Goal: Task Accomplishment & Management: Use online tool/utility

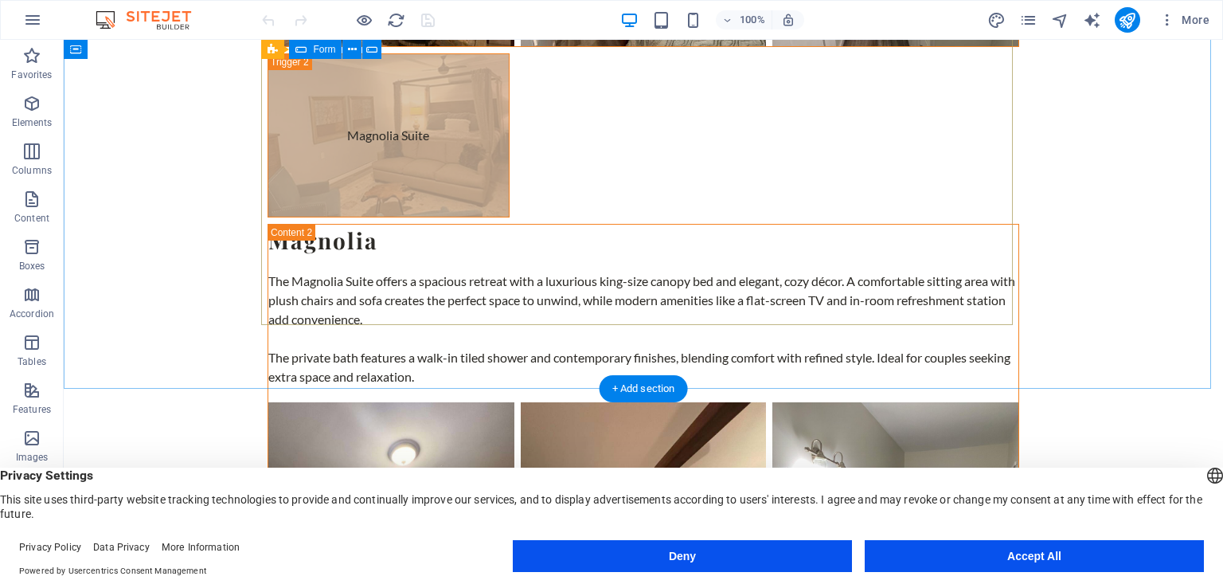
scroll to position [5437, 0]
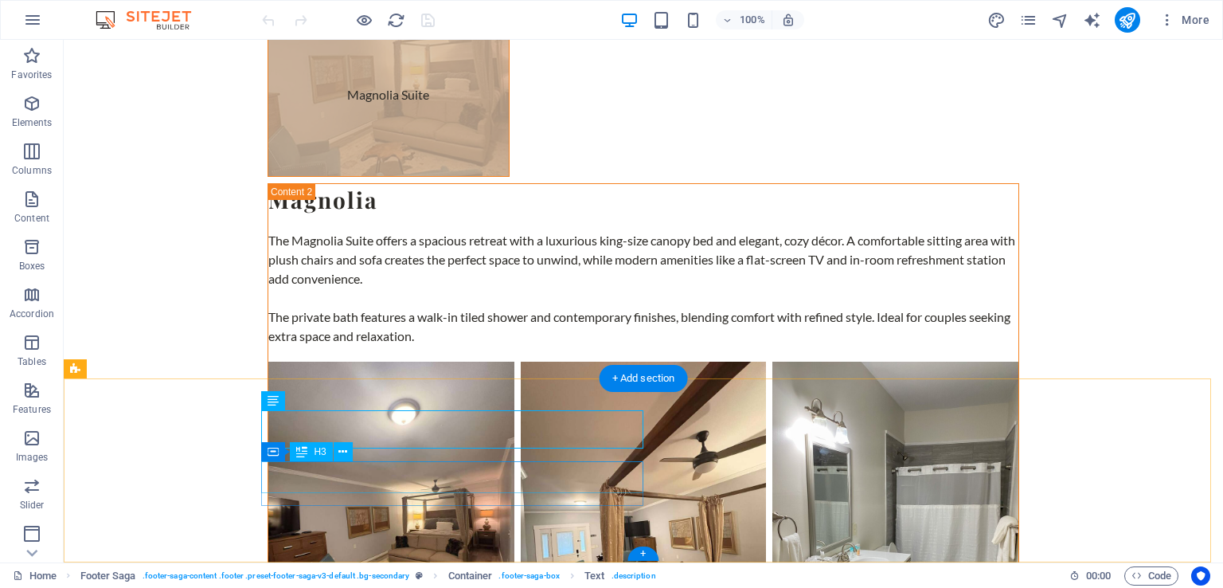
click at [343, 454] on icon at bounding box center [342, 451] width 9 height 17
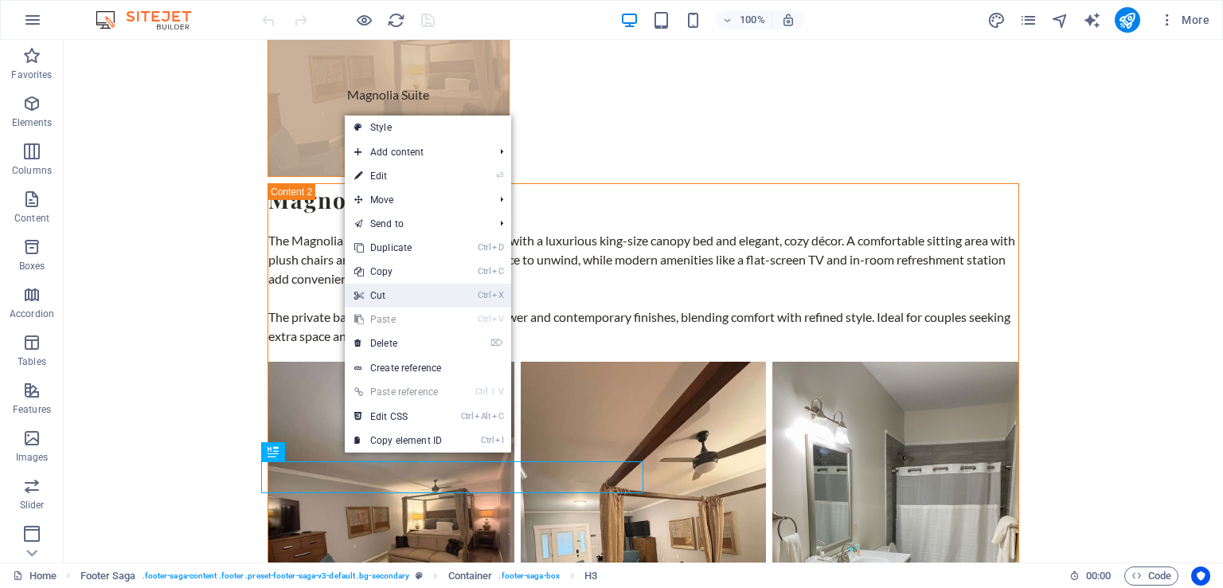
click at [386, 297] on link "Ctrl X Cut" at bounding box center [398, 295] width 107 height 24
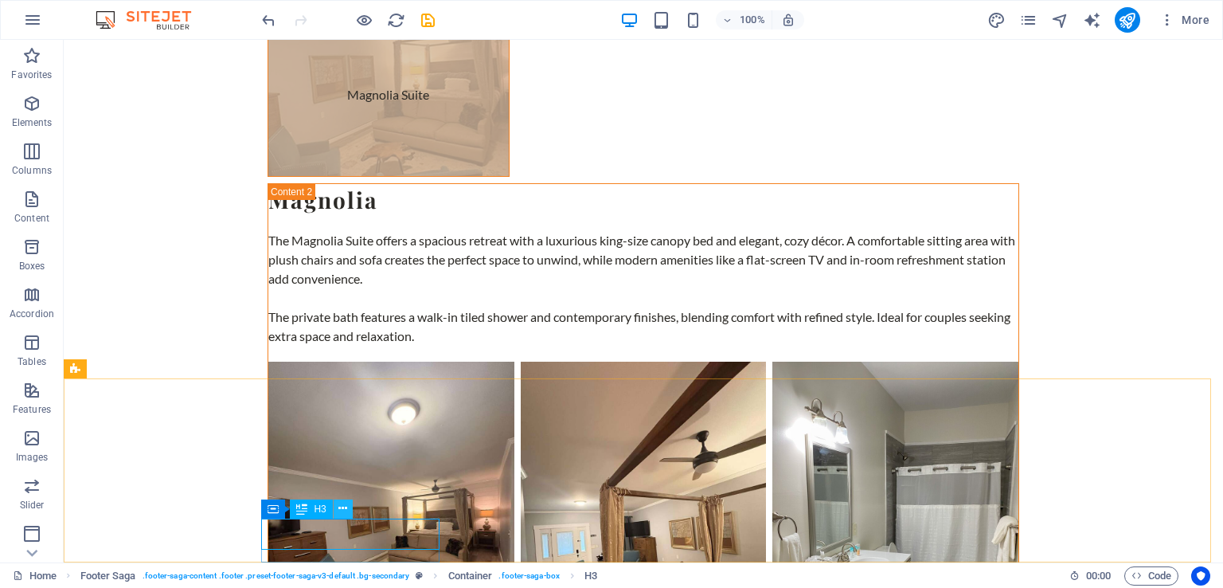
click at [338, 508] on icon at bounding box center [342, 508] width 9 height 17
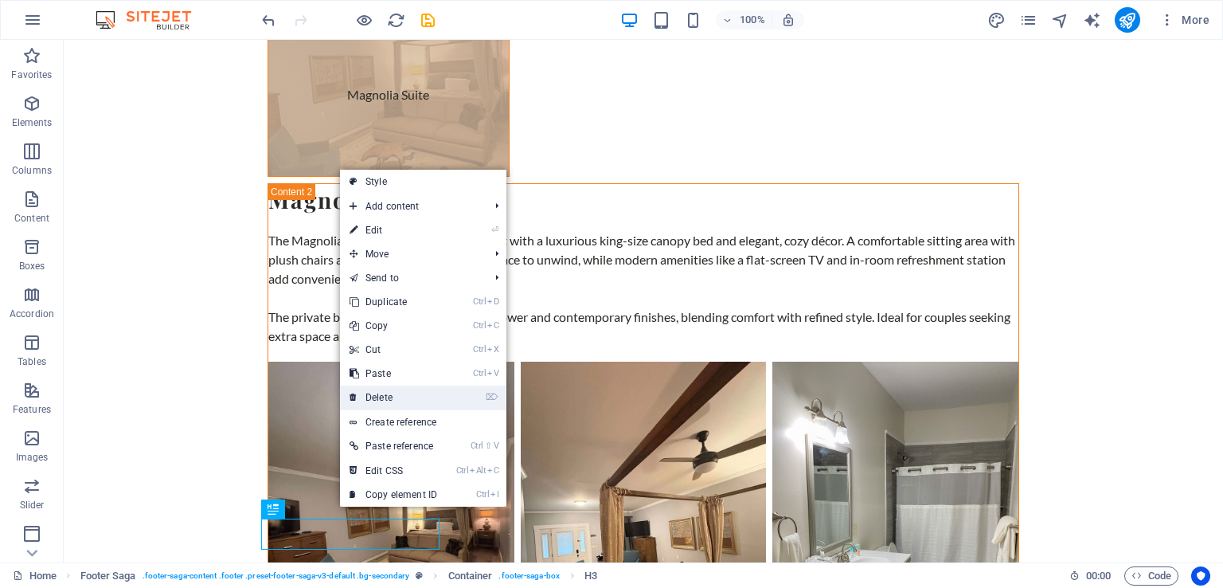
click at [377, 396] on link "⌦ Delete" at bounding box center [393, 397] width 107 height 24
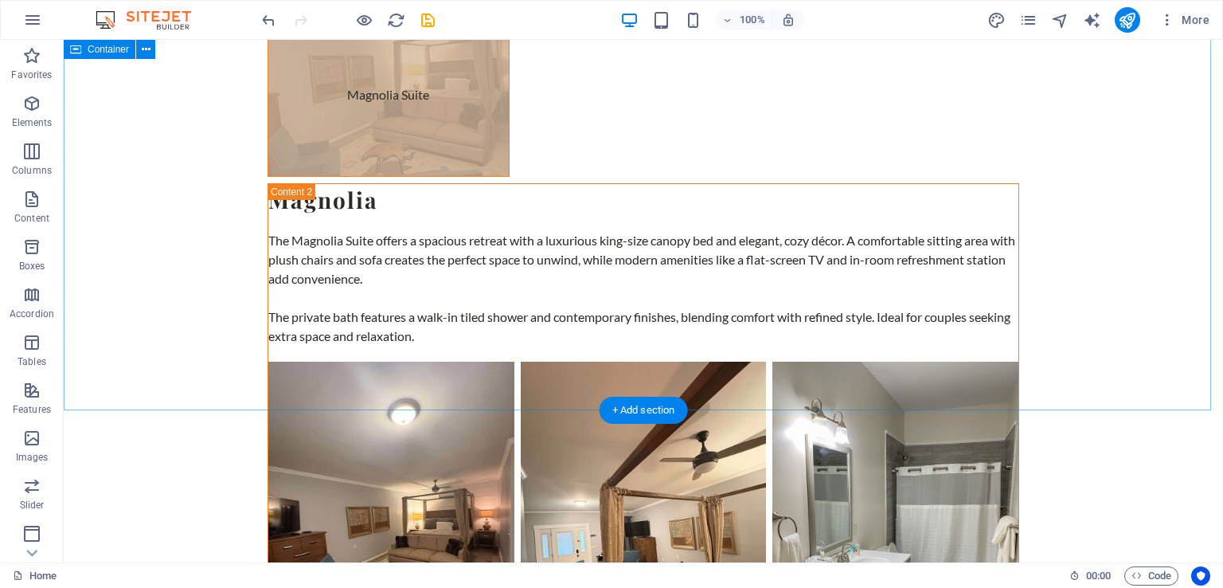
scroll to position [5406, 0]
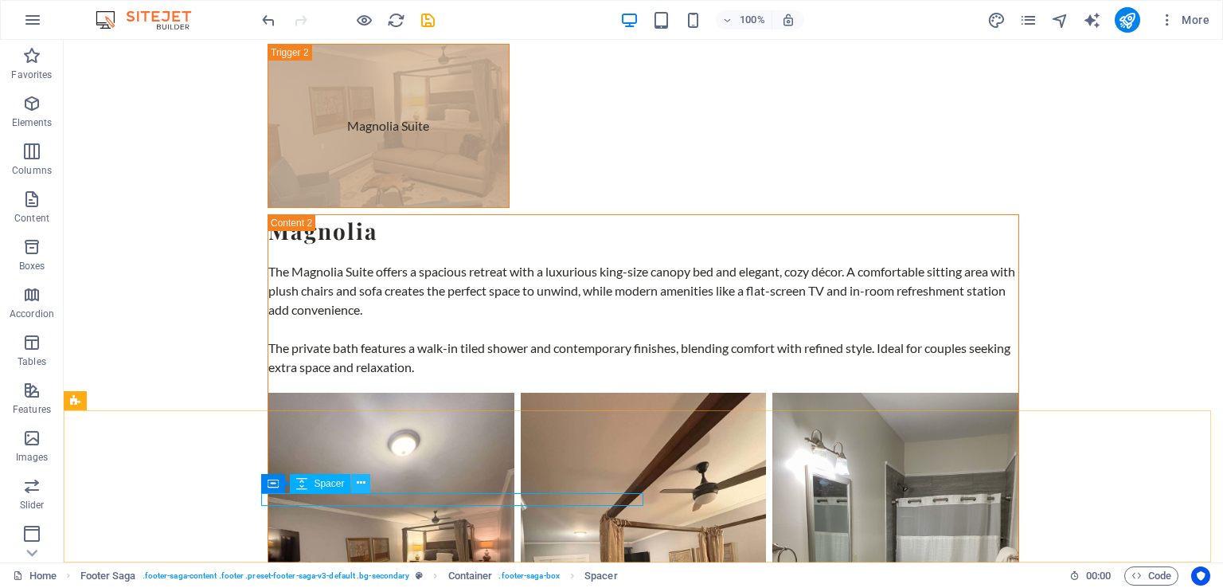
click at [357, 479] on icon at bounding box center [361, 482] width 9 height 17
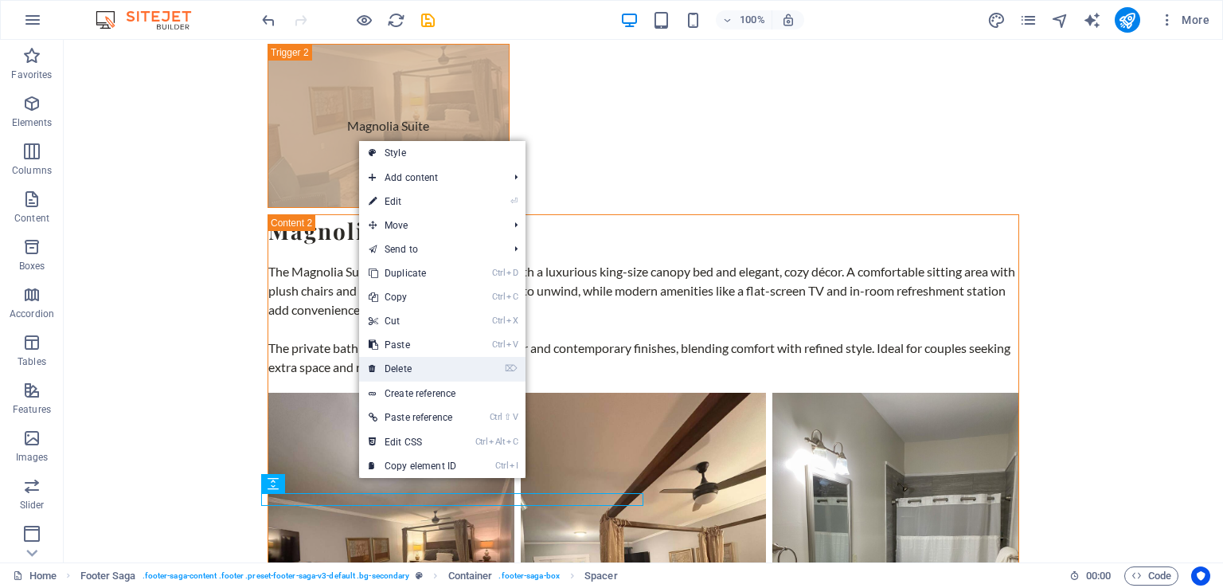
click at [407, 368] on link "⌦ Delete" at bounding box center [412, 369] width 107 height 24
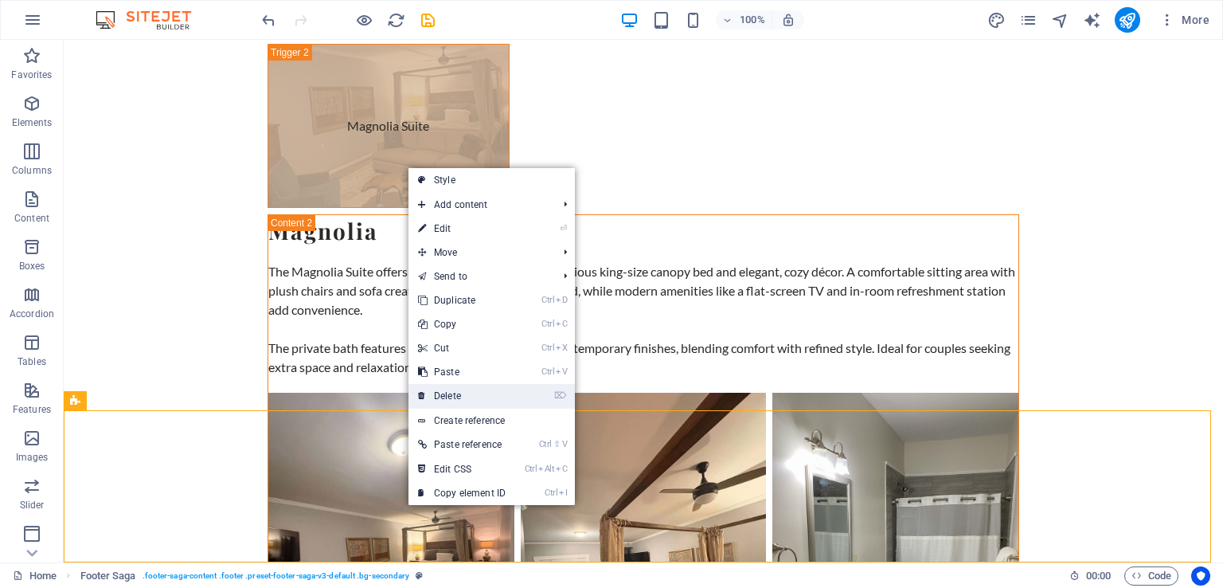
click at [466, 399] on link "⌦ Delete" at bounding box center [461, 396] width 107 height 24
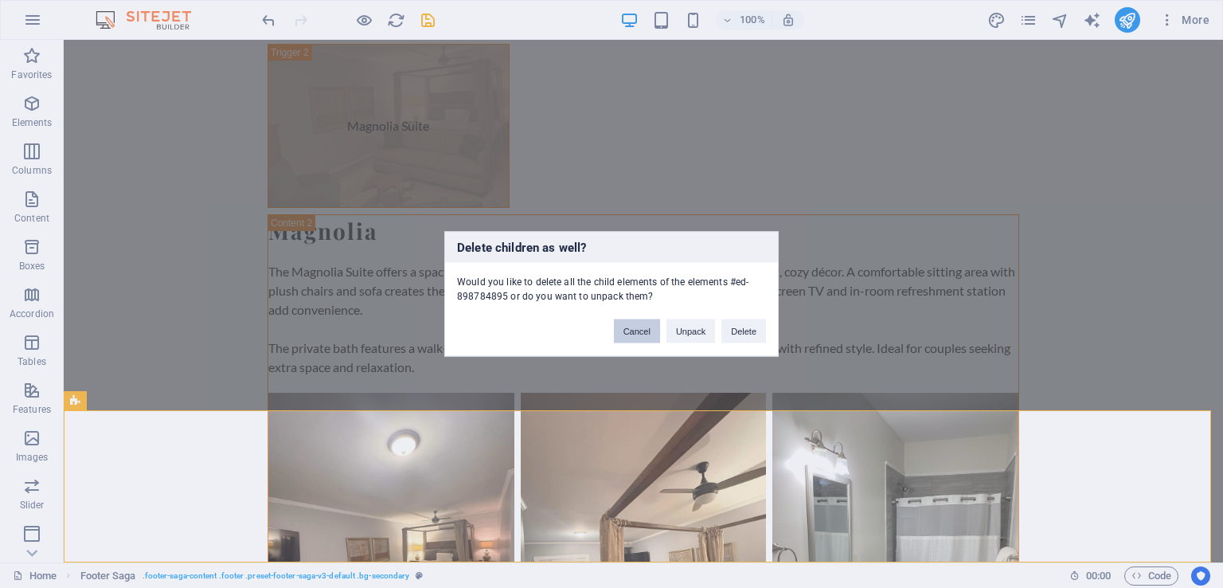
drag, startPoint x: 627, startPoint y: 330, endPoint x: 478, endPoint y: 413, distance: 171.4
click at [627, 330] on button "Cancel" at bounding box center [637, 331] width 46 height 24
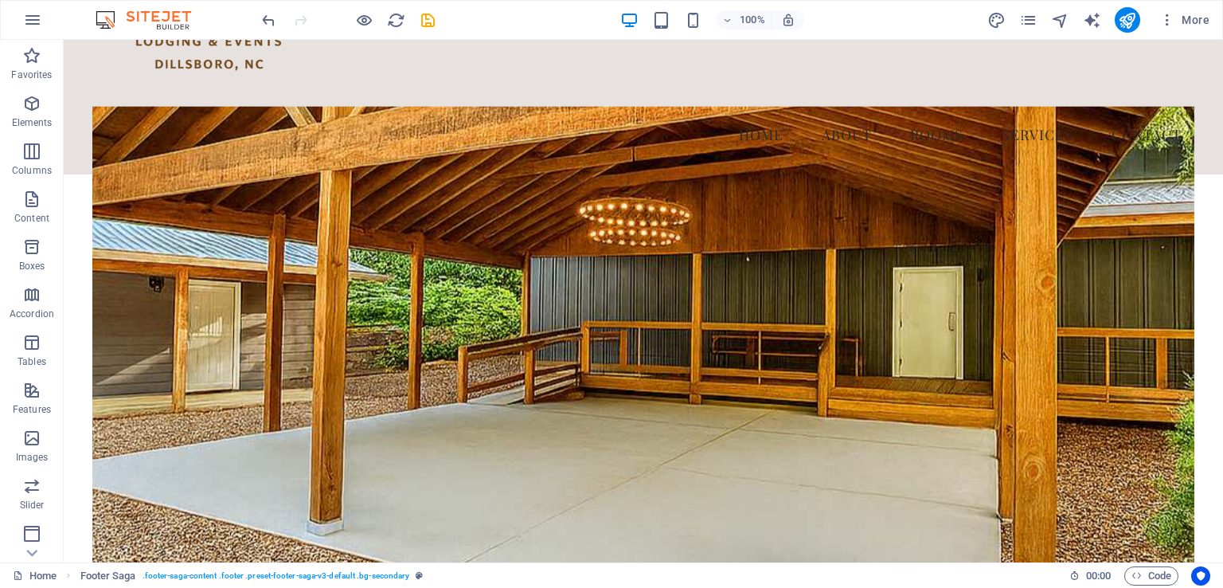
scroll to position [0, 0]
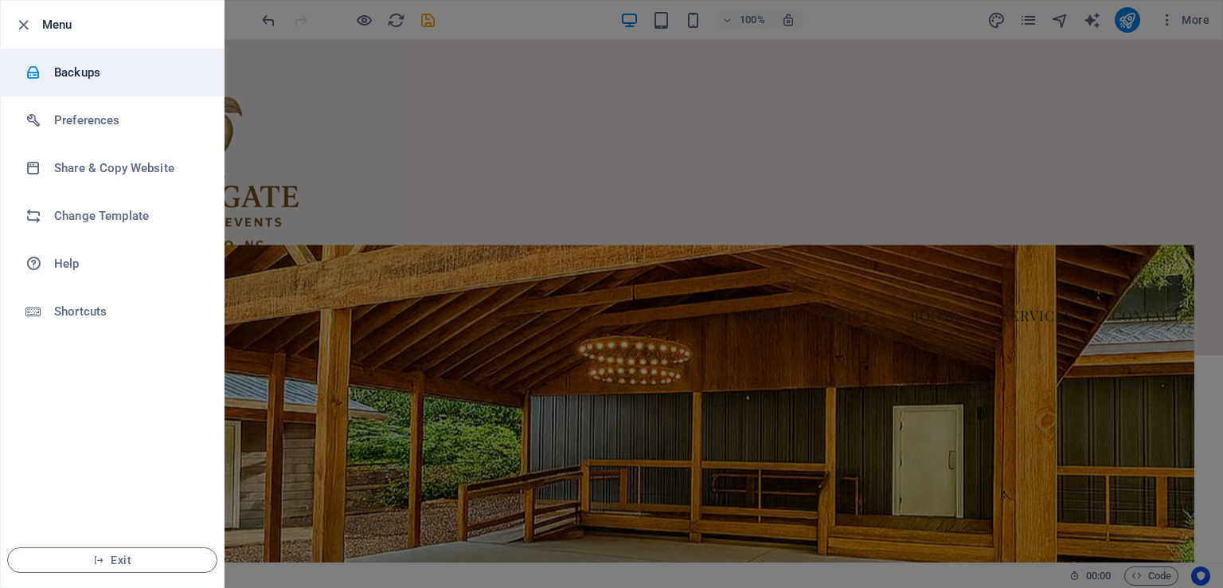
click at [82, 78] on h6 "Backups" at bounding box center [127, 72] width 147 height 19
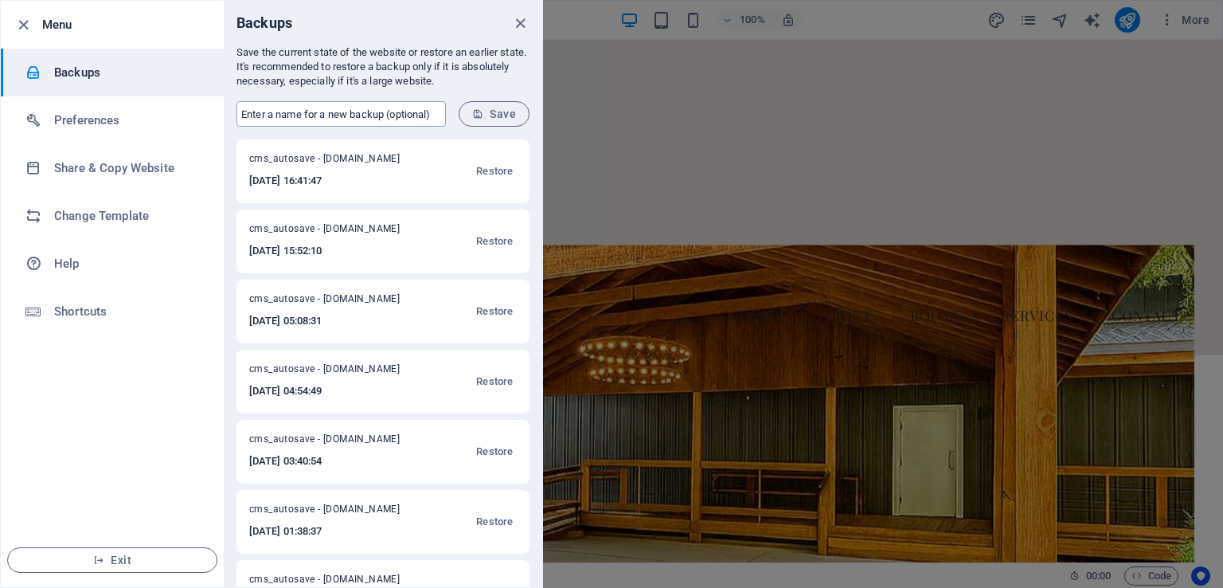
click at [326, 110] on input "text" at bounding box center [340, 113] width 209 height 25
type input "5:30pm Before Megan Changed"
click at [492, 115] on span "Save" at bounding box center [494, 113] width 44 height 13
click at [631, 170] on div at bounding box center [611, 294] width 1223 height 588
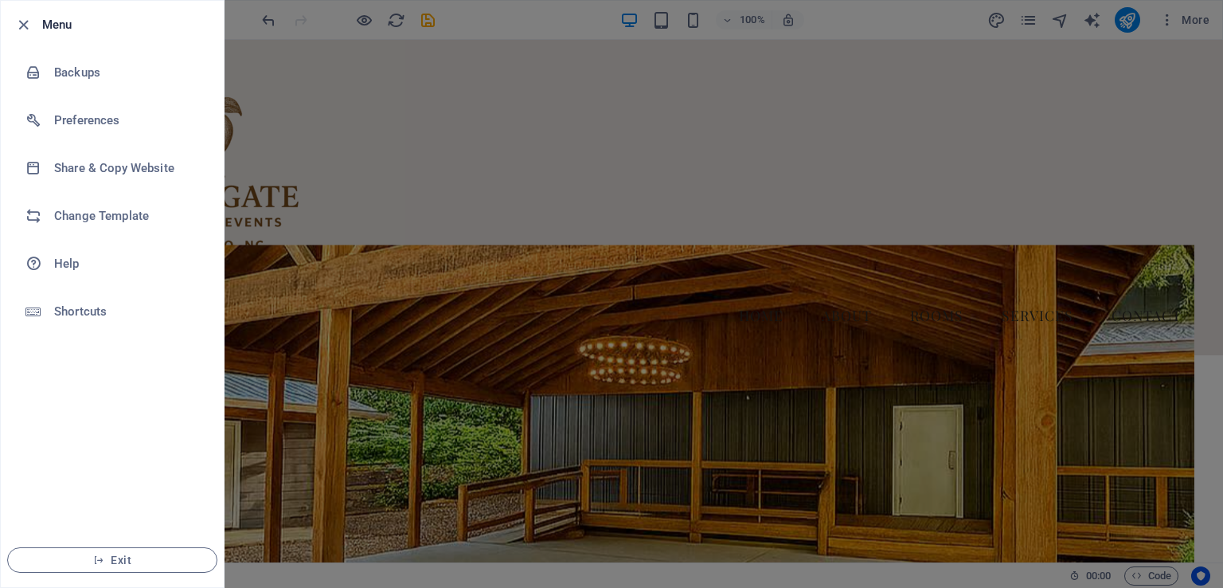
click at [48, 25] on h6 "Menu" at bounding box center [126, 24] width 169 height 19
click at [23, 26] on icon "button" at bounding box center [23, 25] width 18 height 18
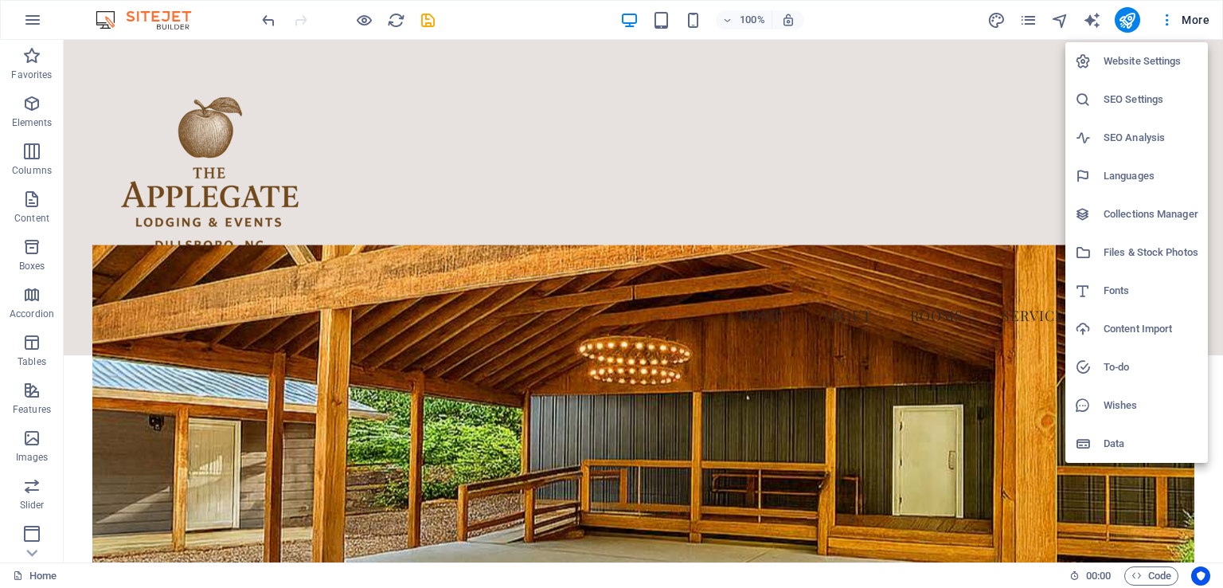
click at [724, 467] on div at bounding box center [611, 294] width 1223 height 588
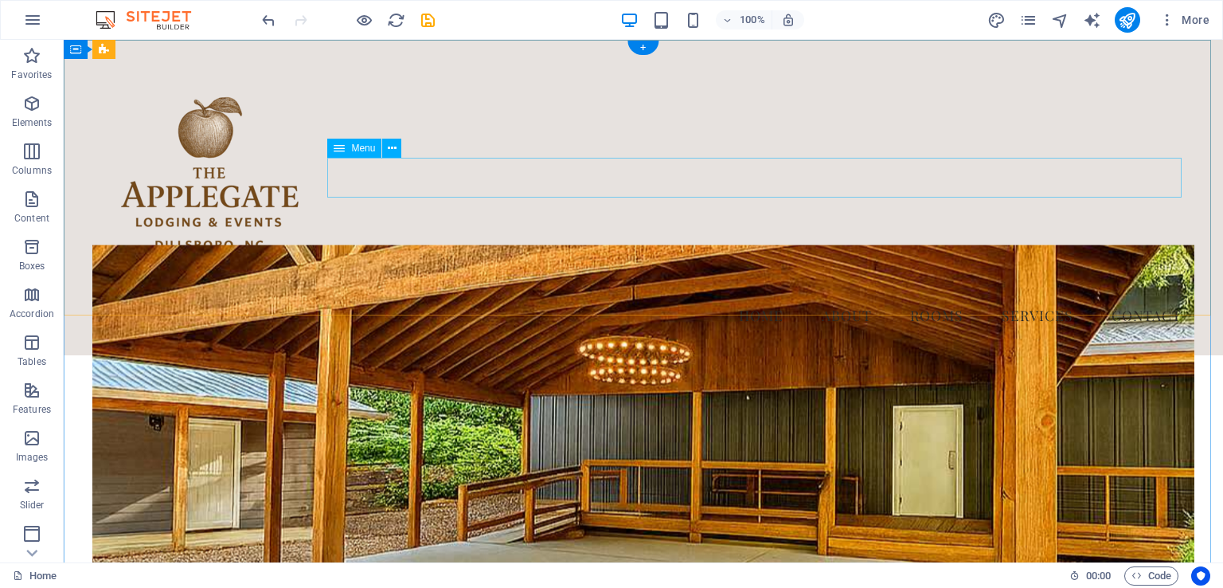
click at [760, 295] on nav "Home About Rooms Services Contact" at bounding box center [642, 315] width 1101 height 40
select select
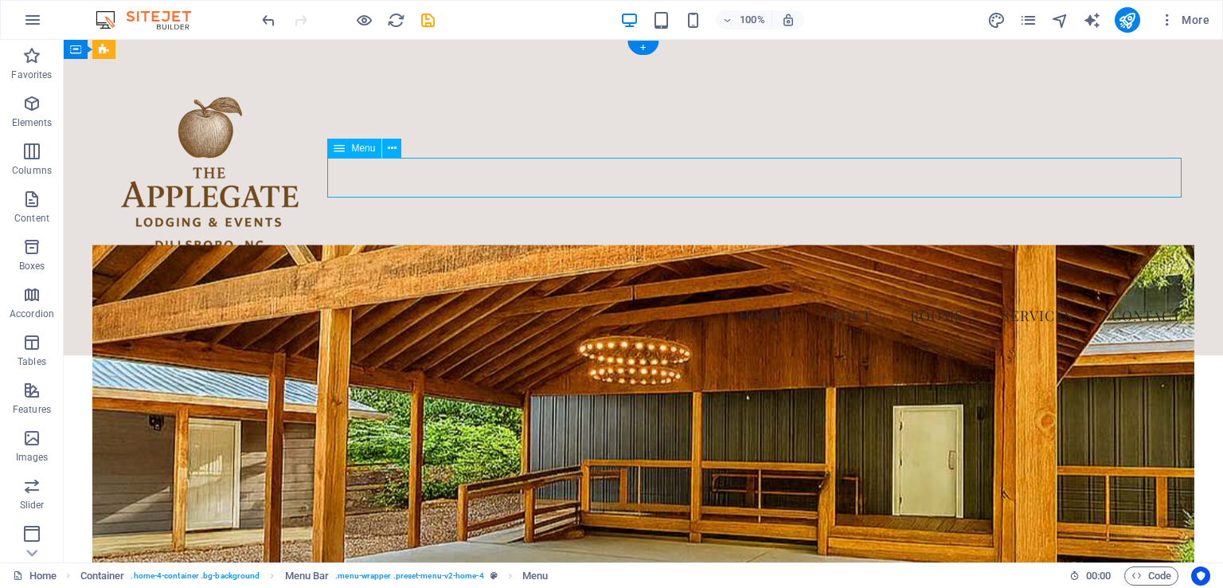
select select
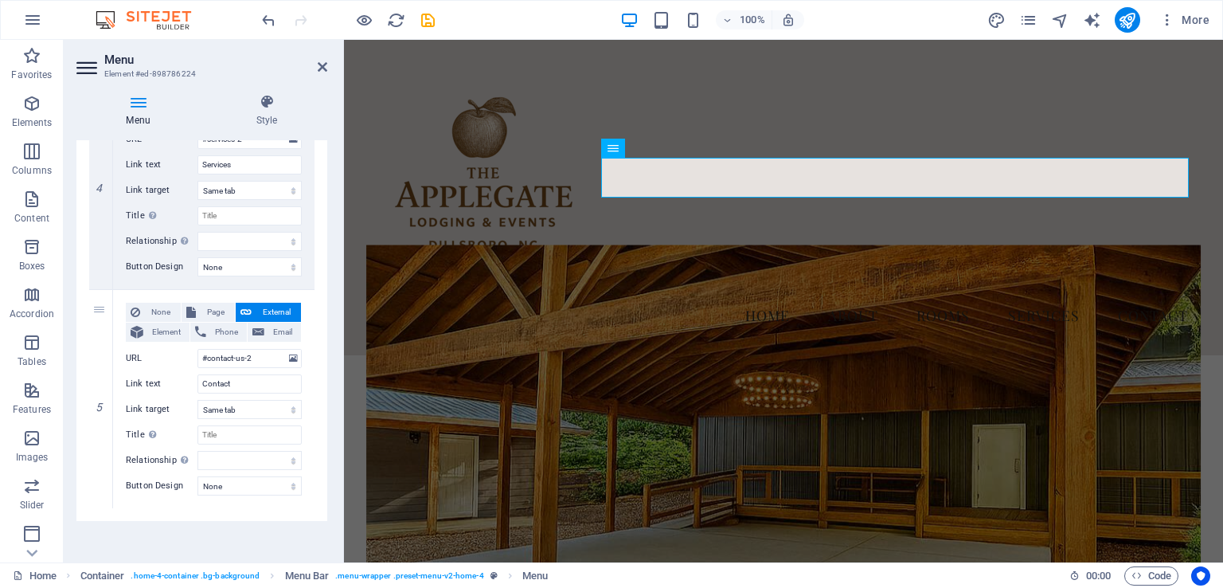
scroll to position [880, 0]
click at [764, 294] on div "Menu Home About Rooms Services Contact" at bounding box center [783, 197] width 879 height 315
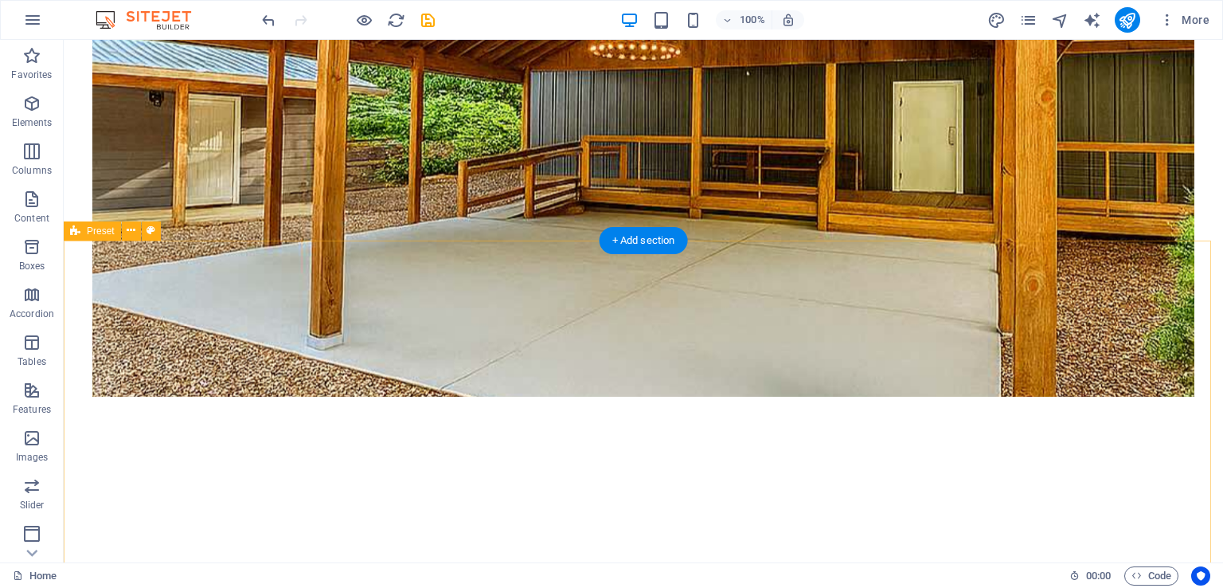
scroll to position [557, 0]
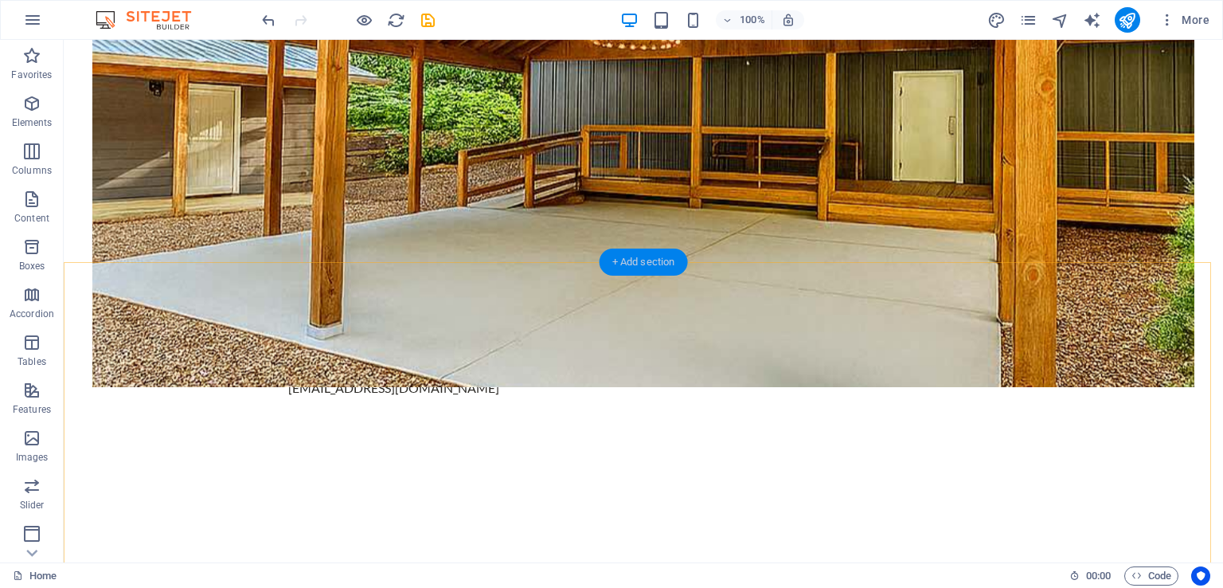
drag, startPoint x: 655, startPoint y: 268, endPoint x: 185, endPoint y: 283, distance: 470.7
click at [655, 268] on div "+ Add section" at bounding box center [643, 261] width 88 height 27
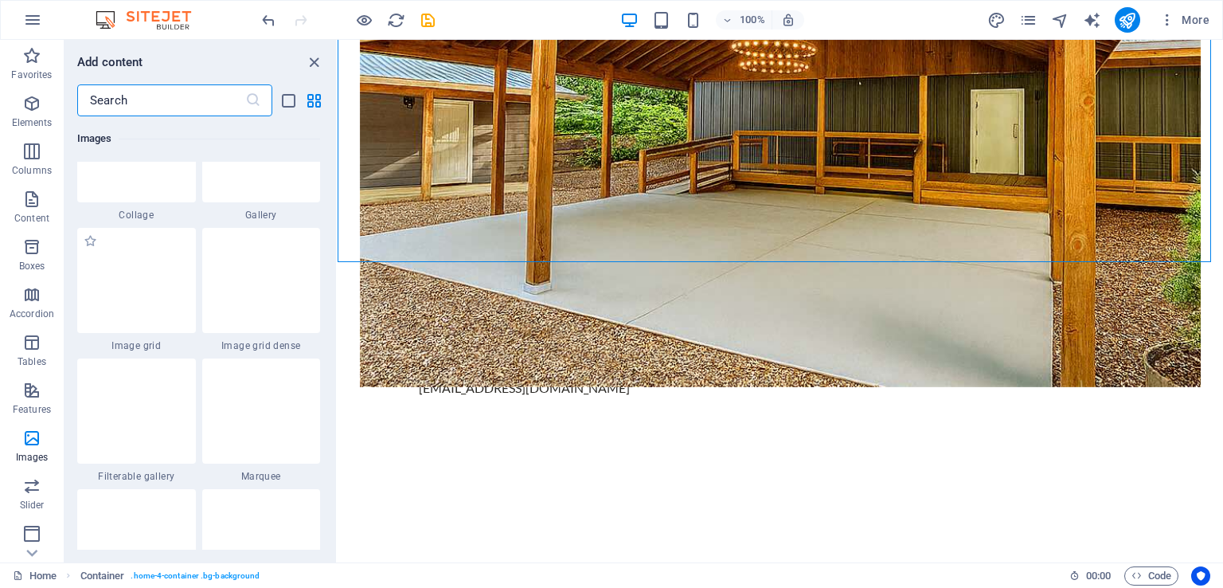
scroll to position [8279, 0]
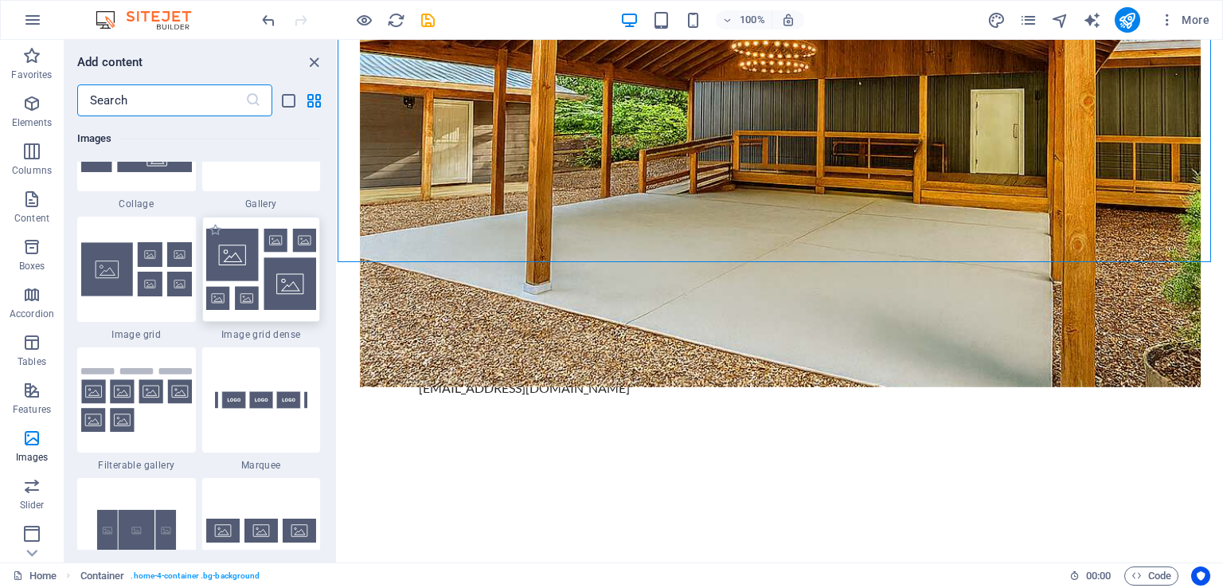
click at [295, 287] on img at bounding box center [261, 268] width 111 height 81
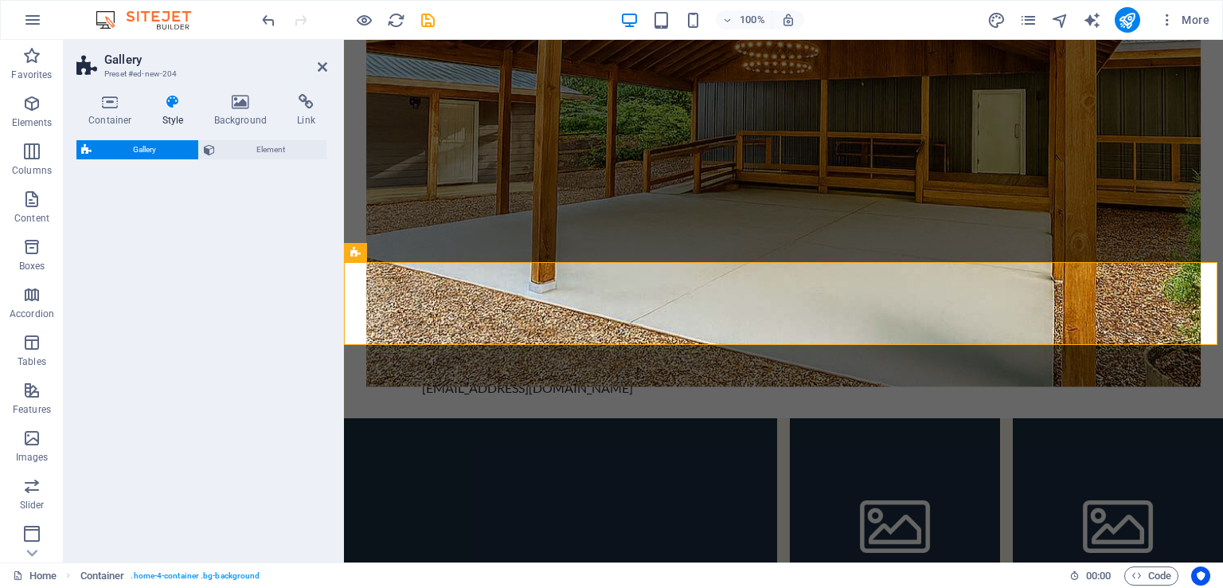
select select "rem"
select select "preset-gallery-v3-grid-dense"
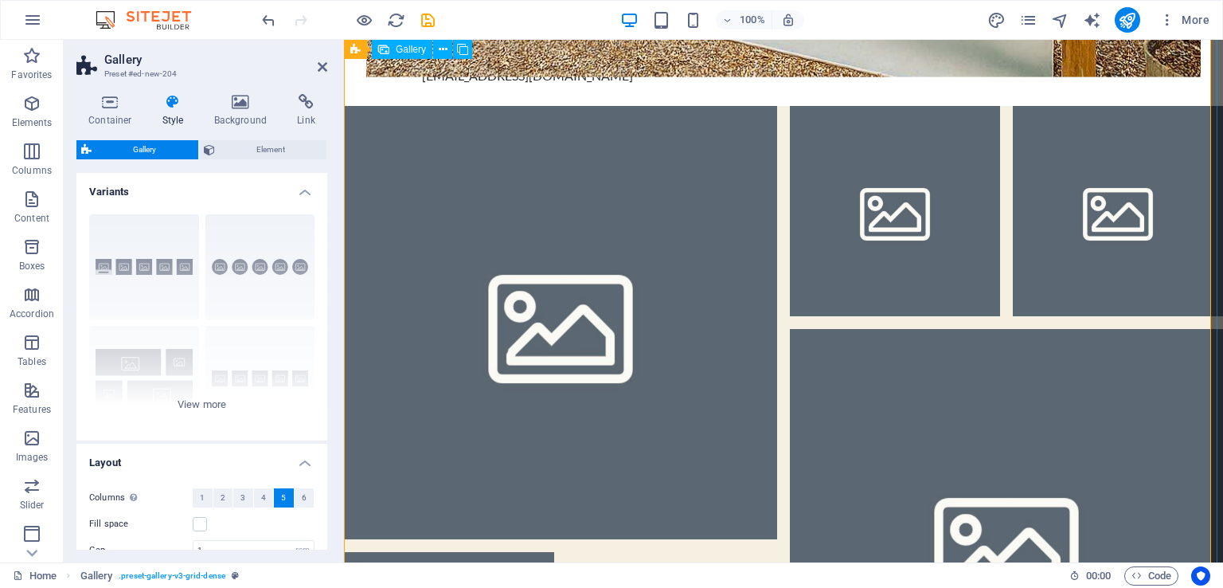
scroll to position [907, 0]
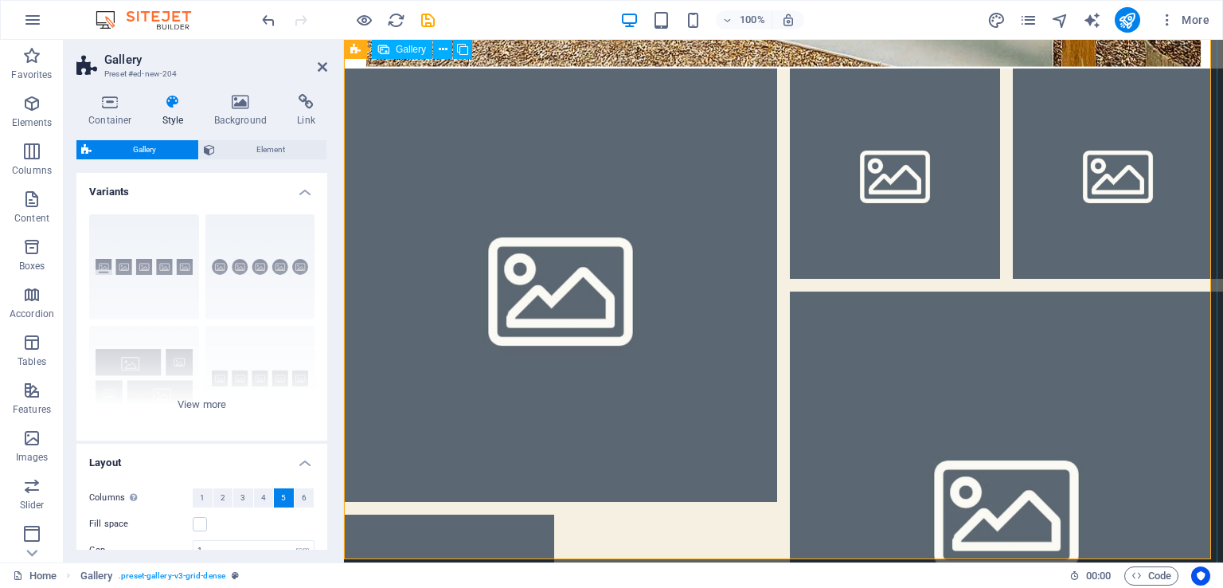
click at [634, 224] on li at bounding box center [560, 284] width 433 height 433
select select "4"
select select "px"
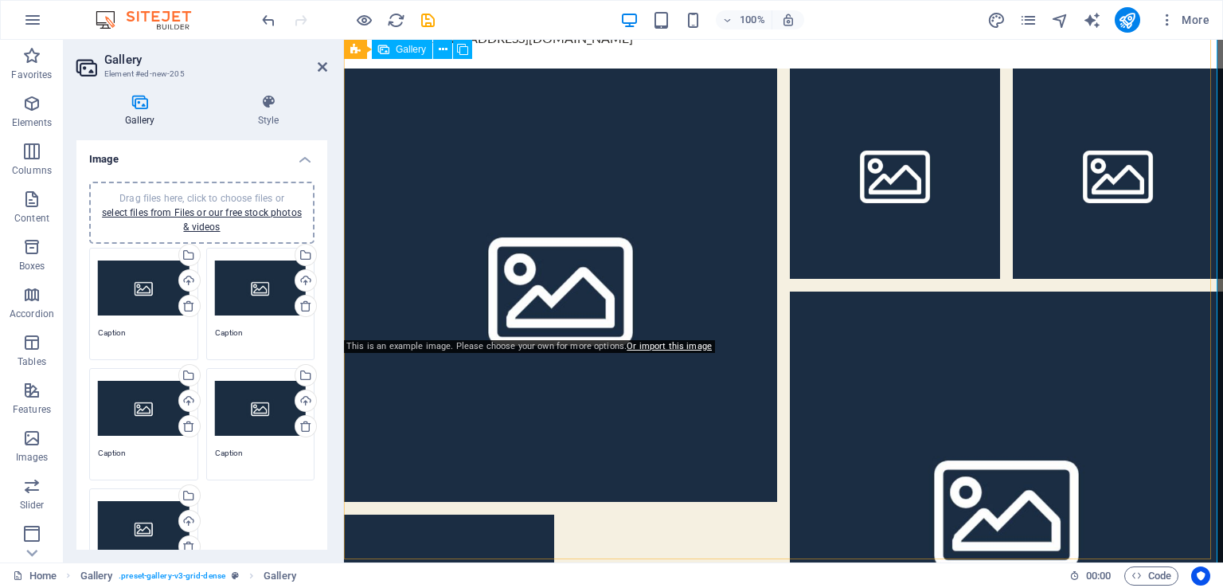
click at [404, 49] on span "Gallery" at bounding box center [411, 50] width 30 height 10
click at [403, 49] on span "Gallery" at bounding box center [411, 50] width 30 height 10
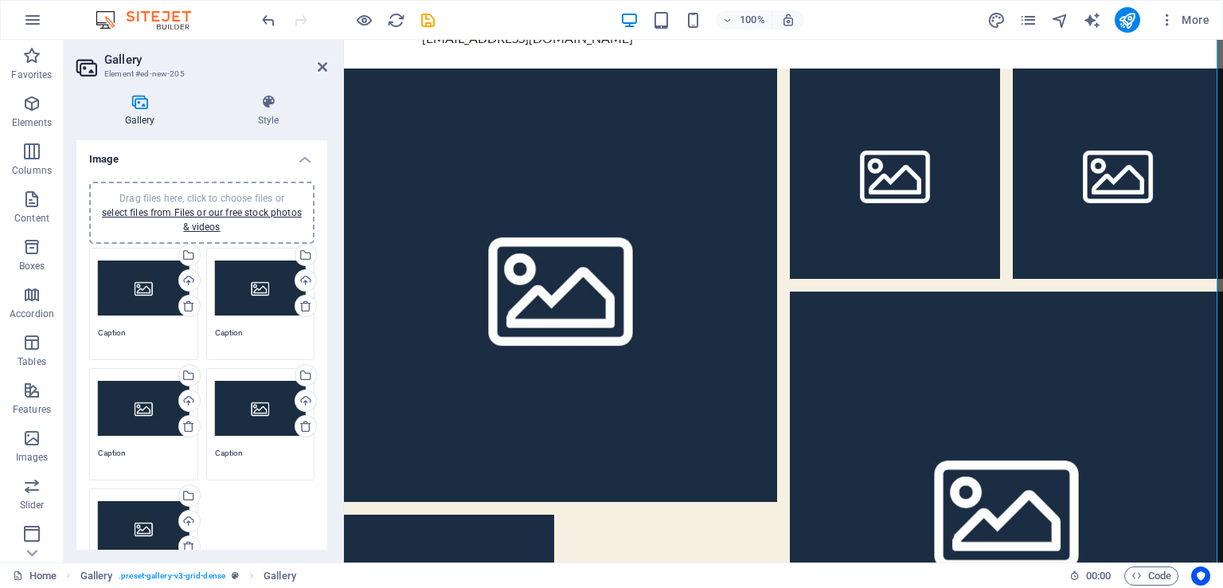
click at [204, 219] on div "Drag files here, click to choose files or select files from Files or our free s…" at bounding box center [202, 212] width 206 height 43
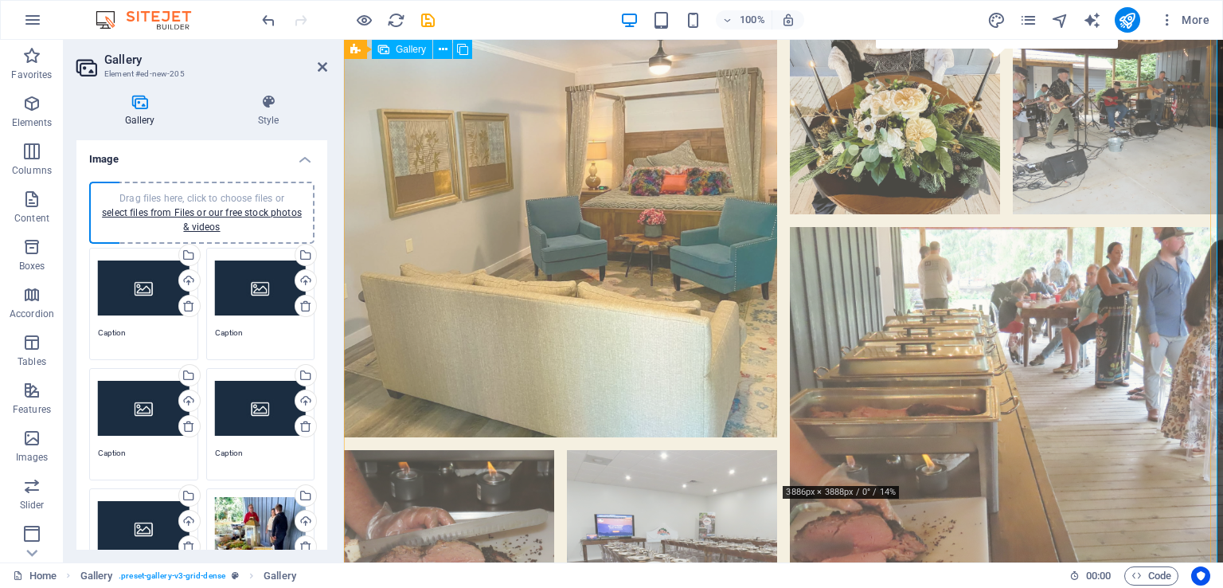
scroll to position [1560, 0]
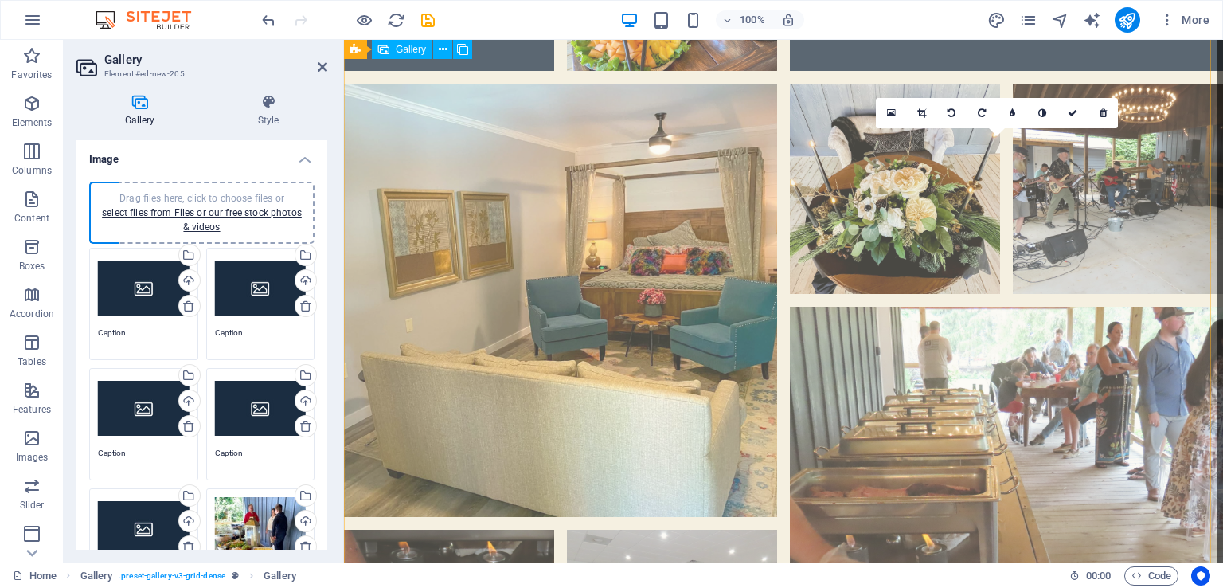
click at [1098, 306] on li at bounding box center [1006, 522] width 433 height 433
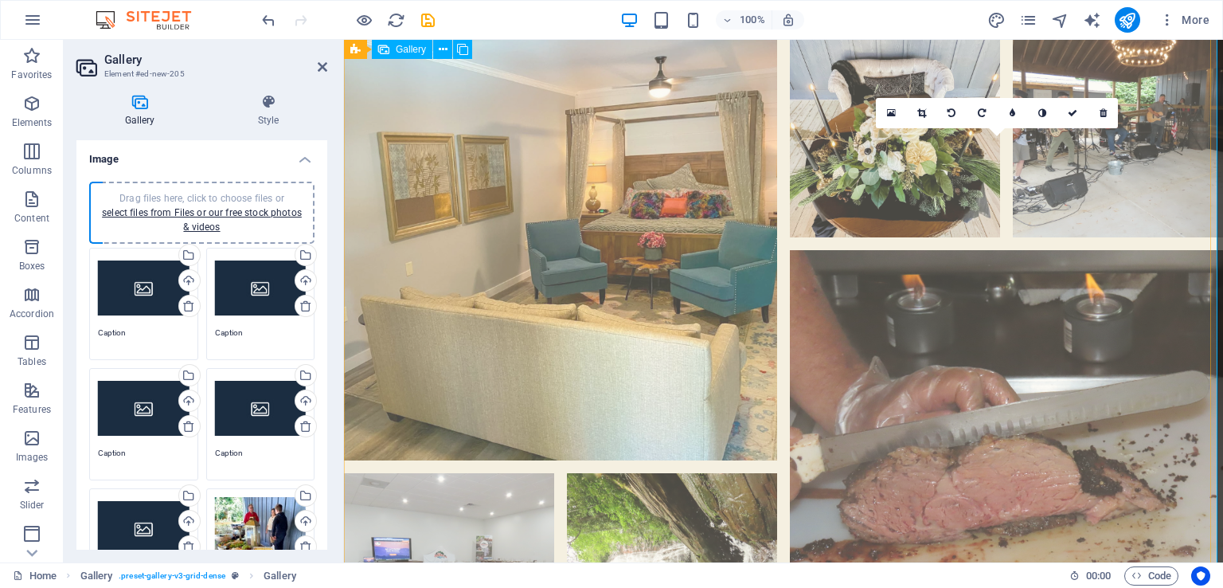
scroll to position [1640, 0]
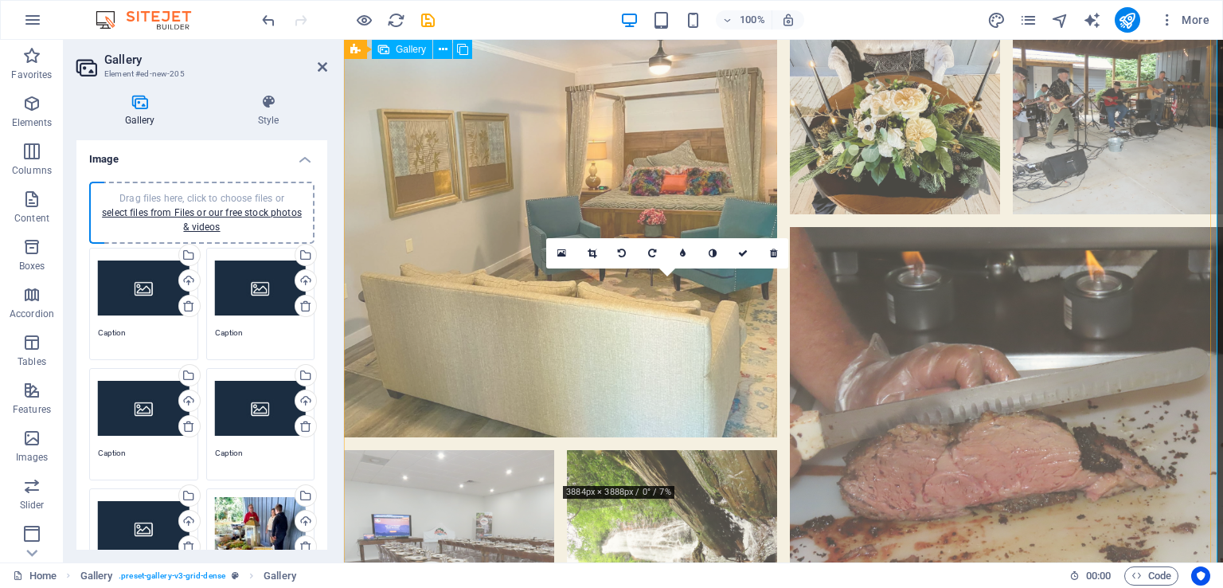
click at [674, 450] on li at bounding box center [672, 555] width 210 height 210
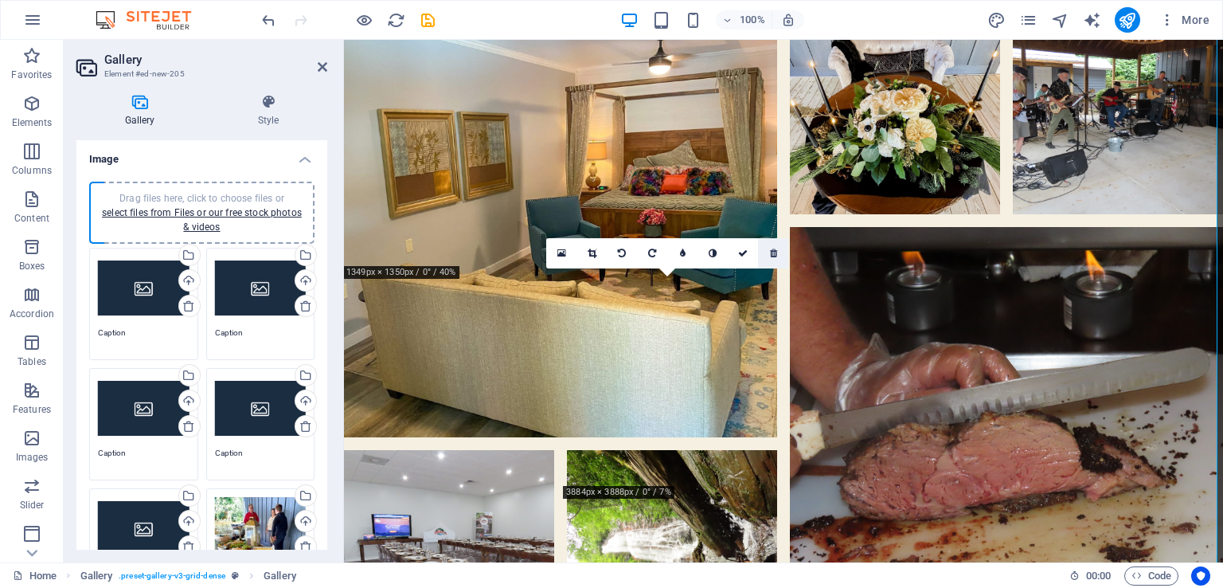
click at [775, 254] on icon at bounding box center [773, 253] width 7 height 10
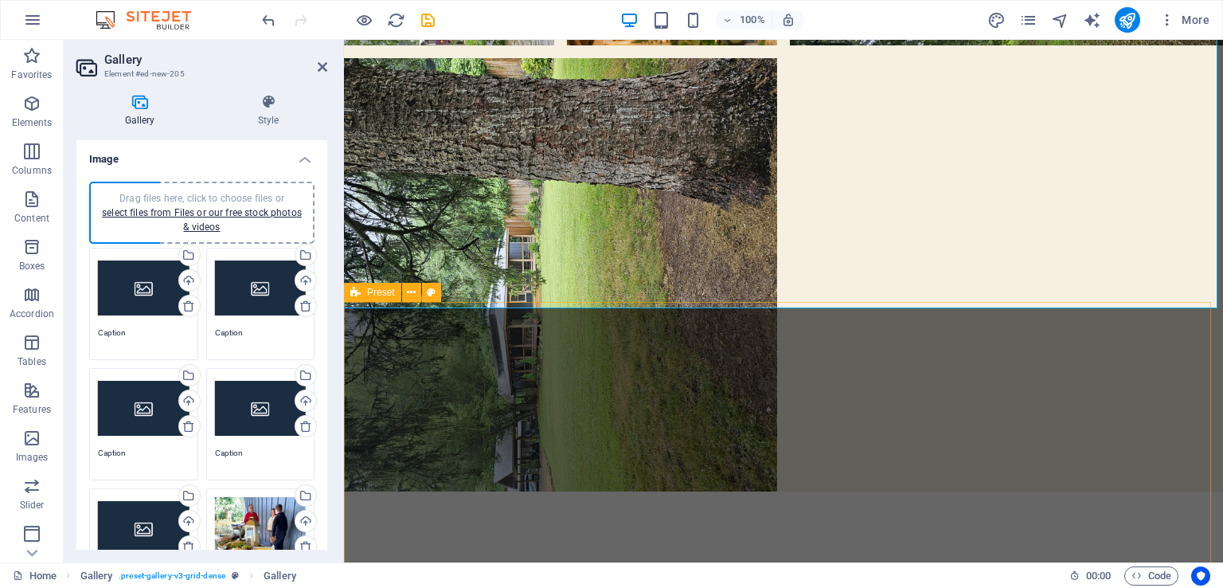
scroll to position [2684, 0]
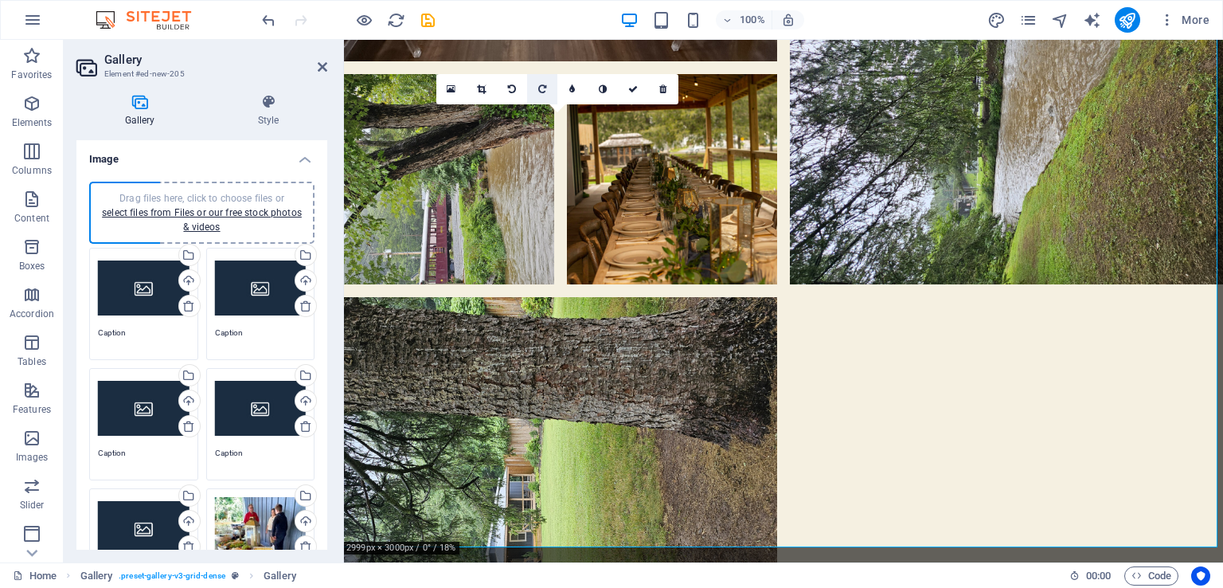
click at [535, 87] on link at bounding box center [542, 89] width 30 height 30
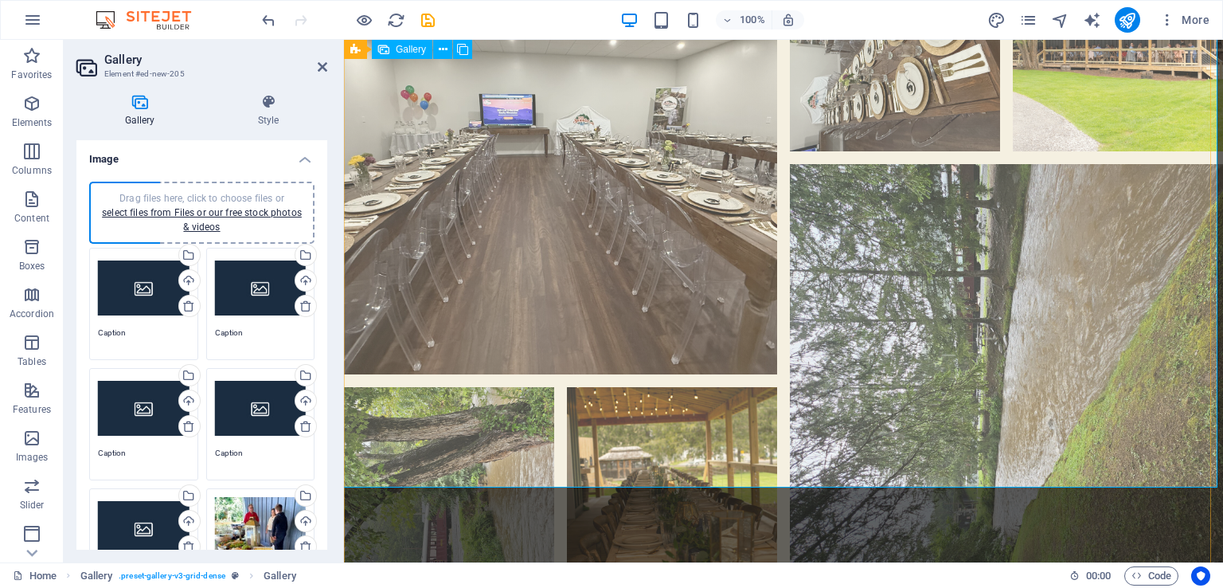
scroll to position [2286, 0]
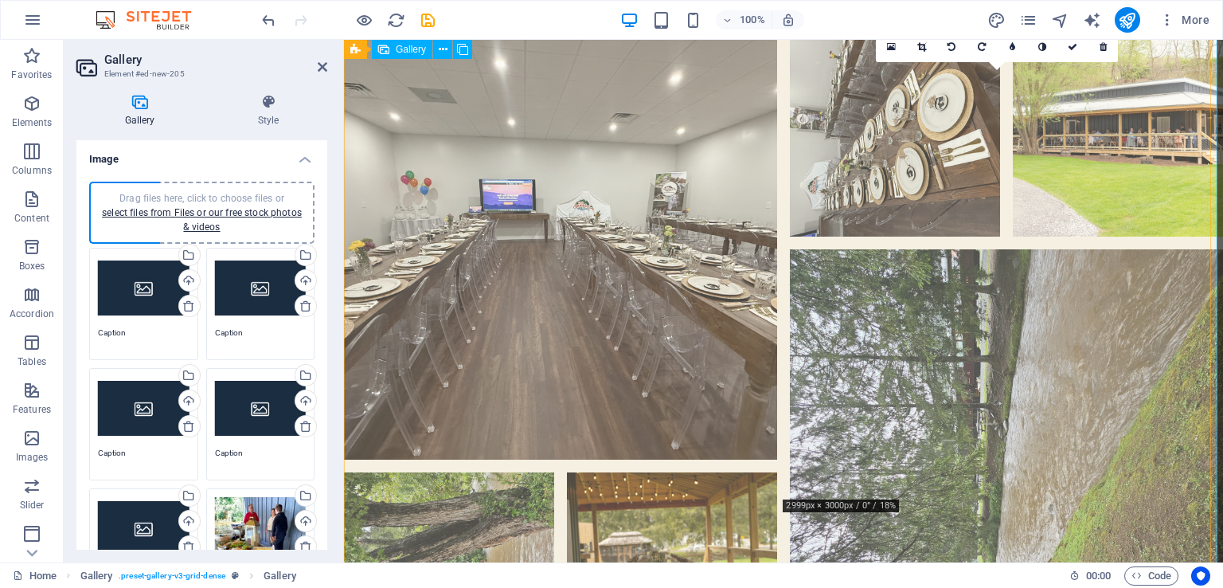
click at [923, 375] on li at bounding box center [1006, 465] width 433 height 433
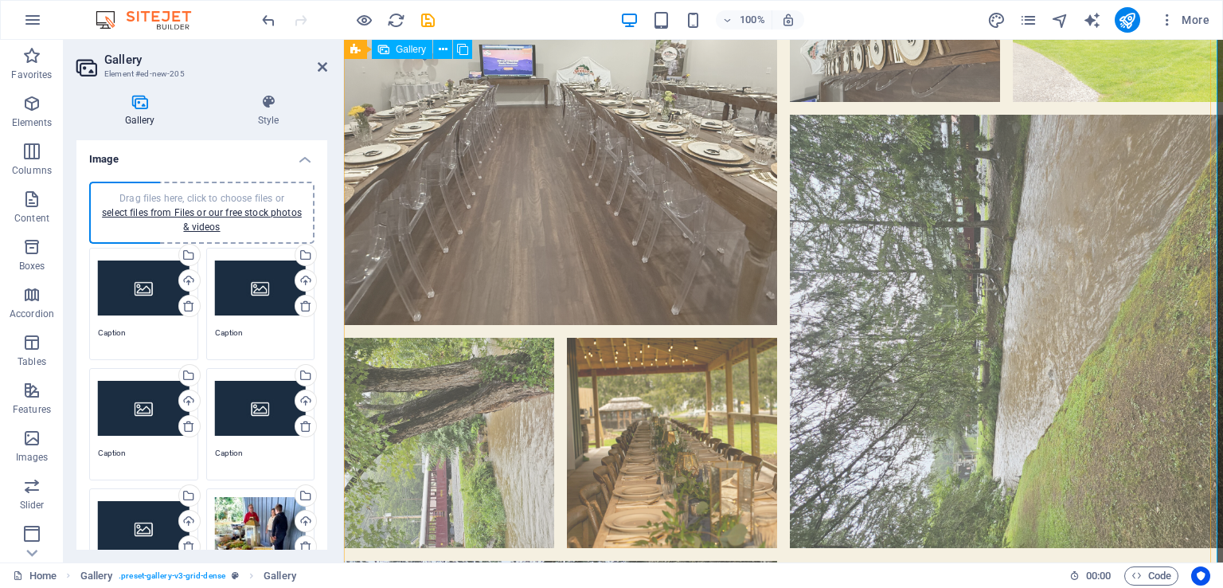
scroll to position [2366, 0]
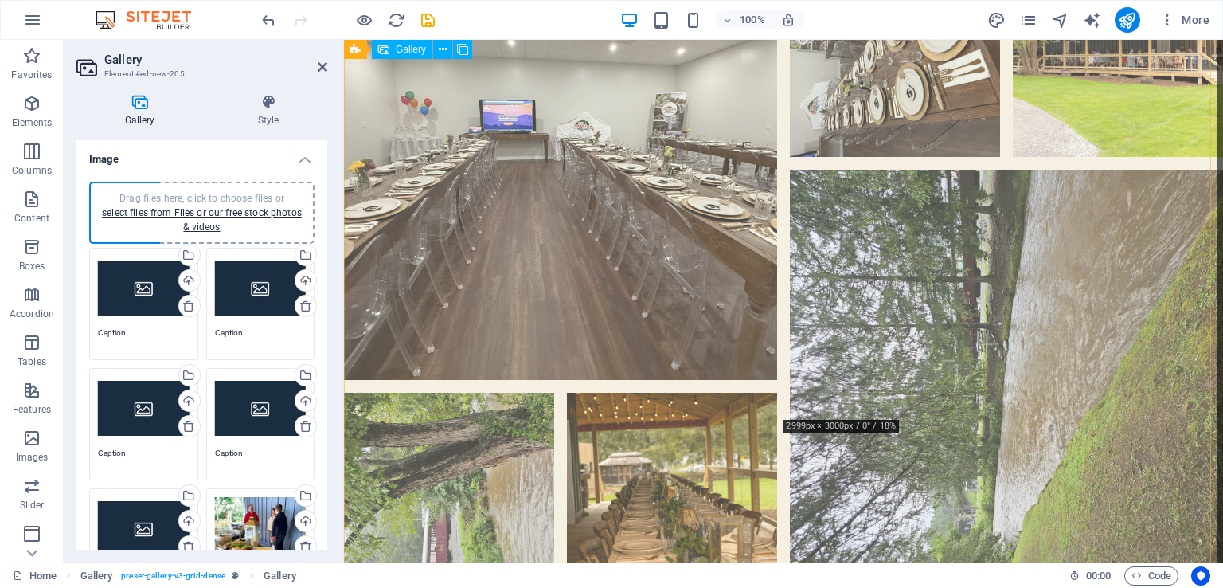
click at [1040, 325] on li at bounding box center [1006, 386] width 433 height 433
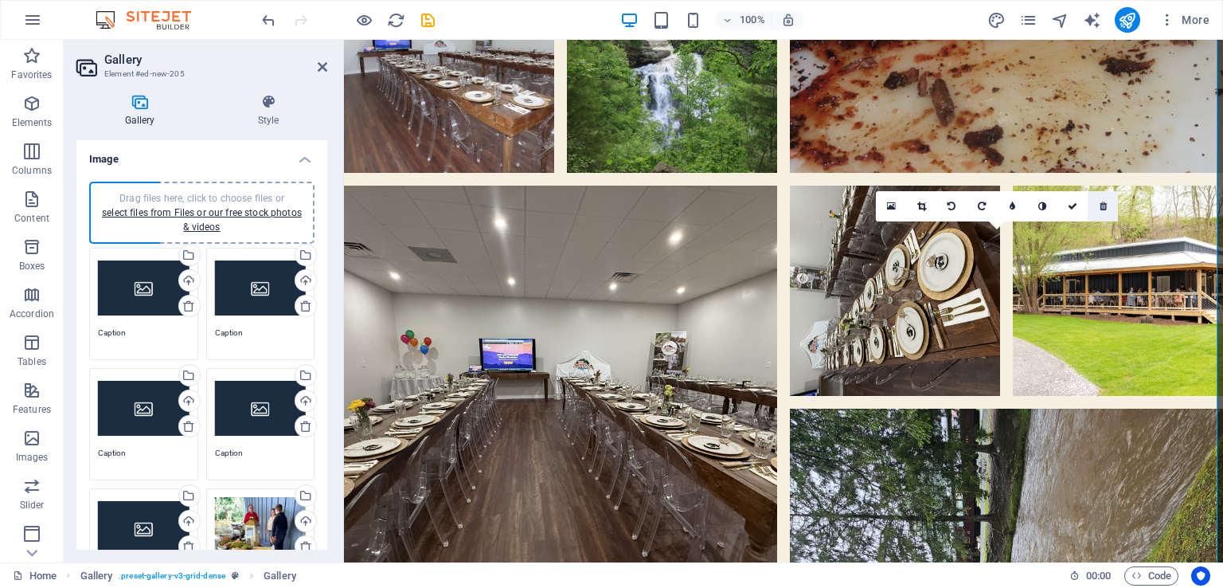
click at [1105, 205] on icon at bounding box center [1102, 206] width 7 height 10
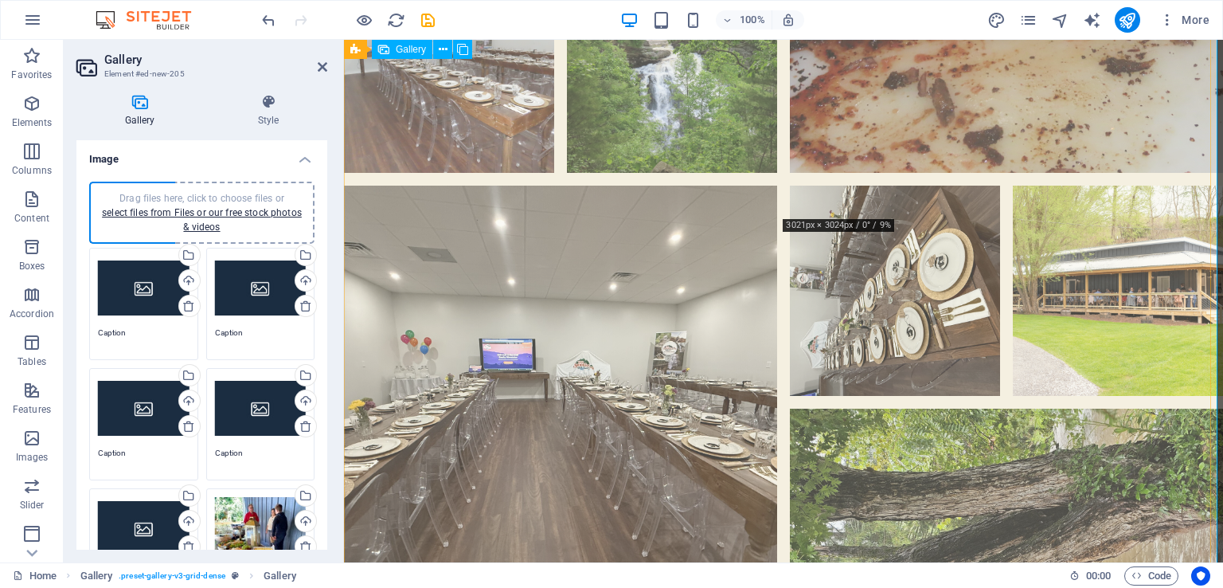
click at [875, 185] on li at bounding box center [895, 290] width 210 height 210
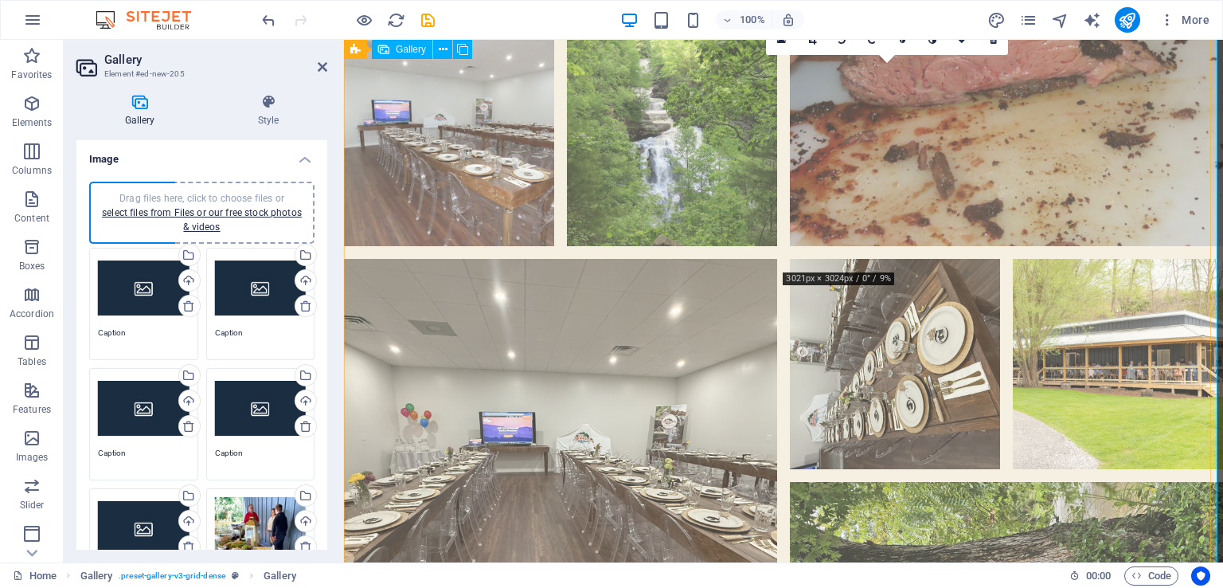
scroll to position [2048, 0]
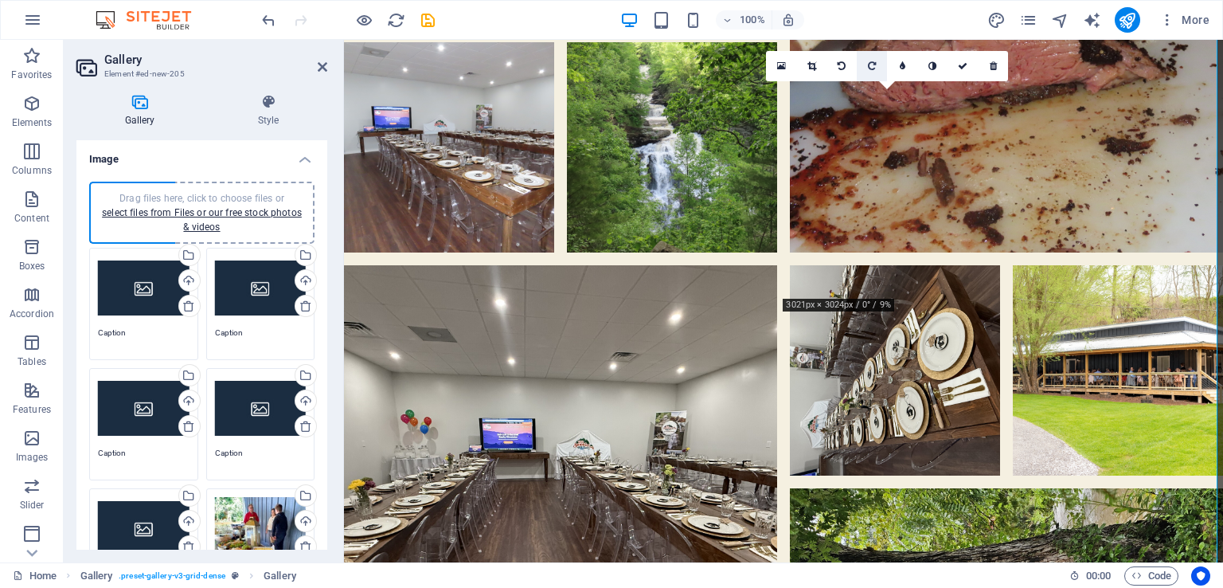
click at [866, 66] on link at bounding box center [872, 66] width 30 height 30
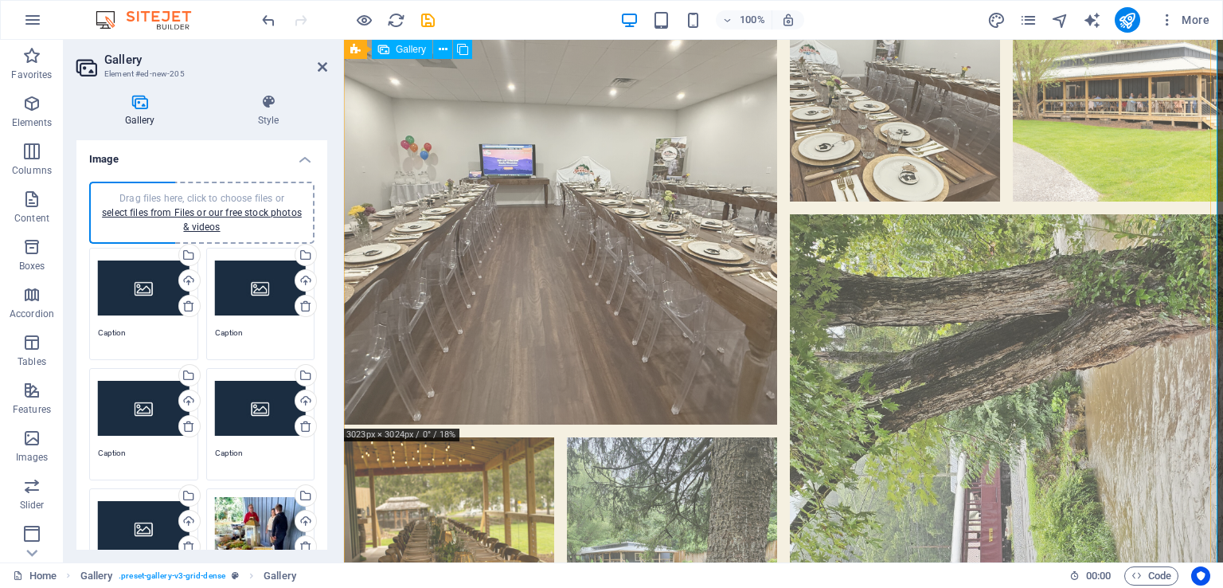
scroll to position [2366, 0]
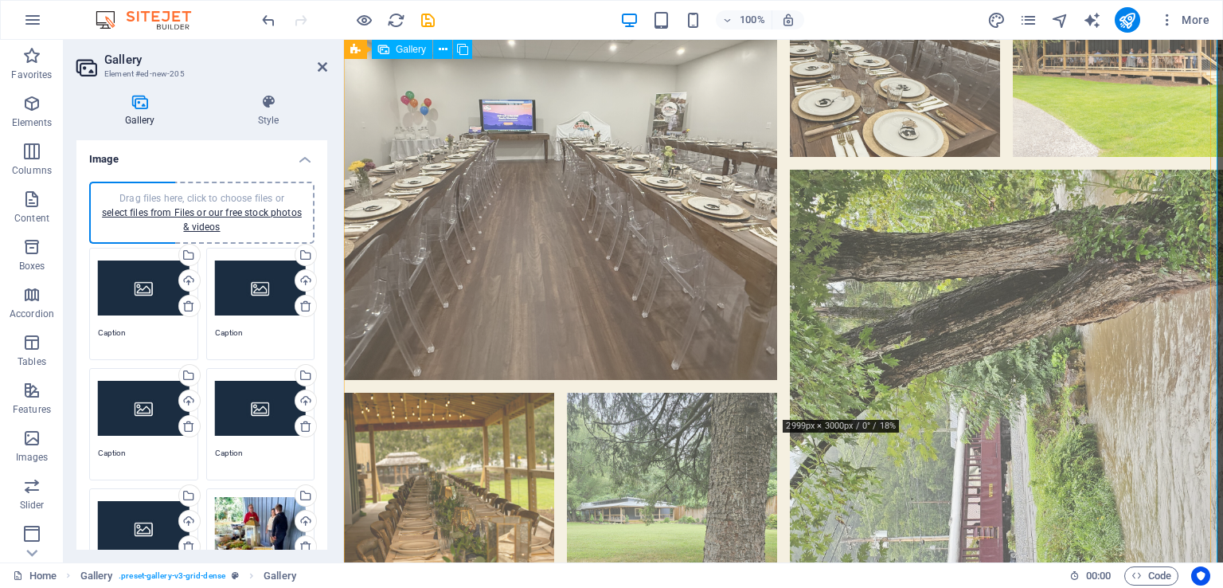
click at [934, 303] on li at bounding box center [1006, 386] width 433 height 433
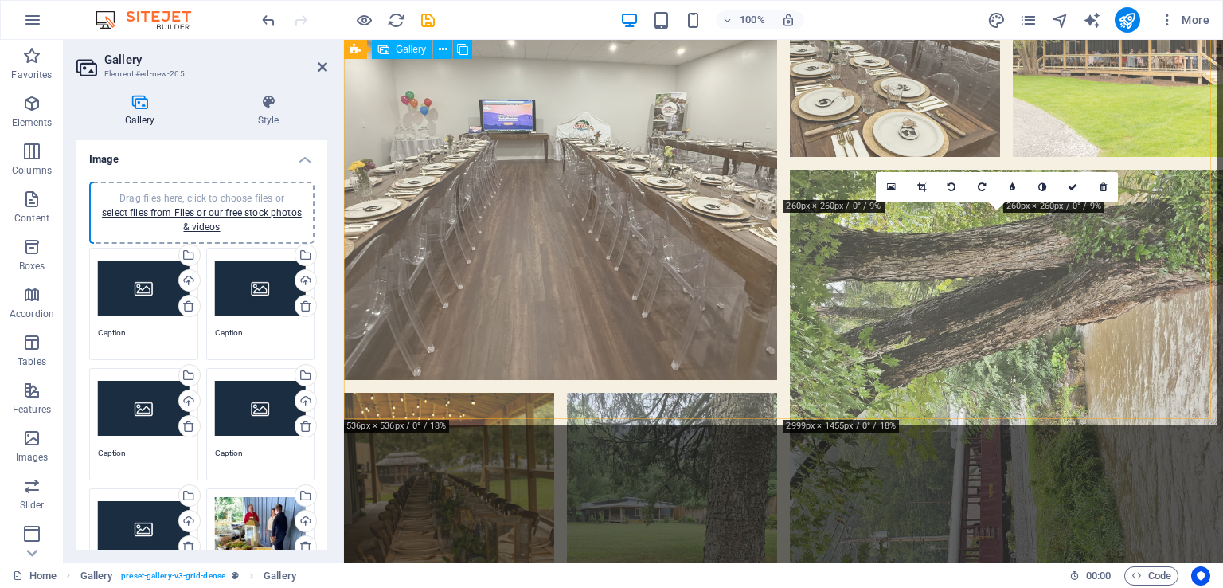
scroll to position [2805, 0]
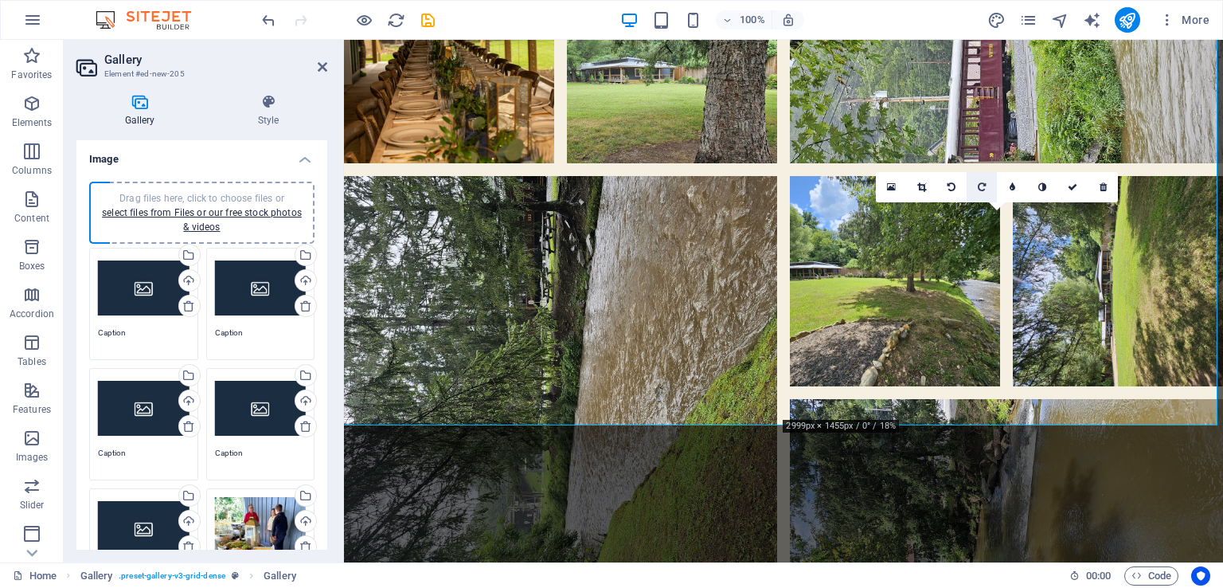
click at [982, 191] on link at bounding box center [981, 187] width 30 height 30
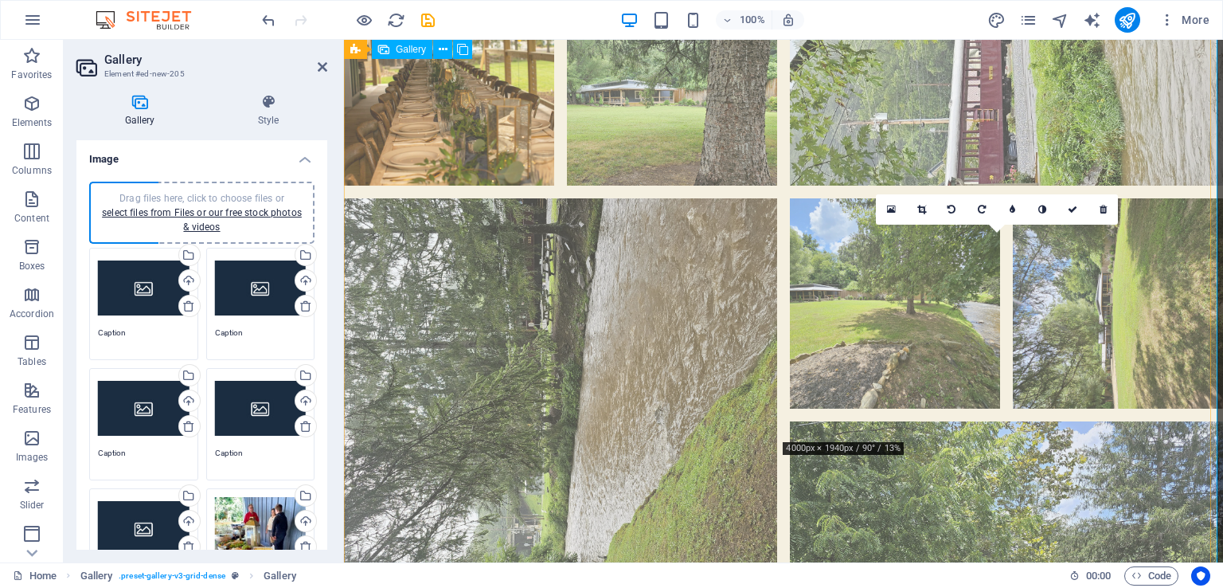
scroll to position [2707, 0]
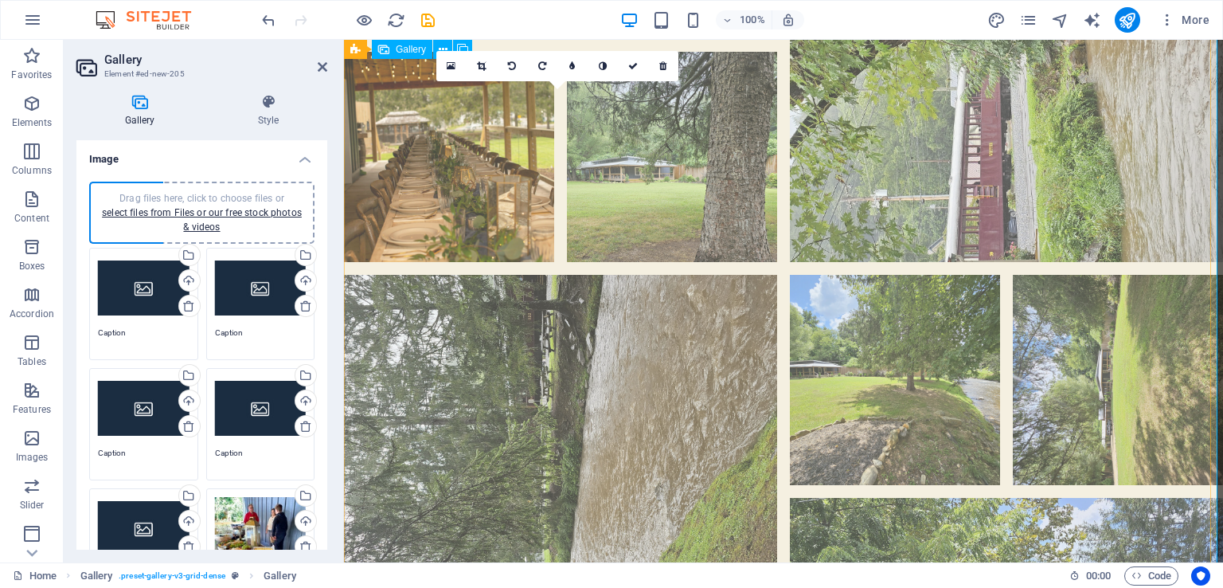
click at [690, 294] on li at bounding box center [560, 491] width 433 height 433
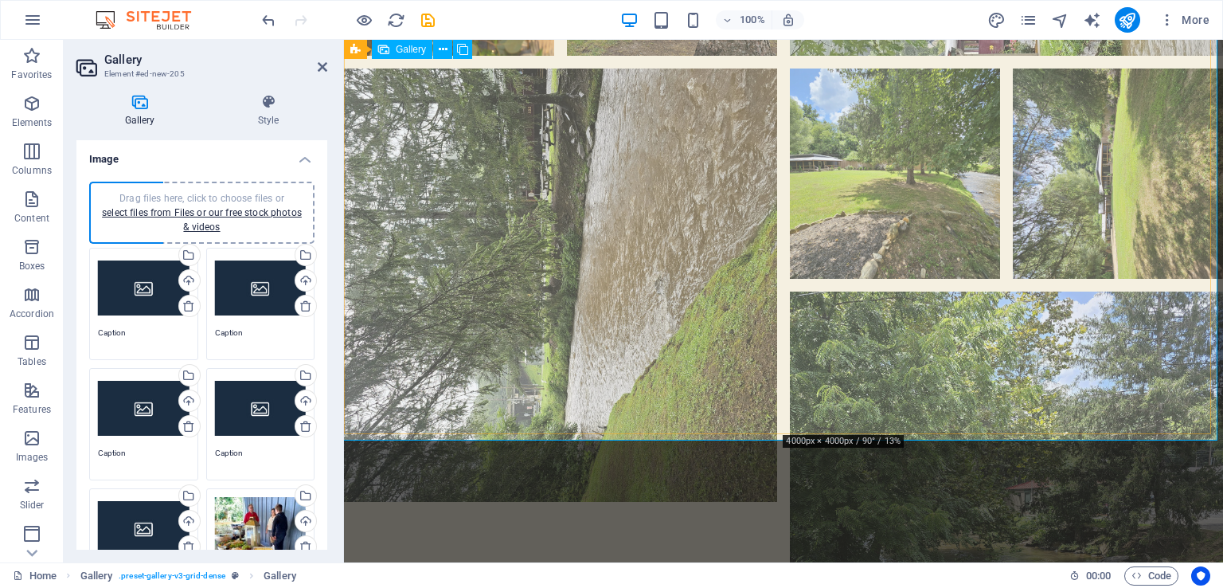
scroll to position [3025, 0]
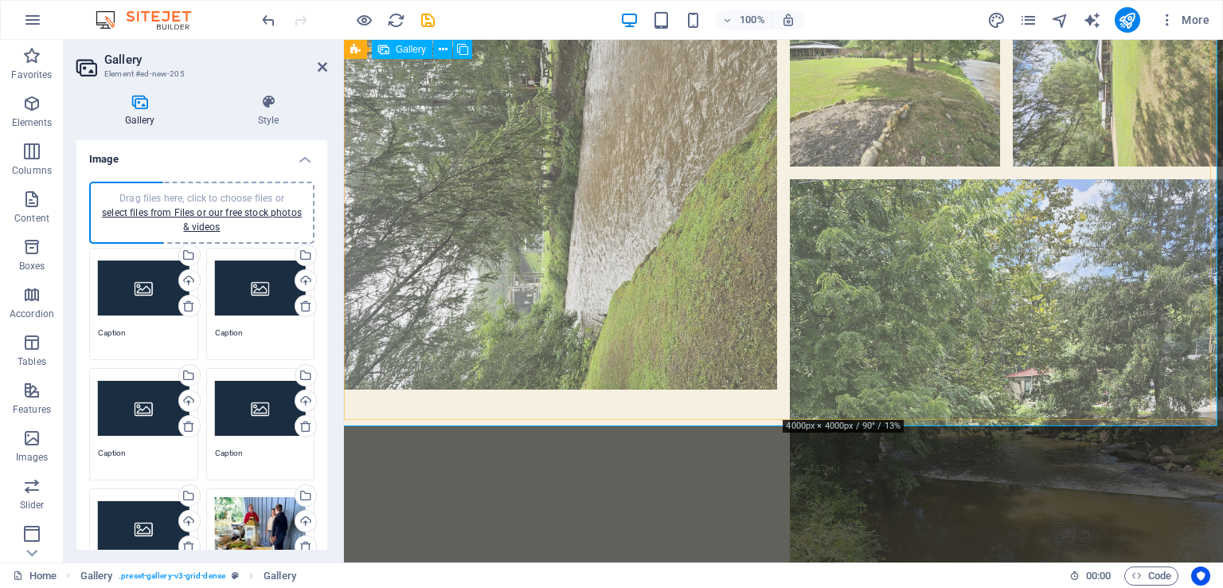
click at [970, 271] on li at bounding box center [1006, 395] width 433 height 433
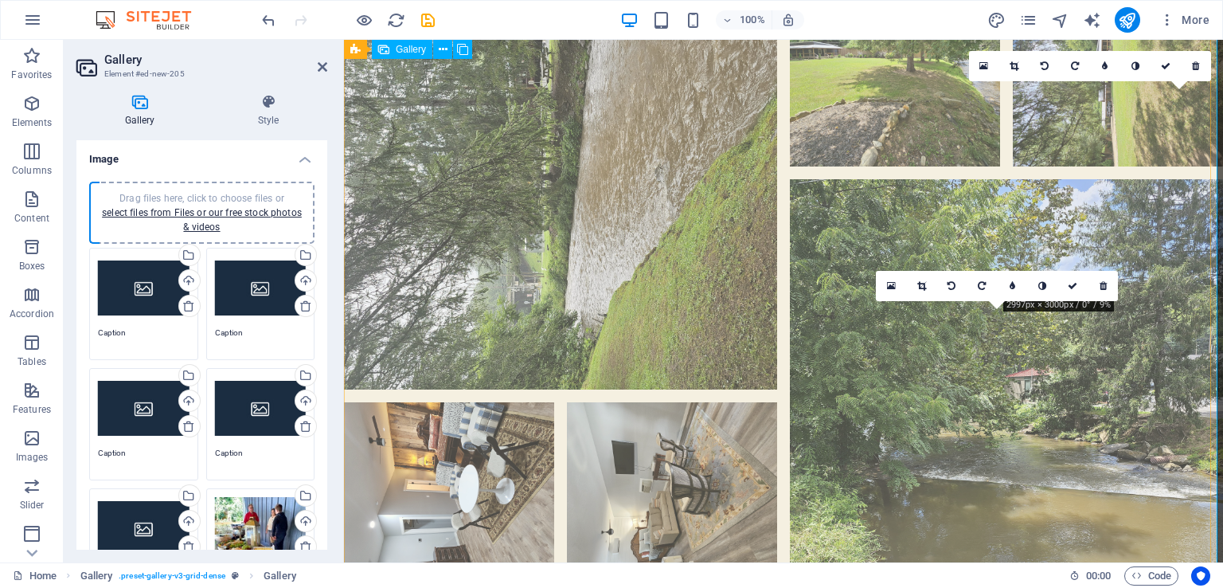
scroll to position [2707, 0]
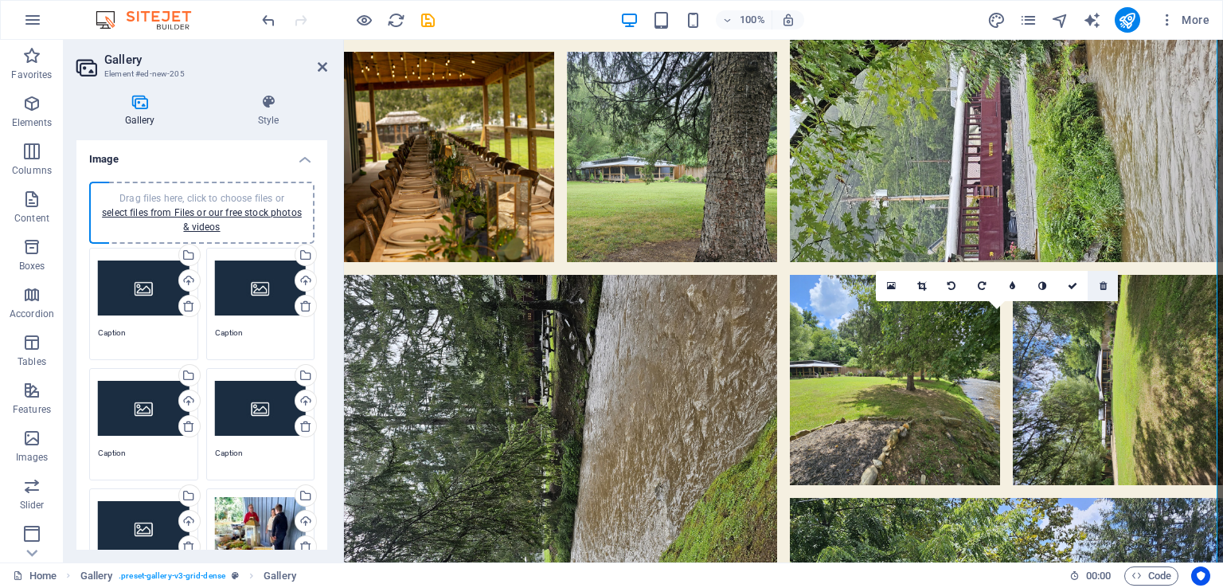
click at [1100, 288] on icon at bounding box center [1102, 286] width 7 height 10
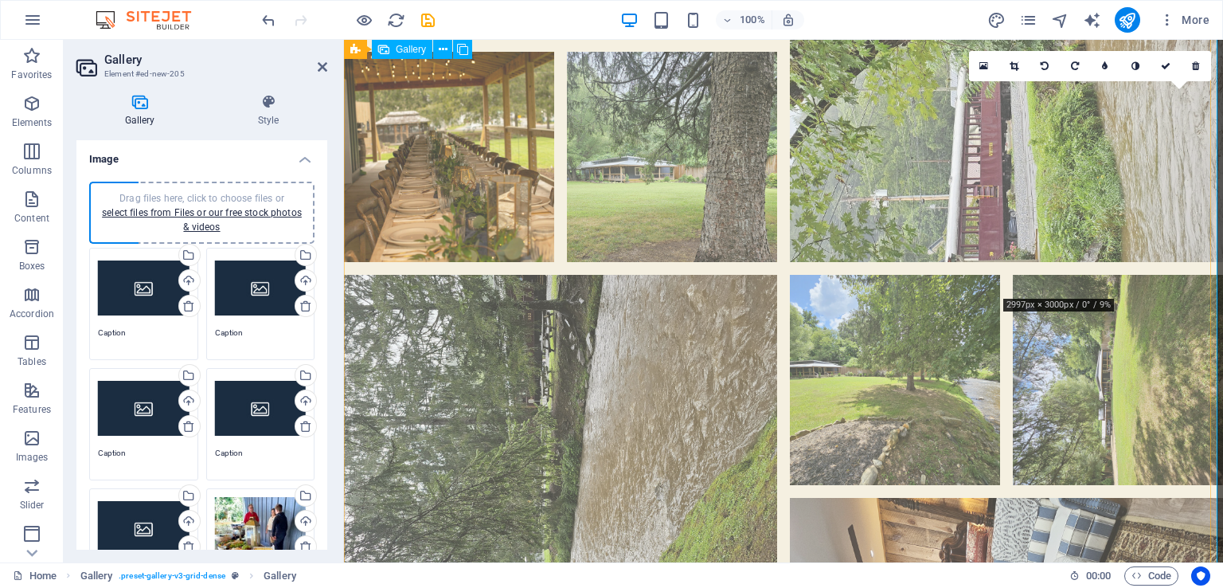
click at [1140, 275] on li at bounding box center [1118, 380] width 210 height 210
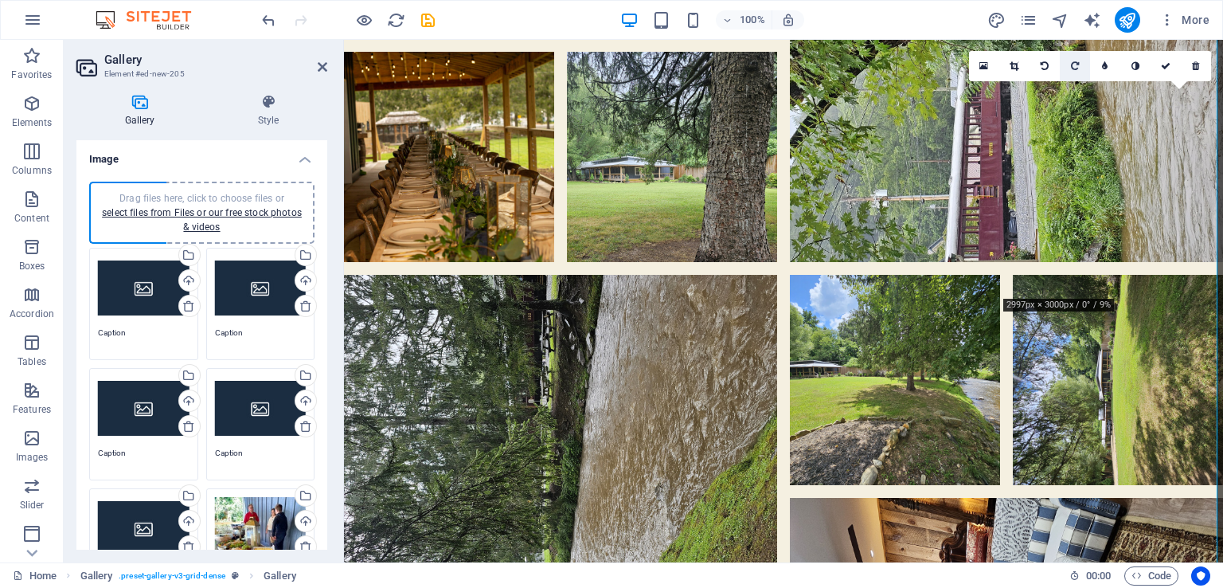
click at [1068, 64] on link at bounding box center [1075, 66] width 30 height 30
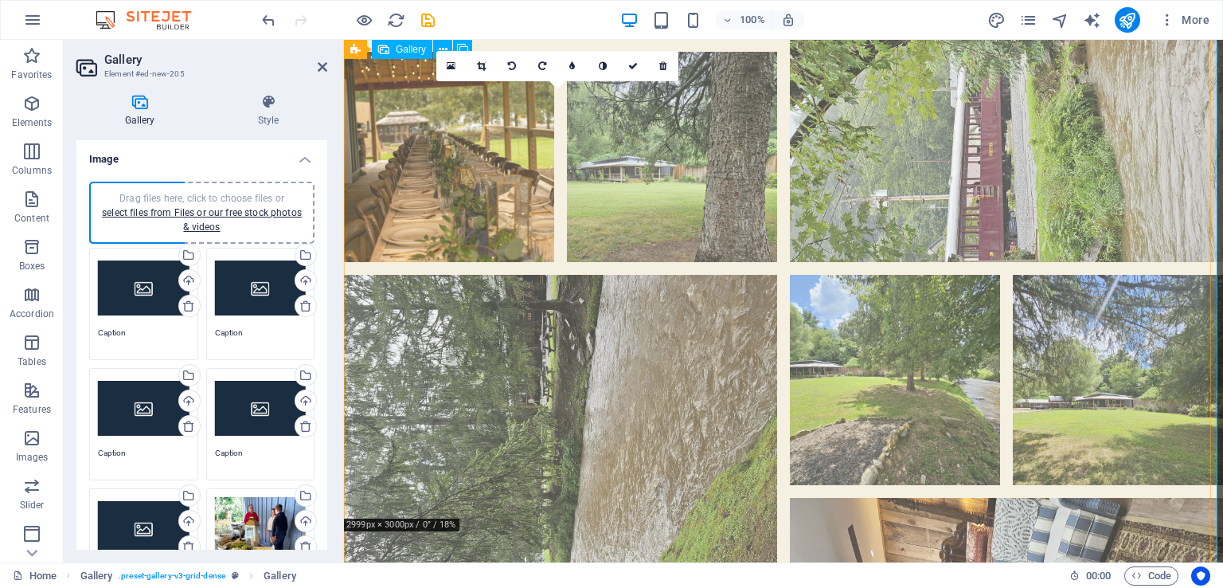
click at [588, 275] on li at bounding box center [560, 491] width 433 height 433
click at [502, 275] on li at bounding box center [560, 491] width 433 height 433
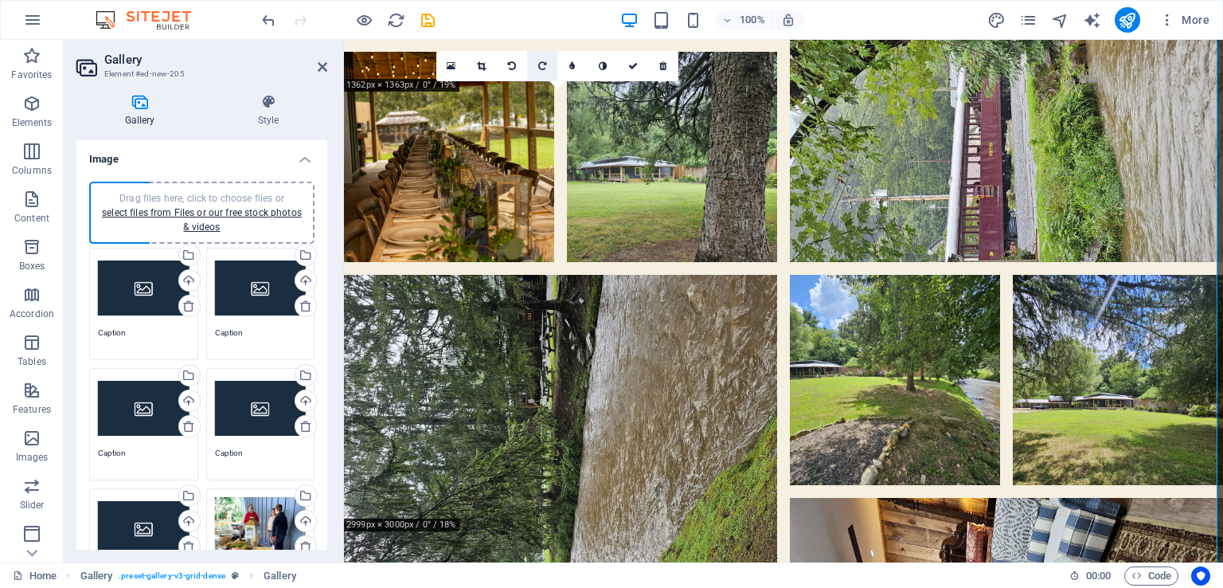
click at [538, 59] on link at bounding box center [542, 66] width 30 height 30
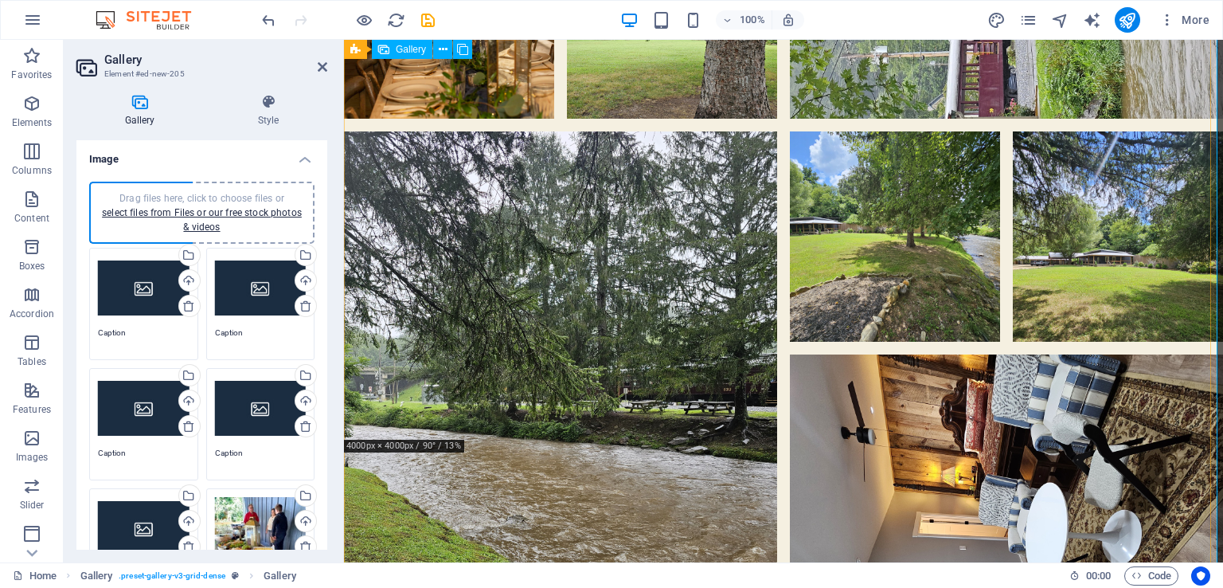
scroll to position [2866, 0]
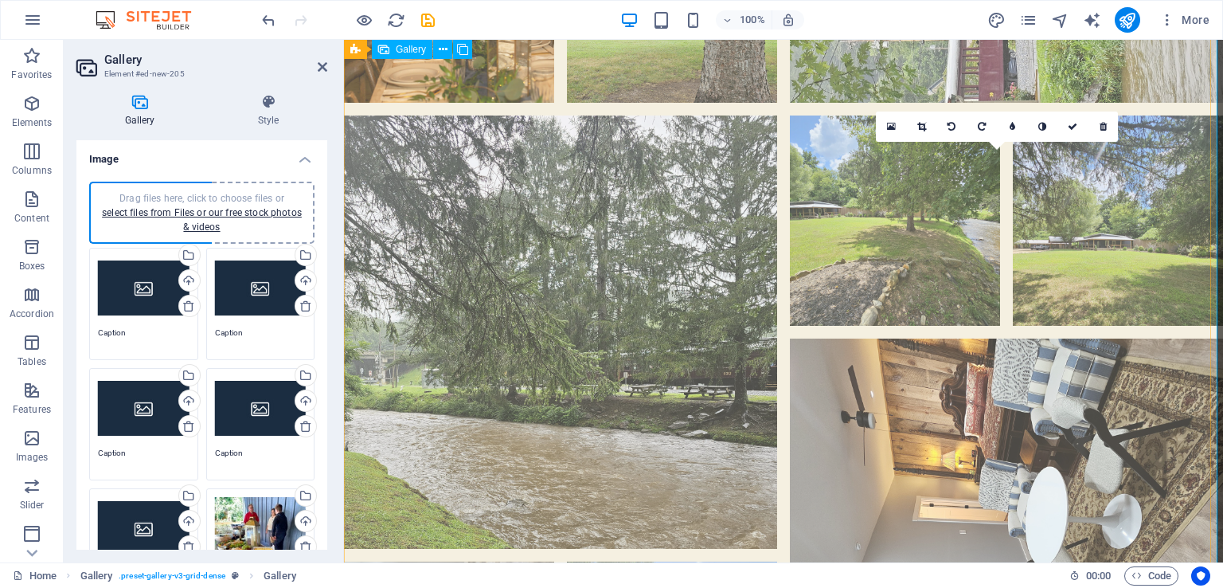
click at [946, 338] on li at bounding box center [1006, 554] width 433 height 433
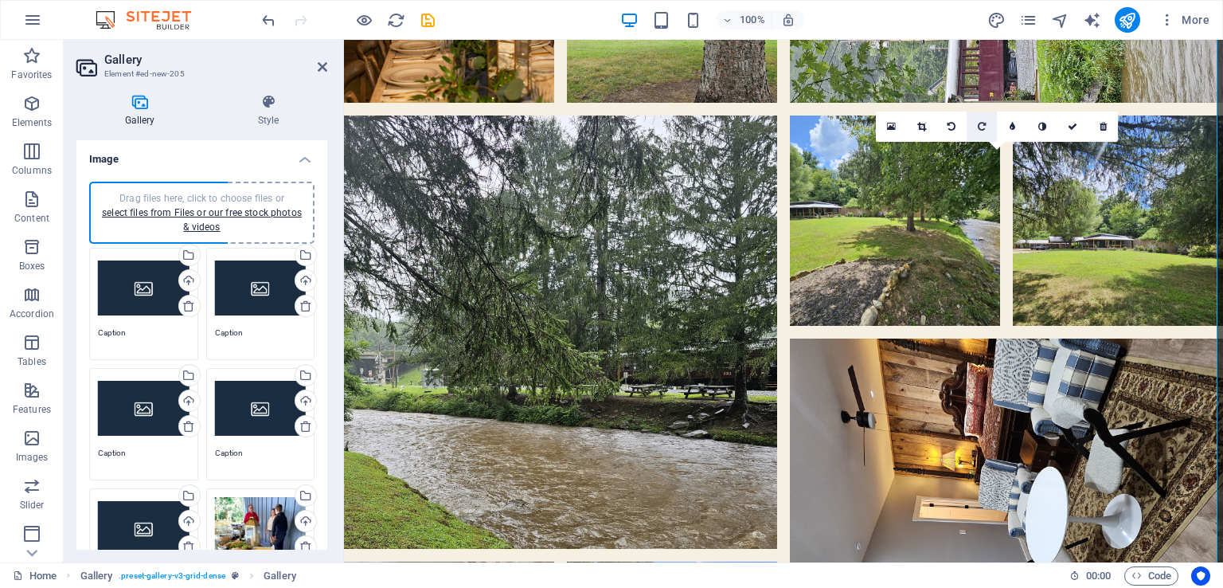
click at [975, 127] on link at bounding box center [981, 126] width 30 height 30
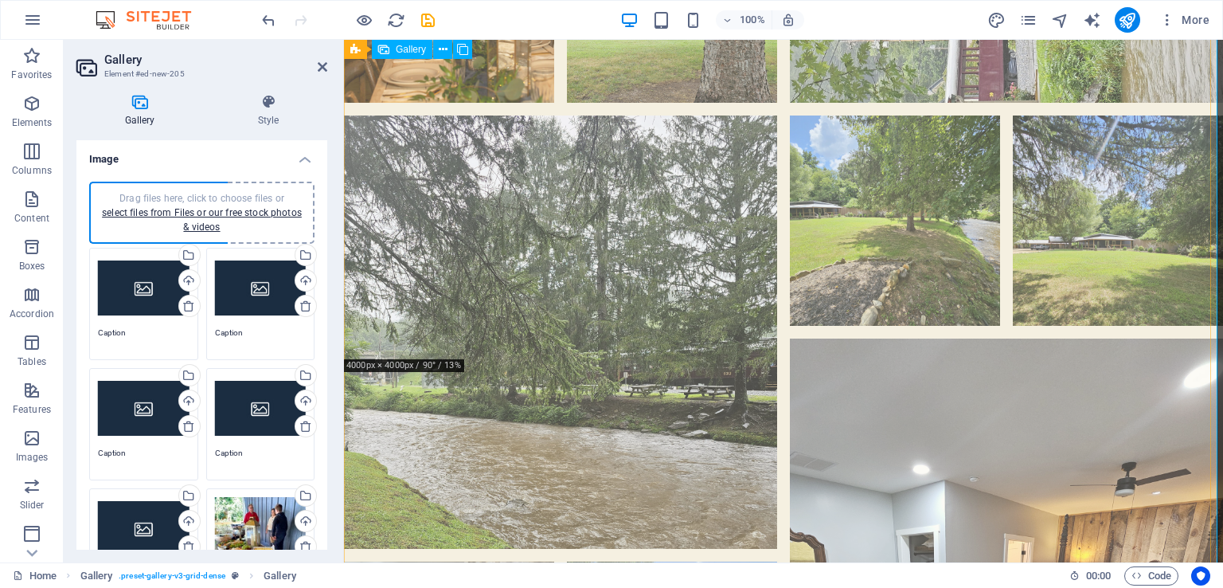
scroll to position [3025, 0]
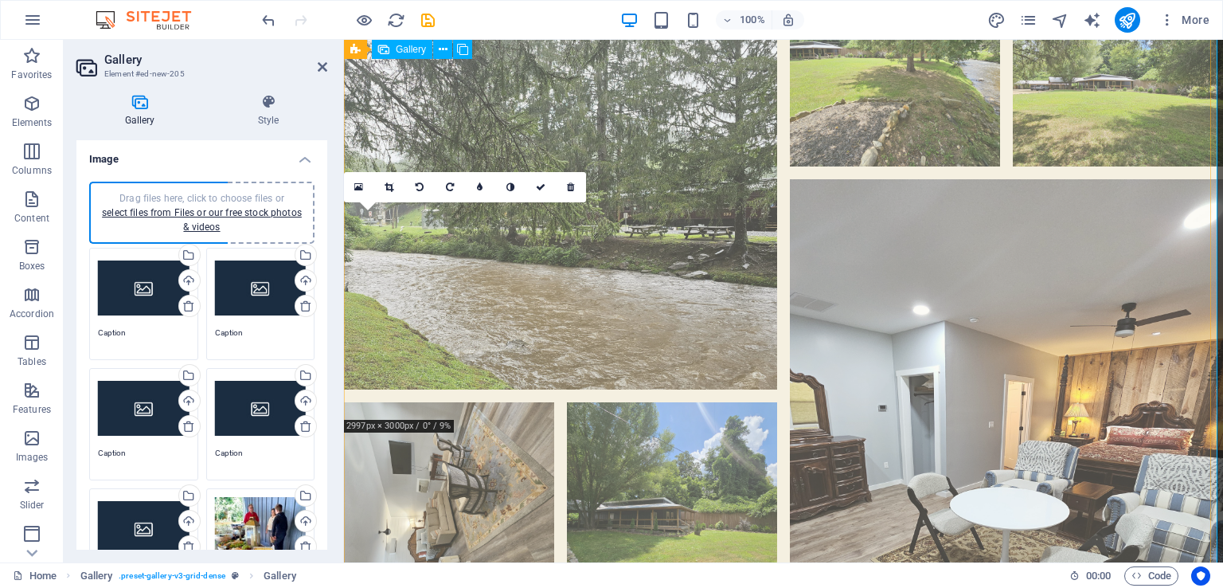
click at [468, 402] on li at bounding box center [449, 507] width 210 height 210
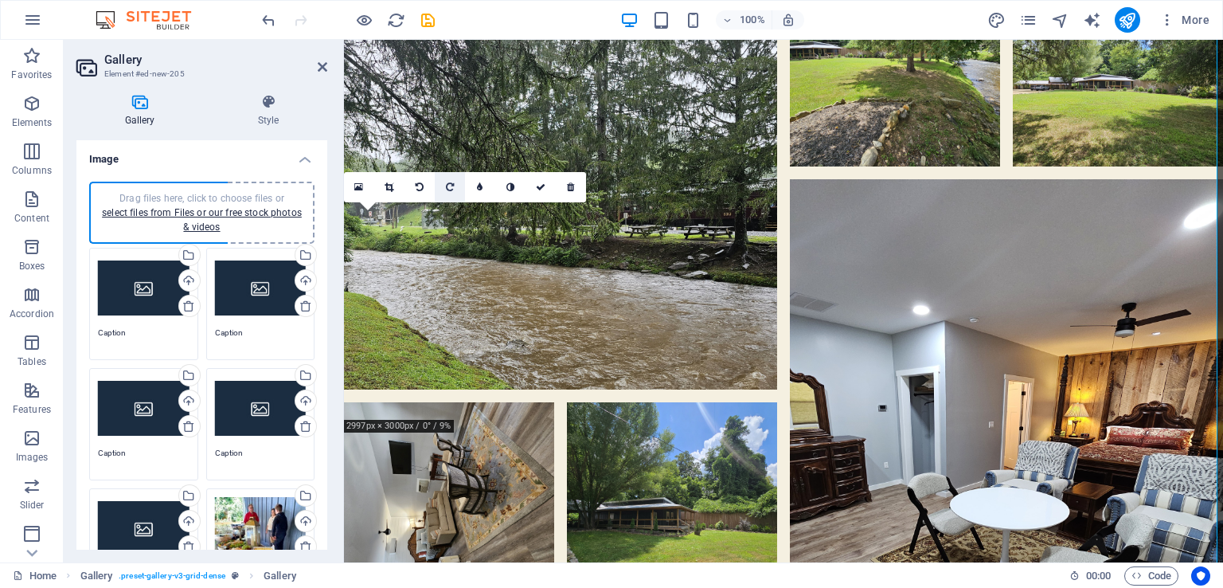
click at [449, 189] on icon at bounding box center [450, 187] width 8 height 10
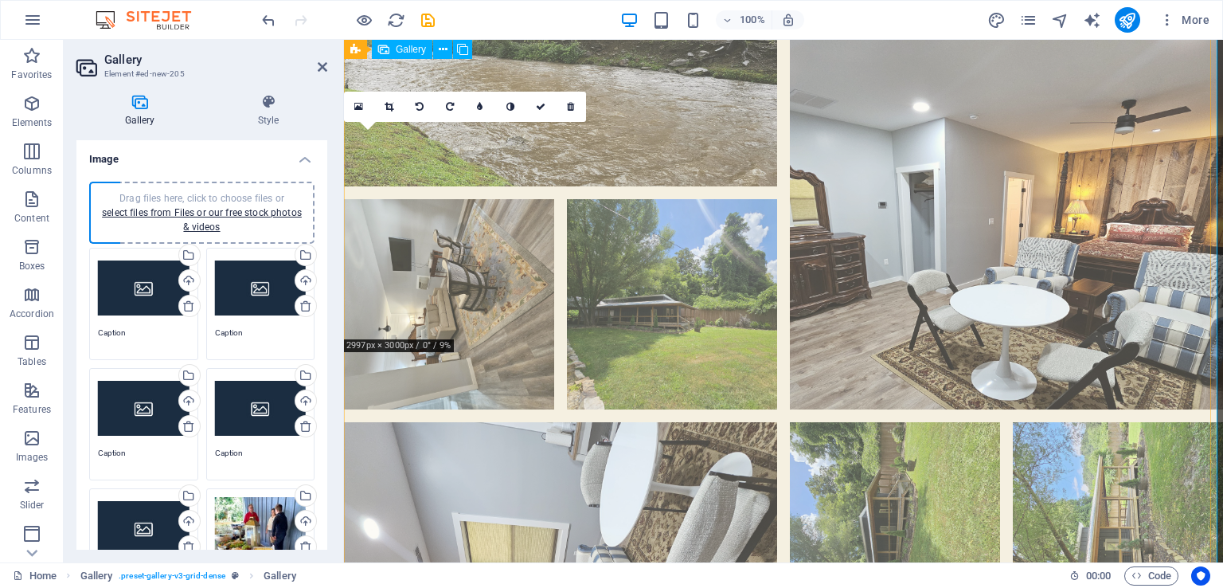
scroll to position [3264, 0]
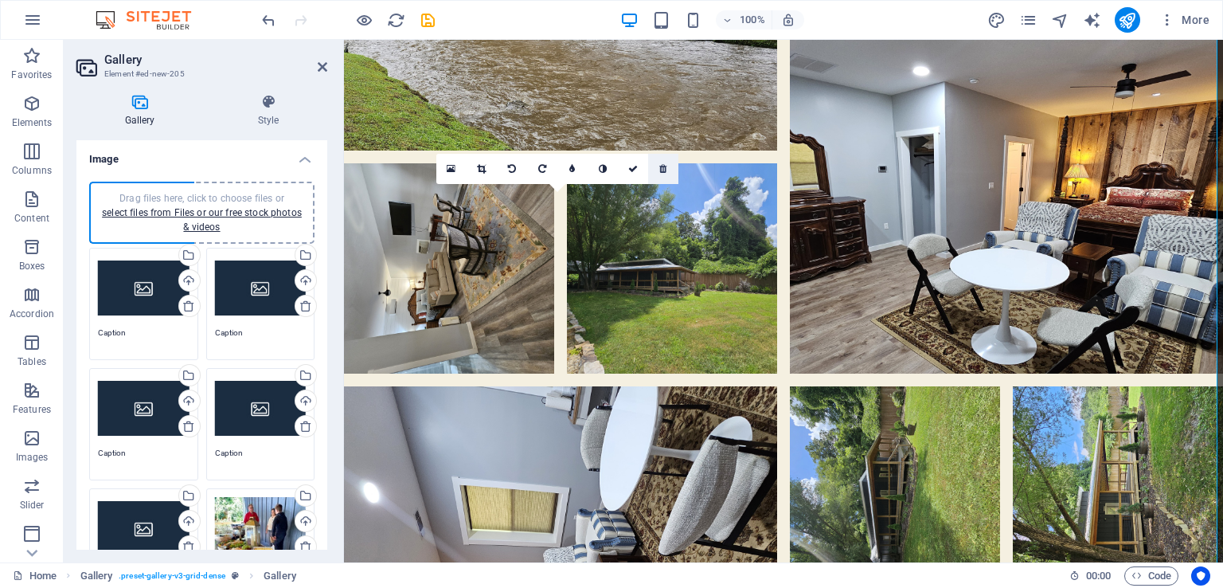
click at [664, 174] on link at bounding box center [663, 169] width 30 height 30
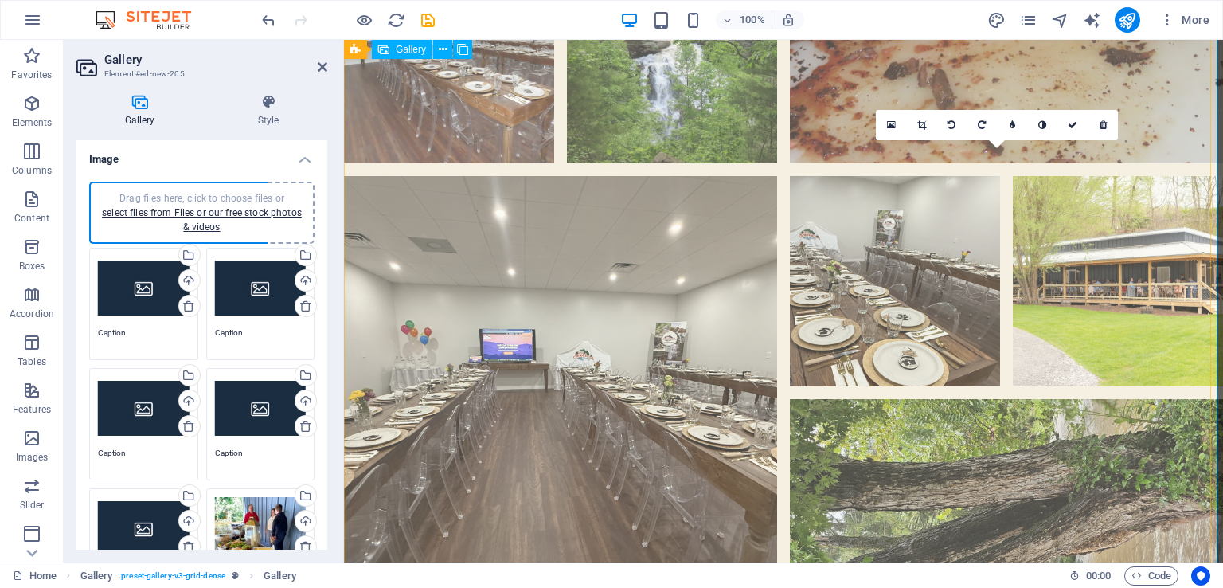
scroll to position [2298, 0]
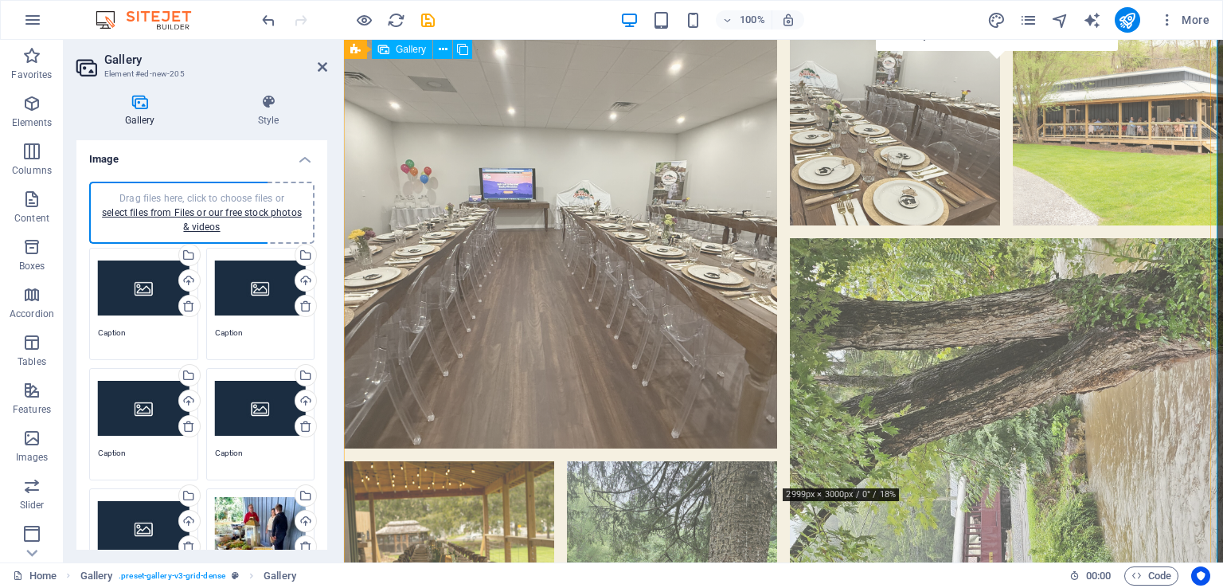
click at [959, 315] on li at bounding box center [1006, 454] width 433 height 433
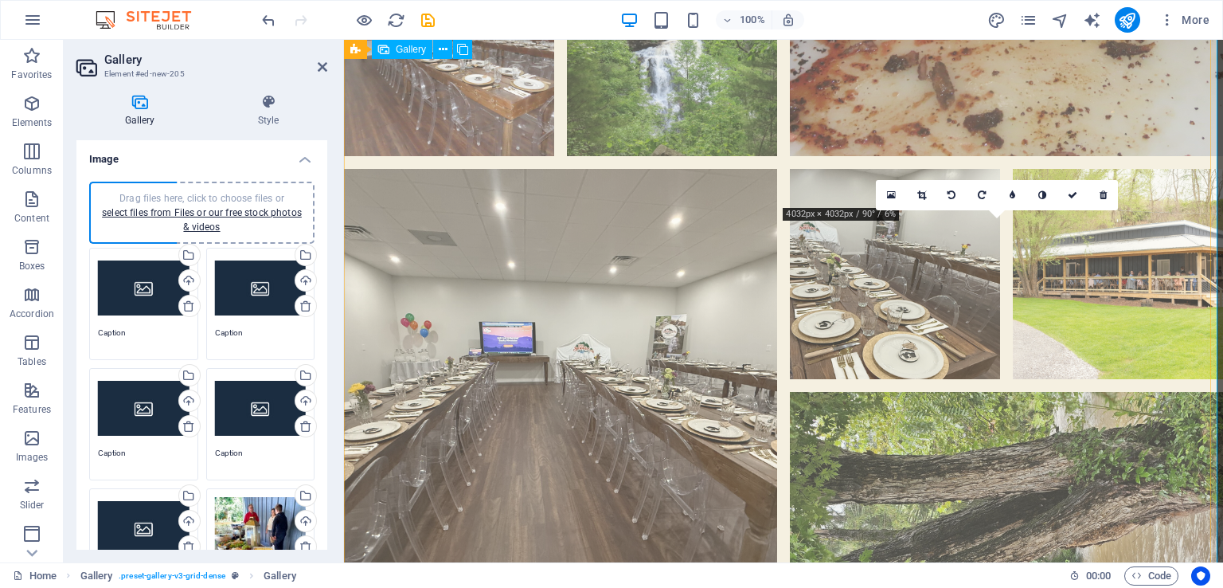
scroll to position [2138, 0]
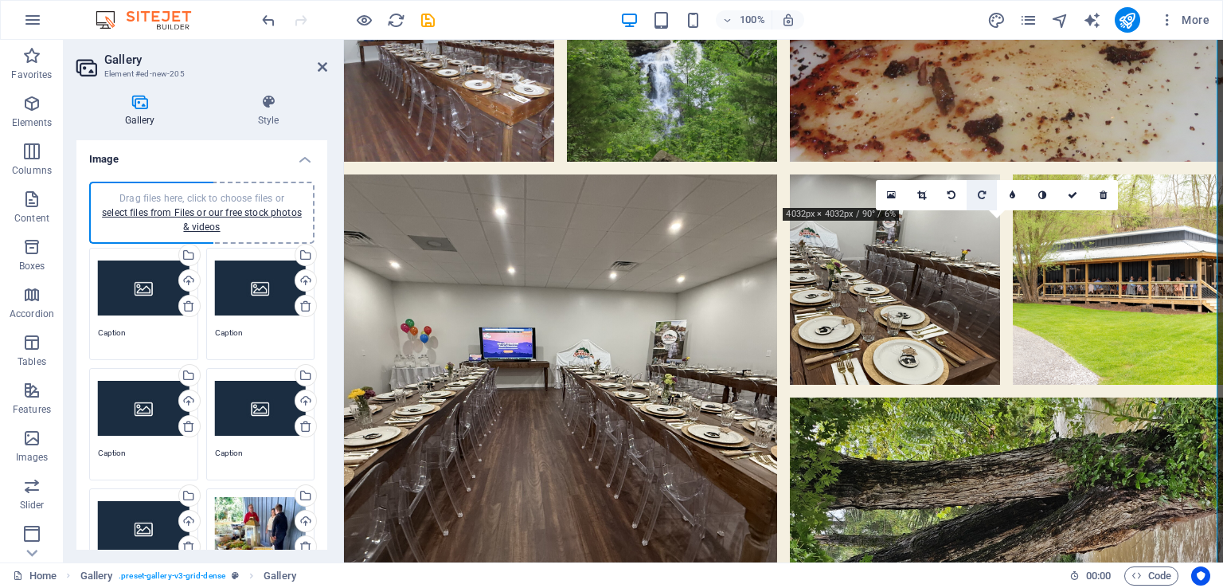
click at [989, 192] on link at bounding box center [981, 195] width 30 height 30
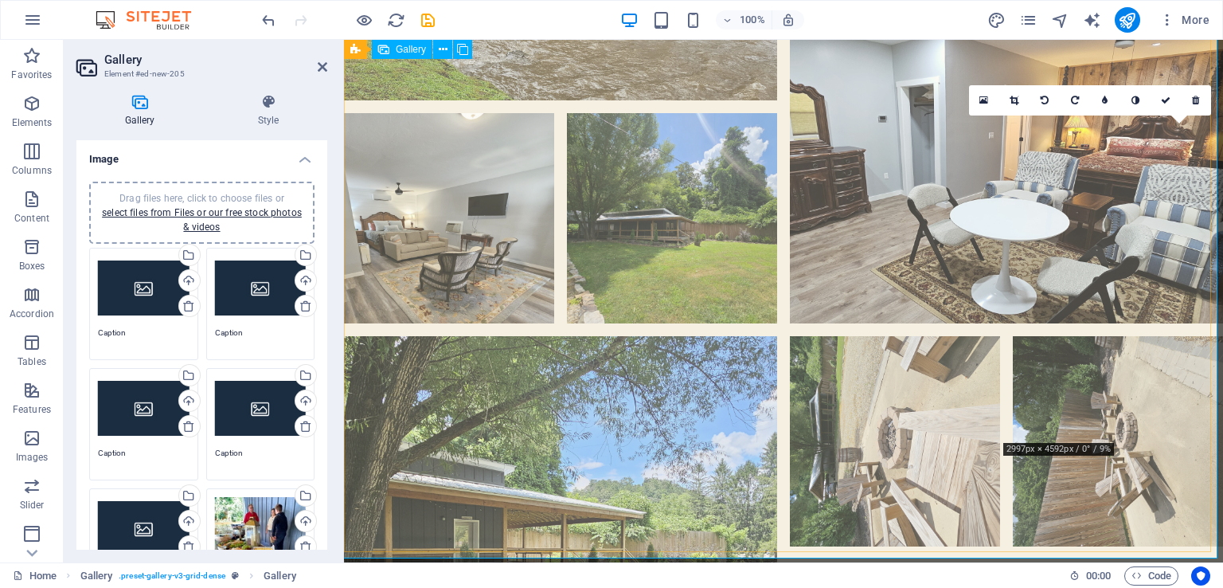
scroll to position [3332, 0]
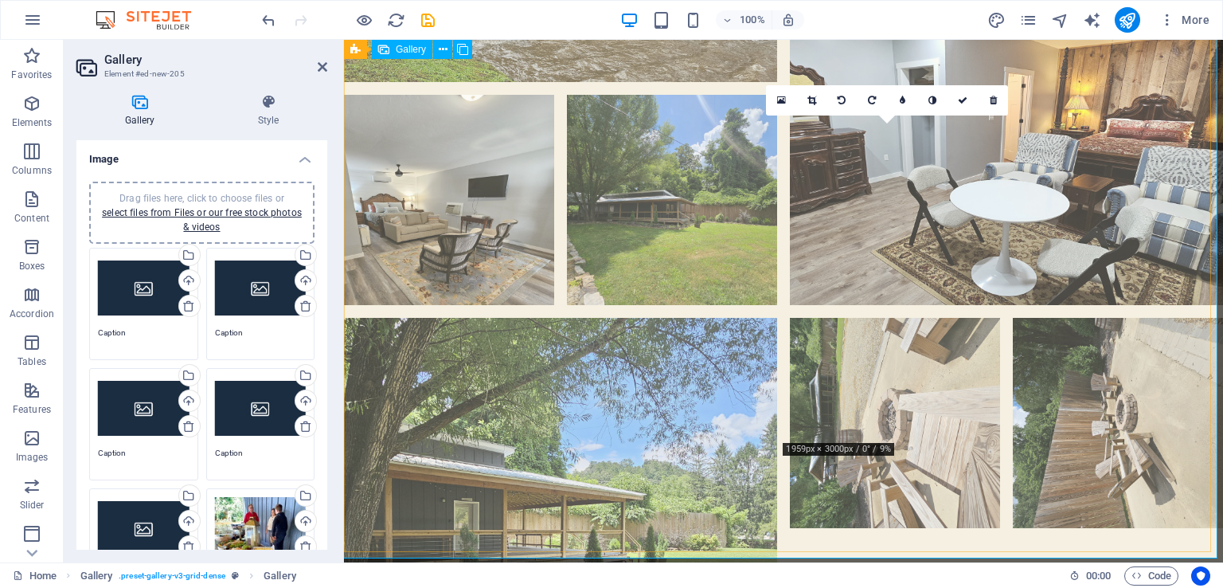
click at [900, 318] on li at bounding box center [895, 423] width 210 height 210
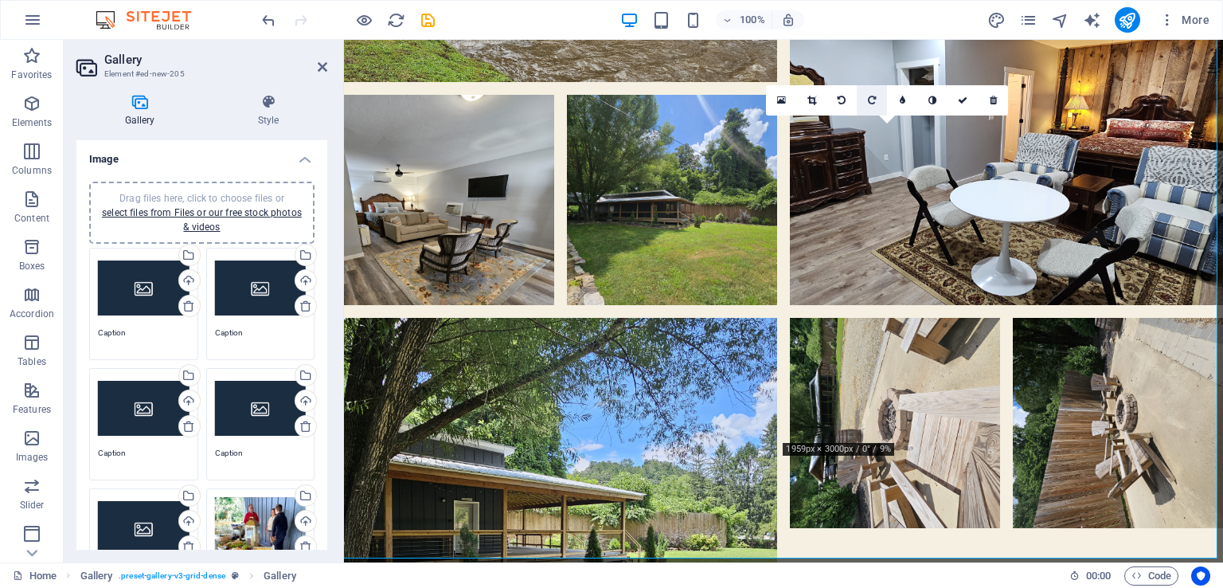
click at [870, 102] on icon at bounding box center [872, 101] width 8 height 10
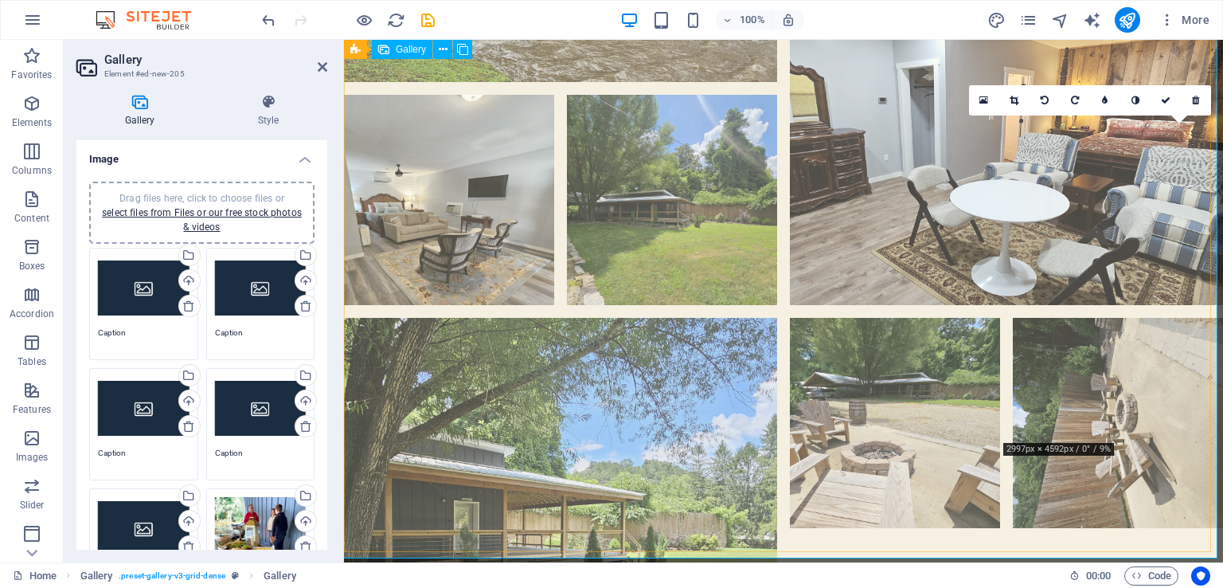
click at [1127, 318] on li at bounding box center [1118, 423] width 210 height 210
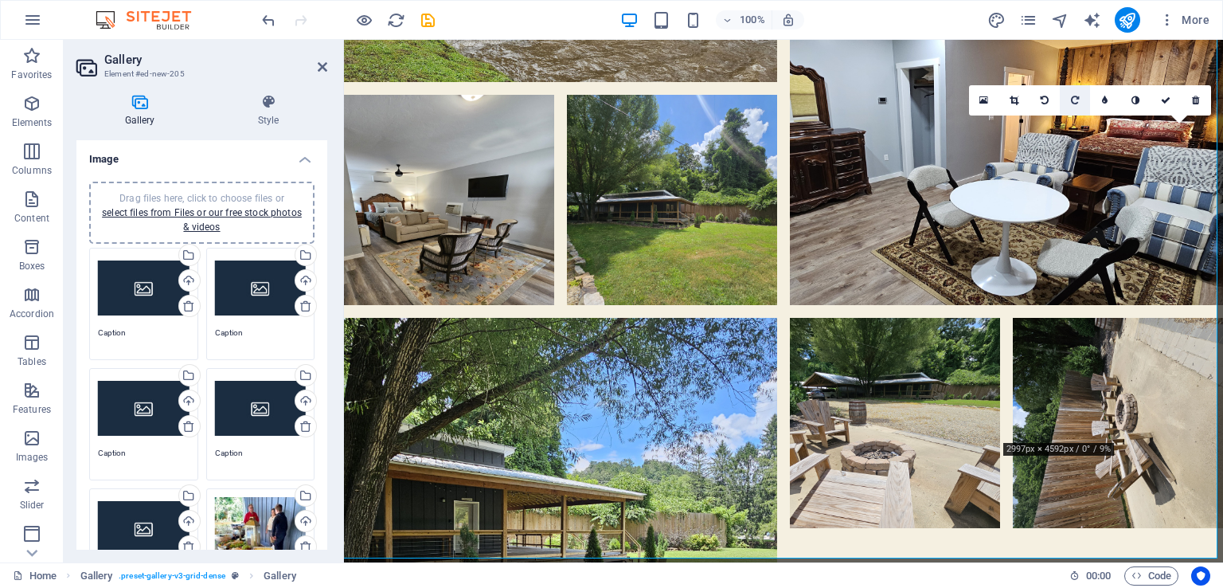
click at [1073, 103] on icon at bounding box center [1075, 101] width 8 height 10
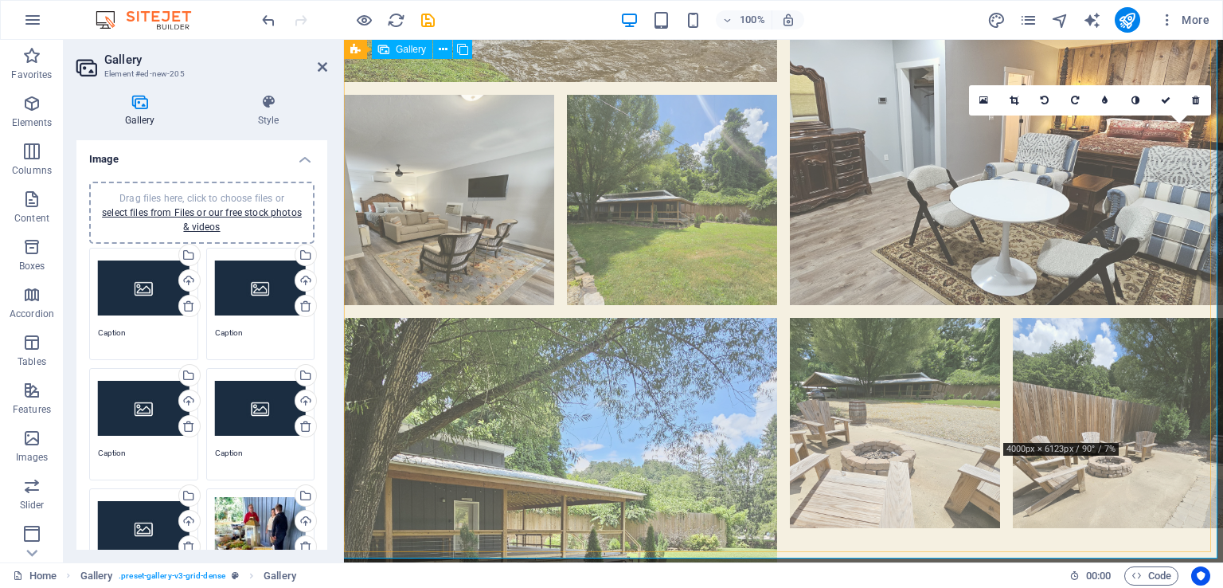
click at [1087, 318] on li at bounding box center [1118, 423] width 210 height 210
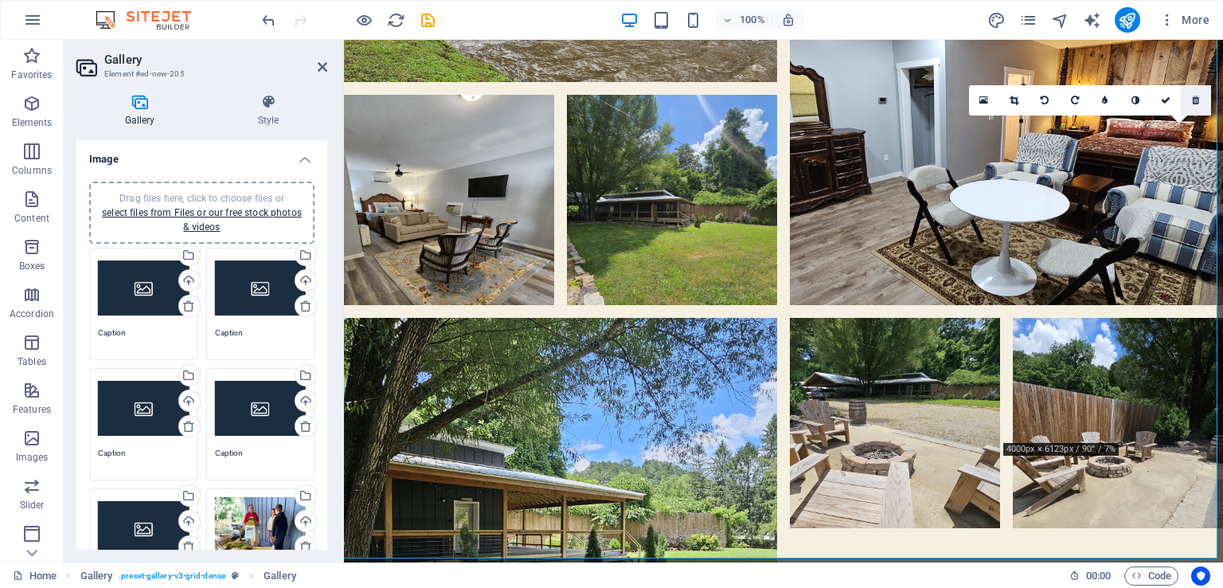
click at [1196, 103] on icon at bounding box center [1195, 101] width 7 height 10
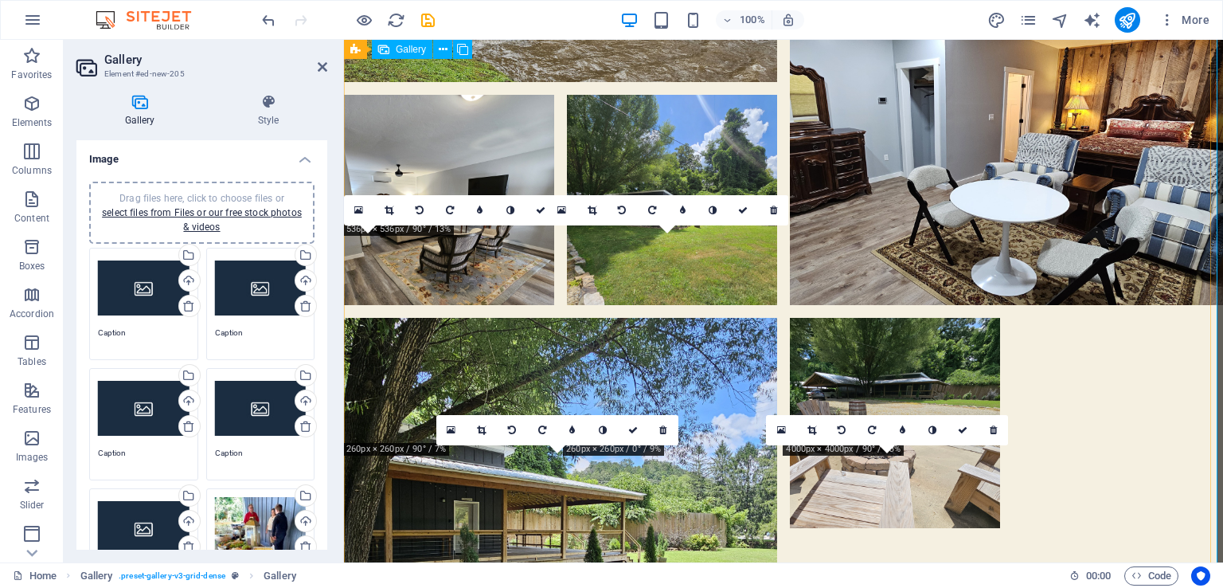
scroll to position [3003, 0]
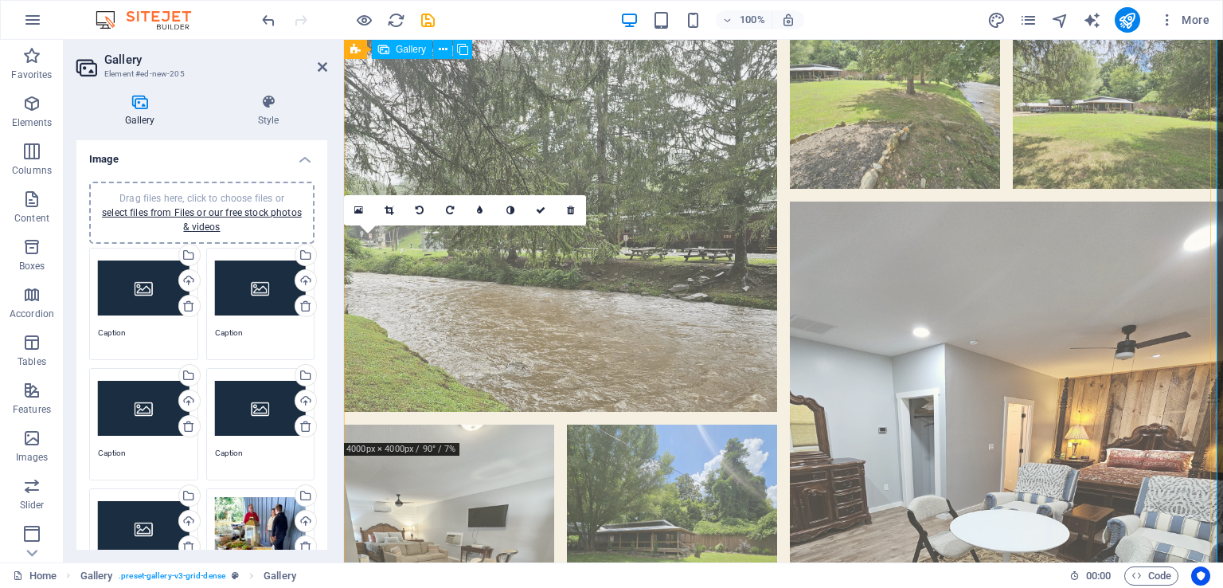
click at [522, 424] on li at bounding box center [449, 529] width 210 height 210
click at [513, 424] on li at bounding box center [449, 529] width 210 height 210
click at [485, 424] on li at bounding box center [449, 529] width 210 height 210
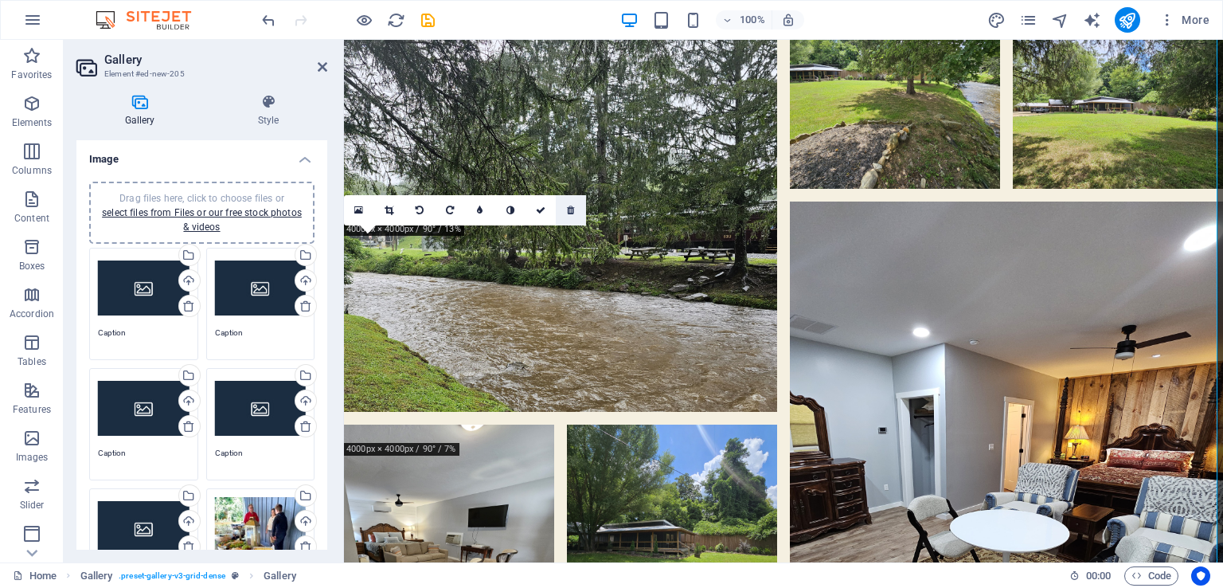
click at [574, 213] on icon at bounding box center [570, 210] width 7 height 10
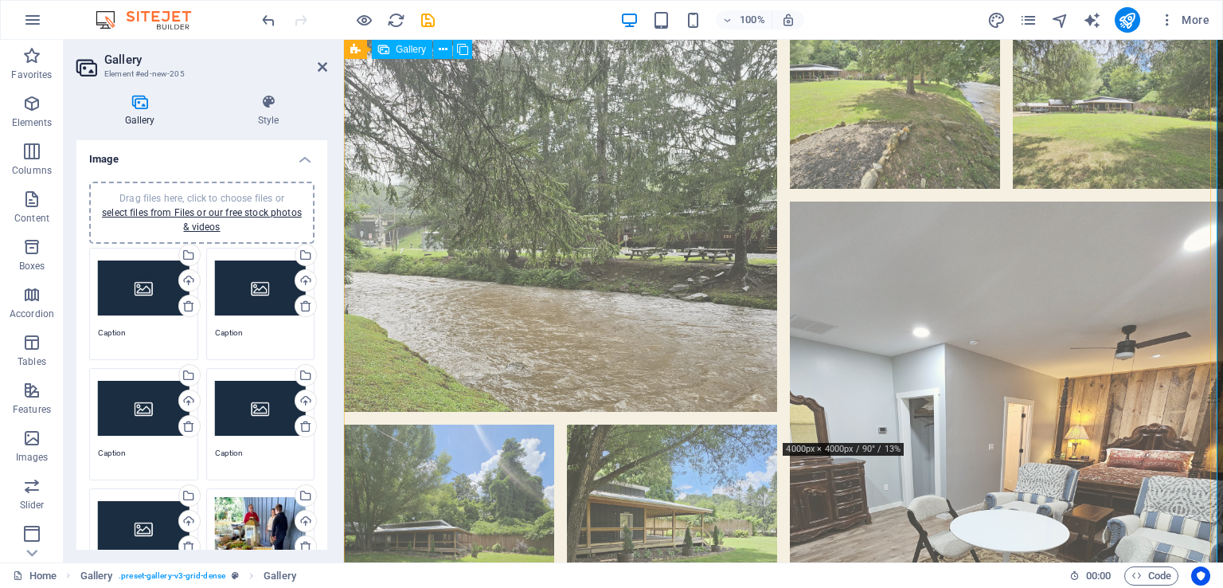
click at [1008, 201] on li at bounding box center [1006, 417] width 433 height 433
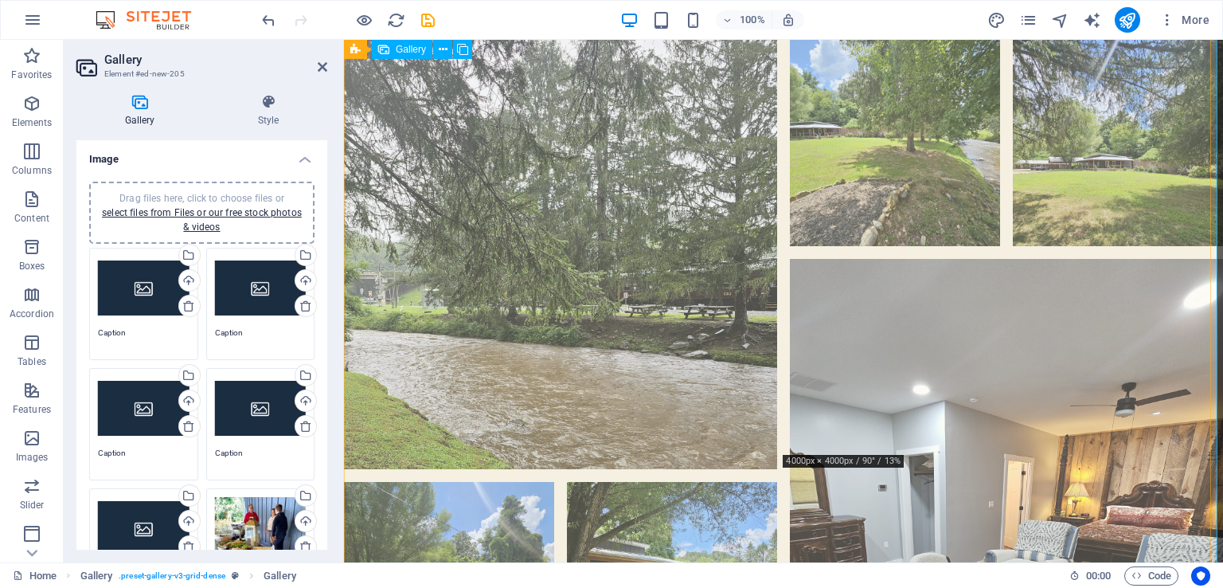
scroll to position [2923, 0]
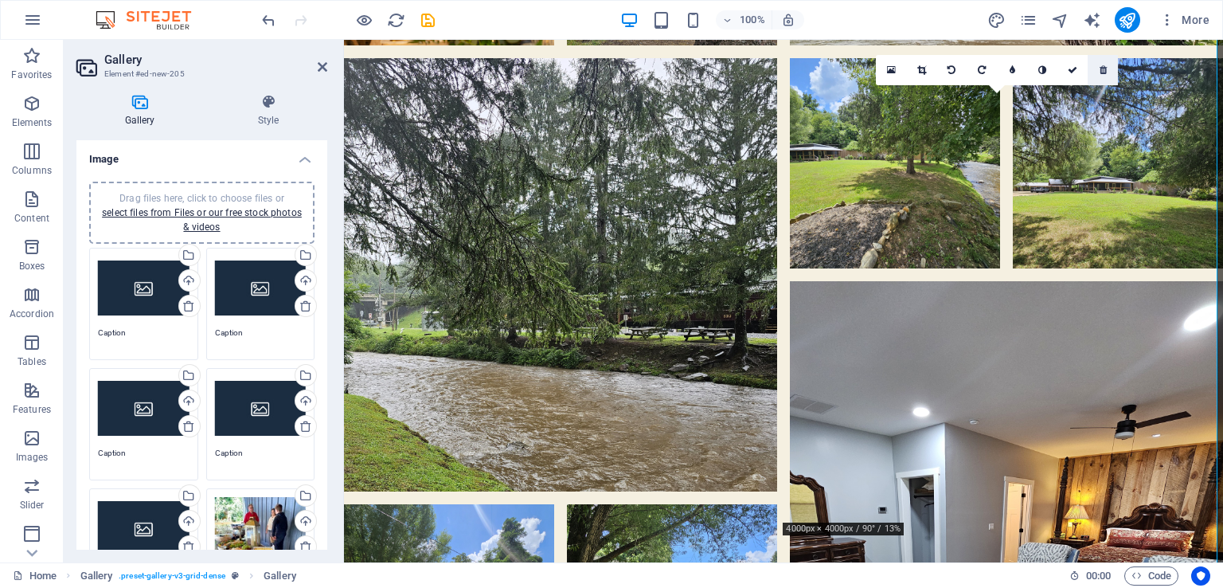
click at [1105, 68] on icon at bounding box center [1102, 70] width 7 height 10
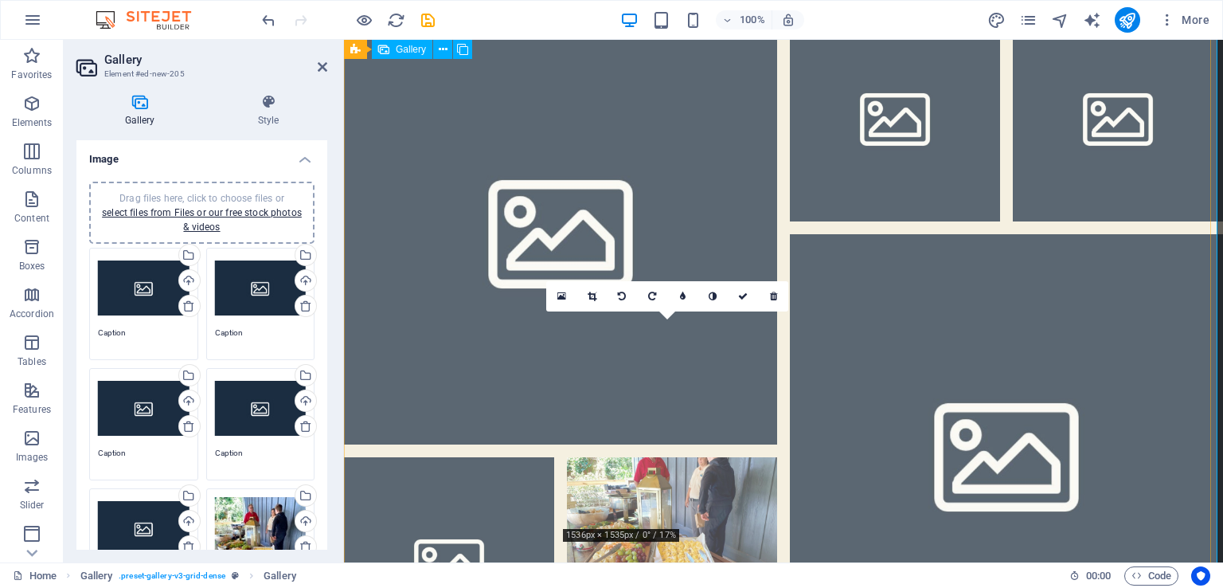
scroll to position [566, 0]
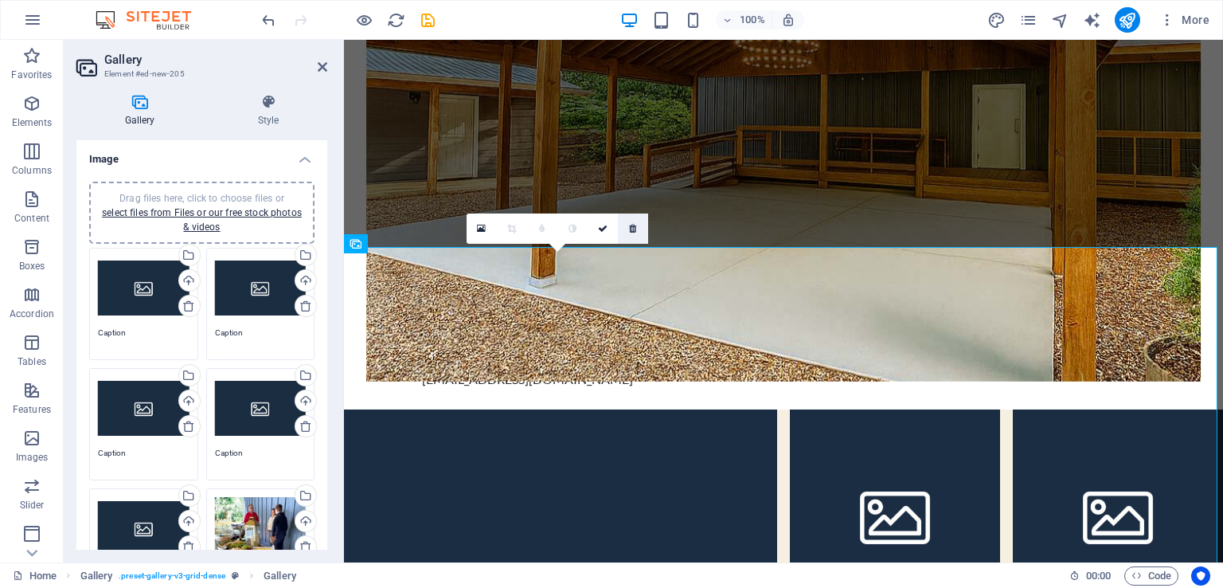
click at [637, 229] on link at bounding box center [633, 228] width 30 height 30
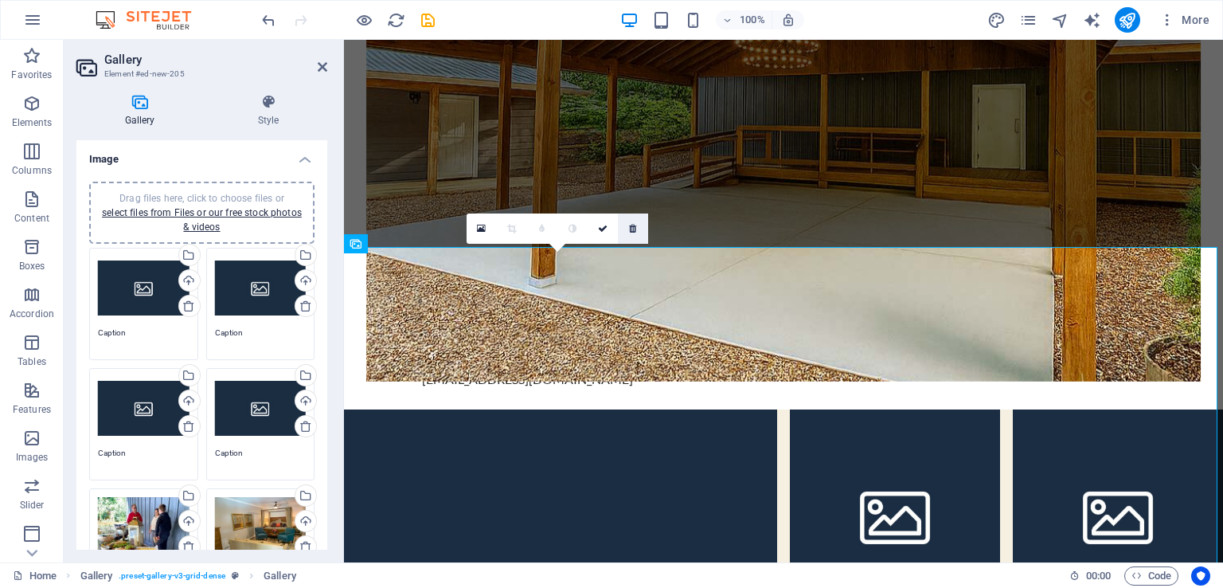
click at [632, 231] on icon at bounding box center [632, 229] width 7 height 10
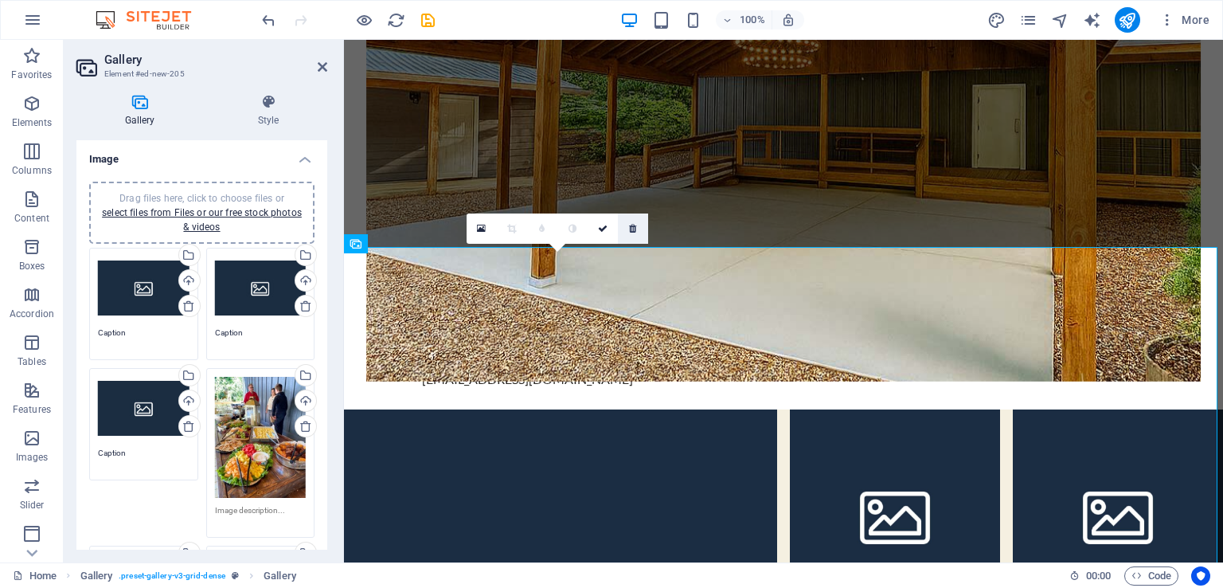
click at [633, 232] on link at bounding box center [633, 228] width 30 height 30
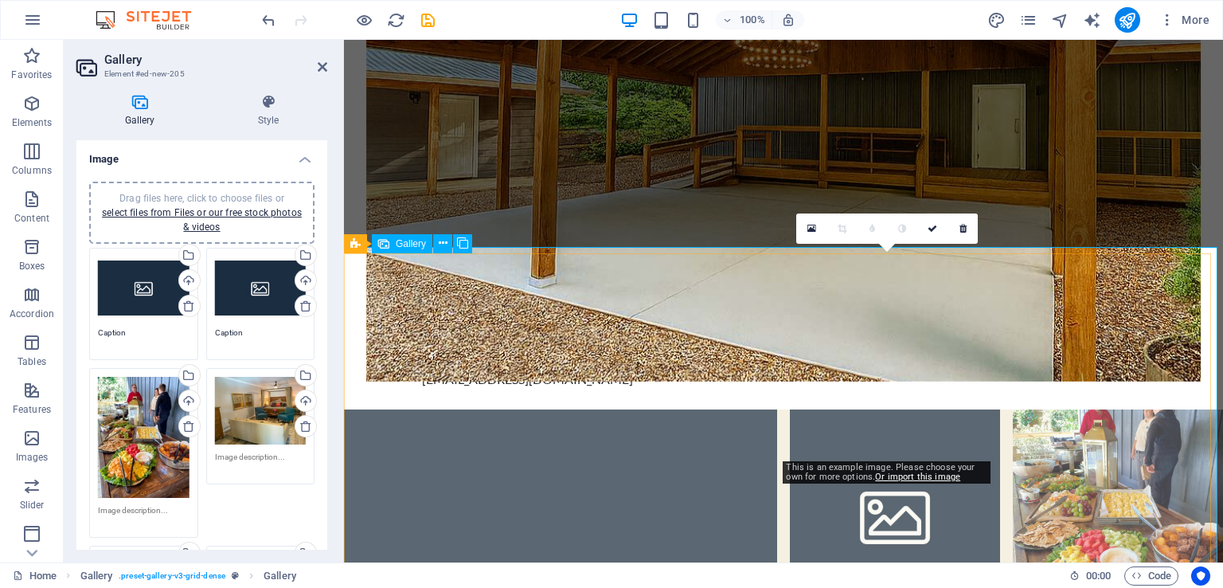
click at [834, 409] on li at bounding box center [895, 514] width 210 height 210
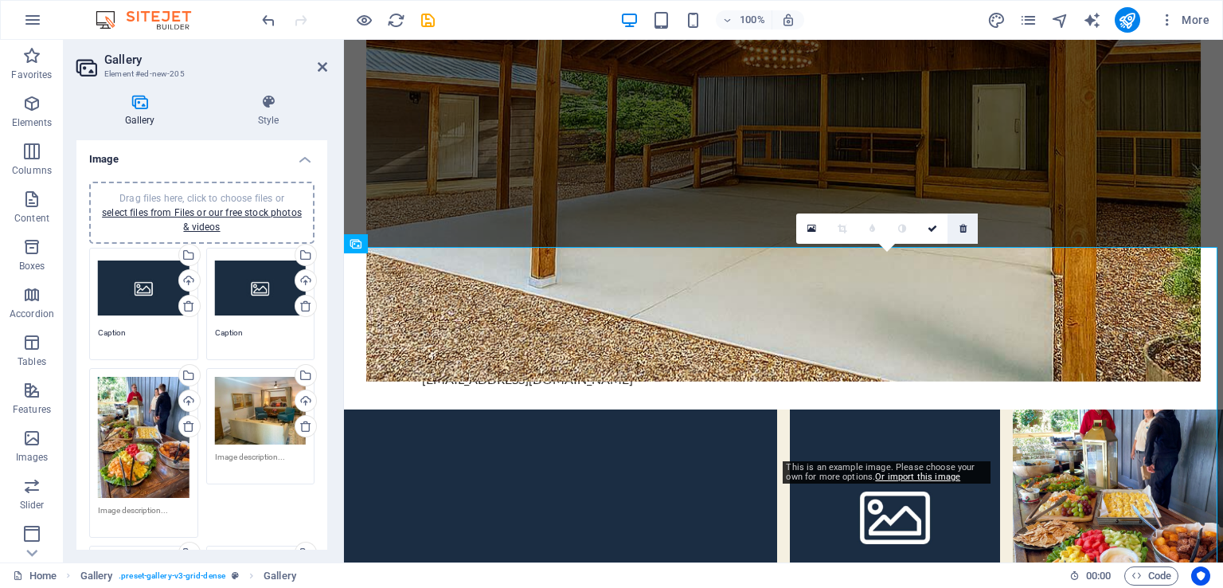
click at [962, 227] on icon at bounding box center [962, 229] width 7 height 10
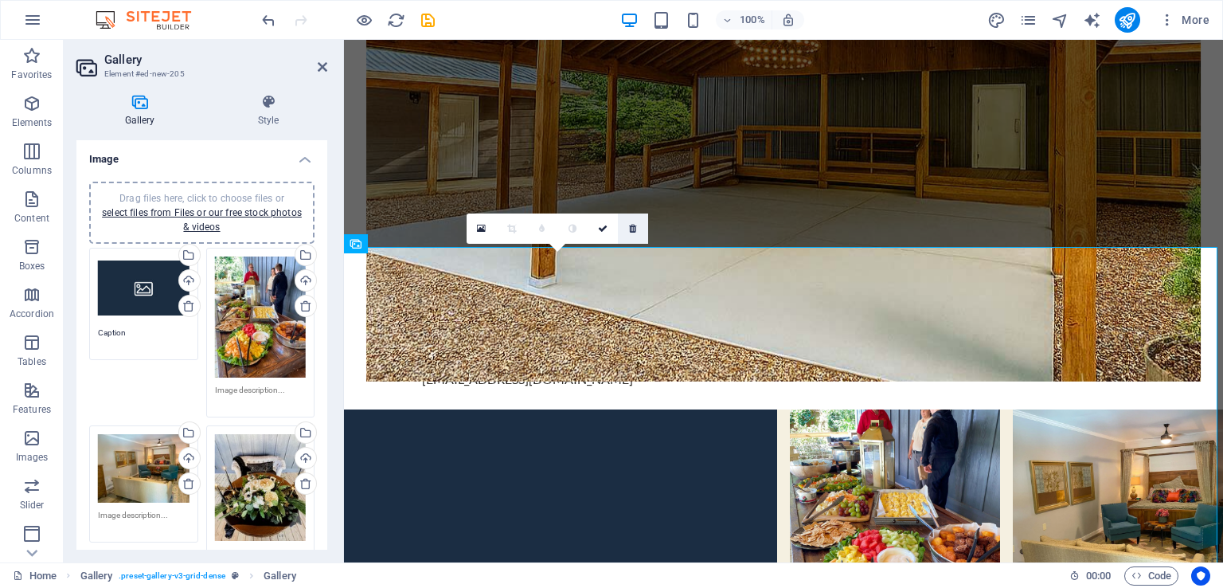
click at [635, 230] on icon at bounding box center [632, 229] width 7 height 10
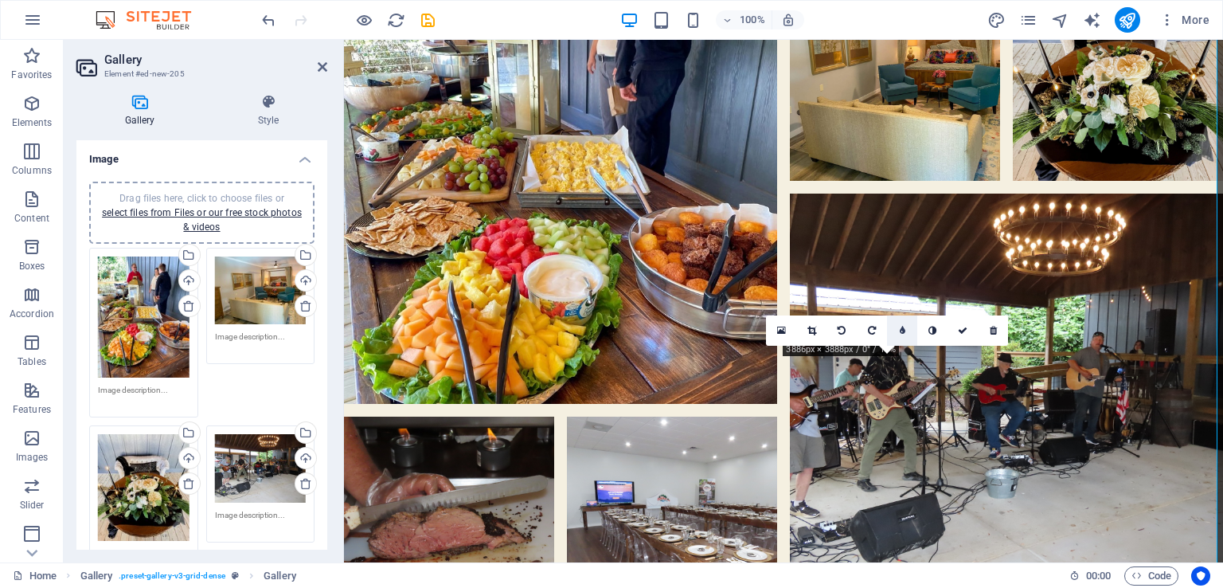
scroll to position [1123, 0]
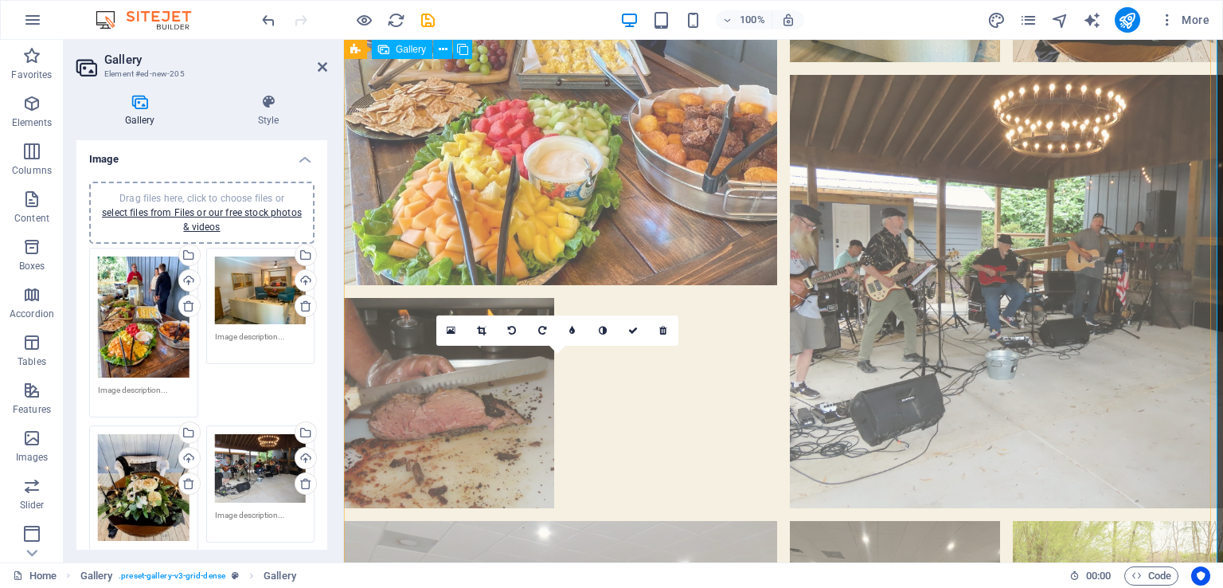
drag, startPoint x: 625, startPoint y: 486, endPoint x: 674, endPoint y: 171, distance: 319.1
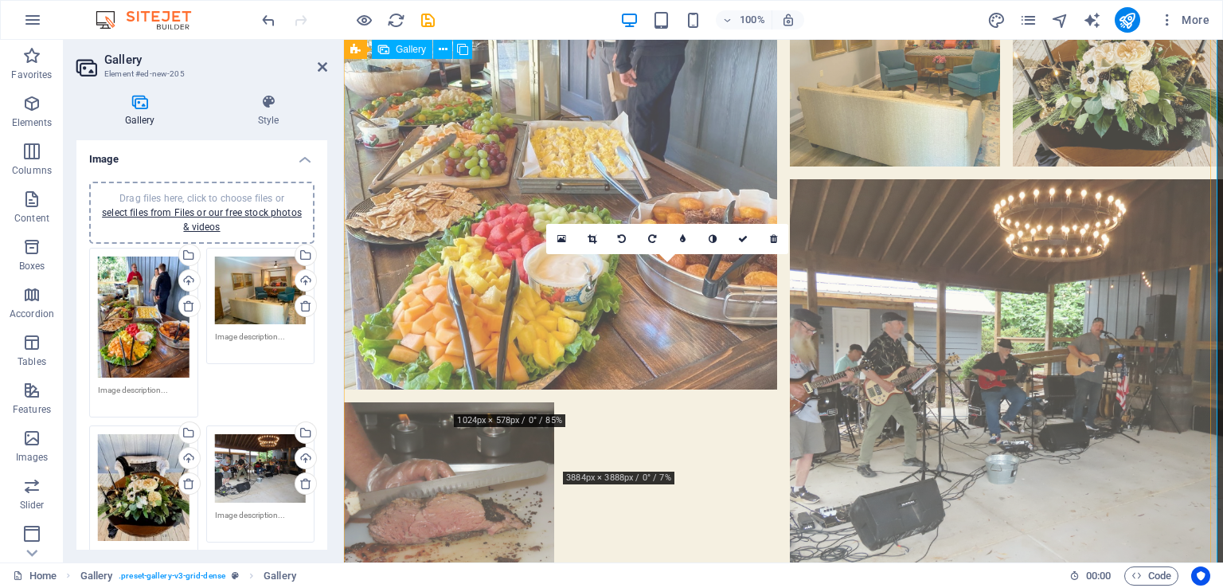
scroll to position [995, 0]
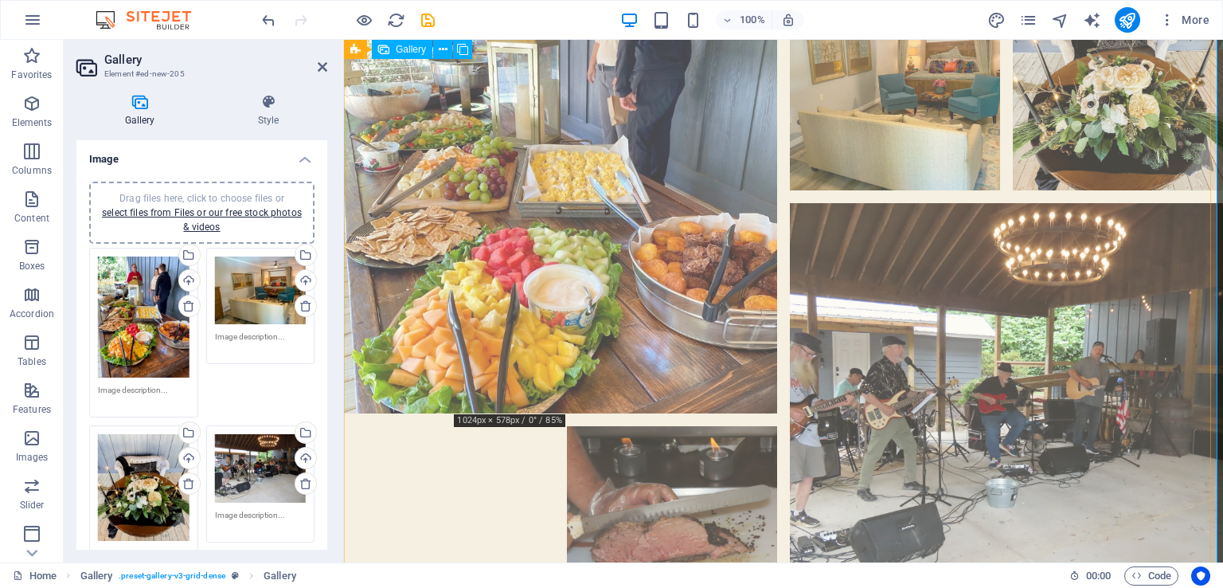
drag, startPoint x: 1056, startPoint y: 385, endPoint x: 518, endPoint y: 291, distance: 546.4
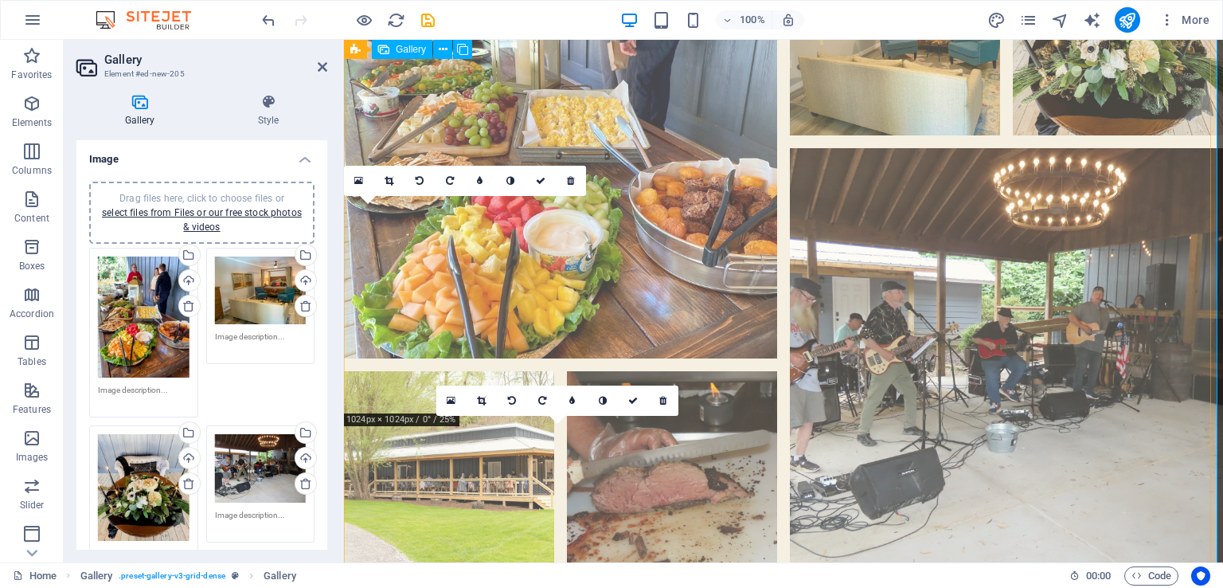
scroll to position [952, 0]
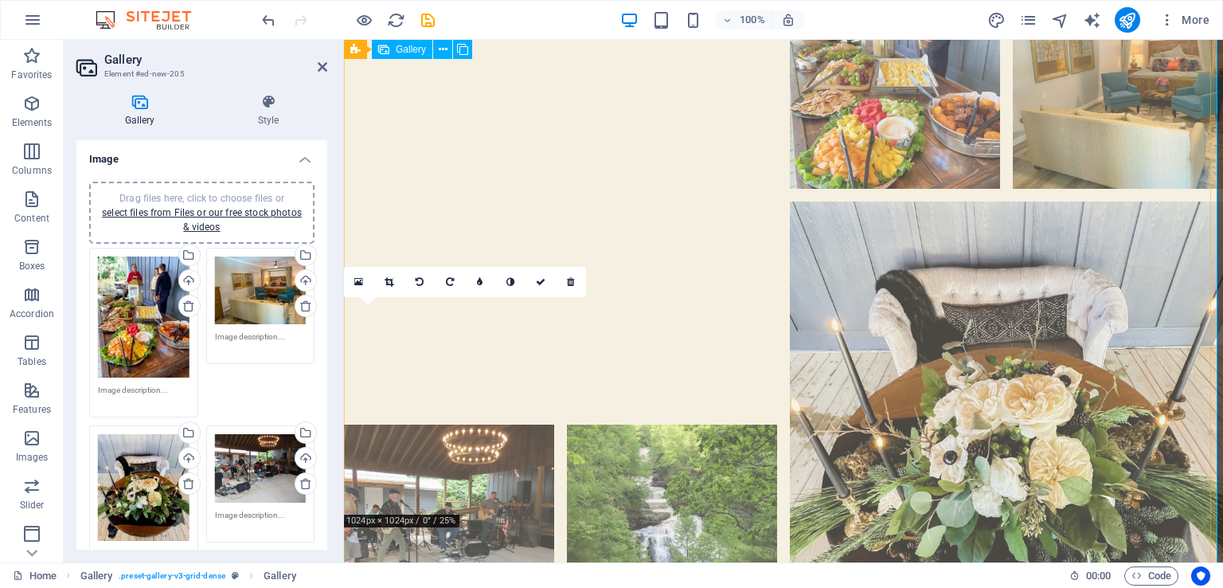
drag, startPoint x: 450, startPoint y: 393, endPoint x: 453, endPoint y: 166, distance: 226.9
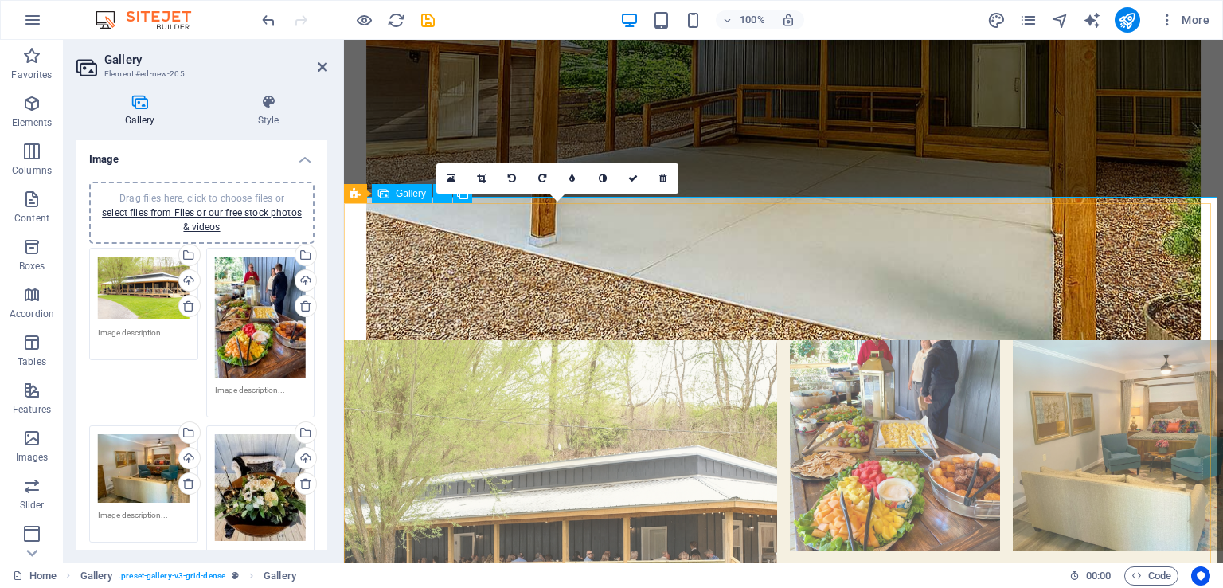
scroll to position [637, 0]
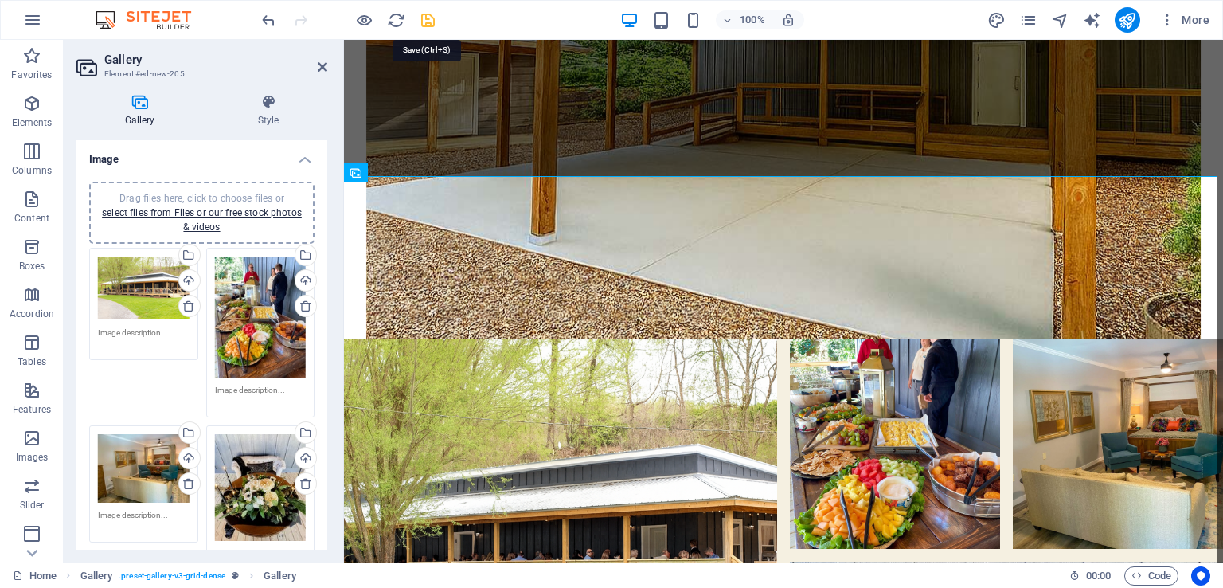
click at [424, 20] on icon "save" at bounding box center [428, 20] width 18 height 18
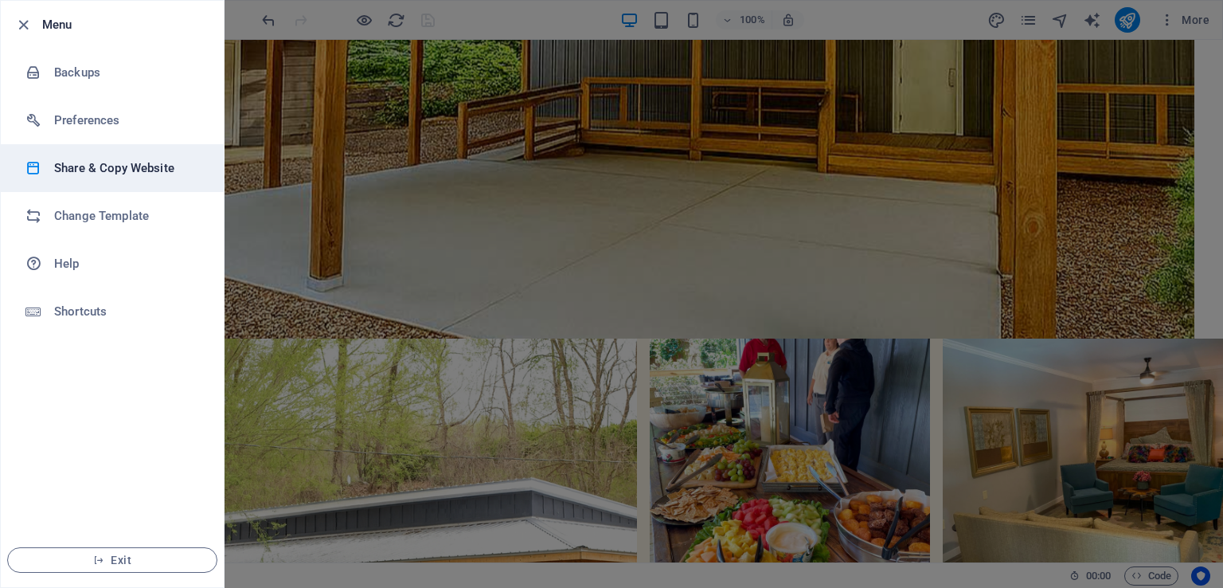
click at [143, 174] on h6 "Share & Copy Website" at bounding box center [127, 167] width 147 height 19
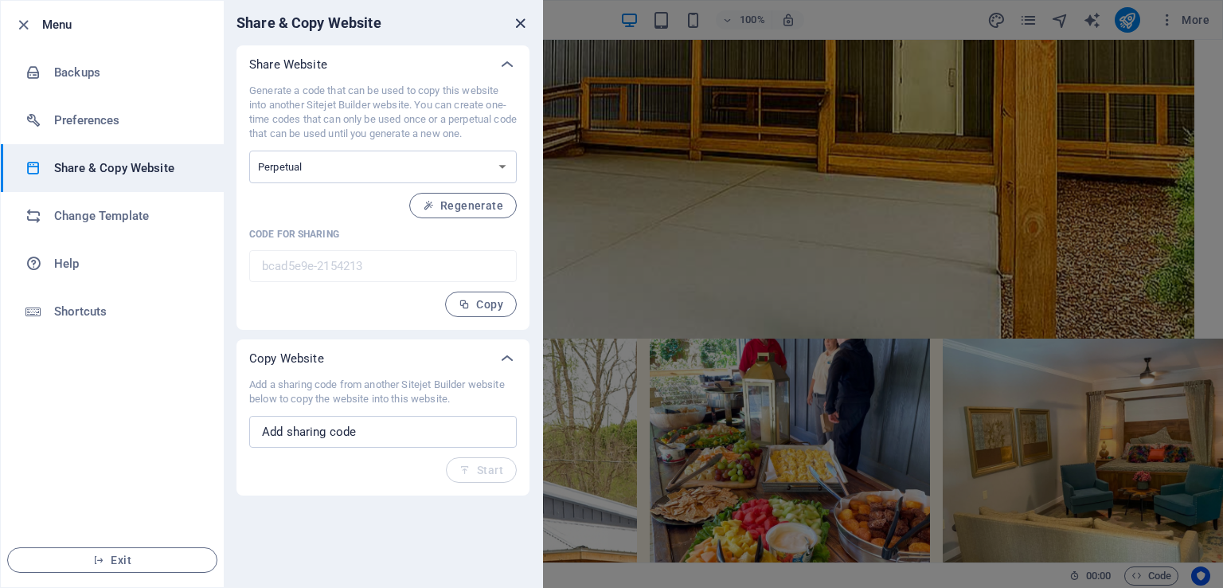
click at [513, 17] on icon "close" at bounding box center [520, 23] width 18 height 18
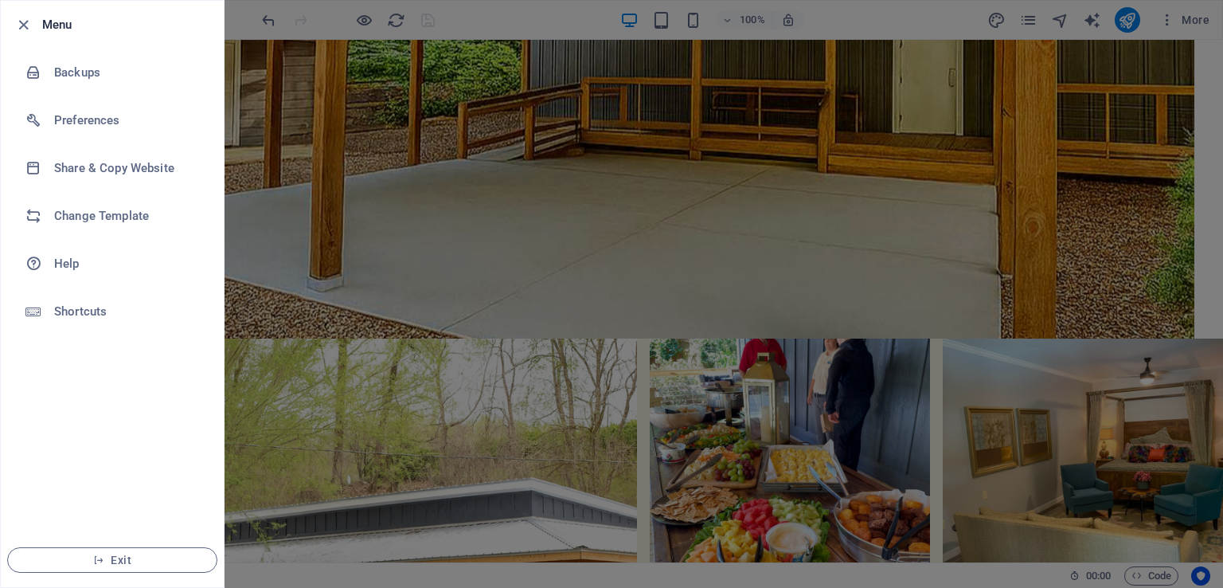
click at [593, 245] on div at bounding box center [611, 294] width 1223 height 588
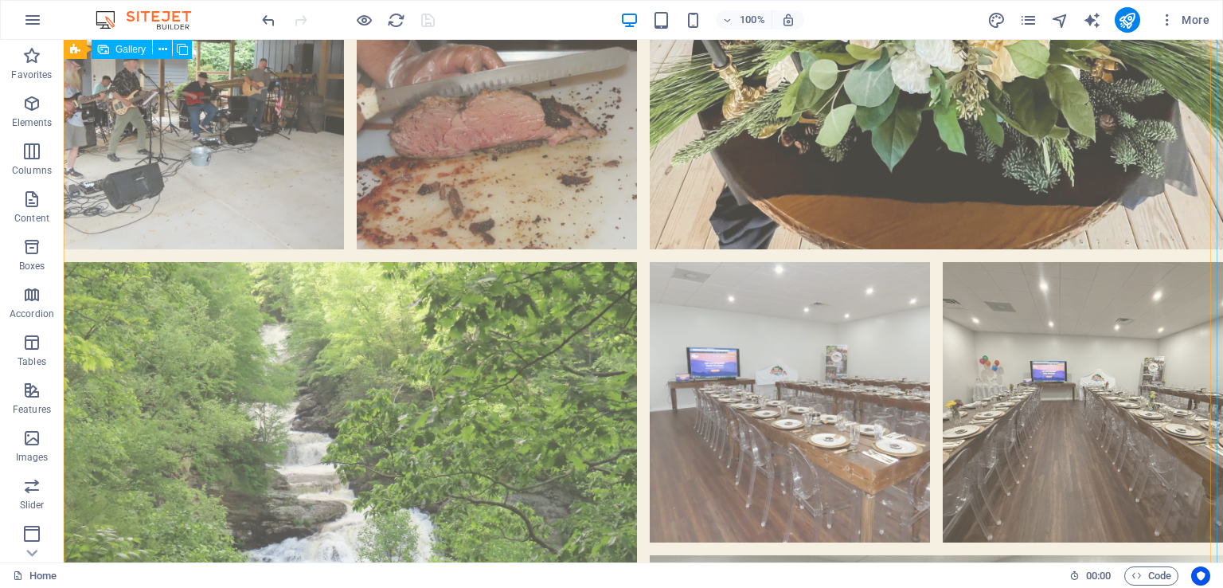
scroll to position [1672, 0]
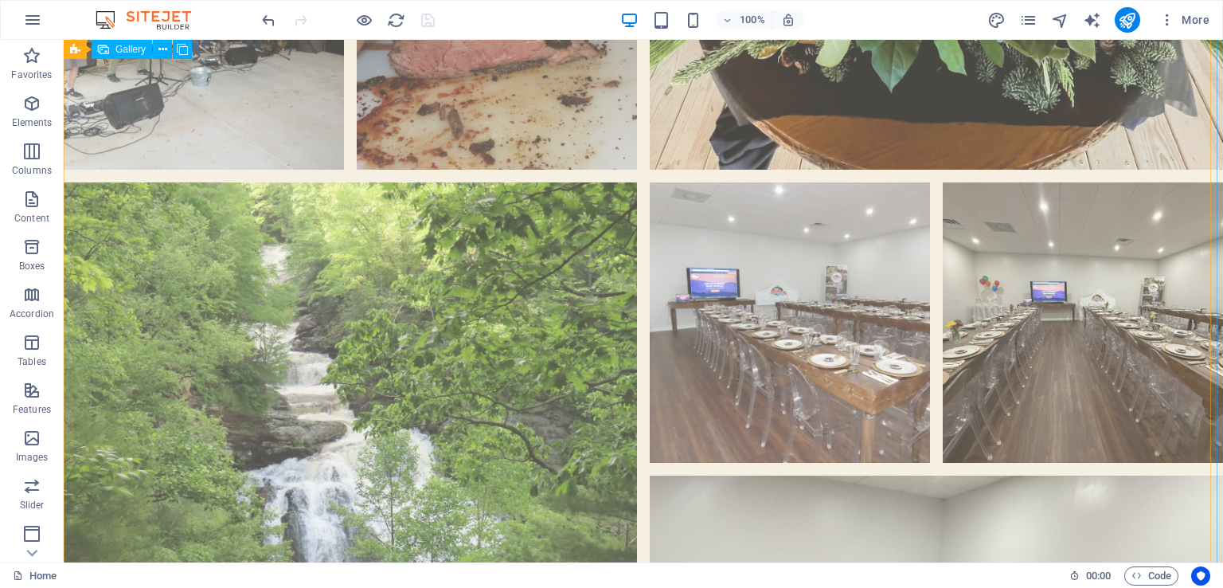
click at [774, 186] on li at bounding box center [790, 322] width 280 height 280
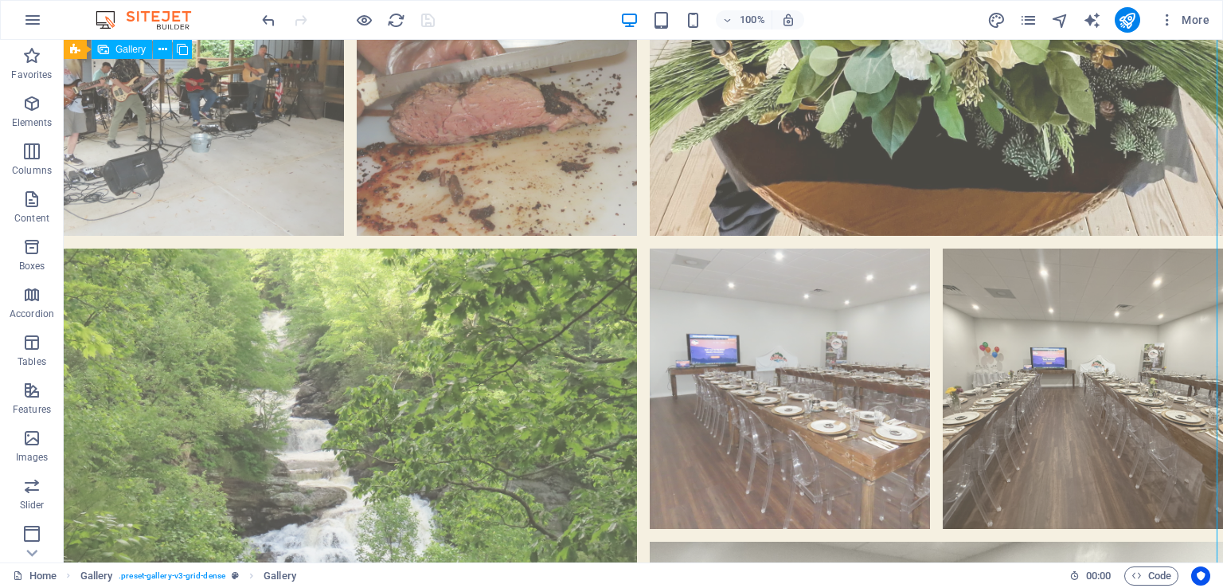
scroll to position [1592, 0]
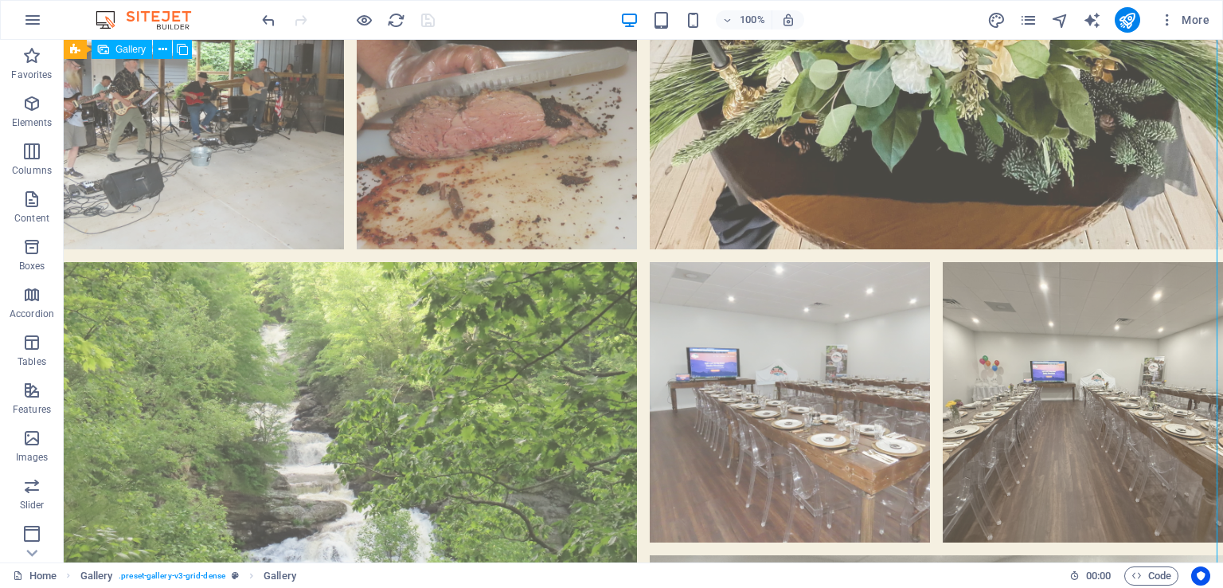
click at [862, 262] on li at bounding box center [790, 402] width 280 height 280
click at [808, 262] on li at bounding box center [790, 402] width 280 height 280
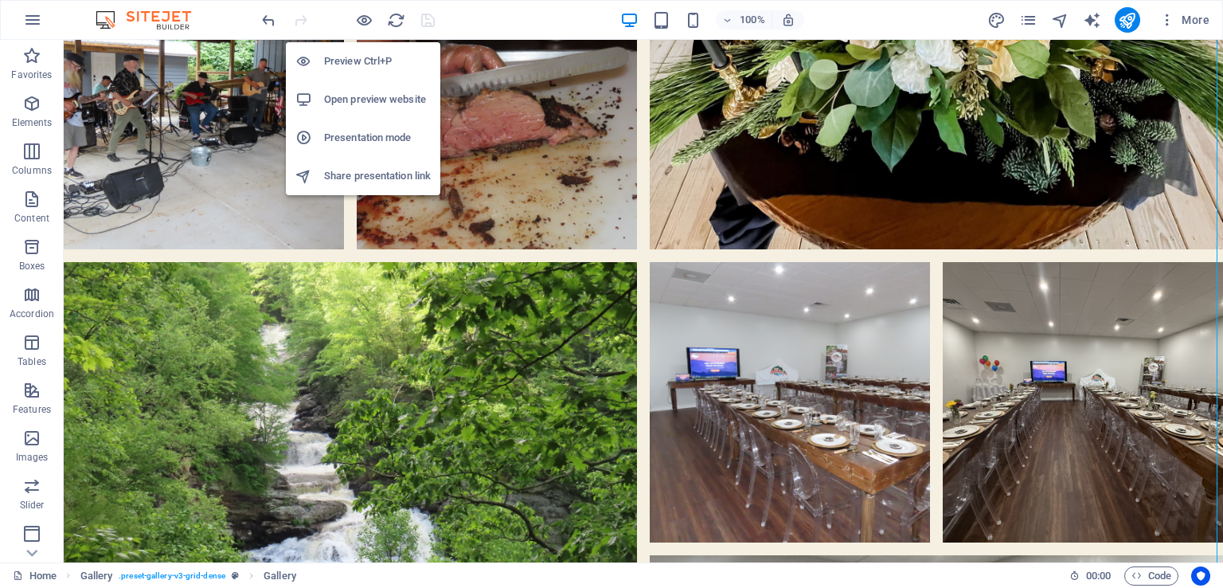
click at [364, 96] on h6 "Open preview website" at bounding box center [377, 99] width 107 height 19
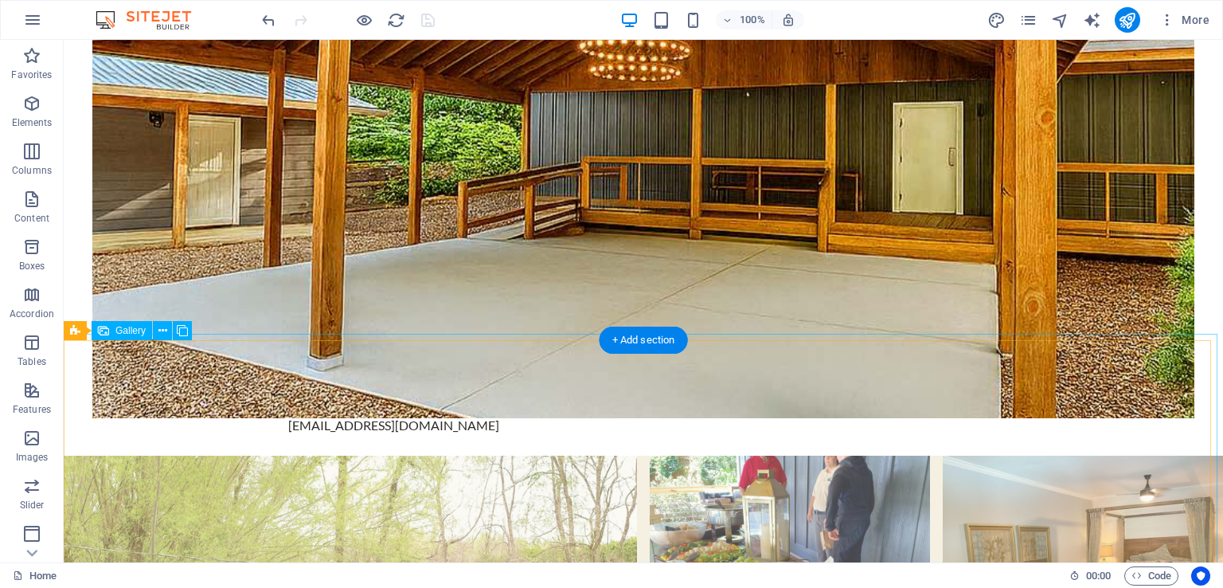
scroll to position [557, 0]
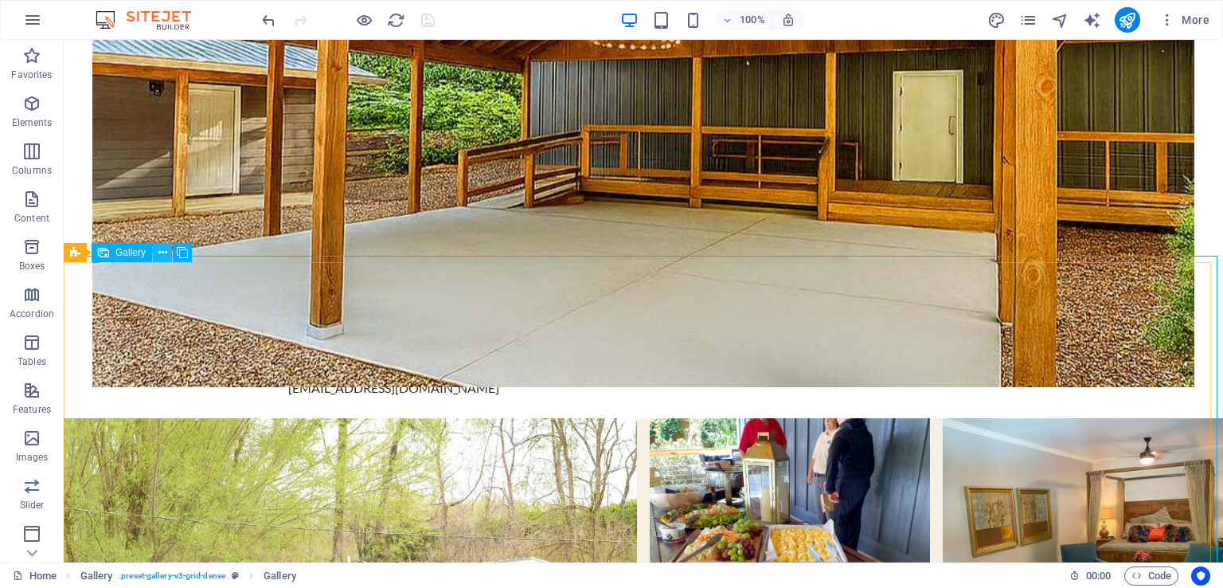
click at [162, 248] on icon at bounding box center [162, 252] width 9 height 17
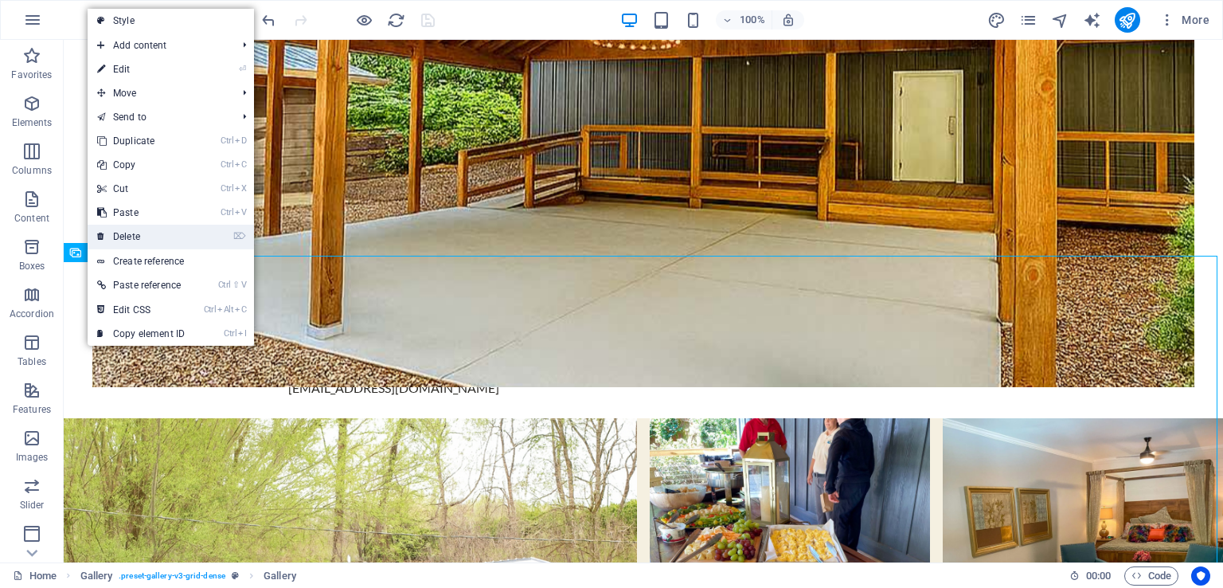
click at [138, 233] on link "⌦ Delete" at bounding box center [141, 236] width 107 height 24
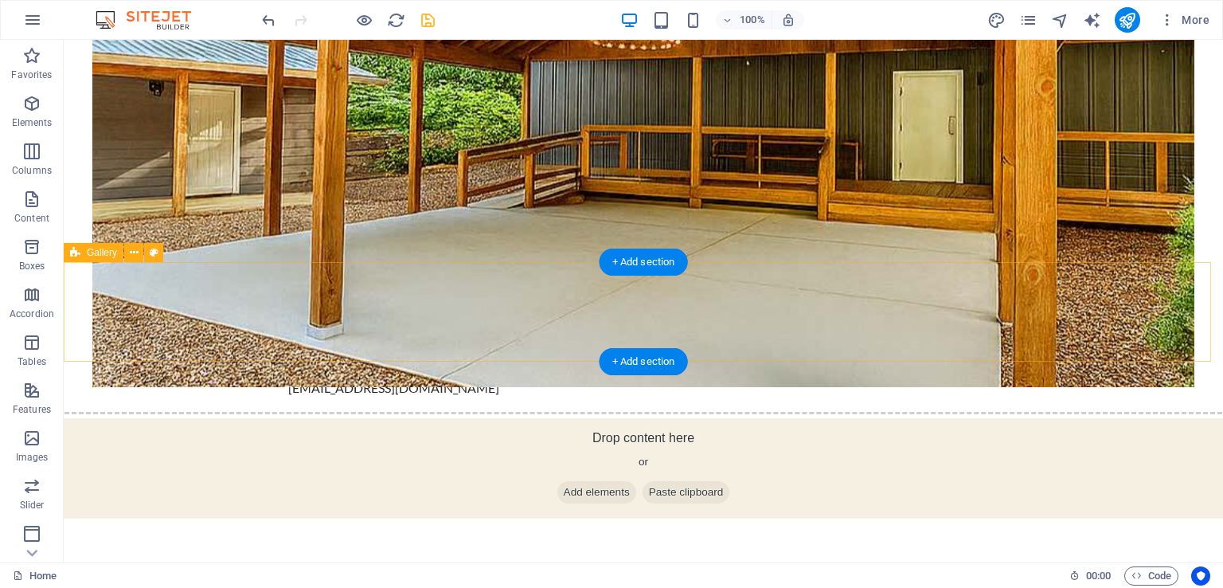
click at [558, 412] on div "Drop content here or Add elements Paste clipboard" at bounding box center [643, 468] width 1172 height 113
click at [570, 481] on span "Add elements" at bounding box center [596, 492] width 79 height 22
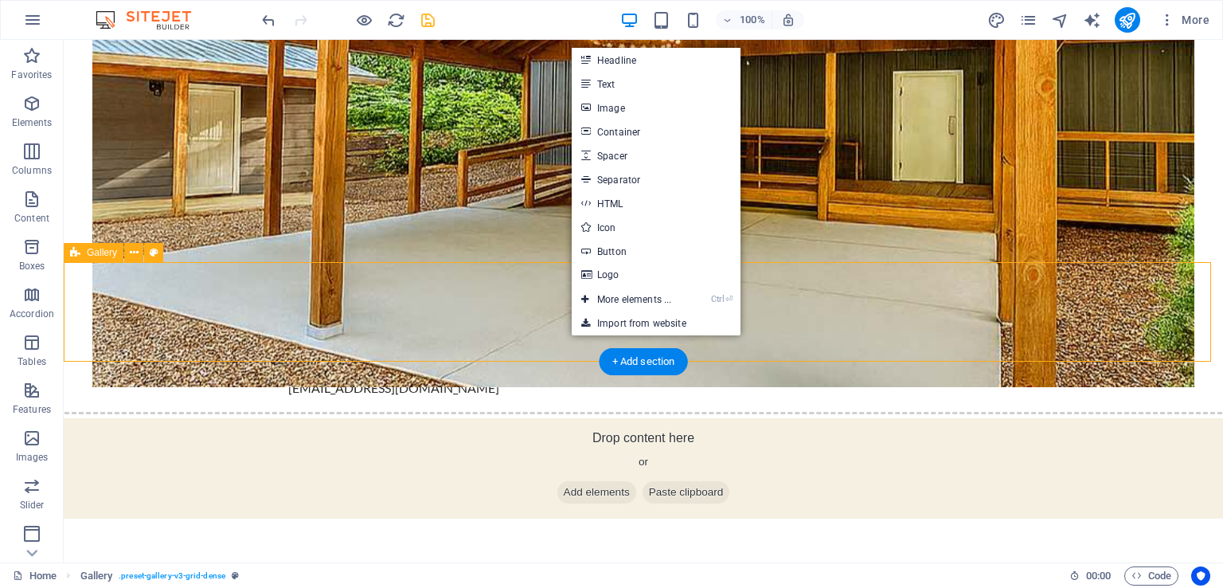
click at [386, 412] on div "Drop content here or Add elements Paste clipboard" at bounding box center [643, 468] width 1172 height 113
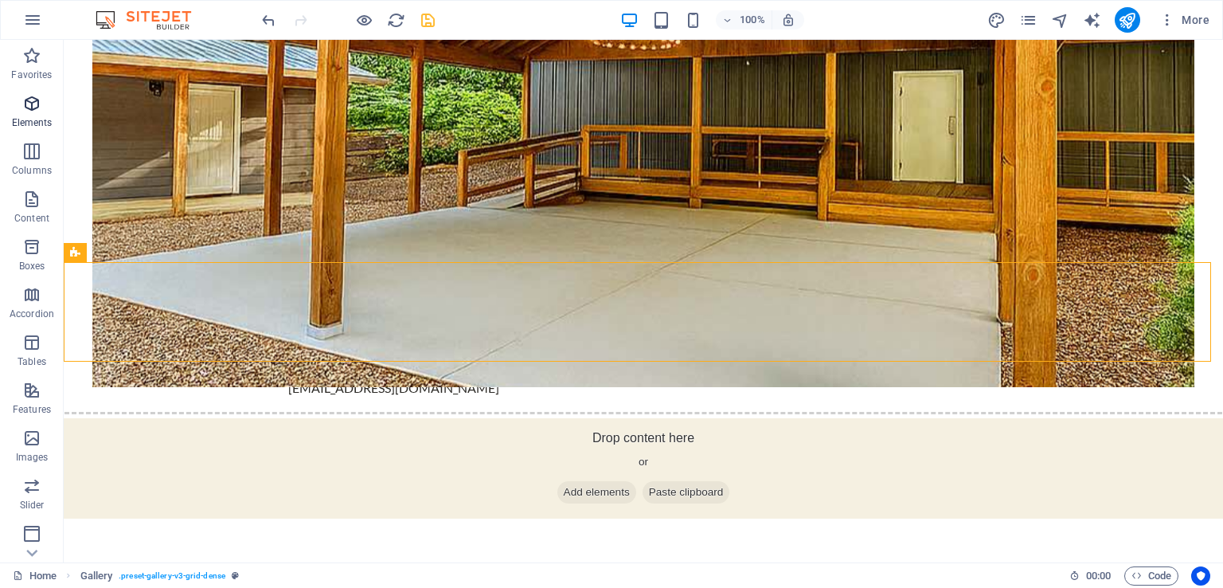
click at [40, 105] on icon "button" at bounding box center [31, 103] width 19 height 19
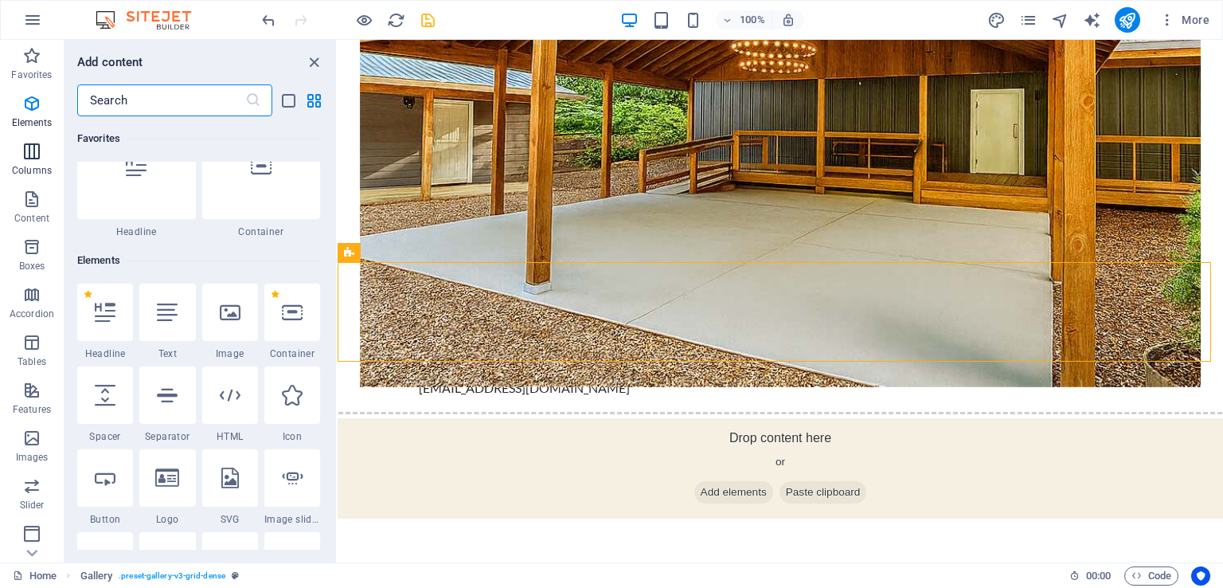
scroll to position [169, 0]
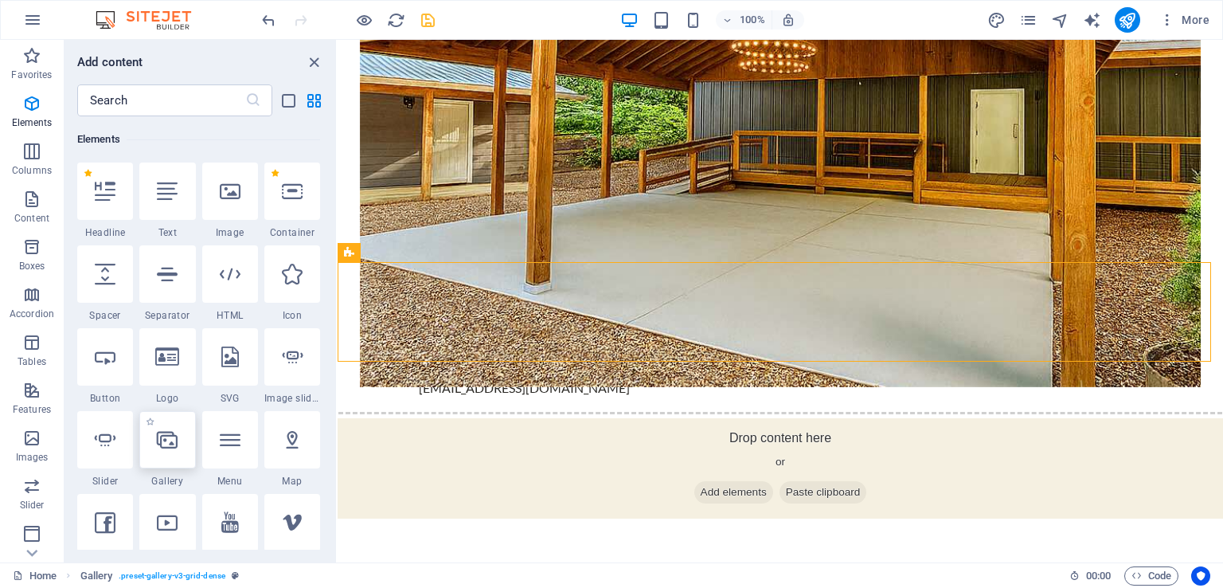
click at [156, 458] on div at bounding box center [167, 439] width 56 height 57
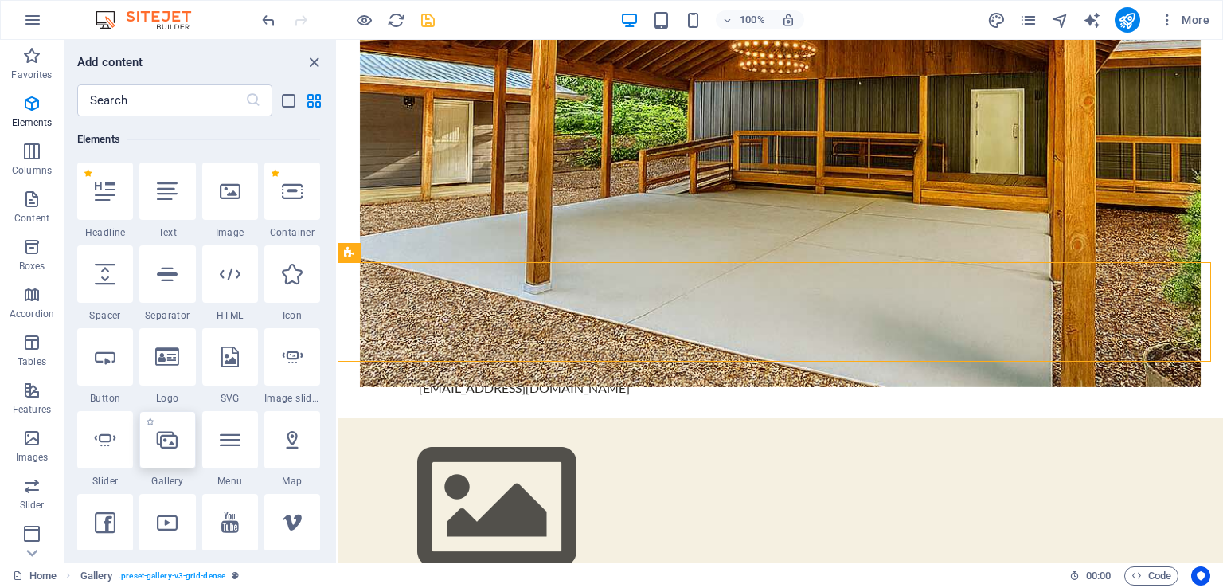
select select "4"
select select "%"
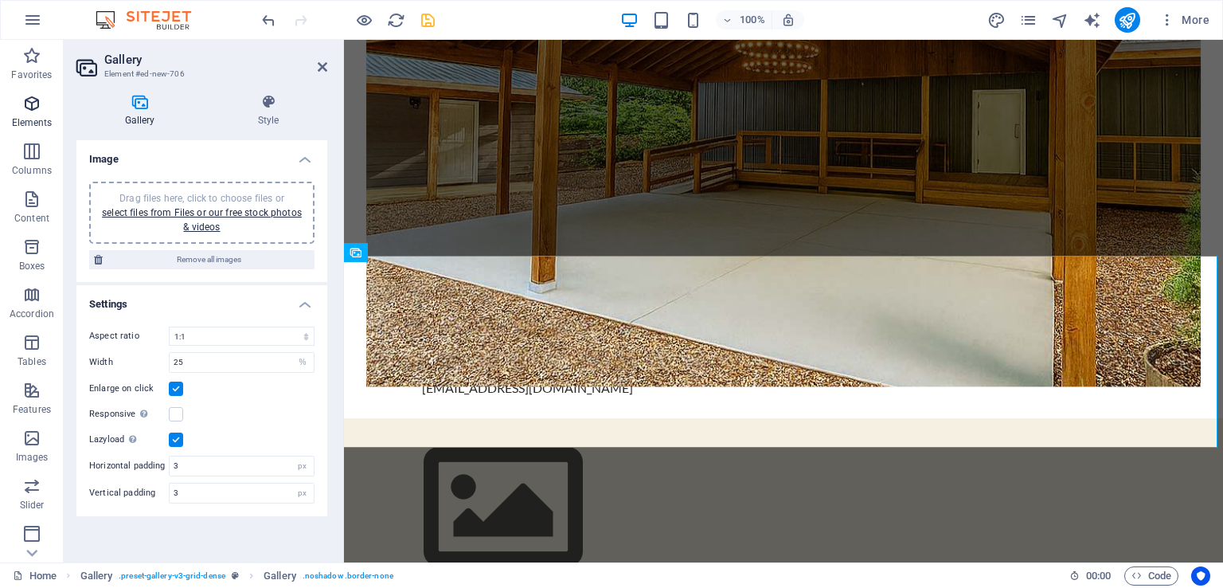
click at [35, 108] on icon "button" at bounding box center [31, 103] width 19 height 19
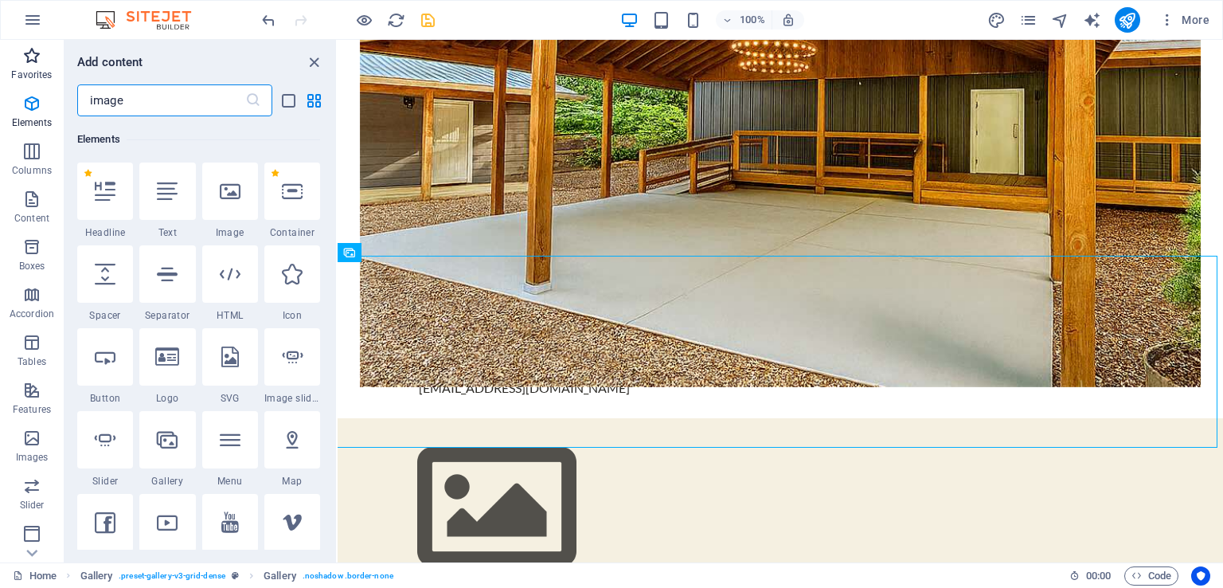
scroll to position [0, 0]
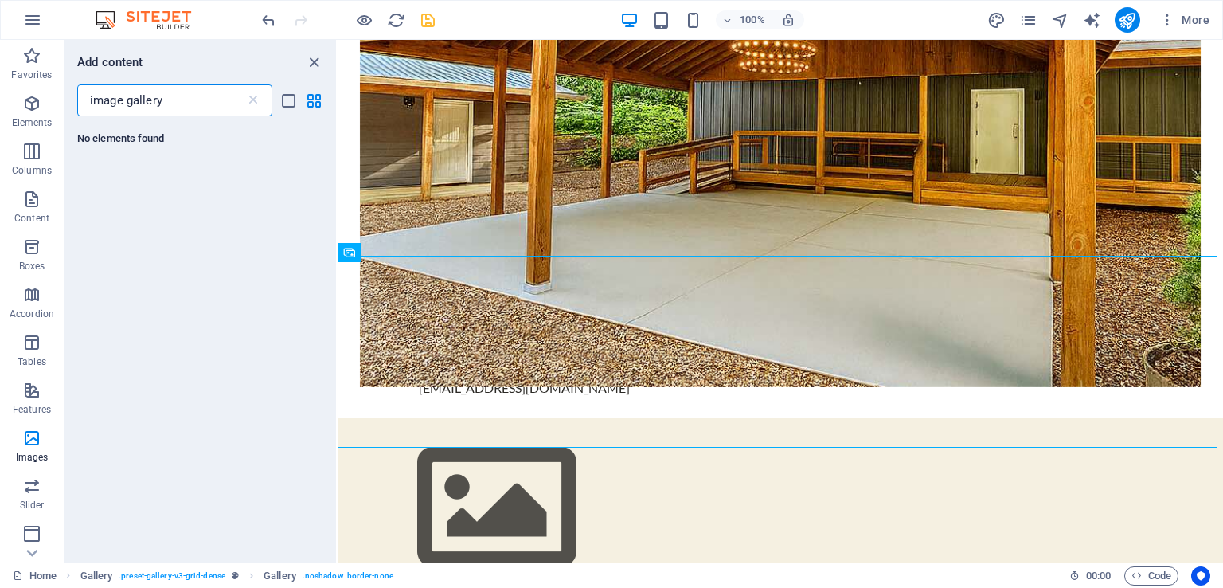
click at [213, 97] on input "image gallery" at bounding box center [161, 100] width 168 height 32
drag, startPoint x: 126, startPoint y: 97, endPoint x: 6, endPoint y: 85, distance: 120.0
click at [6, 85] on div "Favorites Elements Columns Content Boxes Accordion Tables Features Images Slide…" at bounding box center [169, 301] width 338 height 522
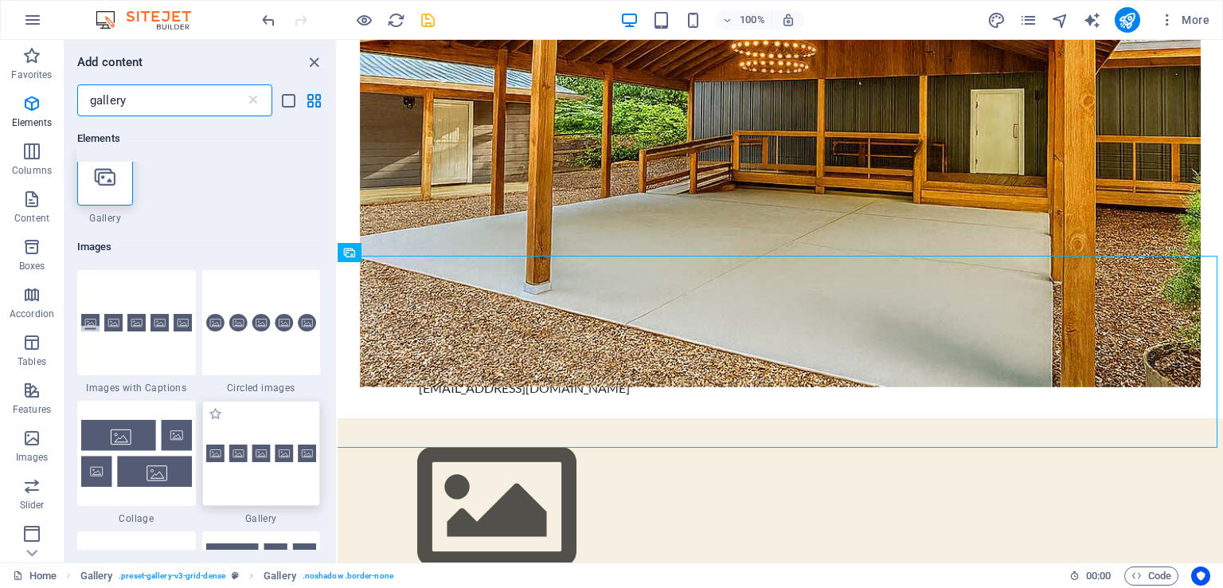
scroll to position [10, 0]
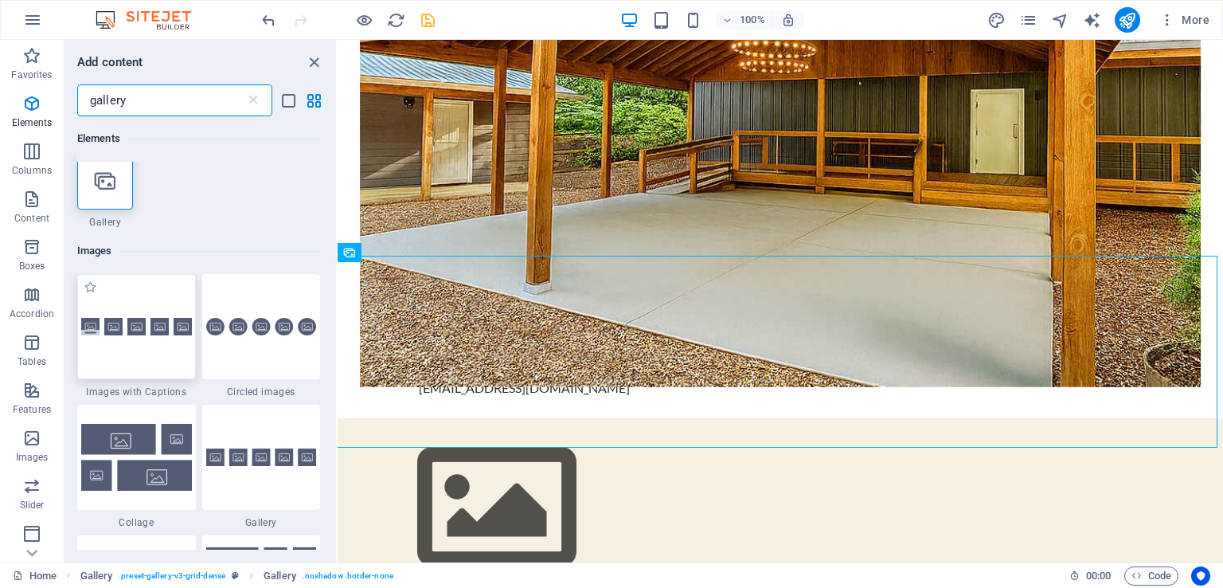
type input "gallery"
click at [119, 322] on img at bounding box center [136, 327] width 111 height 18
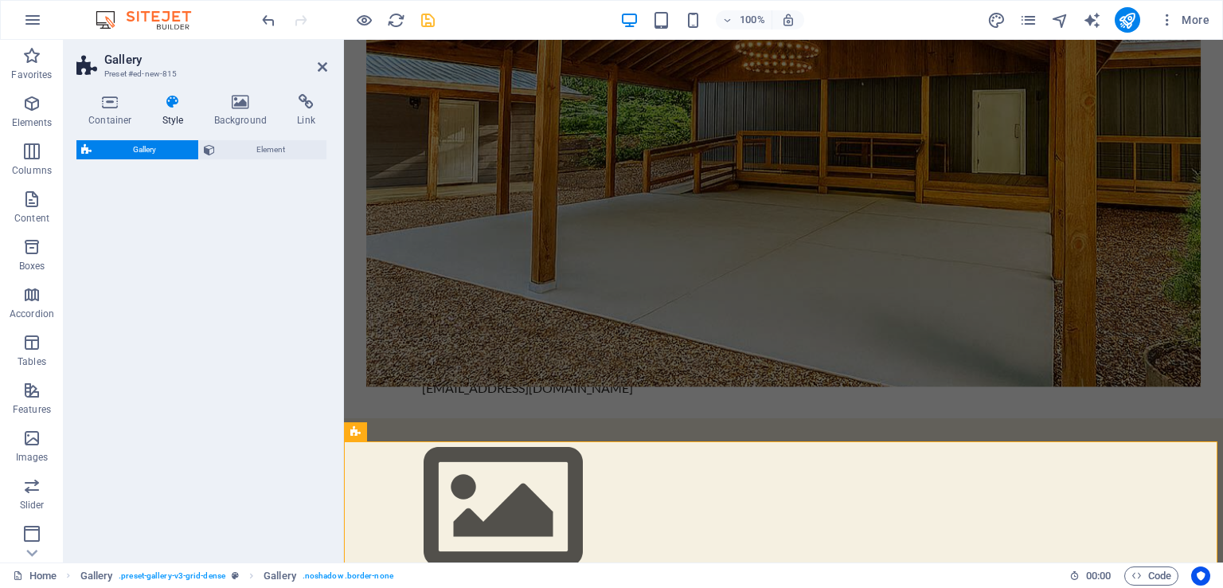
select select "rem"
select select "preset-gallery-v3-captions"
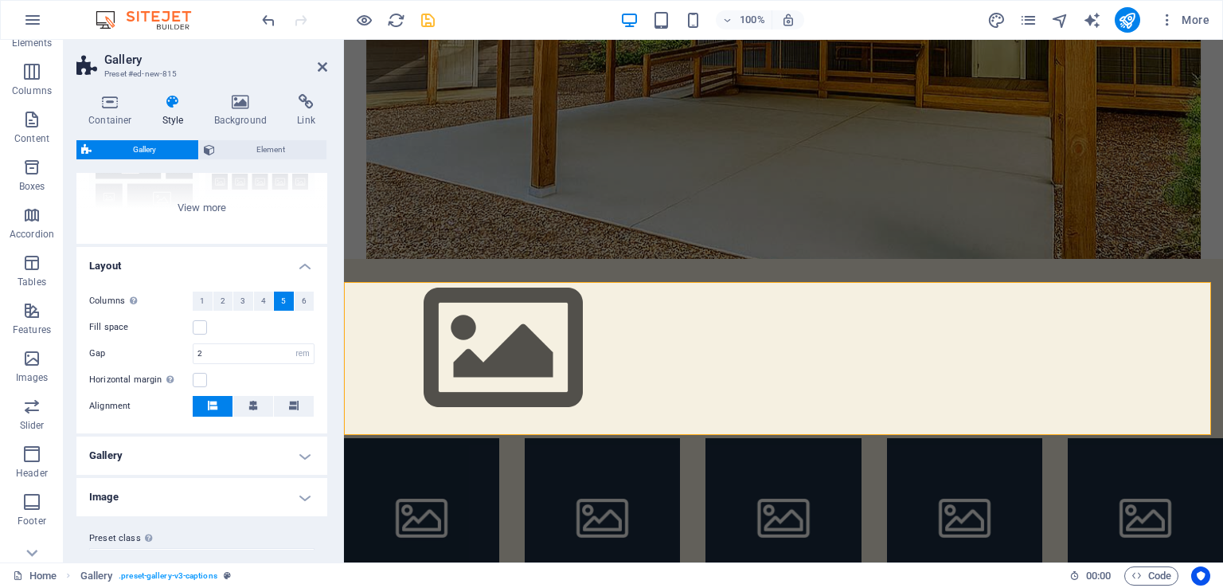
scroll to position [226, 0]
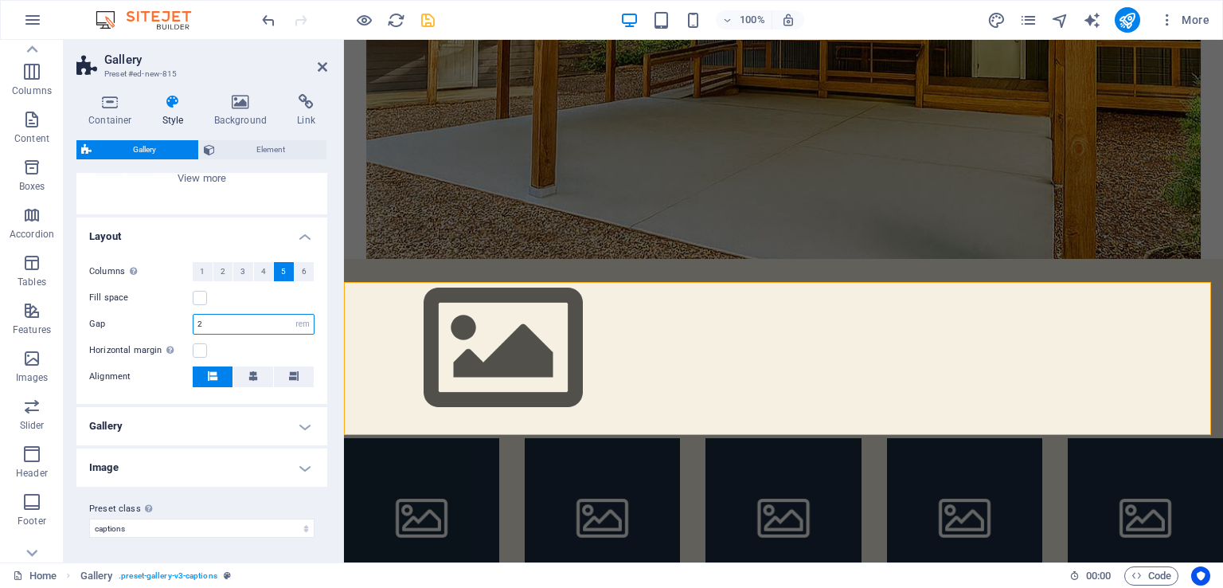
click at [235, 321] on input "2" at bounding box center [253, 323] width 120 height 19
drag, startPoint x: 234, startPoint y: 322, endPoint x: 189, endPoint y: 319, distance: 44.6
click at [189, 319] on div "Gap 2 px rem % vh vw" at bounding box center [201, 324] width 225 height 21
type input "3"
click at [219, 424] on h4 "Gallery" at bounding box center [201, 426] width 251 height 38
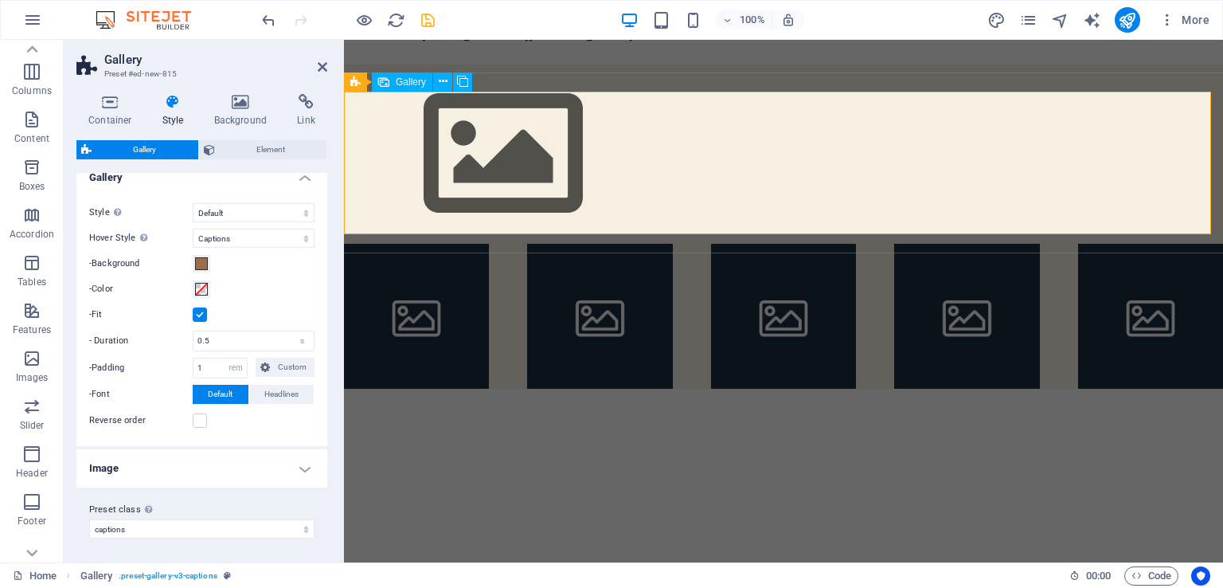
scroll to position [907, 0]
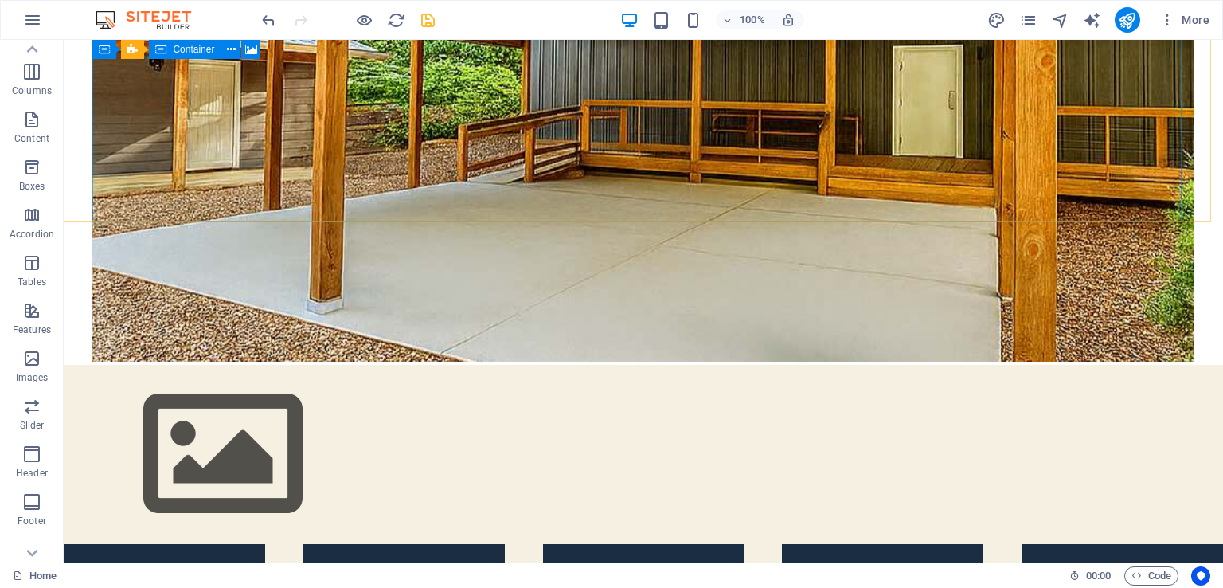
scroll to position [692, 0]
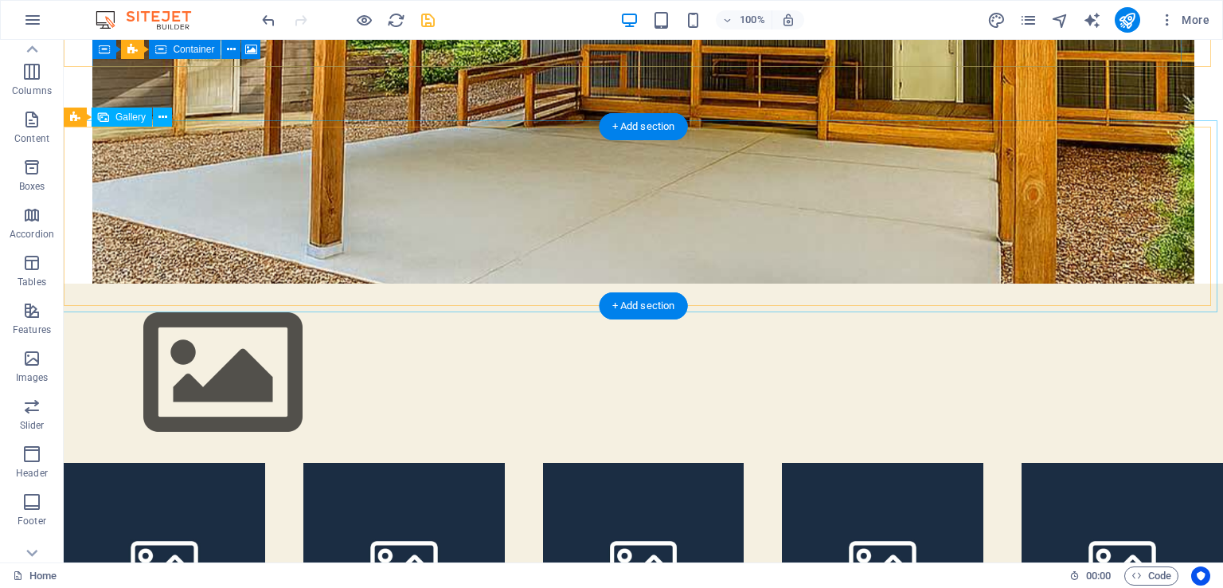
click at [204, 283] on img at bounding box center [223, 372] width 318 height 179
select select "4"
select select "%"
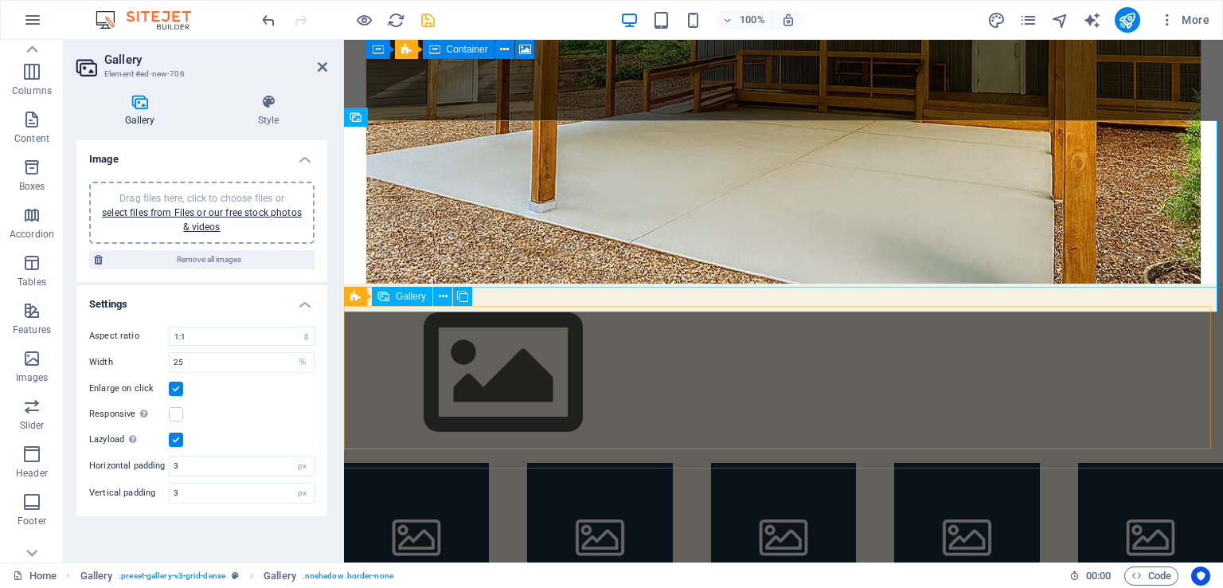
click at [464, 463] on li at bounding box center [416, 535] width 145 height 145
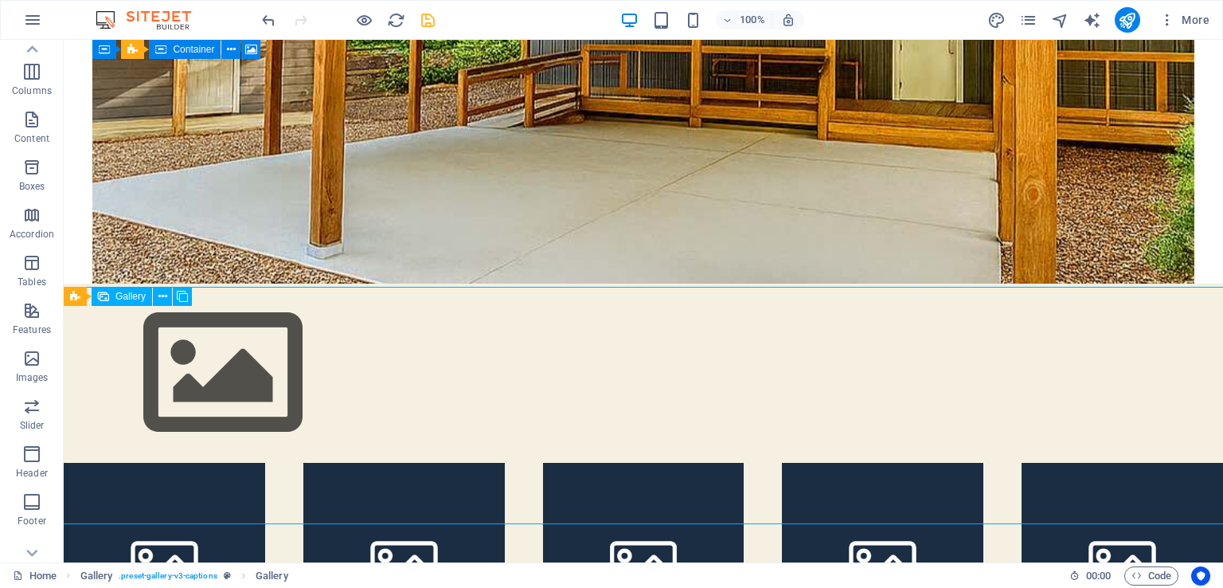
click at [158, 463] on li at bounding box center [164, 563] width 201 height 201
select select "4"
select select "px"
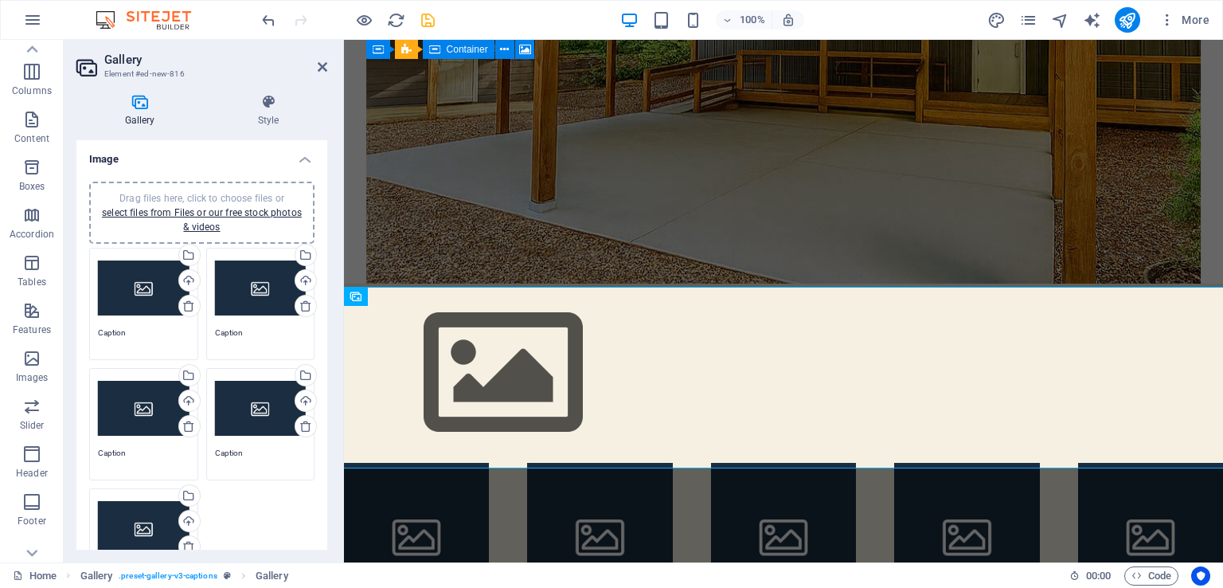
click at [111, 290] on div "Drag files here, click to choose files or select files from Files or our free s…" at bounding box center [144, 288] width 92 height 64
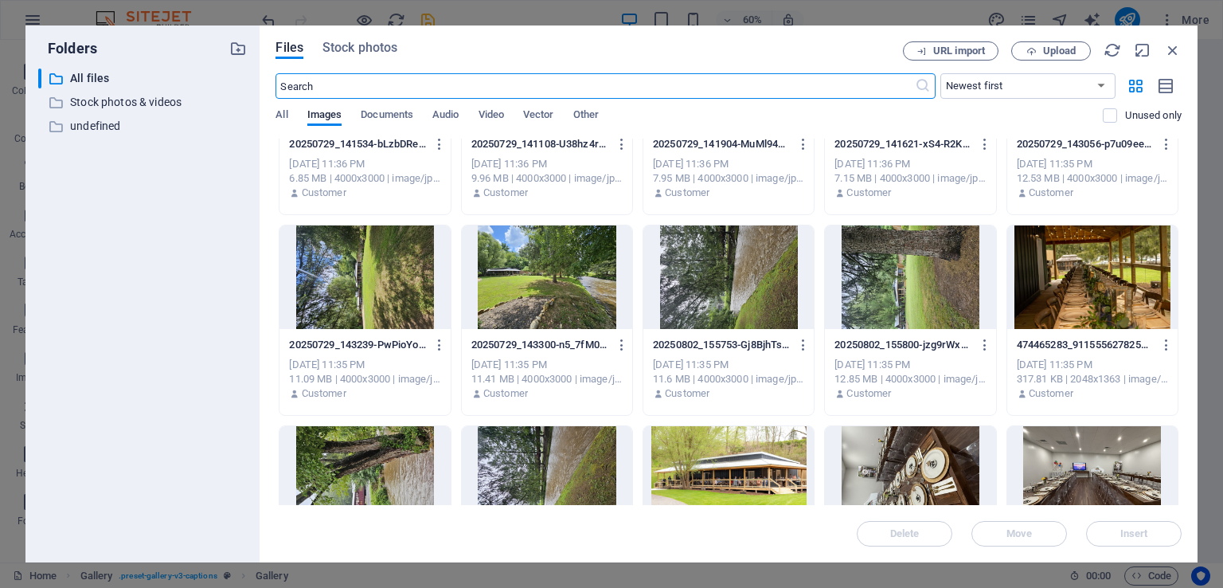
scroll to position [398, 0]
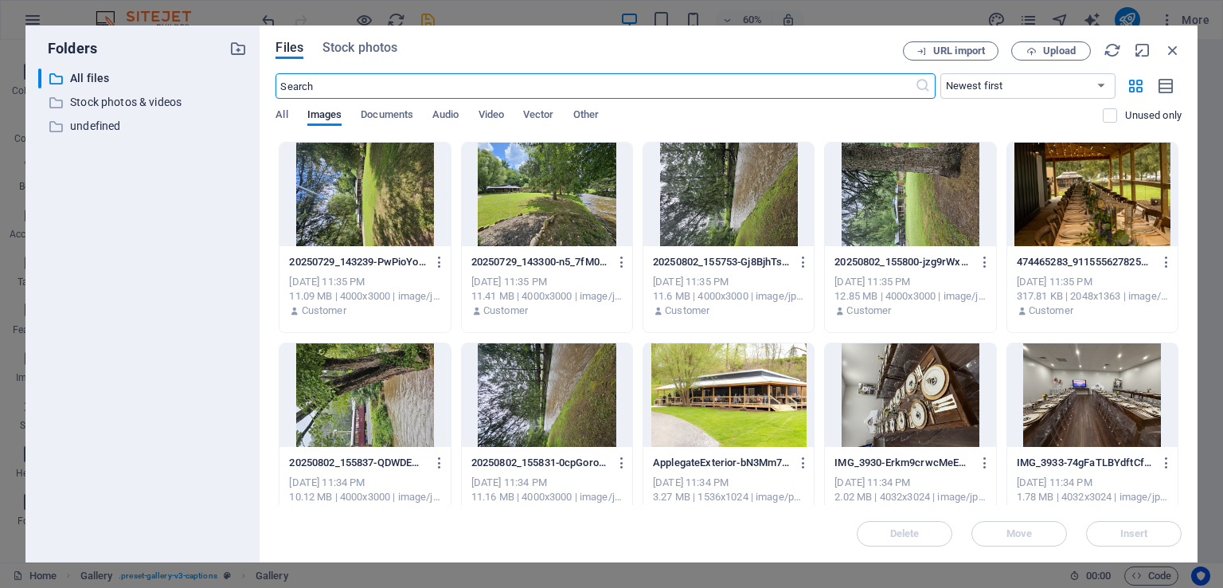
click at [1056, 185] on div at bounding box center [1092, 194] width 170 height 103
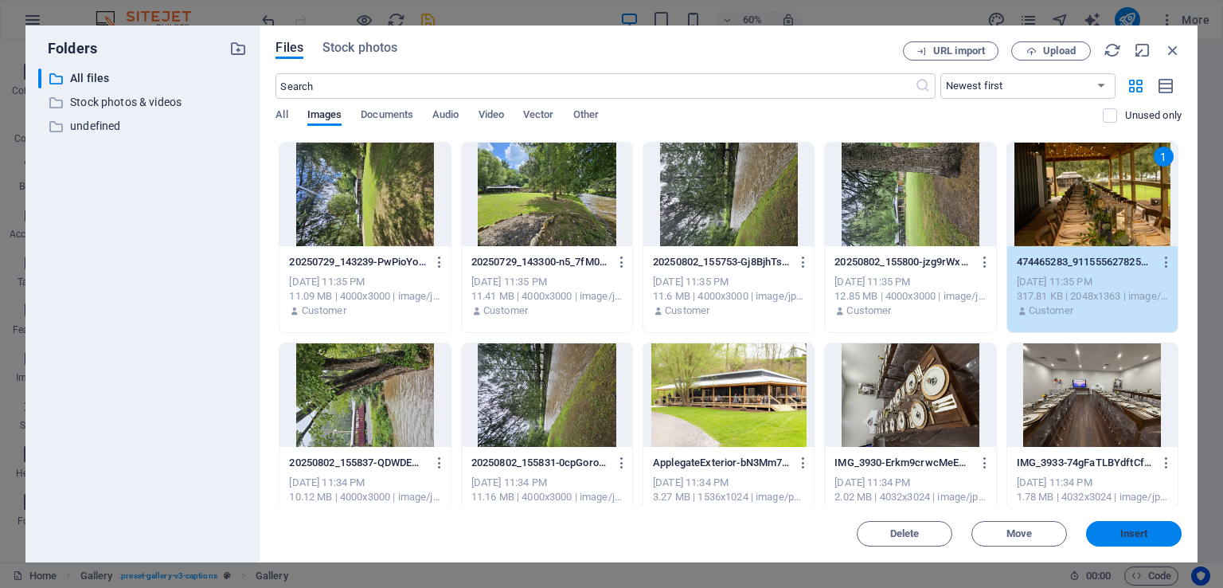
click at [1137, 536] on span "Insert" at bounding box center [1134, 534] width 28 height 10
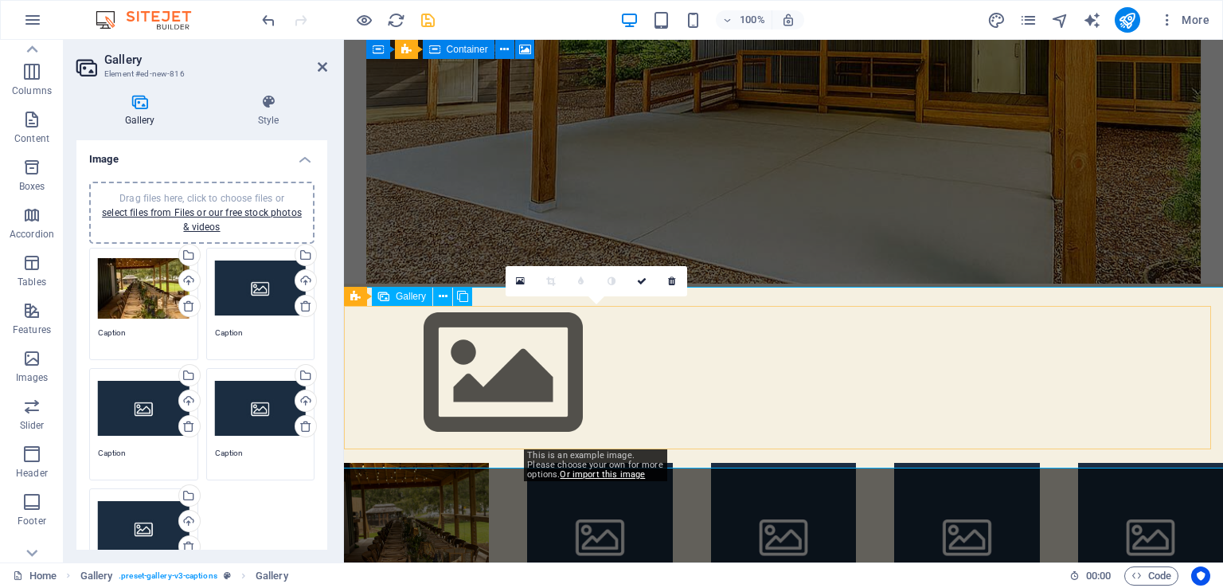
click at [626, 463] on li at bounding box center [599, 535] width 145 height 145
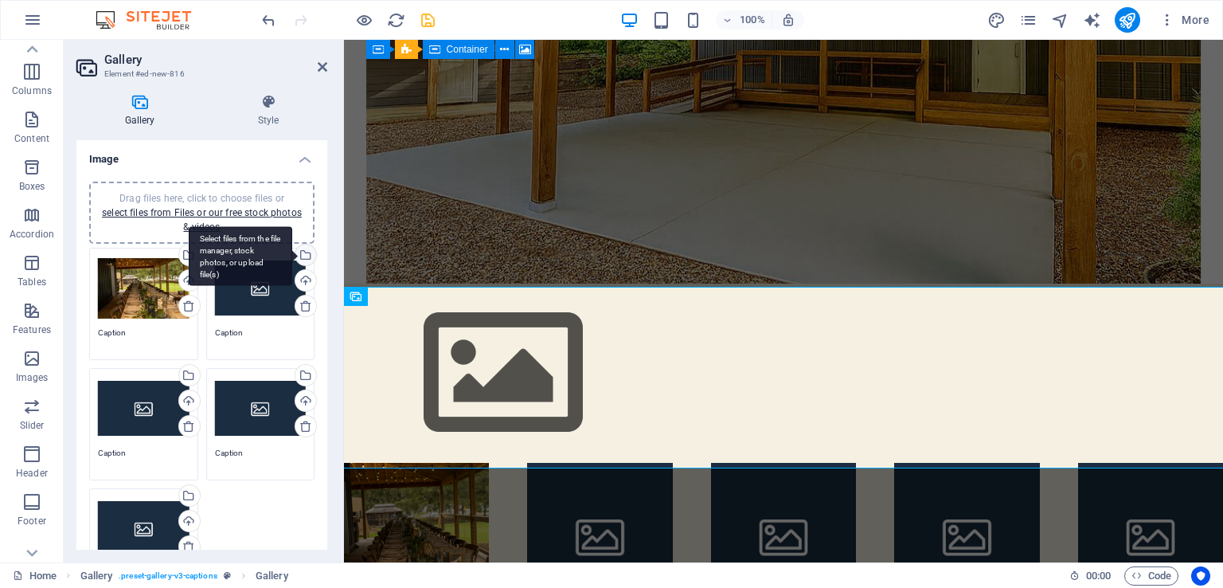
click at [292, 252] on div "Select files from the file manager, stock photos, or upload file(s)" at bounding box center [240, 256] width 103 height 60
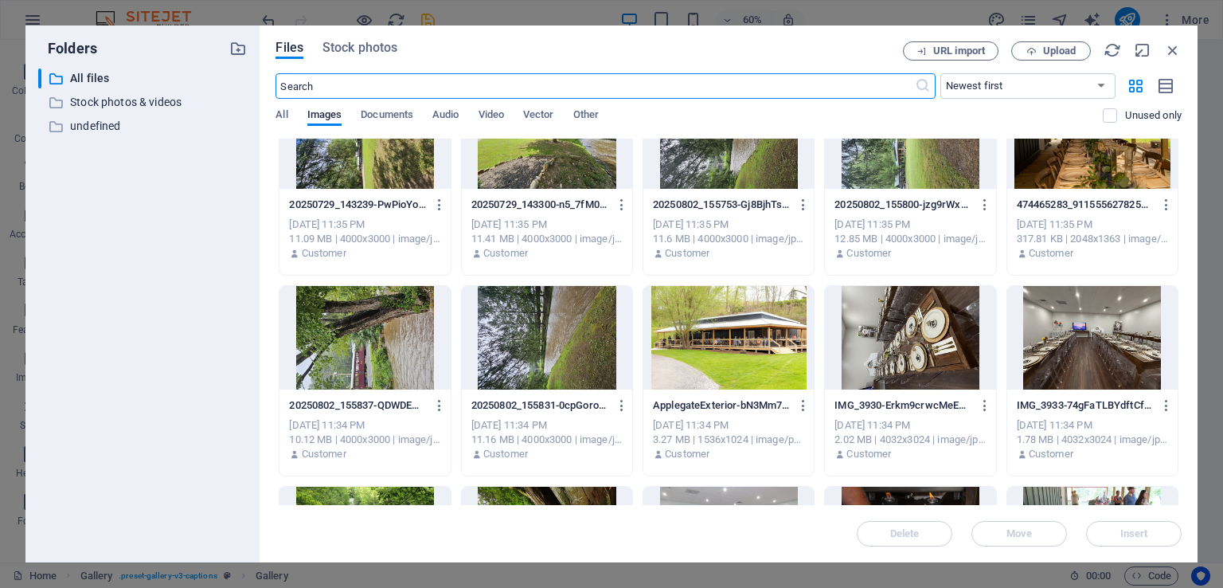
scroll to position [478, 0]
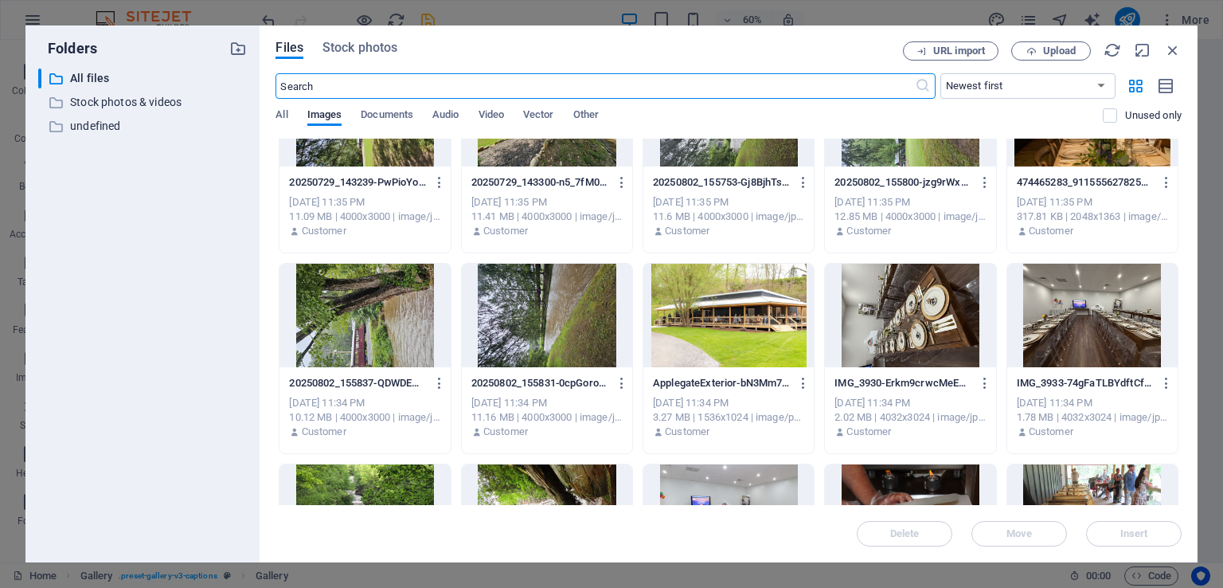
click at [774, 338] on div at bounding box center [728, 315] width 170 height 103
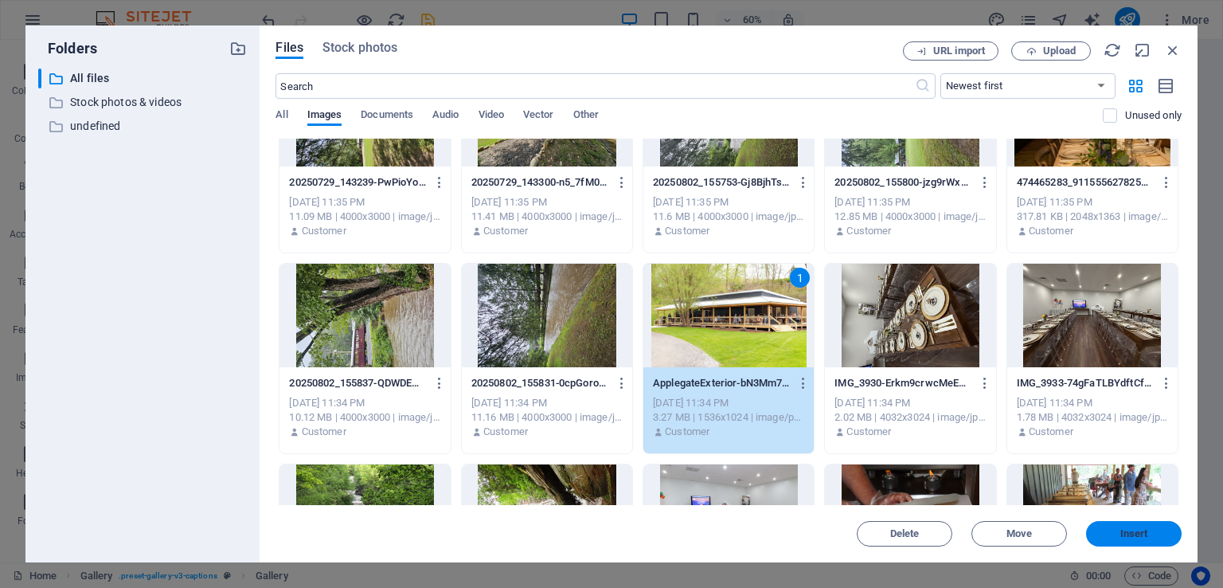
click at [1137, 536] on span "Insert" at bounding box center [1134, 534] width 28 height 10
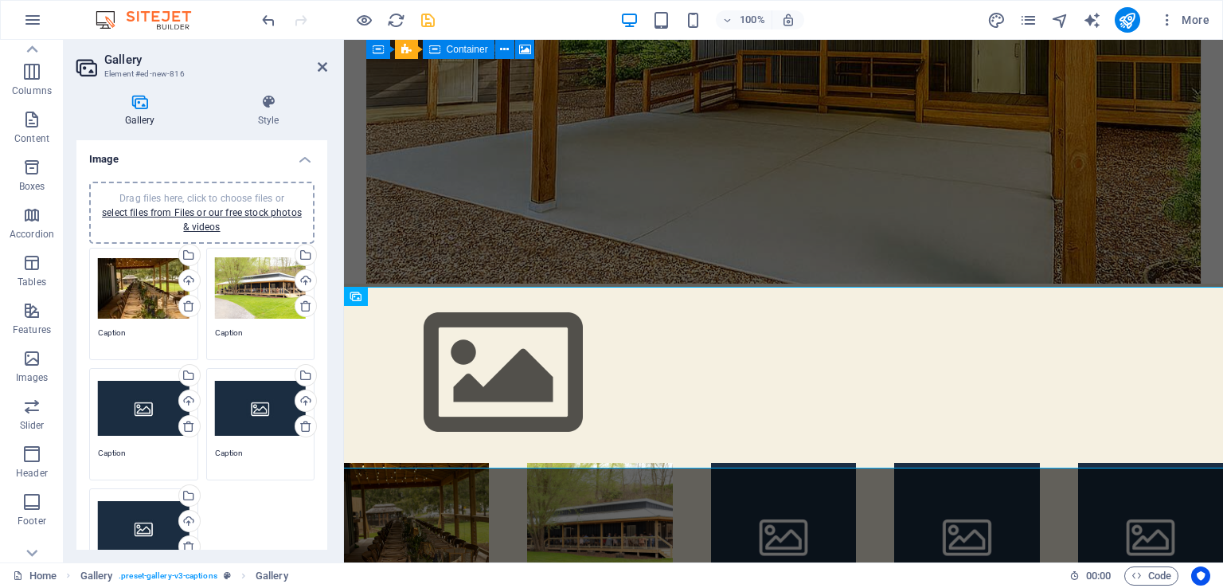
click at [158, 396] on div "Drag files here, click to choose files or select files from Files or our free s…" at bounding box center [144, 409] width 92 height 64
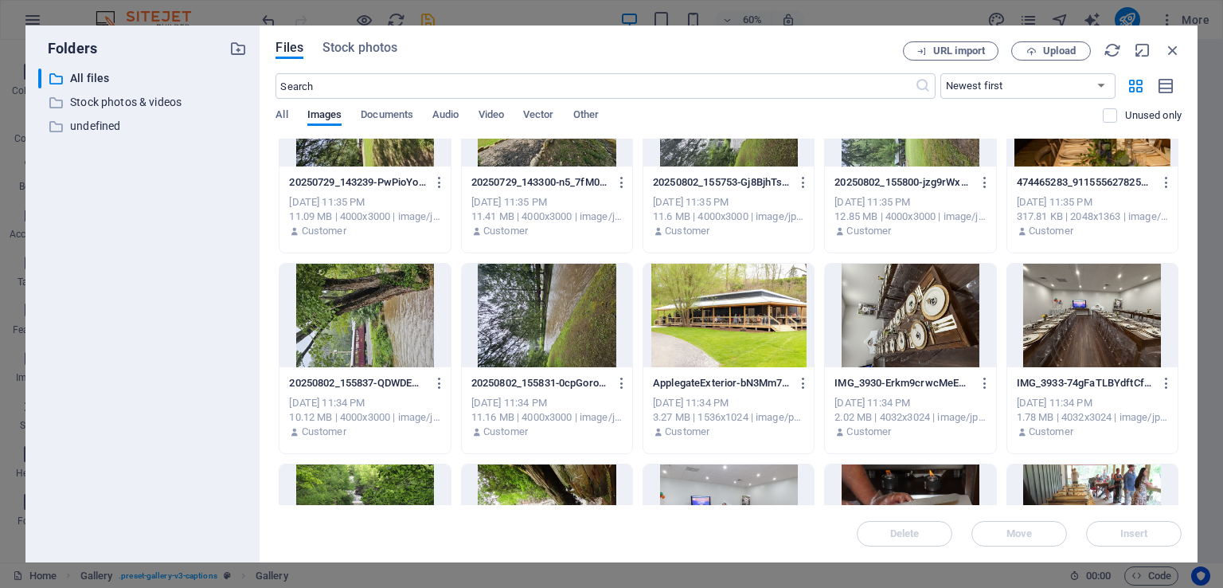
click at [383, 326] on div at bounding box center [364, 315] width 170 height 103
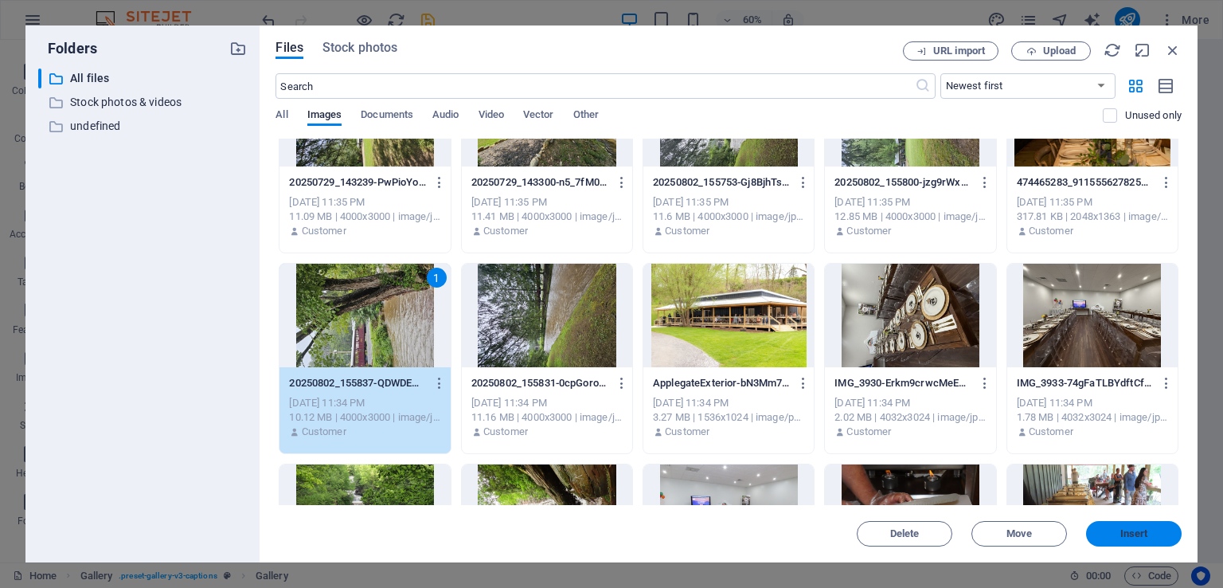
click at [1134, 523] on button "Insert" at bounding box center [1134, 533] width 96 height 25
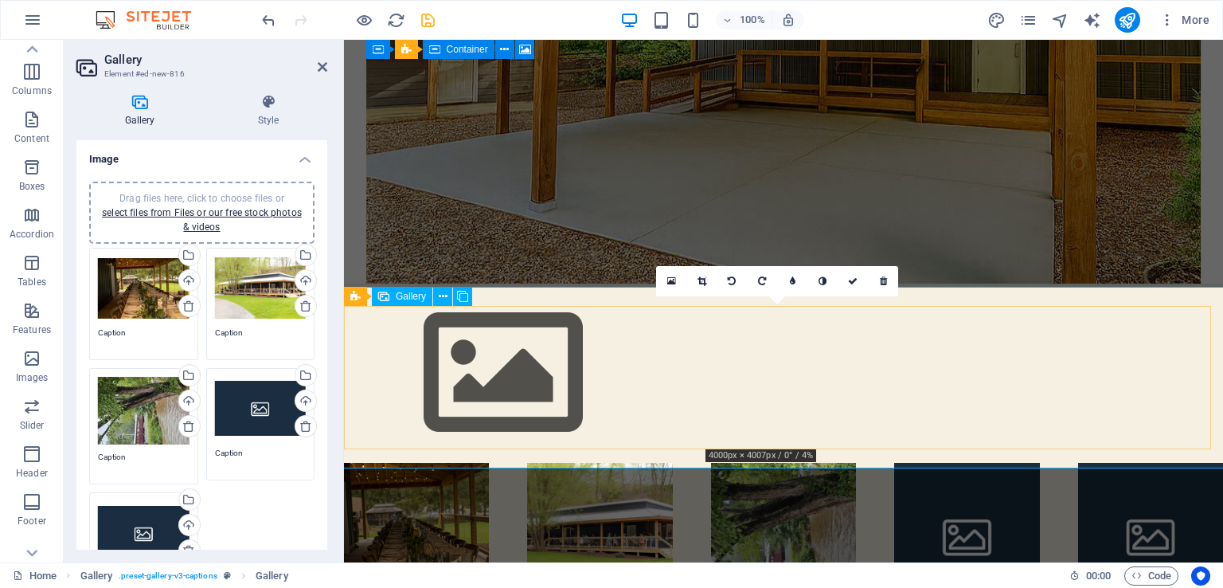
click at [775, 463] on li at bounding box center [783, 535] width 145 height 145
click at [764, 275] on link at bounding box center [762, 281] width 30 height 30
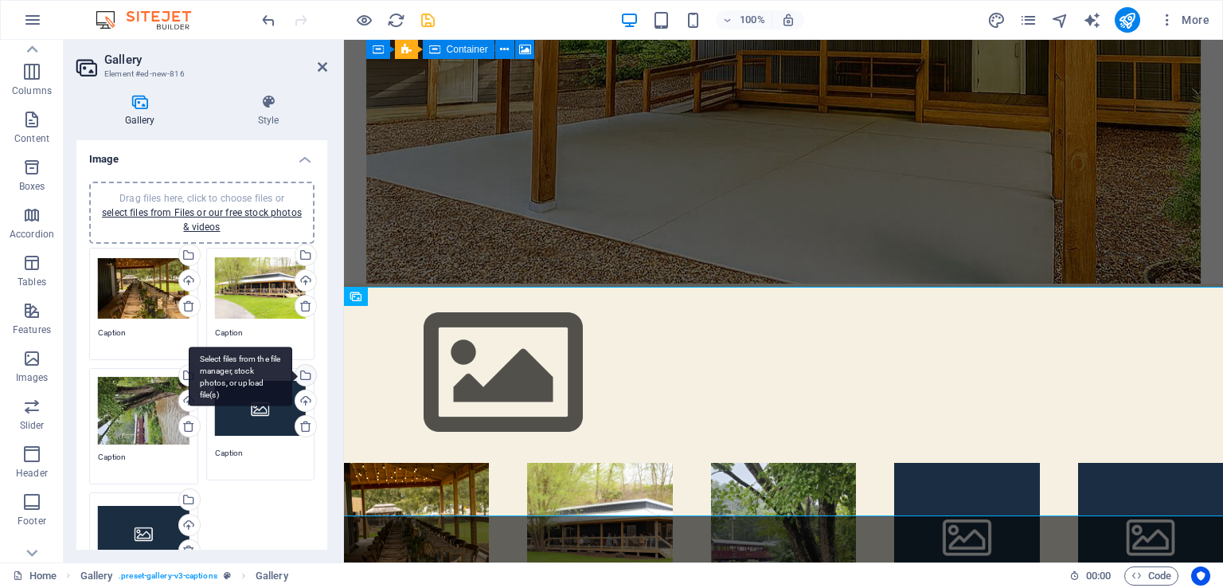
click at [306, 374] on div "Select files from the file manager, stock photos, or upload file(s)" at bounding box center [304, 377] width 24 height 24
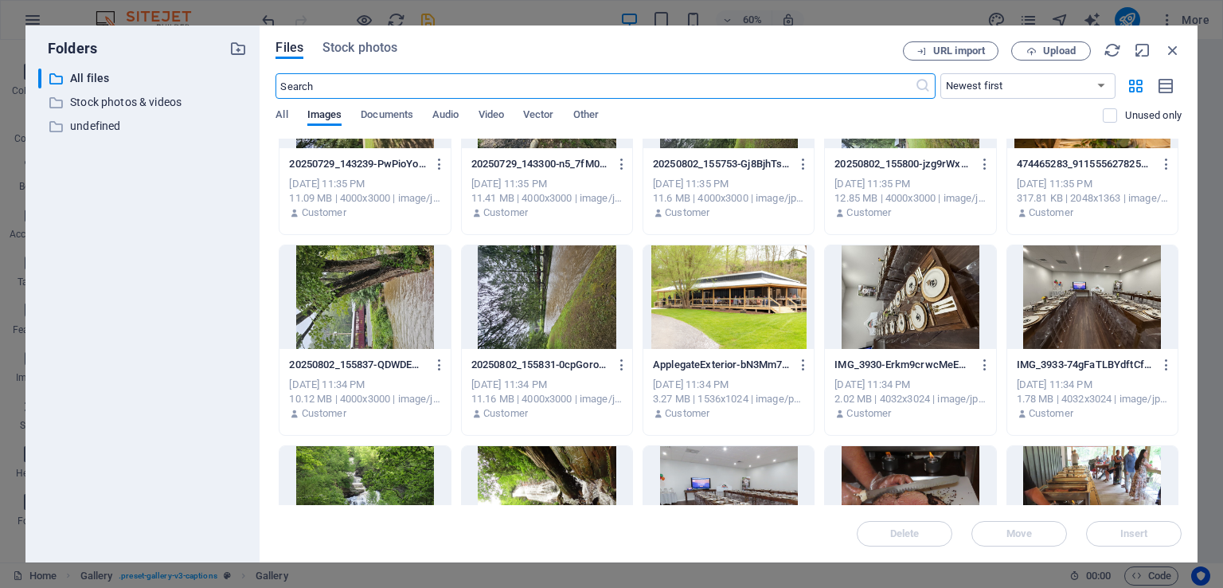
scroll to position [557, 0]
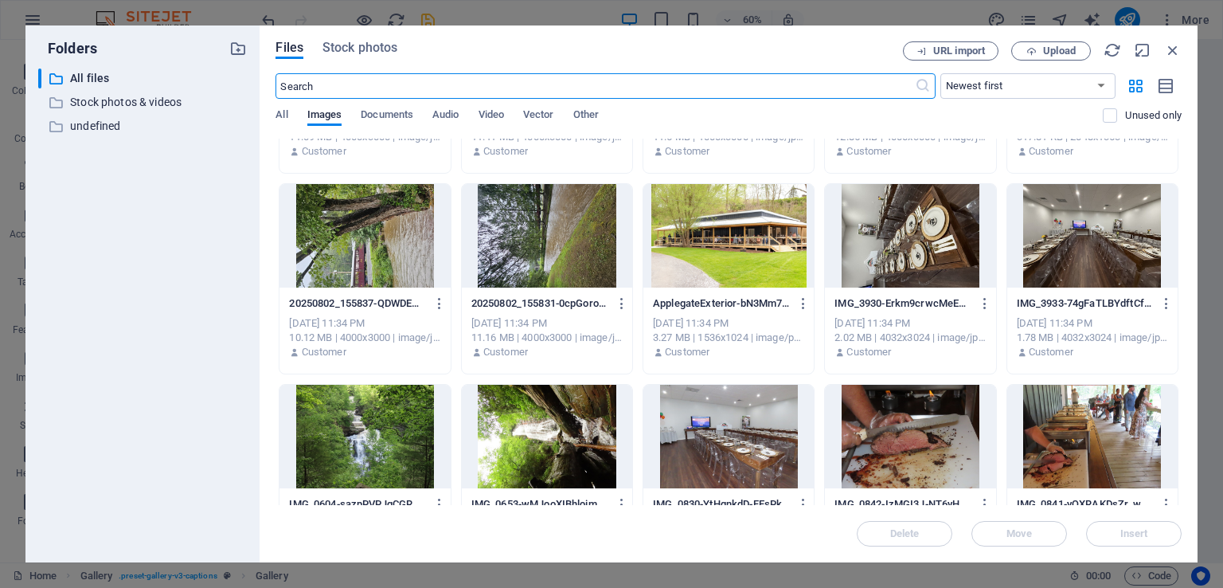
click at [1083, 220] on div at bounding box center [1092, 235] width 170 height 103
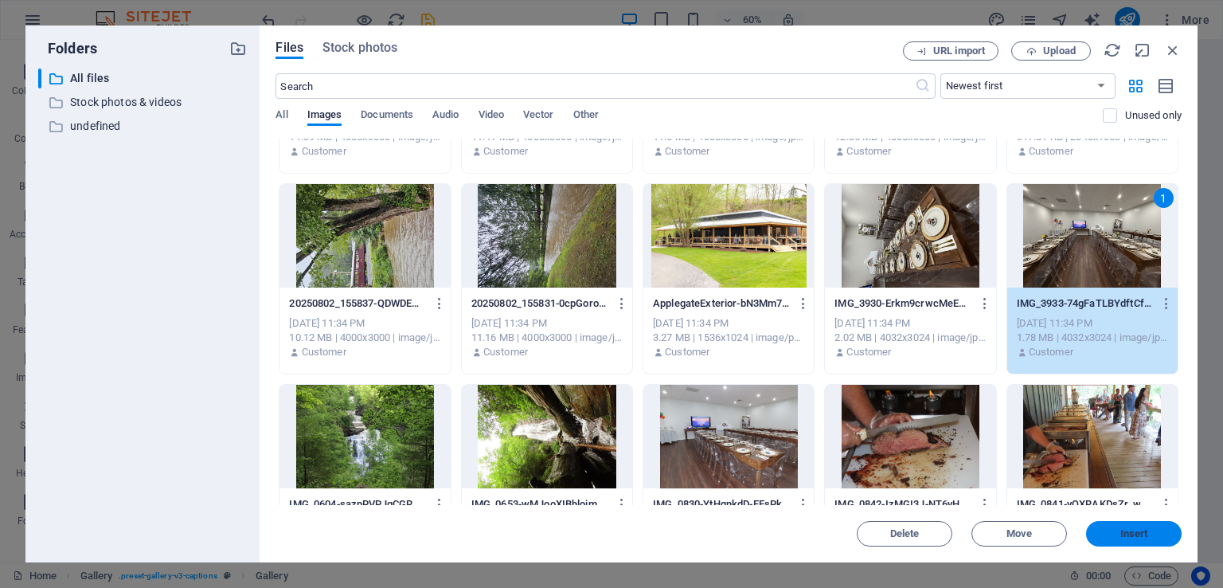
click at [1130, 530] on span "Insert" at bounding box center [1134, 534] width 28 height 10
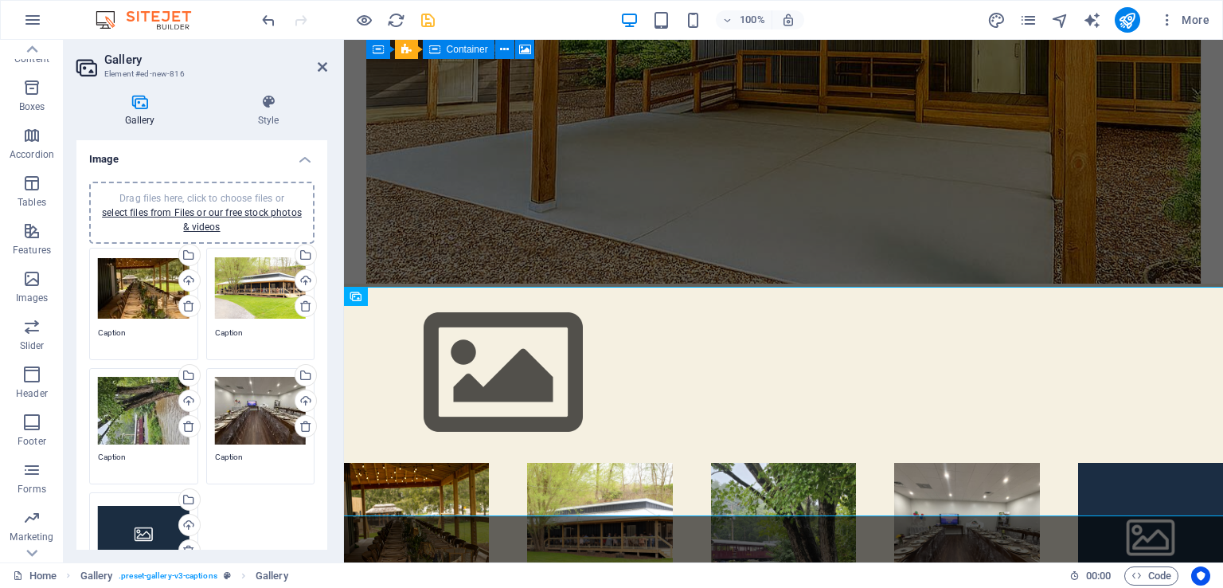
scroll to position [80, 0]
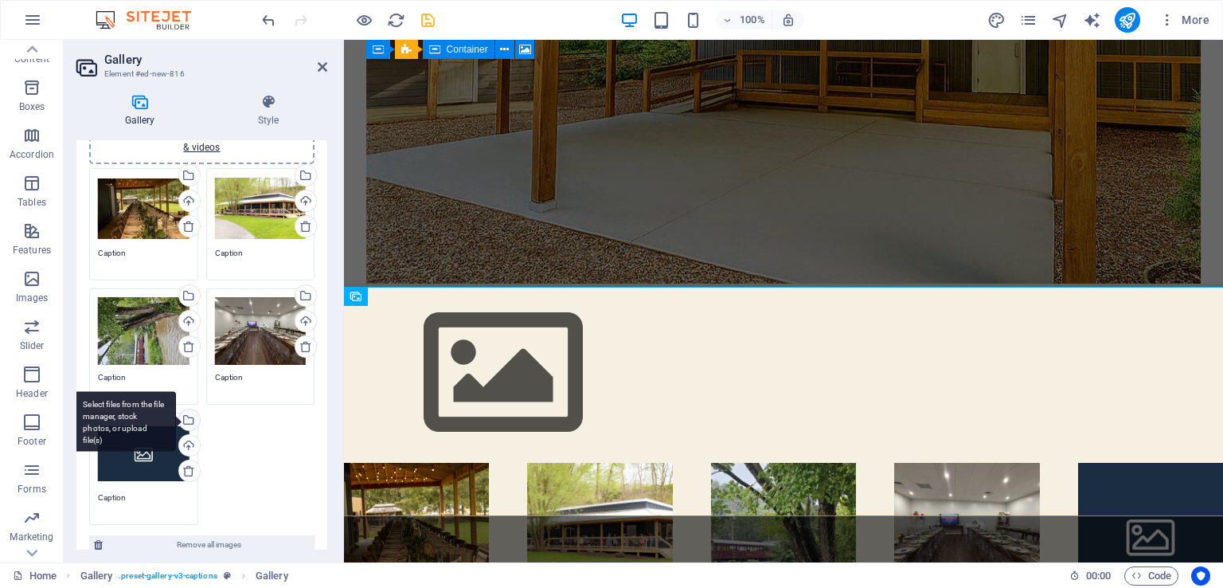
click at [188, 422] on div "Select files from the file manager, stock photos, or upload file(s)" at bounding box center [188, 421] width 24 height 24
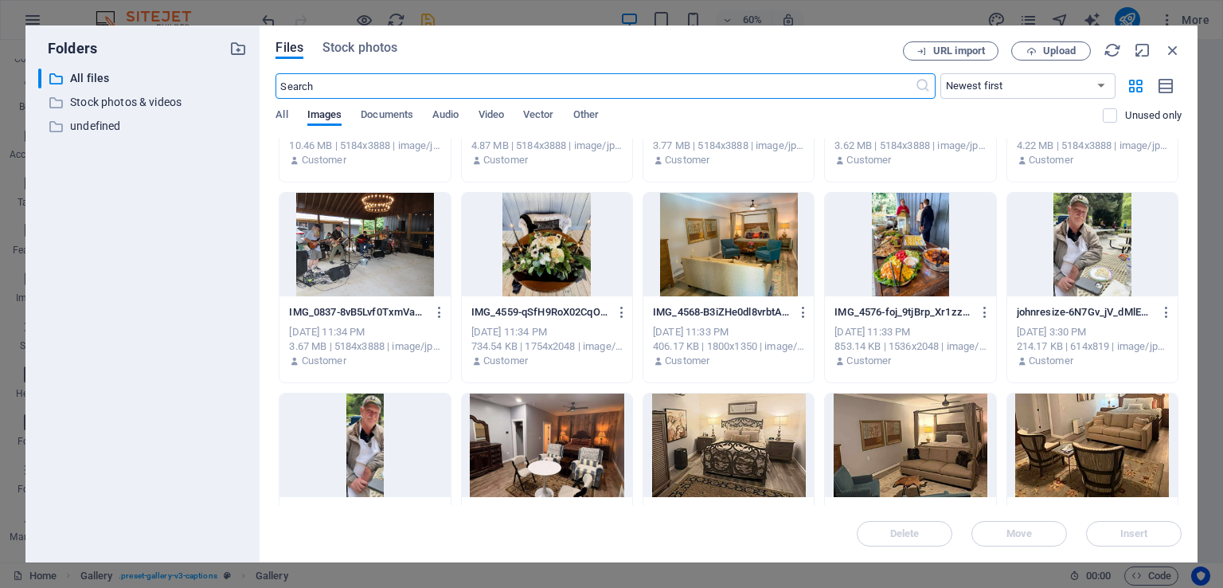
scroll to position [955, 0]
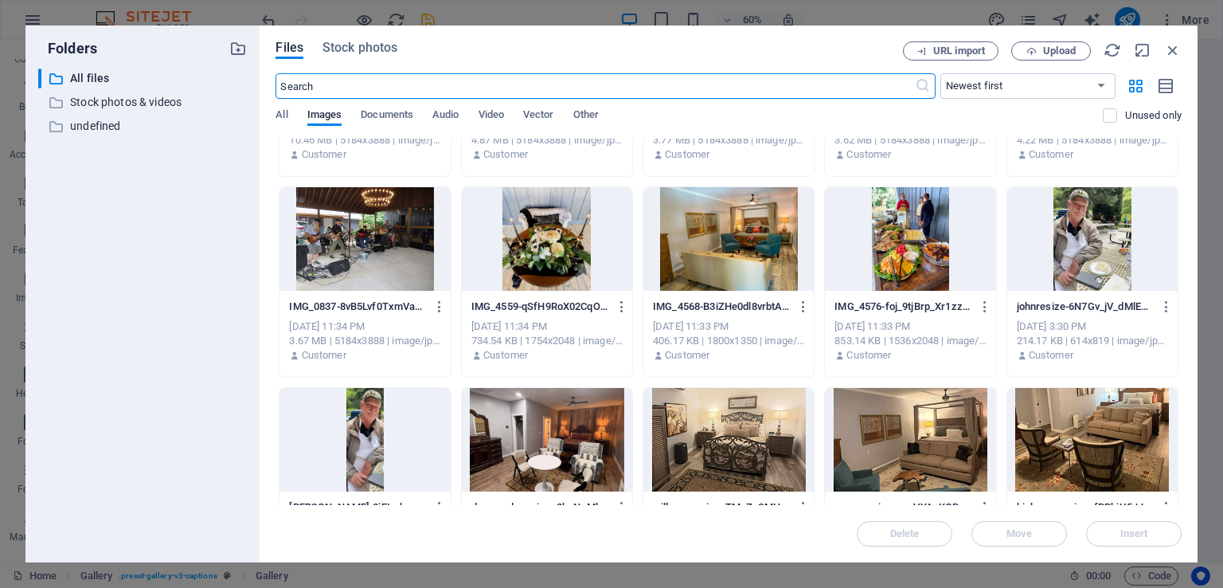
click at [564, 262] on div at bounding box center [547, 238] width 170 height 103
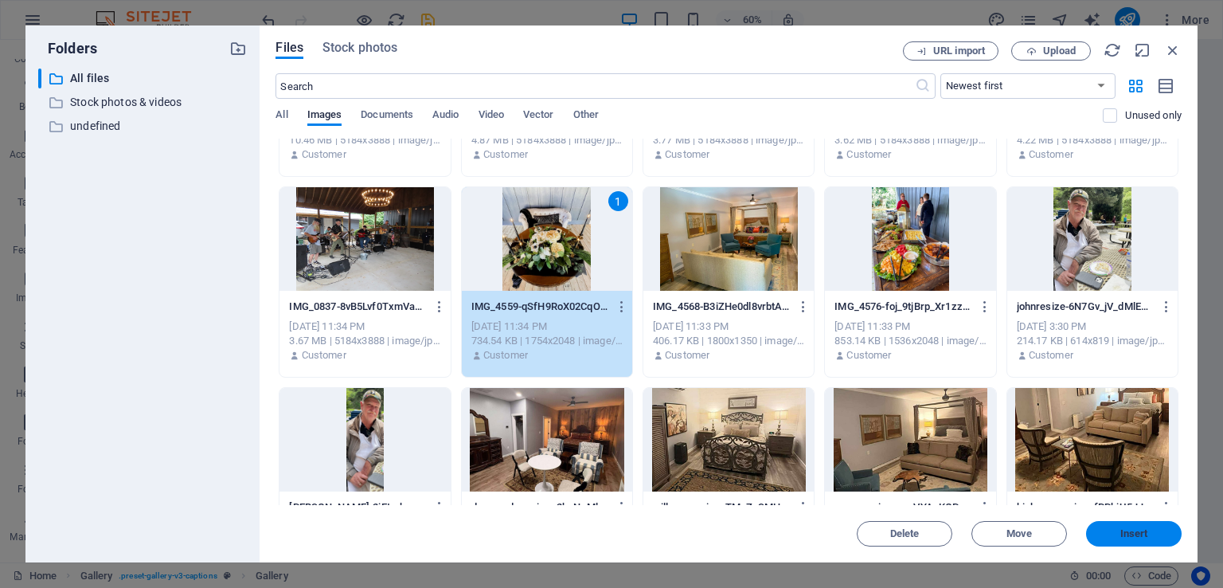
drag, startPoint x: 1166, startPoint y: 526, endPoint x: 697, endPoint y: 405, distance: 484.3
click at [1166, 526] on button "Insert" at bounding box center [1134, 533] width 96 height 25
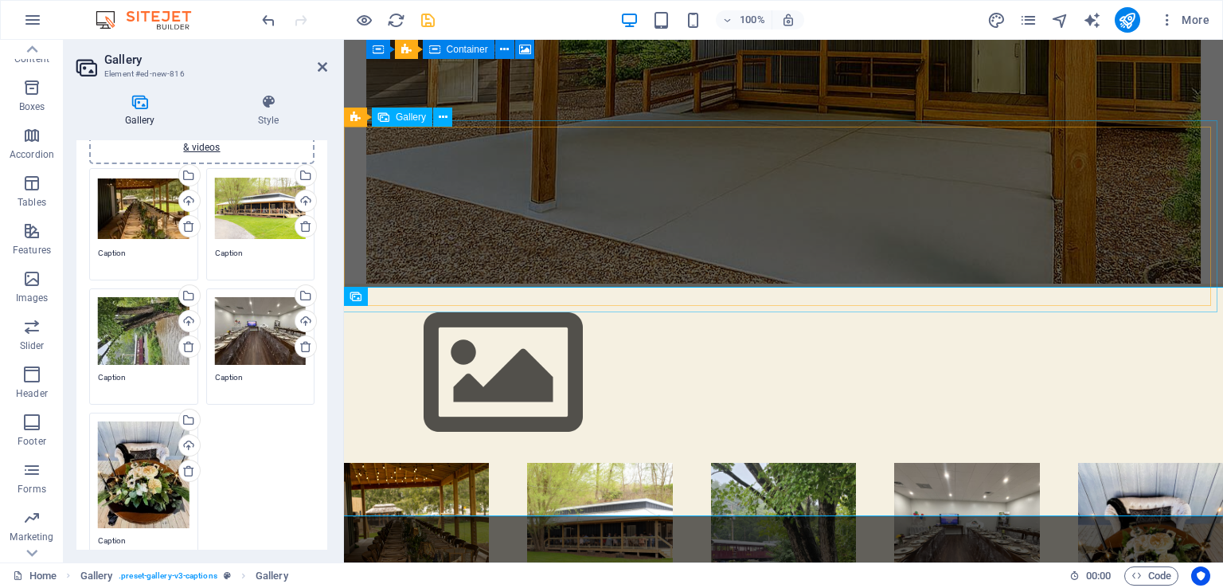
click at [545, 283] on img at bounding box center [503, 372] width 318 height 179
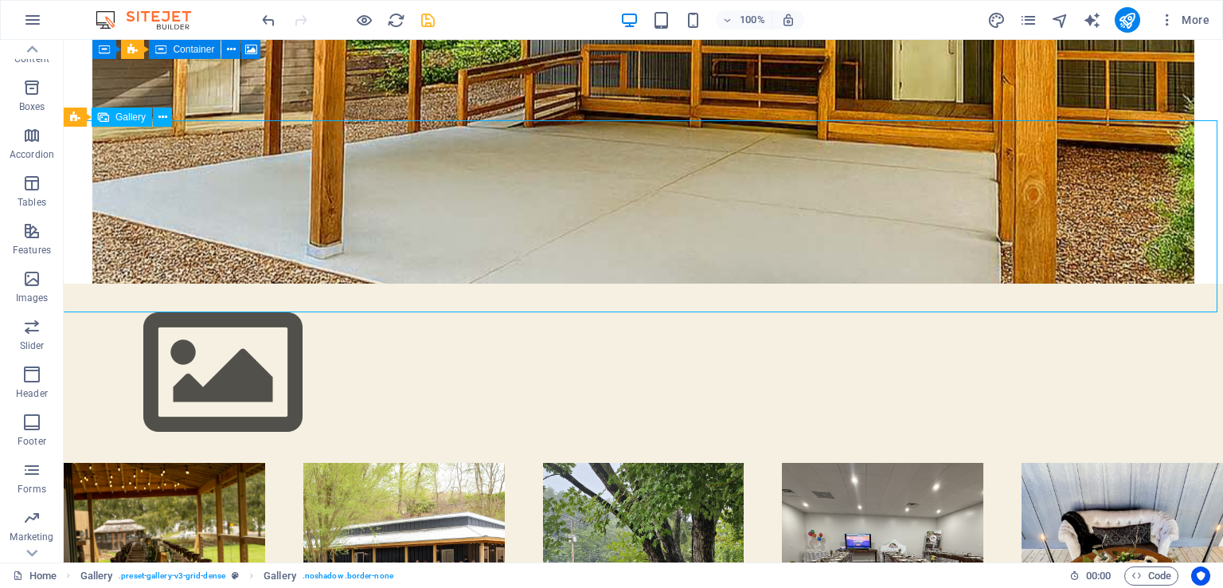
click at [231, 283] on img at bounding box center [223, 372] width 318 height 179
select select "4"
select select "%"
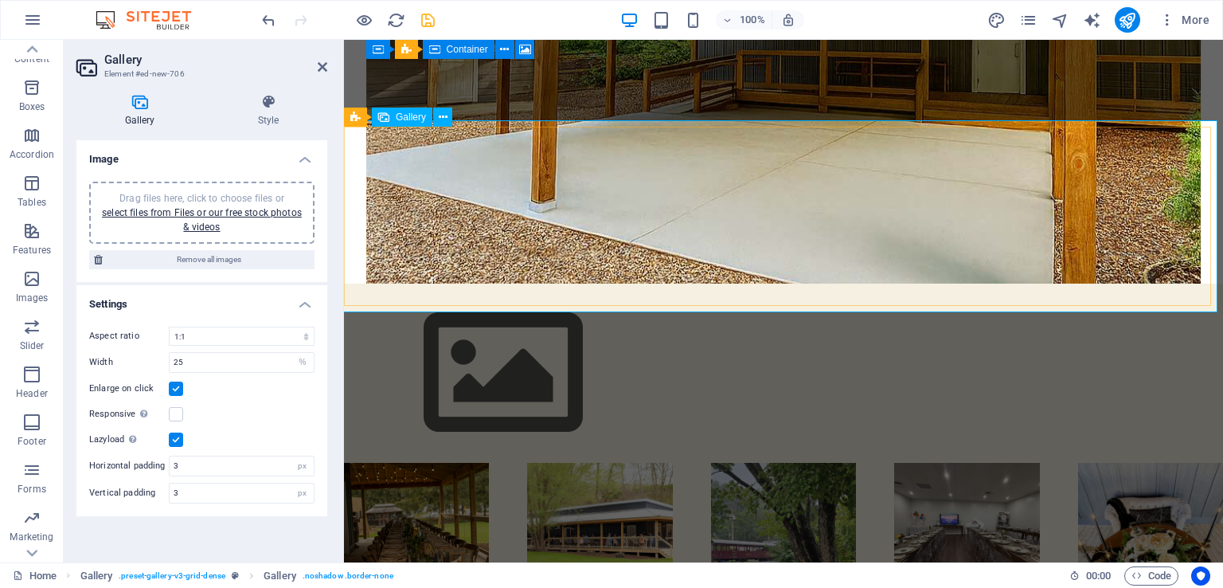
click at [422, 283] on img at bounding box center [503, 372] width 318 height 179
click at [532, 283] on img at bounding box center [503, 372] width 318 height 179
click at [442, 123] on icon at bounding box center [443, 117] width 9 height 17
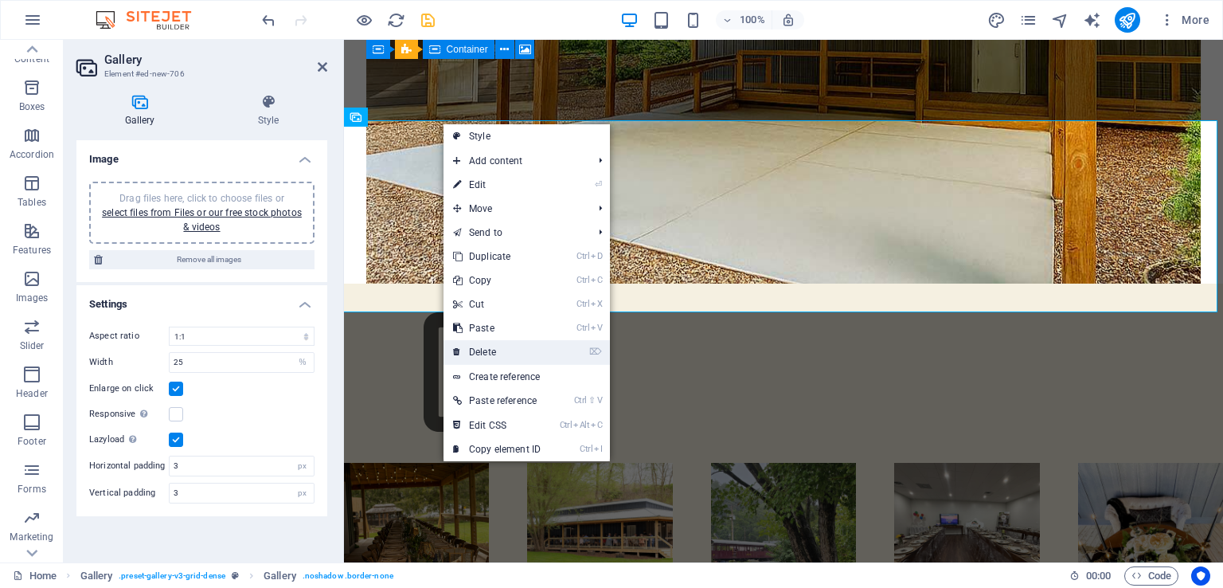
click at [510, 352] on link "⌦ Delete" at bounding box center [496, 352] width 107 height 24
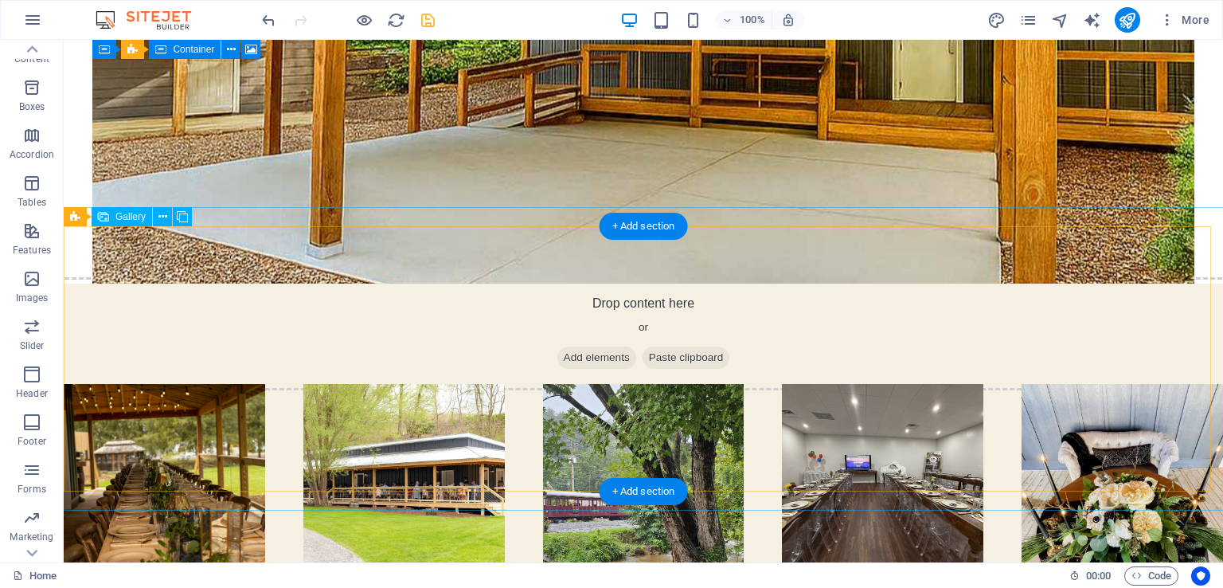
click at [1198, 481] on li at bounding box center [1121, 518] width 201 height 268
click at [236, 384] on li at bounding box center [164, 518] width 201 height 268
click at [404, 457] on li at bounding box center [403, 518] width 201 height 268
select select "4"
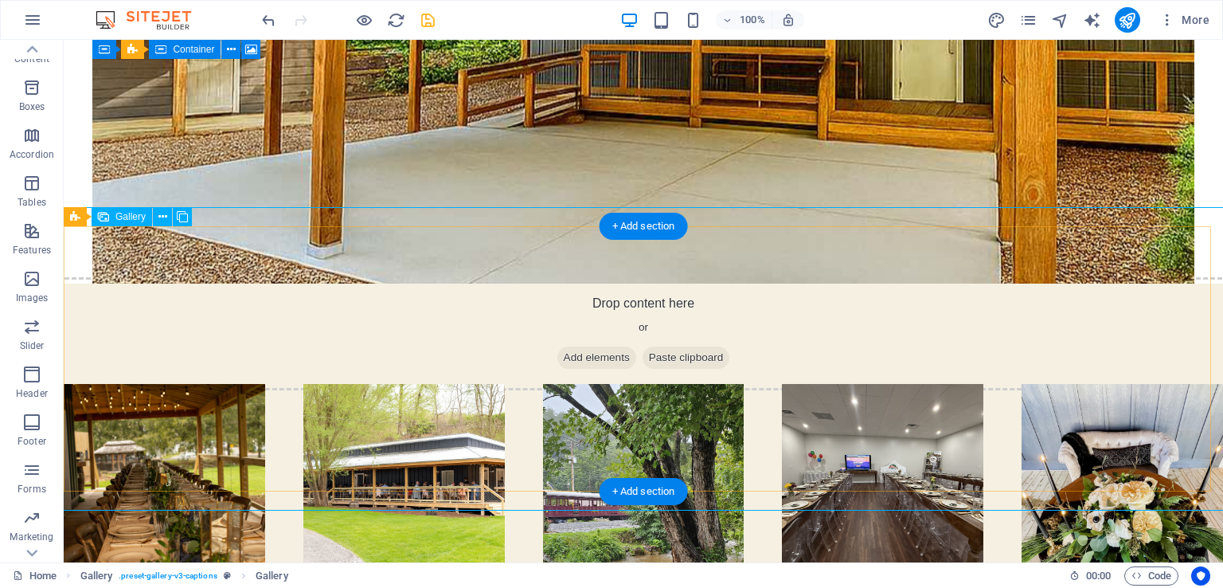
select select "px"
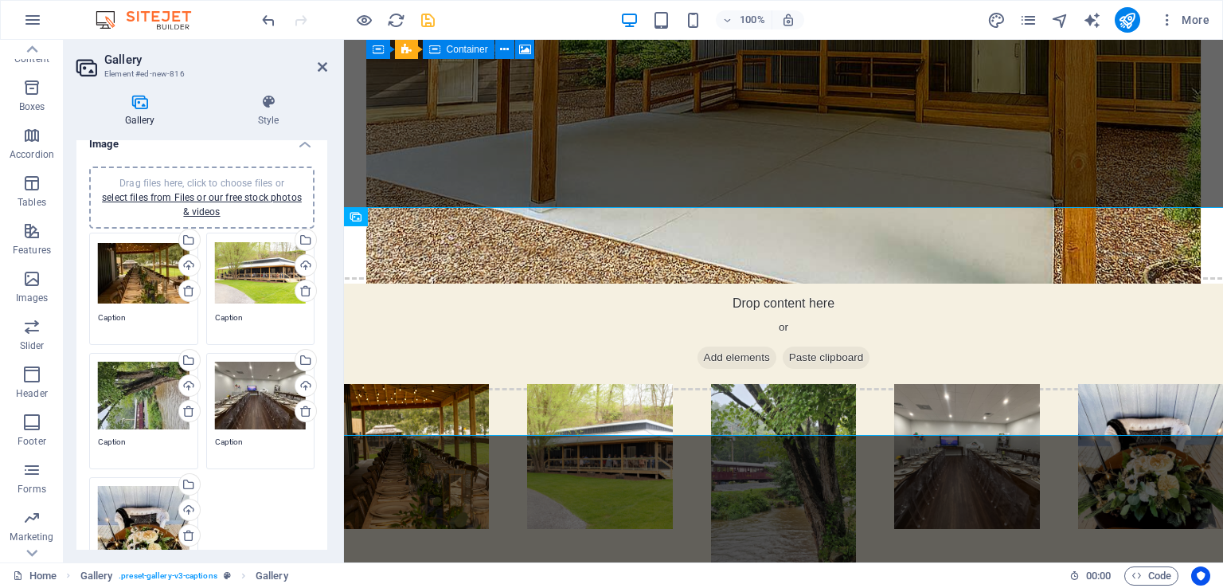
scroll to position [0, 0]
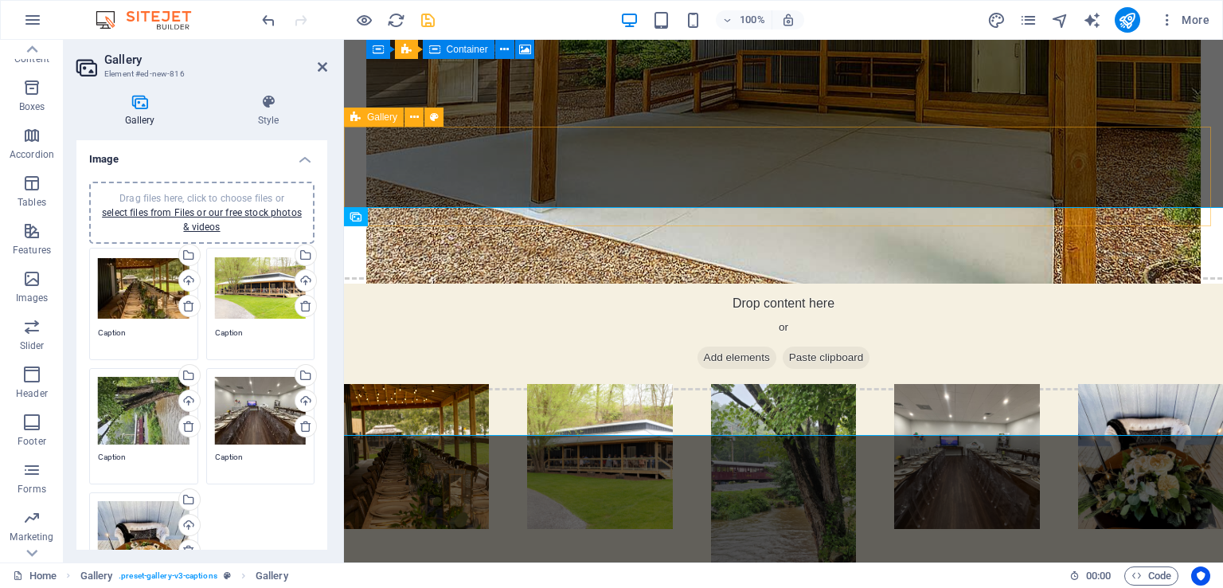
click at [484, 277] on div "Drop content here or Add elements Paste clipboard" at bounding box center [784, 333] width 892 height 113
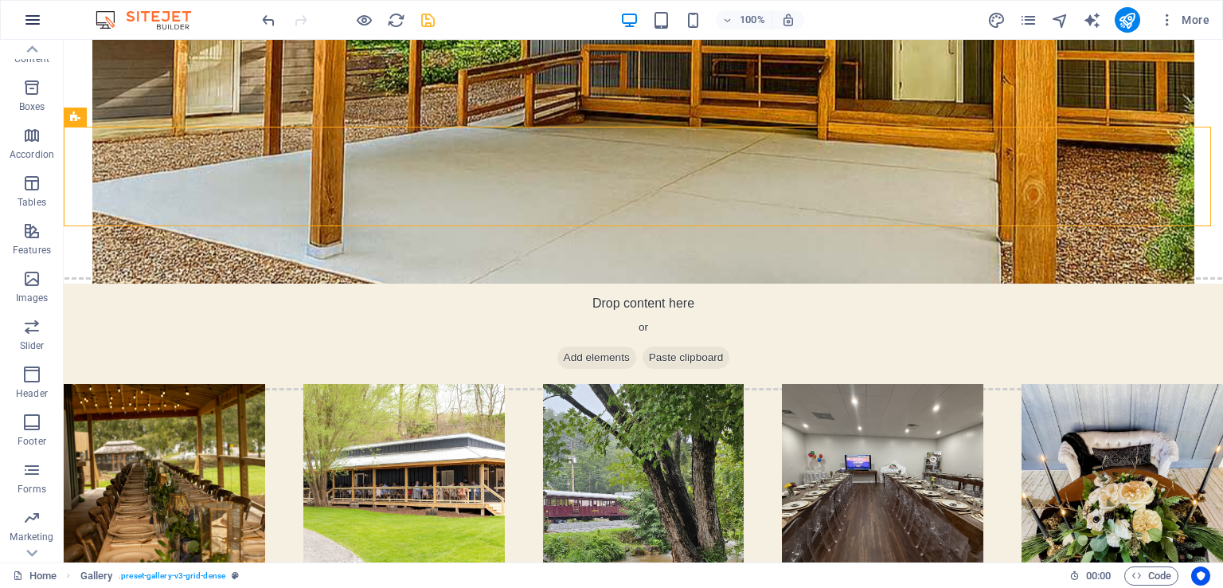
click at [0, 0] on button "button" at bounding box center [0, 0] width 0 height 0
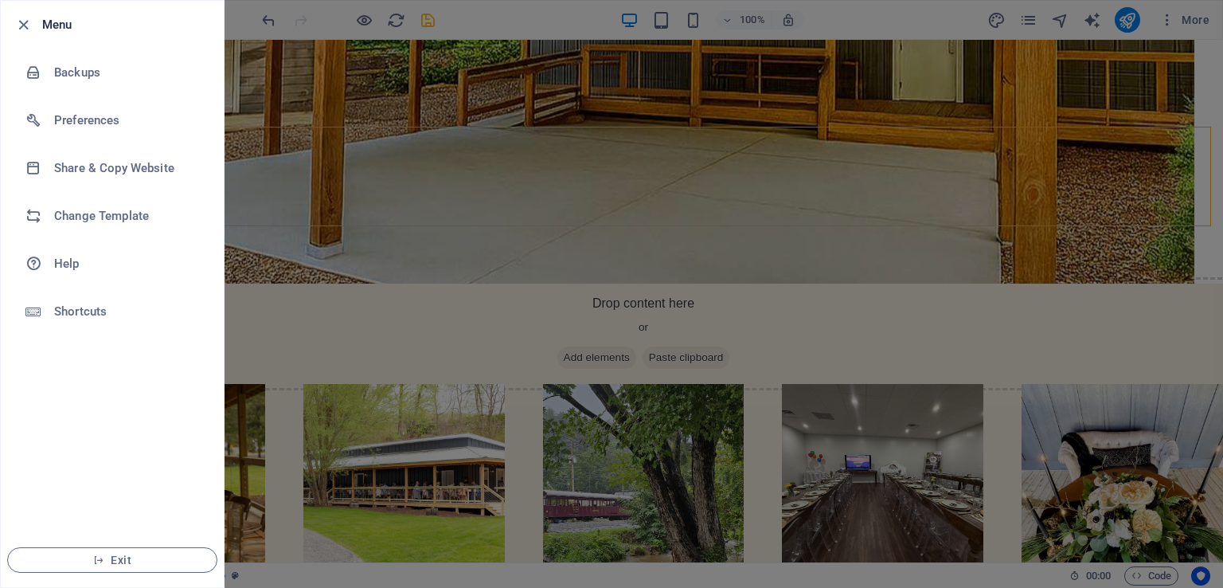
click at [482, 198] on div at bounding box center [611, 294] width 1223 height 588
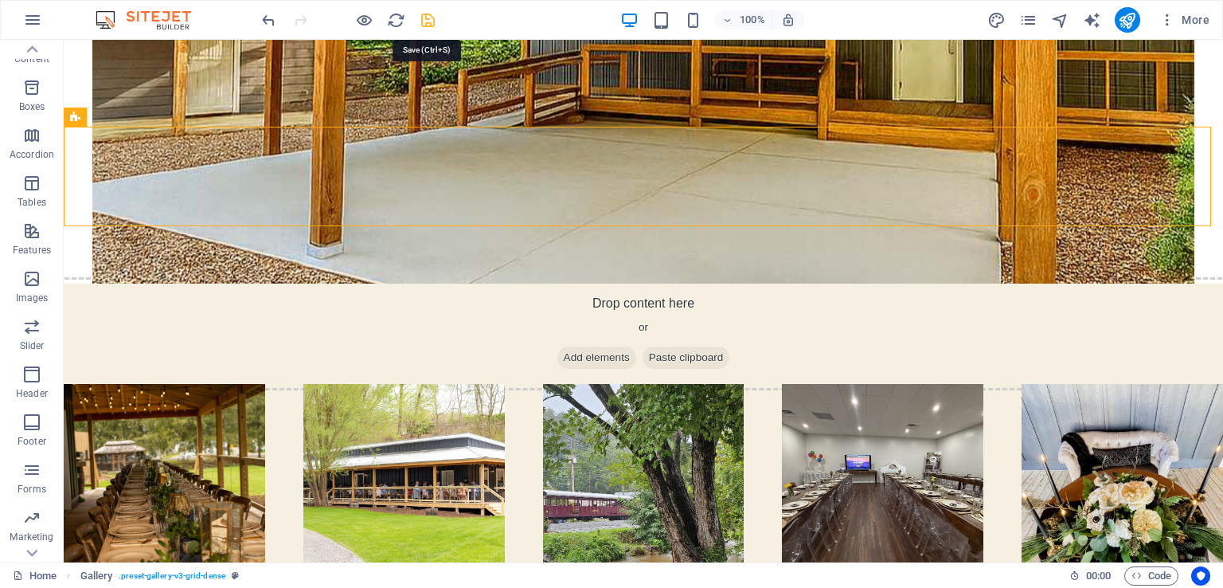
click at [428, 18] on icon "save" at bounding box center [428, 20] width 18 height 18
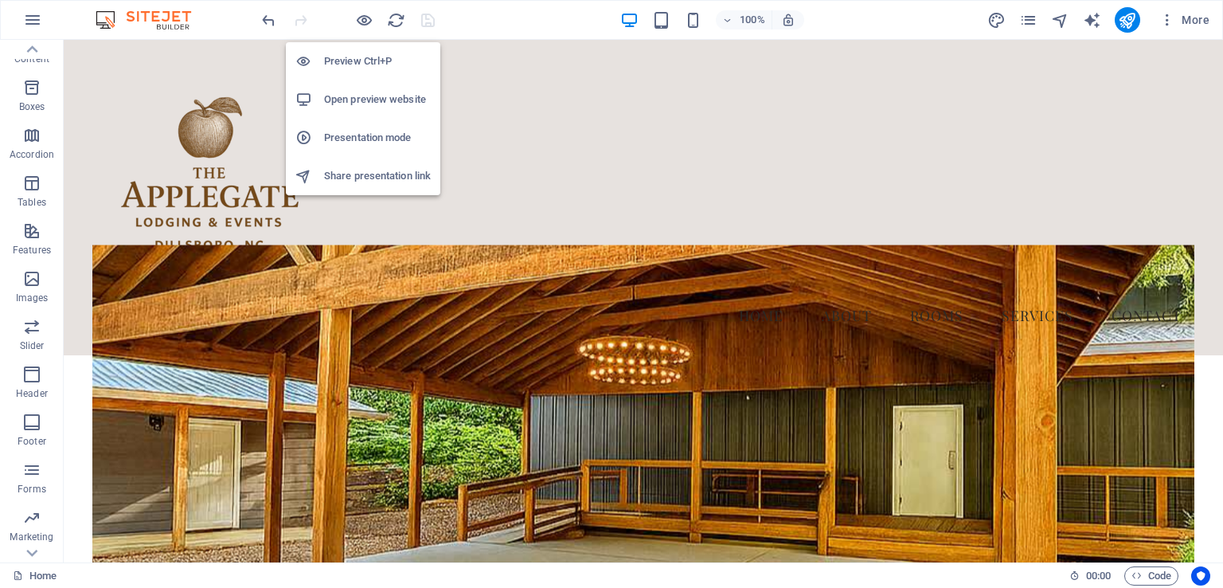
click at [374, 103] on h6 "Open preview website" at bounding box center [377, 99] width 107 height 19
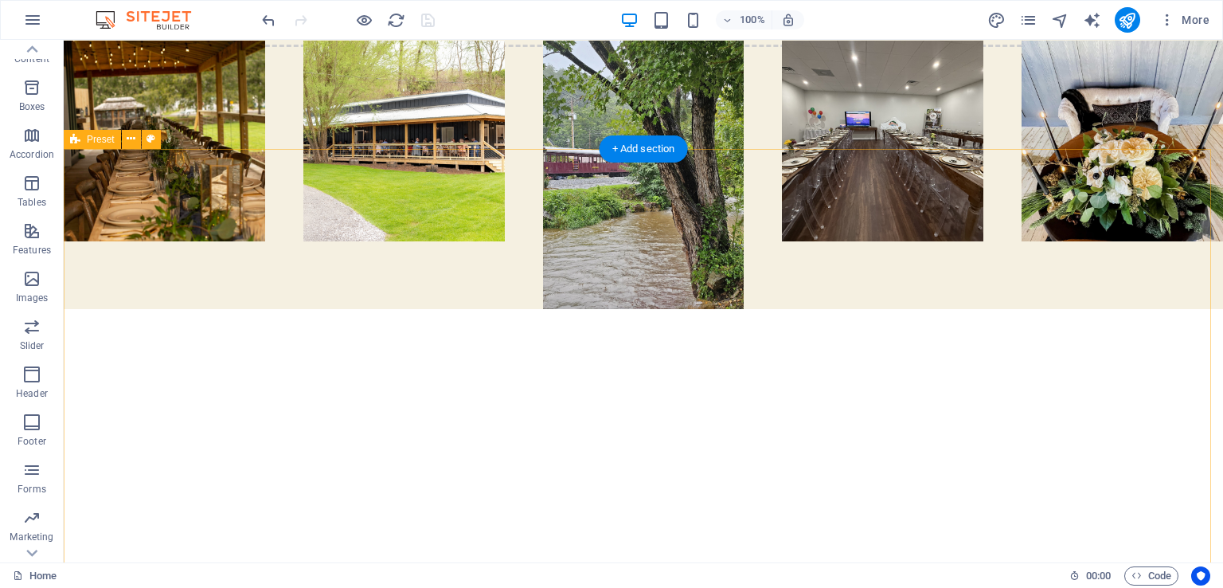
scroll to position [876, 0]
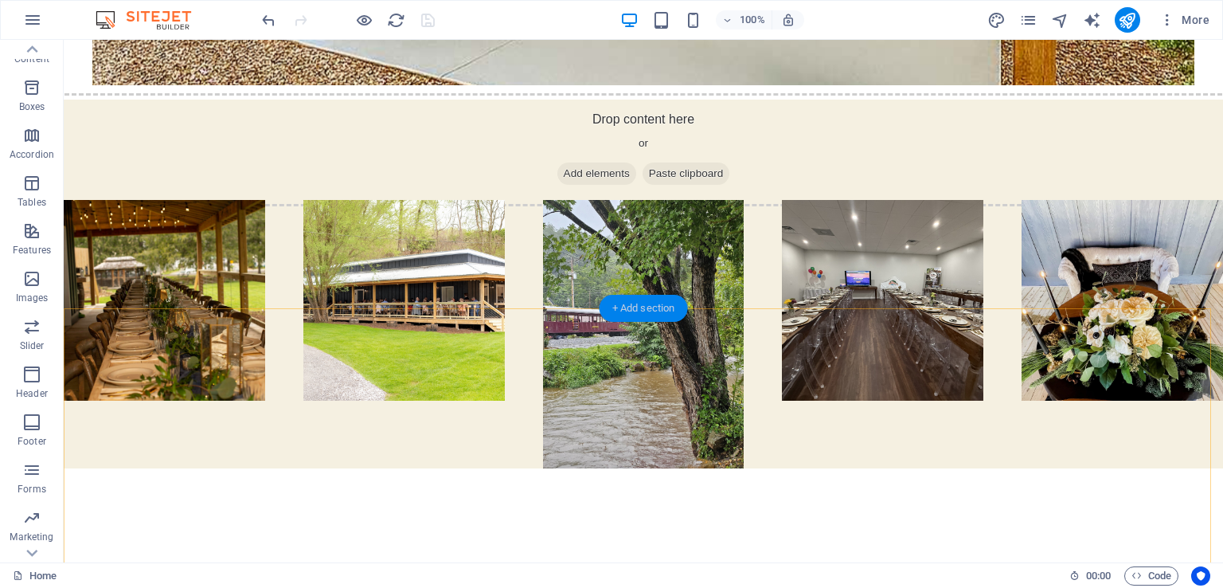
click at [666, 312] on div "+ Add section" at bounding box center [643, 308] width 88 height 27
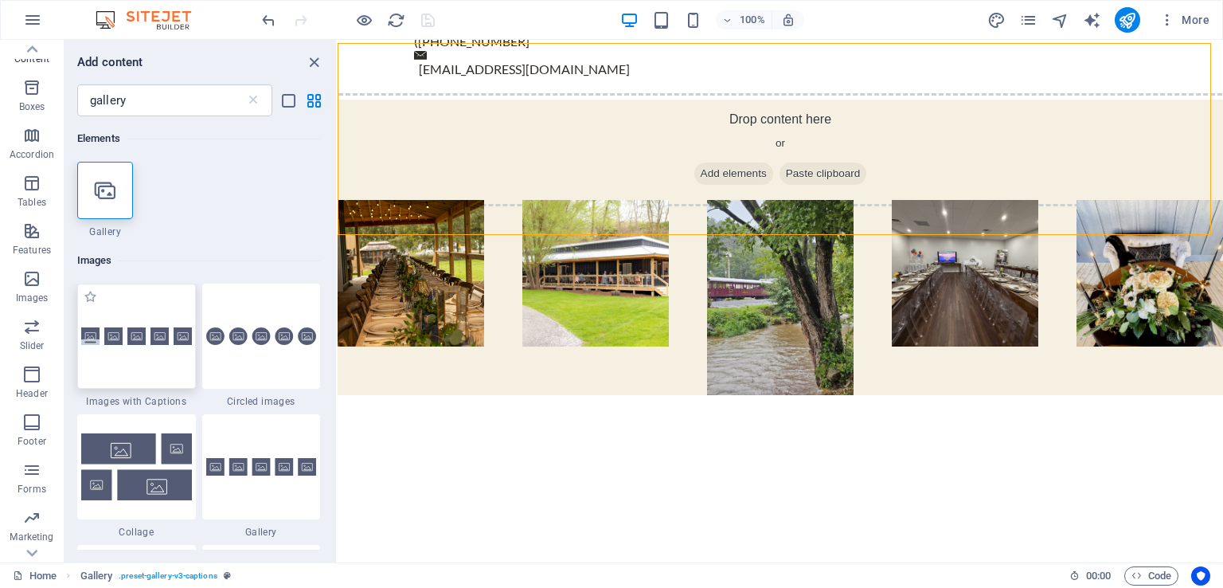
click at [103, 348] on div at bounding box center [136, 335] width 119 height 105
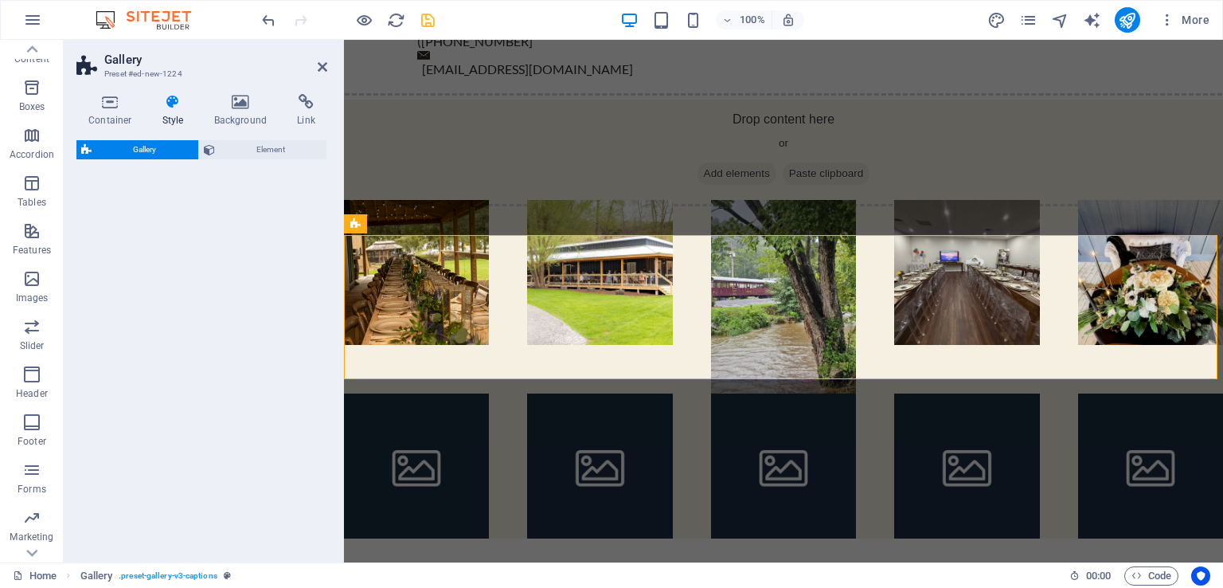
select select "rem"
select select "preset-gallery-v3-captions"
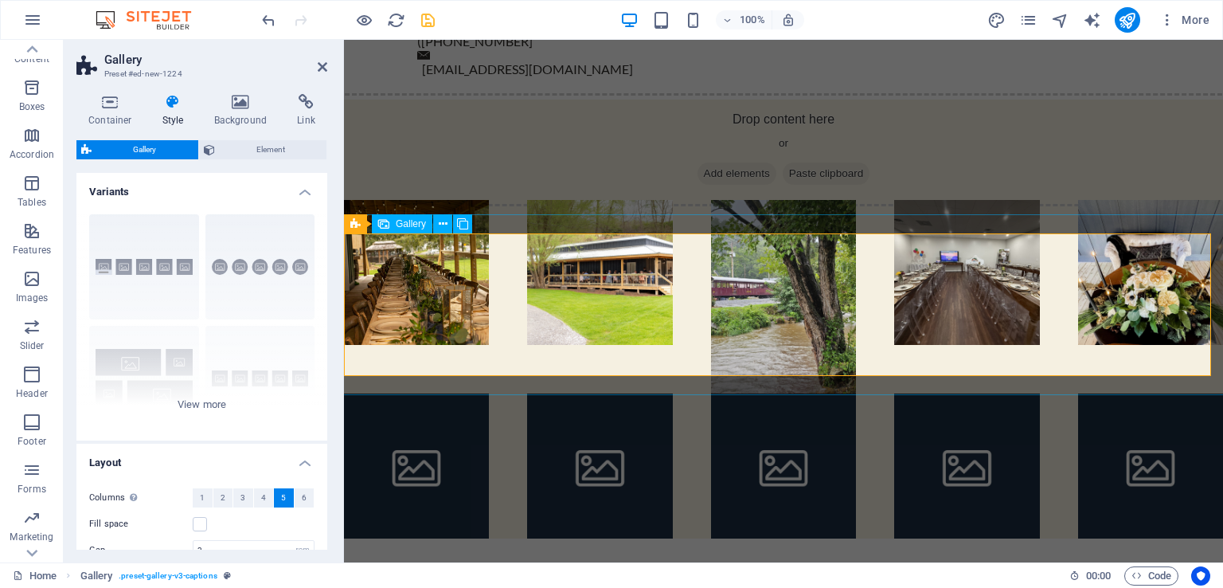
click at [417, 393] on li at bounding box center [416, 465] width 145 height 145
click at [404, 393] on li at bounding box center [416, 465] width 145 height 145
select select "4"
select select "px"
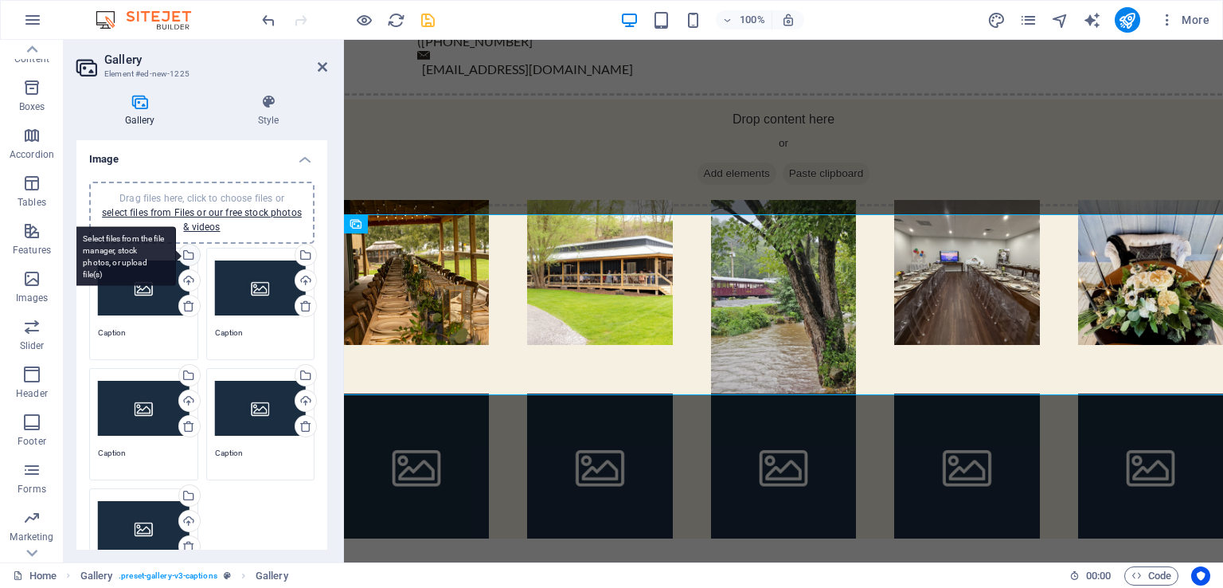
click at [188, 256] on div "Select files from the file manager, stock photos, or upload file(s)" at bounding box center [188, 256] width 24 height 24
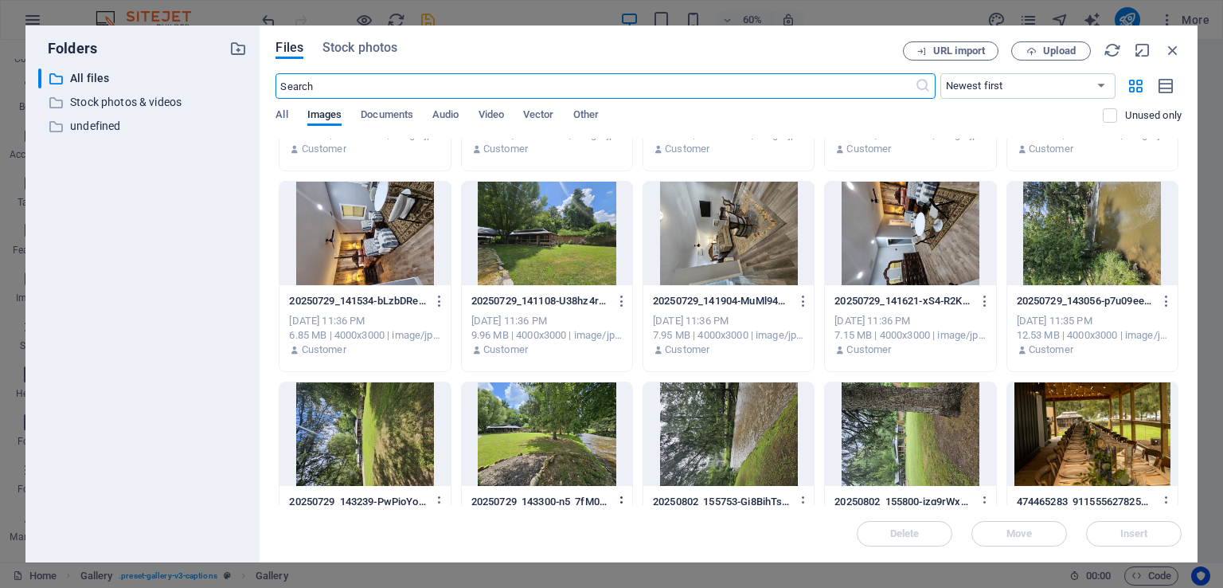
scroll to position [318, 0]
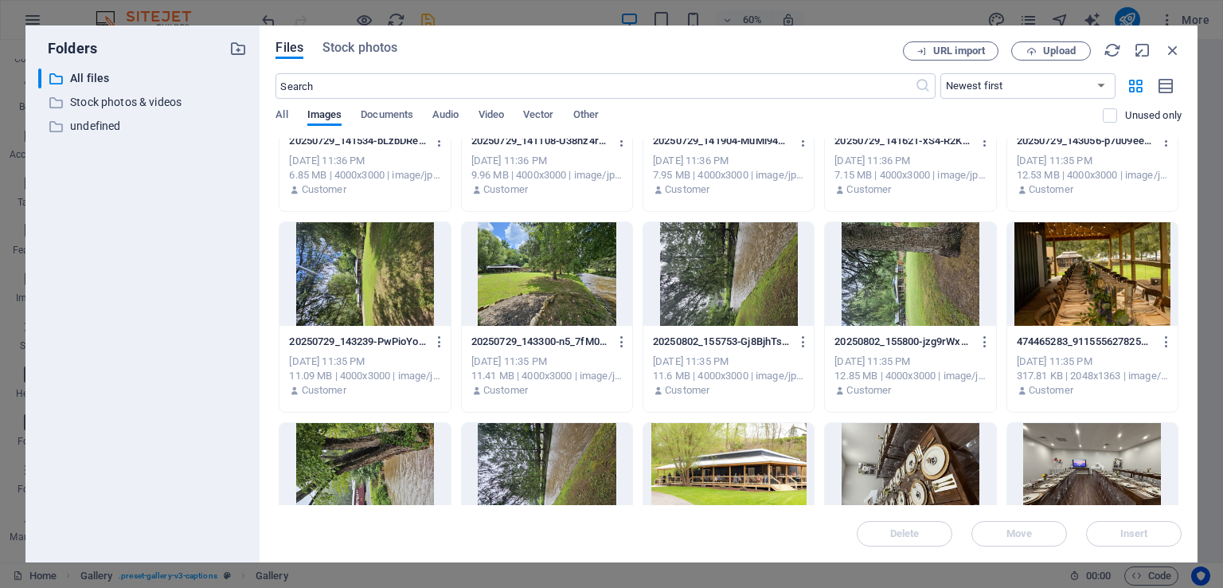
click at [585, 295] on div at bounding box center [547, 273] width 170 height 103
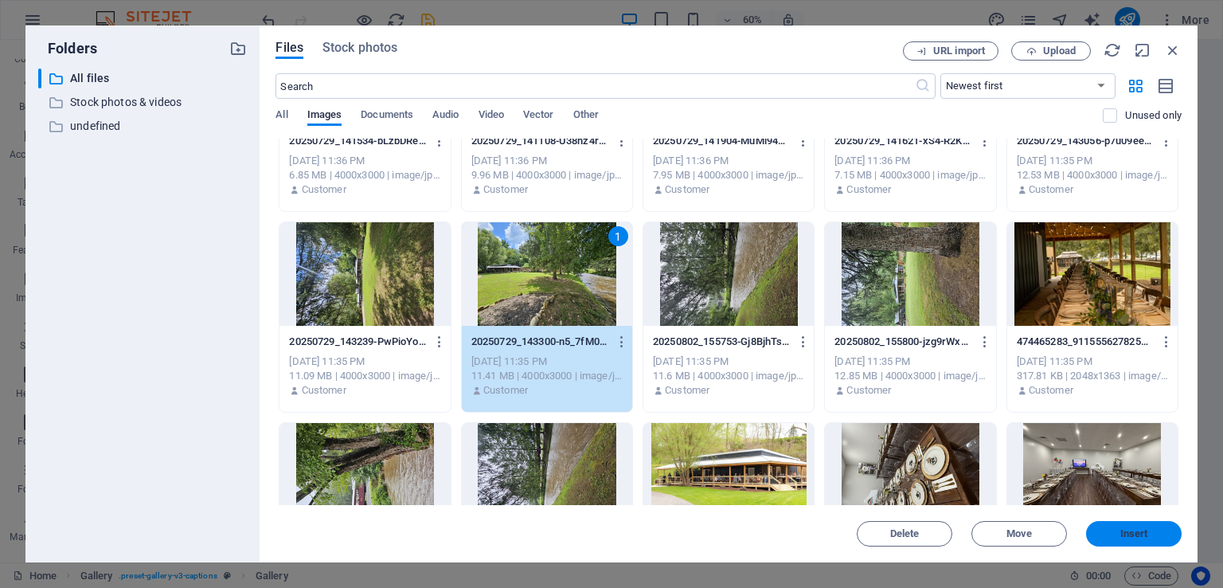
click at [1146, 529] on span "Insert" at bounding box center [1134, 534] width 28 height 10
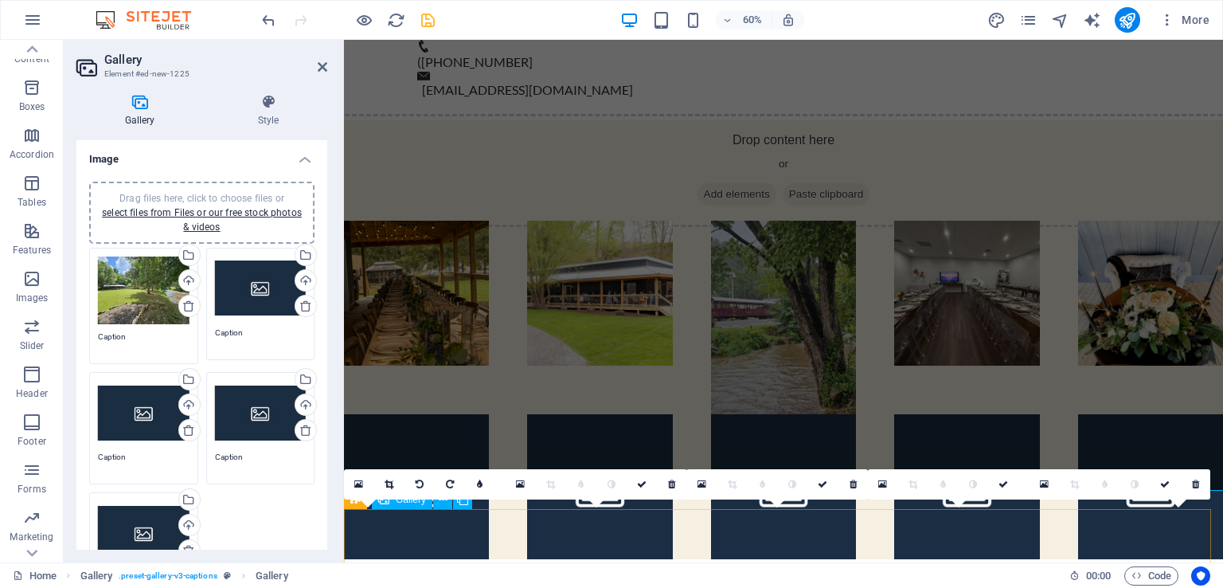
scroll to position [876, 0]
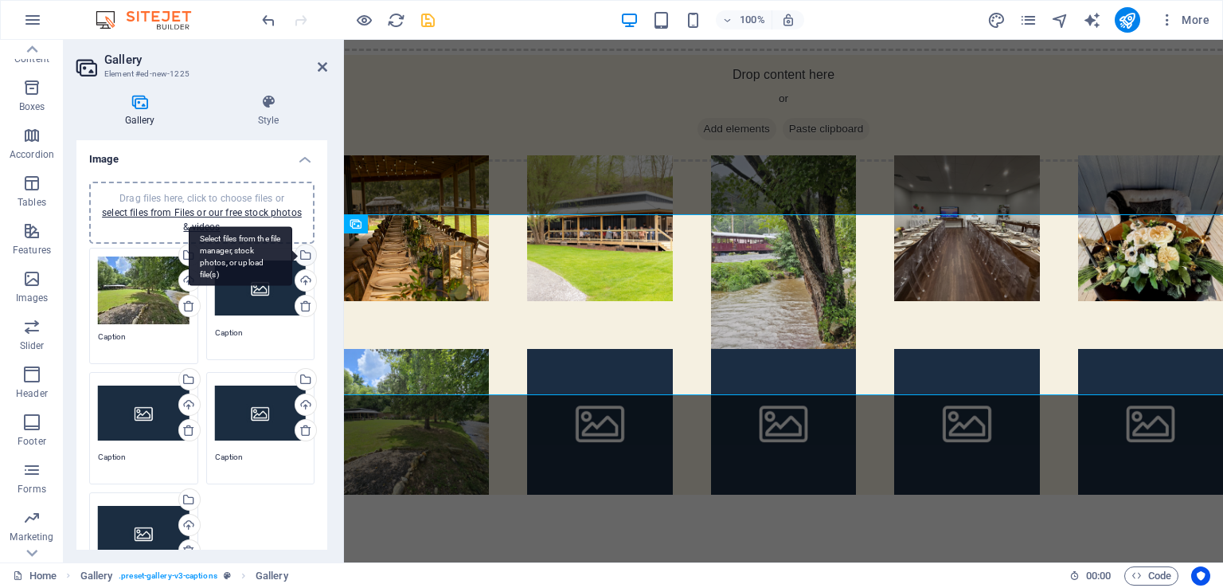
click at [302, 252] on div "Select files from the file manager, stock photos, or upload file(s)" at bounding box center [304, 256] width 24 height 24
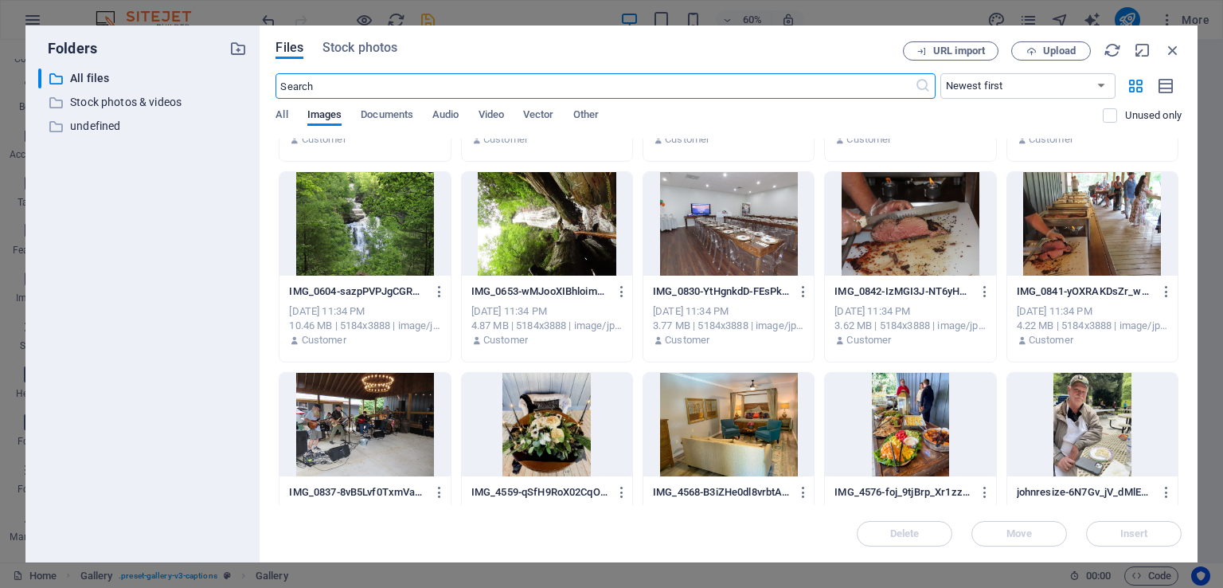
scroll to position [796, 0]
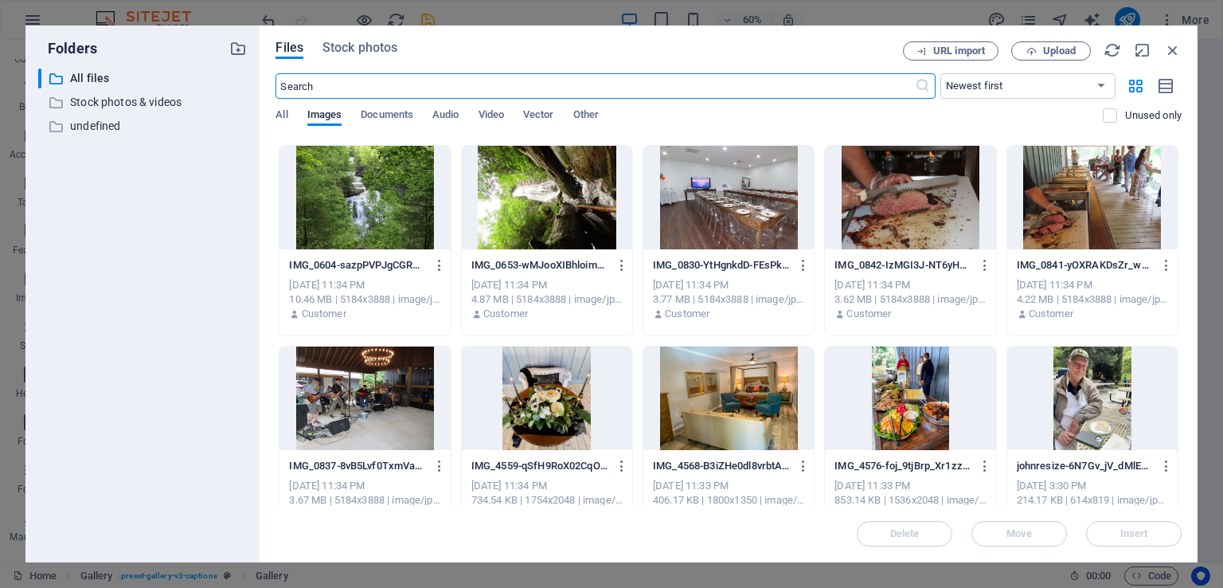
click at [880, 213] on div at bounding box center [910, 197] width 170 height 103
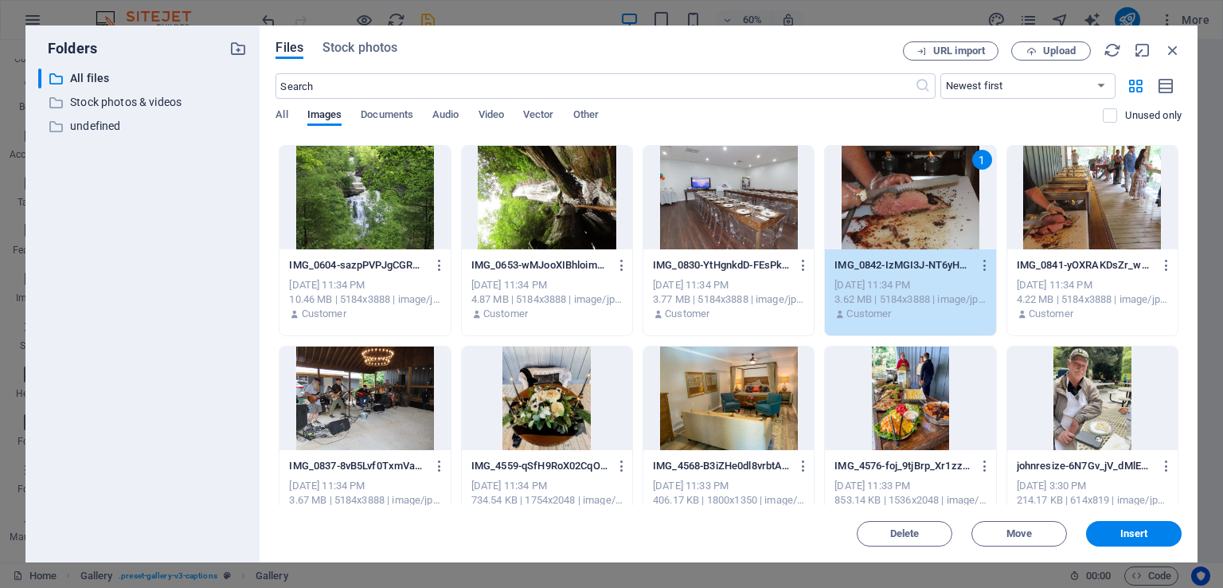
click at [882, 210] on div "1" at bounding box center [910, 197] width 170 height 103
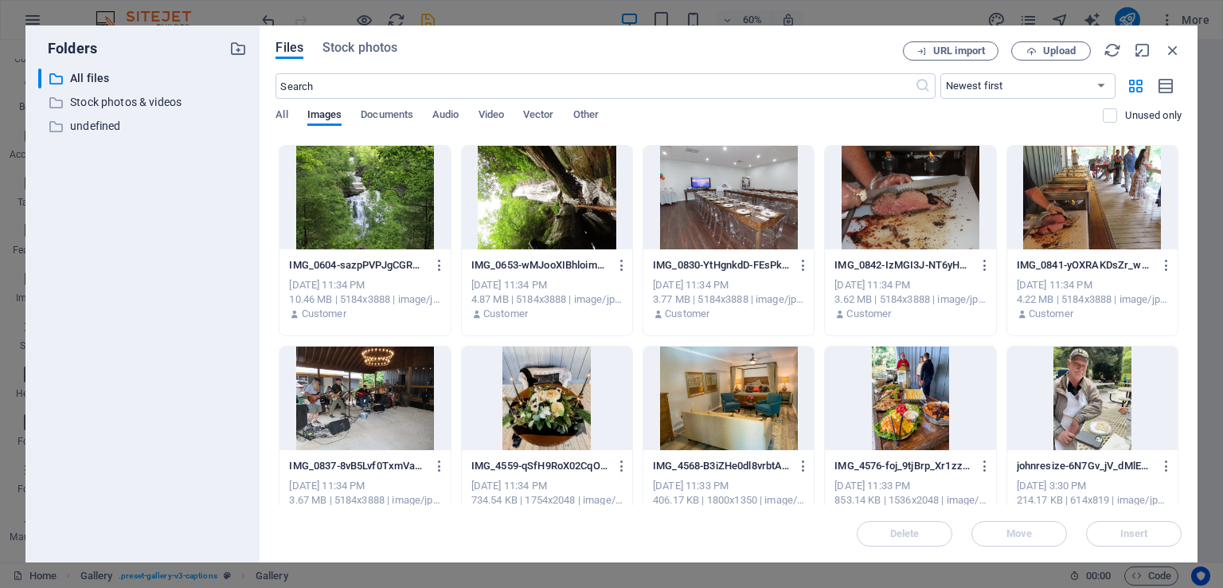
click at [369, 418] on div at bounding box center [364, 397] width 170 height 103
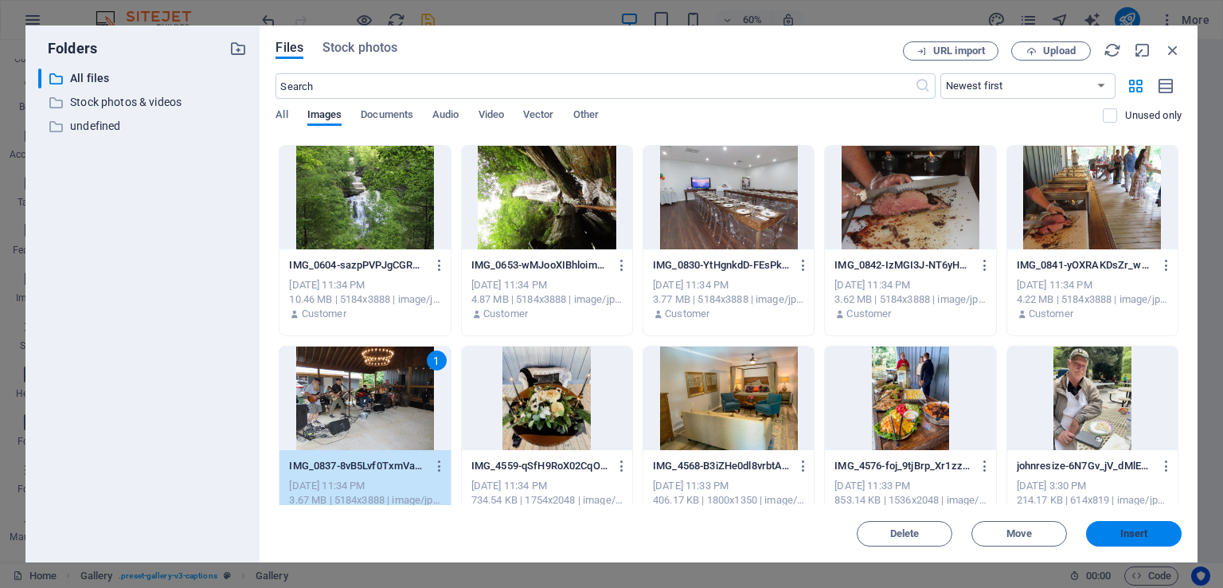
click at [1112, 537] on span "Insert" at bounding box center [1133, 534] width 83 height 10
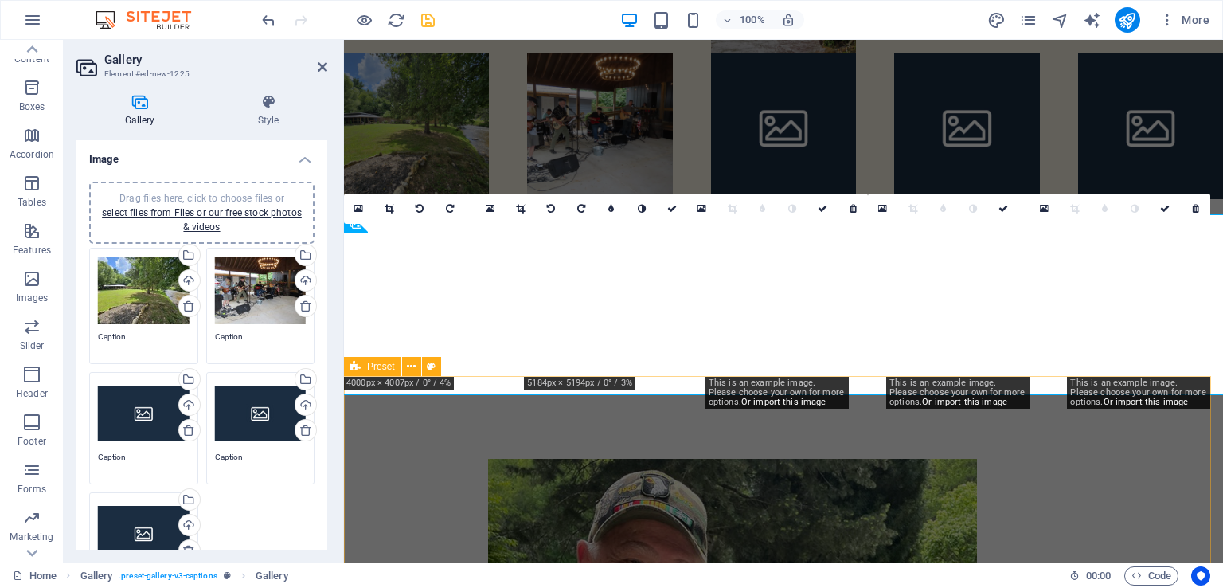
scroll to position [876, 0]
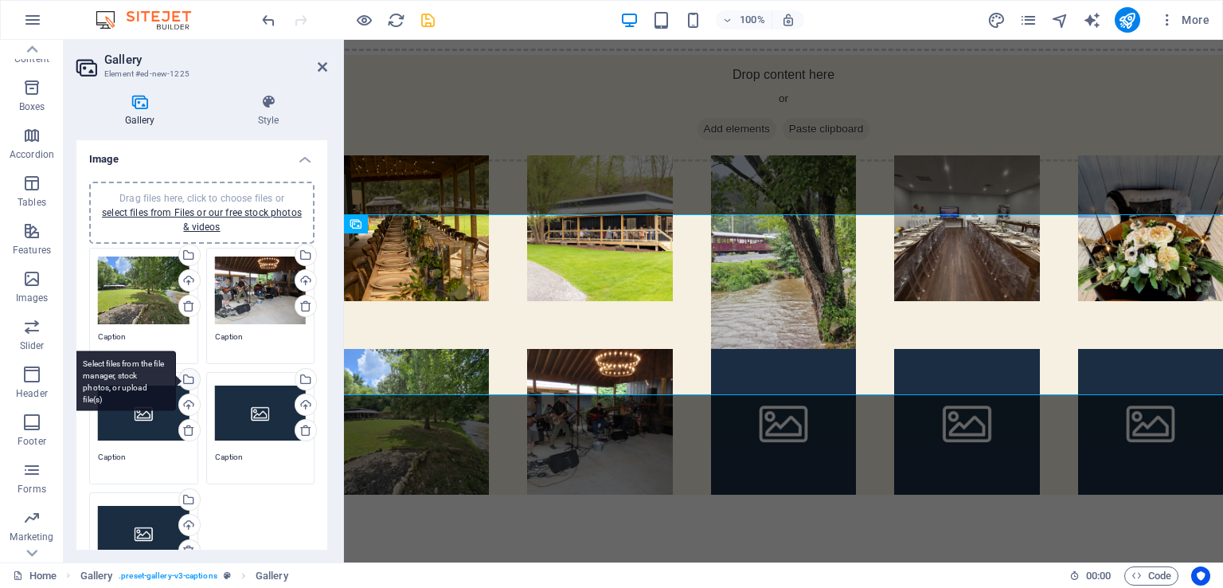
click at [187, 374] on div "Select files from the file manager, stock photos, or upload file(s)" at bounding box center [188, 381] width 24 height 24
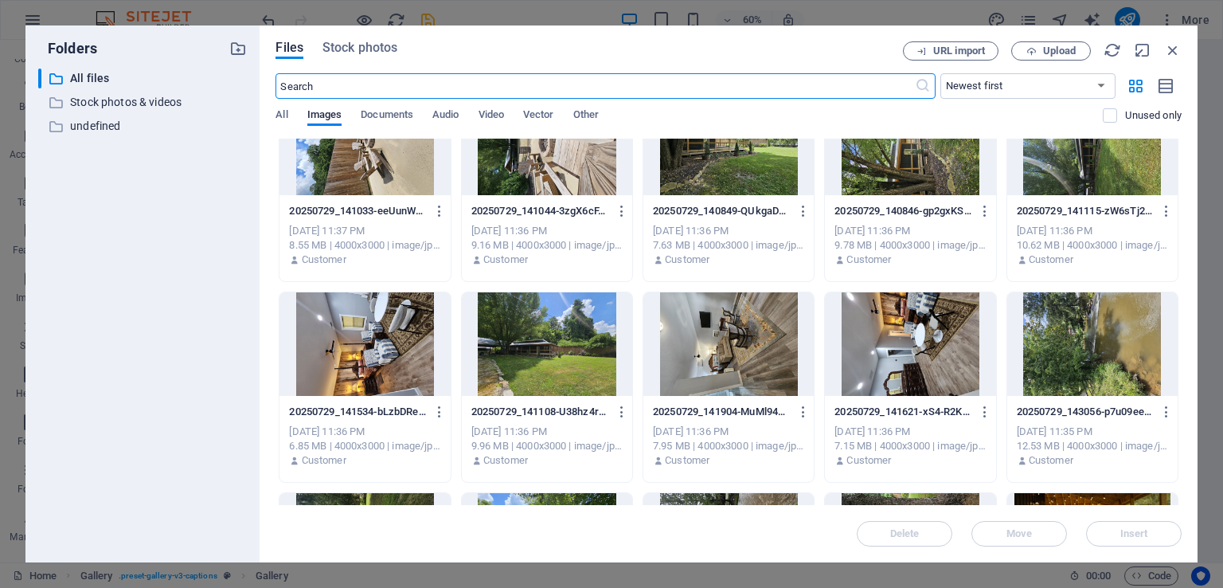
scroll to position [0, 0]
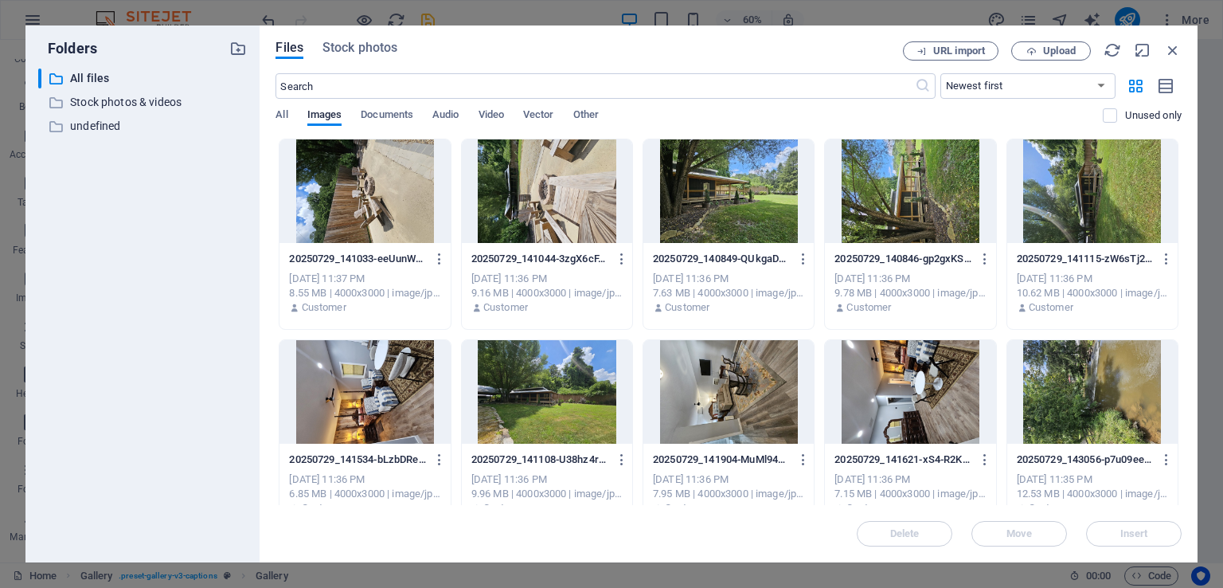
click at [550, 208] on div at bounding box center [547, 190] width 170 height 103
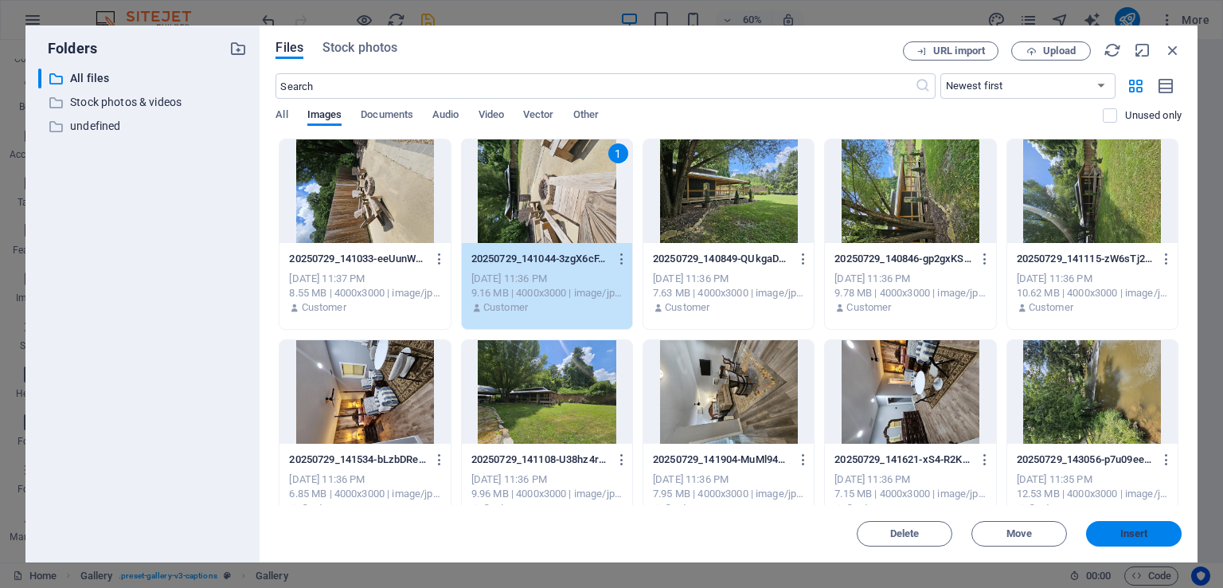
drag, startPoint x: 1135, startPoint y: 530, endPoint x: 775, endPoint y: 475, distance: 364.0
click at [1135, 530] on span "Insert" at bounding box center [1134, 534] width 28 height 10
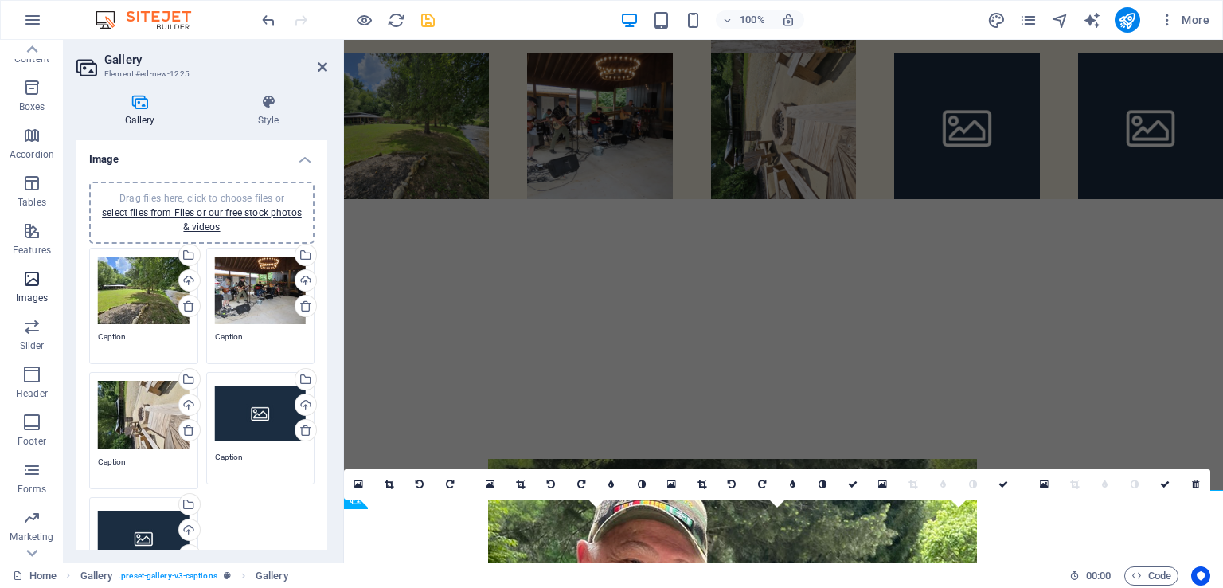
scroll to position [876, 0]
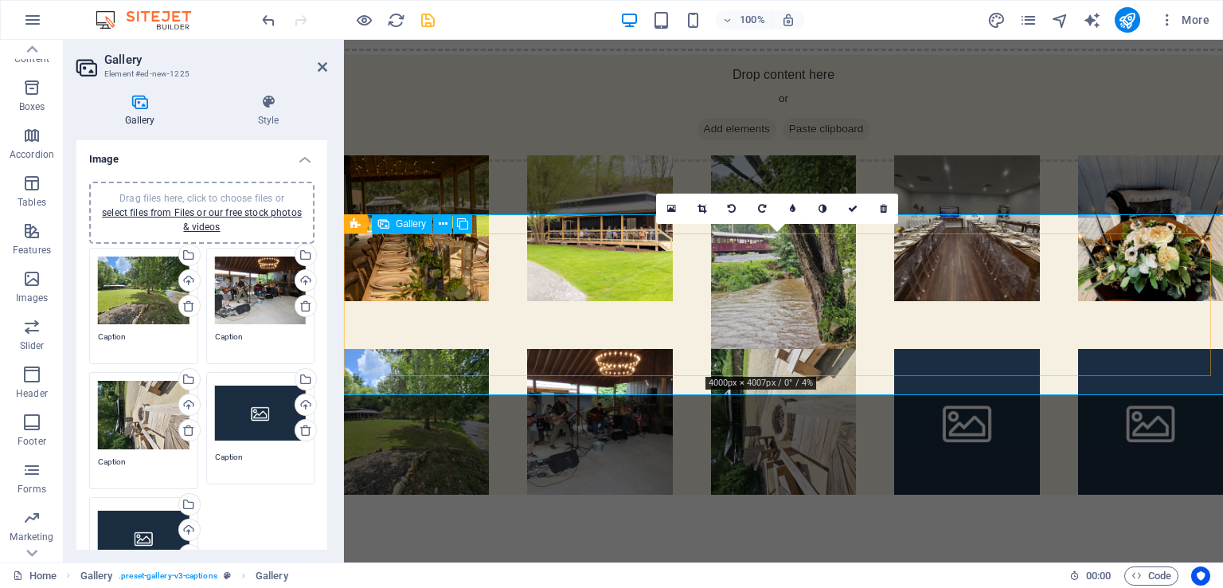
click at [785, 351] on li at bounding box center [783, 421] width 145 height 145
click at [766, 200] on link at bounding box center [762, 208] width 30 height 30
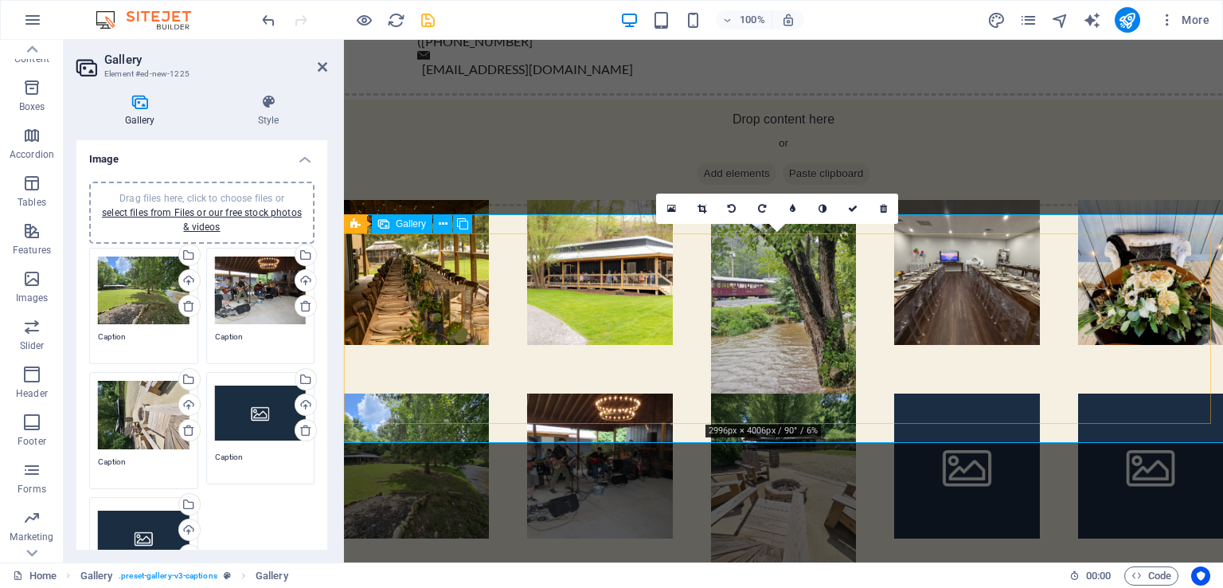
click at [775, 417] on li at bounding box center [783, 489] width 145 height 193
click at [774, 400] on li at bounding box center [783, 489] width 145 height 193
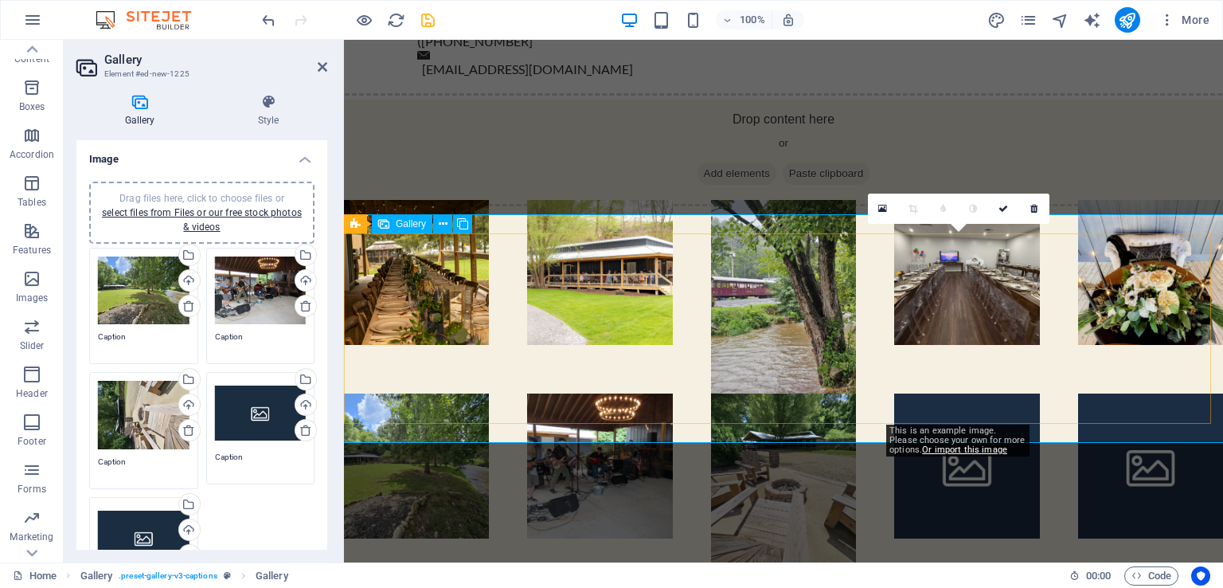
click at [931, 393] on li at bounding box center [966, 489] width 145 height 193
click at [882, 205] on icon at bounding box center [882, 208] width 9 height 11
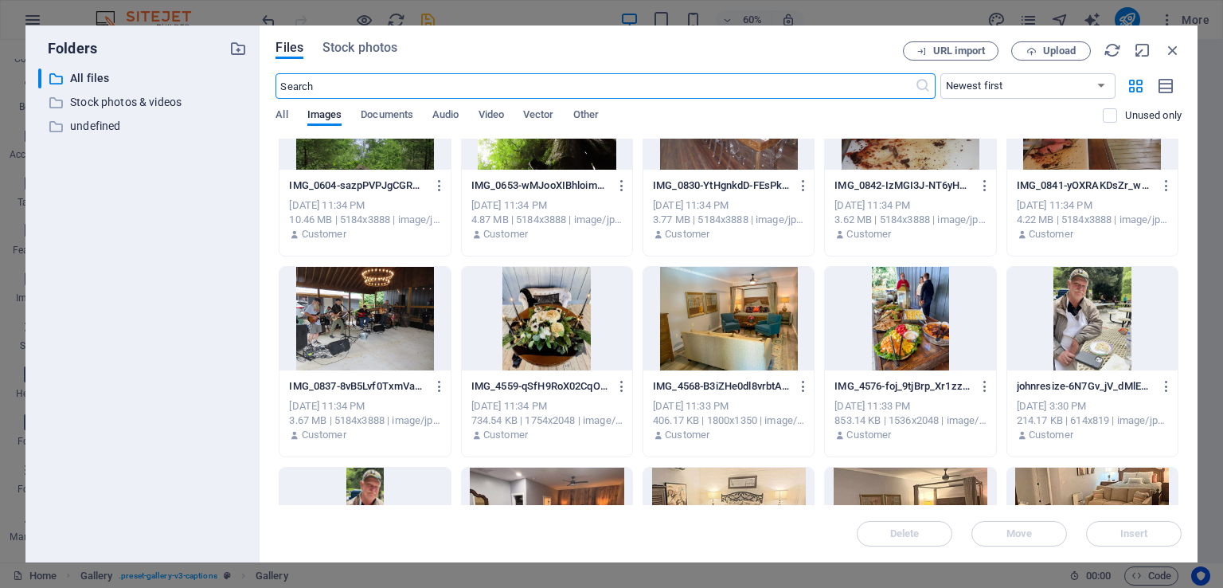
click at [912, 338] on div at bounding box center [910, 318] width 170 height 103
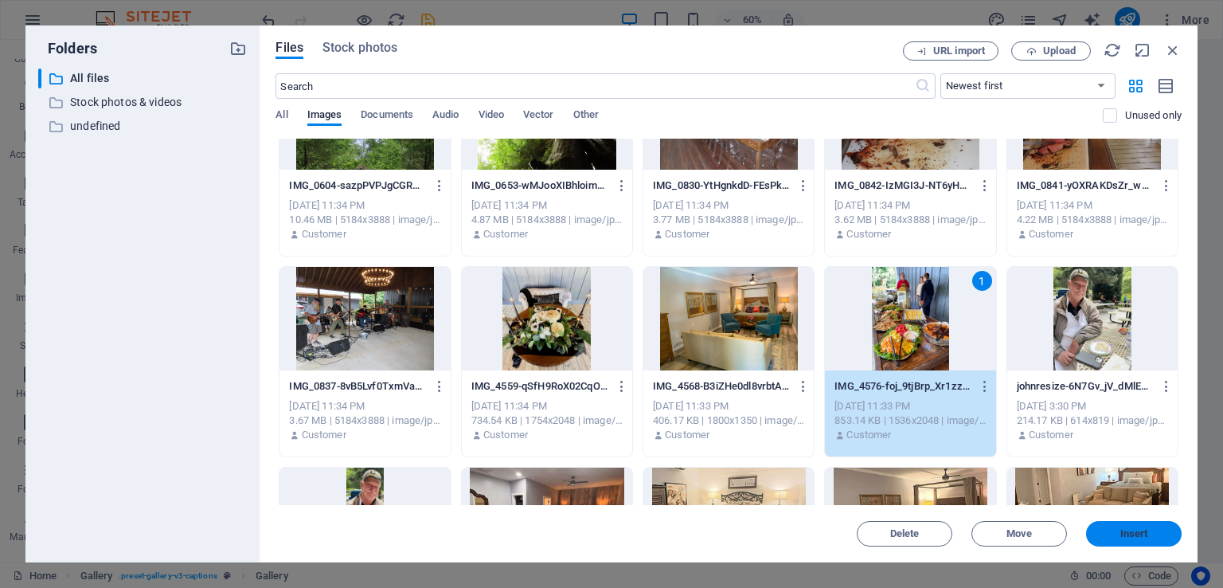
click at [1155, 533] on span "Insert" at bounding box center [1133, 534] width 83 height 10
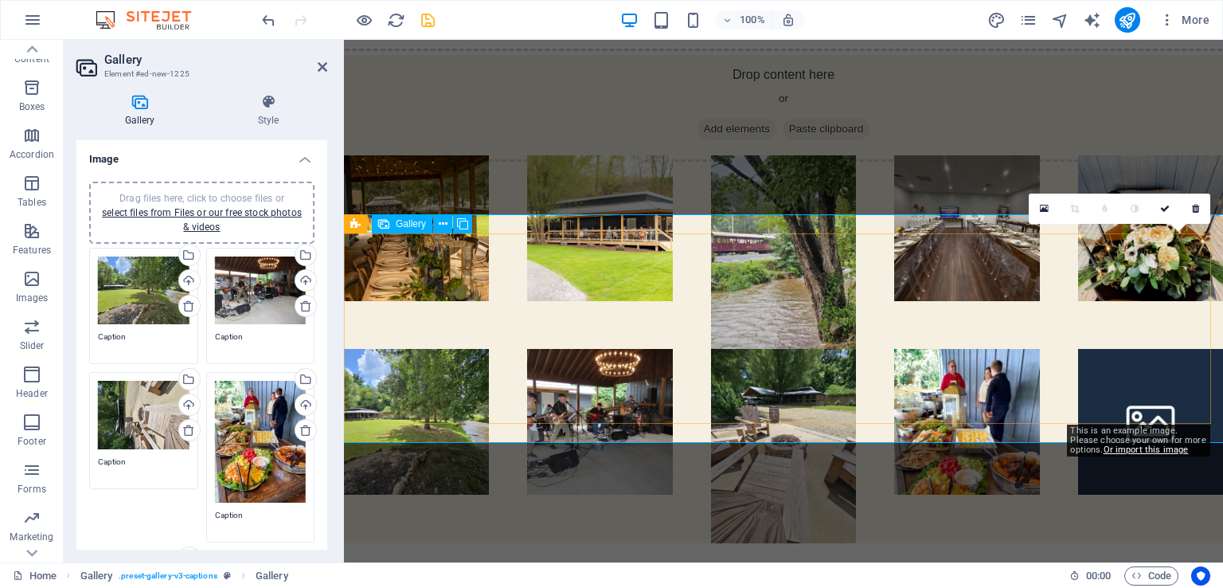
click at [1127, 349] on li at bounding box center [1150, 445] width 145 height 193
click at [1044, 209] on icon at bounding box center [1044, 208] width 9 height 11
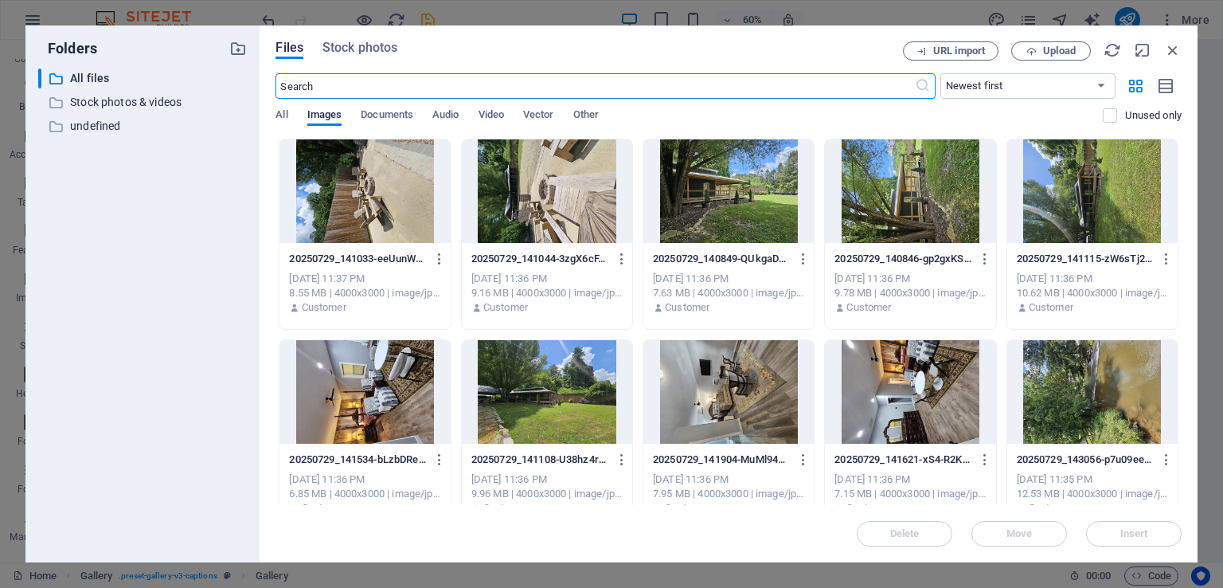
scroll to position [1171, 0]
click at [544, 402] on div at bounding box center [547, 391] width 170 height 103
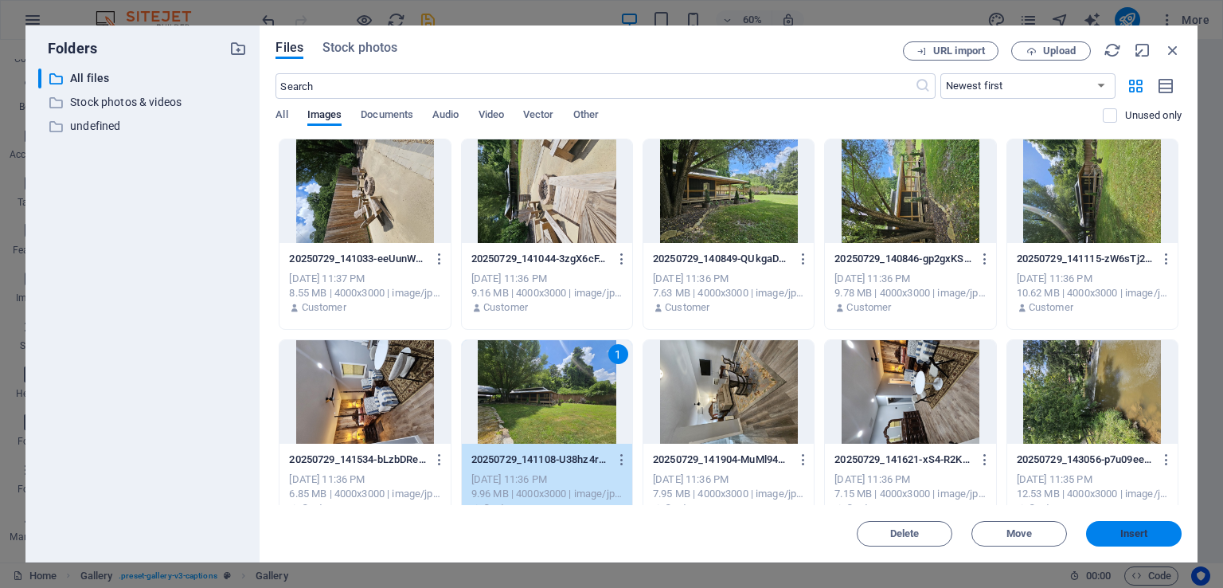
click at [1115, 533] on span "Insert" at bounding box center [1133, 534] width 83 height 10
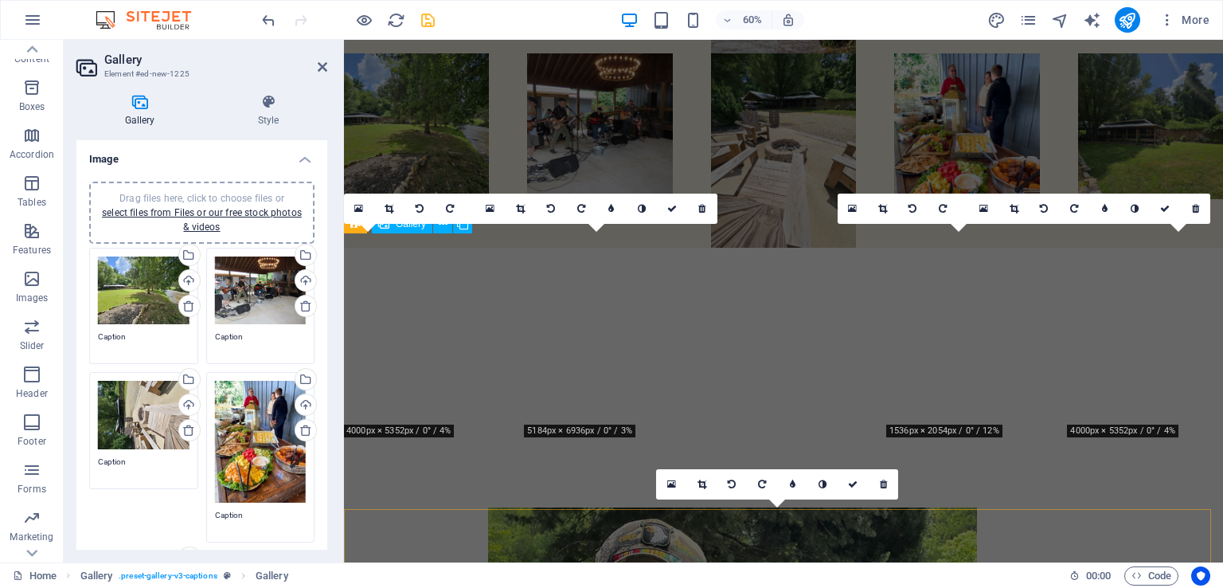
scroll to position [876, 0]
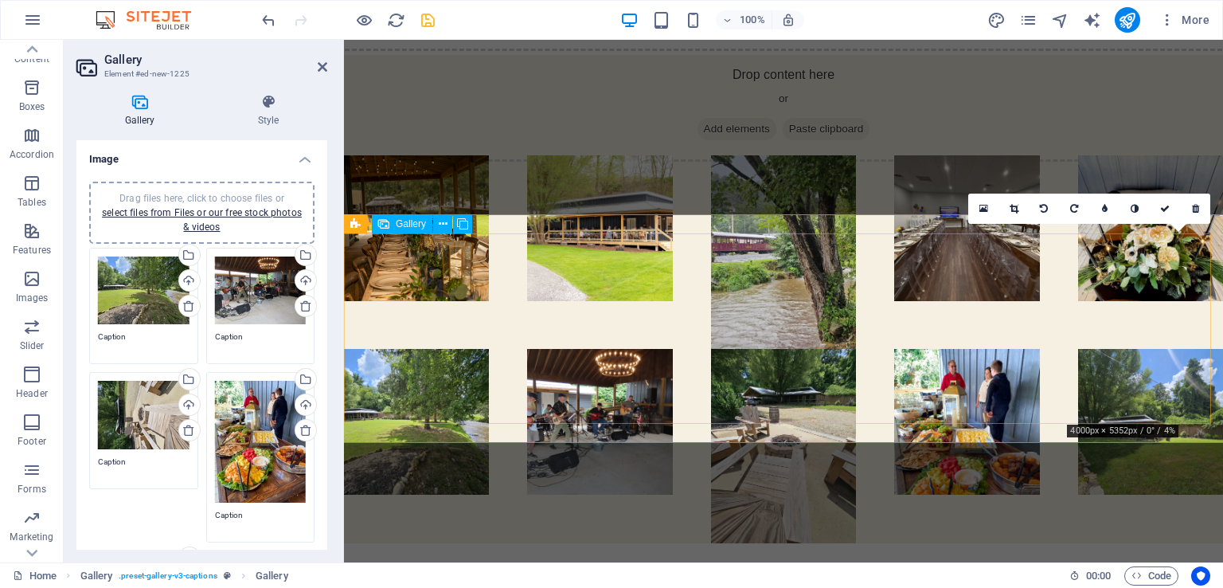
click at [1120, 349] on li at bounding box center [1150, 445] width 145 height 193
click at [1197, 208] on icon at bounding box center [1195, 209] width 7 height 10
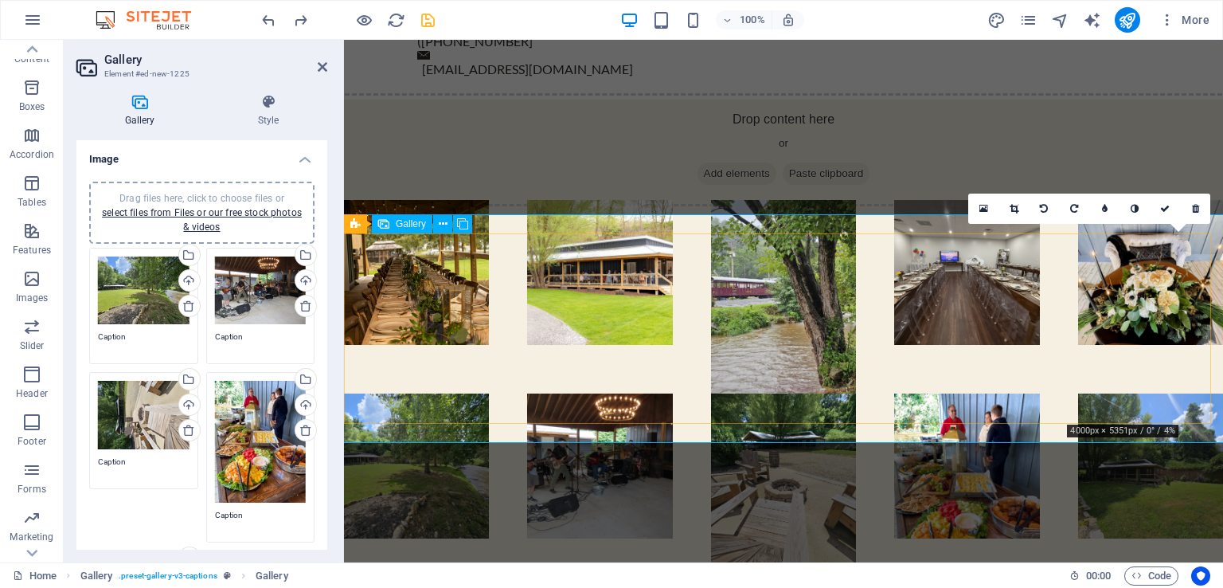
click at [1137, 393] on li at bounding box center [1150, 489] width 145 height 193
click at [984, 208] on icon at bounding box center [983, 208] width 9 height 11
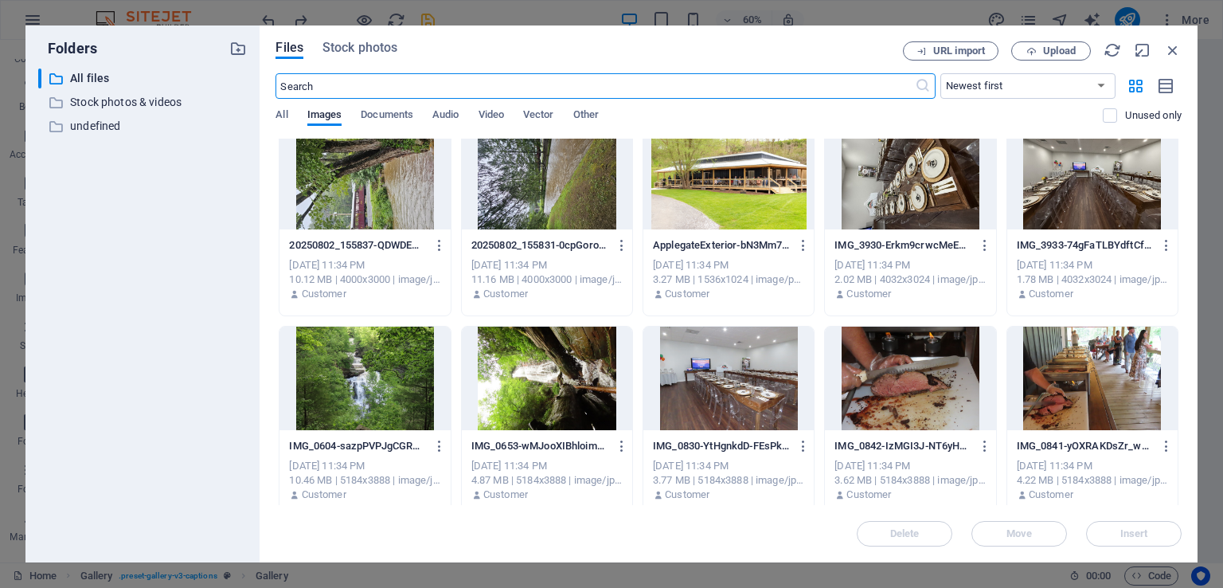
scroll to position [637, 0]
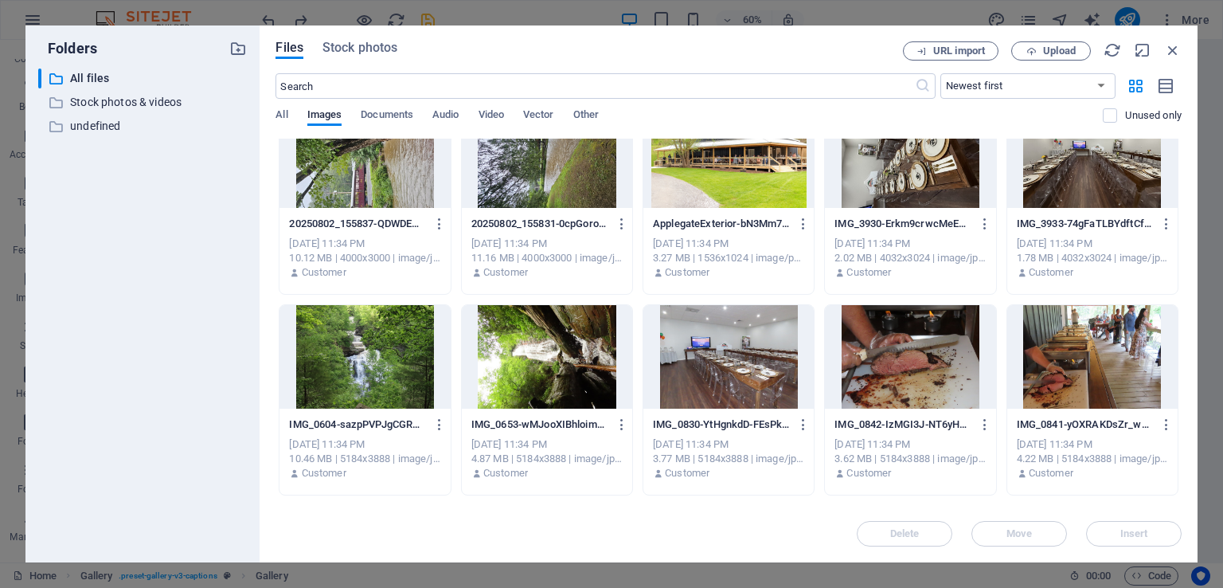
click at [879, 357] on div at bounding box center [910, 356] width 170 height 103
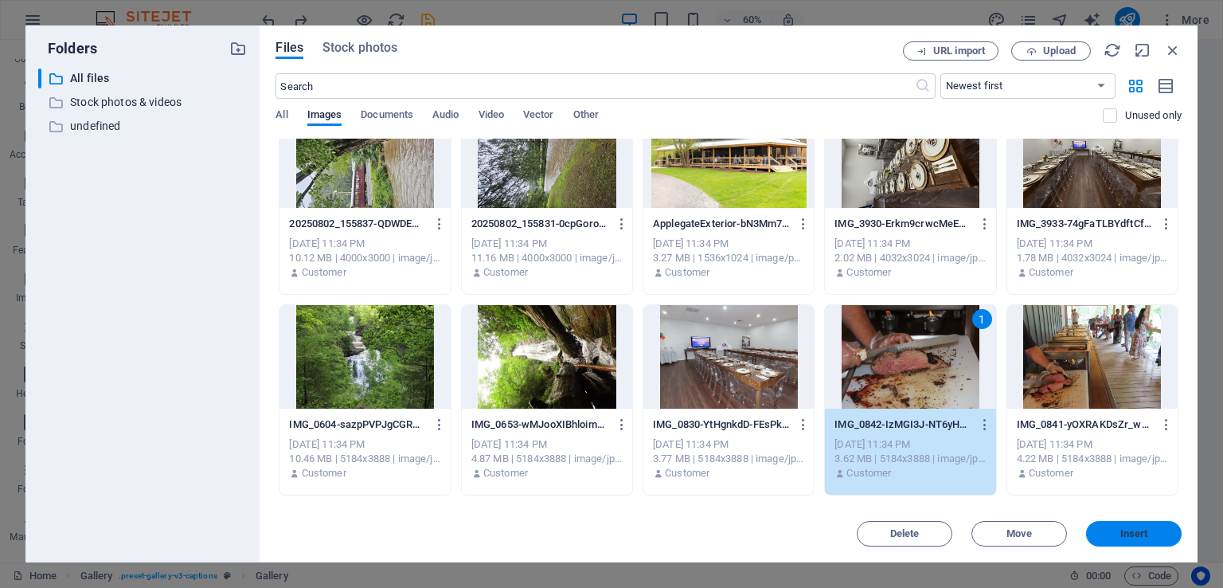
click at [1118, 536] on span "Insert" at bounding box center [1133, 534] width 83 height 10
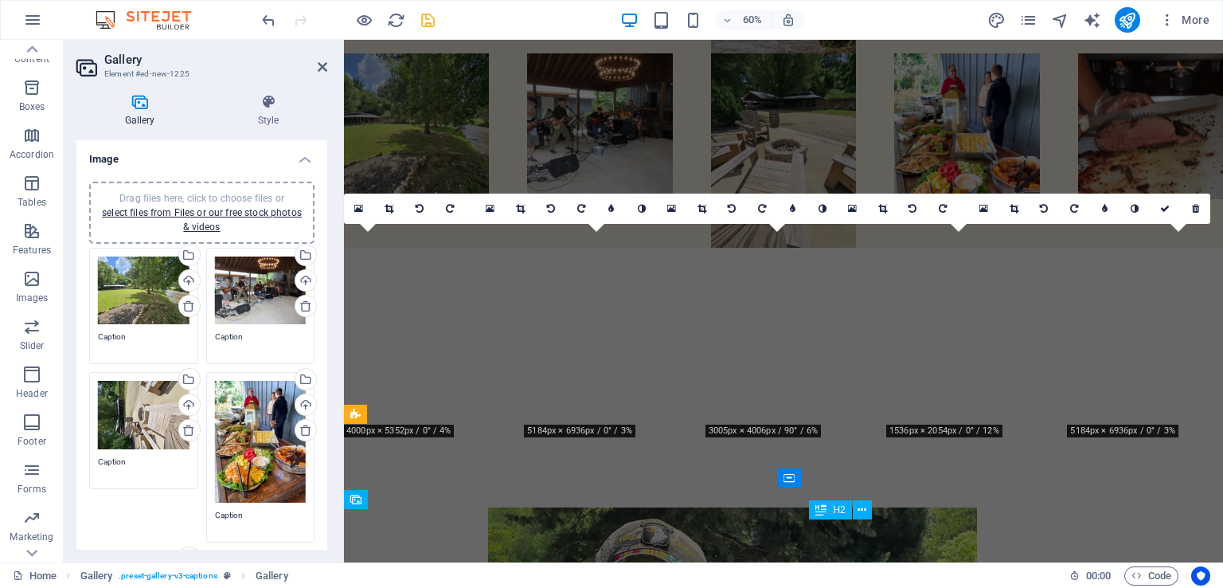
scroll to position [876, 0]
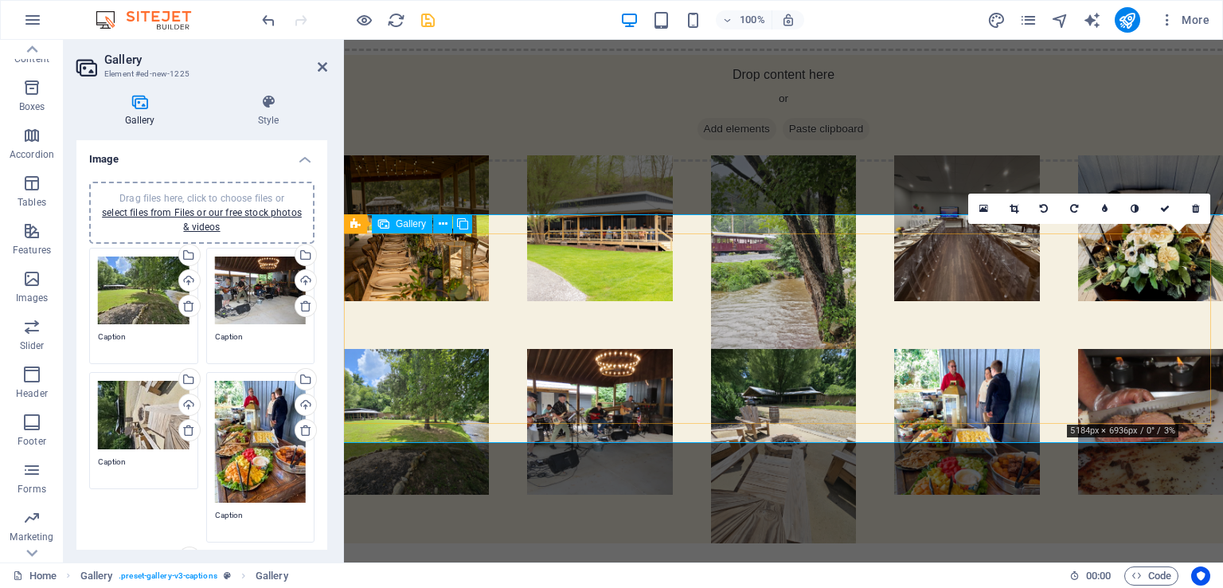
click at [1116, 349] on li at bounding box center [1150, 445] width 145 height 193
click at [974, 208] on link at bounding box center [983, 208] width 30 height 30
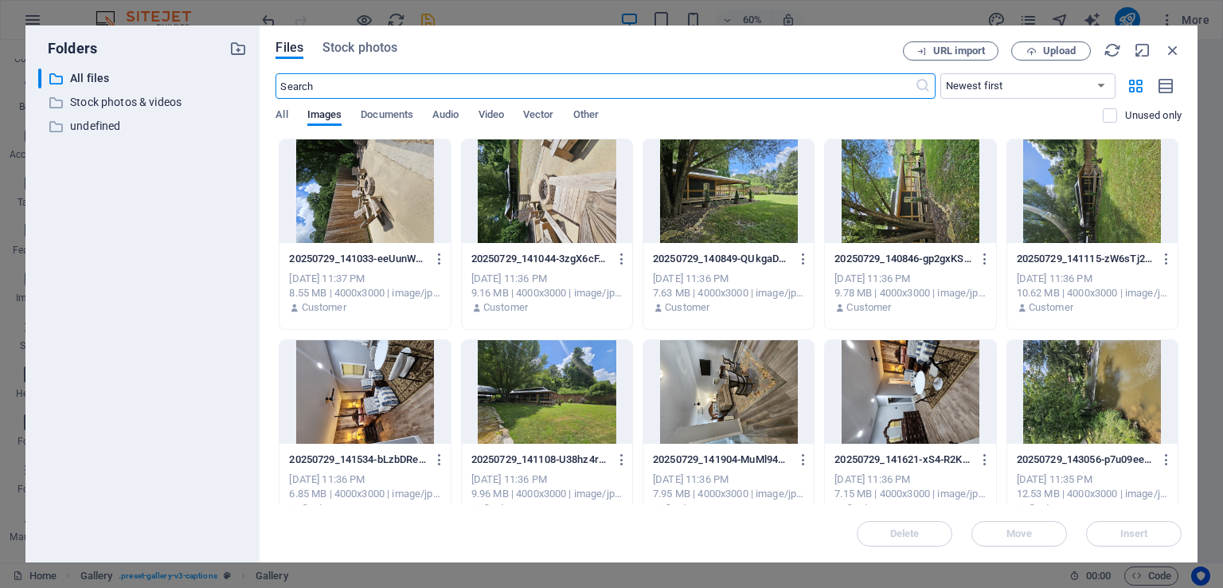
scroll to position [80, 0]
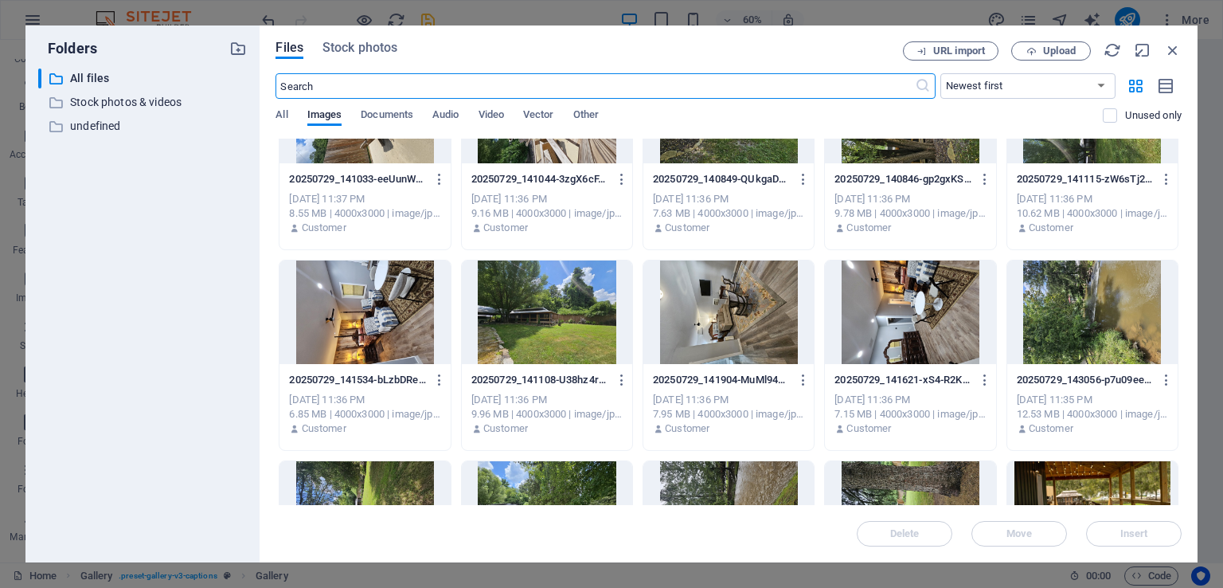
click at [552, 291] on div at bounding box center [547, 311] width 170 height 103
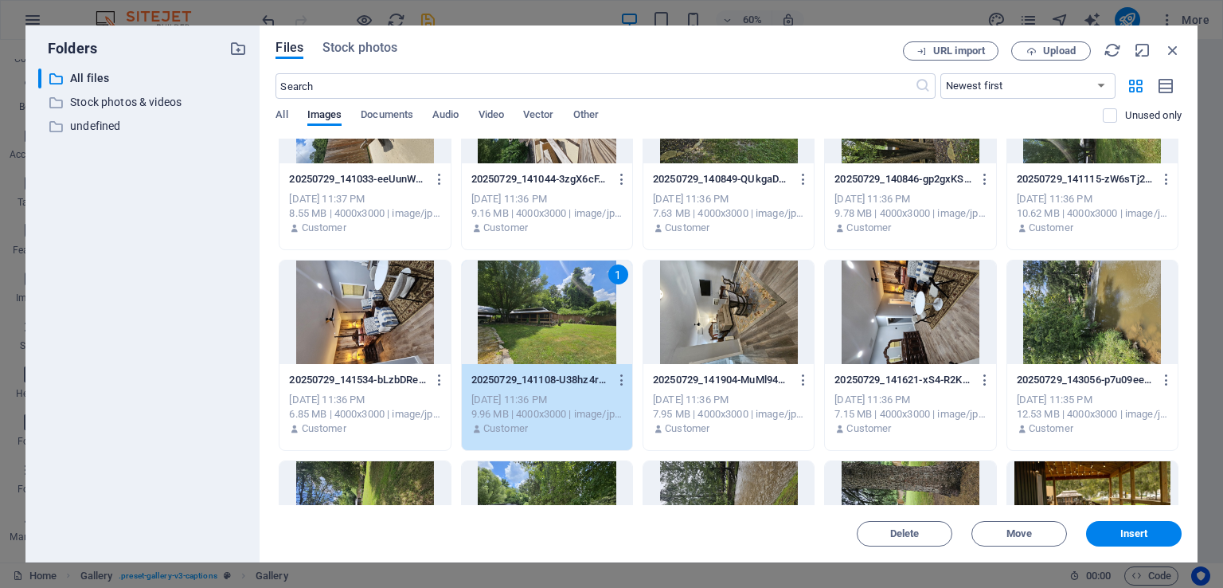
click at [595, 319] on div "1" at bounding box center [547, 311] width 170 height 103
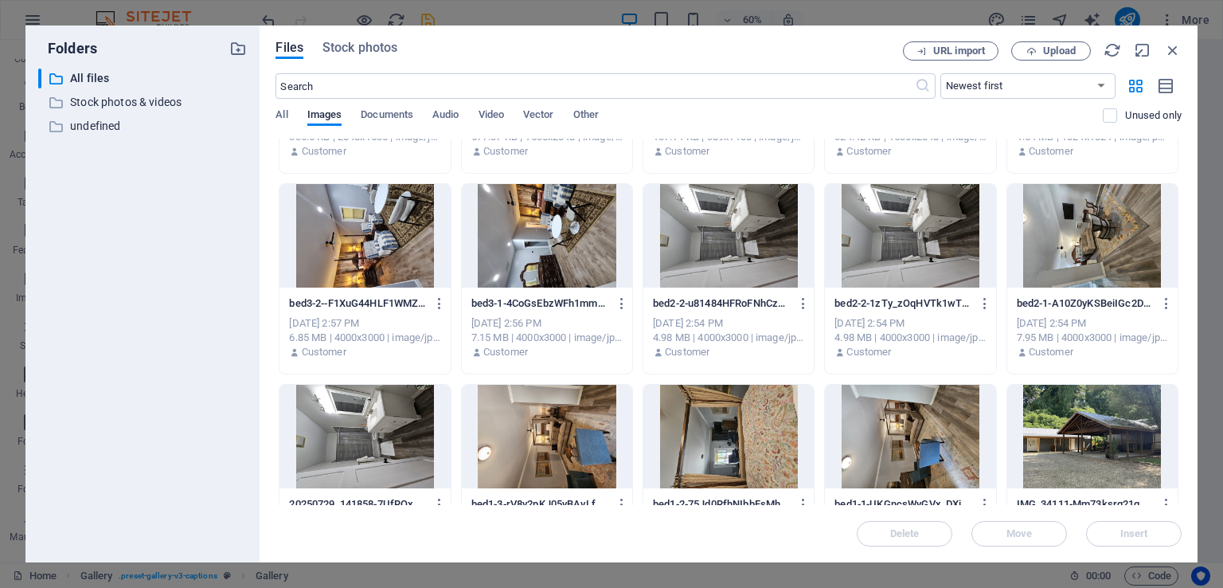
scroll to position [2627, 0]
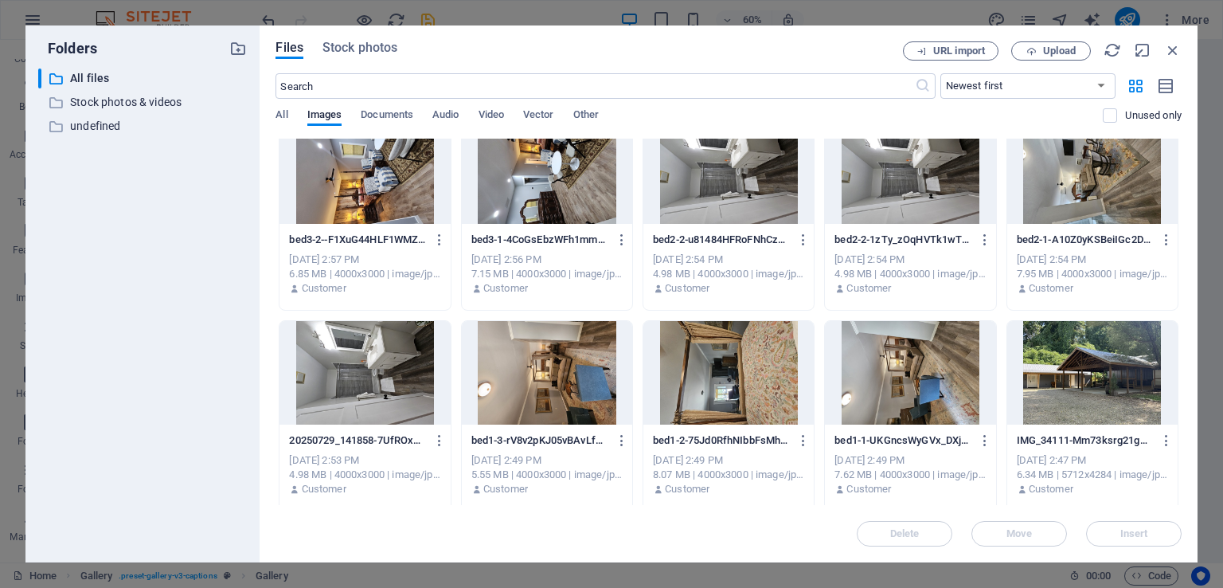
click at [1080, 396] on div at bounding box center [1092, 372] width 170 height 103
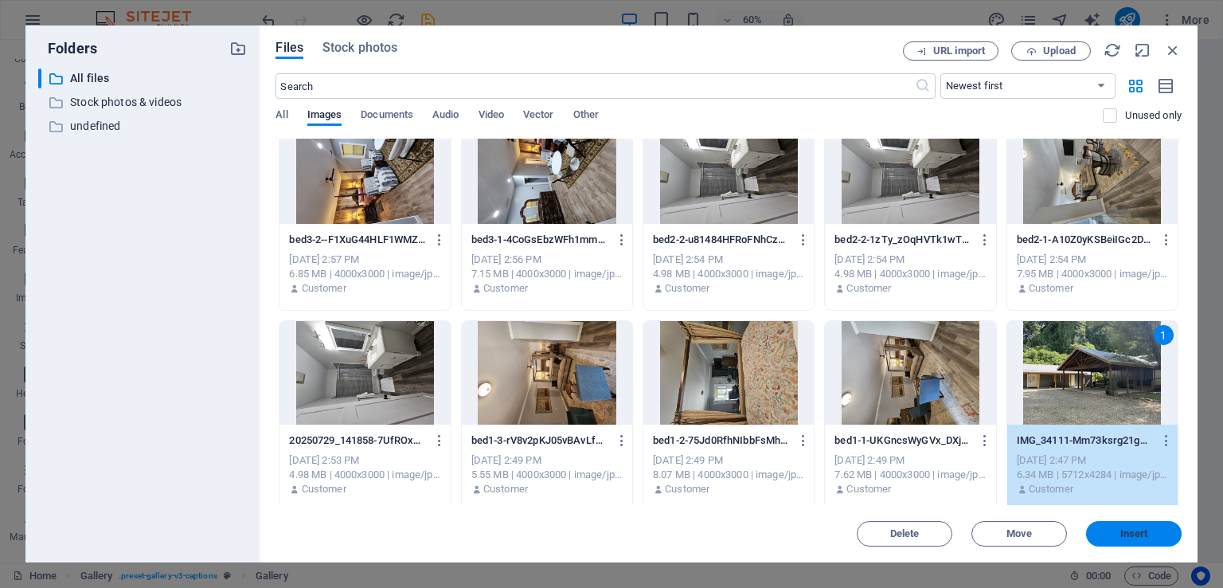
drag, startPoint x: 1109, startPoint y: 529, endPoint x: 669, endPoint y: 422, distance: 453.2
click at [1109, 529] on span "Insert" at bounding box center [1133, 534] width 83 height 10
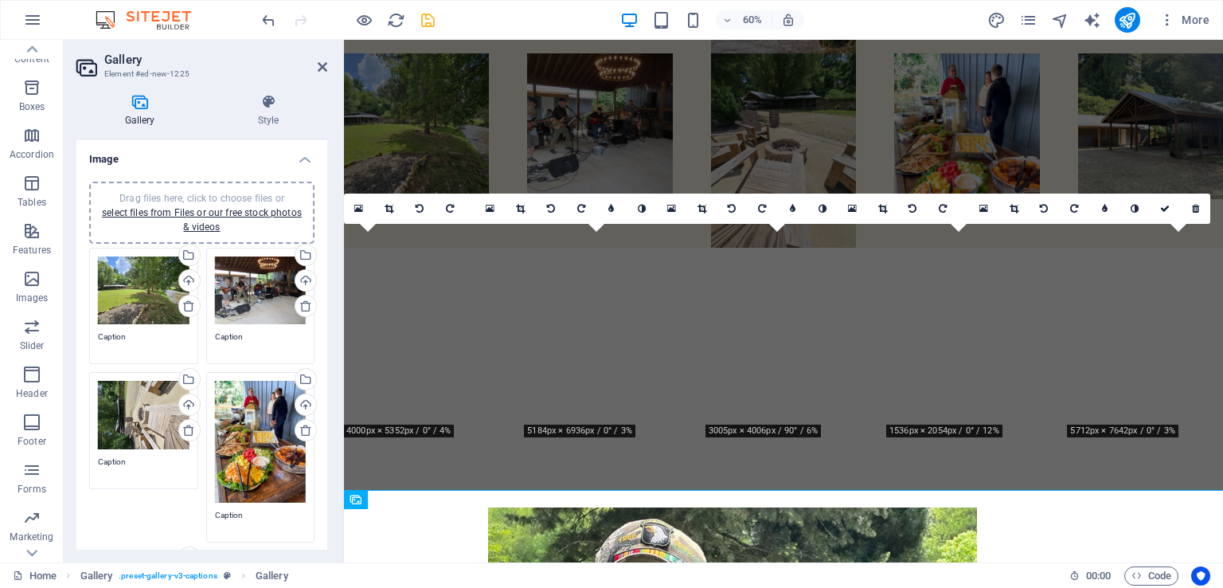
scroll to position [876, 0]
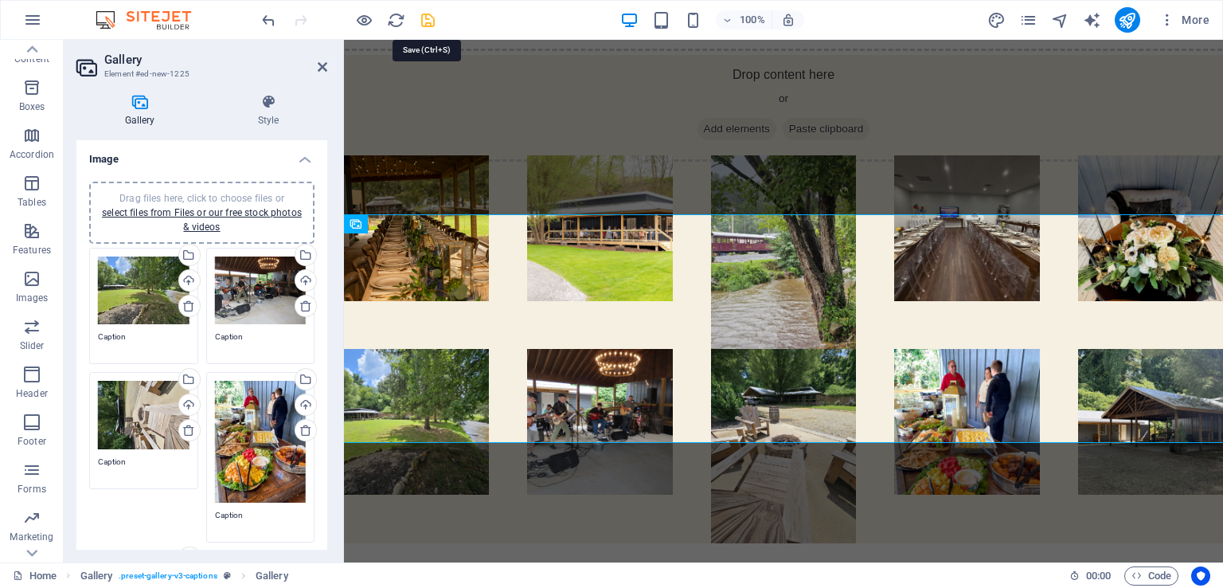
click at [428, 20] on icon "save" at bounding box center [428, 20] width 18 height 18
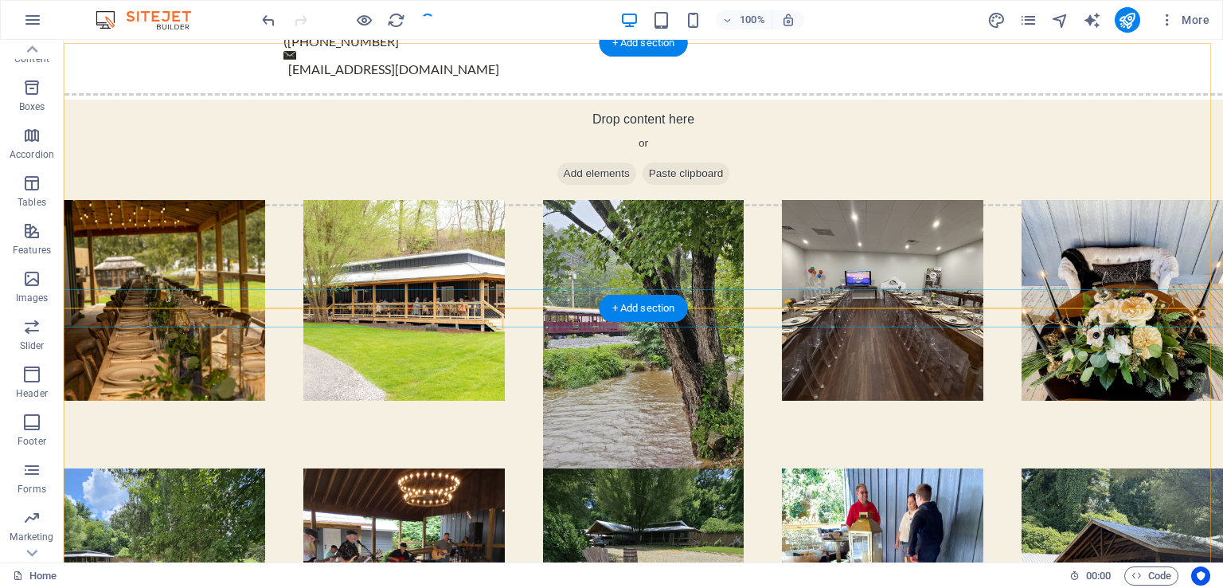
click at [285, 255] on div at bounding box center [643, 334] width 1197 height 306
select select "4"
select select "px"
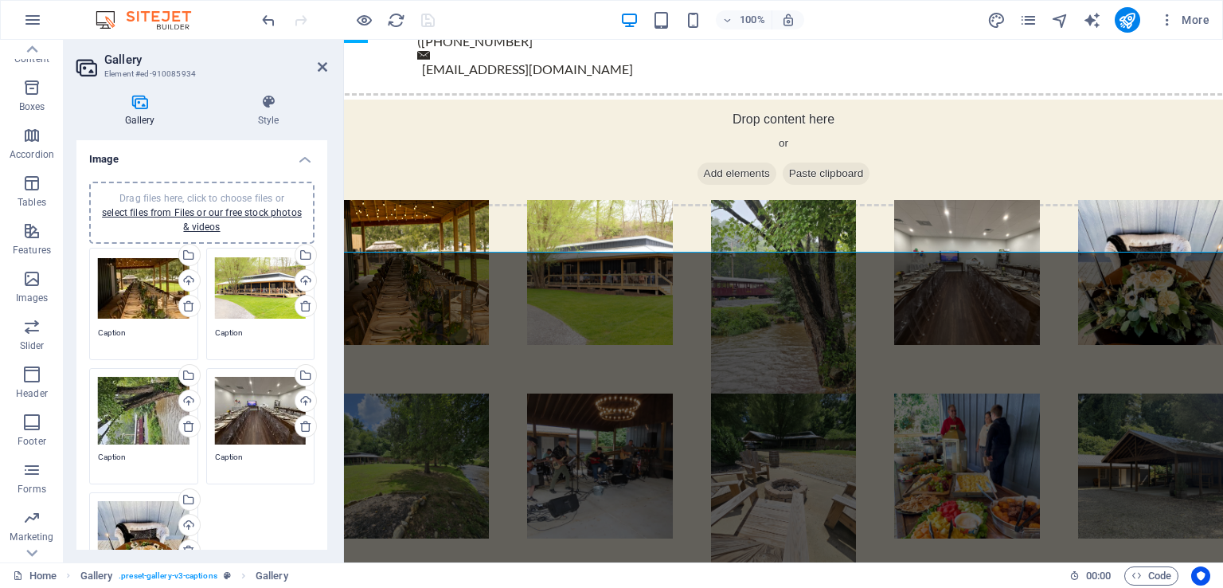
click at [278, 92] on div "Gallery Style Image Drag files here, click to choose files or select files from…" at bounding box center [202, 321] width 276 height 481
click at [277, 104] on icon at bounding box center [268, 102] width 118 height 16
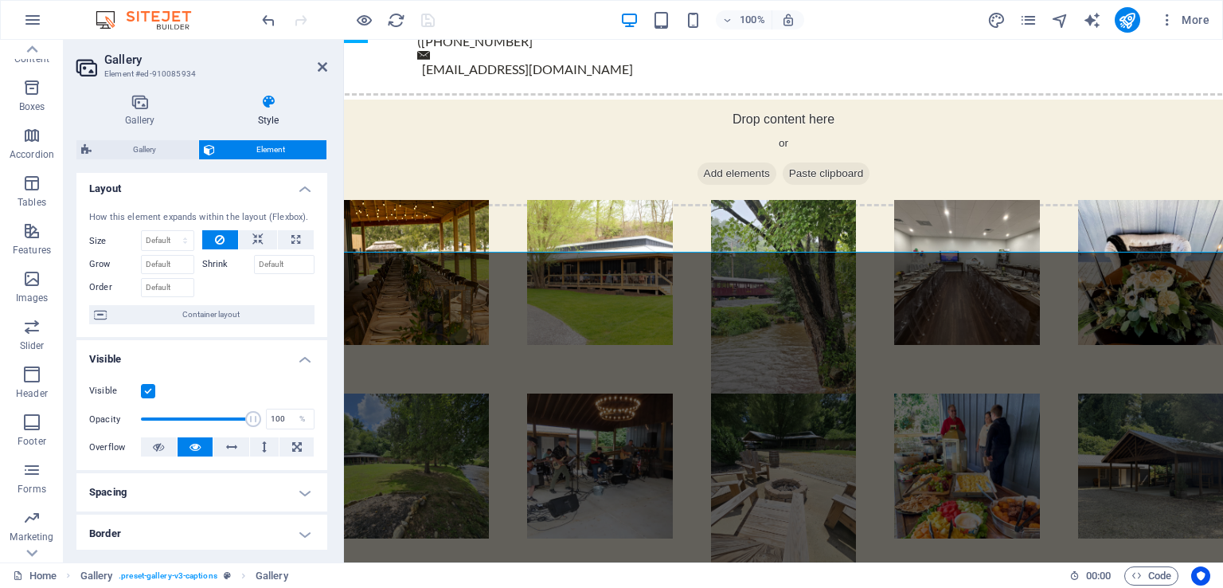
scroll to position [0, 0]
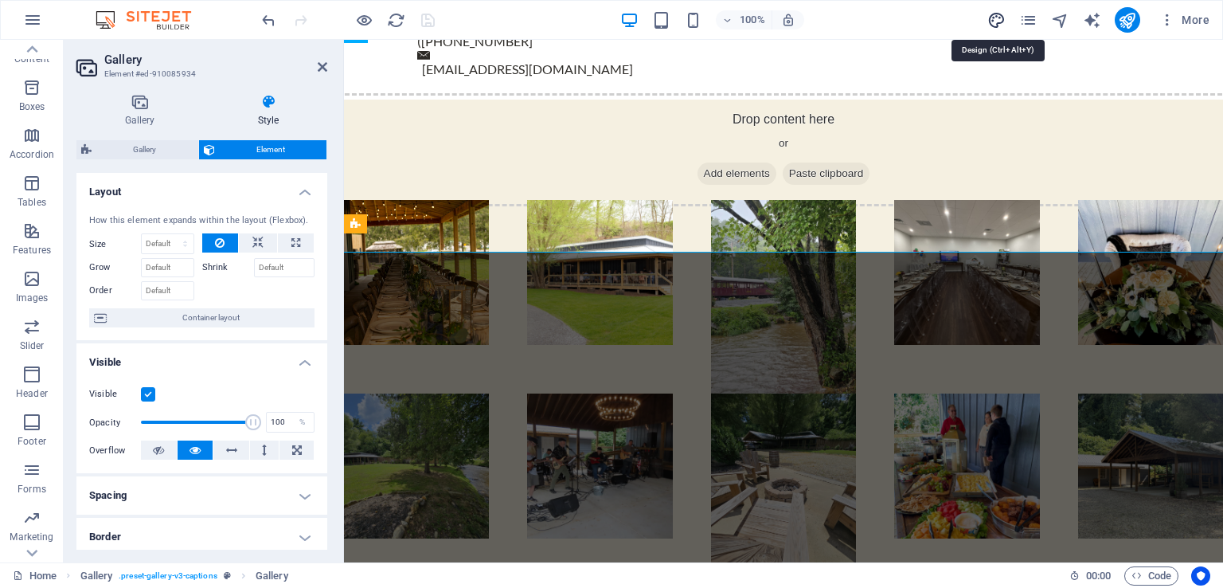
click at [990, 24] on icon "design" at bounding box center [996, 20] width 18 height 18
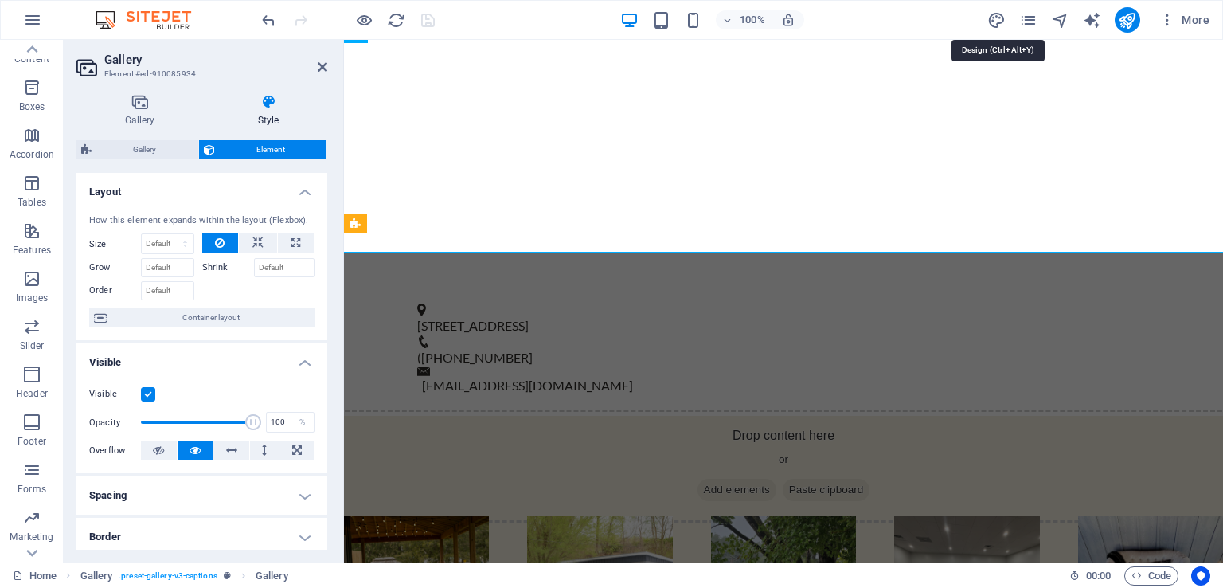
select select "px"
select select "200"
select select "px"
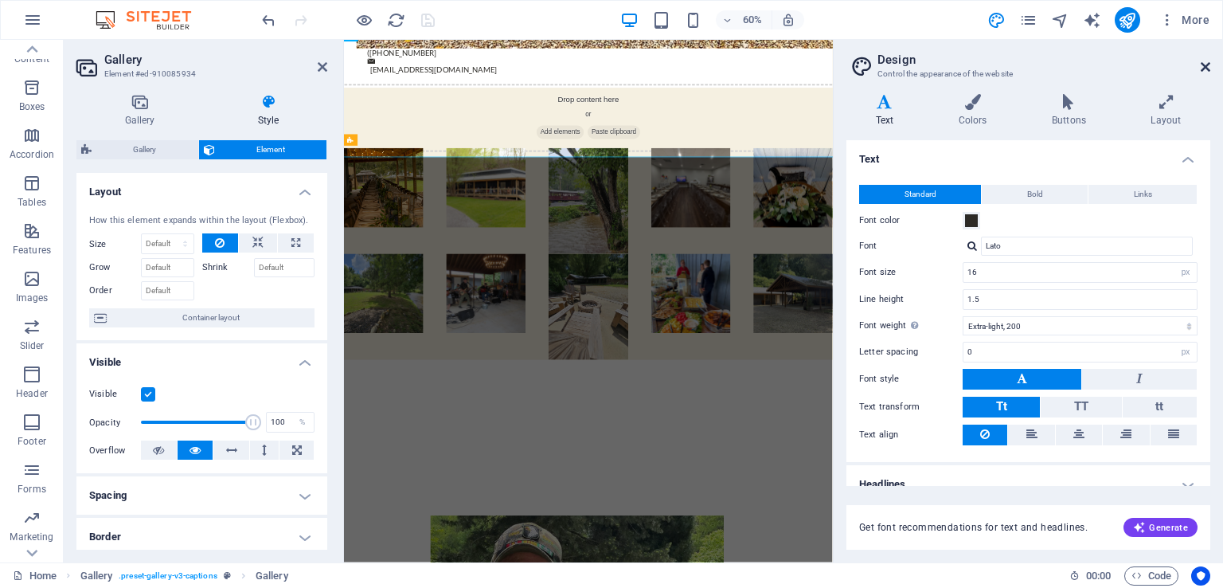
drag, startPoint x: 1203, startPoint y: 64, endPoint x: 826, endPoint y: 7, distance: 381.6
click at [1203, 64] on icon at bounding box center [1206, 67] width 10 height 13
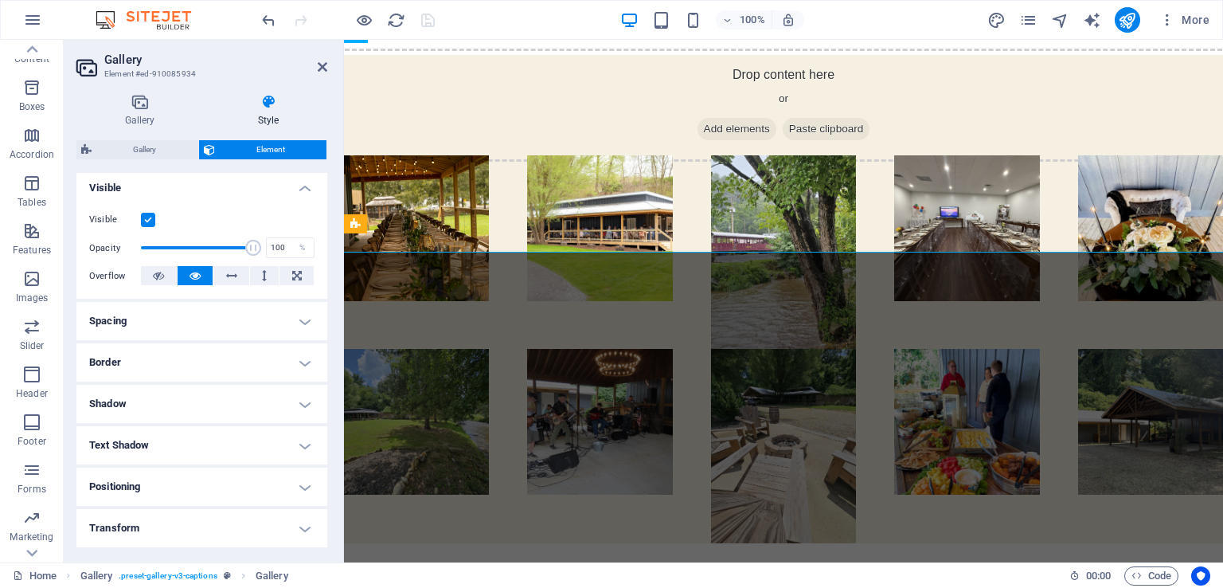
scroll to position [296, 0]
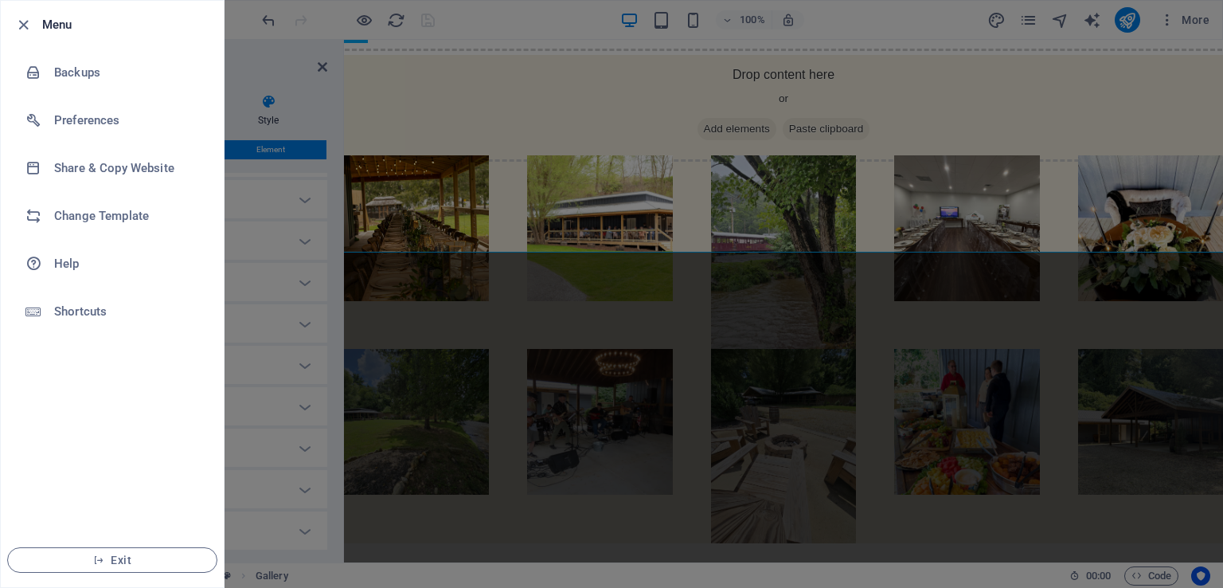
click at [38, 26] on div at bounding box center [28, 24] width 29 height 19
click at [52, 26] on h6 "Menu" at bounding box center [126, 24] width 169 height 19
click at [53, 26] on h6 "Menu" at bounding box center [126, 24] width 169 height 19
click at [478, 429] on div at bounding box center [611, 294] width 1223 height 588
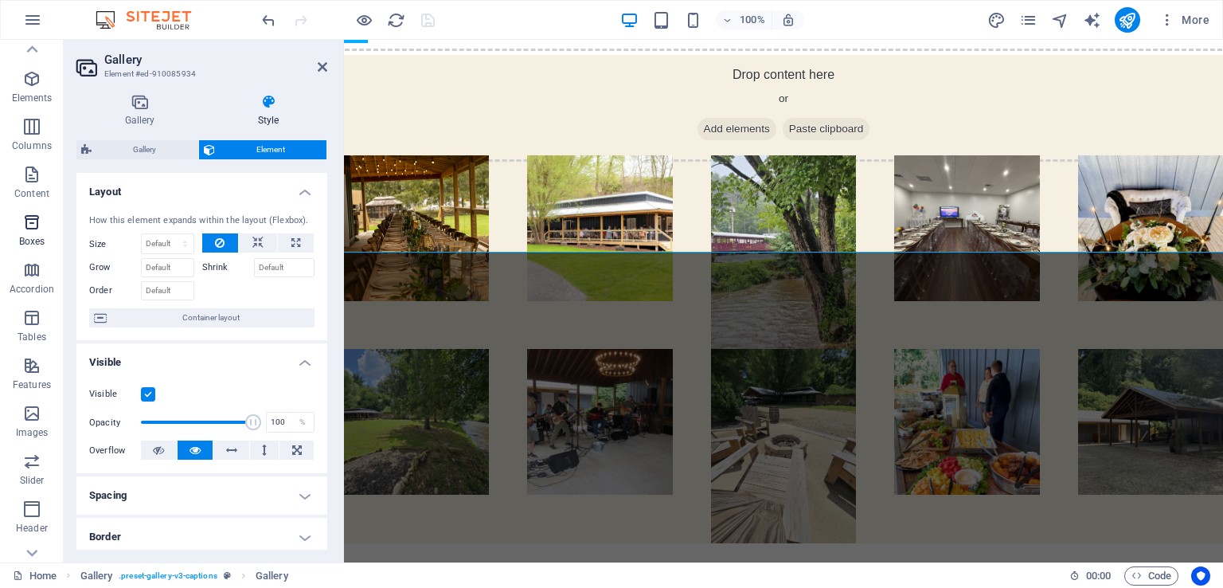
scroll to position [0, 0]
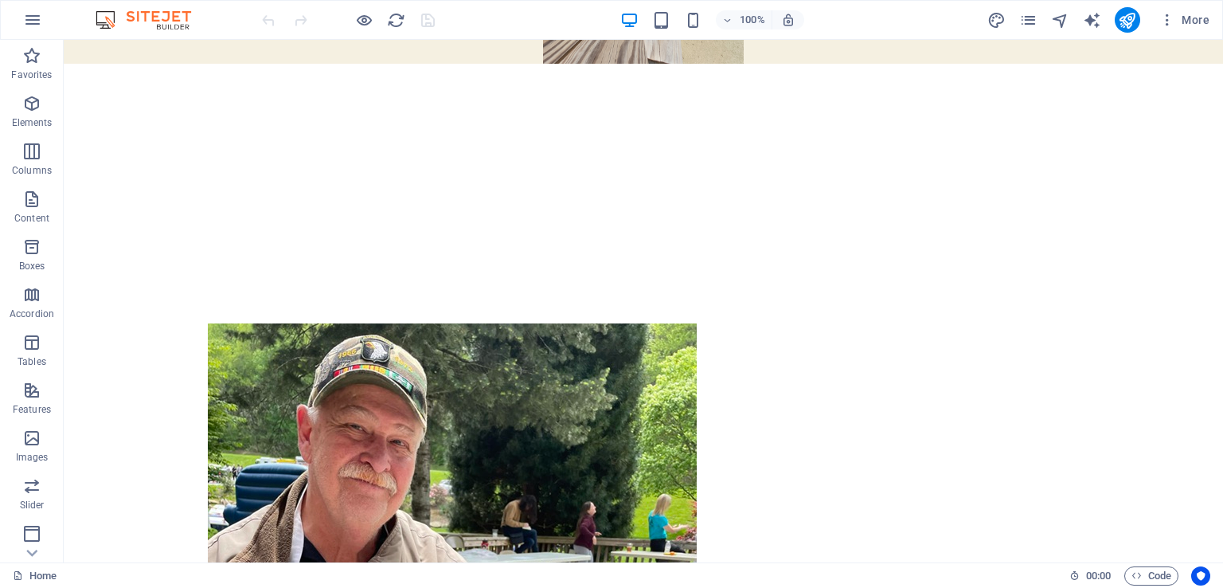
scroll to position [1673, 0]
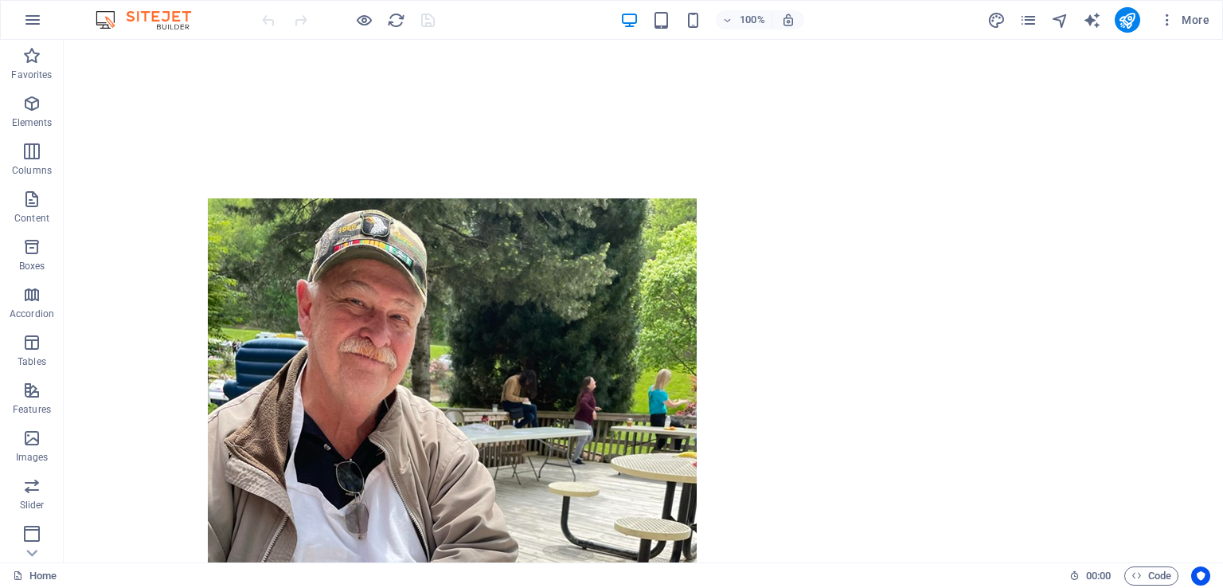
click at [473, 288] on figure at bounding box center [452, 524] width 752 height 1044
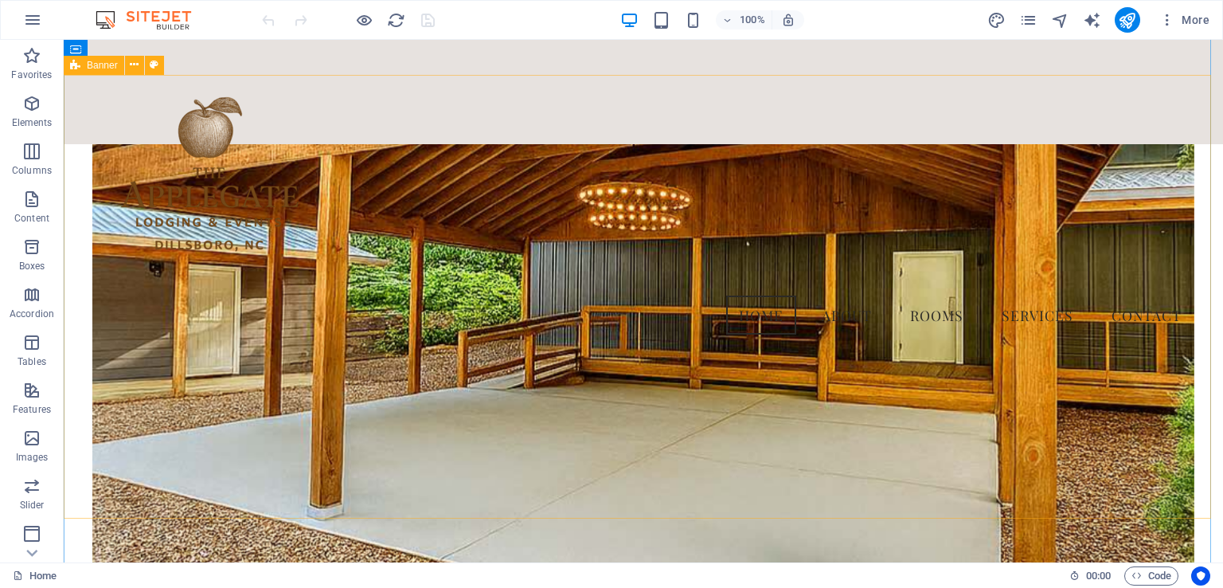
scroll to position [240, 0]
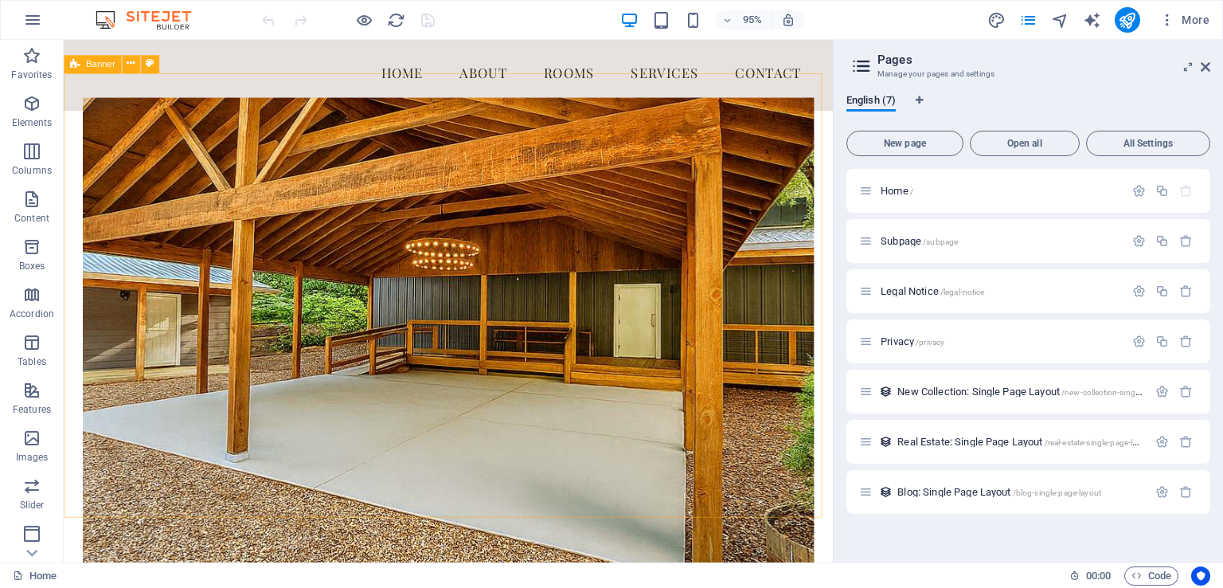
click at [904, 146] on span "New page" at bounding box center [904, 144] width 103 height 10
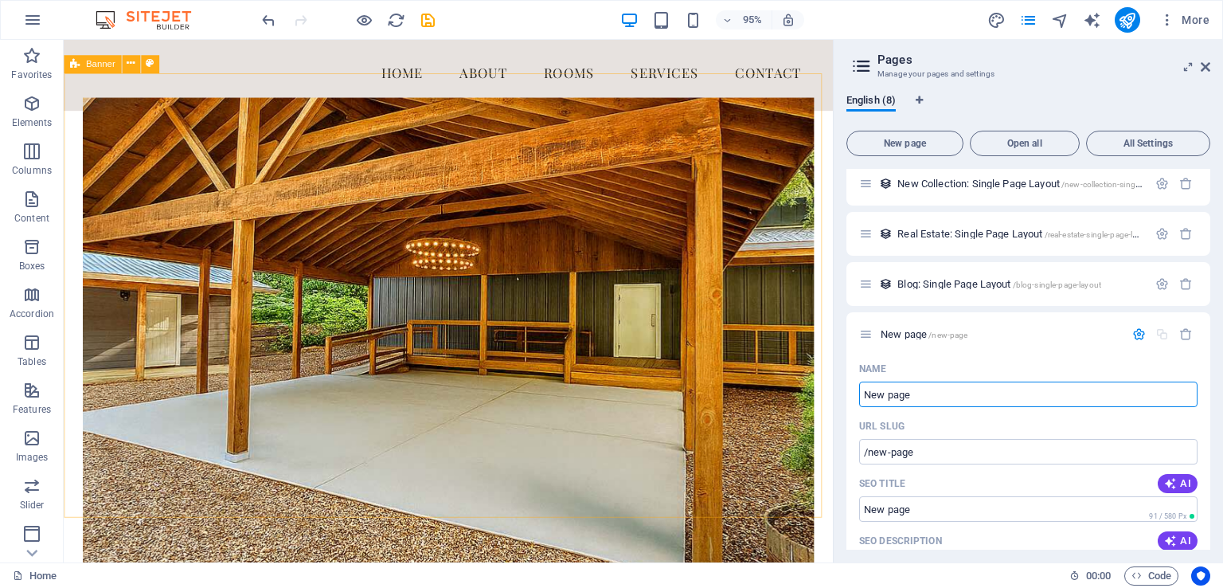
scroll to position [257, 0]
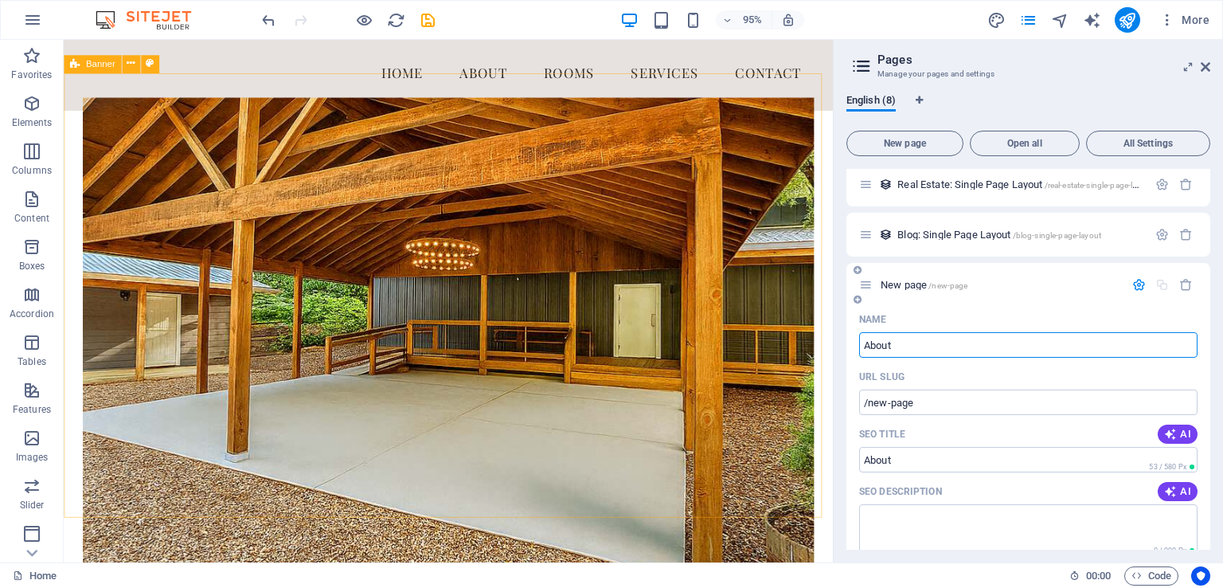
type input "About"
type input "/about"
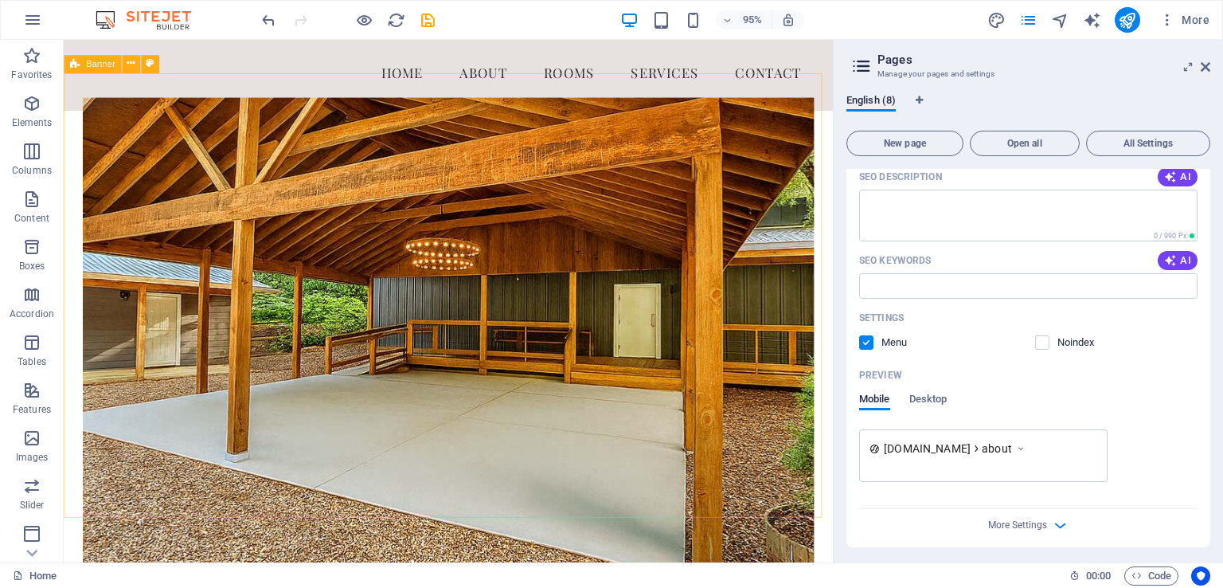
scroll to position [576, 0]
type input "About"
click at [1025, 517] on span "More Settings" at bounding box center [1017, 520] width 59 height 11
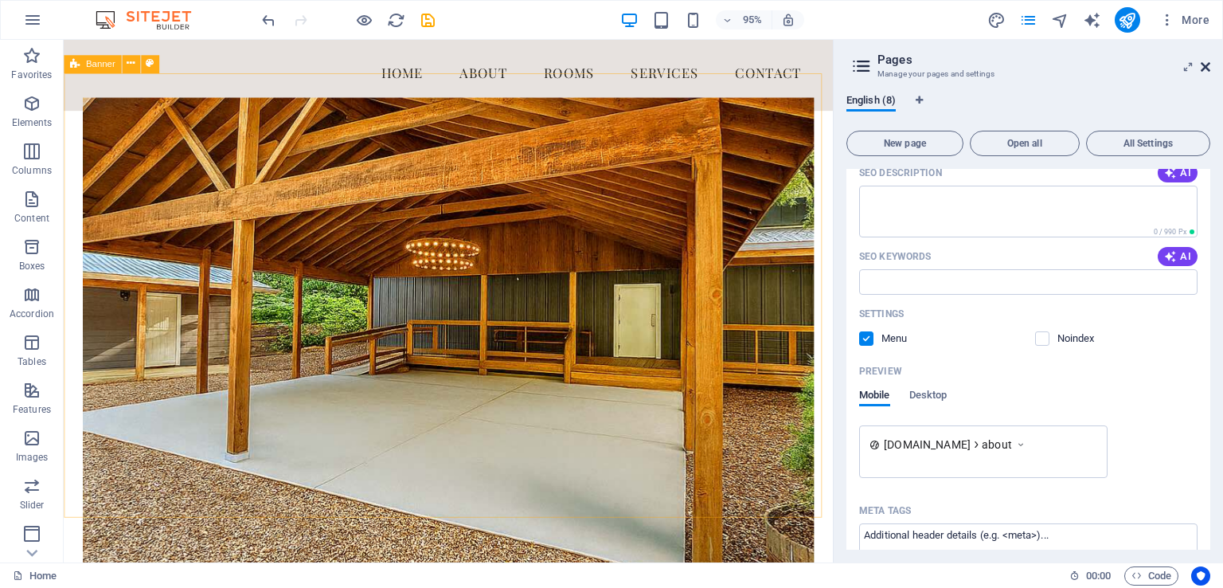
drag, startPoint x: 1208, startPoint y: 67, endPoint x: 1140, endPoint y: 25, distance: 79.3
click at [1208, 67] on icon at bounding box center [1206, 67] width 10 height 13
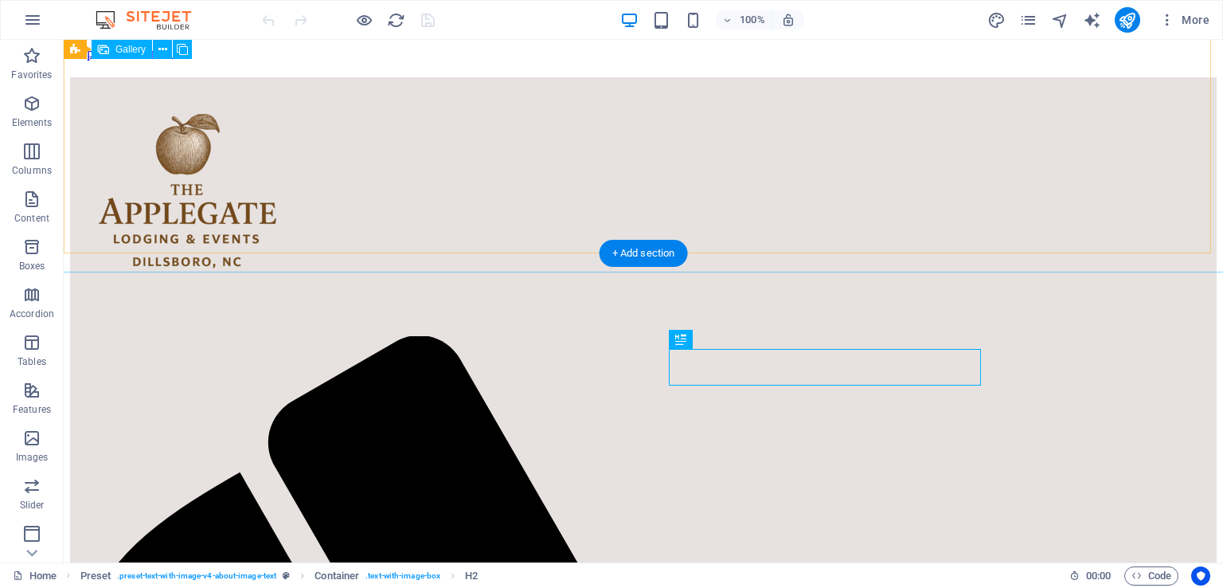
scroll to position [1196, 0]
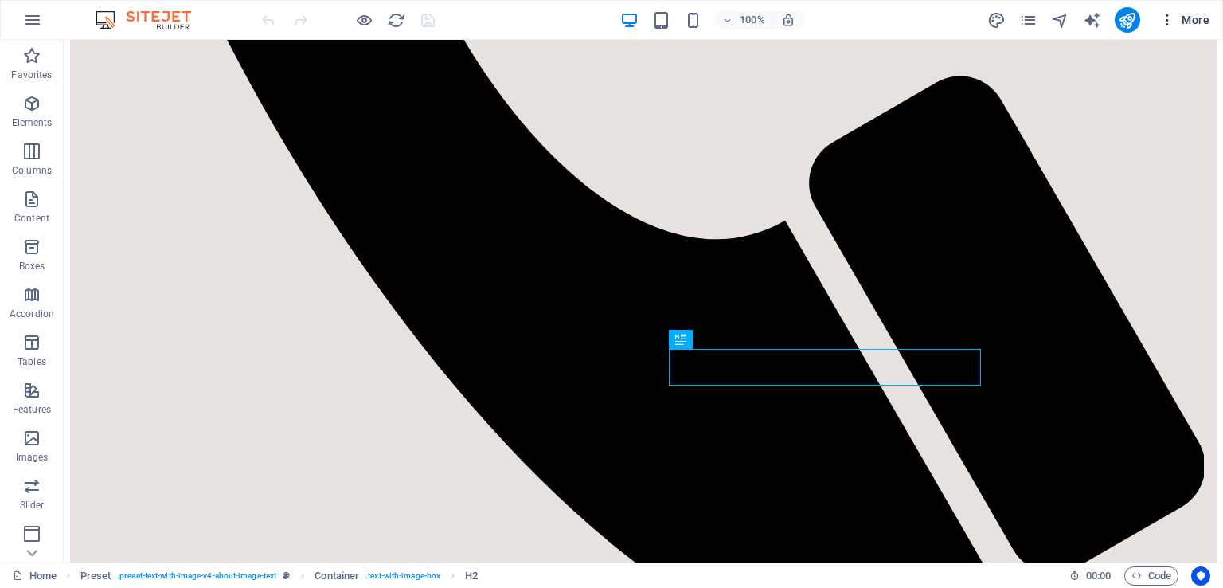
click at [0, 0] on icon "button" at bounding box center [0, 0] width 0 height 0
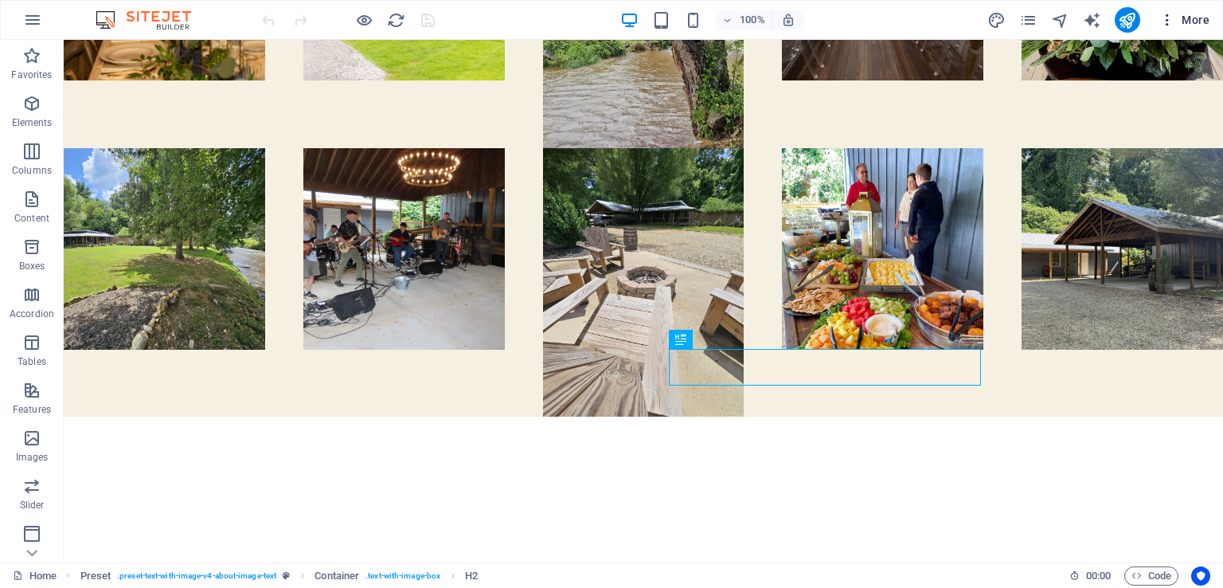
click at [0, 0] on icon "button" at bounding box center [0, 0] width 0 height 0
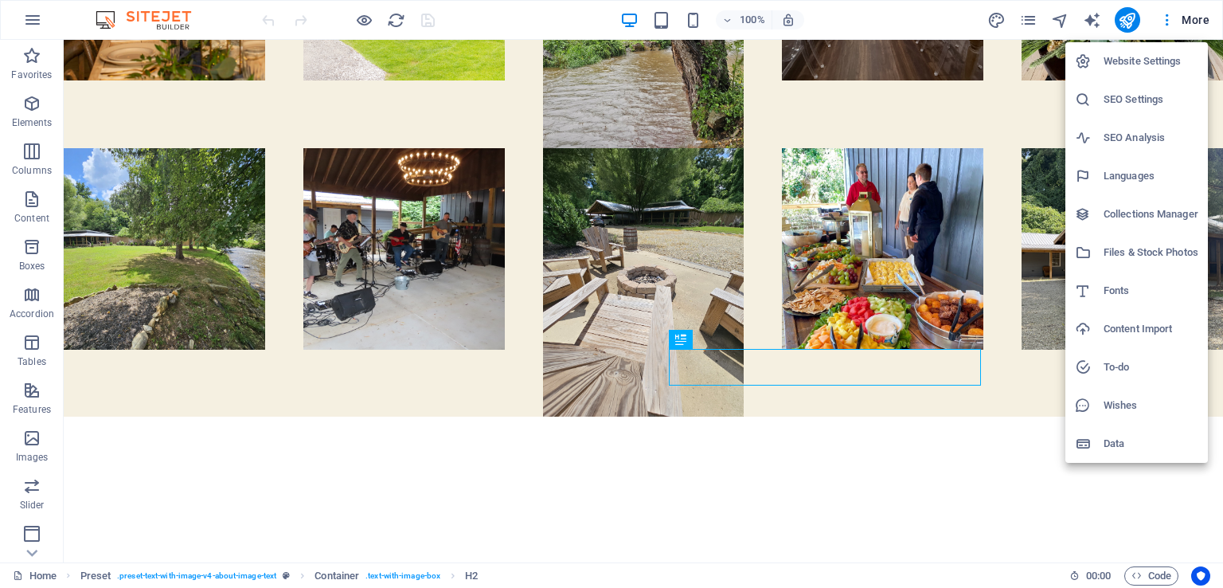
click at [0, 0] on h6 "Website Settings" at bounding box center [0, 0] width 0 height 0
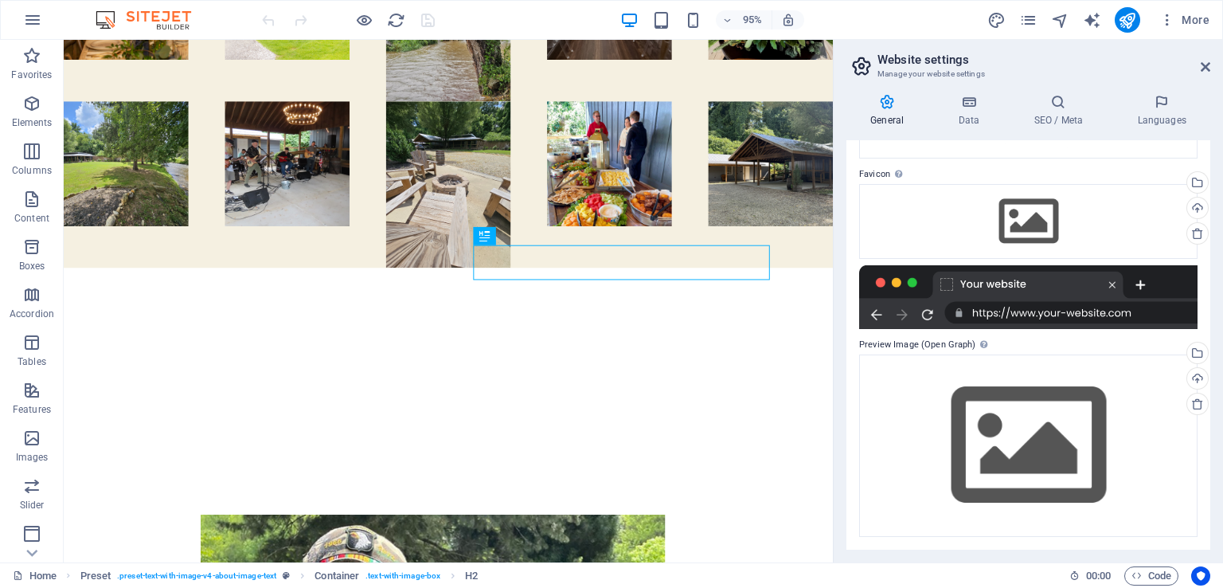
scroll to position [0, 0]
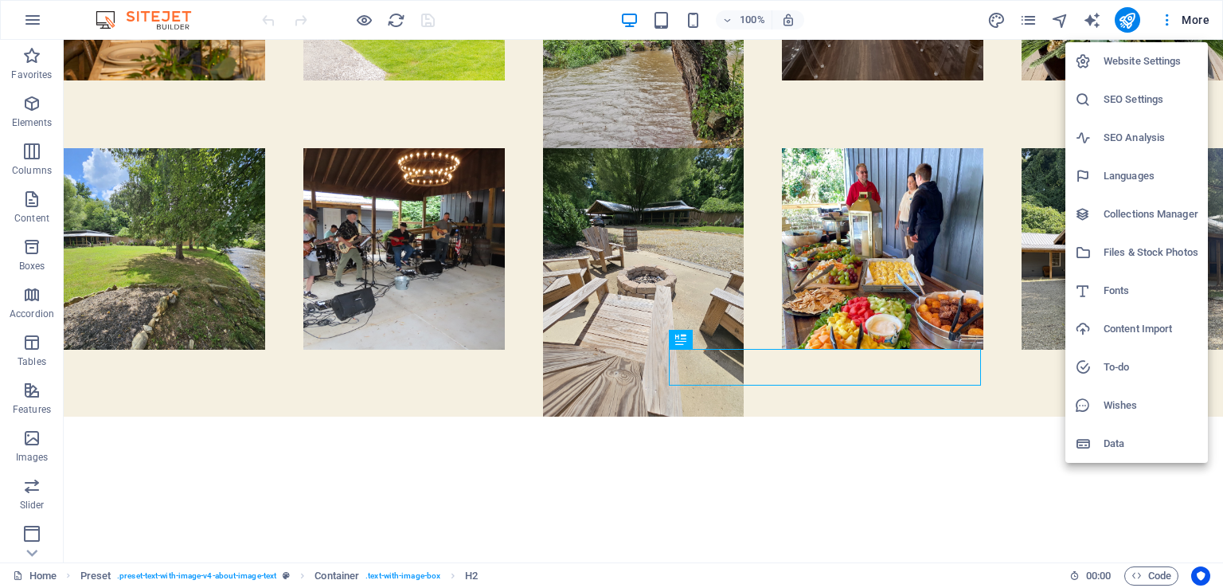
click at [1115, 26] on div at bounding box center [611, 294] width 1223 height 588
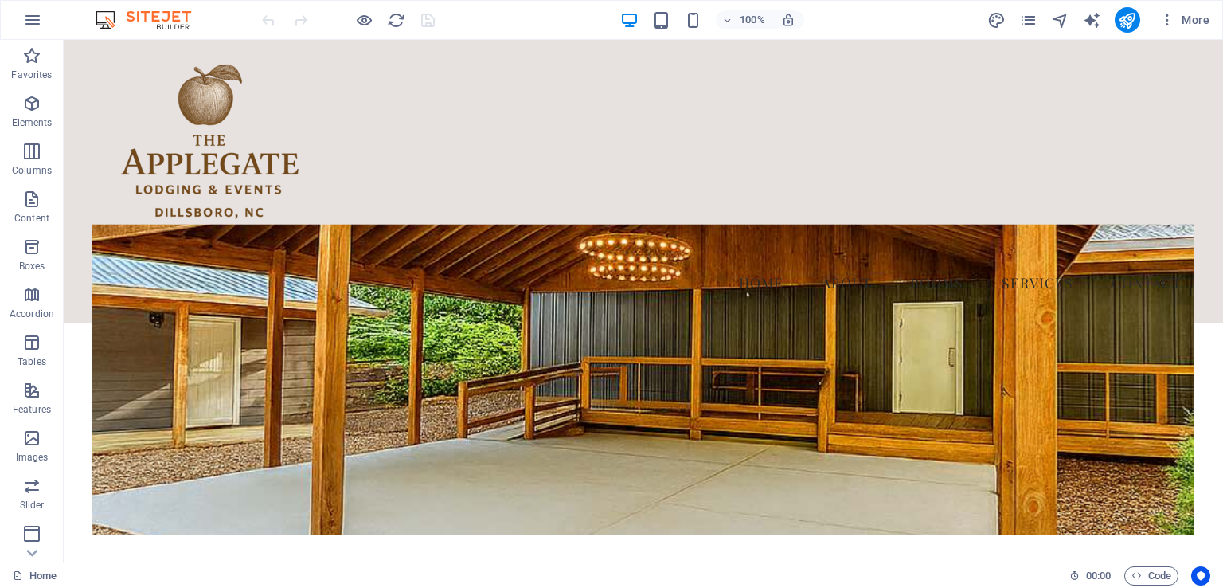
scroll to position [0, 0]
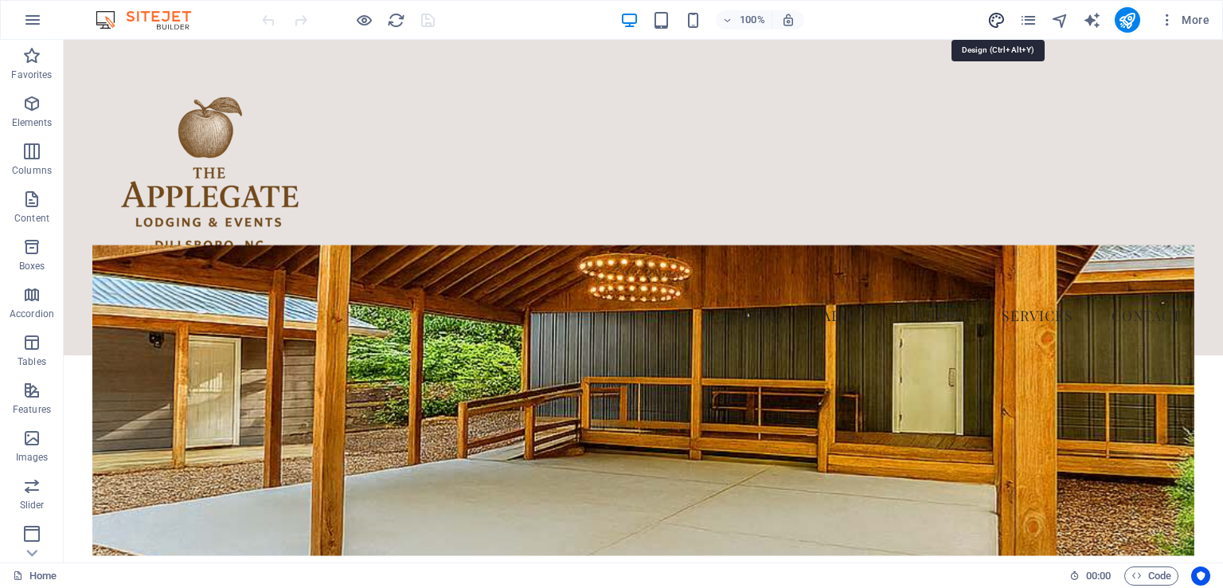
click at [0, 0] on icon "design" at bounding box center [0, 0] width 0 height 0
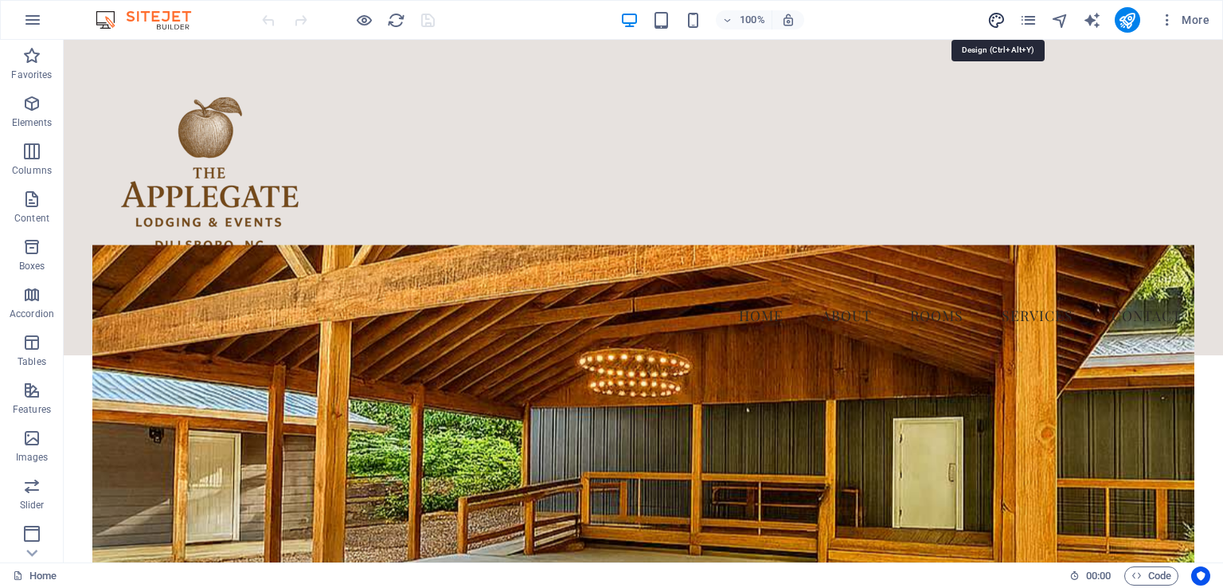
select select "px"
select select "200"
select select "px"
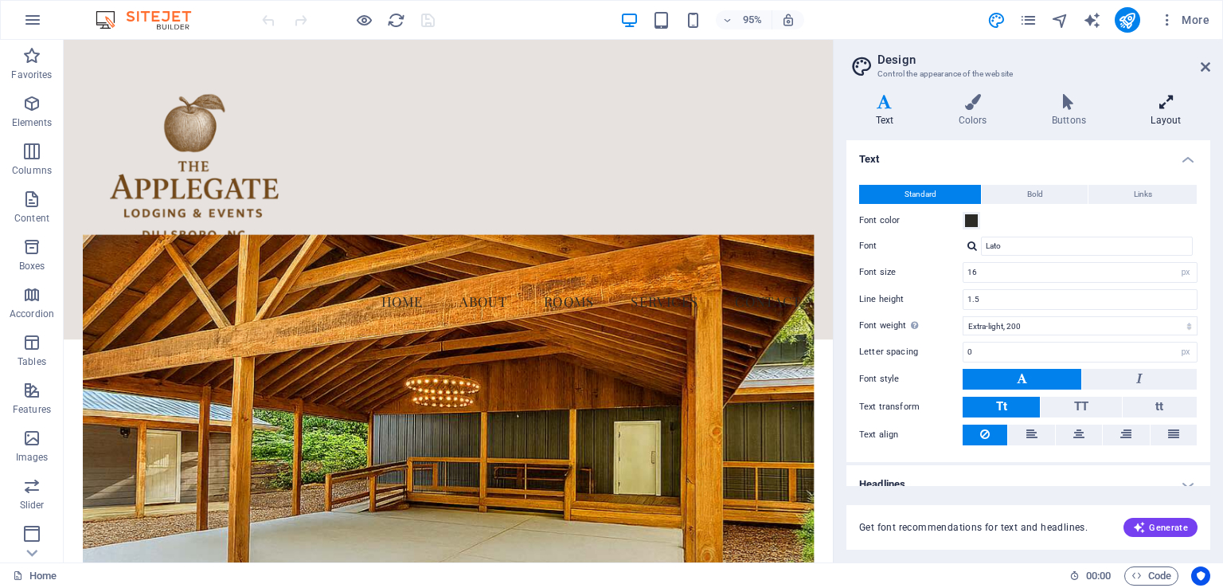
click at [1173, 125] on h4 "Layout" at bounding box center [1166, 110] width 88 height 33
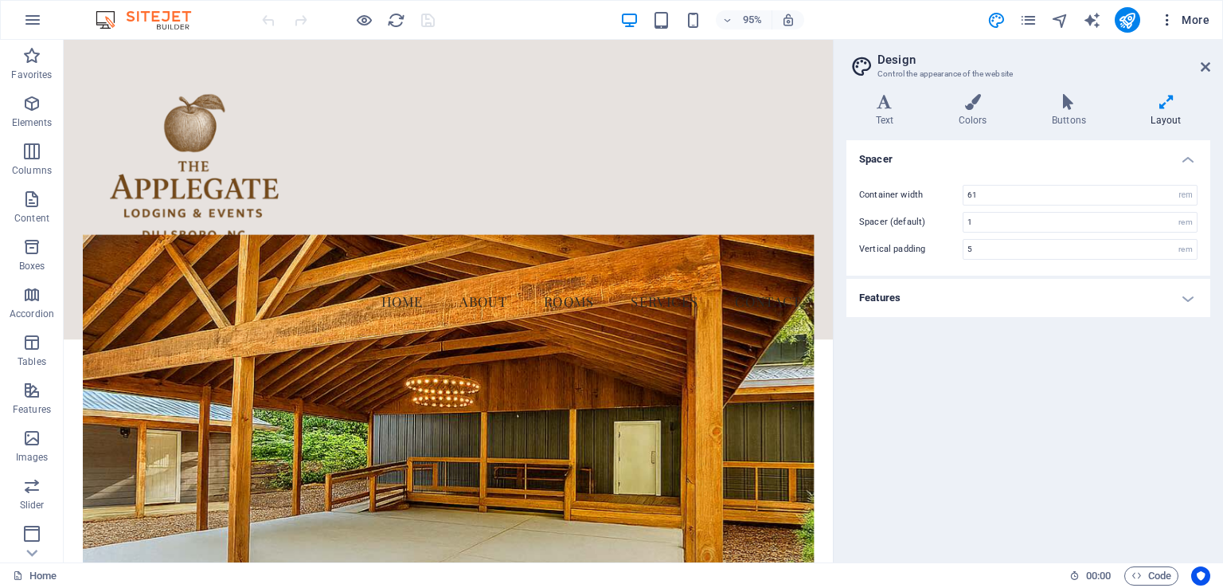
click at [0, 0] on icon "button" at bounding box center [0, 0] width 0 height 0
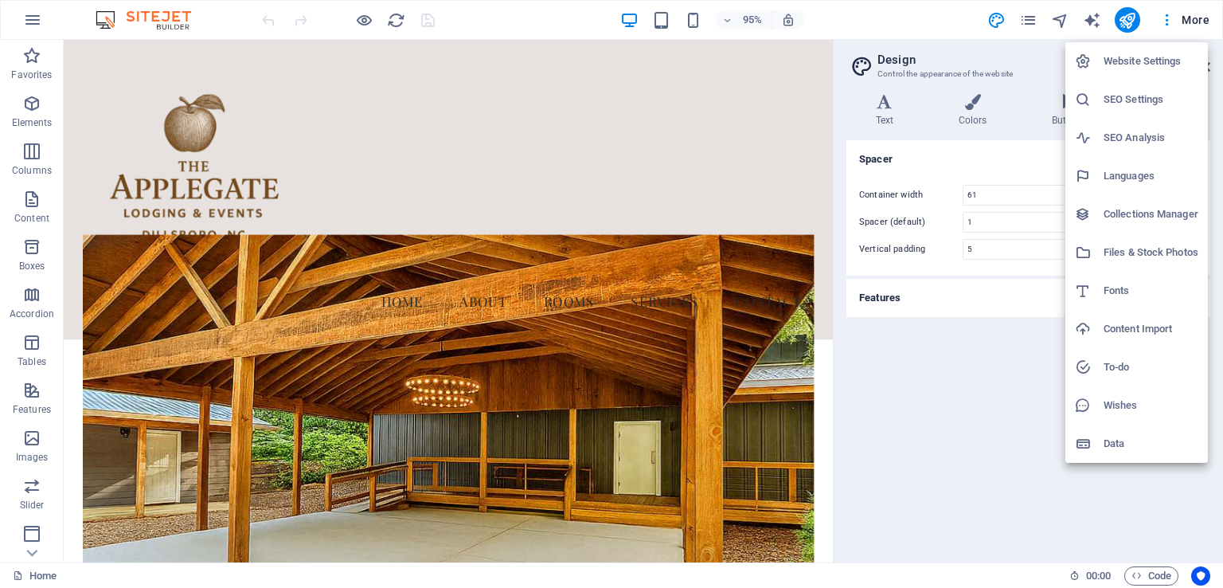
click at [414, 256] on div at bounding box center [611, 294] width 1223 height 588
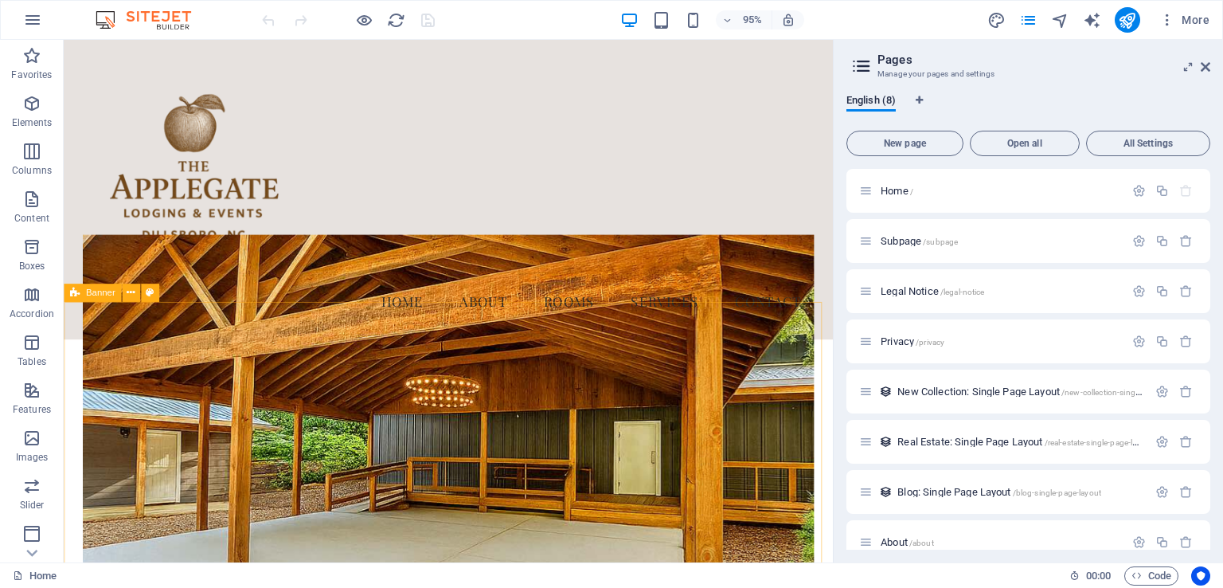
click at [853, 59] on icon at bounding box center [861, 66] width 24 height 22
click at [0, 0] on icon "button" at bounding box center [0, 0] width 0 height 0
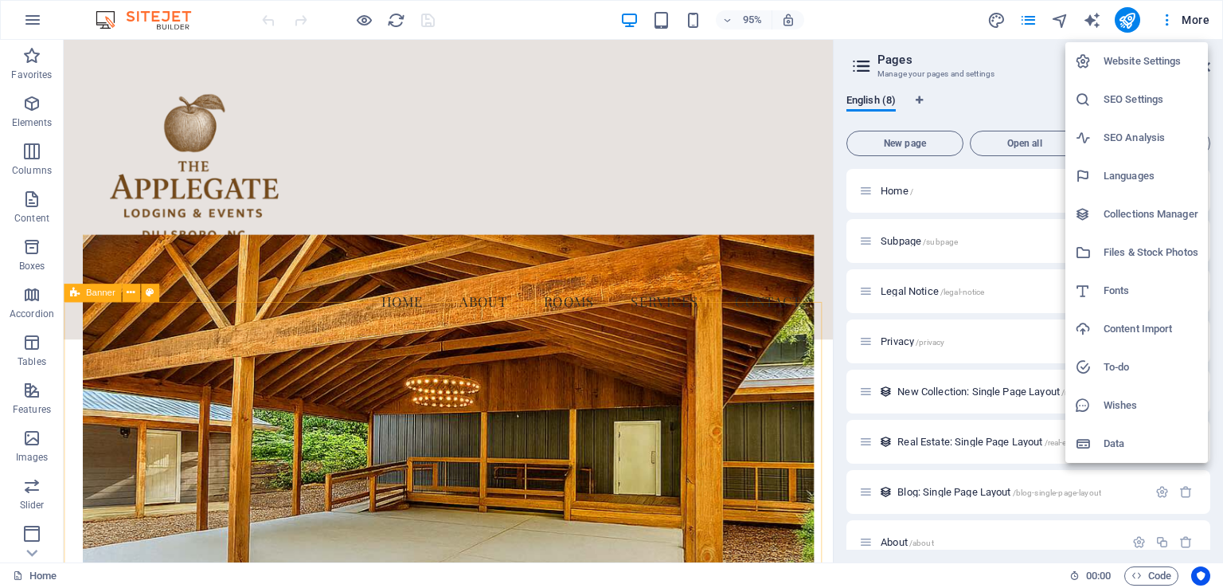
click at [25, 26] on div at bounding box center [611, 294] width 1223 height 588
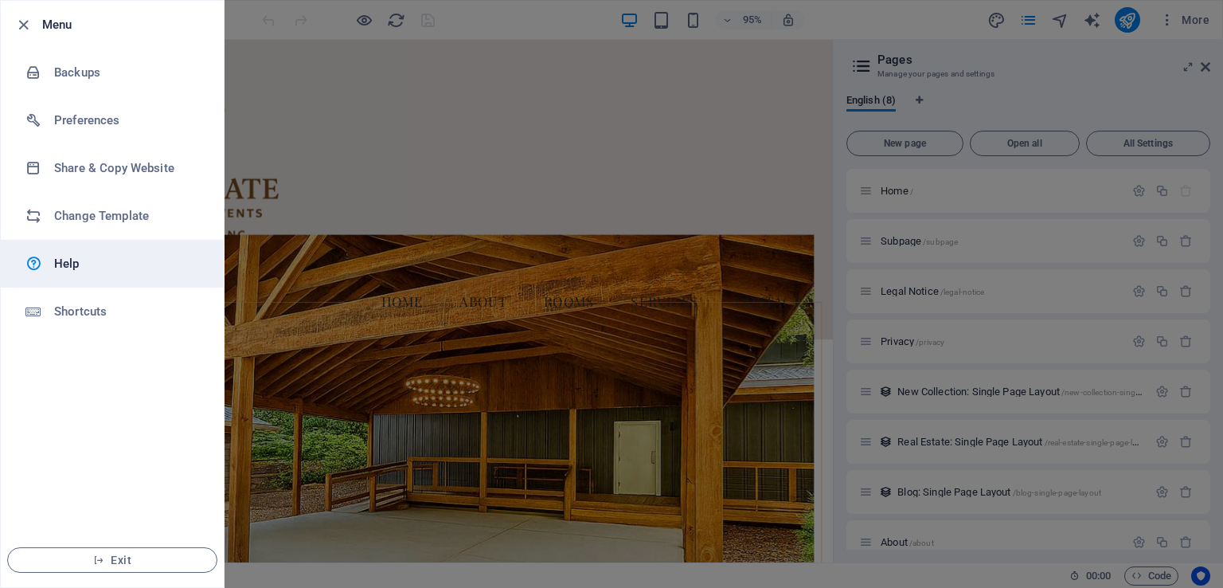
click at [42, 273] on link "Help" at bounding box center [112, 264] width 223 height 48
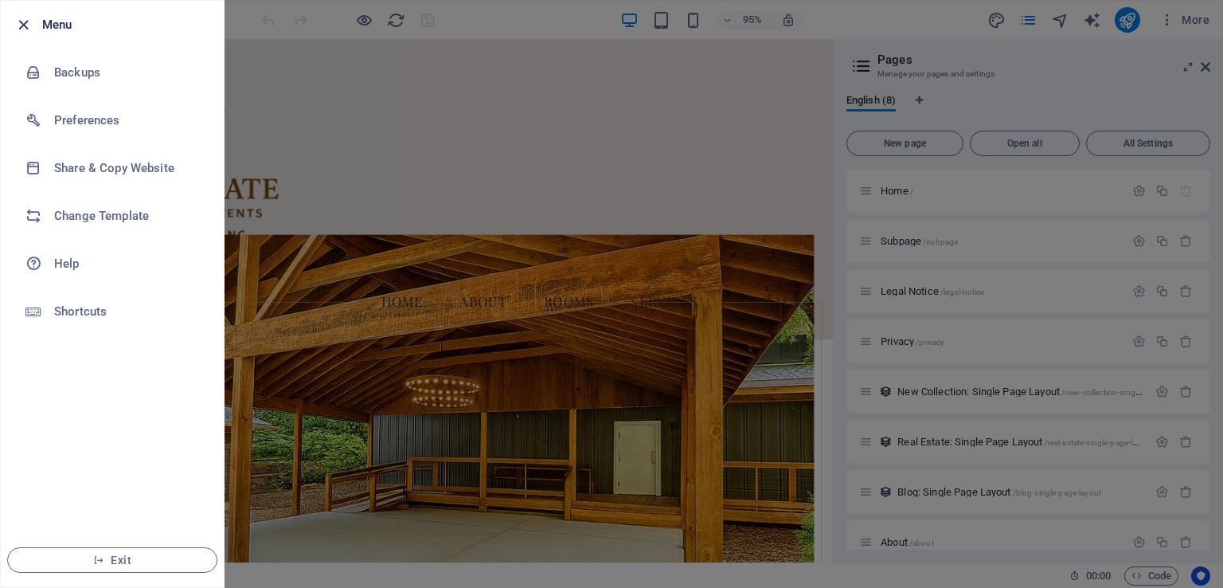
click at [19, 22] on icon "button" at bounding box center [23, 25] width 18 height 18
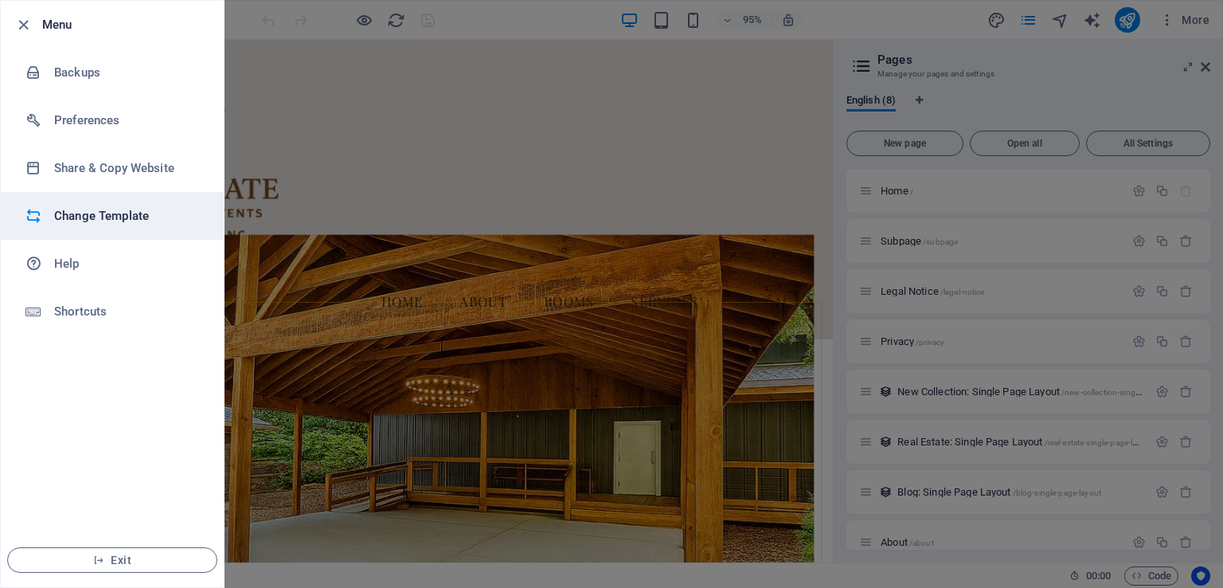
click at [139, 225] on li "Change Template" at bounding box center [112, 216] width 223 height 48
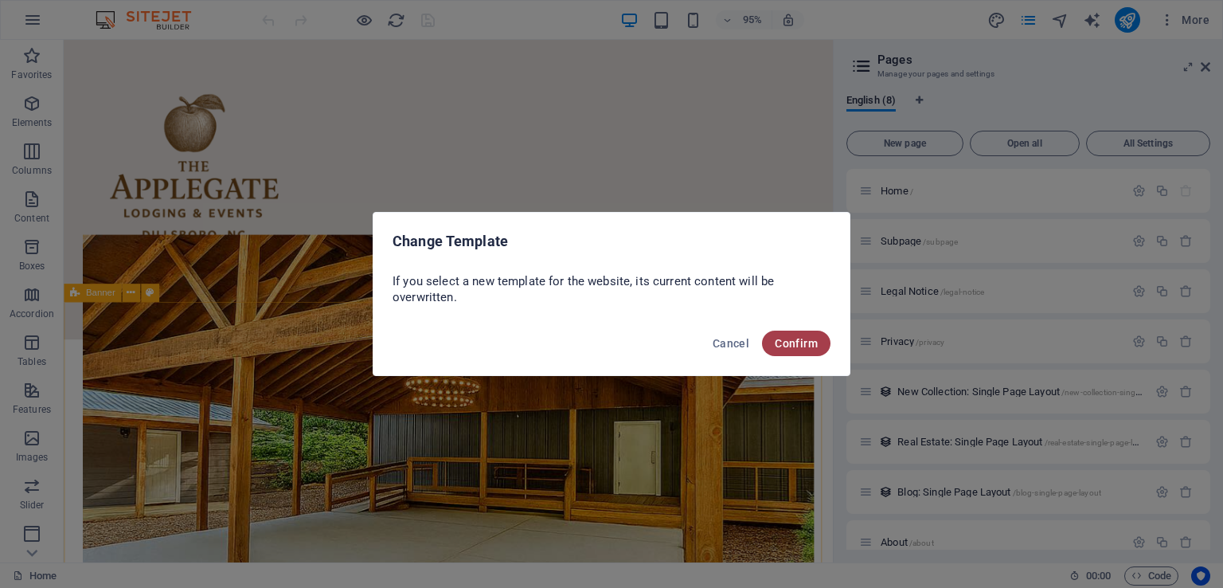
click at [788, 338] on span "Confirm" at bounding box center [796, 343] width 43 height 13
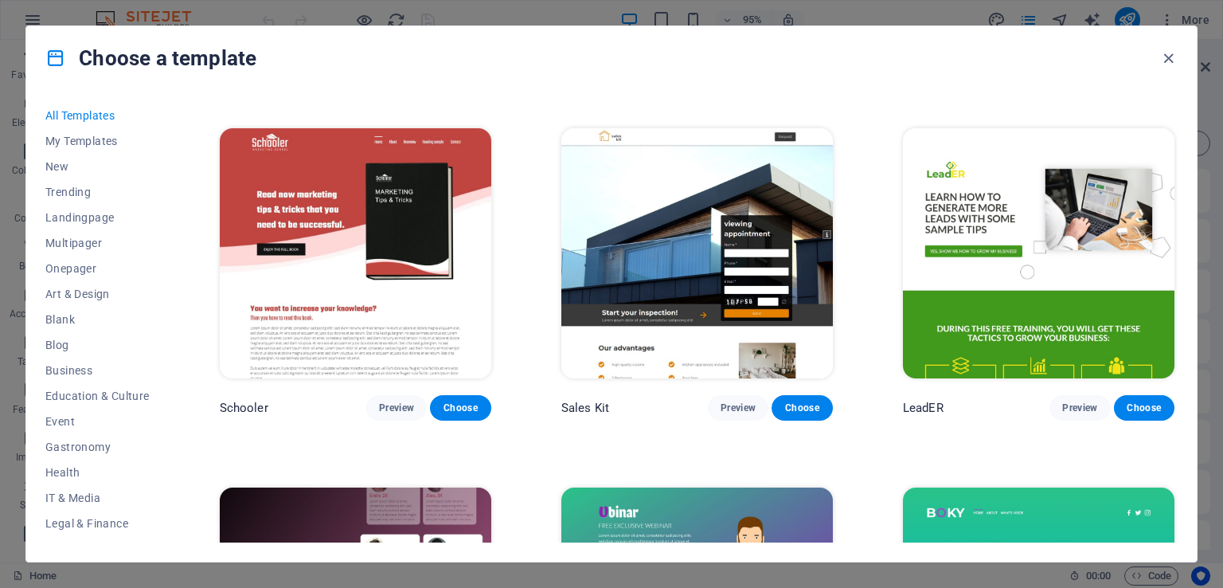
scroll to position [6289, 0]
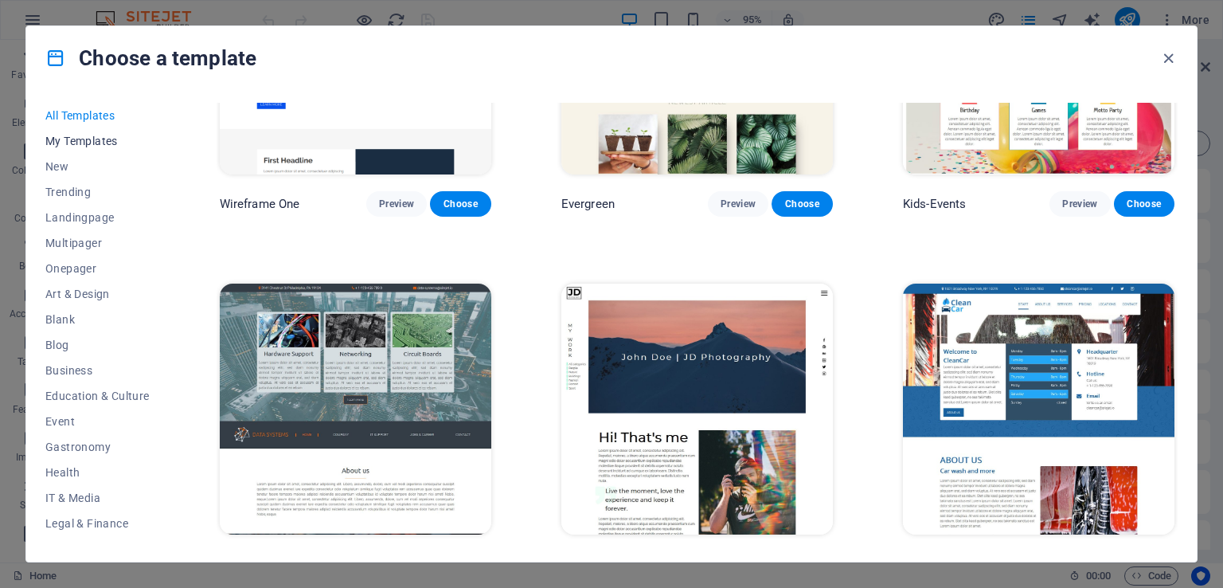
click at [100, 142] on span "My Templates" at bounding box center [97, 141] width 104 height 13
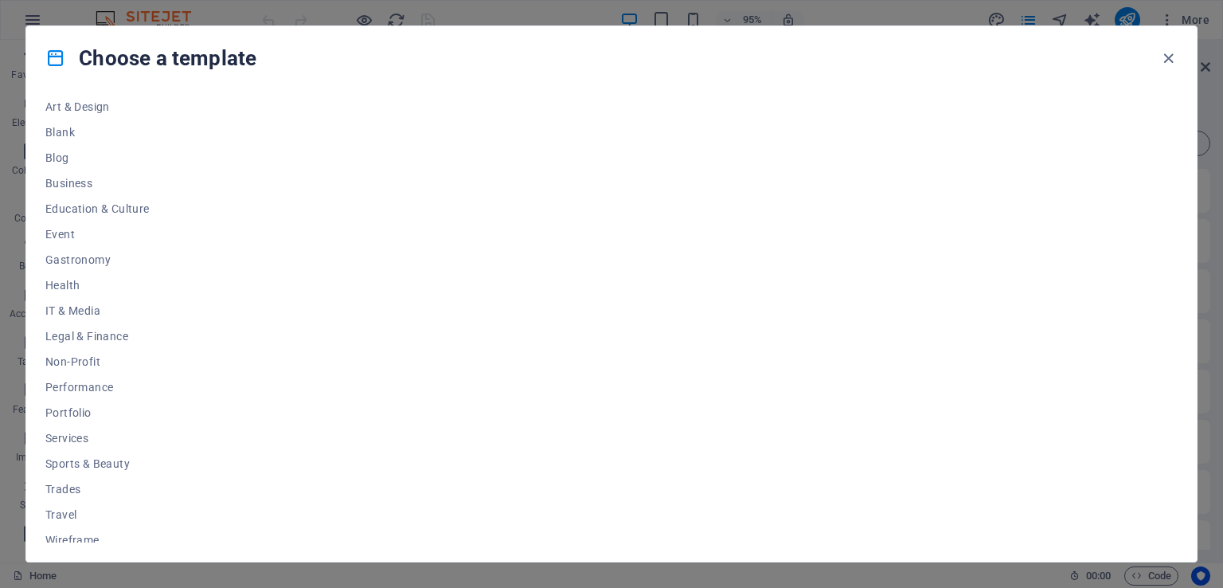
scroll to position [197, 0]
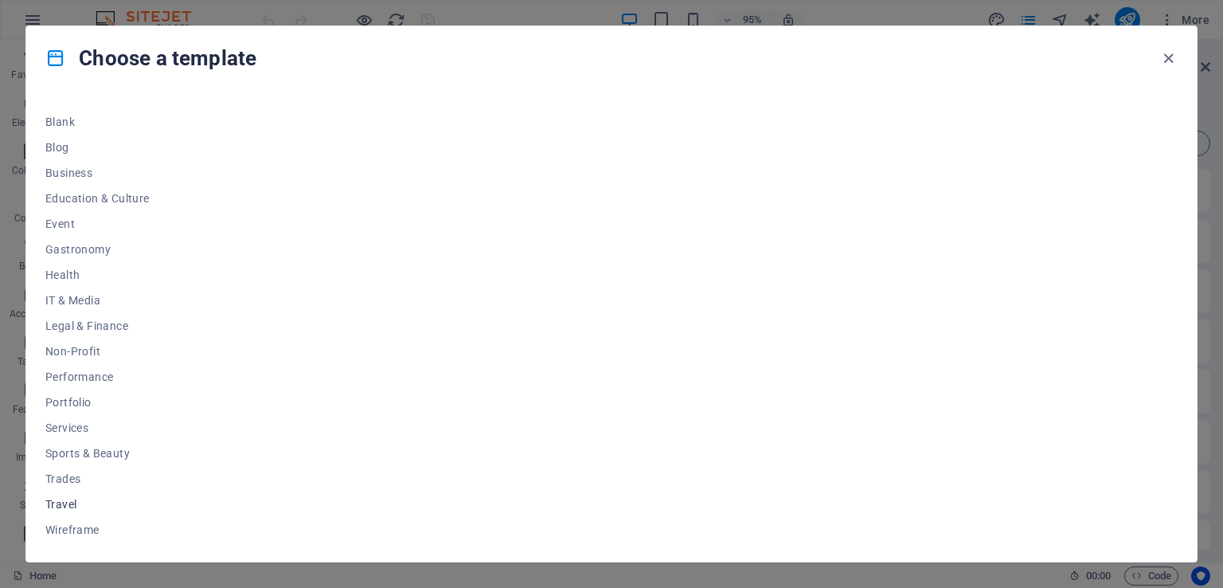
click at [67, 498] on span "Travel" at bounding box center [97, 504] width 104 height 13
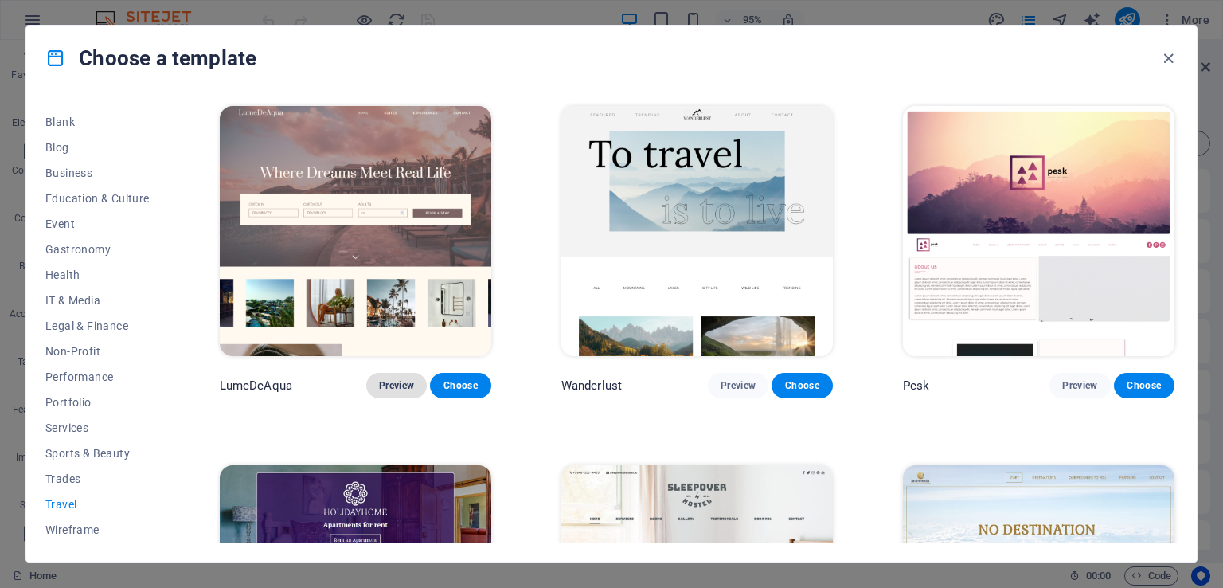
click at [408, 388] on span "Preview" at bounding box center [396, 385] width 35 height 13
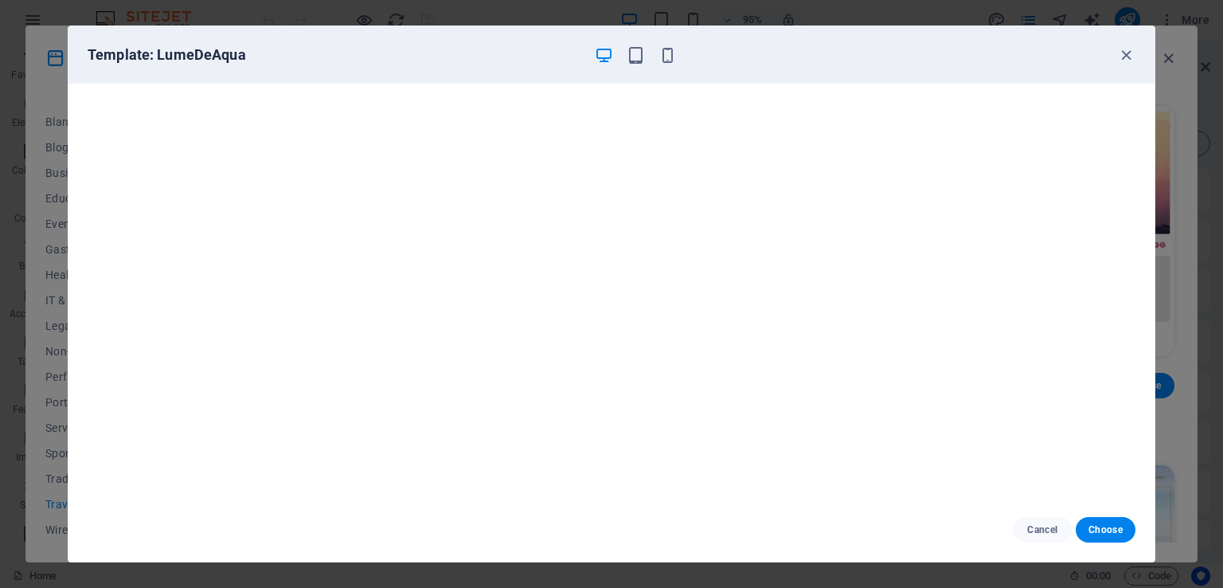
scroll to position [4, 0]
click at [1122, 52] on icon "button" at bounding box center [1126, 55] width 18 height 18
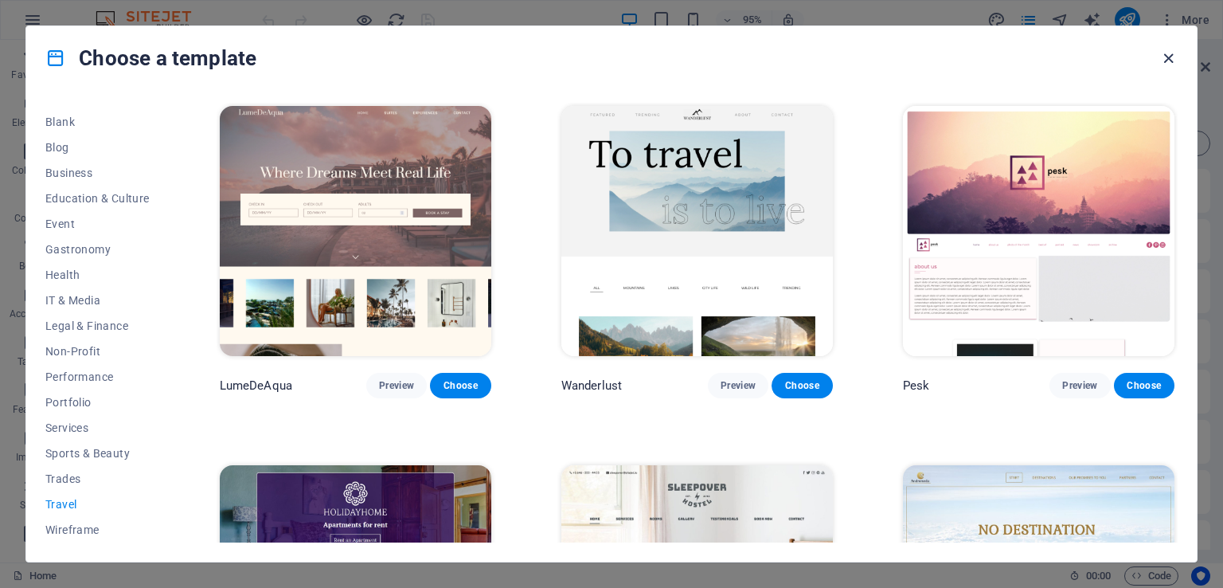
click at [1171, 58] on icon "button" at bounding box center [1168, 58] width 18 height 18
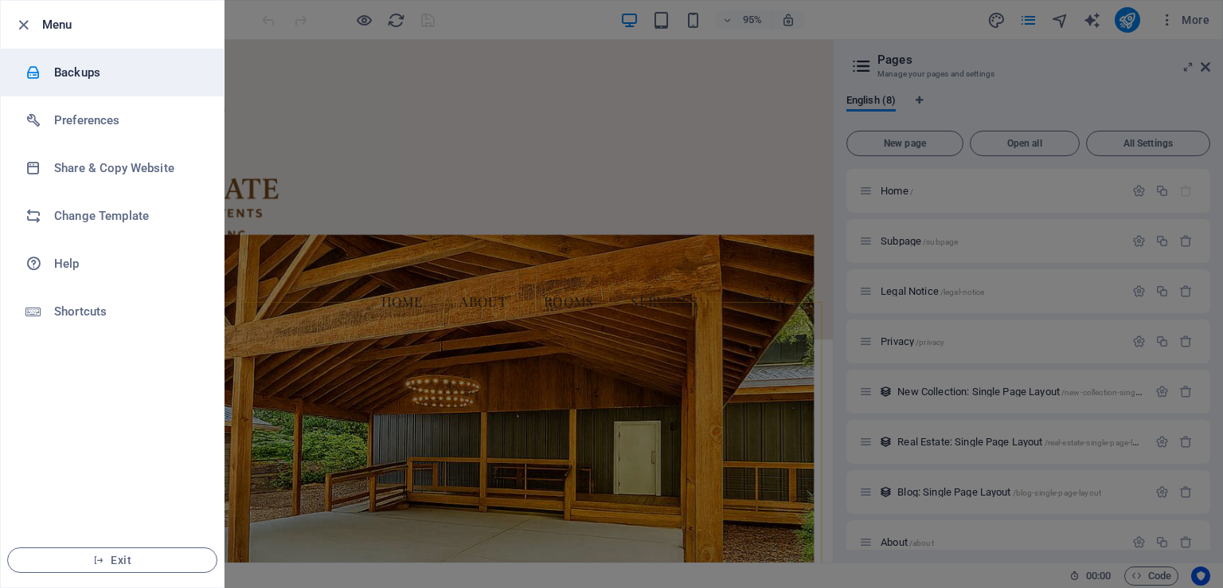
click at [89, 80] on h6 "Backups" at bounding box center [127, 72] width 147 height 19
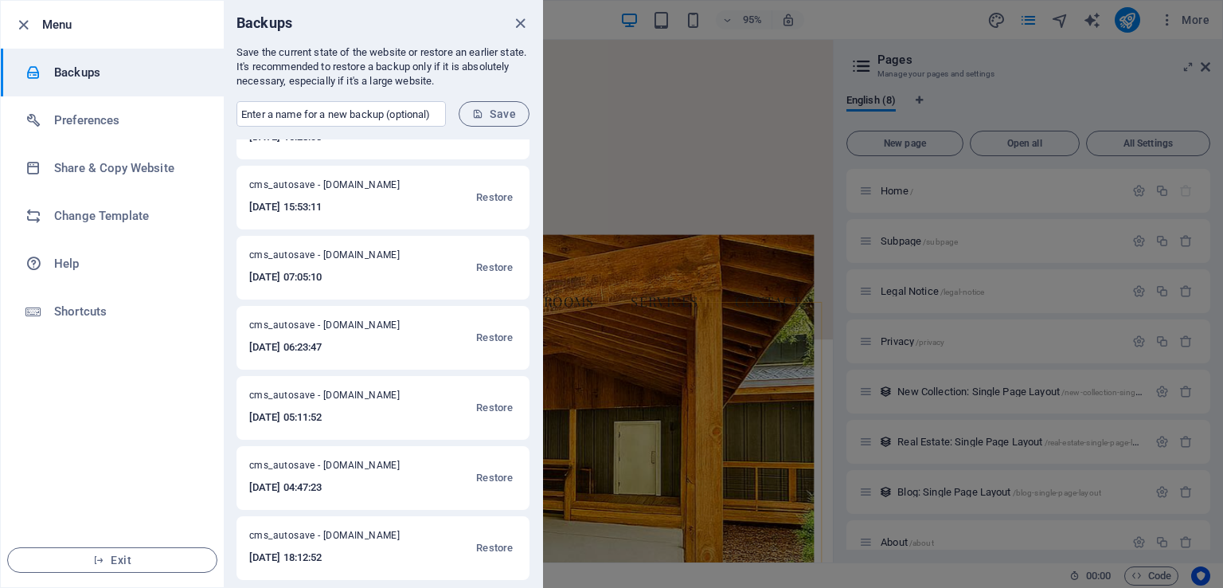
scroll to position [889, 0]
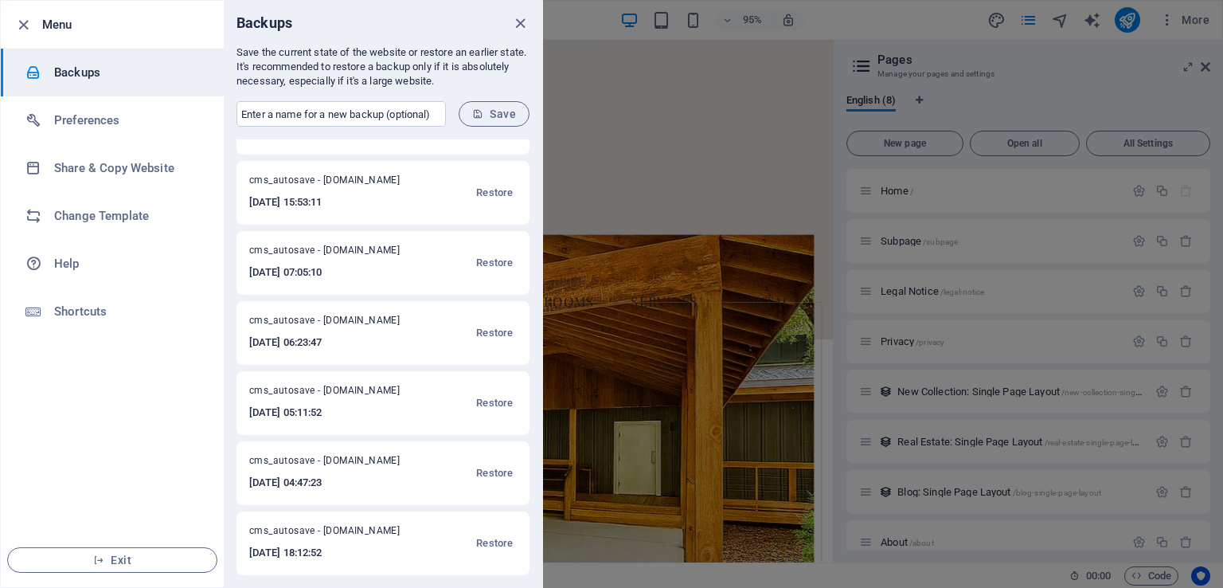
click at [522, 10] on div "Backups" at bounding box center [383, 23] width 318 height 45
click at [510, 20] on div "Backups" at bounding box center [383, 23] width 318 height 45
click at [519, 29] on icon "close" at bounding box center [520, 23] width 18 height 18
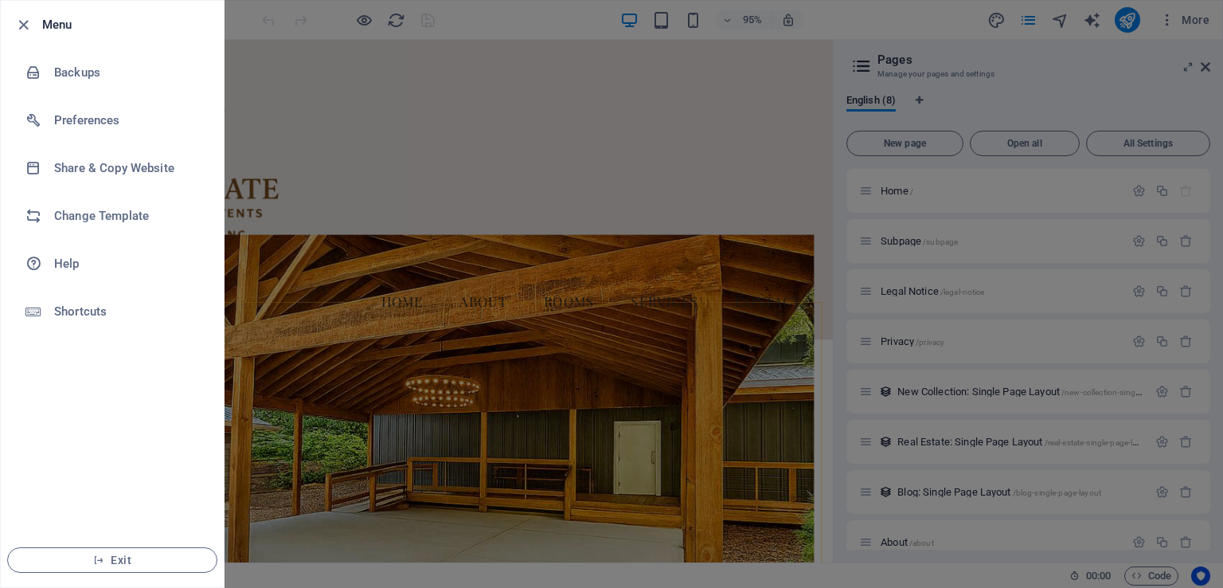
click at [490, 241] on div at bounding box center [611, 294] width 1223 height 588
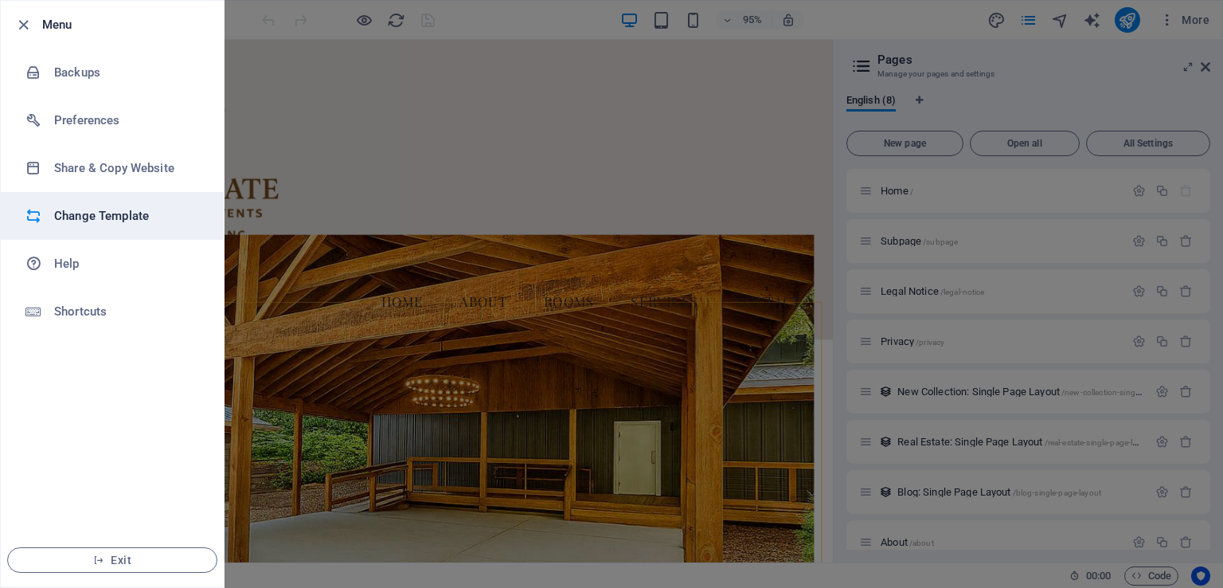
click at [102, 213] on h6 "Change Template" at bounding box center [127, 215] width 147 height 19
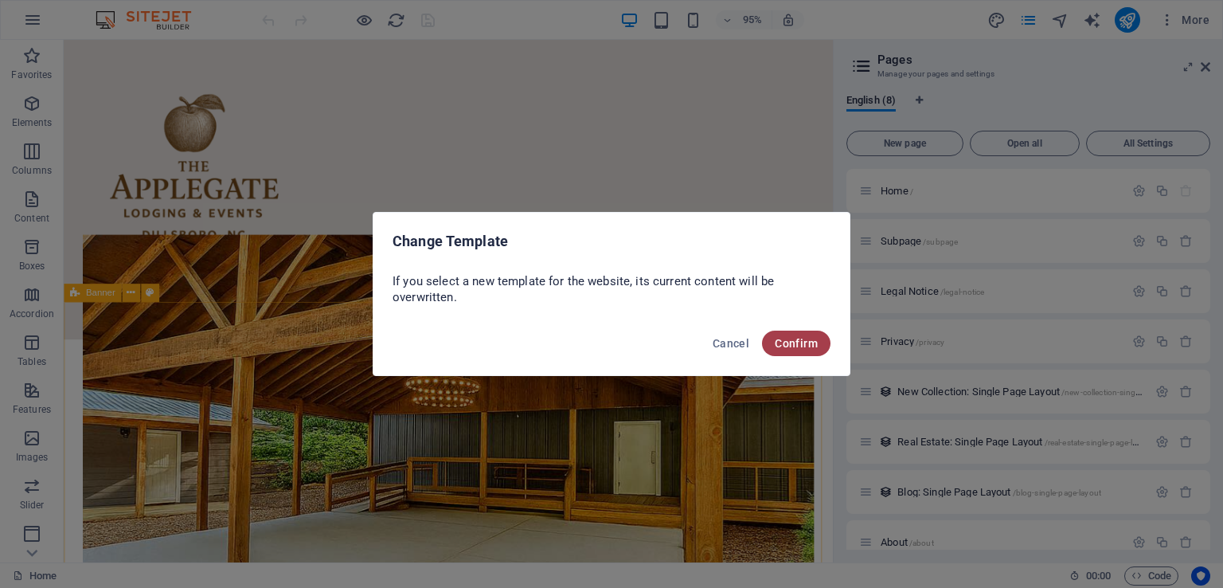
click at [800, 343] on span "Confirm" at bounding box center [796, 343] width 43 height 13
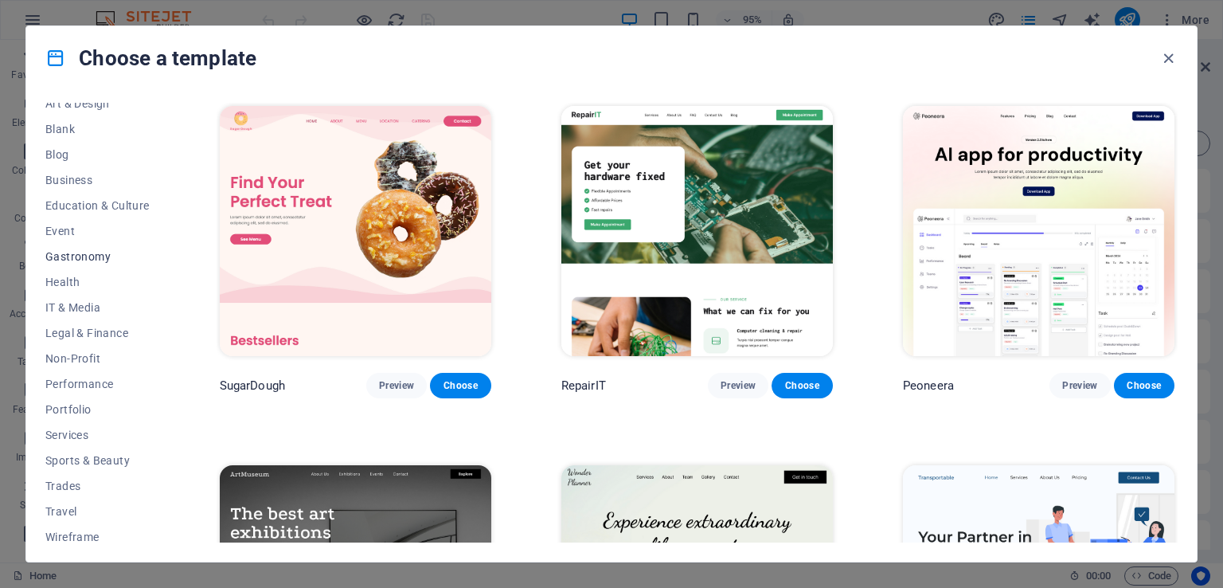
scroll to position [197, 0]
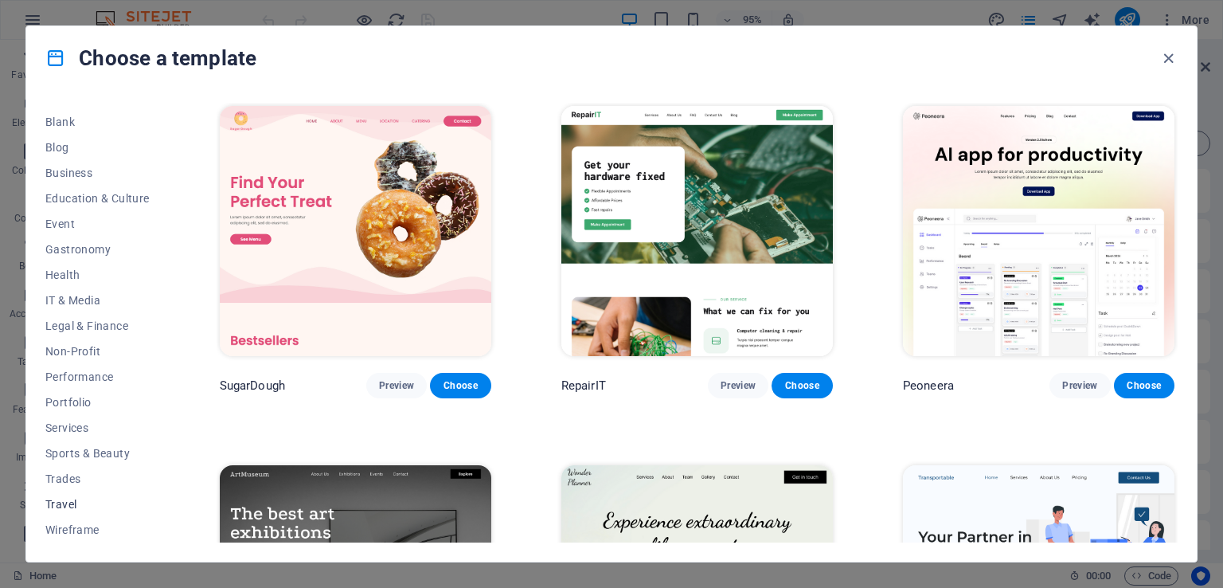
click at [71, 507] on span "Travel" at bounding box center [97, 504] width 104 height 13
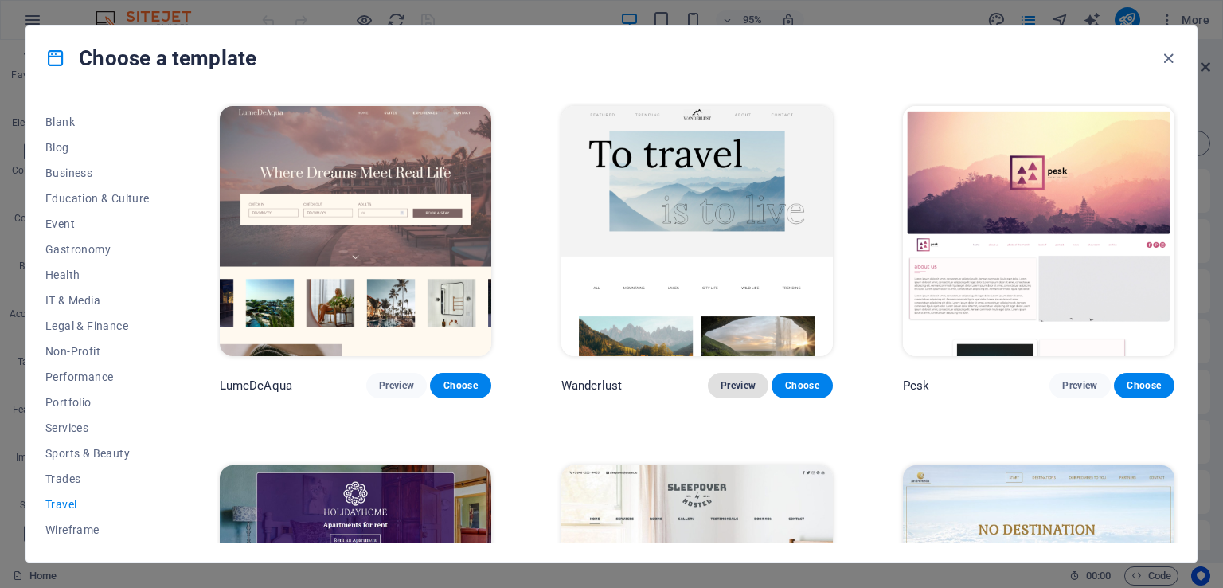
click at [751, 389] on span "Preview" at bounding box center [737, 385] width 35 height 13
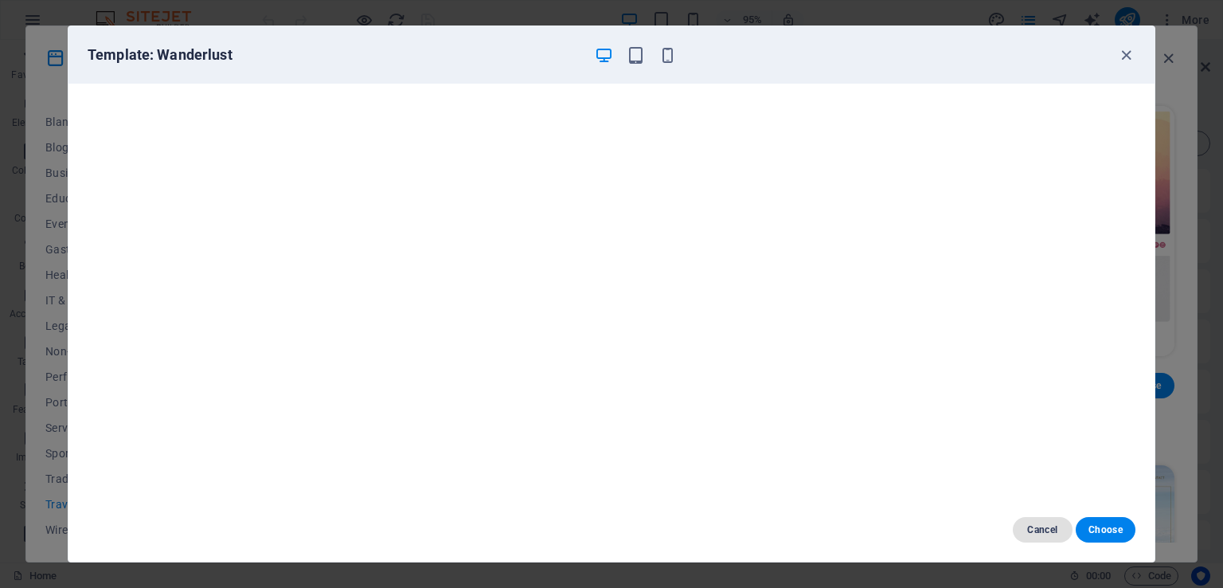
click at [1023, 525] on button "Cancel" at bounding box center [1043, 529] width 60 height 25
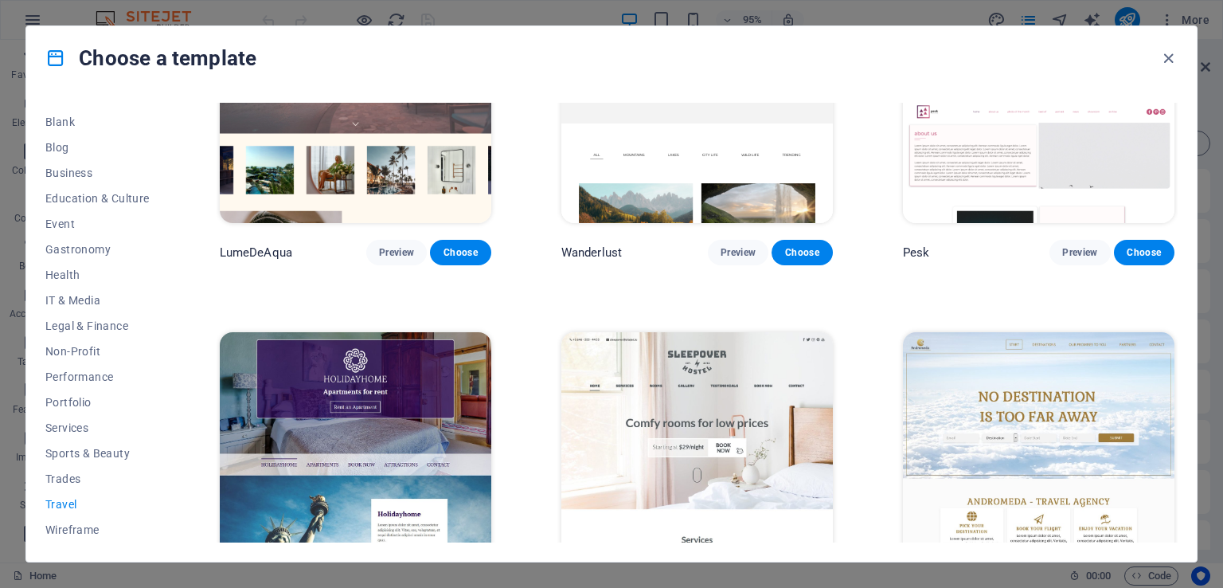
scroll to position [159, 0]
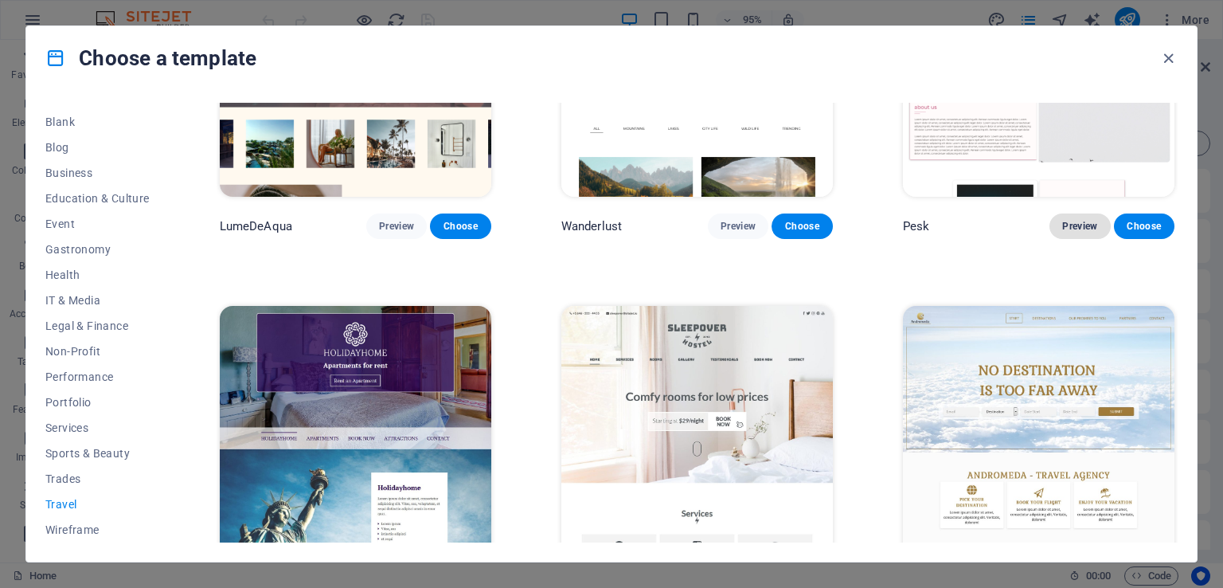
click at [1083, 229] on span "Preview" at bounding box center [1079, 226] width 35 height 13
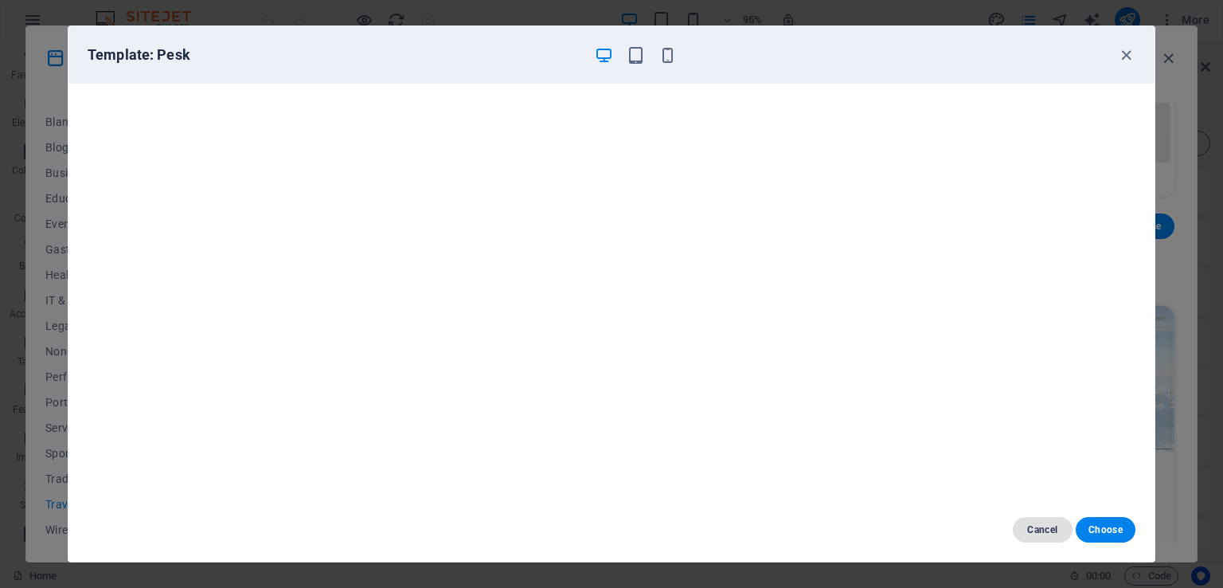
click at [1054, 529] on span "Cancel" at bounding box center [1042, 529] width 34 height 13
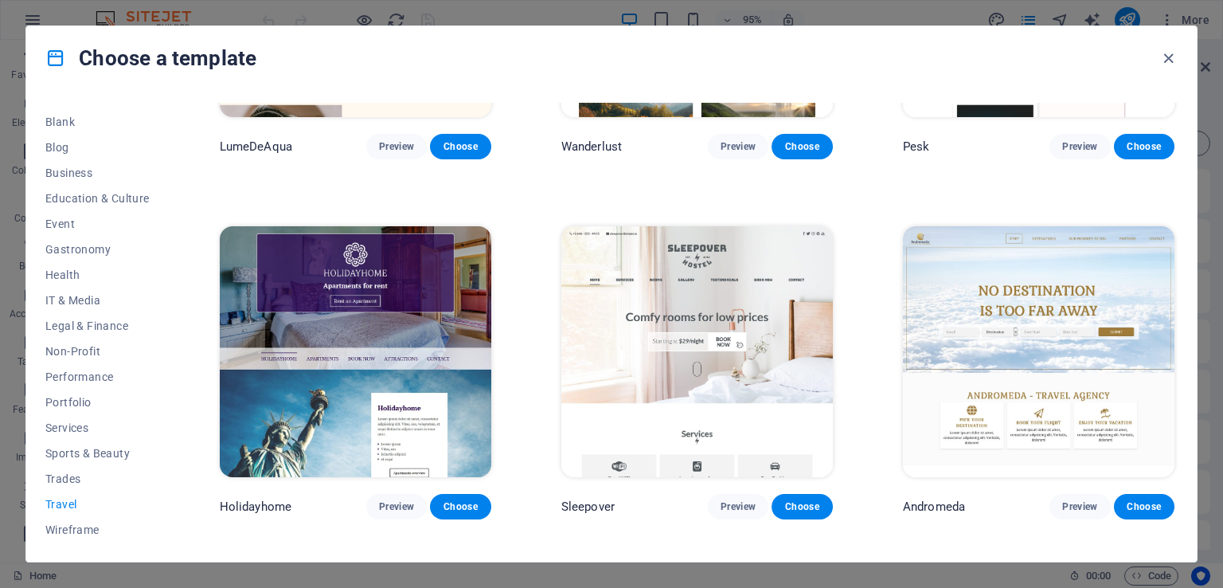
scroll to position [318, 0]
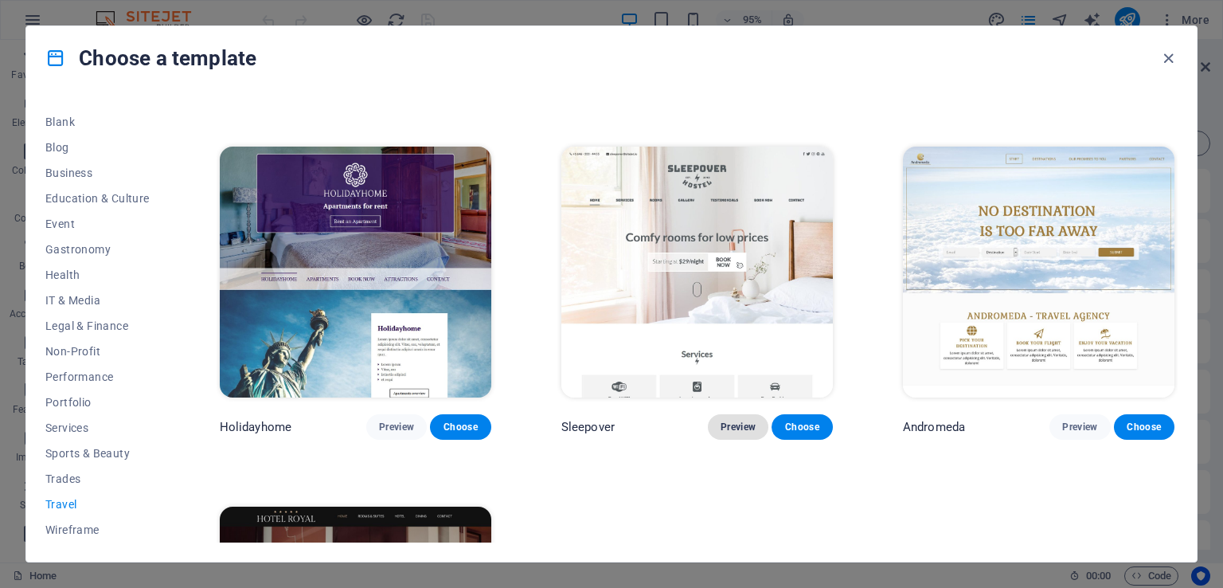
click at [739, 422] on span "Preview" at bounding box center [737, 426] width 35 height 13
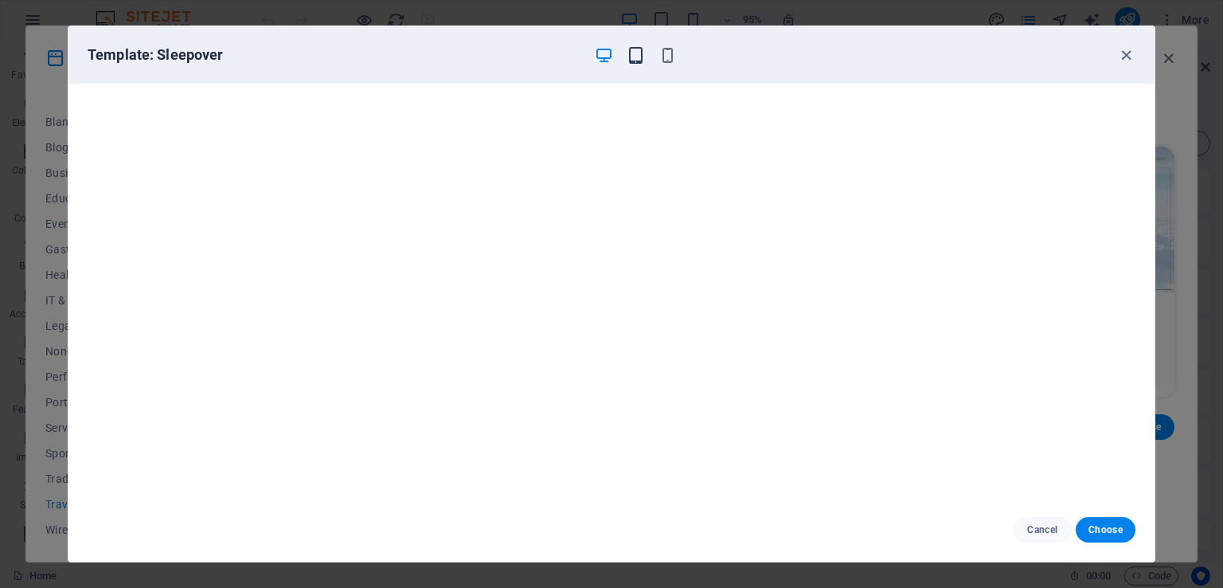
click at [634, 63] on icon "button" at bounding box center [636, 55] width 18 height 18
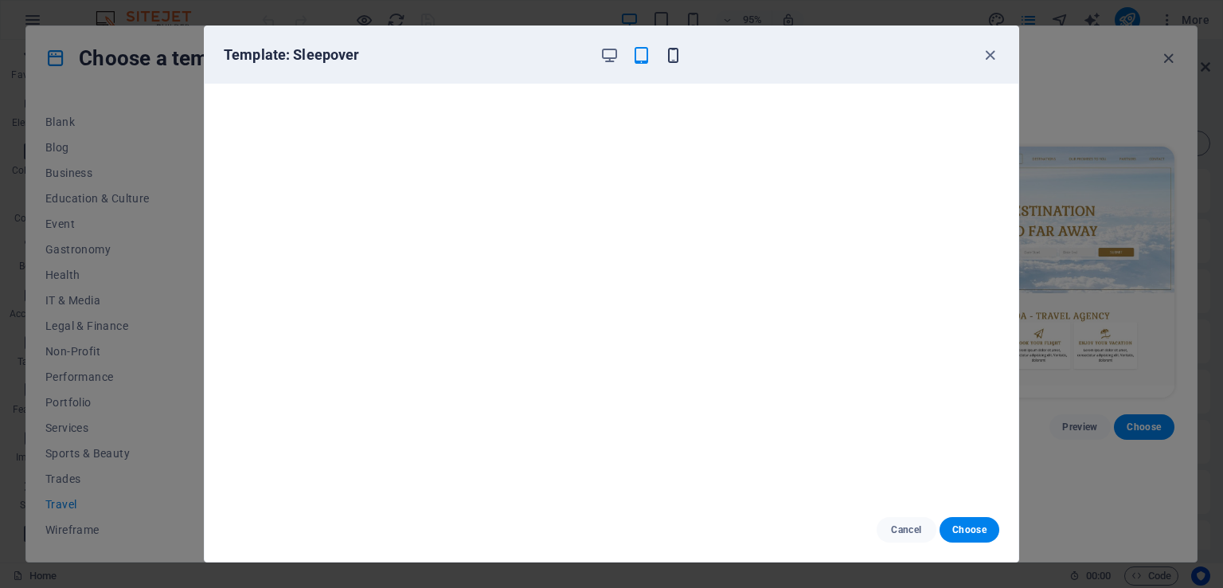
click at [672, 59] on icon "button" at bounding box center [673, 55] width 18 height 18
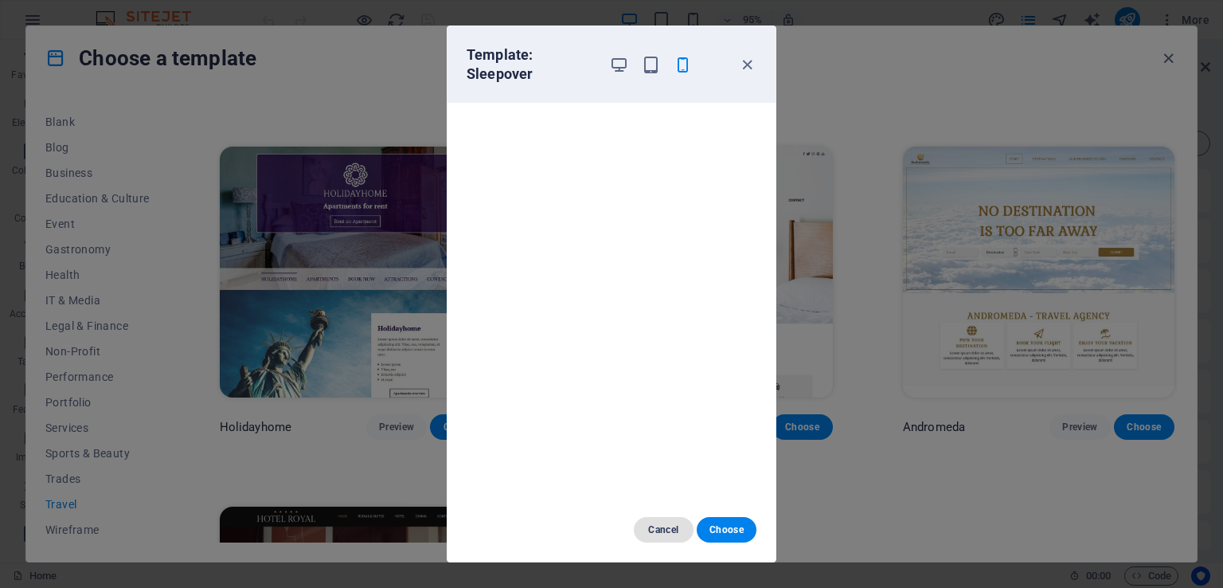
click at [669, 533] on span "Cancel" at bounding box center [663, 529] width 34 height 13
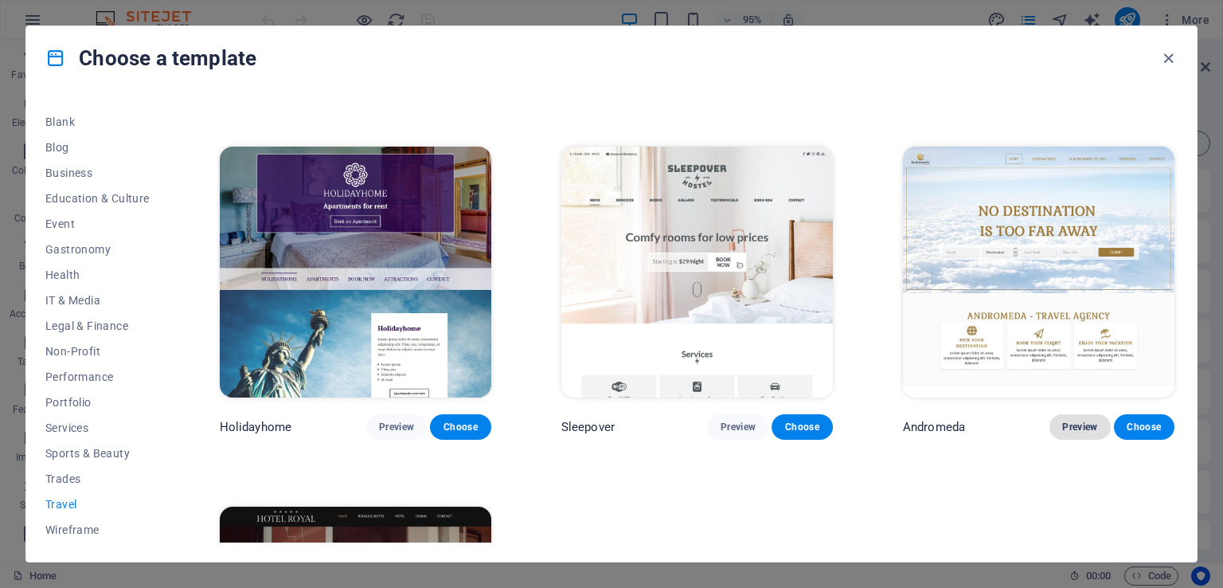
click at [1083, 415] on button "Preview" at bounding box center [1079, 426] width 61 height 25
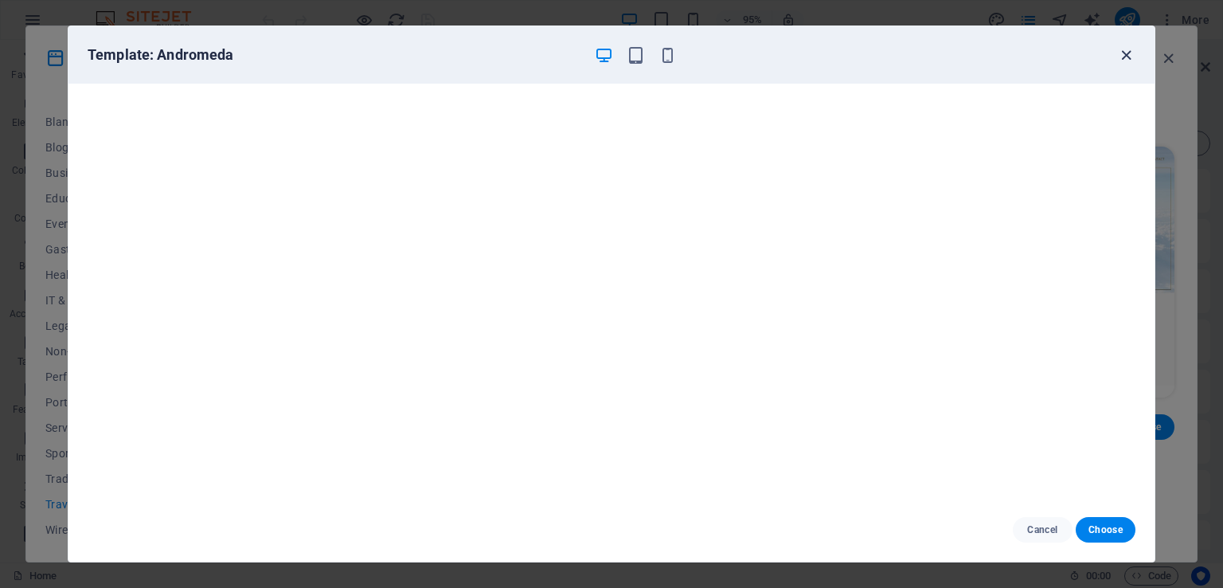
click at [1131, 46] on icon "button" at bounding box center [1126, 55] width 18 height 18
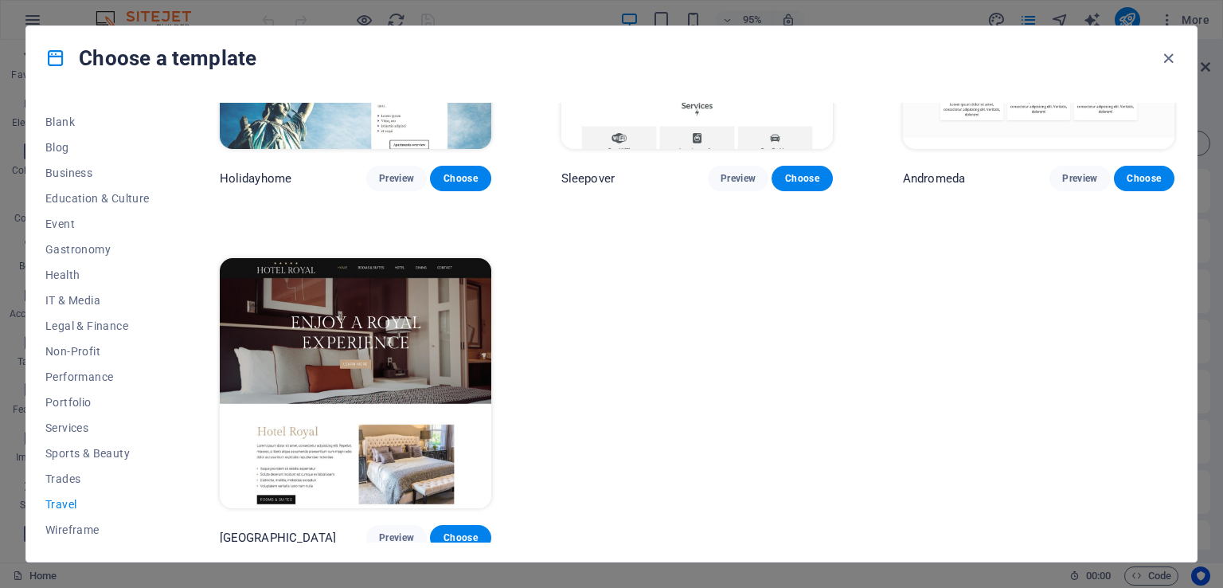
scroll to position [570, 0]
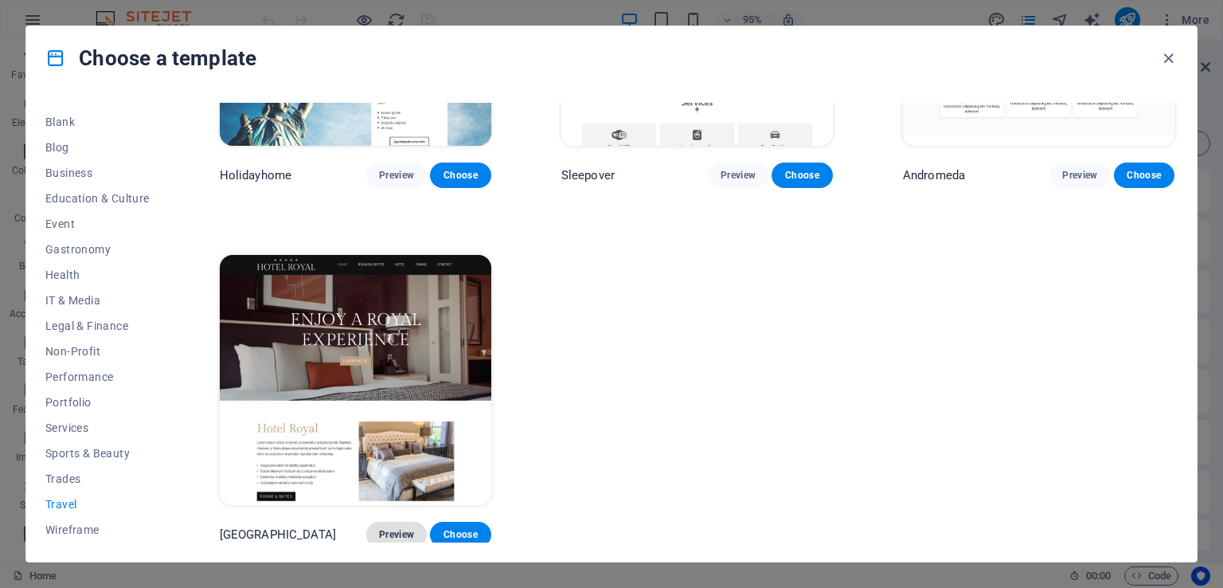
click at [405, 540] on button "Preview" at bounding box center [396, 533] width 61 height 25
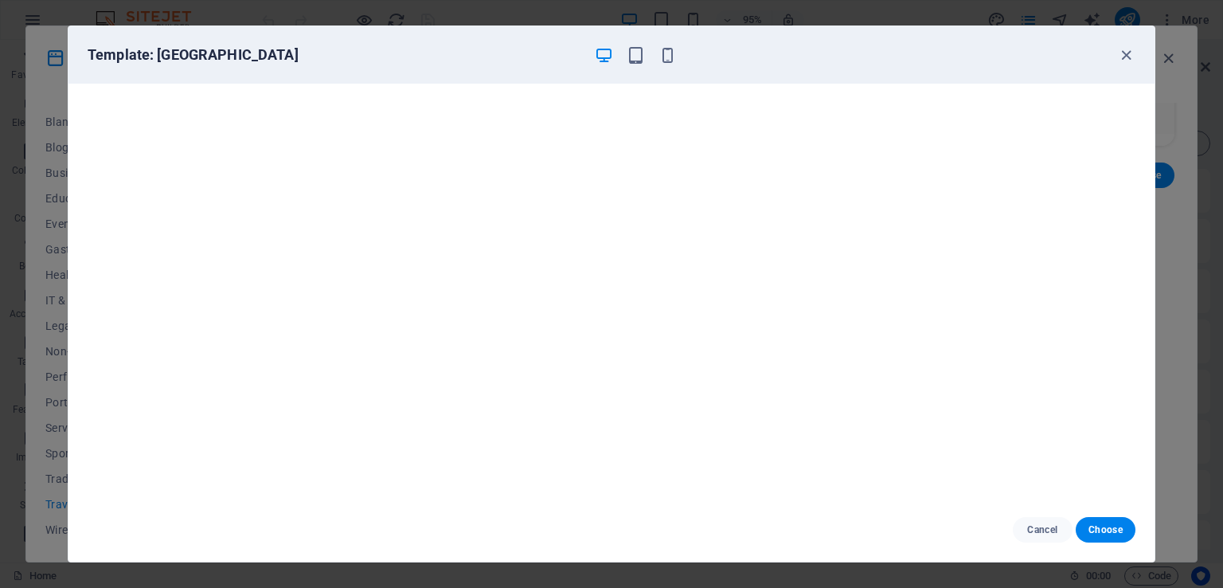
scroll to position [0, 0]
click at [1045, 532] on span "Cancel" at bounding box center [1042, 529] width 34 height 13
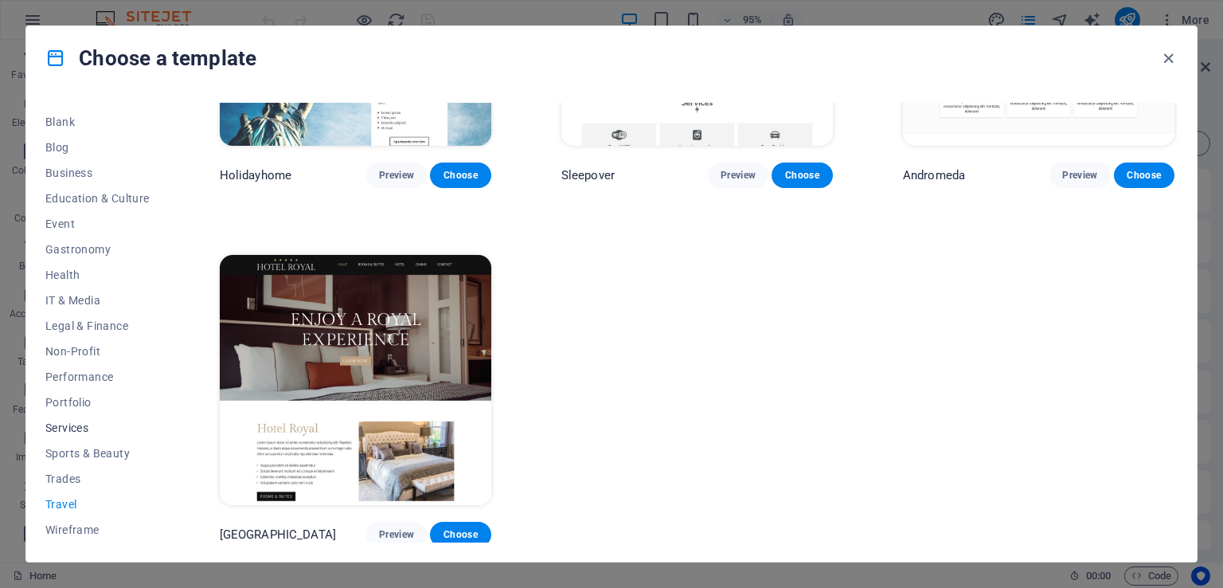
click at [66, 427] on span "Services" at bounding box center [97, 427] width 104 height 13
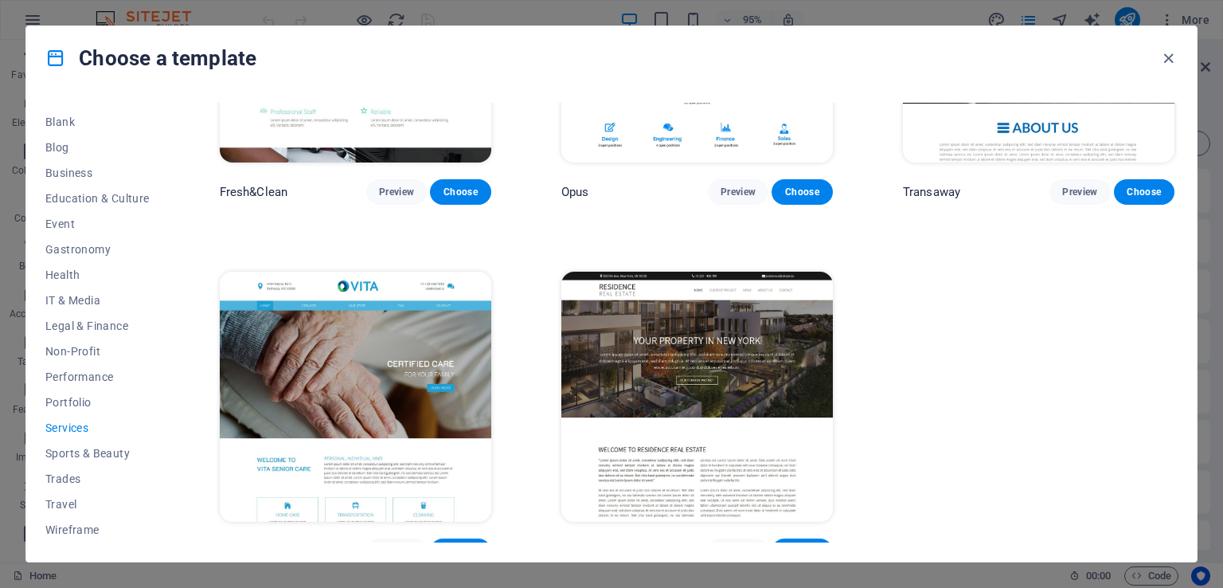
scroll to position [2001, 0]
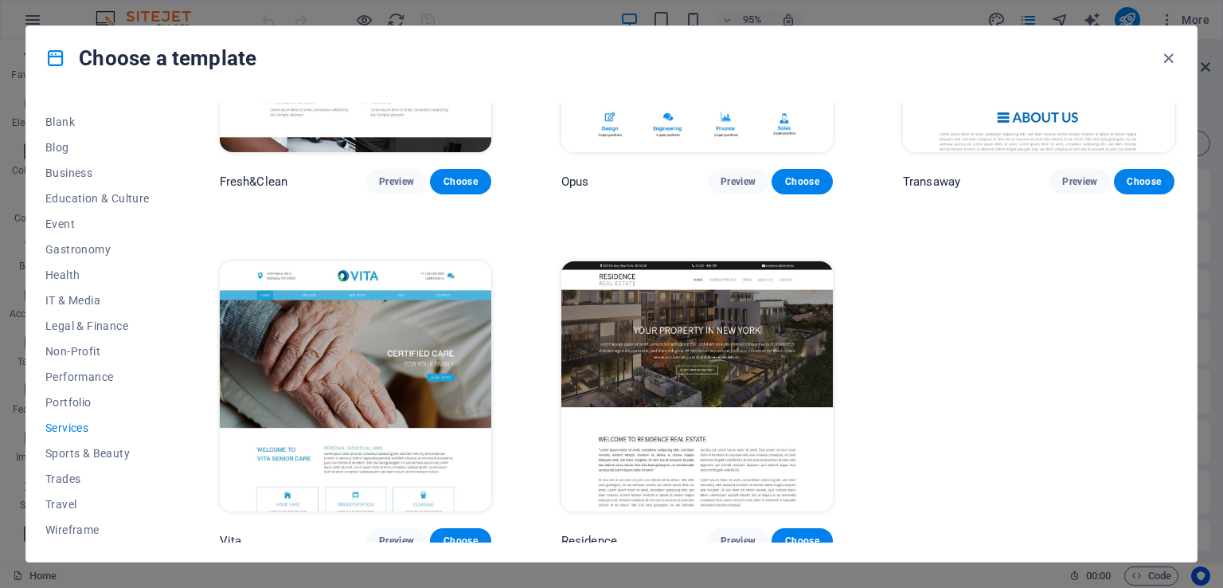
click at [776, 347] on img at bounding box center [696, 386] width 271 height 250
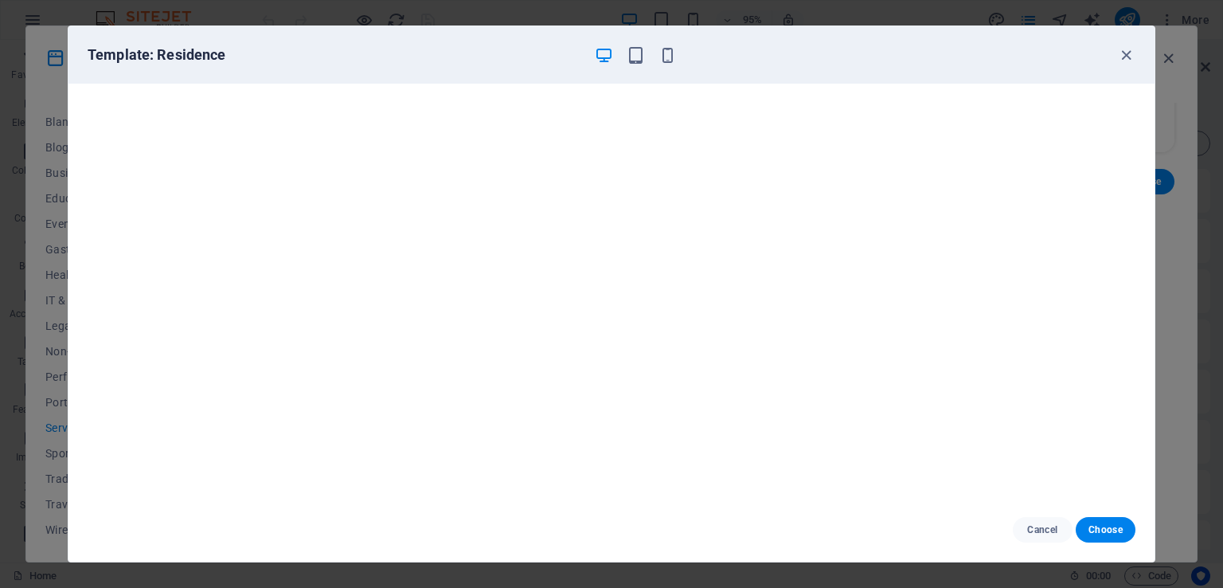
drag, startPoint x: 1036, startPoint y: 531, endPoint x: 1068, endPoint y: 500, distance: 45.0
click at [1037, 531] on span "Cancel" at bounding box center [1042, 529] width 34 height 13
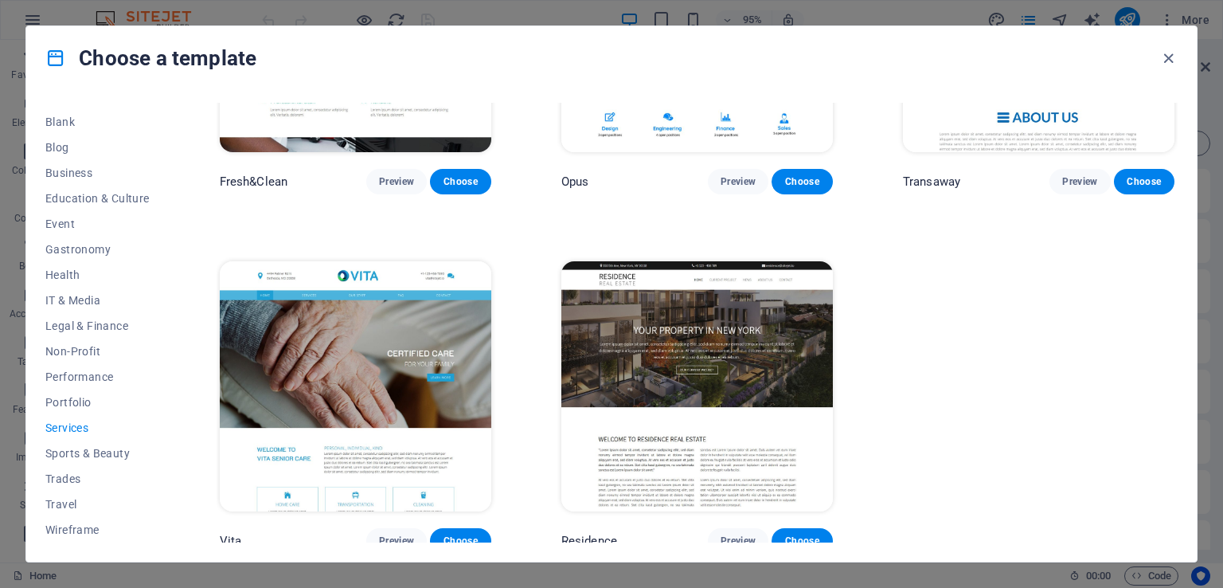
click at [1169, 39] on div "Choose a template" at bounding box center [611, 58] width 1170 height 64
click at [1173, 57] on icon "button" at bounding box center [1168, 58] width 18 height 18
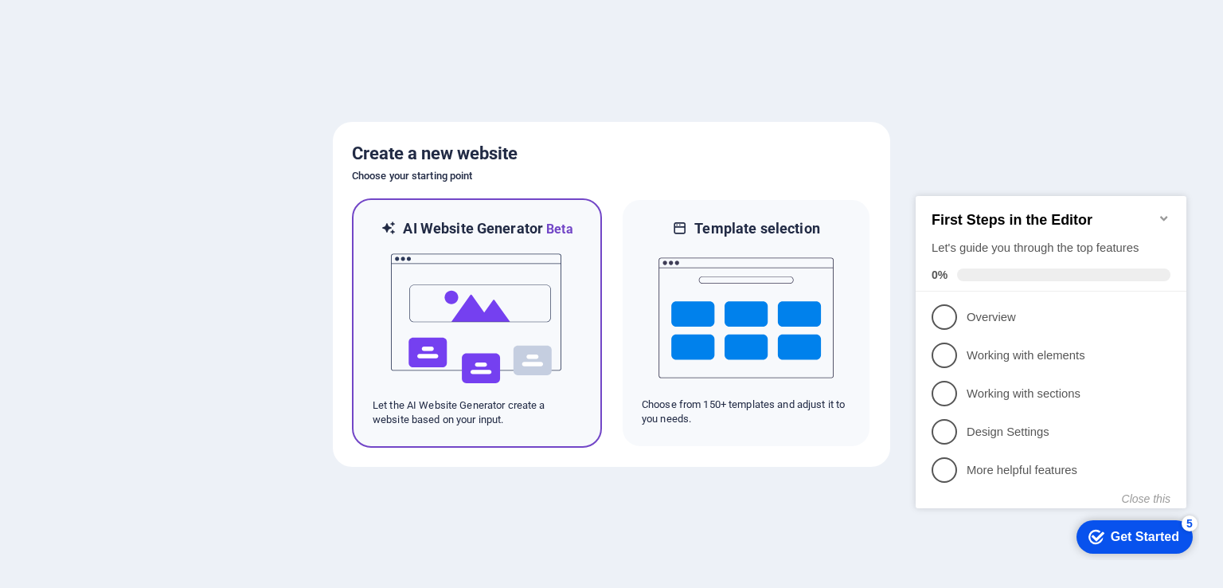
click at [543, 262] on img at bounding box center [476, 318] width 175 height 159
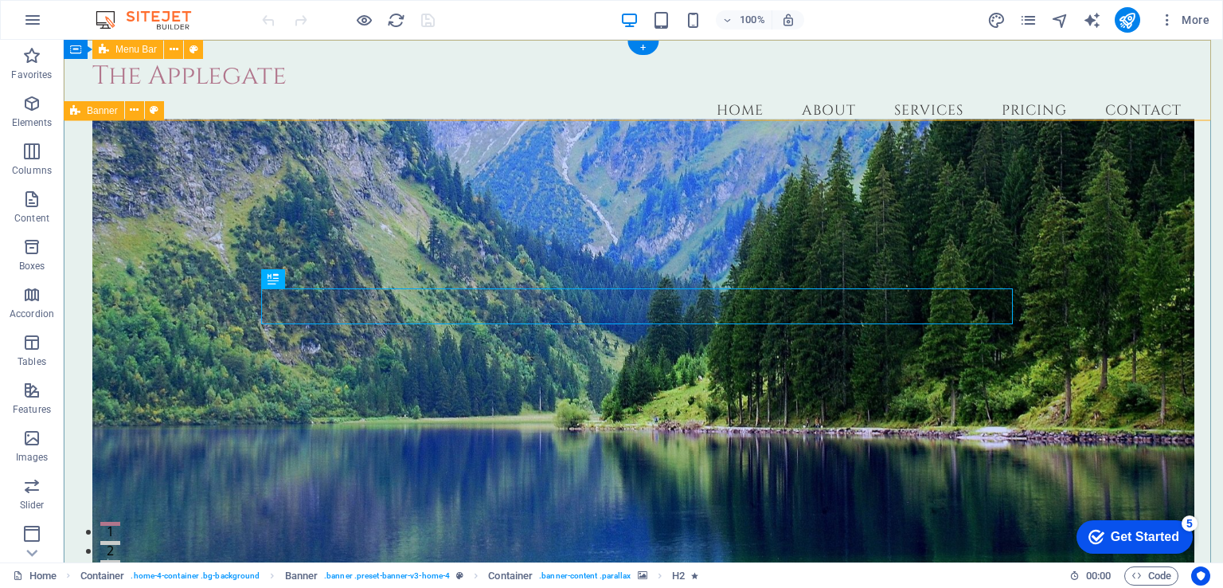
click at [444, 57] on div "The Applegate Menu Home About Services Pricing Contact" at bounding box center [643, 95] width 1159 height 111
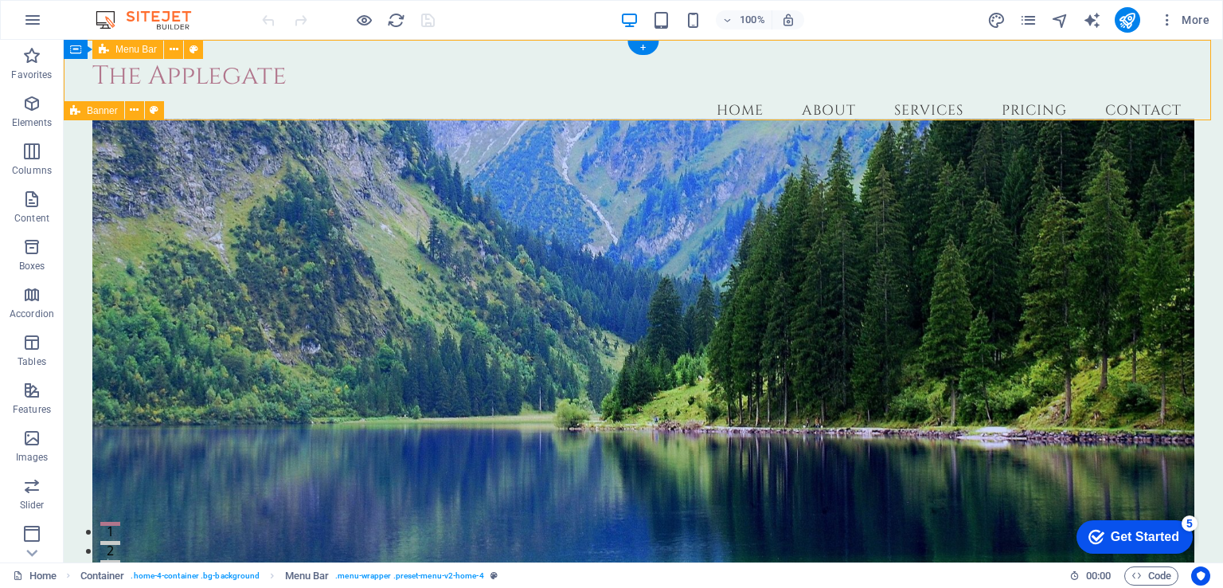
click at [444, 57] on div "The Applegate Menu Home About Services Pricing Contact" at bounding box center [643, 95] width 1159 height 111
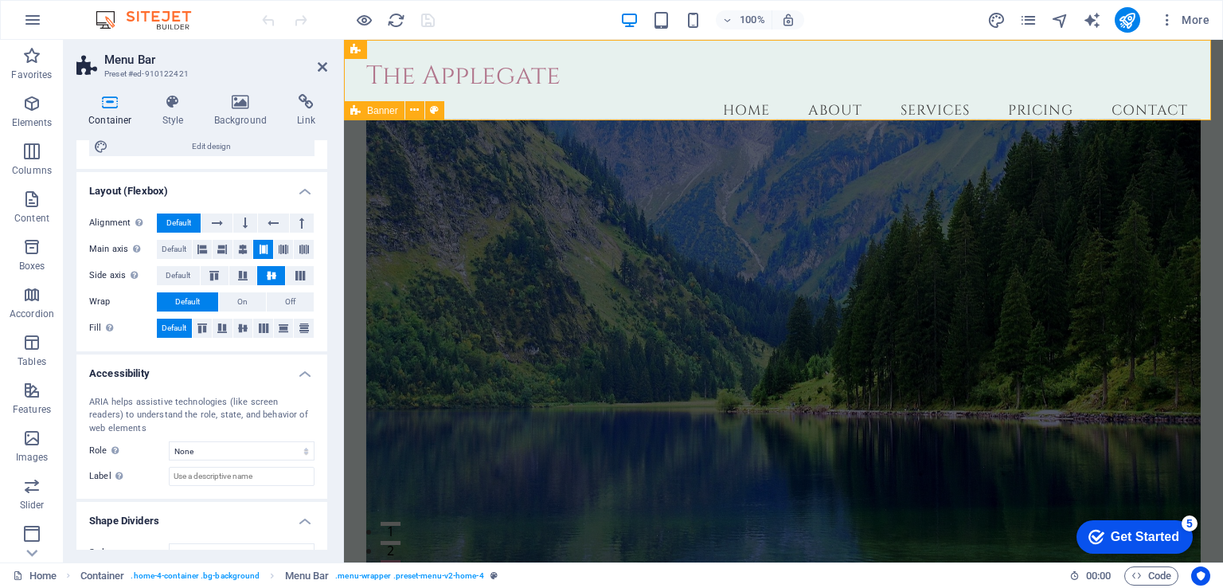
scroll to position [233, 0]
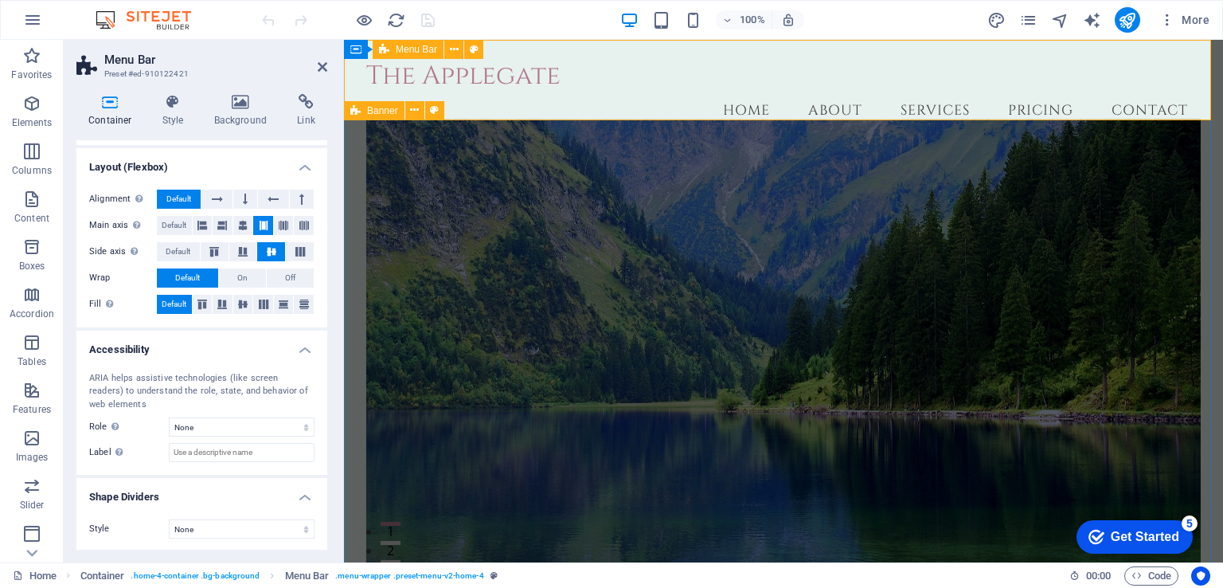
click at [614, 52] on div "The Applegate Menu Home About Services Pricing Contact" at bounding box center [783, 95] width 879 height 111
click at [538, 74] on div "The Applegate" at bounding box center [783, 76] width 835 height 31
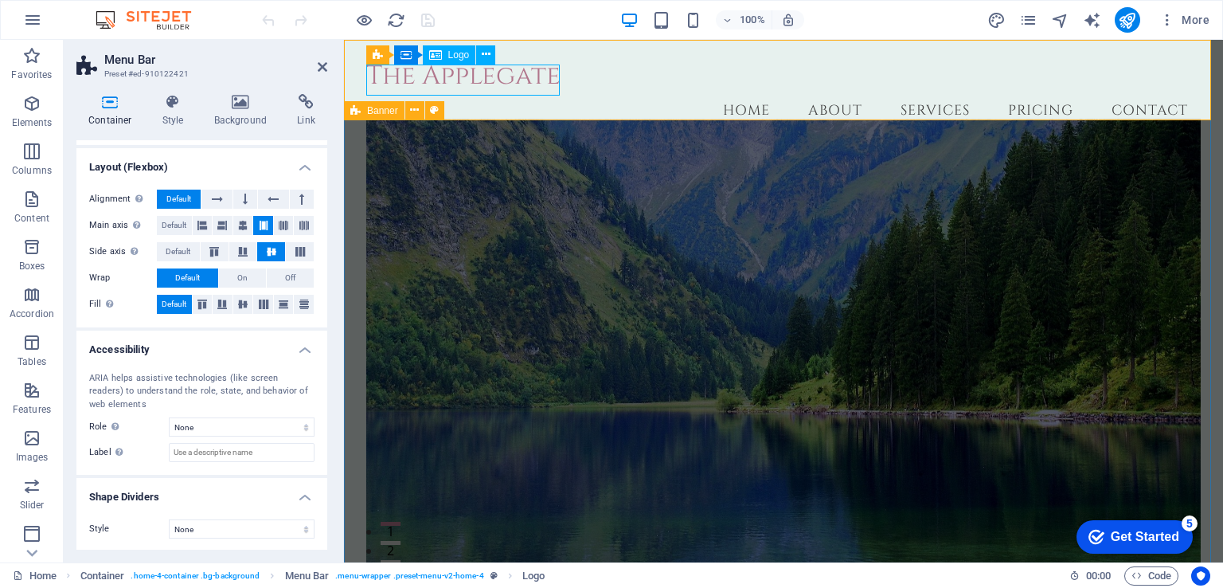
click at [454, 58] on span "Logo" at bounding box center [458, 55] width 21 height 10
click at [437, 56] on icon at bounding box center [435, 54] width 13 height 19
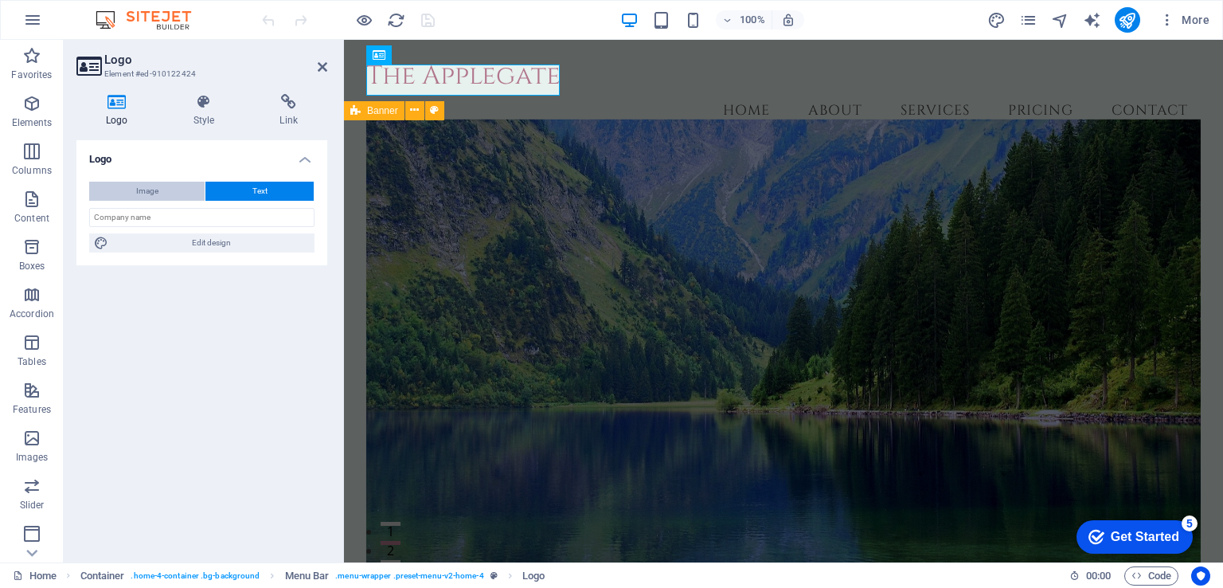
click at [132, 193] on button "Image" at bounding box center [146, 191] width 115 height 19
select select "DISABLED_OPTION_VALUE"
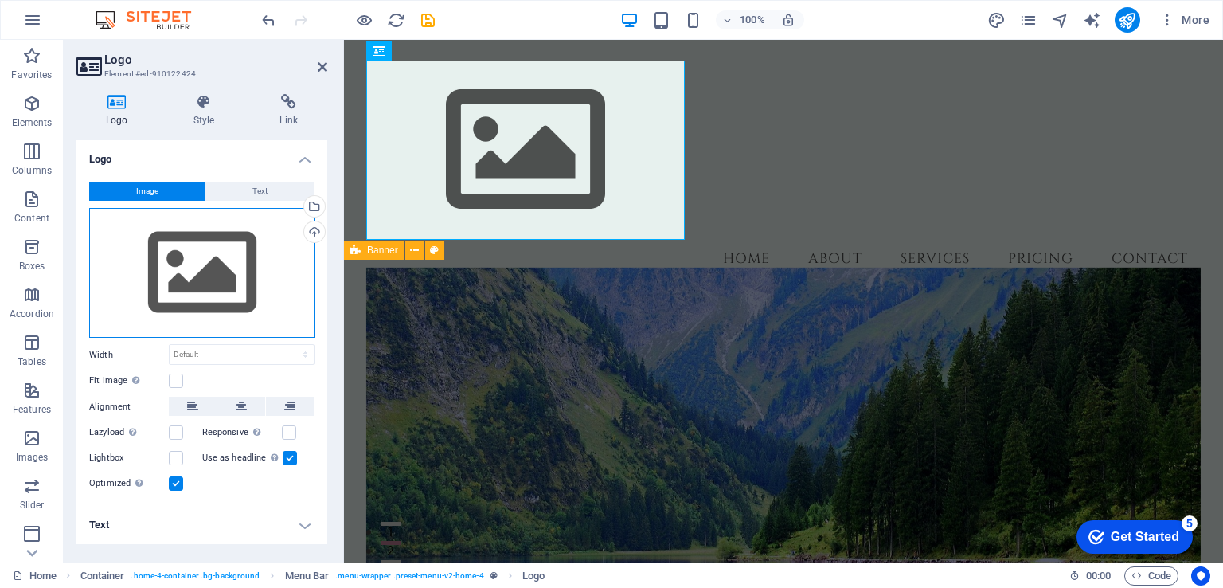
click at [189, 267] on div "Drag files here, click to choose files or select files from Files or our free s…" at bounding box center [201, 273] width 225 height 131
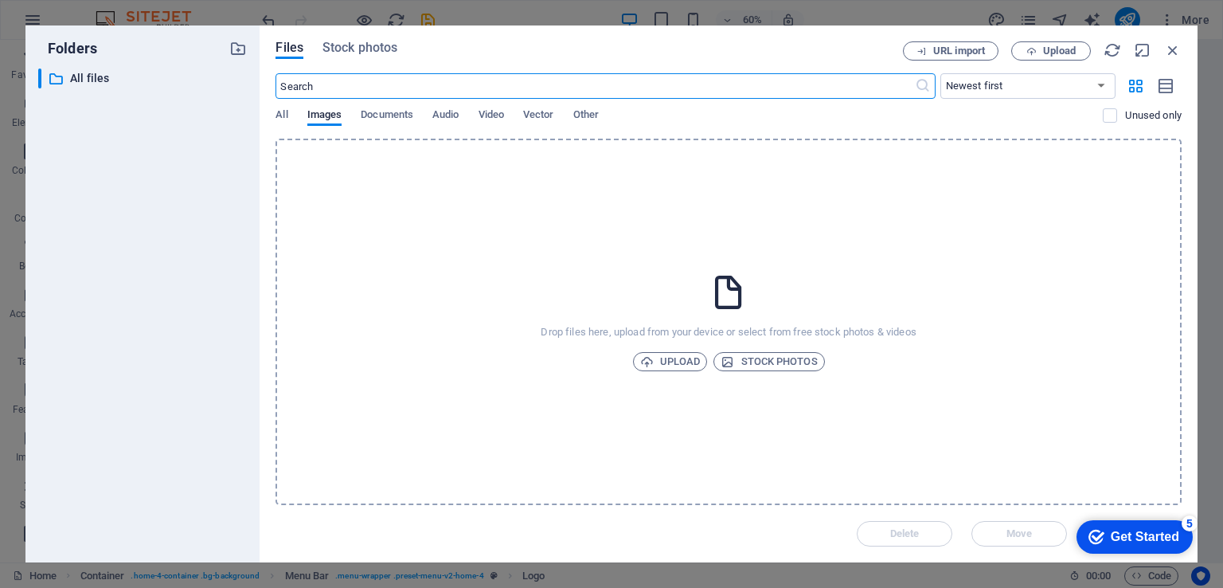
click at [299, 112] on div "All Images Documents Audio Video Vector Other" at bounding box center [688, 123] width 827 height 30
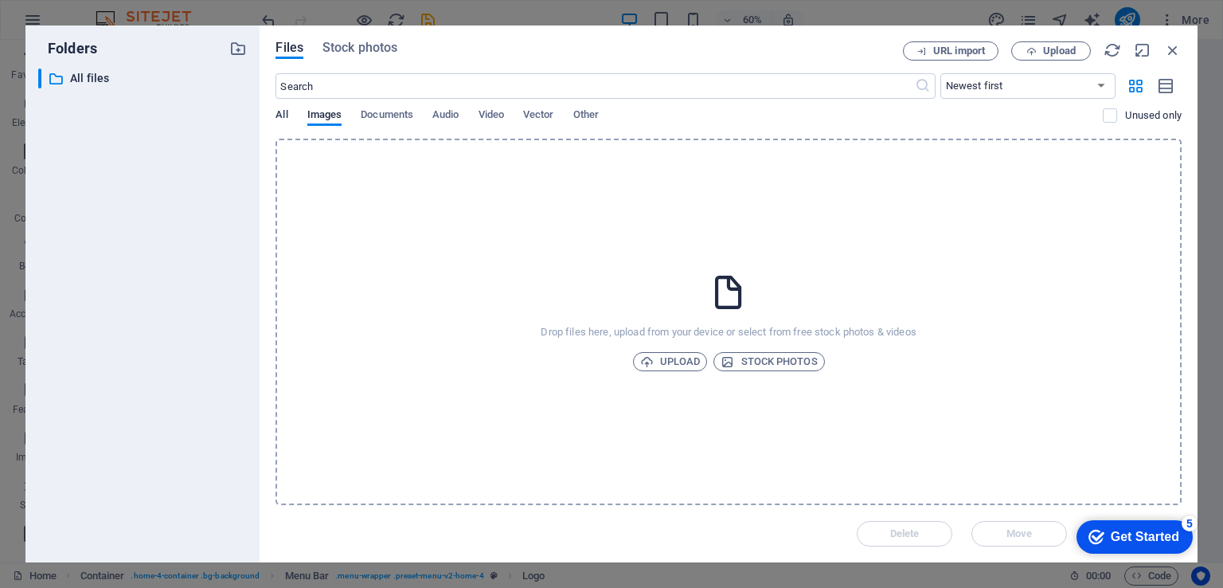
drag, startPoint x: 291, startPoint y: 109, endPoint x: 279, endPoint y: 108, distance: 11.2
click at [290, 108] on div "All Images Documents Audio Video Vector Other" at bounding box center [688, 123] width 827 height 30
click at [242, 132] on div "​ All files All files" at bounding box center [142, 308] width 209 height 481
click at [272, 121] on div "Files Stock photos URL import Upload ​ Newest first Oldest first Name (A-Z) Nam…" at bounding box center [729, 293] width 938 height 537
click at [274, 114] on div "Files Stock photos URL import Upload ​ Newest first Oldest first Name (A-Z) Nam…" at bounding box center [729, 293] width 938 height 537
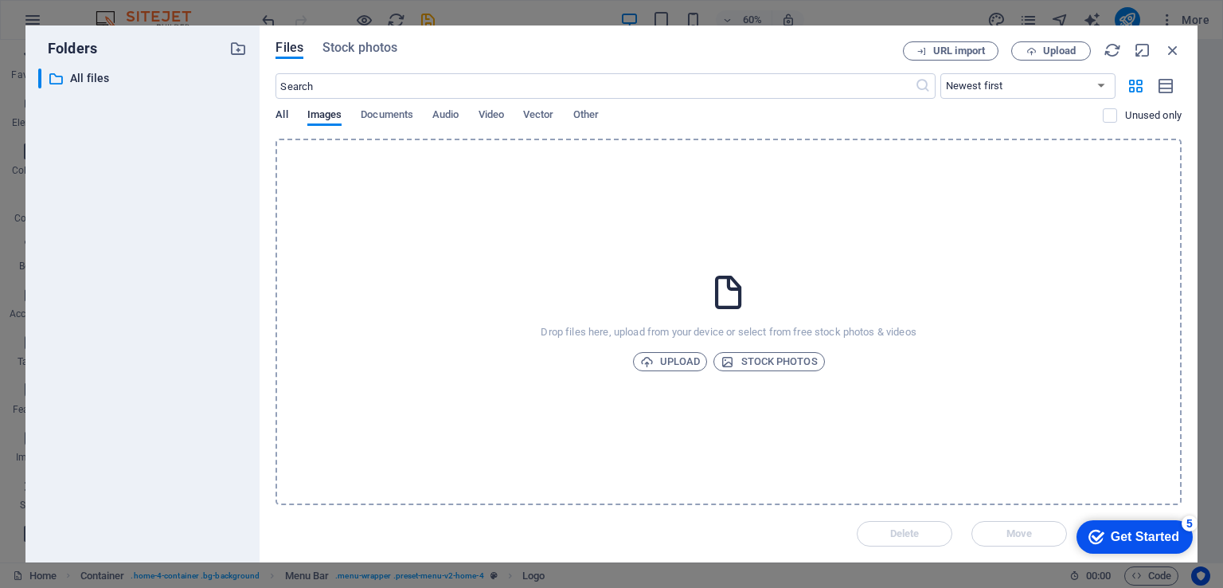
click at [287, 115] on span "All" at bounding box center [281, 116] width 12 height 22
click at [689, 357] on span "Upload" at bounding box center [670, 361] width 61 height 19
click at [675, 364] on span "Upload" at bounding box center [670, 361] width 61 height 19
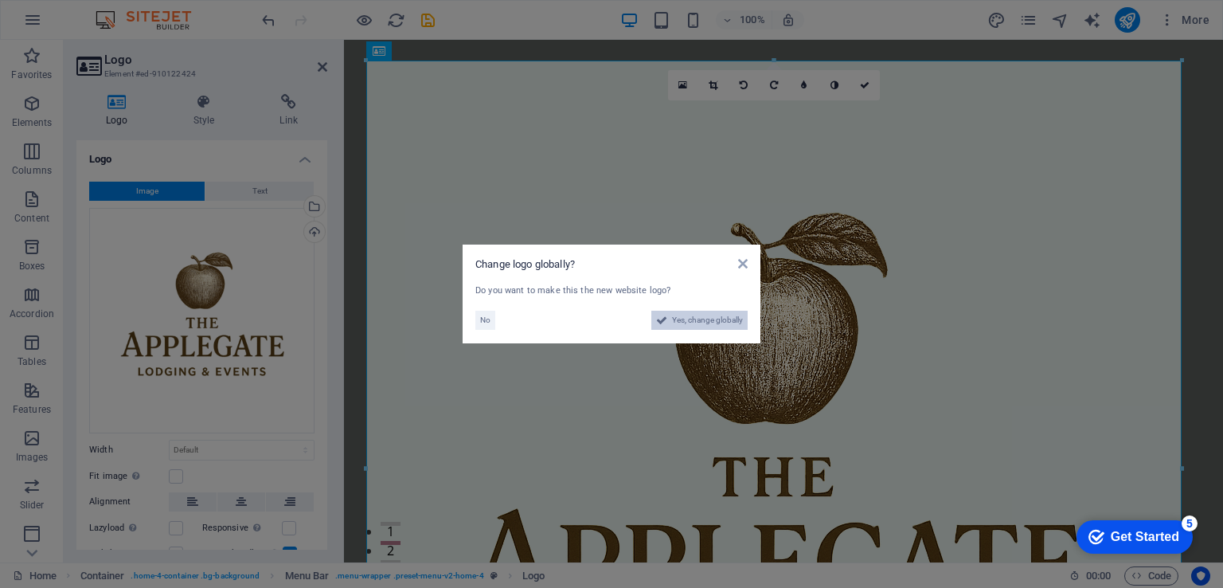
click at [711, 320] on span "Yes, change globally" at bounding box center [707, 319] width 71 height 19
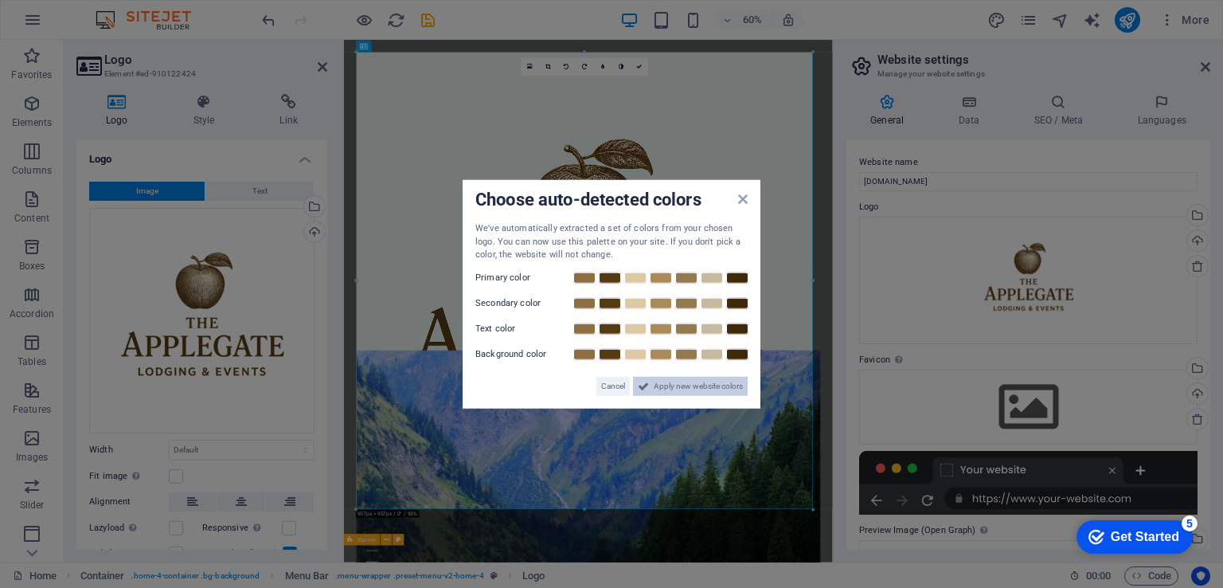
click at [710, 388] on span "Apply new website colors" at bounding box center [698, 385] width 89 height 19
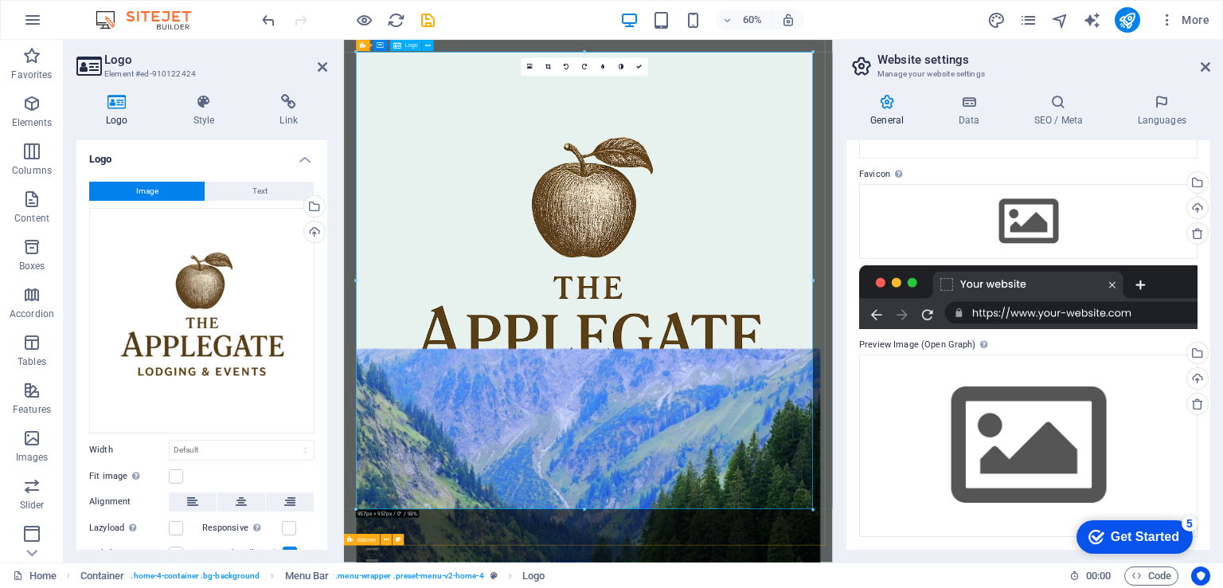
scroll to position [0, 0]
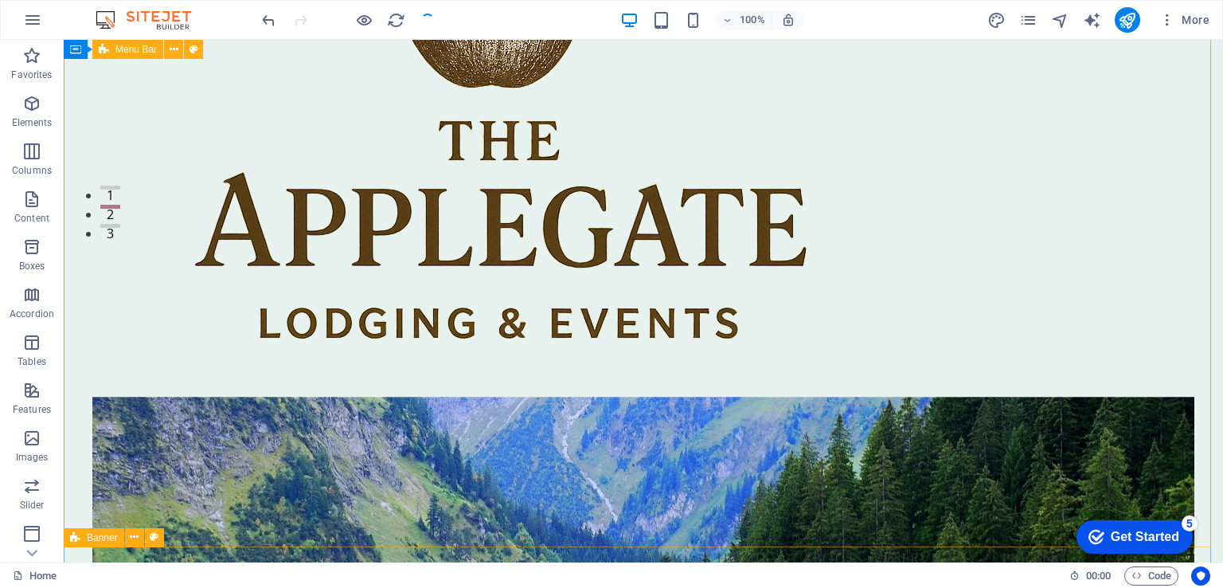
scroll to position [159, 0]
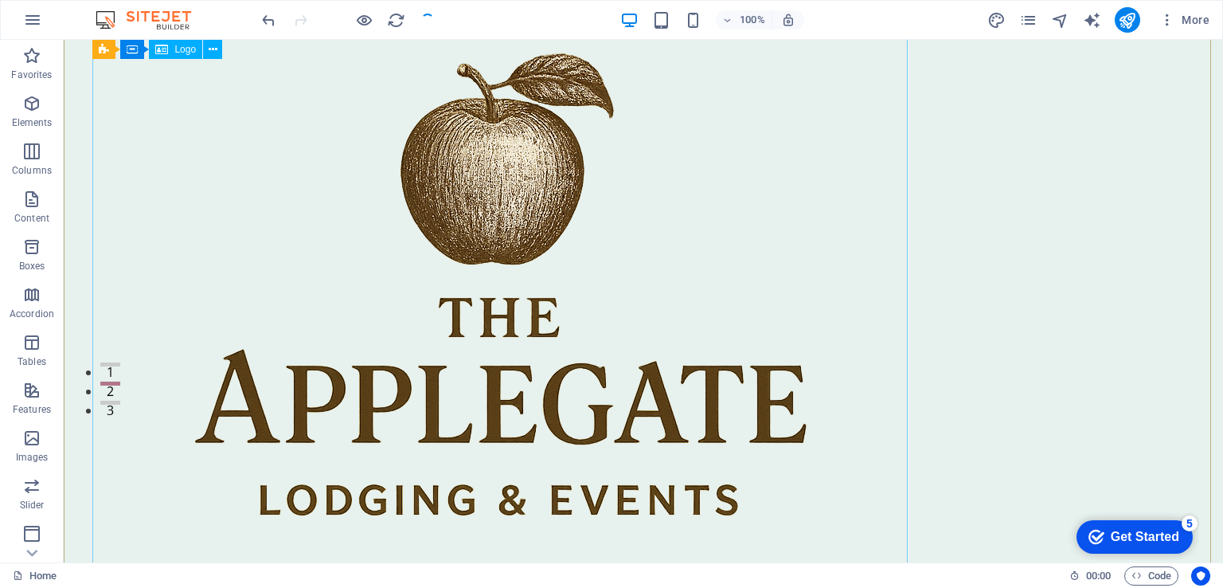
click at [680, 239] on div at bounding box center [642, 308] width 1101 height 815
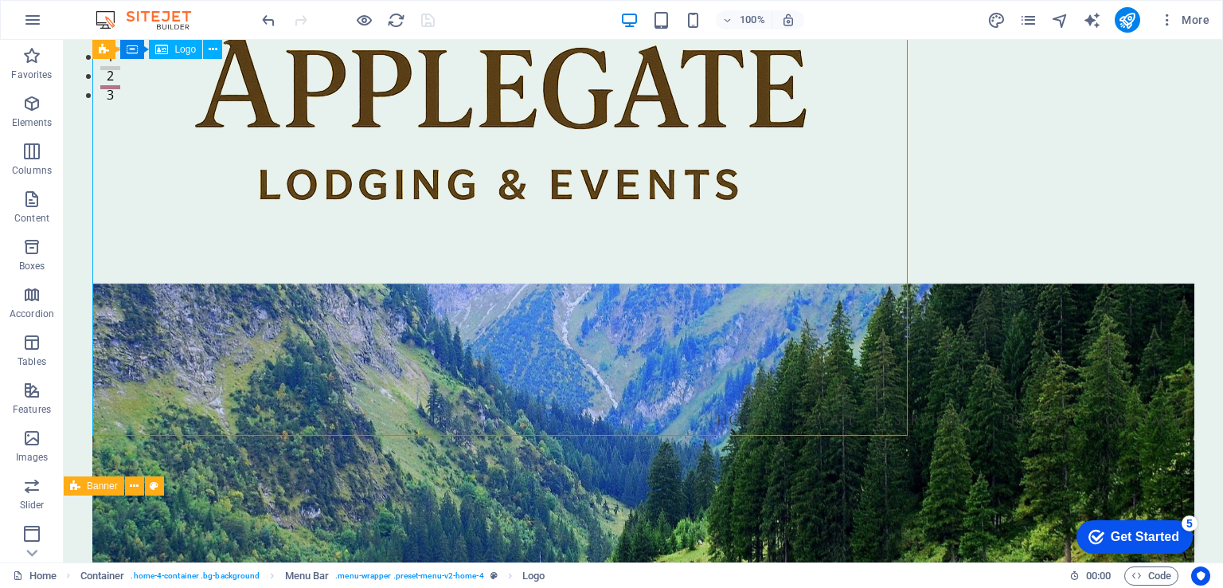
scroll to position [478, 0]
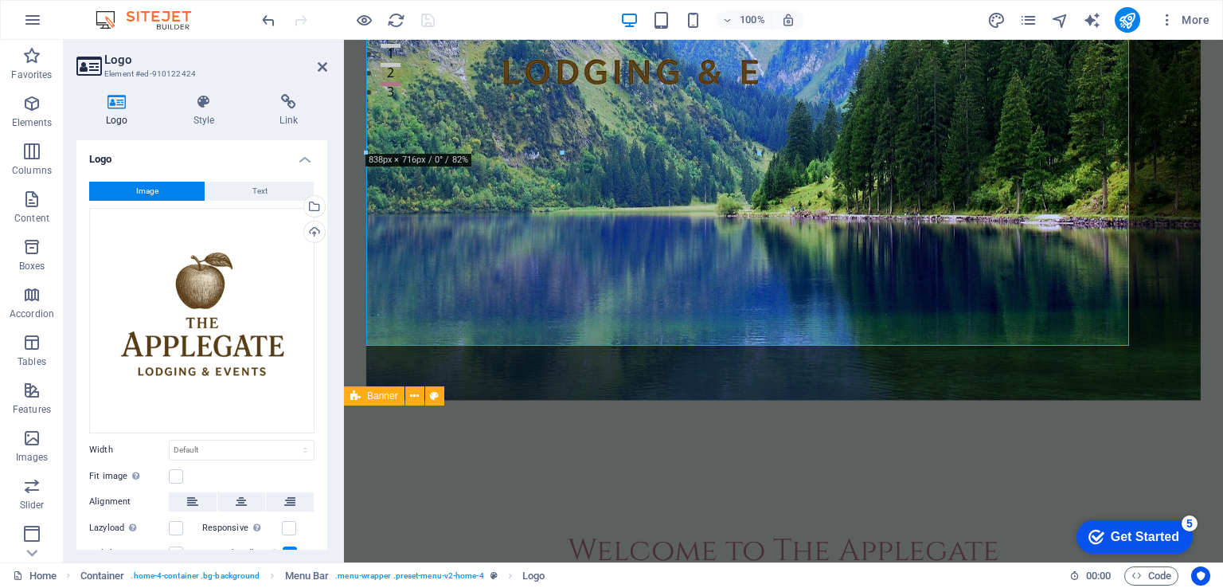
drag, startPoint x: 832, startPoint y: 353, endPoint x: 332, endPoint y: -69, distance: 654.2
type input "812"
select select "px"
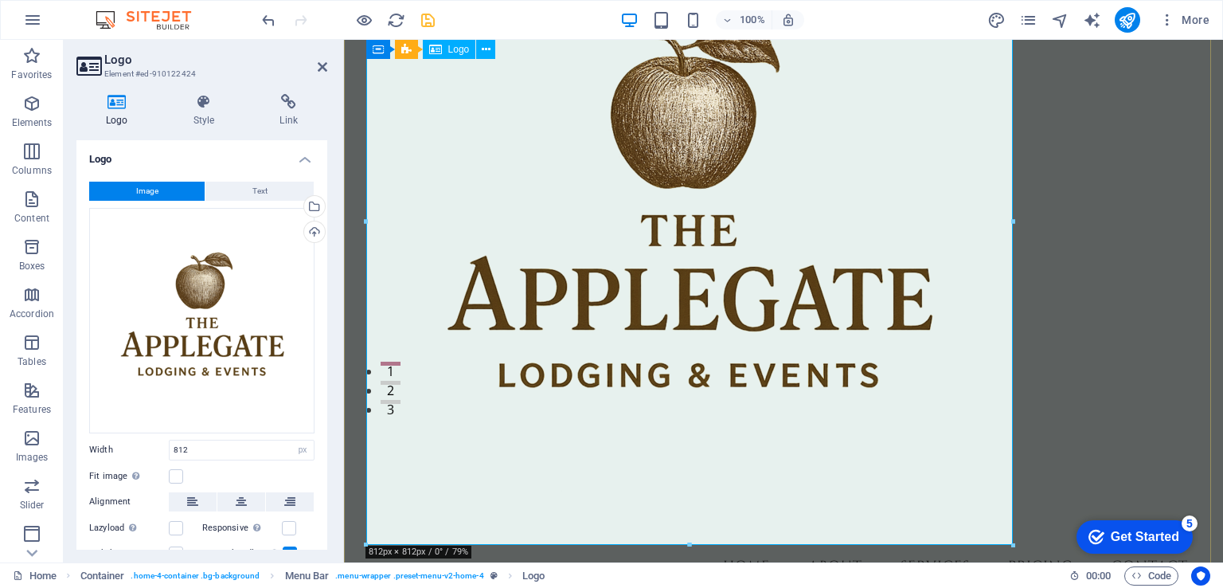
scroll to position [162, 0]
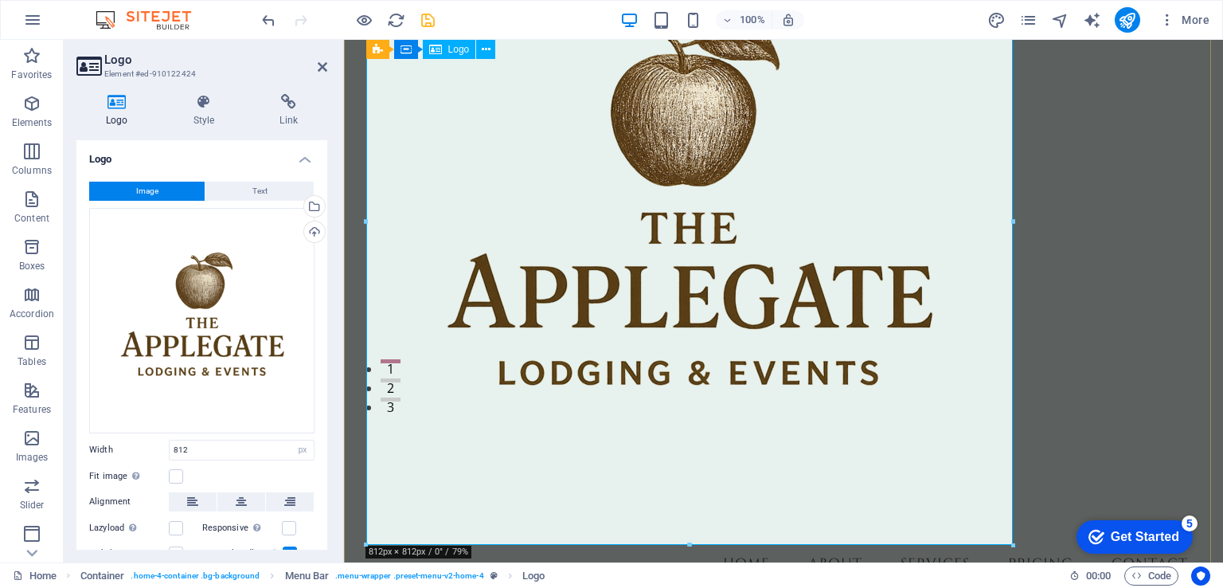
drag, startPoint x: 1352, startPoint y: 581, endPoint x: 553, endPoint y: 96, distance: 934.1
click at [764, 206] on div at bounding box center [783, 221] width 835 height 646
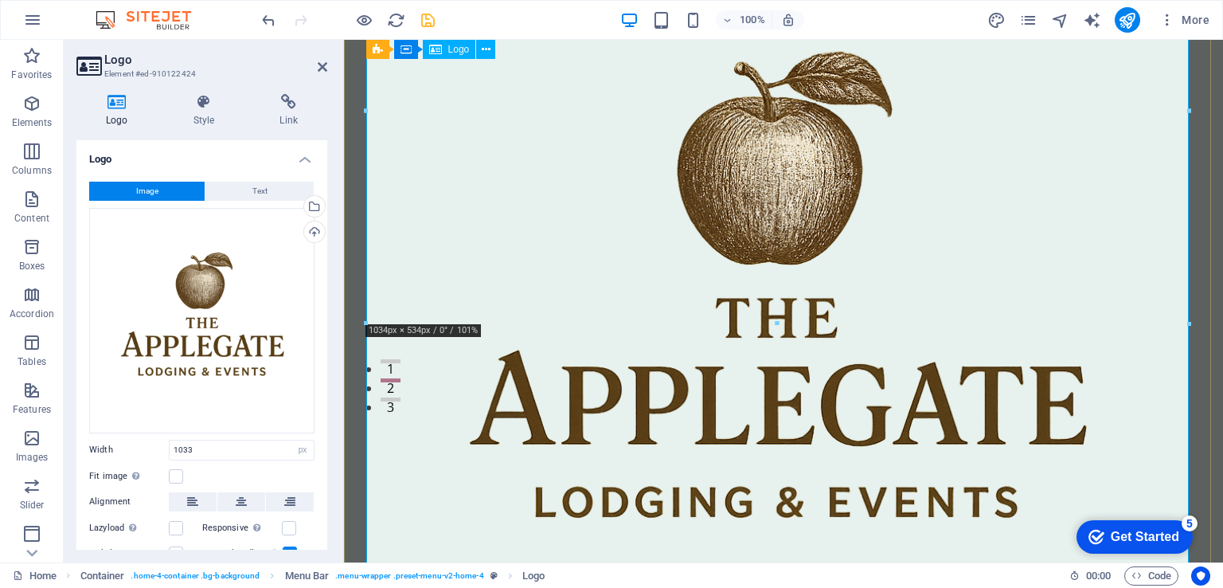
click at [513, 139] on div at bounding box center [783, 309] width 835 height 822
click at [602, 100] on div at bounding box center [783, 309] width 835 height 822
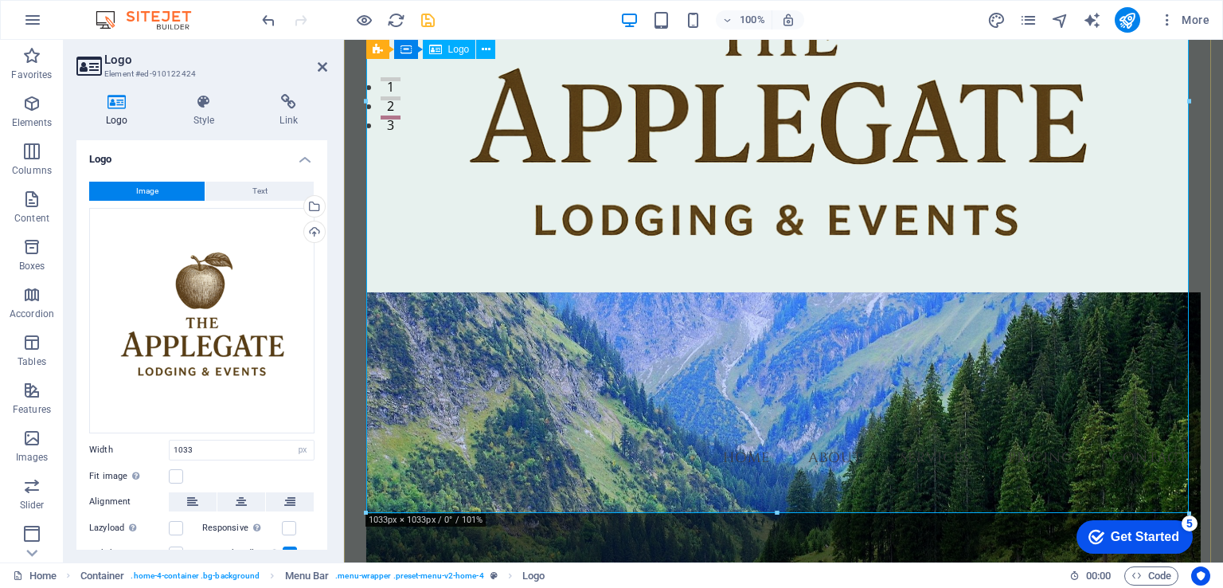
scroll to position [481, 0]
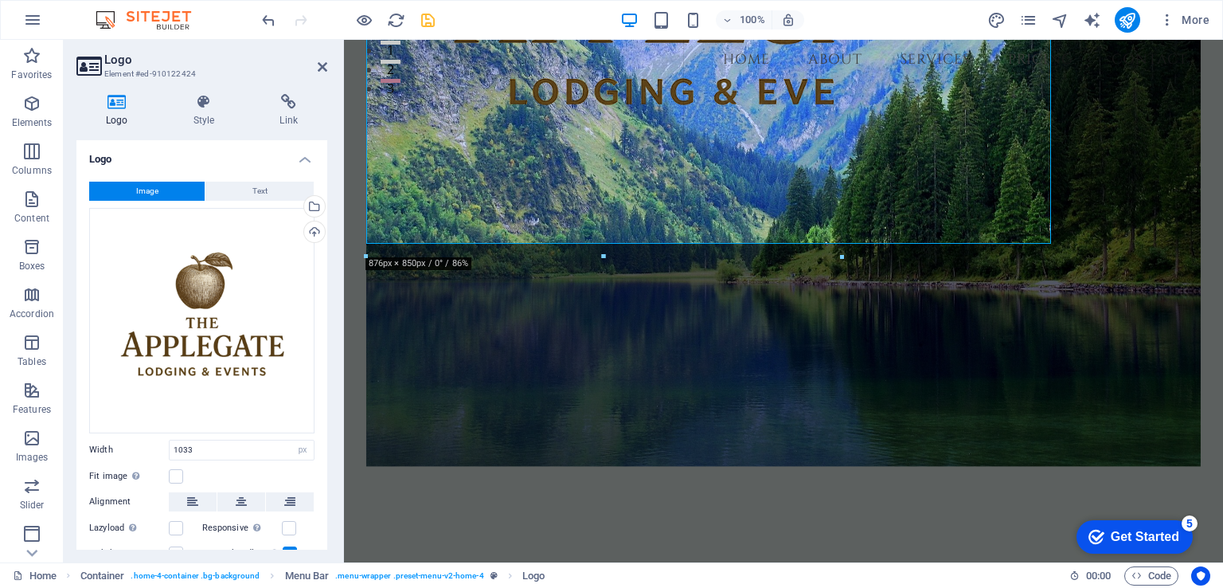
drag, startPoint x: 1191, startPoint y: 402, endPoint x: 436, endPoint y: 41, distance: 836.8
type input "603"
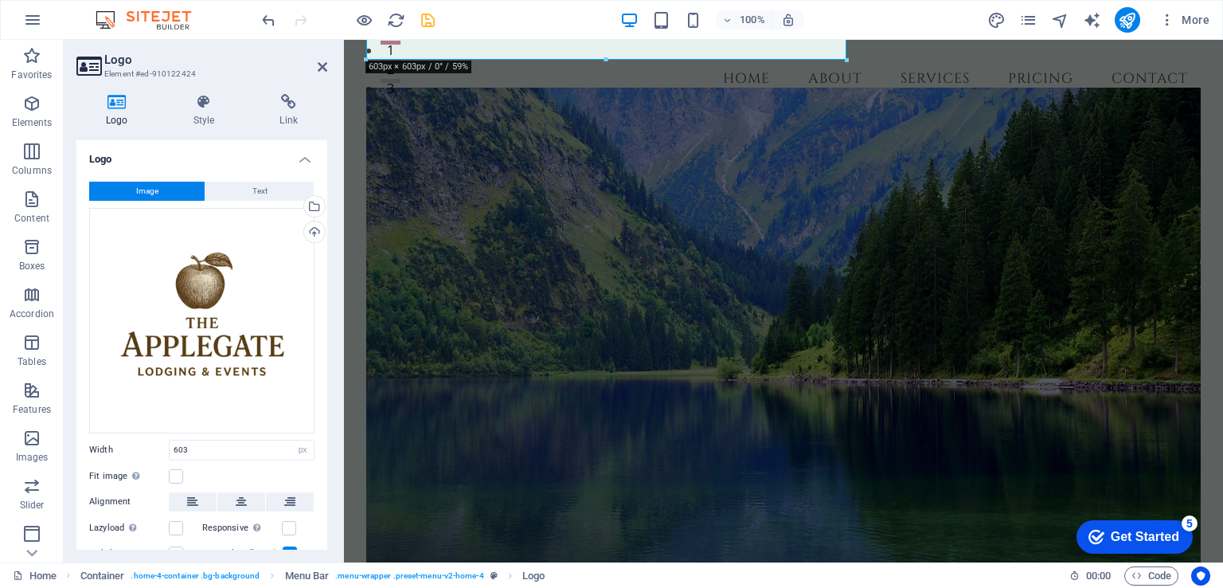
click at [939, 177] on figure at bounding box center [783, 326] width 835 height 476
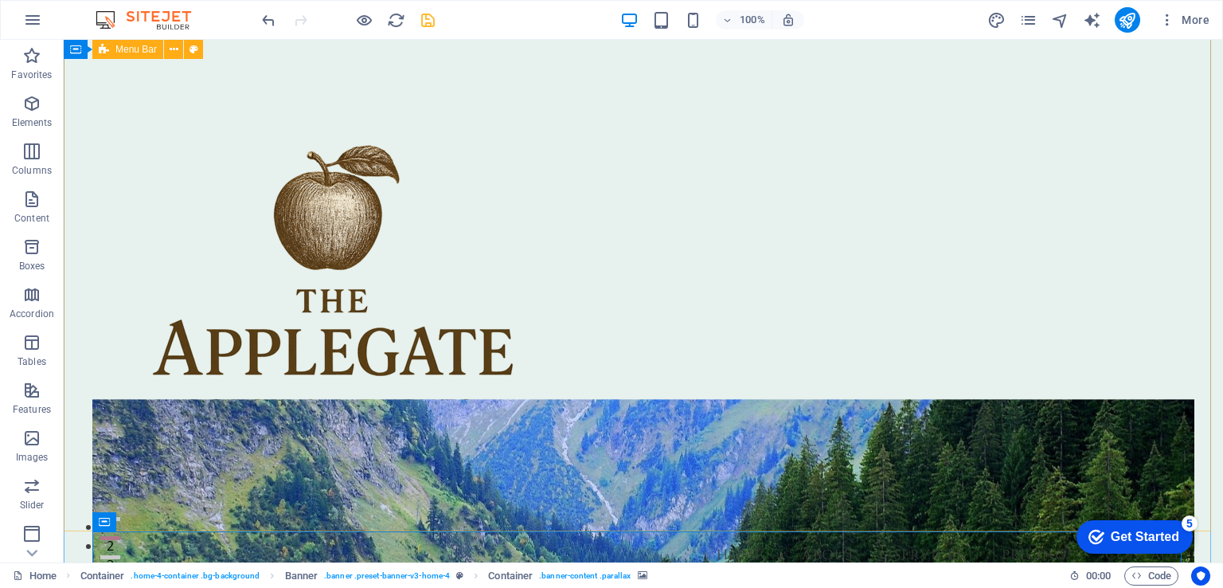
scroll to position [0, 0]
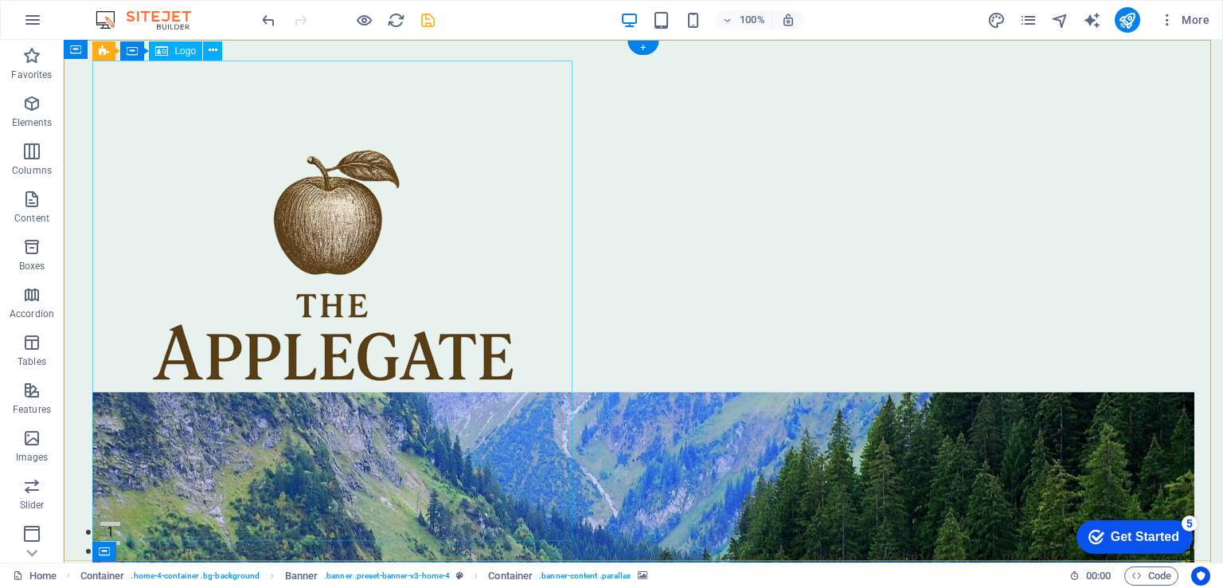
click at [322, 239] on div at bounding box center [642, 301] width 1101 height 480
click at [318, 236] on div at bounding box center [642, 301] width 1101 height 480
select select "px"
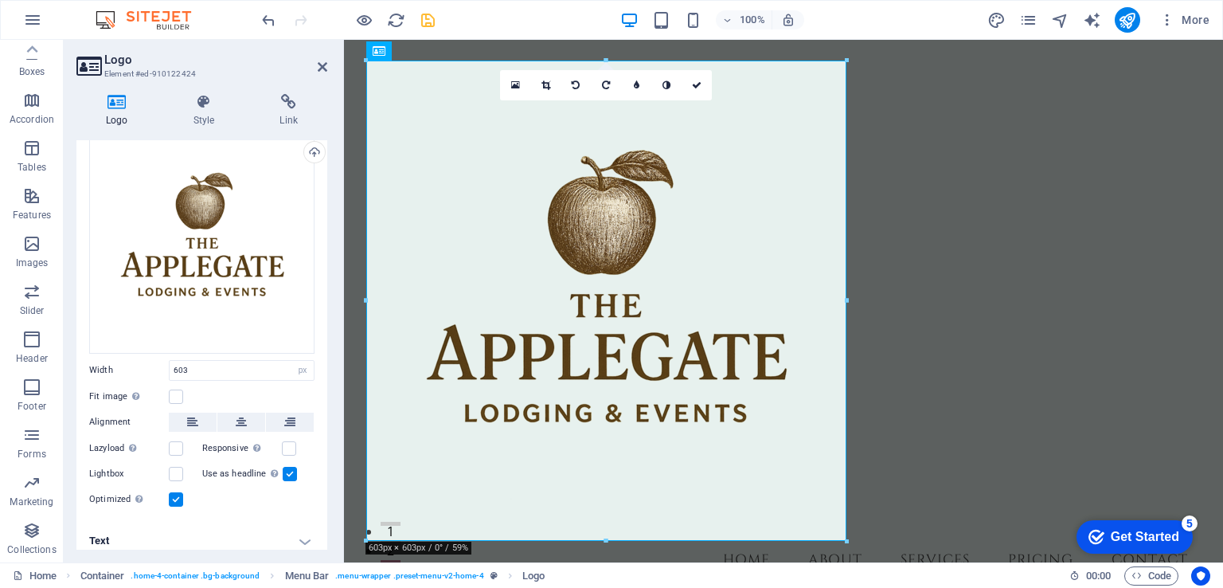
scroll to position [86, 0]
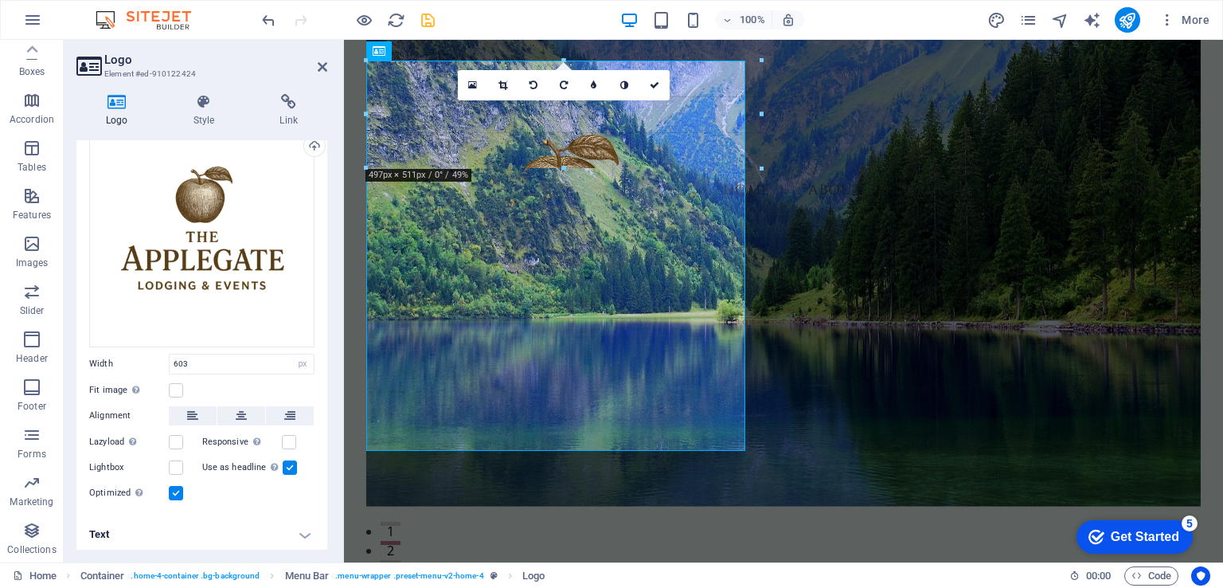
drag, startPoint x: 845, startPoint y: 542, endPoint x: 258, endPoint y: 178, distance: 691.5
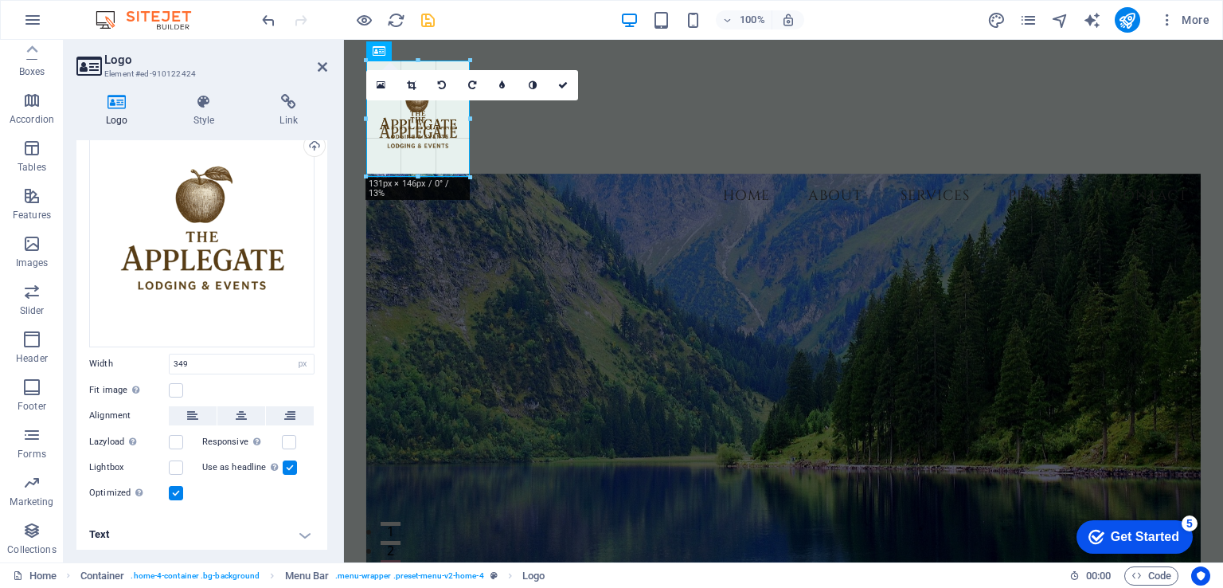
drag, startPoint x: 644, startPoint y: 335, endPoint x: 470, endPoint y: 136, distance: 264.1
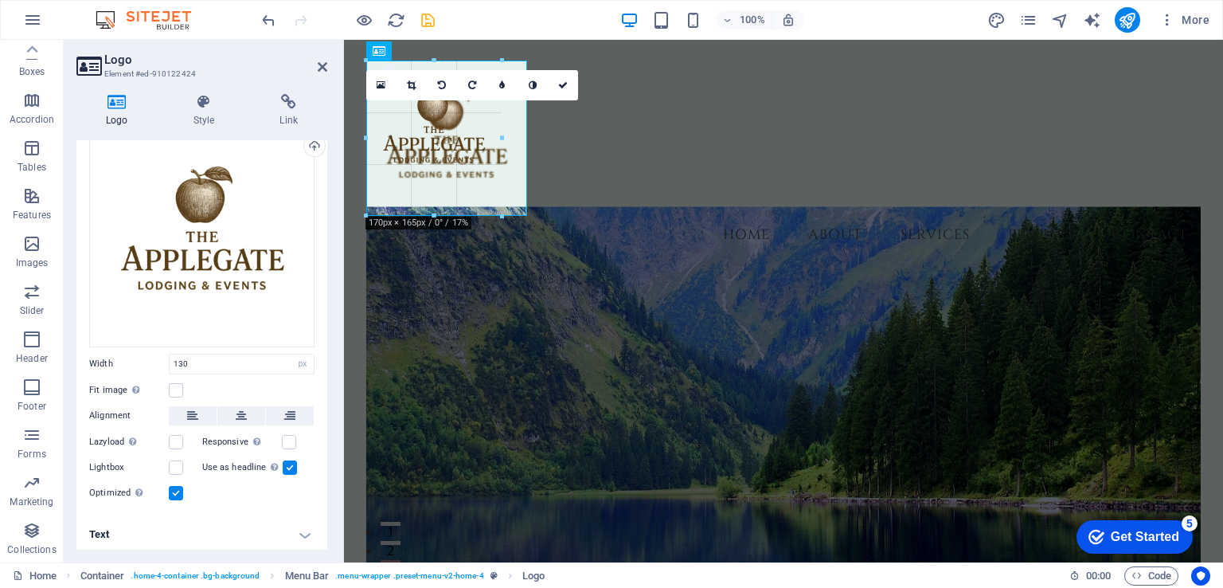
drag, startPoint x: 469, startPoint y: 161, endPoint x: 526, endPoint y: 170, distance: 58.1
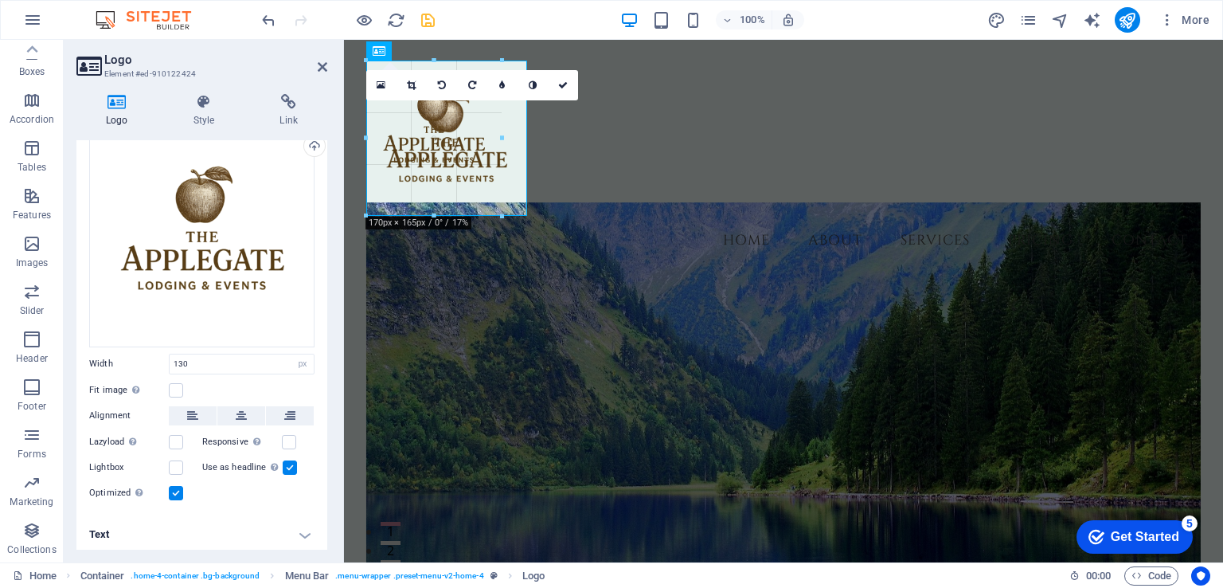
type input "202"
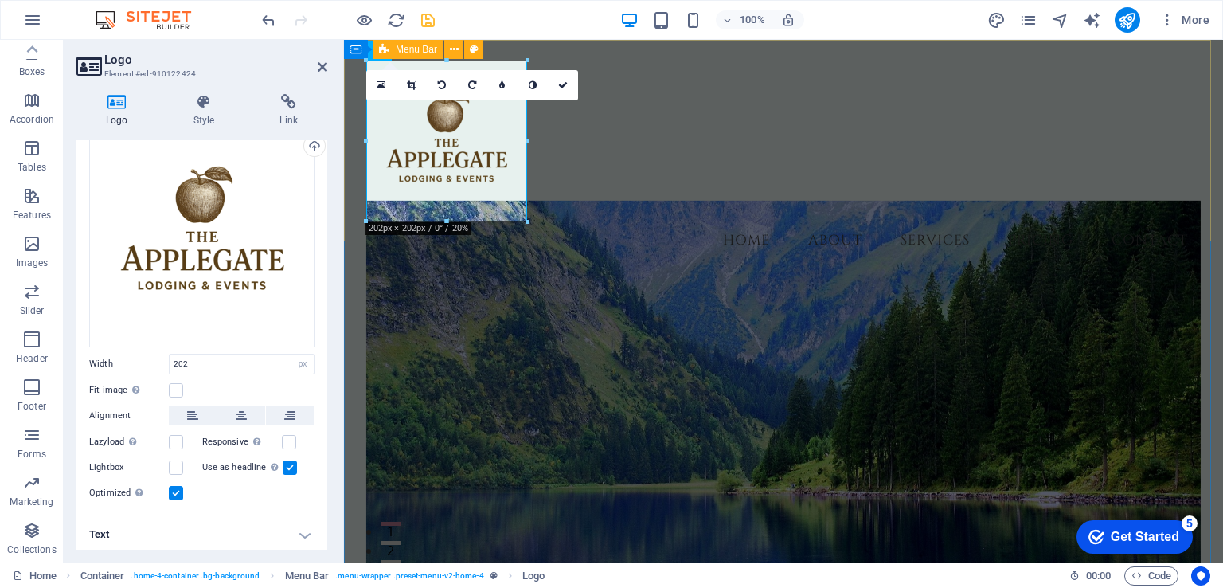
click at [683, 88] on div "Menu Home About Services Pricing Contact" at bounding box center [783, 160] width 879 height 241
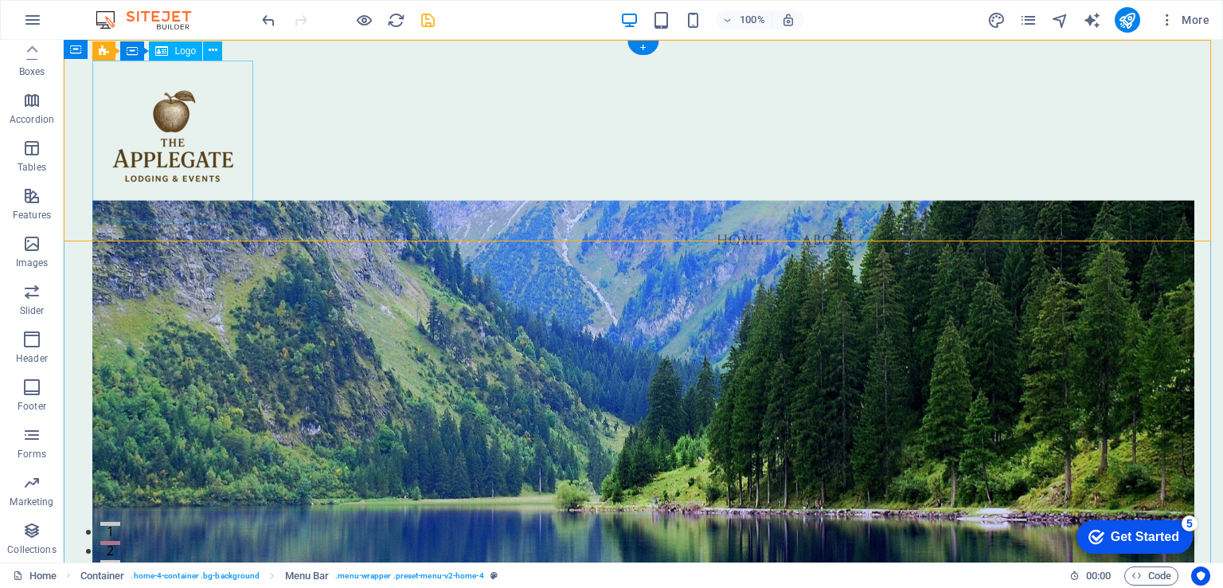
click at [178, 150] on div at bounding box center [642, 141] width 1101 height 161
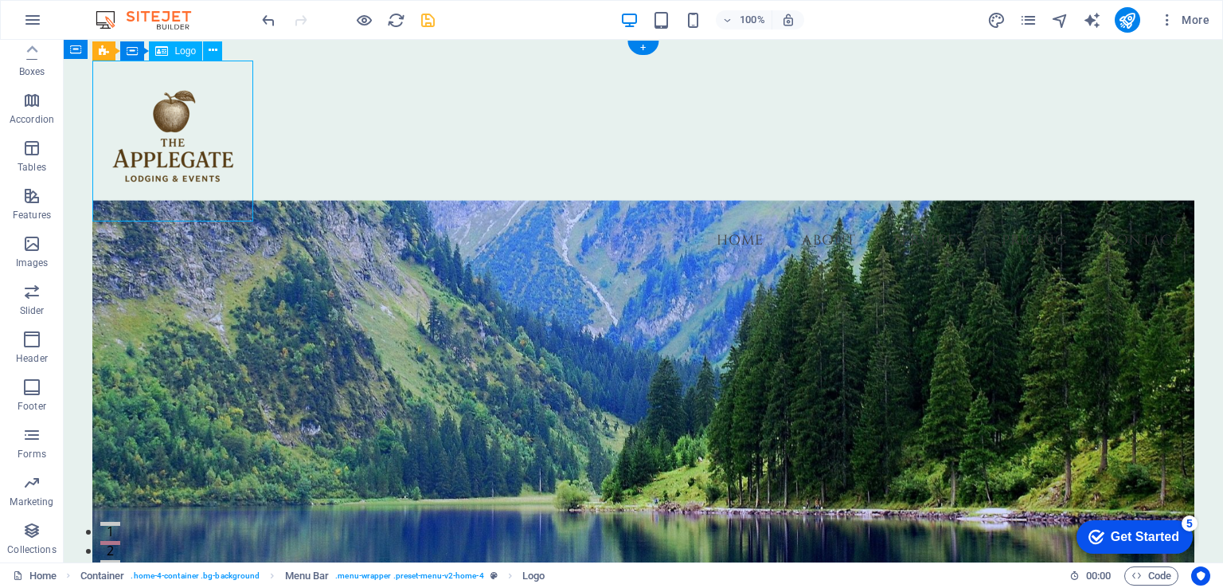
click at [178, 150] on div at bounding box center [642, 141] width 1101 height 161
select select "px"
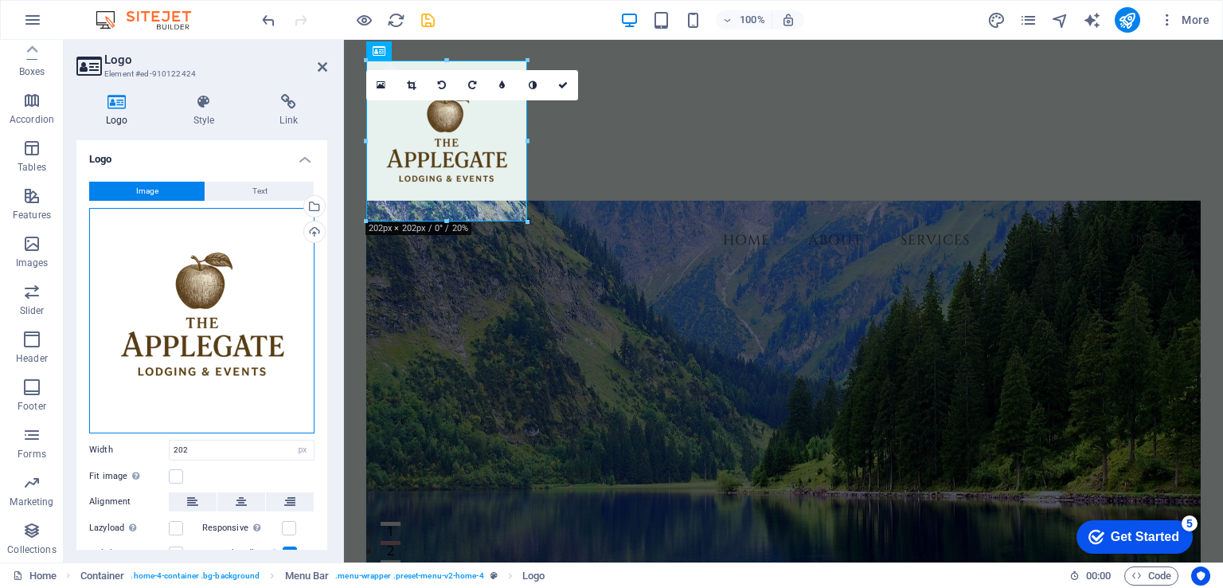
click at [194, 342] on div "Drag files here, click to choose files or select files from Files or our free s…" at bounding box center [201, 320] width 225 height 225
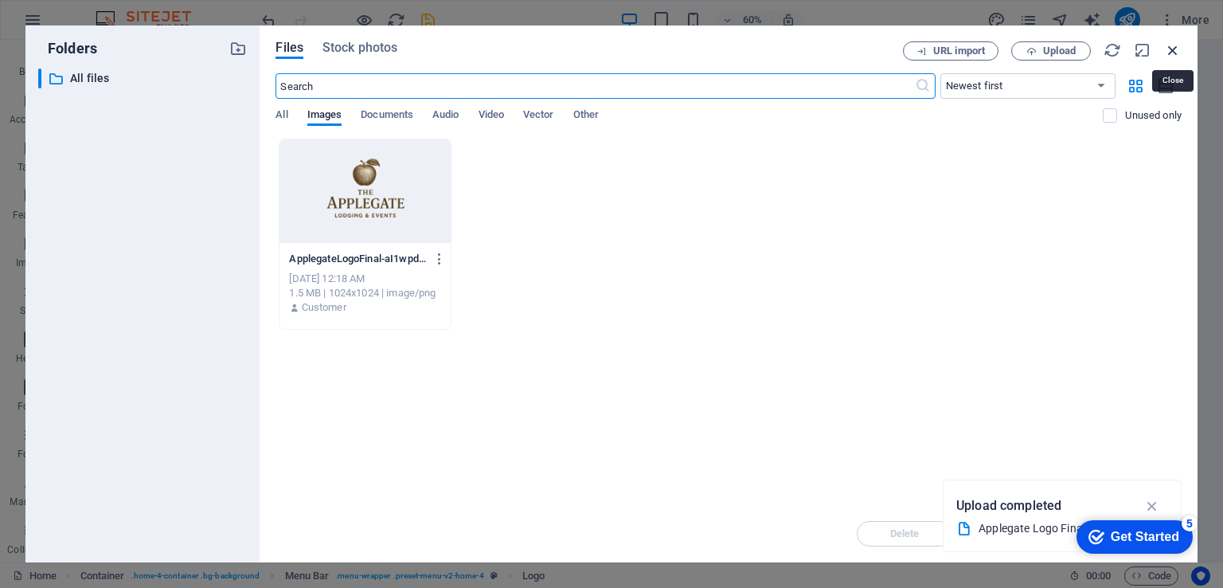
click at [1172, 56] on icon "button" at bounding box center [1173, 50] width 18 height 18
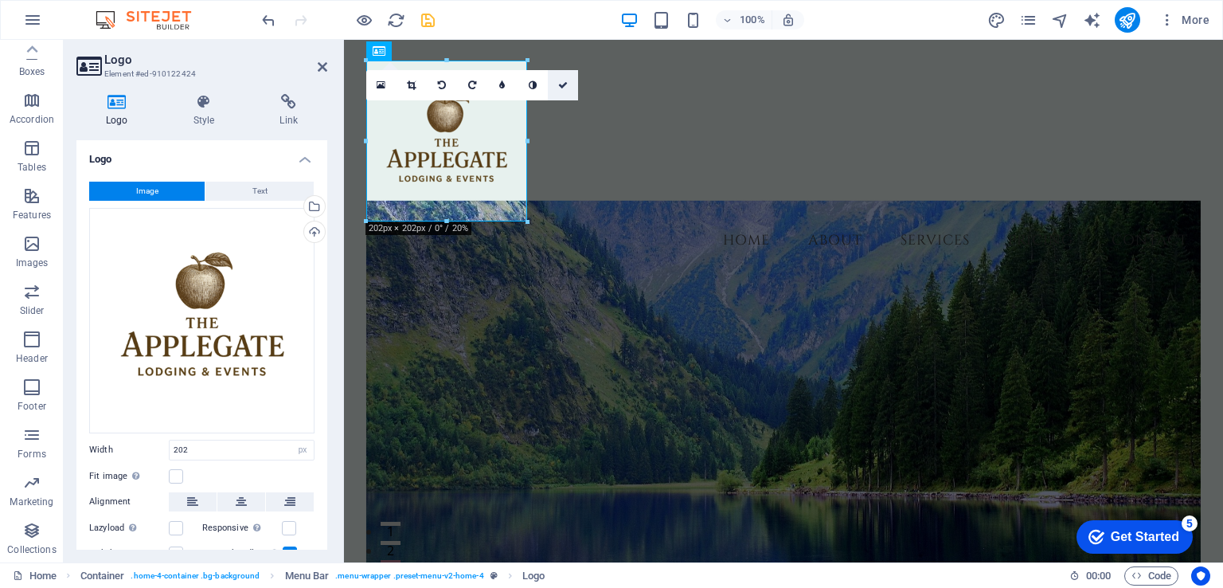
click at [560, 90] on link at bounding box center [563, 85] width 30 height 30
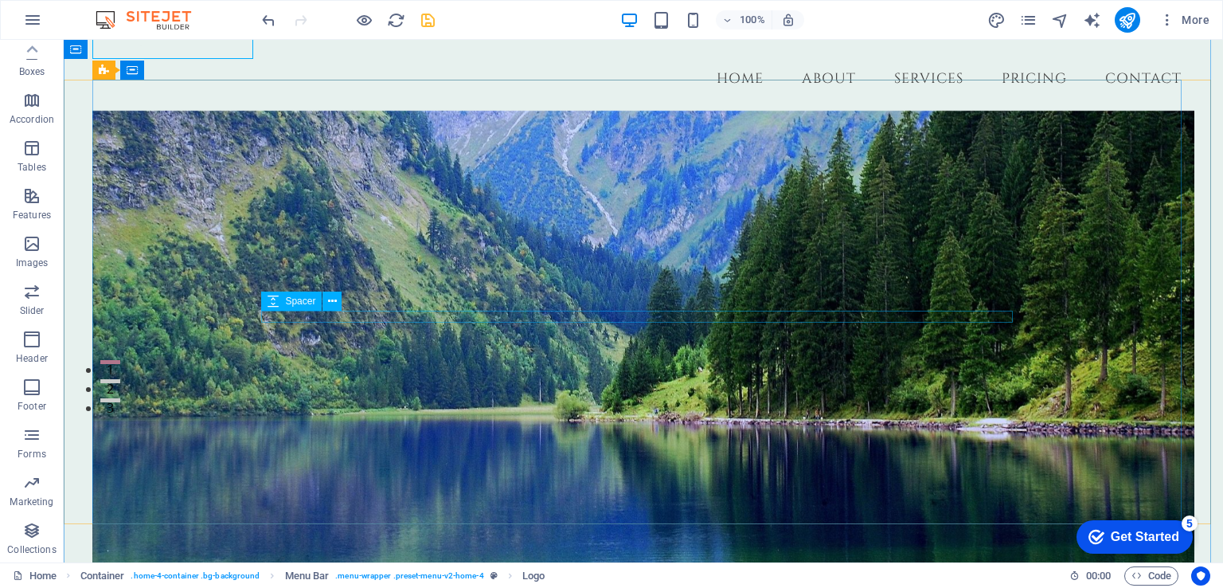
scroll to position [239, 0]
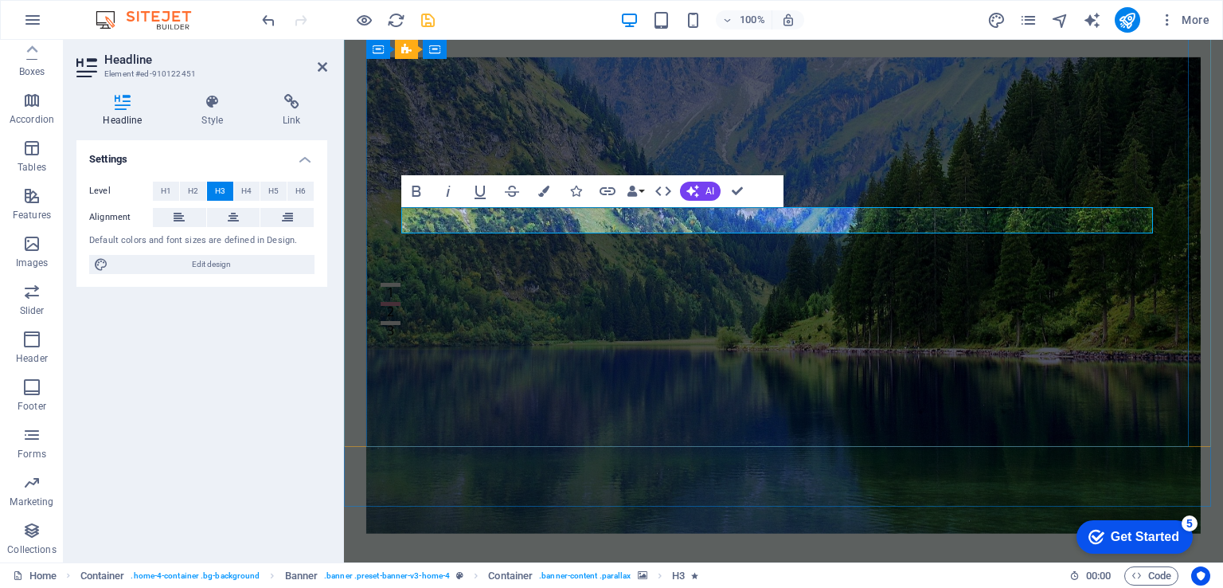
drag, startPoint x: 1074, startPoint y: 220, endPoint x: 934, endPoint y: 220, distance: 140.1
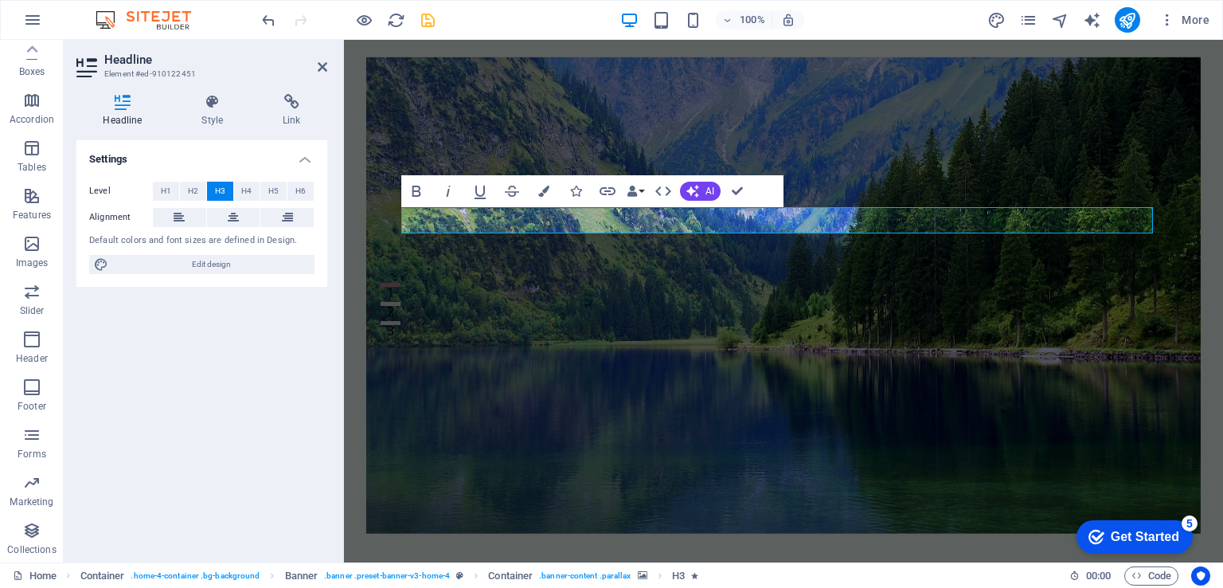
click at [1048, 376] on figure at bounding box center [783, 295] width 835 height 476
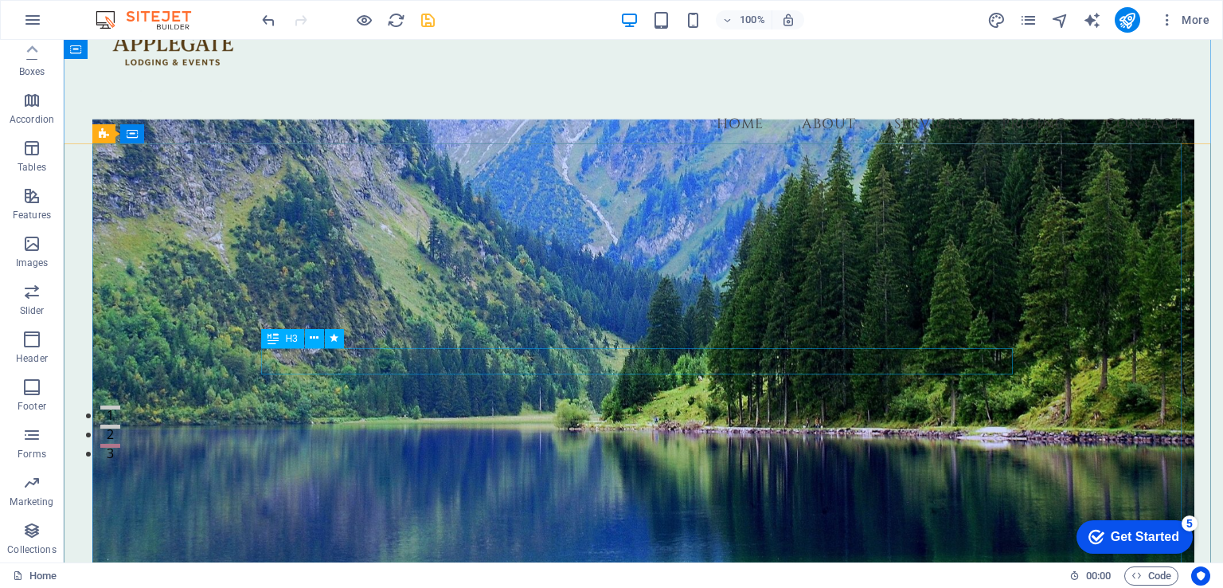
scroll to position [0, 0]
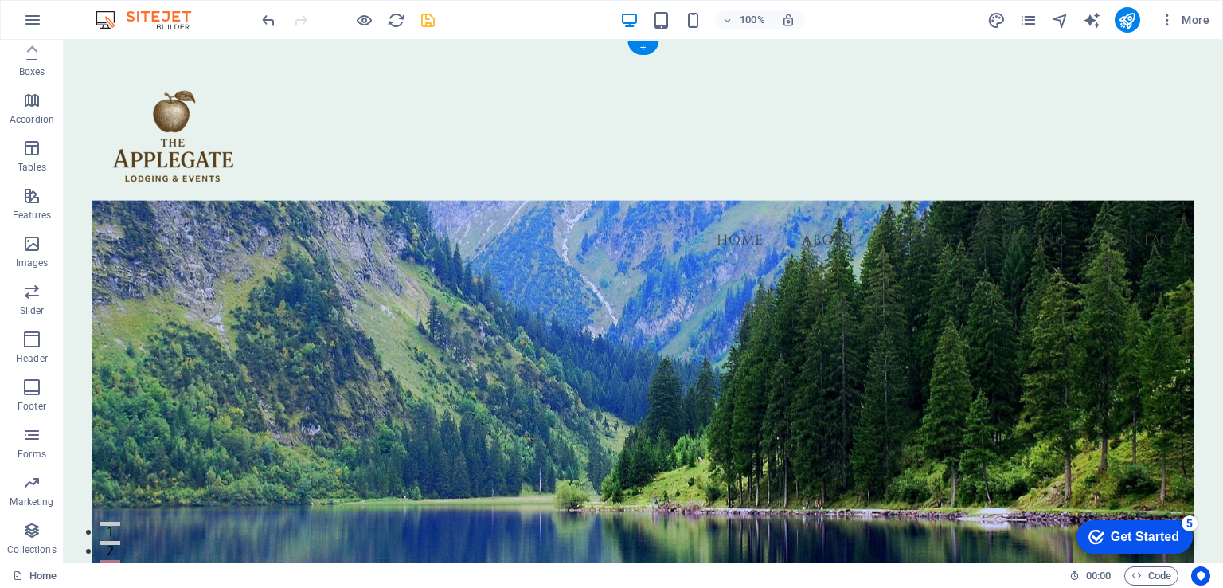
click at [228, 291] on figure at bounding box center [642, 439] width 1101 height 476
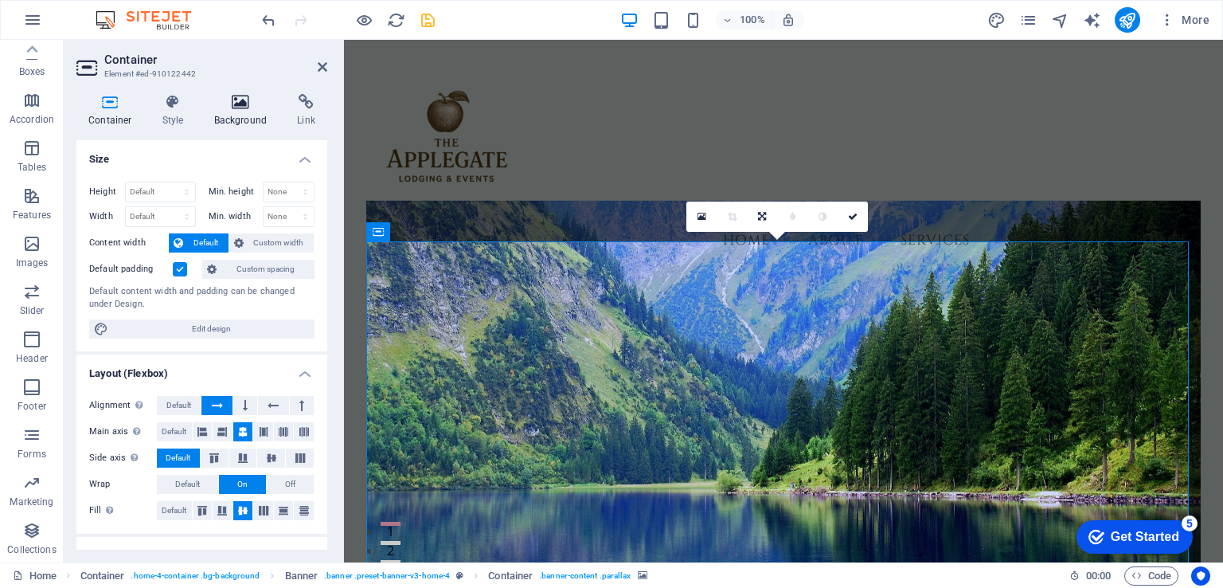
click at [249, 110] on h4 "Background" at bounding box center [244, 110] width 84 height 33
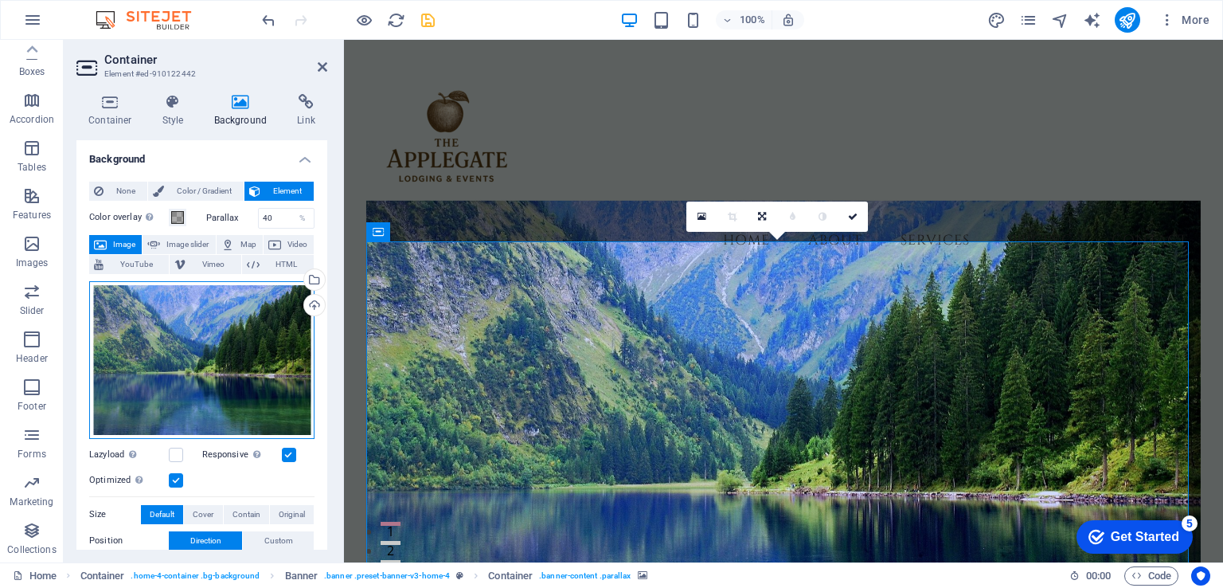
click at [217, 353] on div "Drag files here, click to choose files or select files from Files or our free s…" at bounding box center [201, 360] width 225 height 158
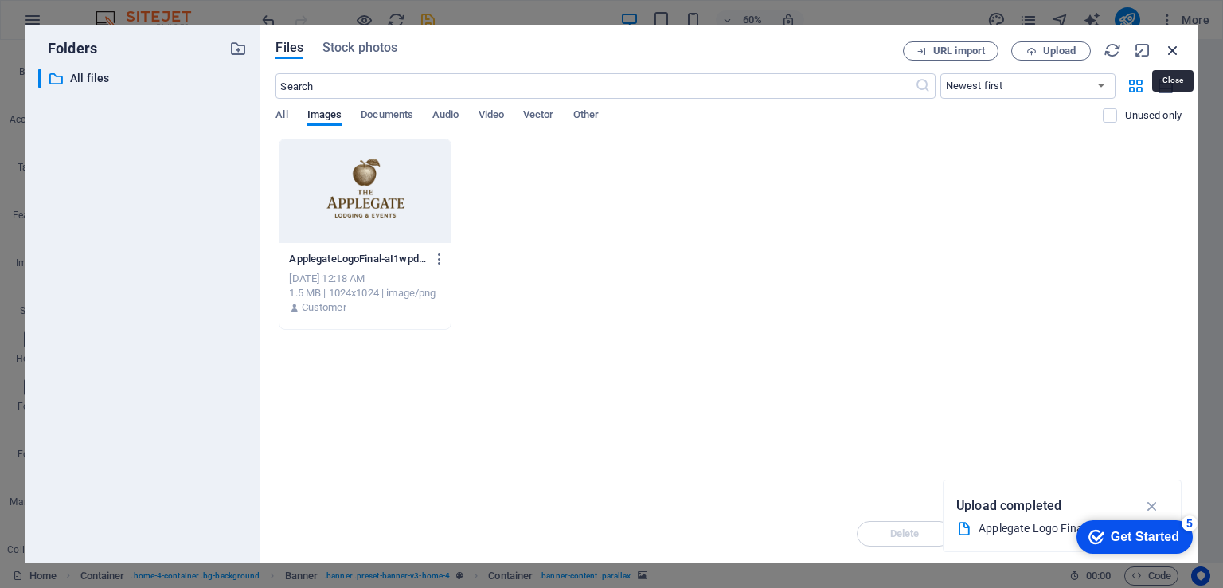
click at [1177, 53] on icon "button" at bounding box center [1173, 50] width 18 height 18
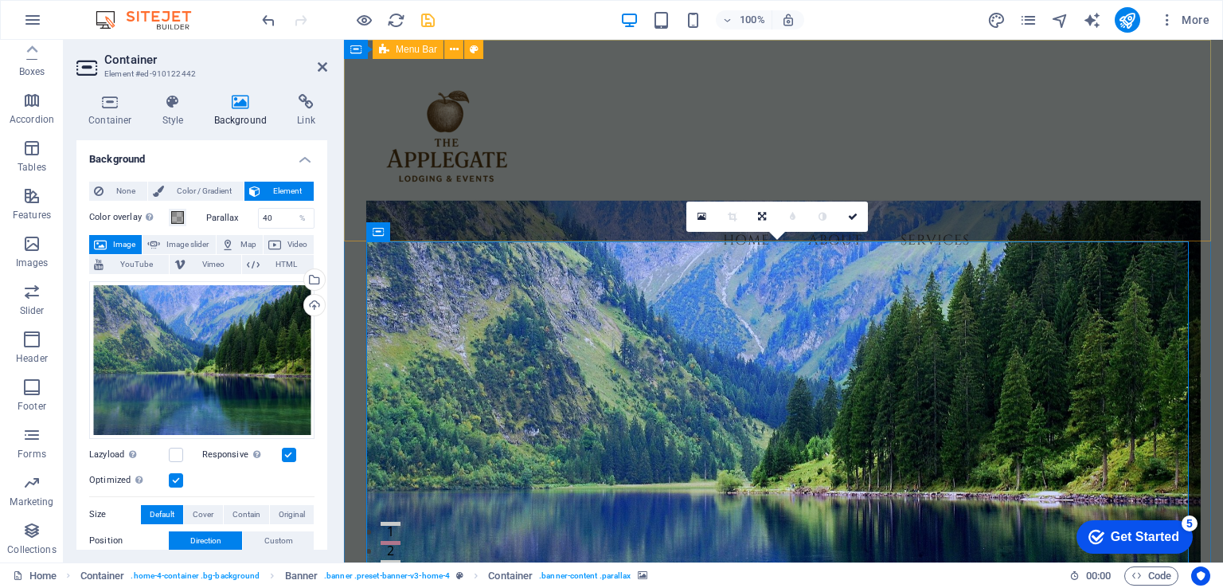
click at [1098, 196] on div "Menu Home About Services Pricing Contact" at bounding box center [783, 160] width 879 height 241
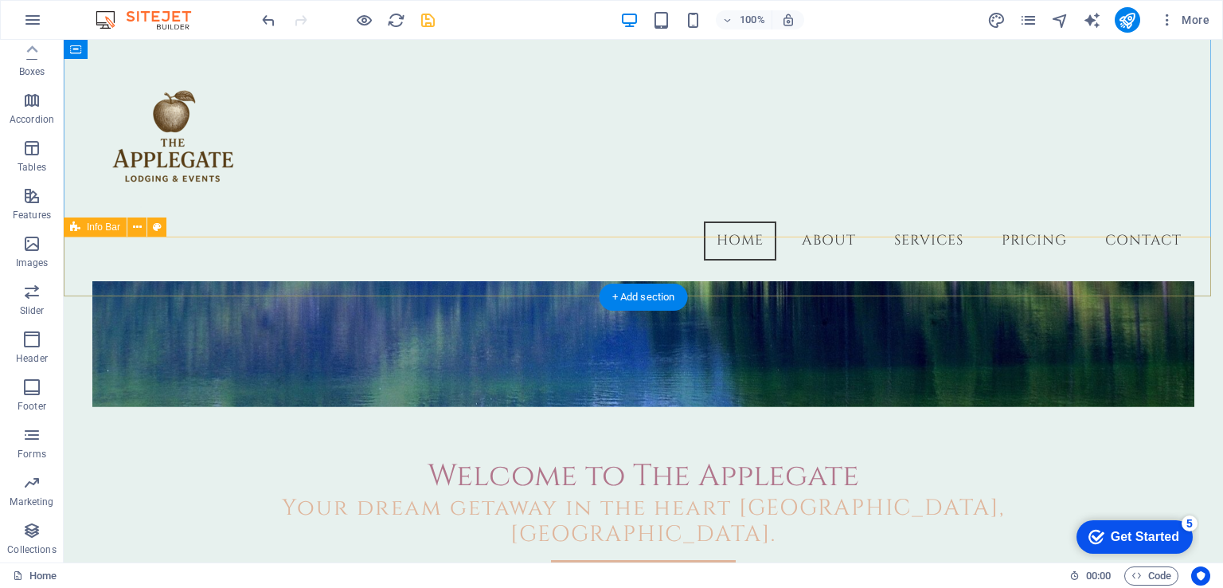
scroll to position [196, 0]
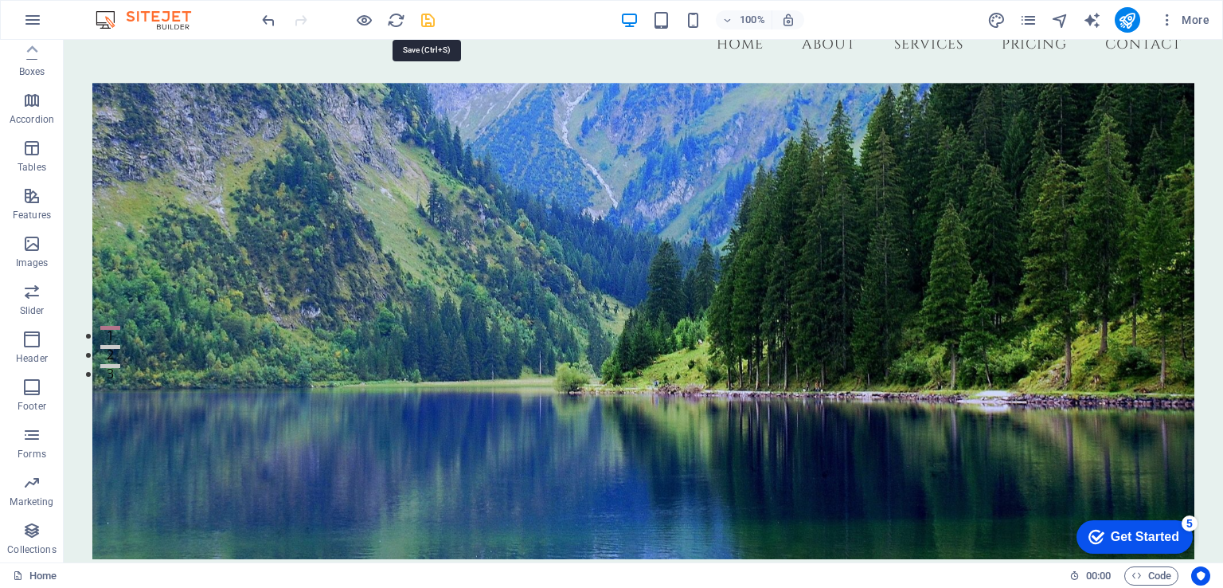
click at [435, 25] on icon "save" at bounding box center [428, 20] width 18 height 18
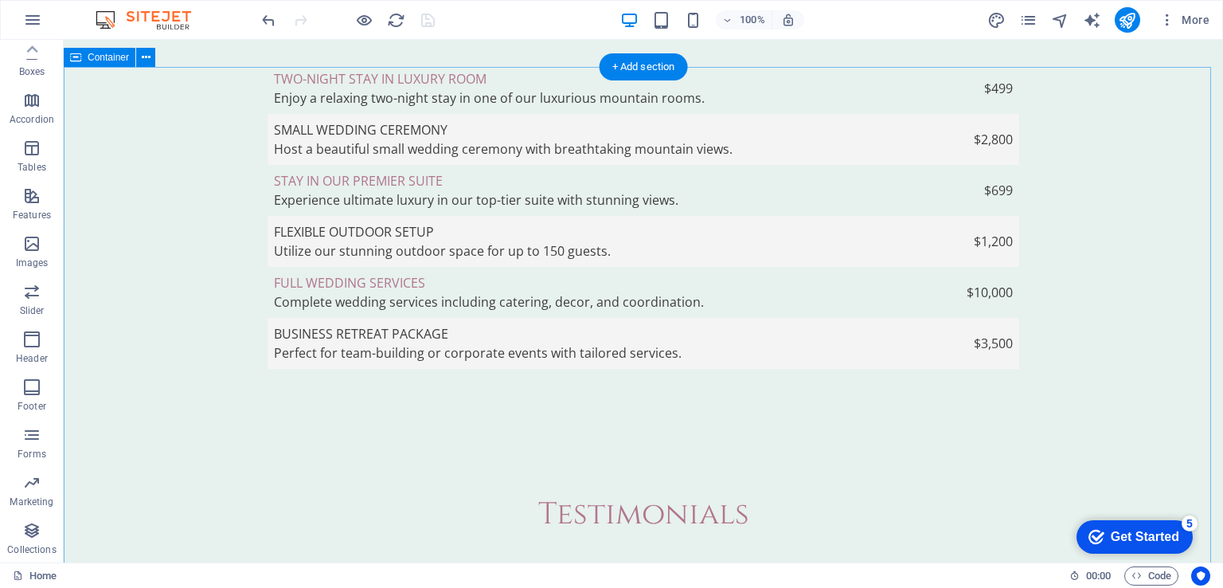
scroll to position [3502, 0]
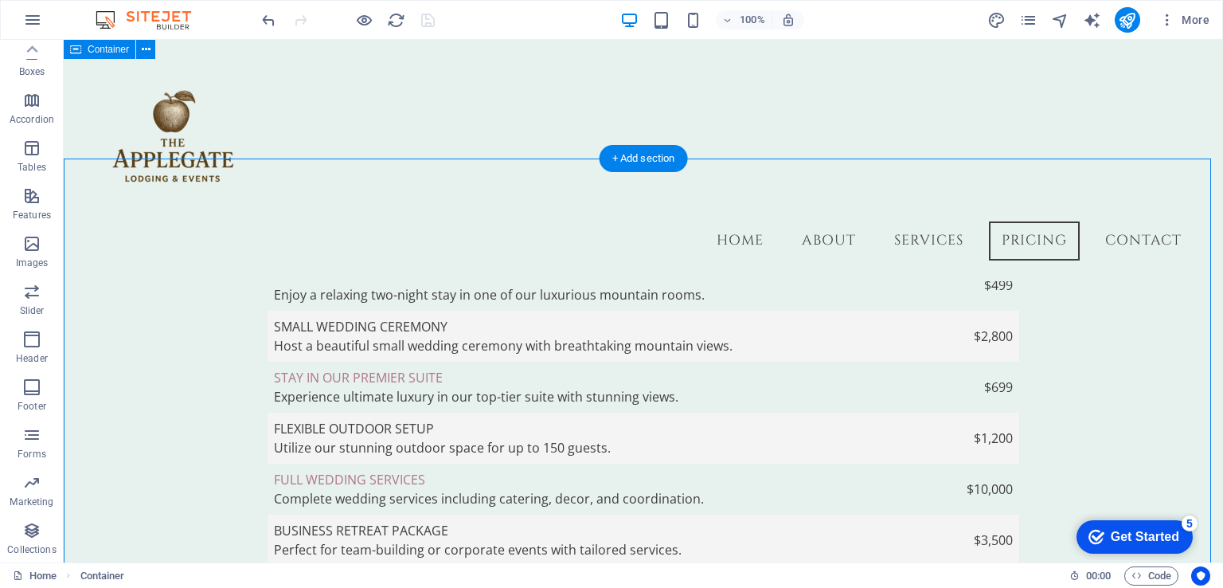
scroll to position [3141, 0]
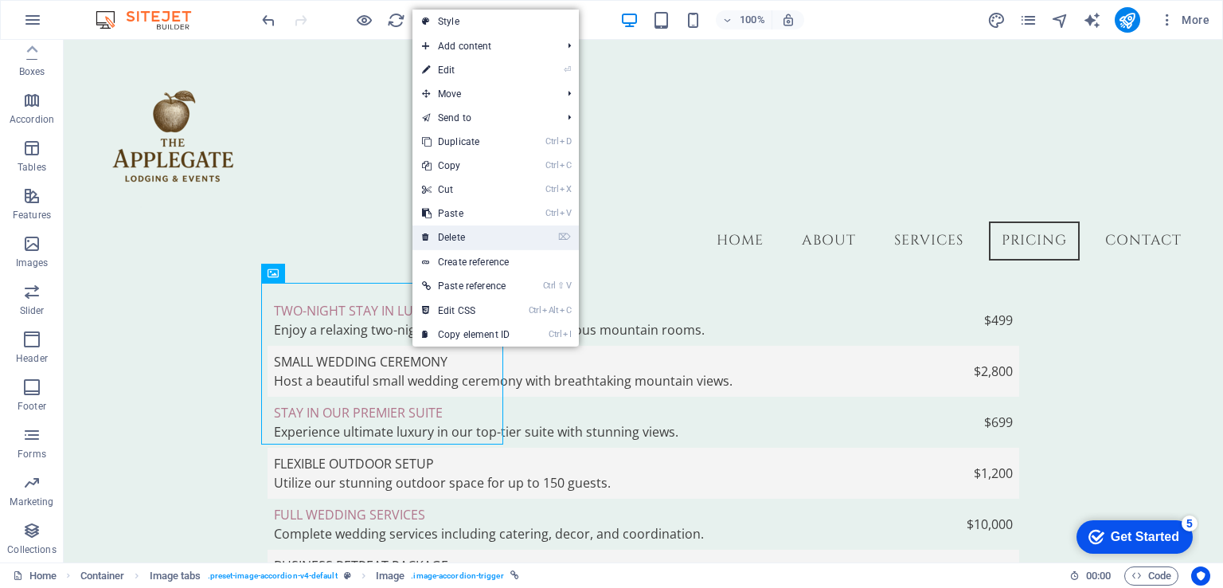
click at [465, 233] on link "⌦ Delete" at bounding box center [465, 237] width 107 height 24
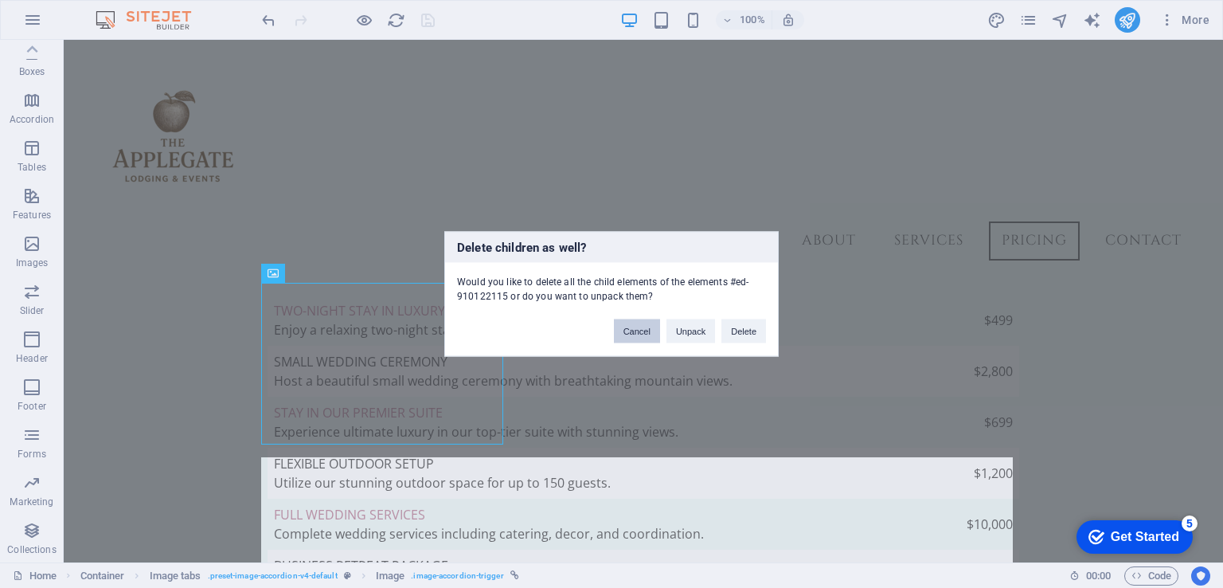
click at [651, 331] on button "Cancel" at bounding box center [637, 331] width 46 height 24
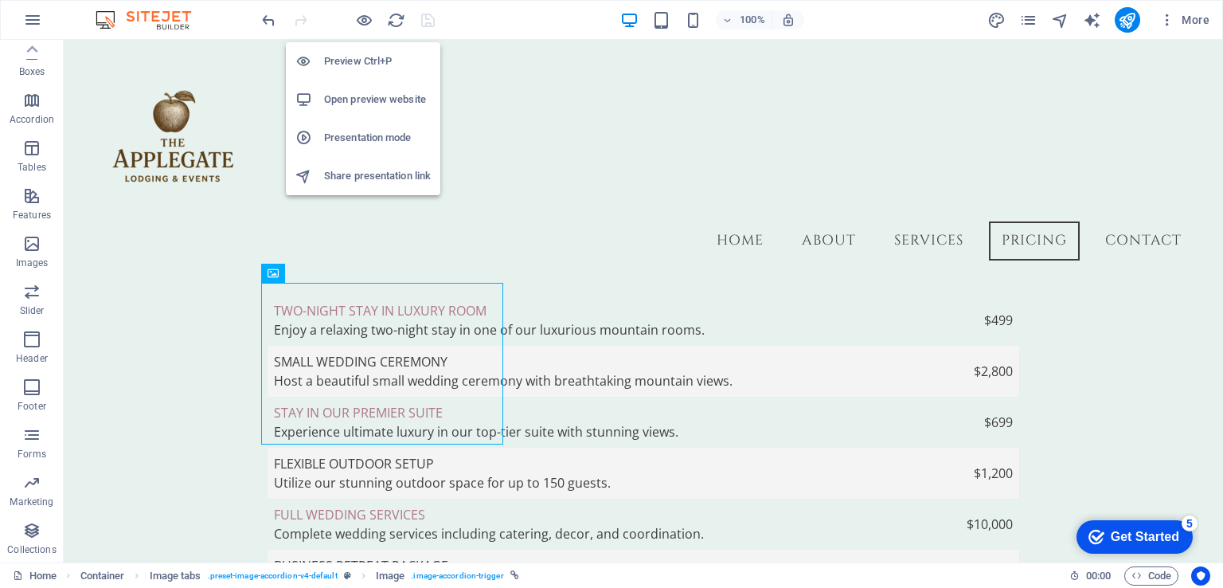
click at [360, 100] on h6 "Open preview website" at bounding box center [377, 99] width 107 height 19
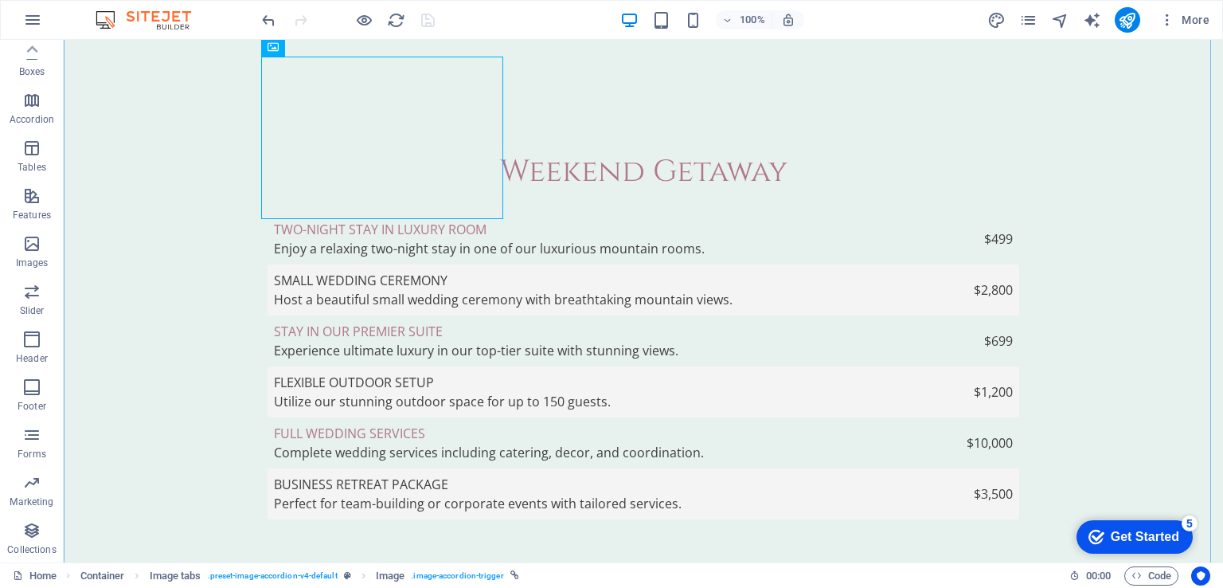
scroll to position [3422, 0]
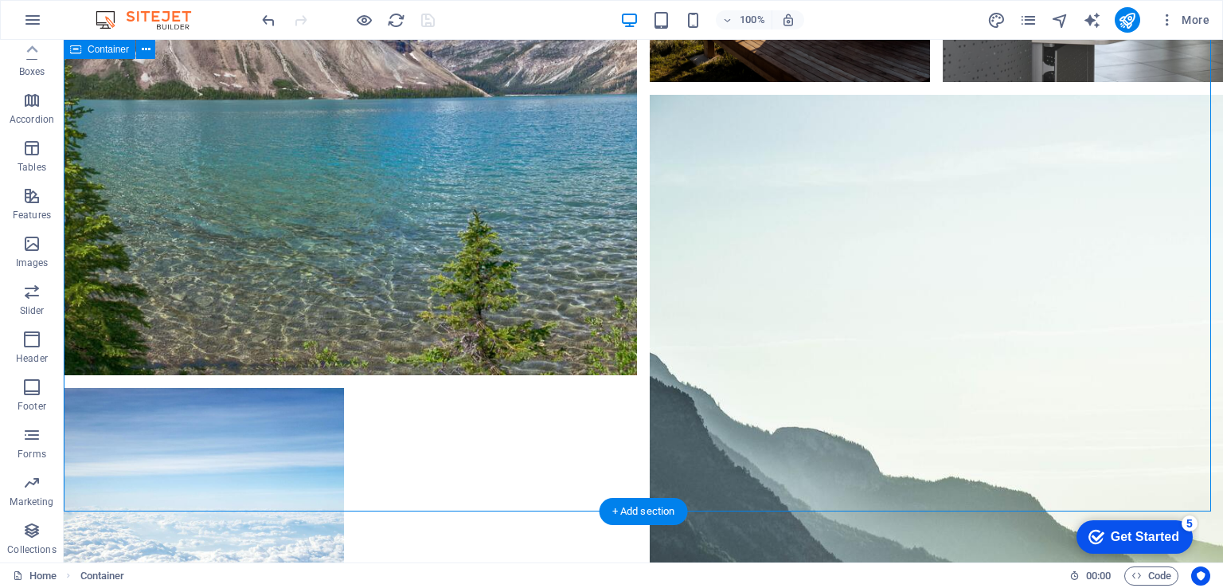
scroll to position [4457, 0]
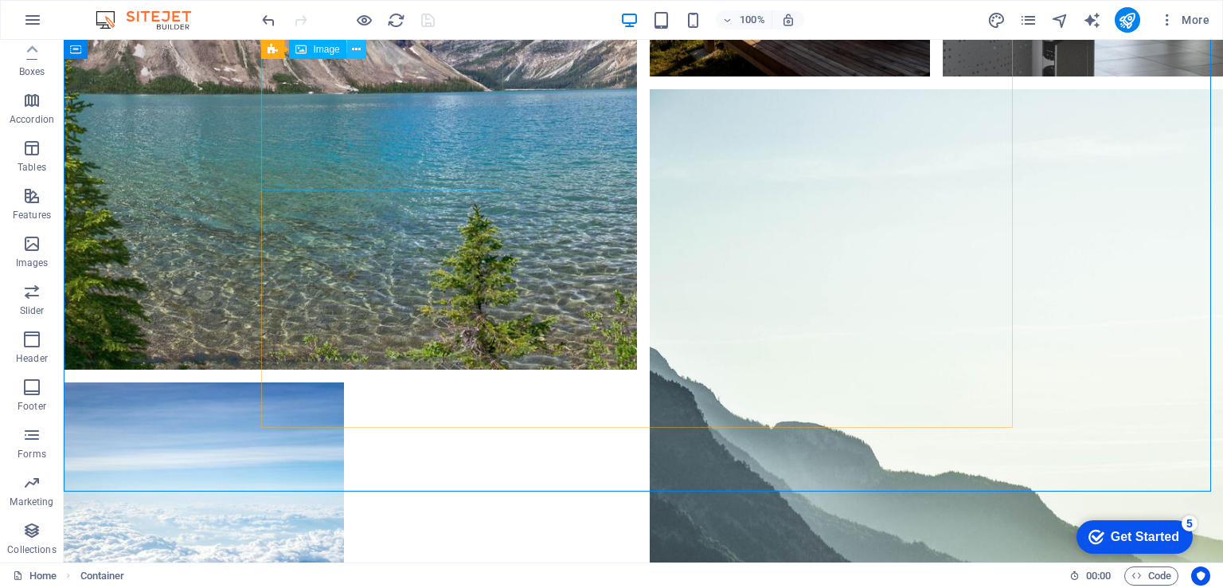
click at [355, 53] on icon at bounding box center [356, 49] width 9 height 17
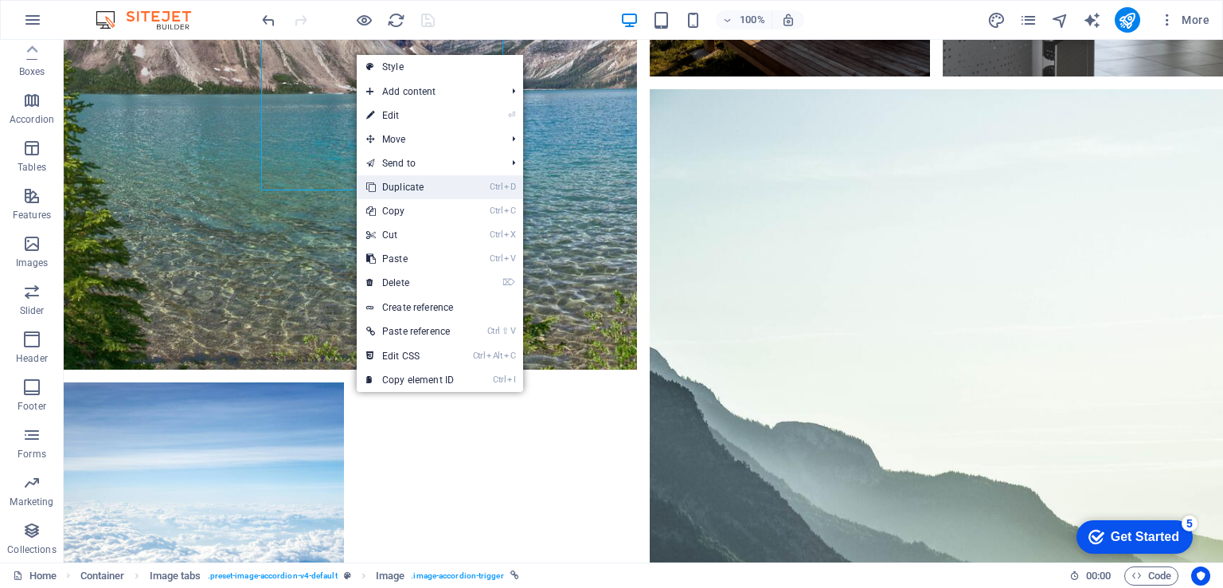
click at [443, 187] on link "Ctrl D Duplicate" at bounding box center [410, 187] width 107 height 24
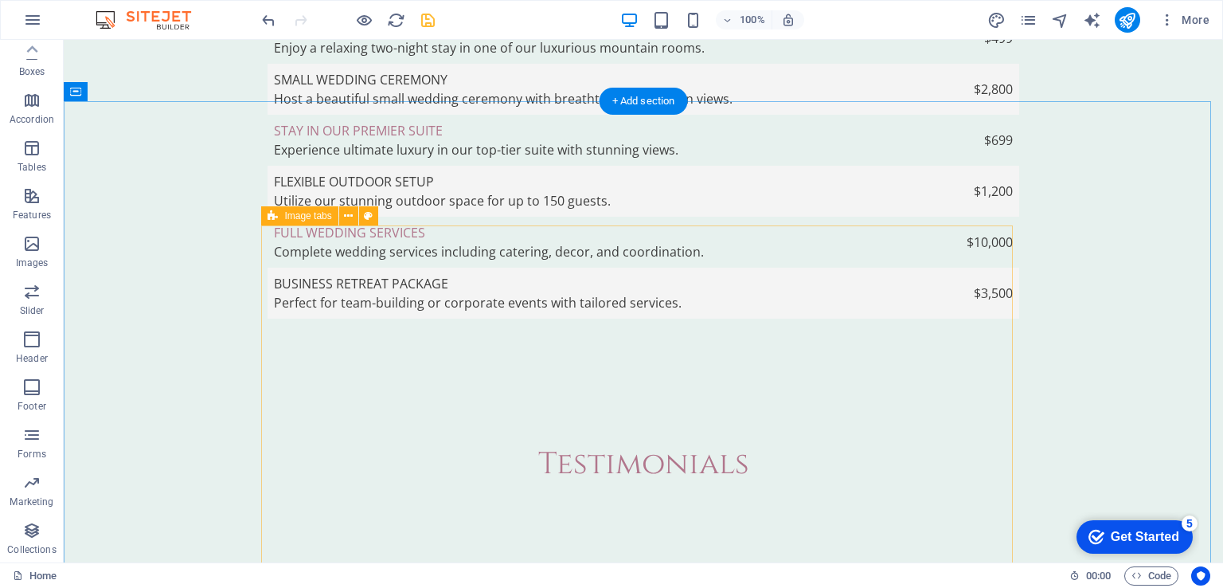
scroll to position [3581, 0]
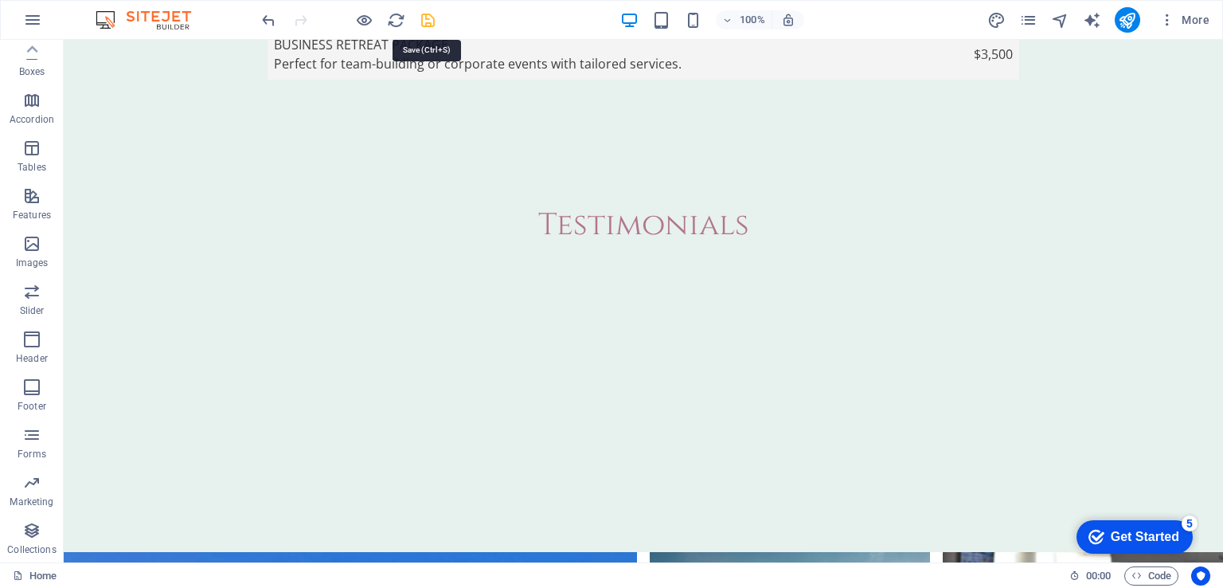
click at [429, 14] on icon "save" at bounding box center [428, 20] width 18 height 18
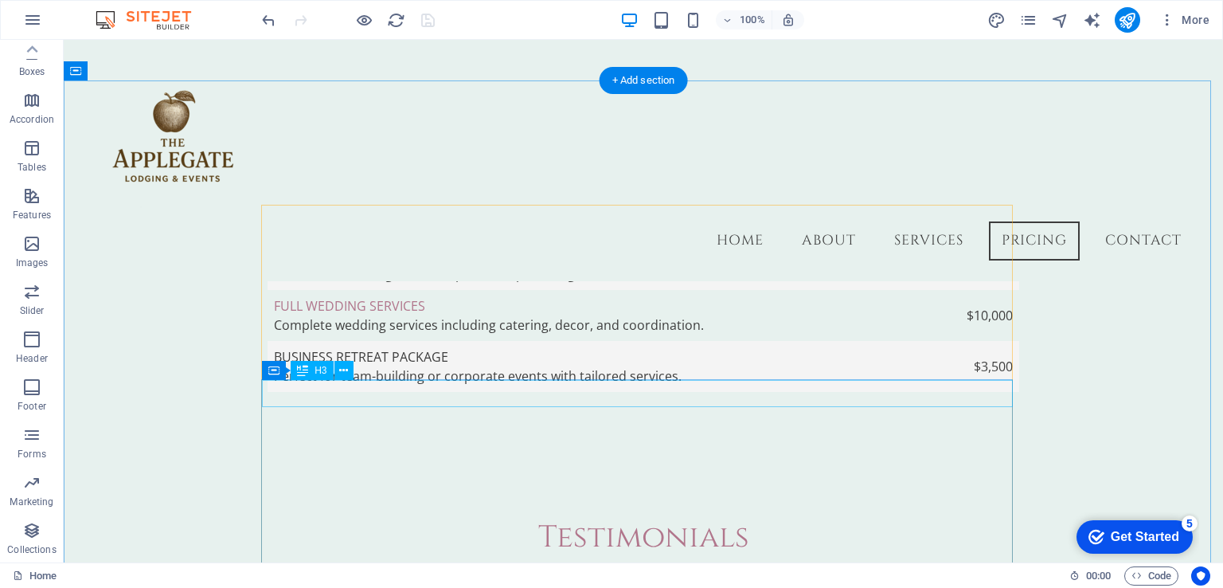
scroll to position [3219, 0]
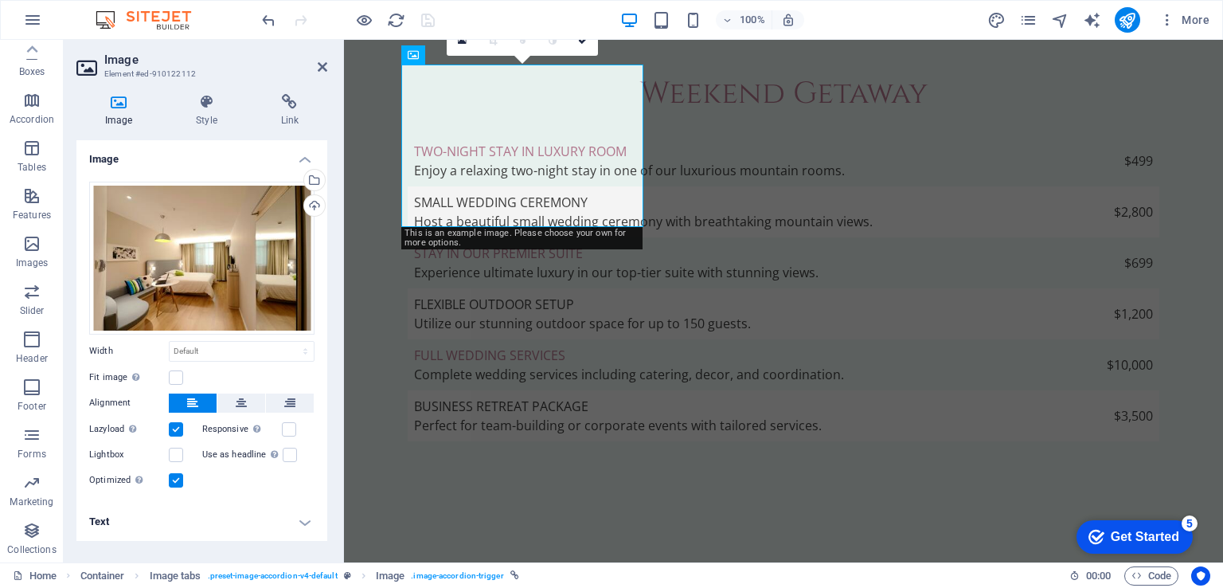
scroll to position [3350, 0]
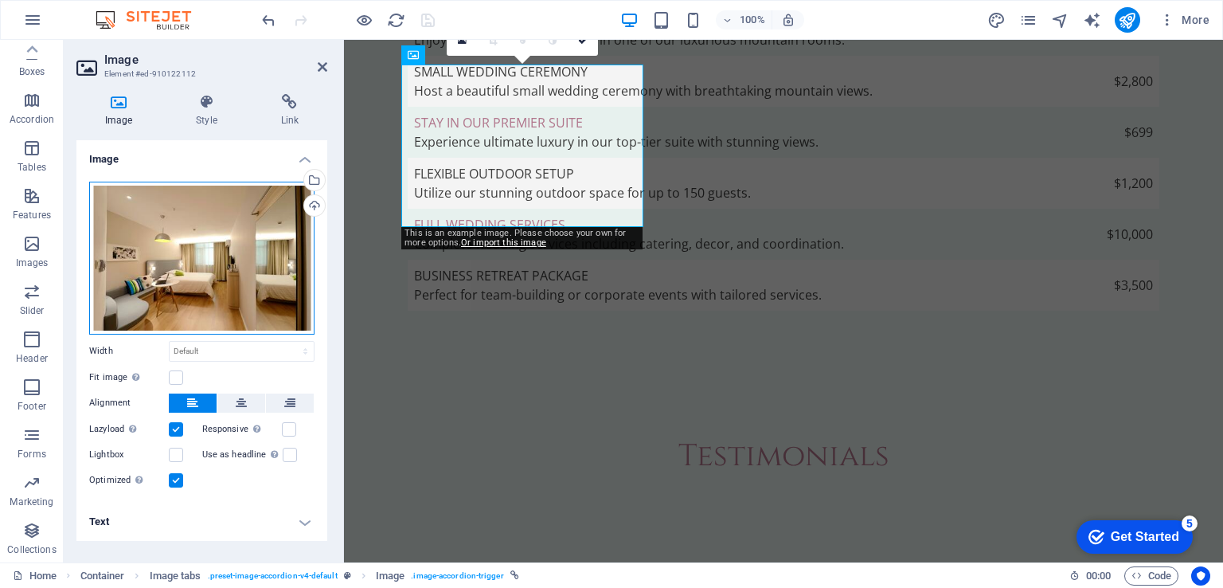
click at [232, 264] on div "Drag files here, click to choose files or select files from Files or our free s…" at bounding box center [201, 258] width 225 height 153
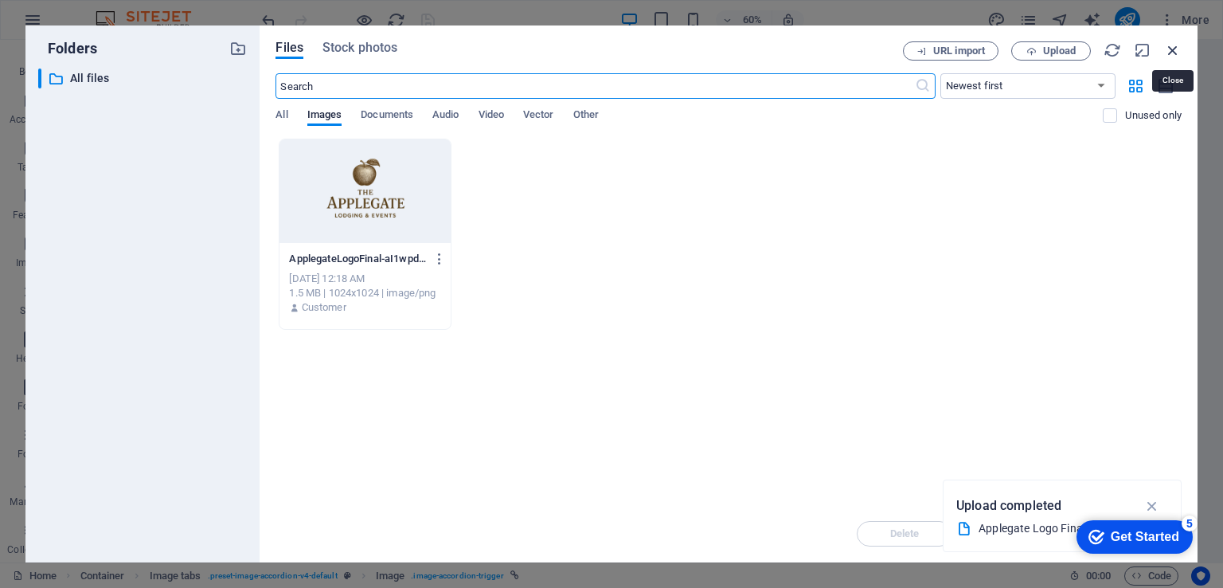
click at [1169, 45] on icon "button" at bounding box center [1173, 50] width 18 height 18
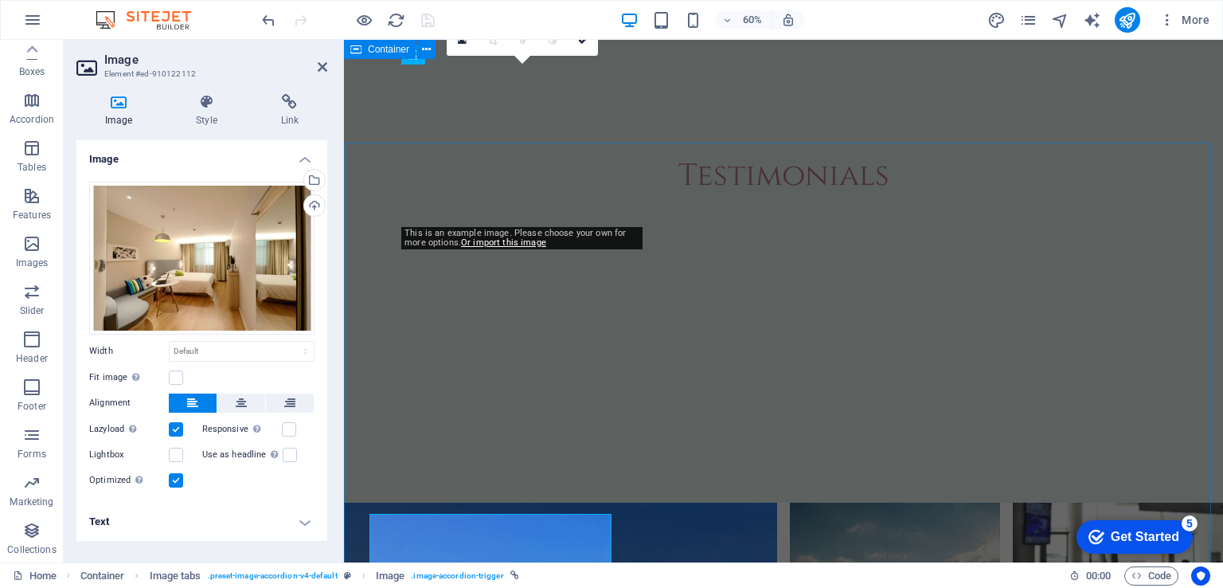
scroll to position [3350, 0]
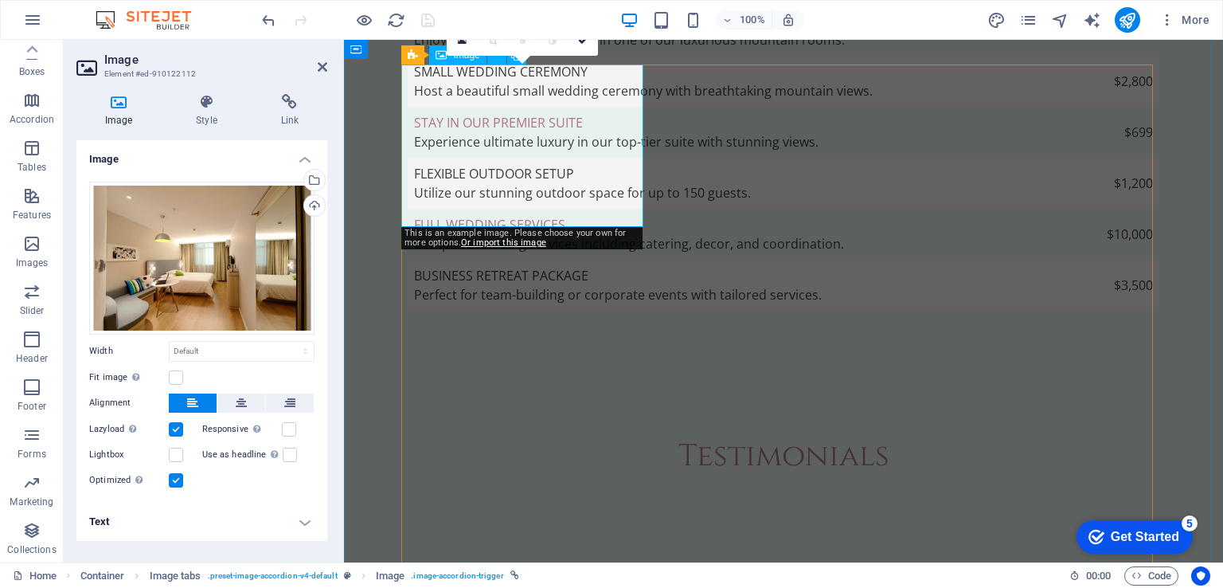
click at [301, 521] on h4 "Text" at bounding box center [201, 521] width 251 height 38
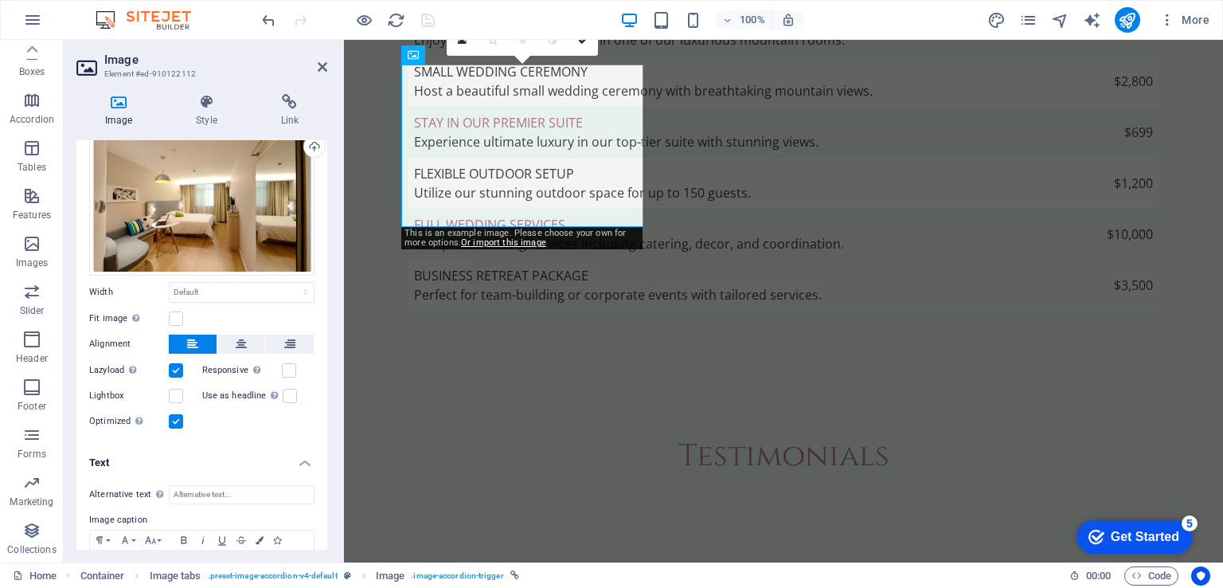
scroll to position [138, 0]
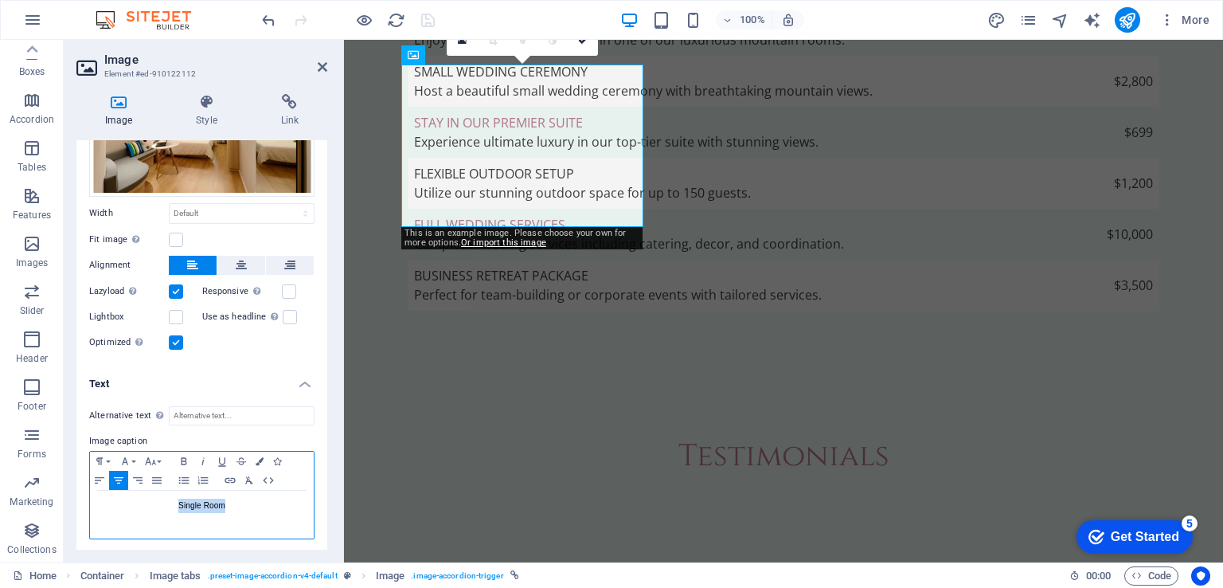
drag, startPoint x: 238, startPoint y: 506, endPoint x: 140, endPoint y: 501, distance: 98.0
click at [140, 501] on p "Single Room" at bounding box center [202, 505] width 208 height 14
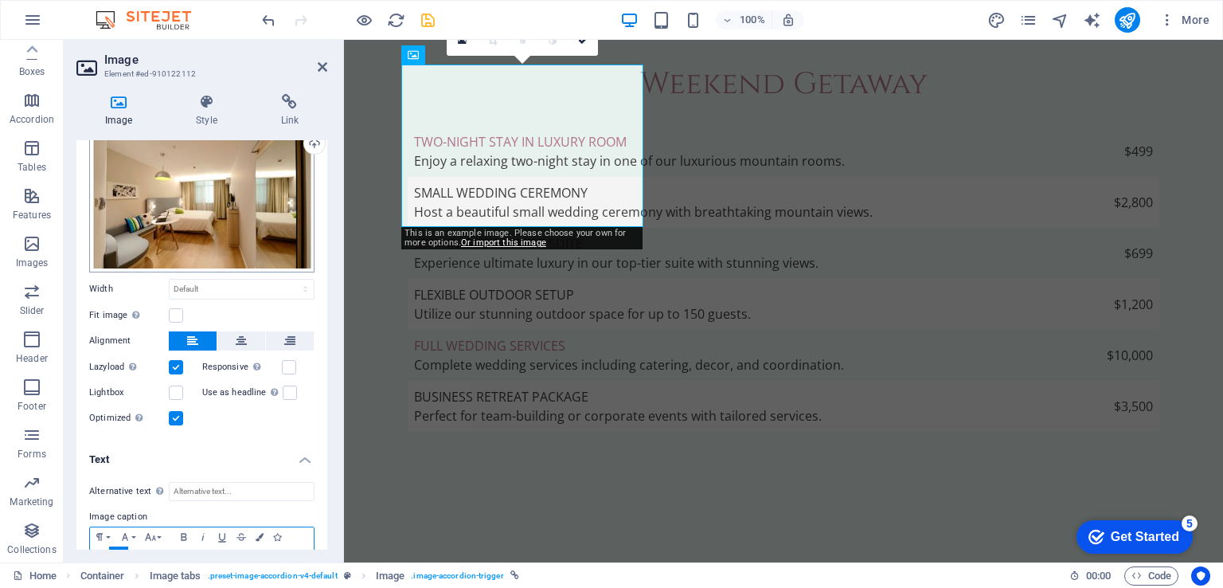
scroll to position [0, 0]
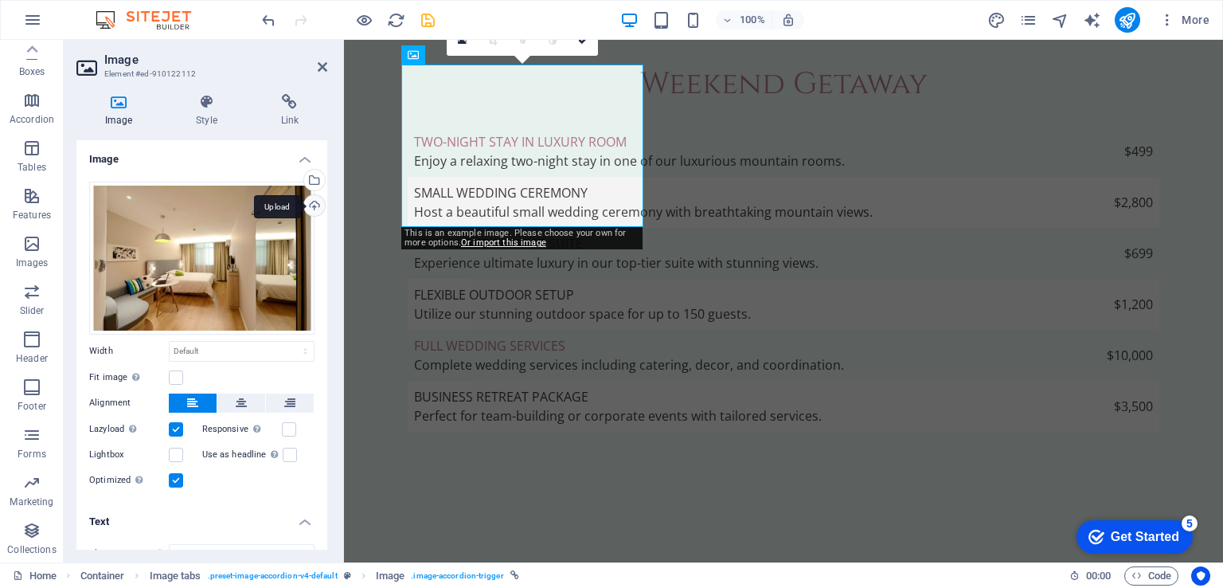
click at [310, 205] on div "Upload" at bounding box center [313, 207] width 24 height 24
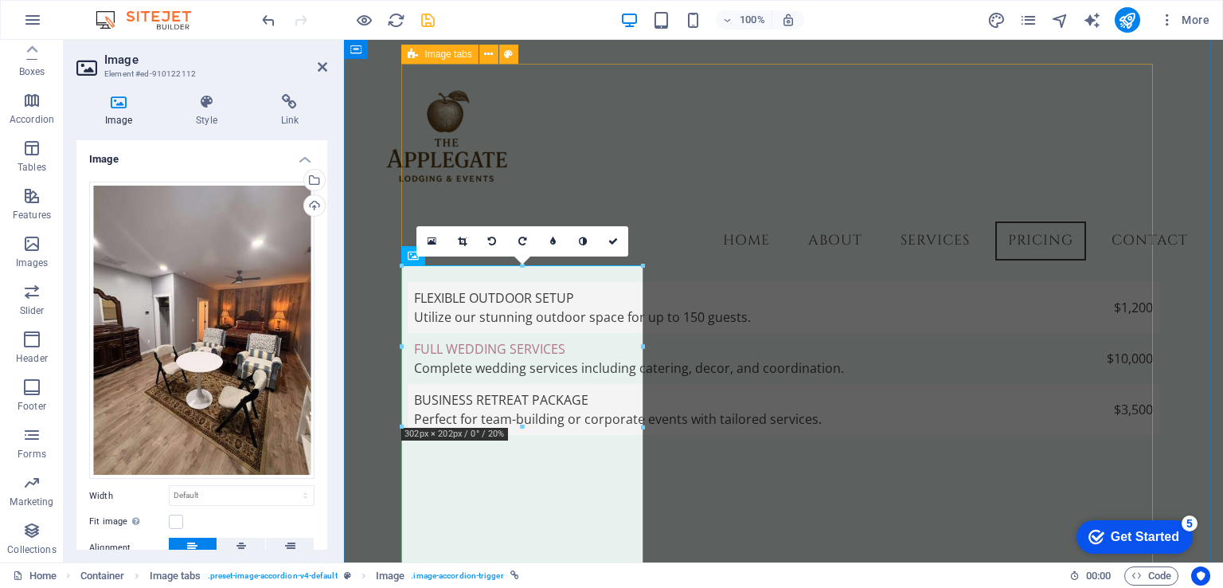
scroll to position [3149, 0]
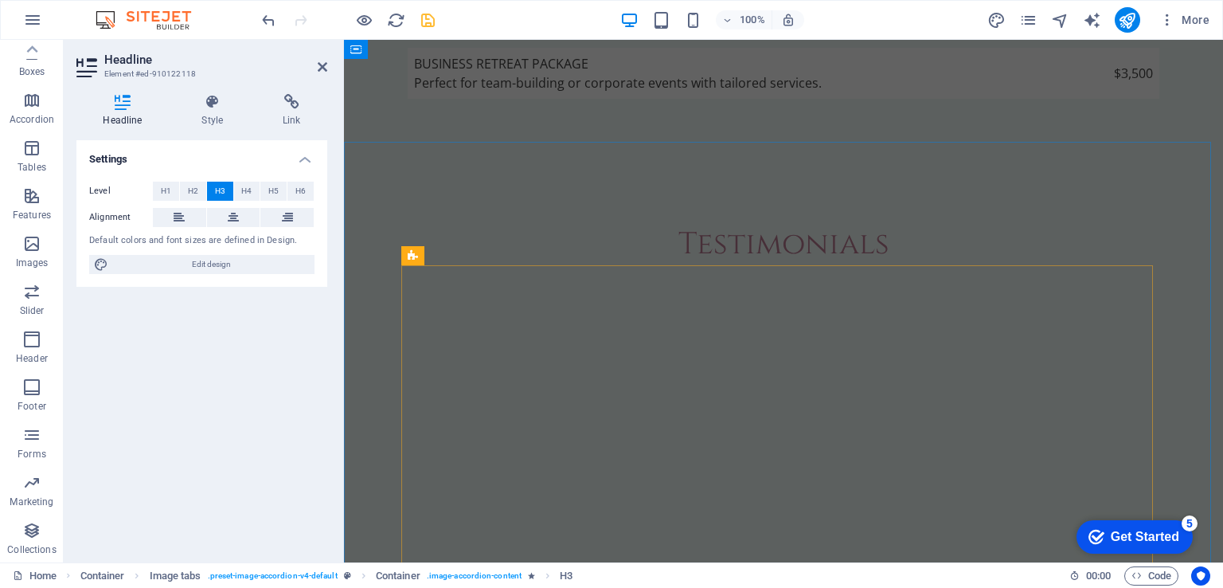
scroll to position [3352, 0]
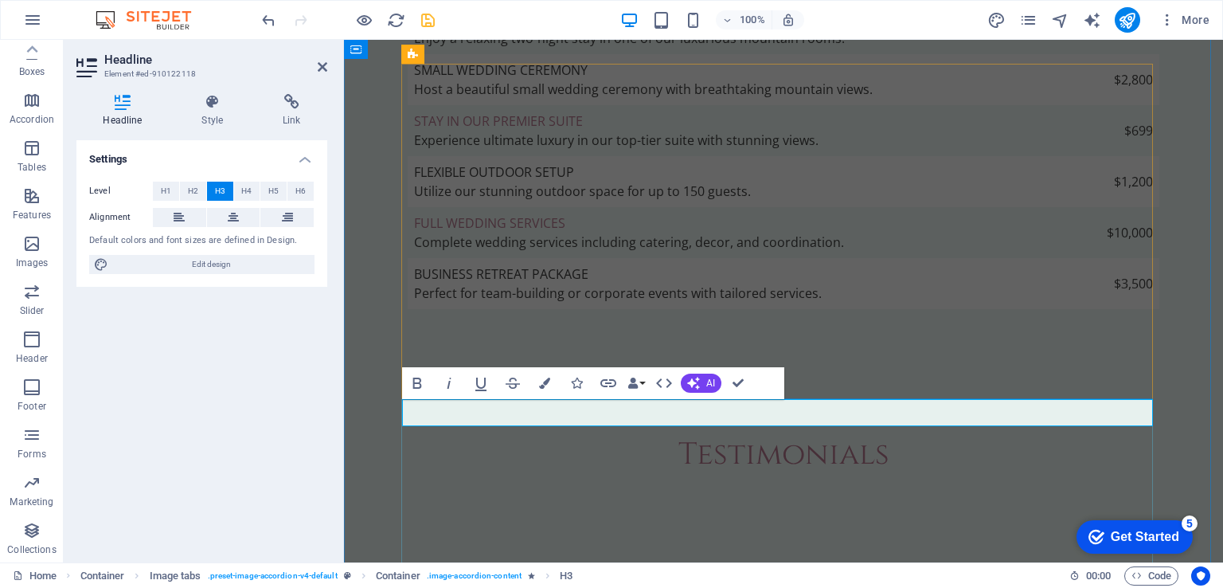
drag, startPoint x: 589, startPoint y: 411, endPoint x: 463, endPoint y: 408, distance: 125.8
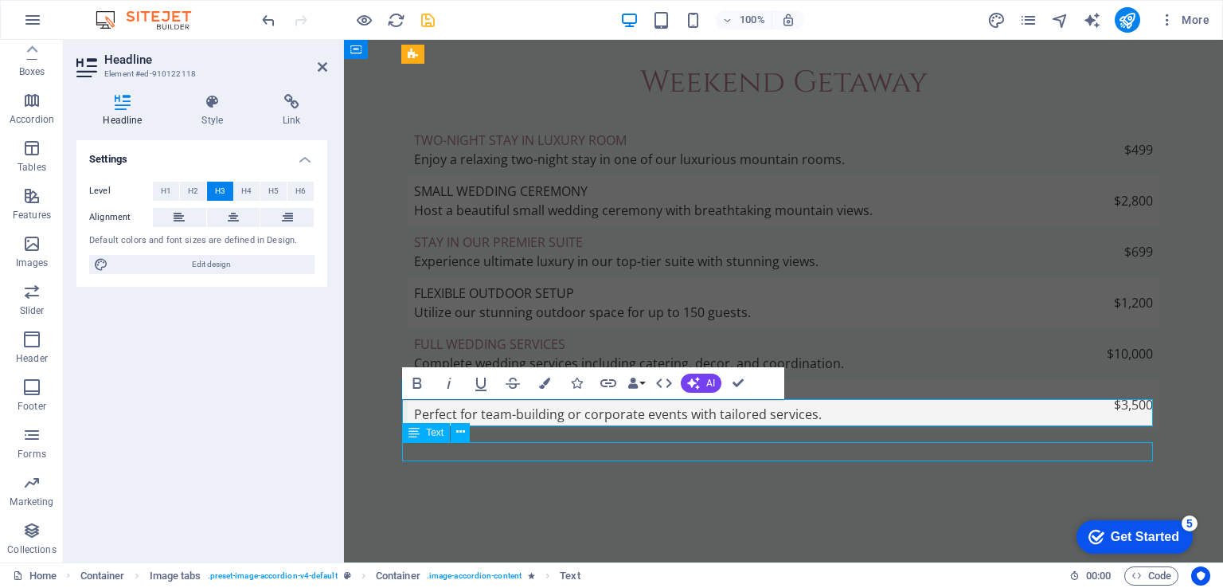
scroll to position [3562, 0]
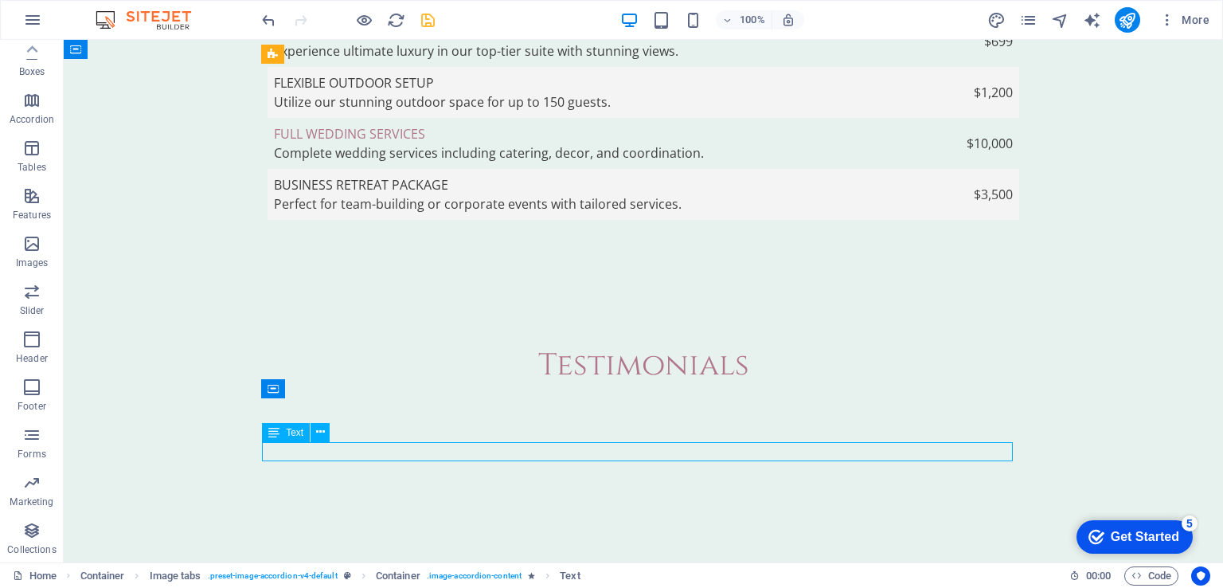
select select "px"
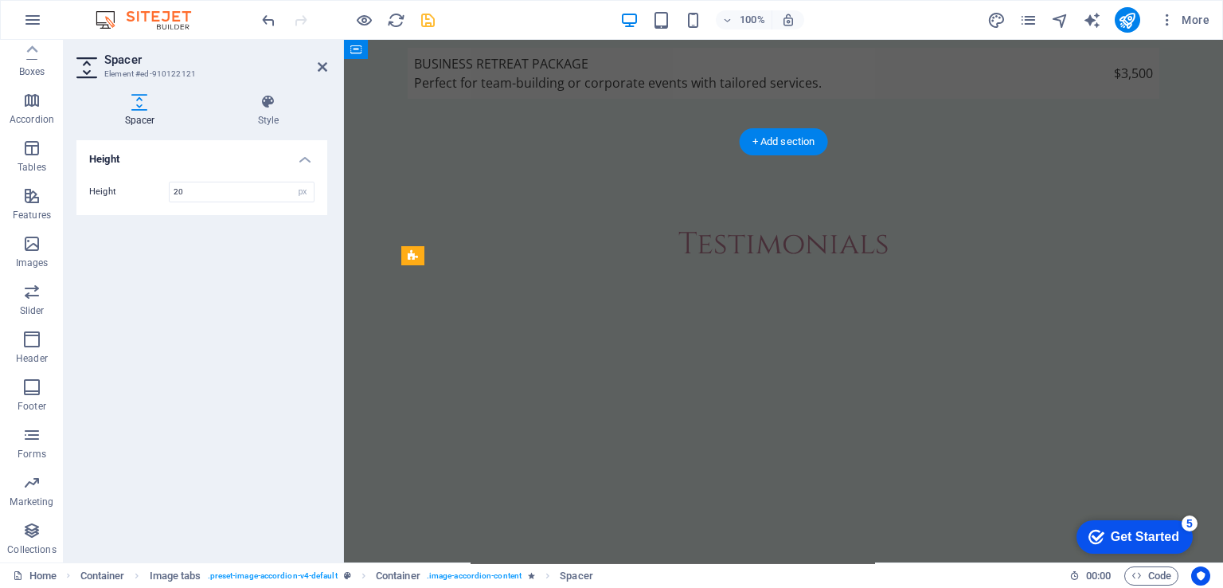
scroll to position [3352, 0]
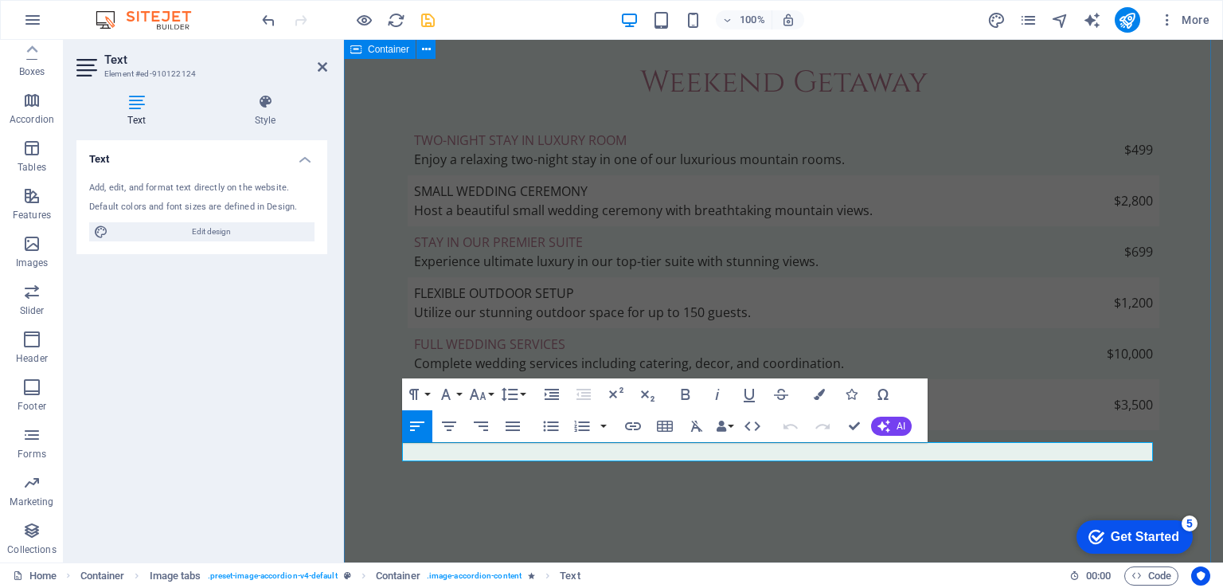
drag, startPoint x: 1064, startPoint y: 456, endPoint x: 377, endPoint y: 447, distance: 687.1
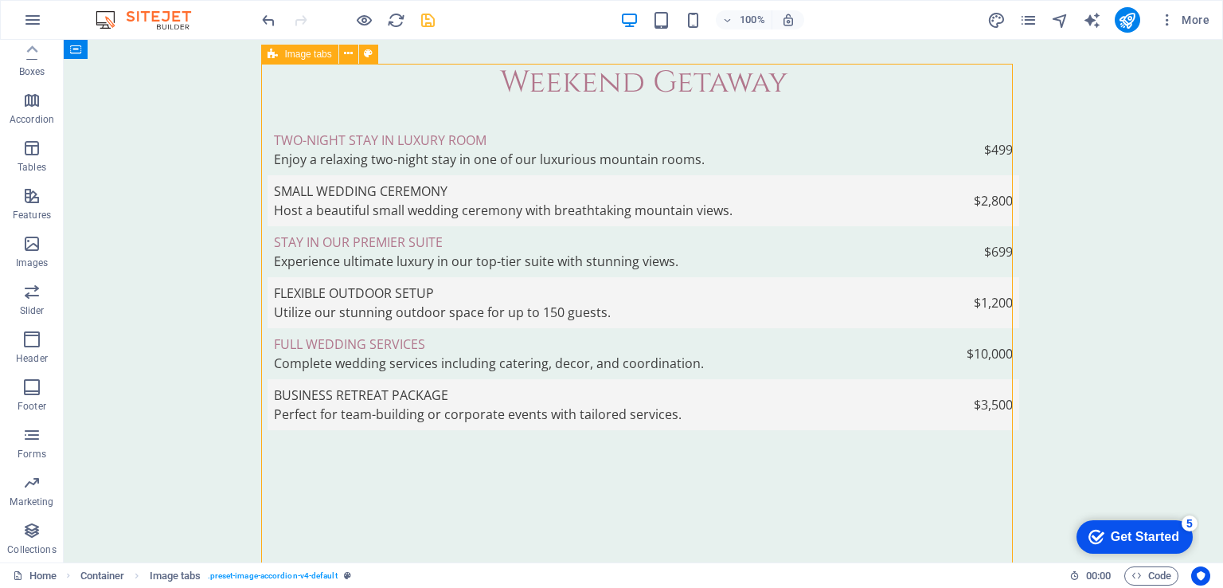
scroll to position [3562, 0]
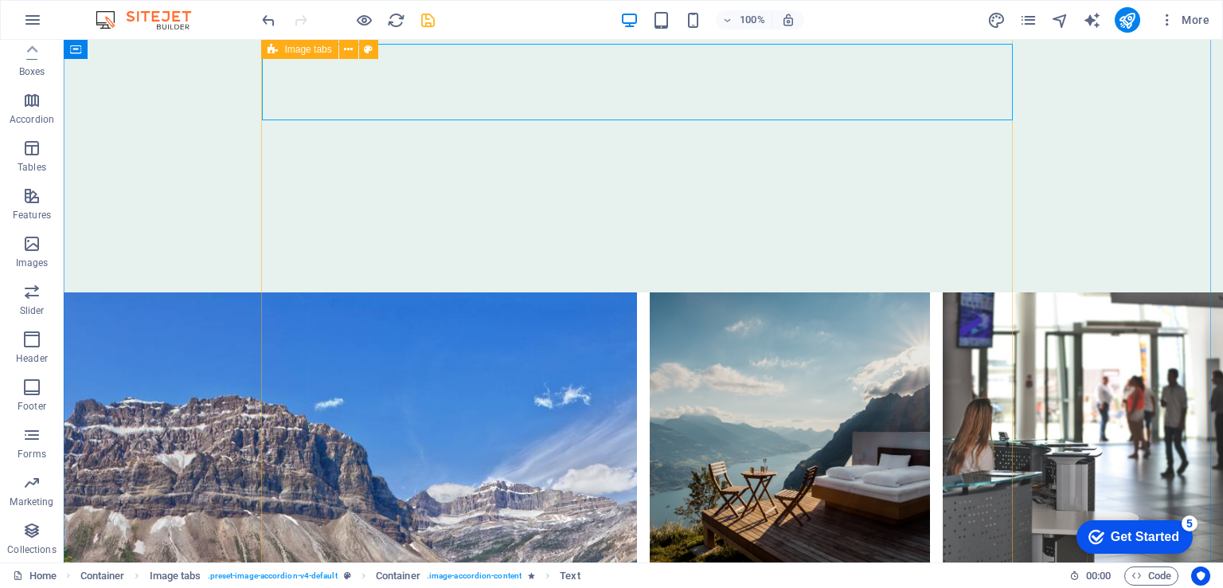
scroll to position [4039, 0]
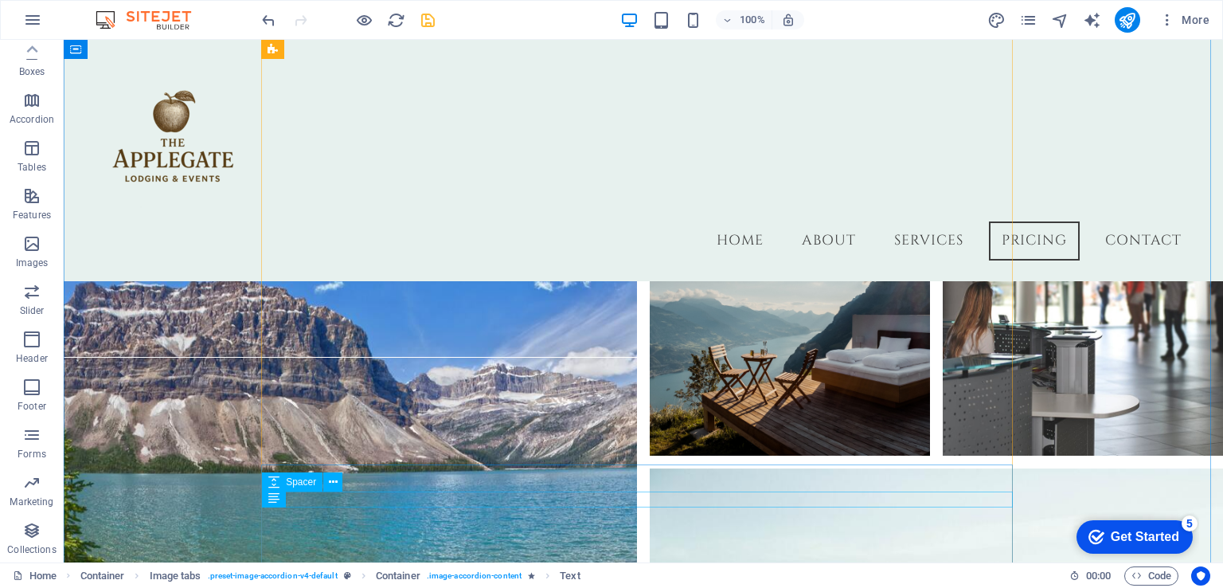
scroll to position [3520, 0]
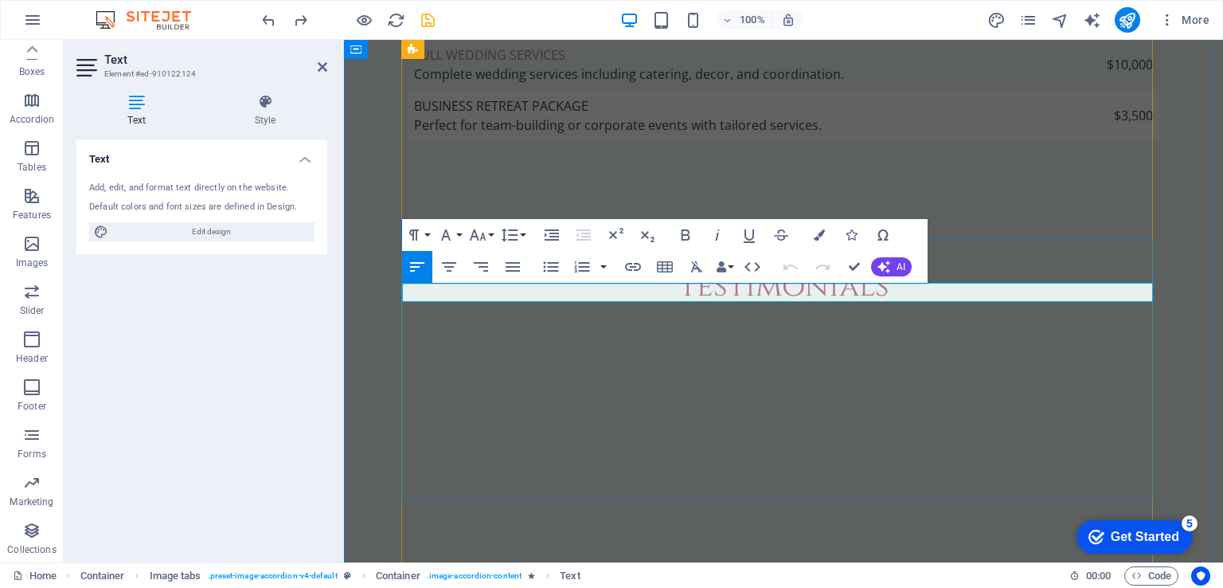
scroll to position [3511, 0]
drag, startPoint x: 1083, startPoint y: 284, endPoint x: 396, endPoint y: 275, distance: 686.3
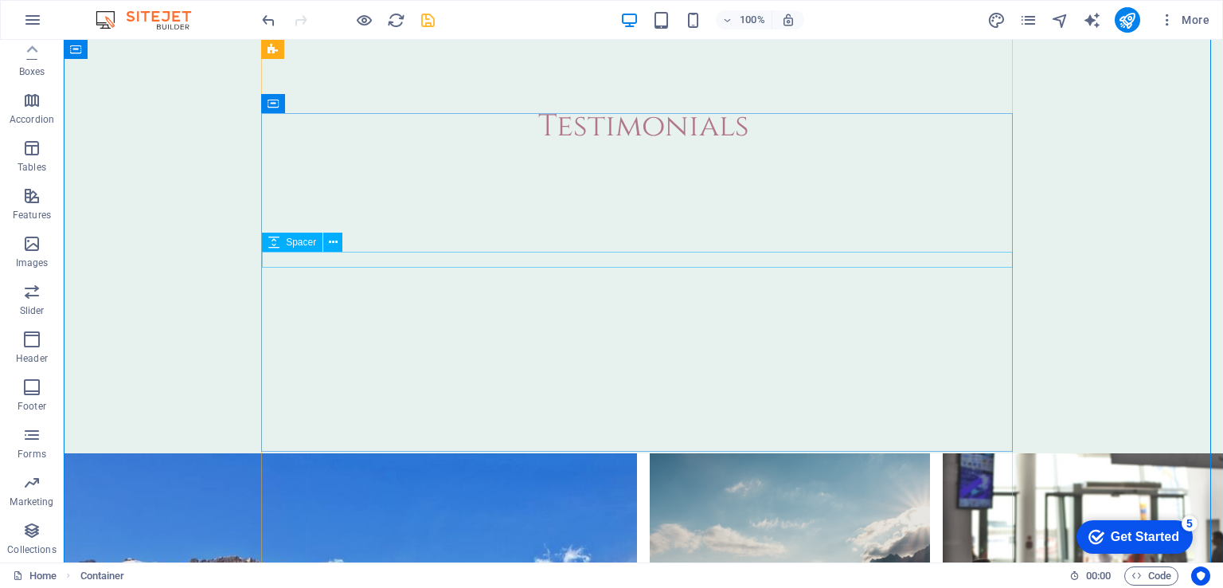
scroll to position [3880, 0]
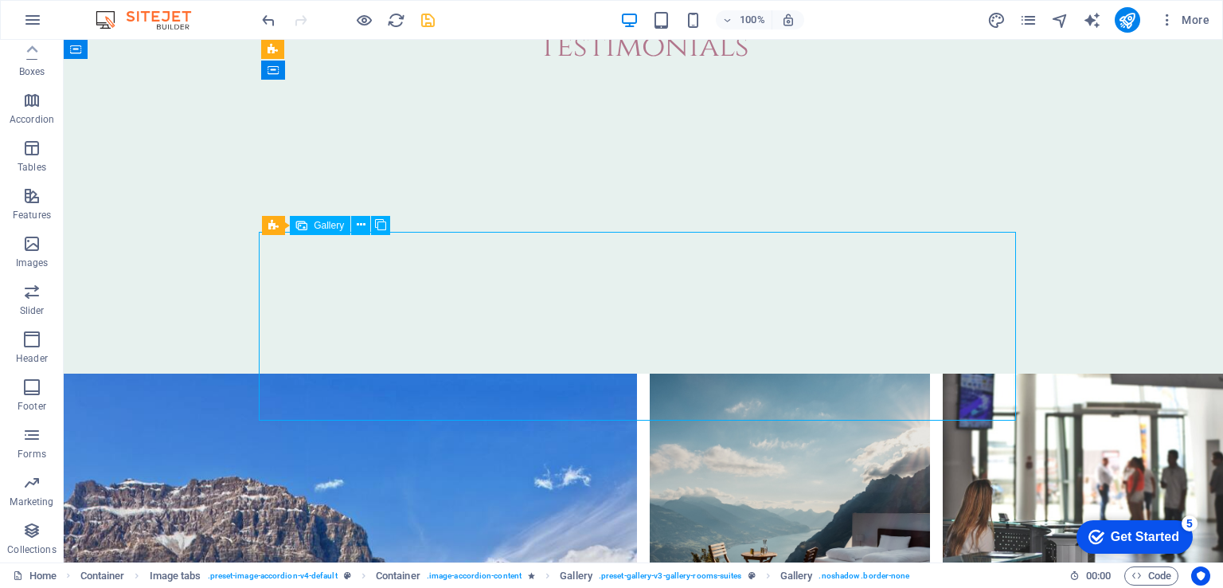
select select "4"
select select "px"
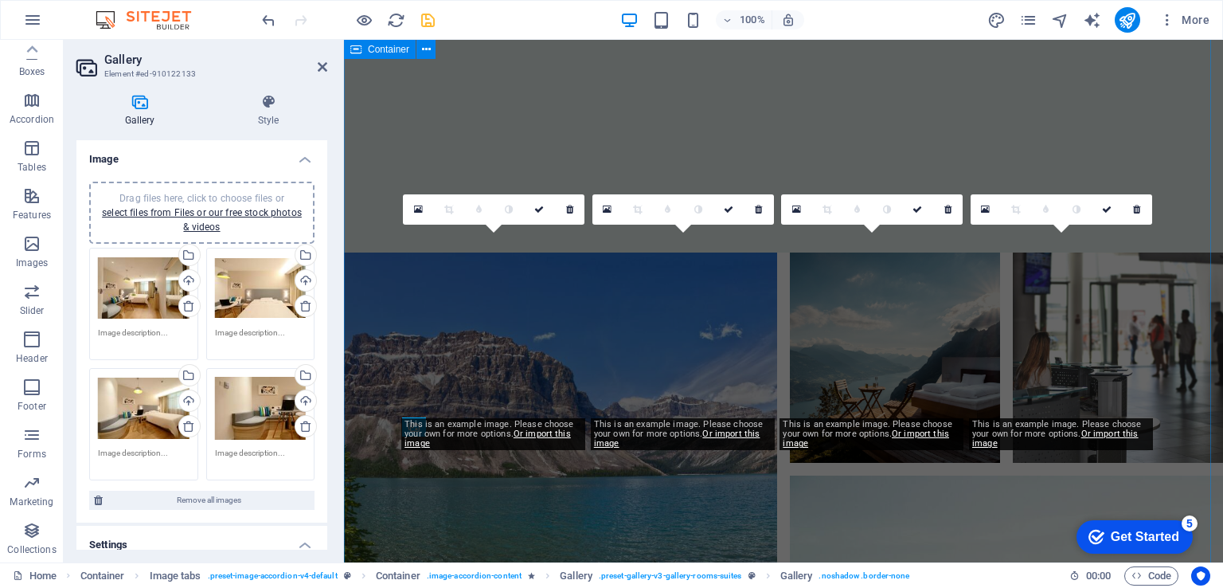
scroll to position [3670, 0]
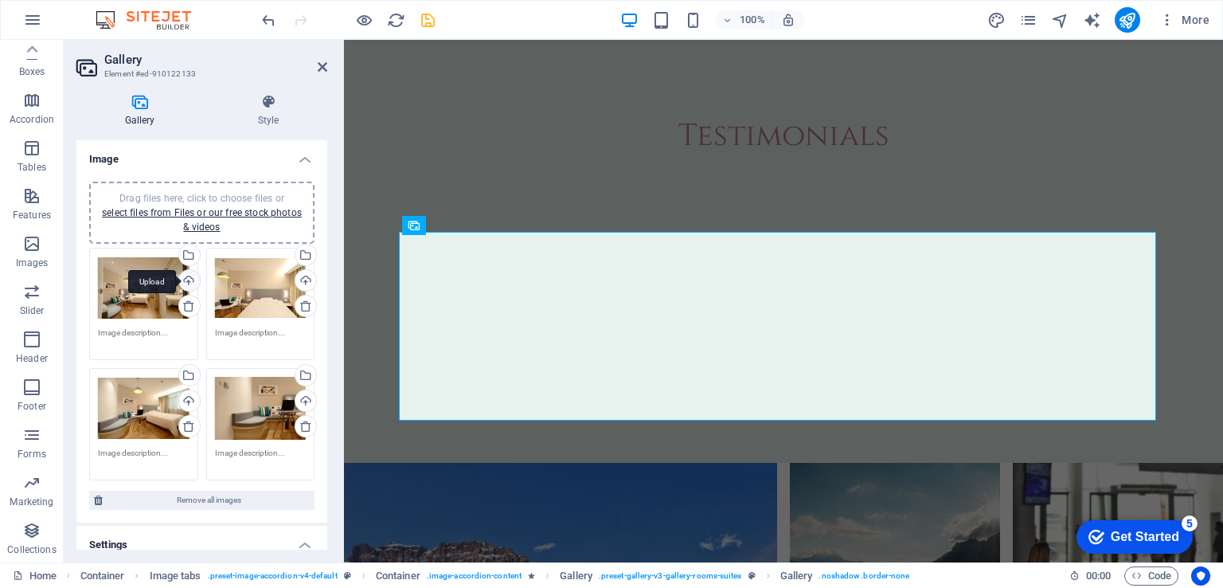
click at [189, 279] on div "Upload" at bounding box center [188, 282] width 24 height 24
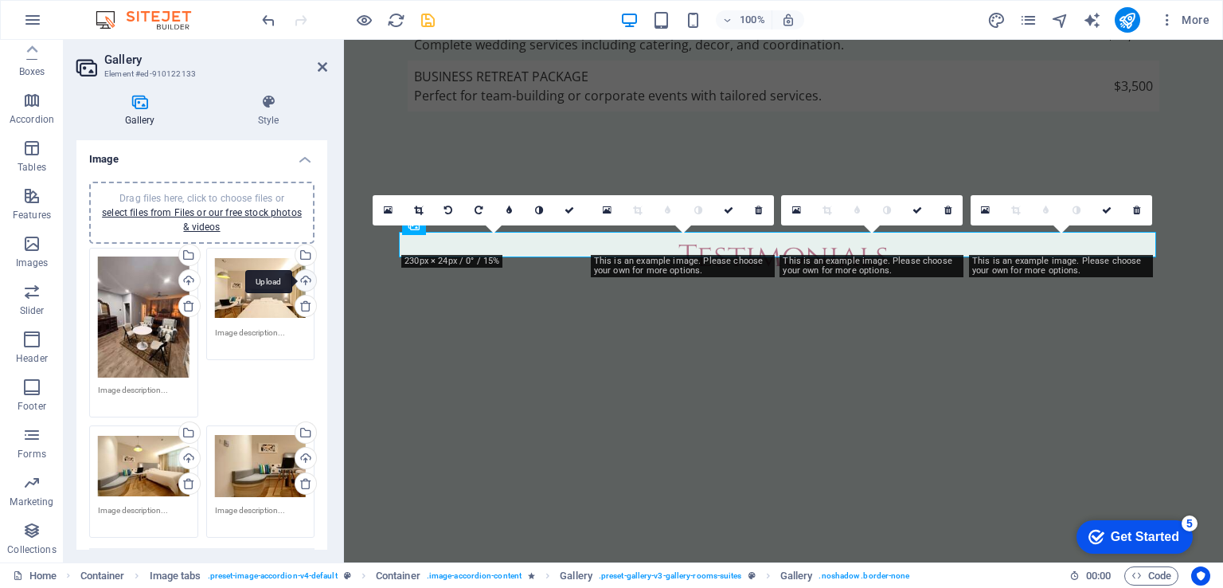
click at [298, 275] on div "Upload" at bounding box center [304, 282] width 24 height 24
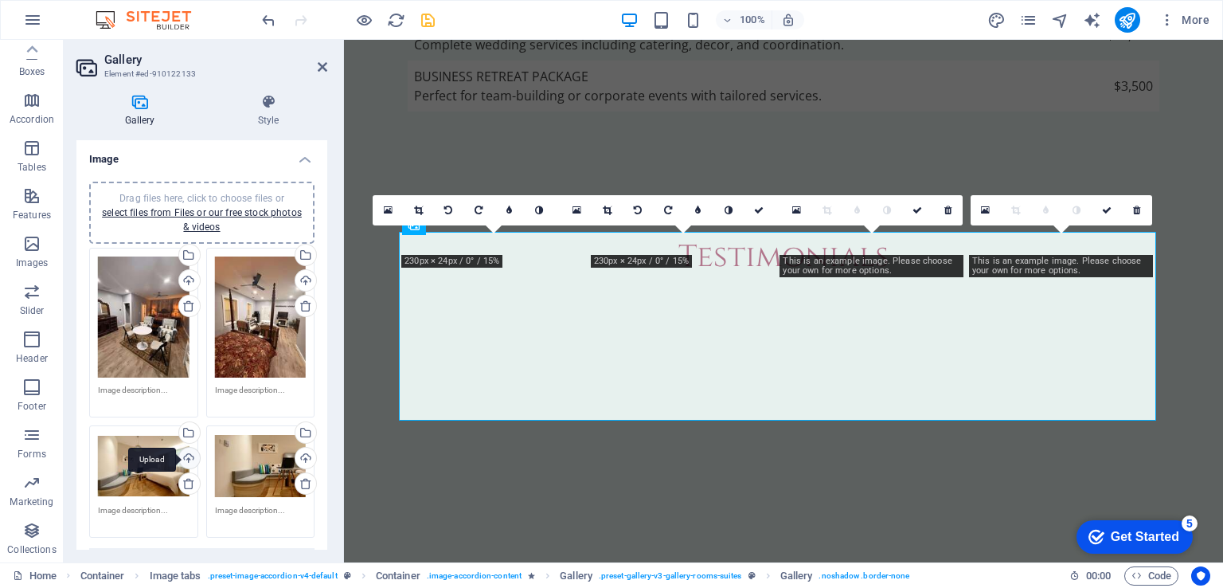
click at [186, 456] on div "Upload" at bounding box center [188, 459] width 24 height 24
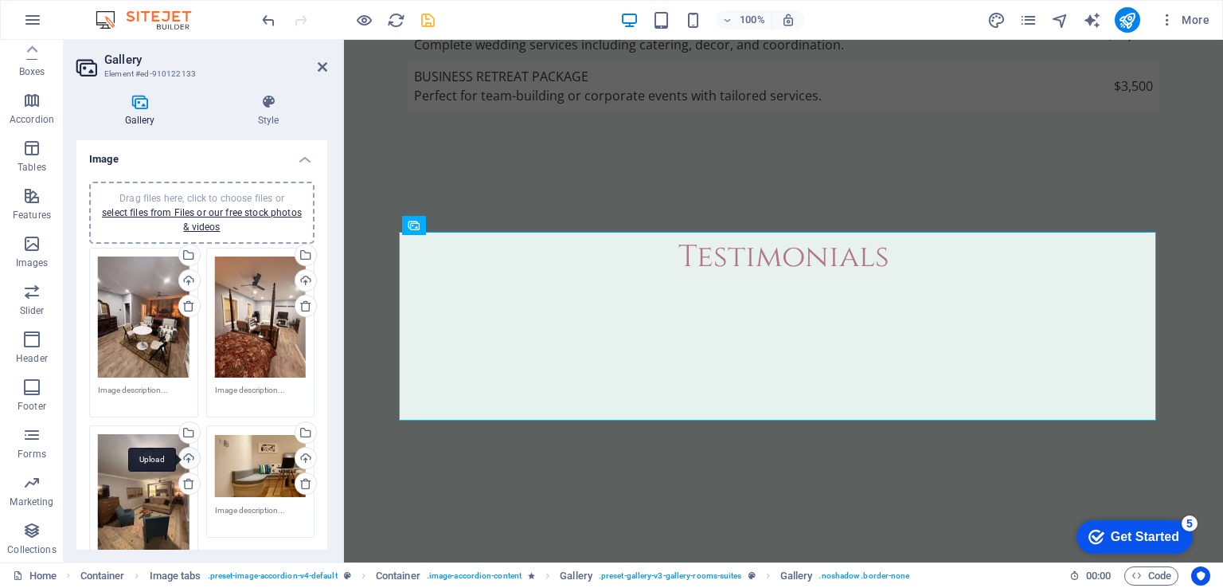
click at [185, 456] on div "Upload" at bounding box center [188, 459] width 24 height 24
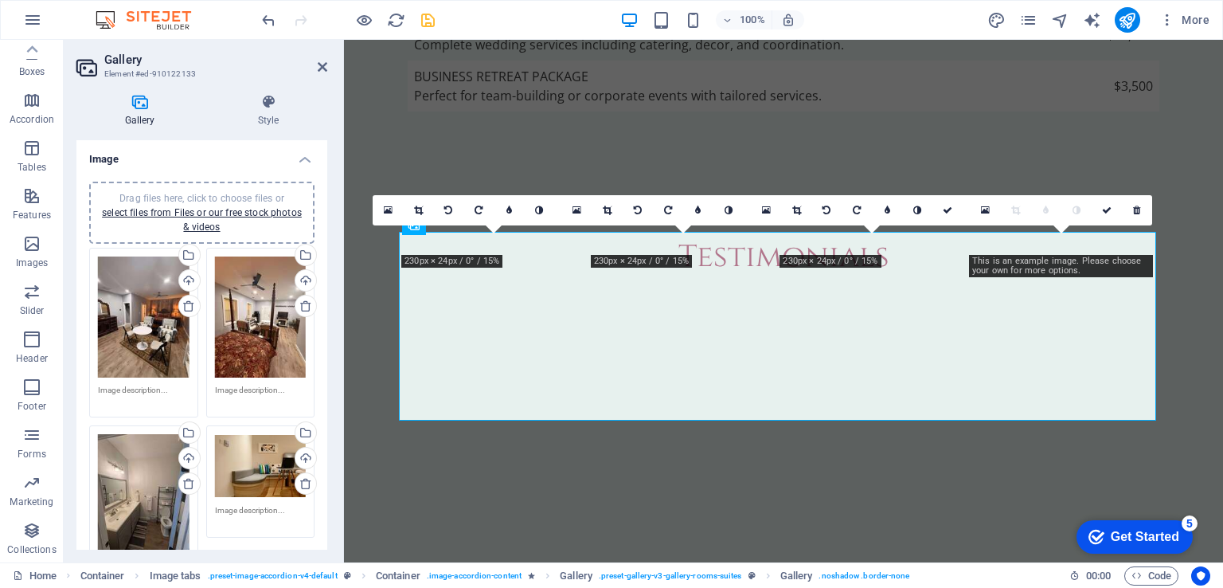
scroll to position [80, 0]
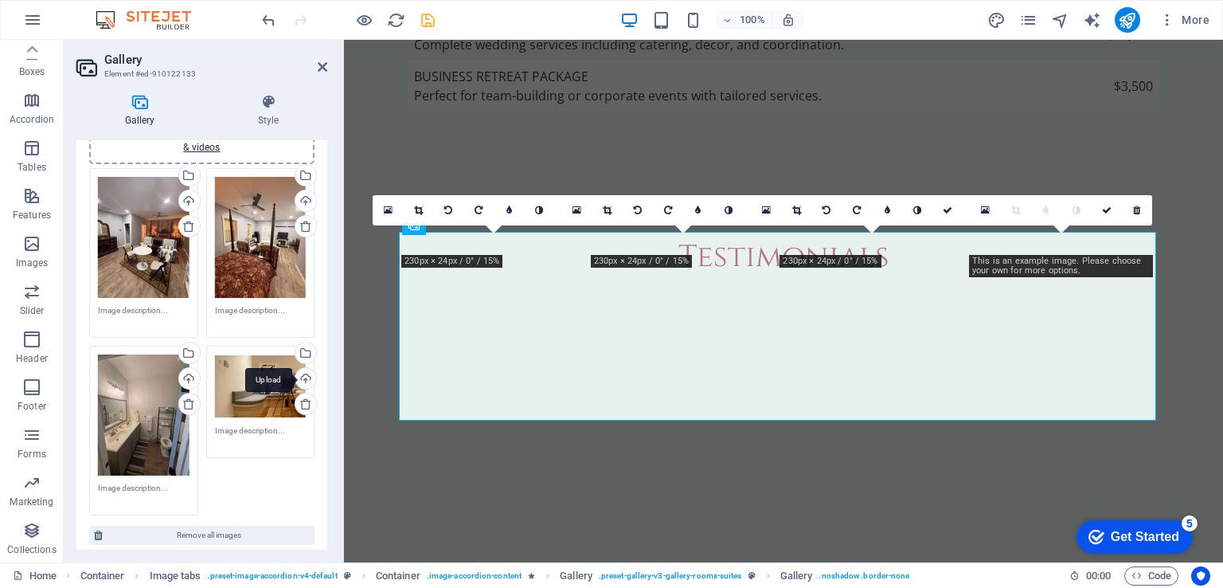
click at [303, 378] on div "Upload" at bounding box center [304, 380] width 24 height 24
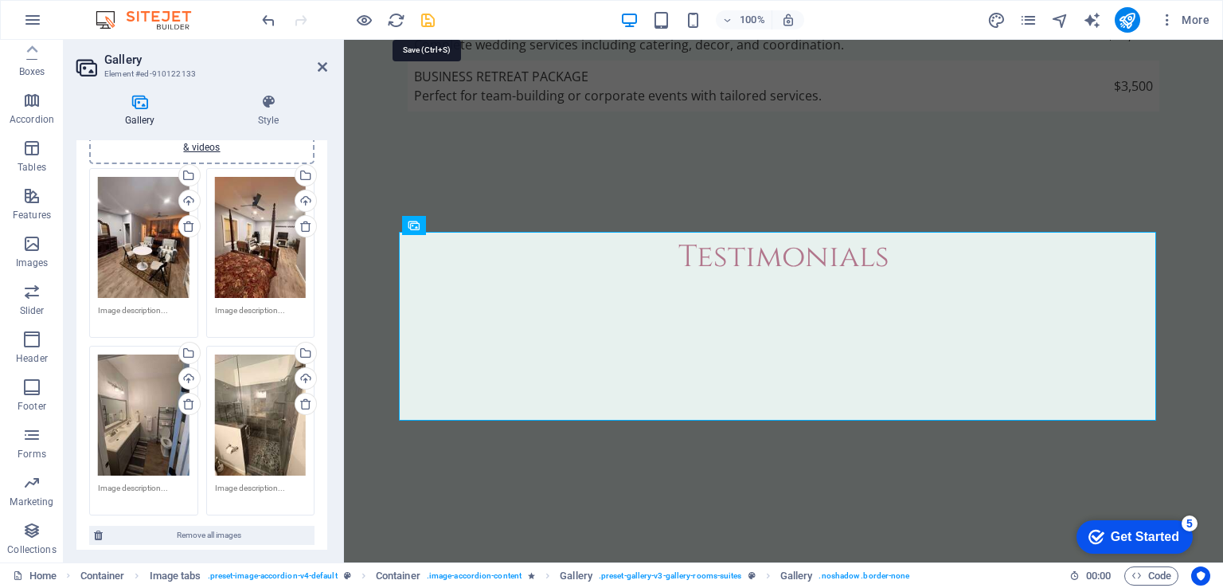
click at [426, 15] on icon "save" at bounding box center [428, 20] width 18 height 18
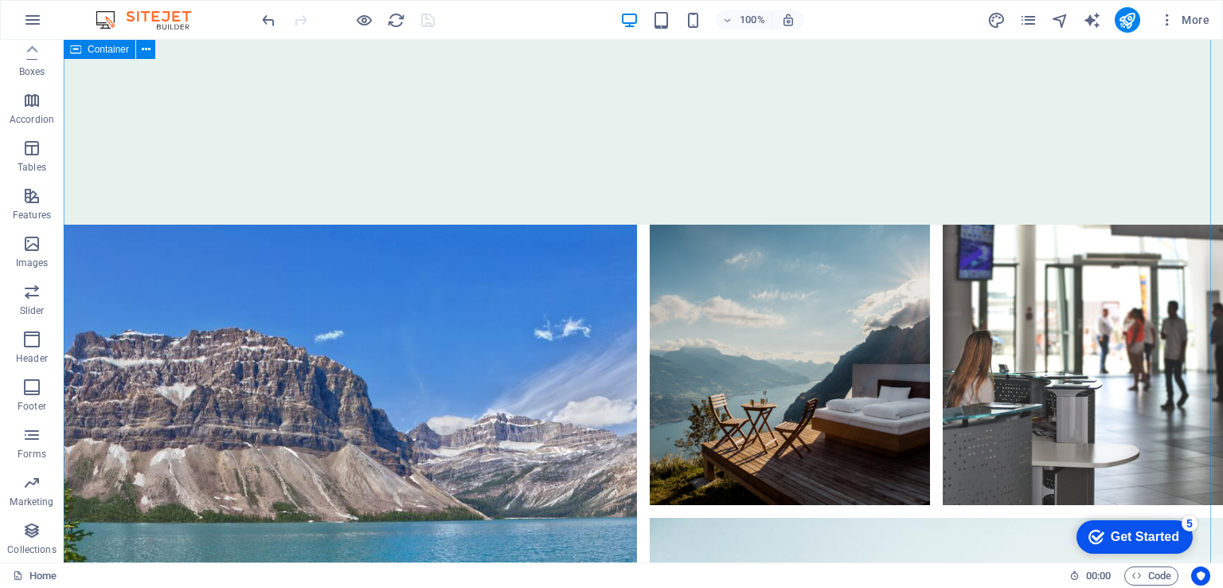
scroll to position [4040, 0]
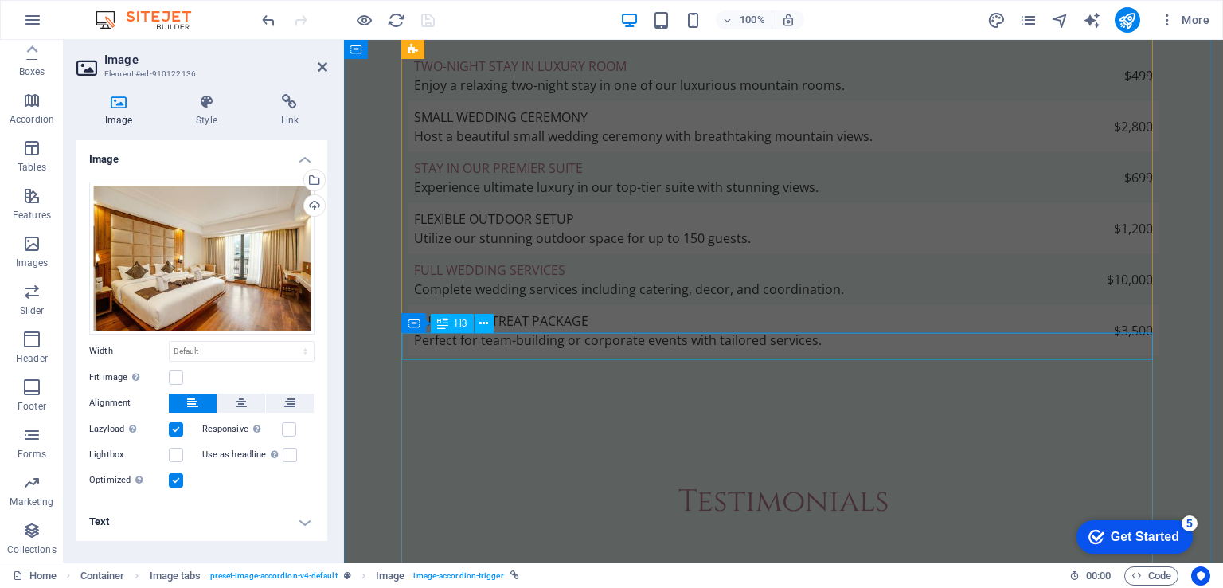
scroll to position [3432, 0]
click at [156, 526] on h4 "Text" at bounding box center [201, 521] width 251 height 38
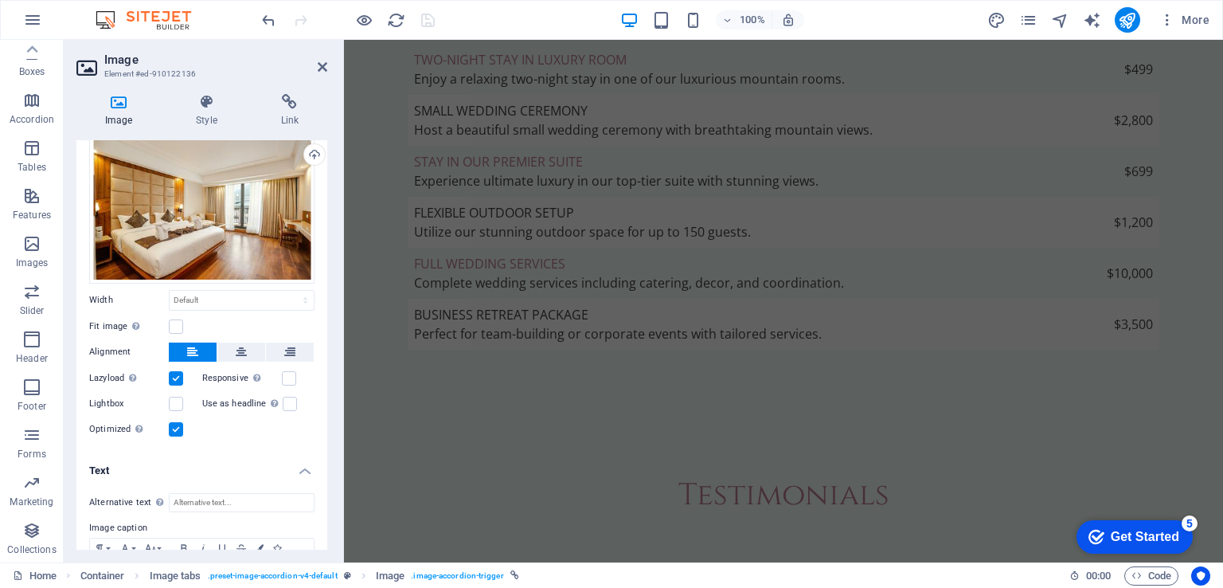
scroll to position [138, 0]
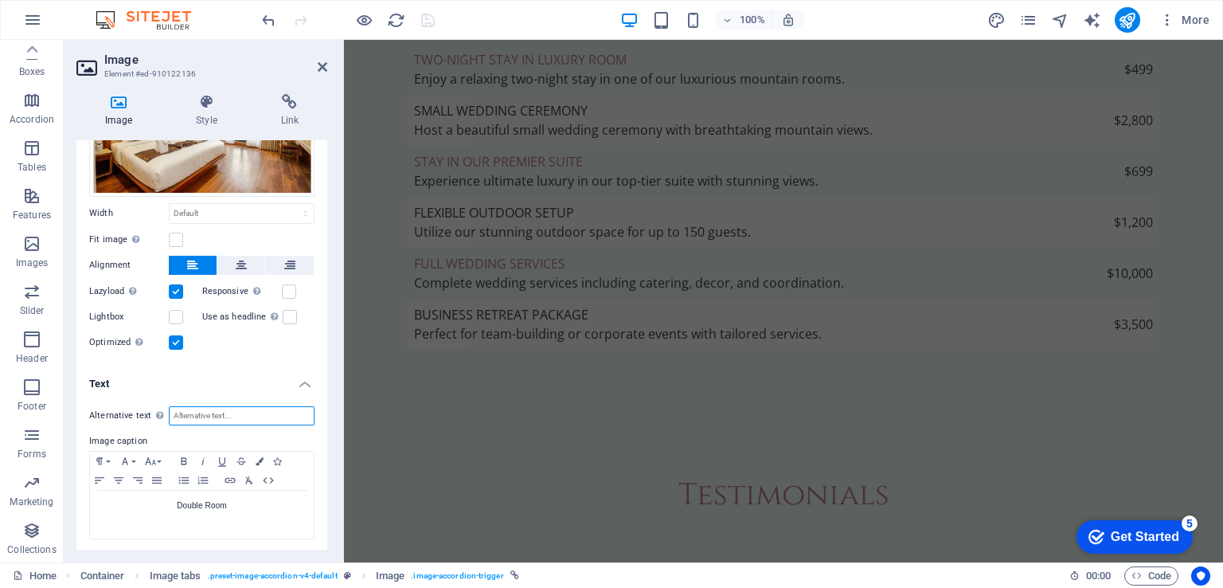
click at [213, 412] on input "Alternative text The alternative text is used by devices that cannot display im…" at bounding box center [242, 415] width 146 height 19
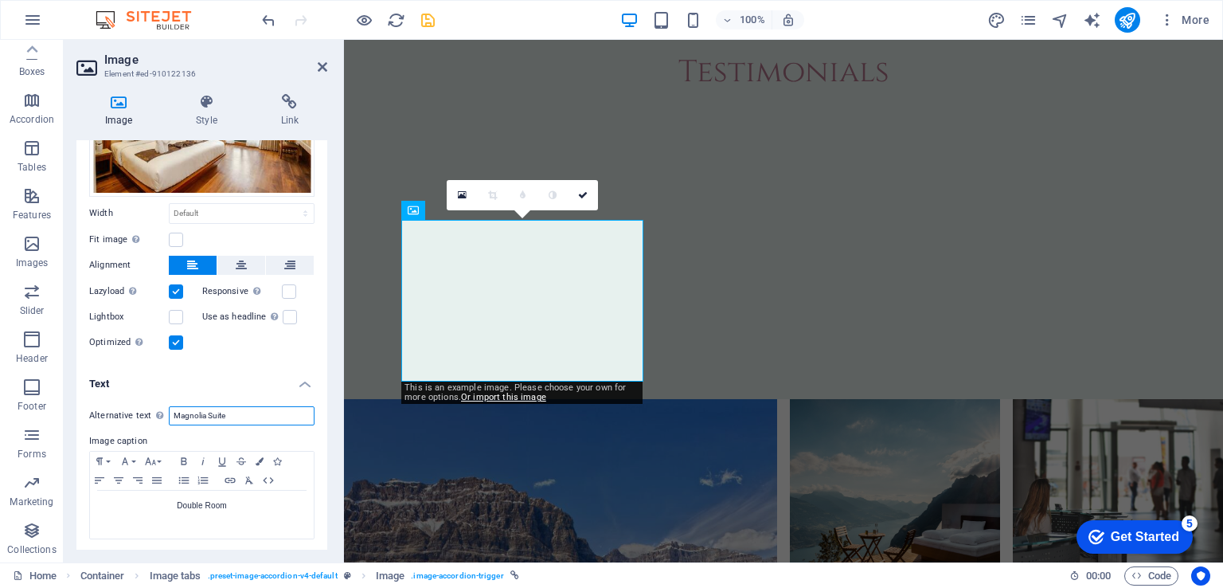
scroll to position [3882, 0]
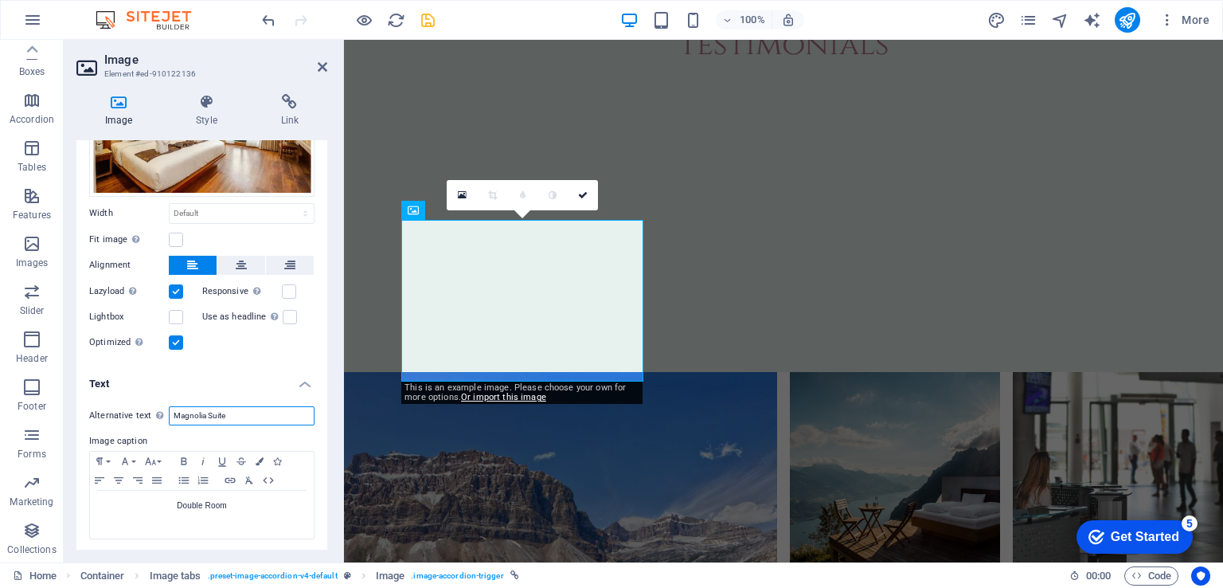
drag, startPoint x: 236, startPoint y: 420, endPoint x: 137, endPoint y: 420, distance: 99.5
click at [137, 420] on div "Alternative text The alternative text is used by devices that cannot display im…" at bounding box center [201, 415] width 225 height 19
type input "Magnolia Suite"
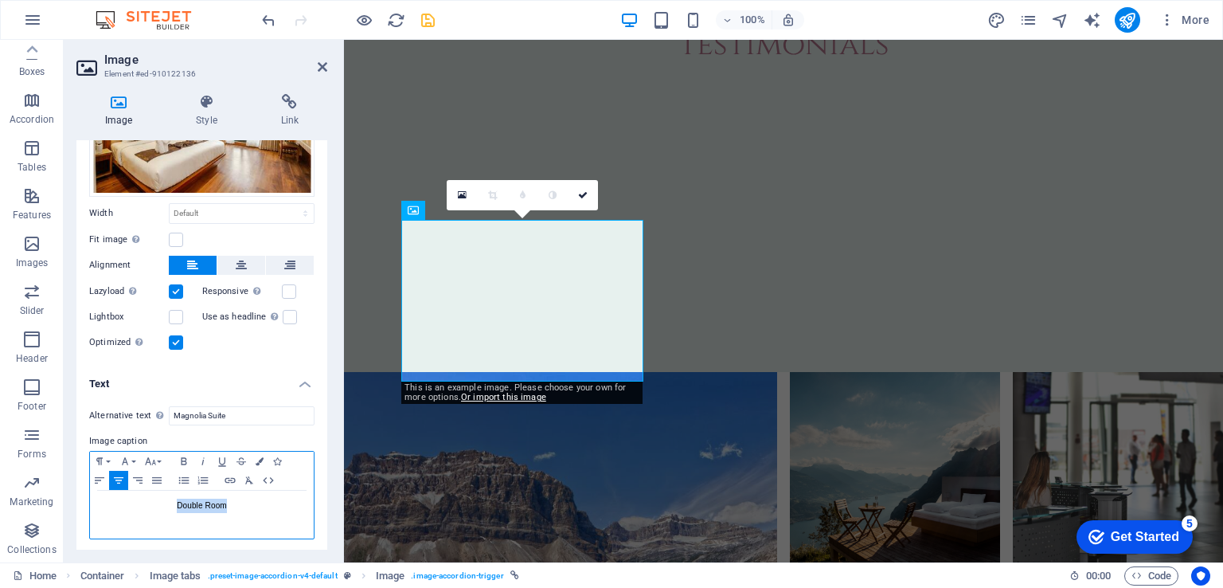
drag, startPoint x: 232, startPoint y: 509, endPoint x: 140, endPoint y: 504, distance: 92.5
click at [140, 504] on p "Double Room" at bounding box center [202, 505] width 208 height 14
click at [288, 510] on div "Magnolia Suite" at bounding box center [202, 514] width 224 height 48
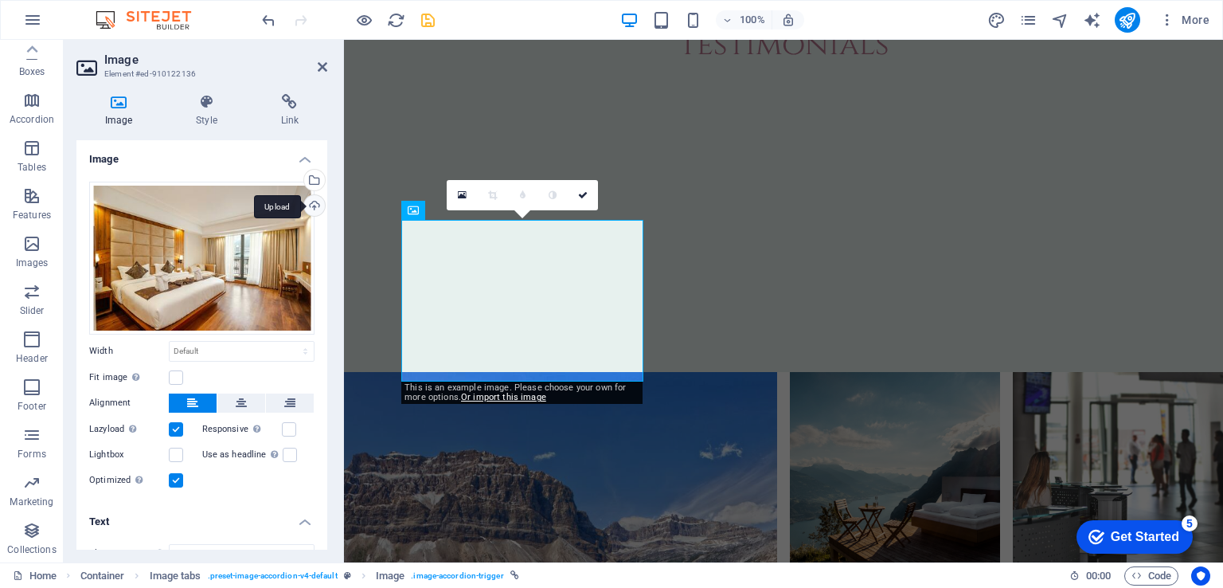
click at [313, 202] on div "Upload" at bounding box center [313, 207] width 24 height 24
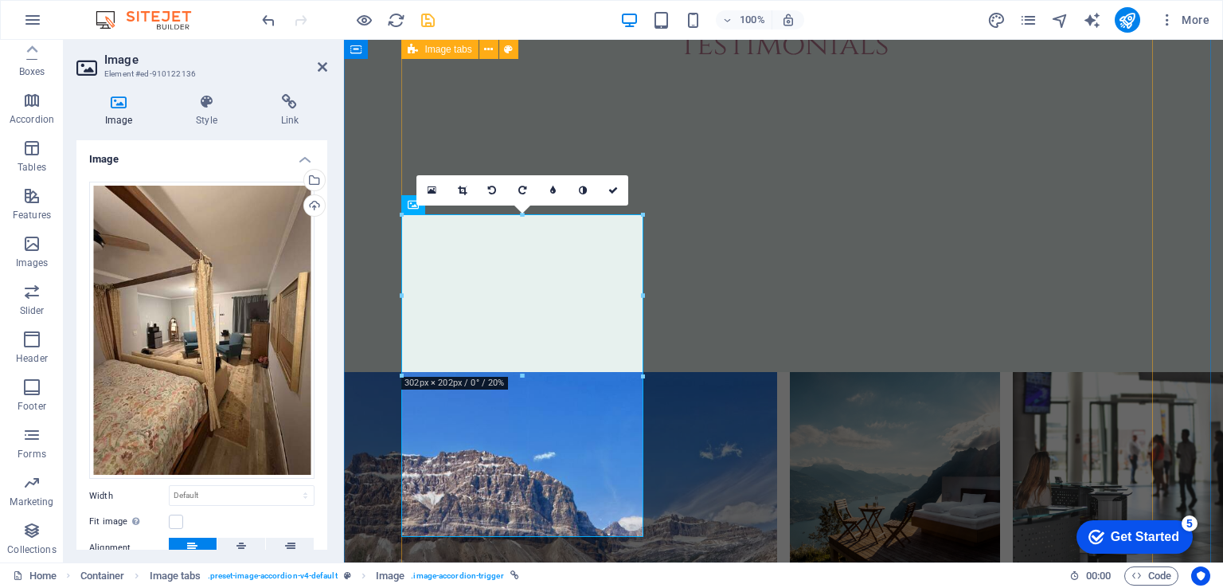
scroll to position [3961, 0]
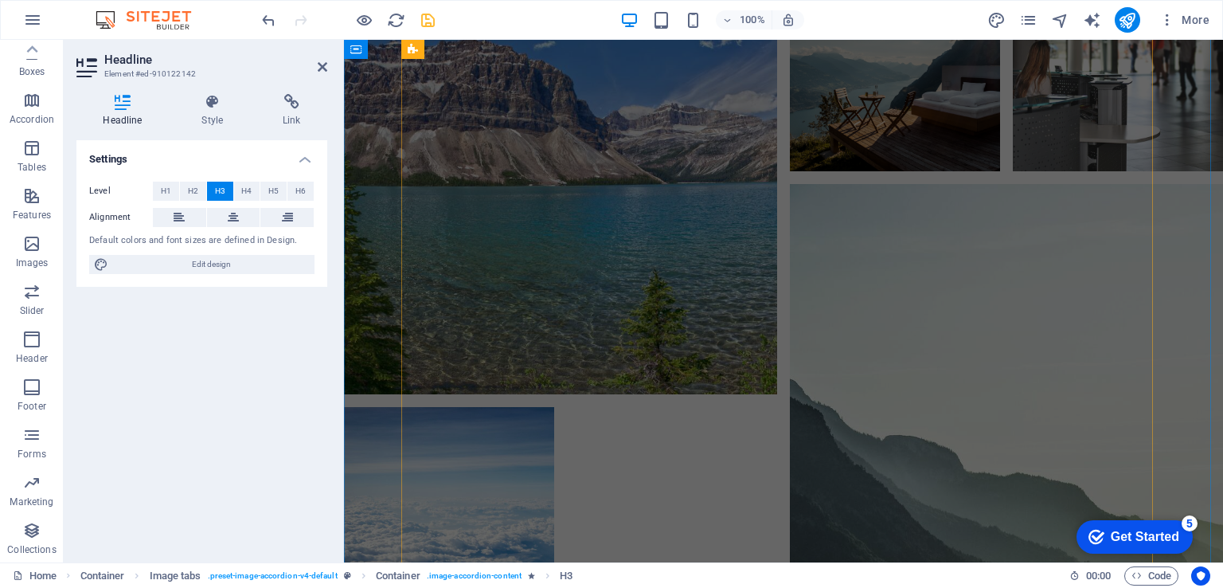
scroll to position [3961, 0]
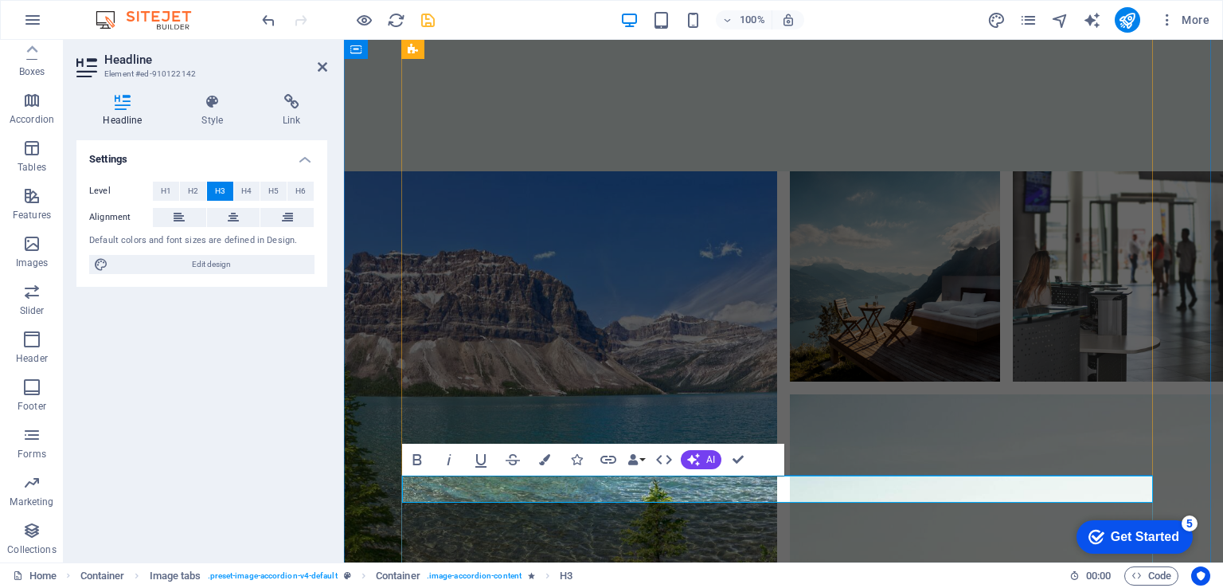
drag, startPoint x: 649, startPoint y: 490, endPoint x: 455, endPoint y: 485, distance: 193.5
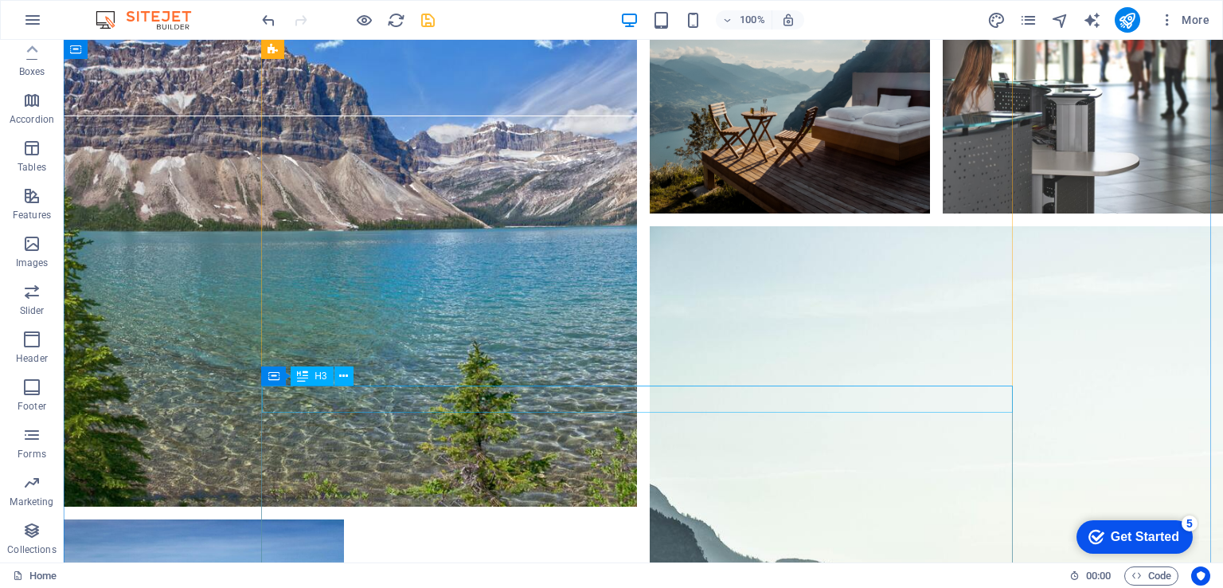
scroll to position [4331, 0]
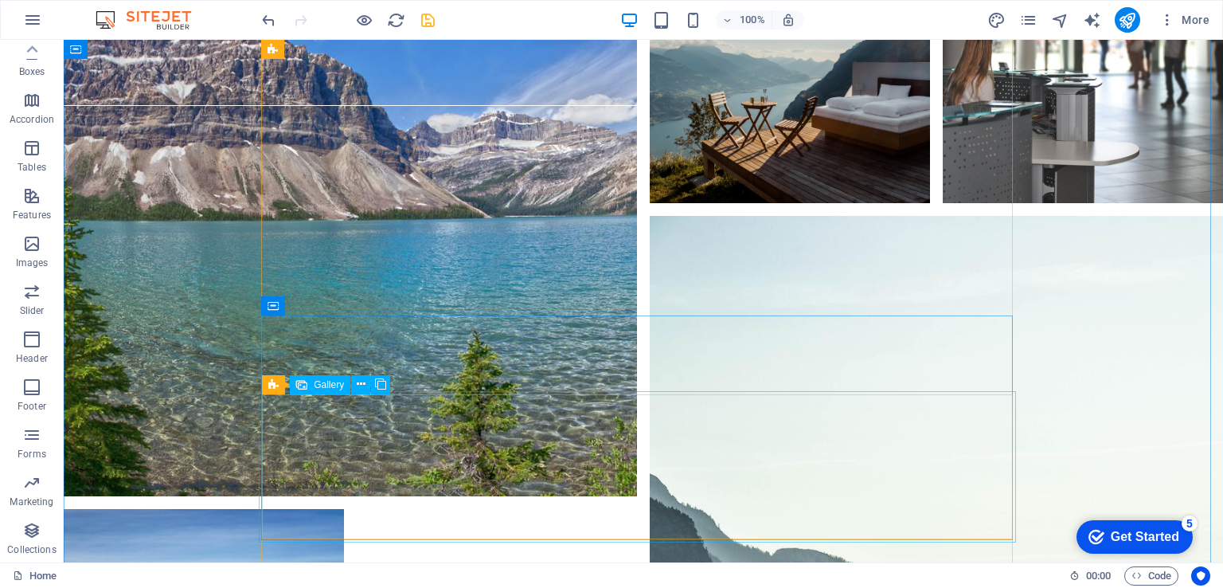
select select "4"
select select "px"
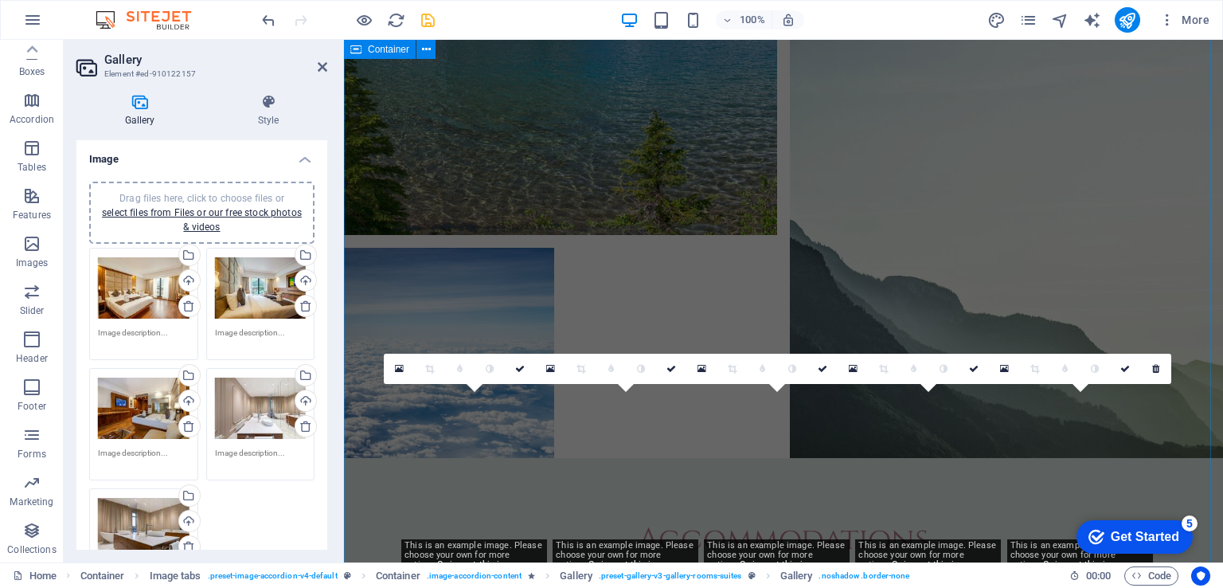
scroll to position [4121, 0]
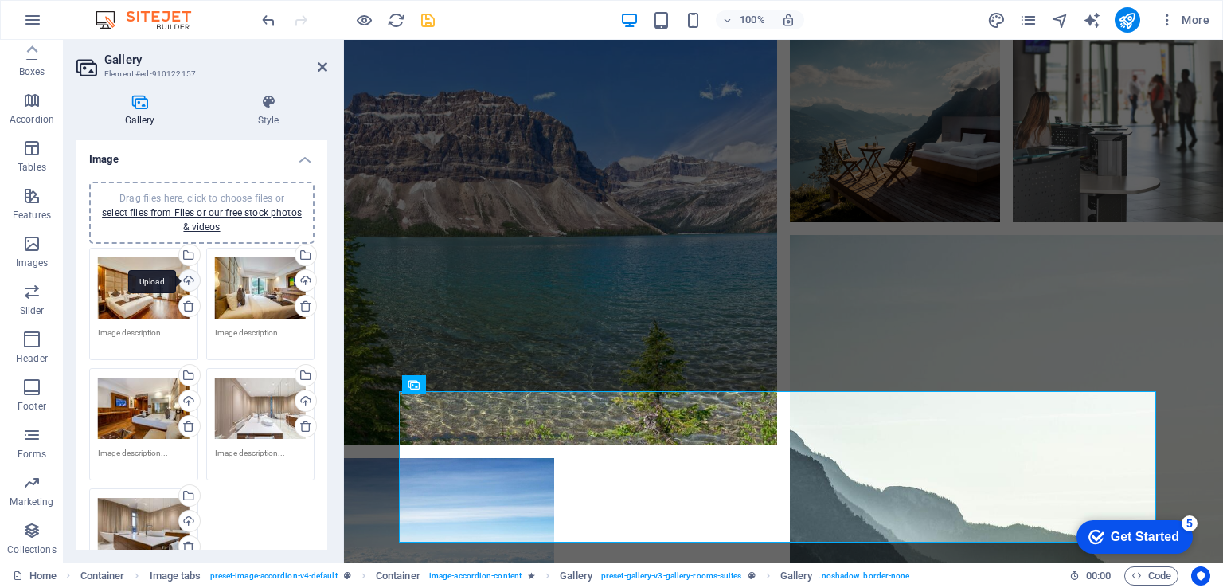
click at [191, 275] on div "Upload" at bounding box center [188, 282] width 24 height 24
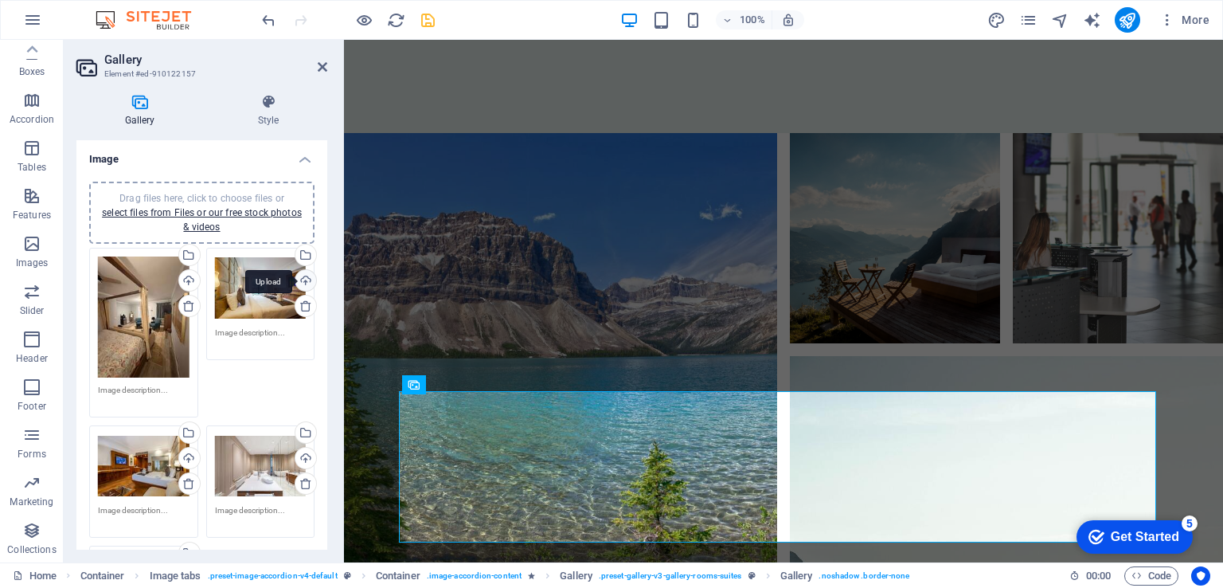
click at [305, 279] on div "Upload" at bounding box center [304, 282] width 24 height 24
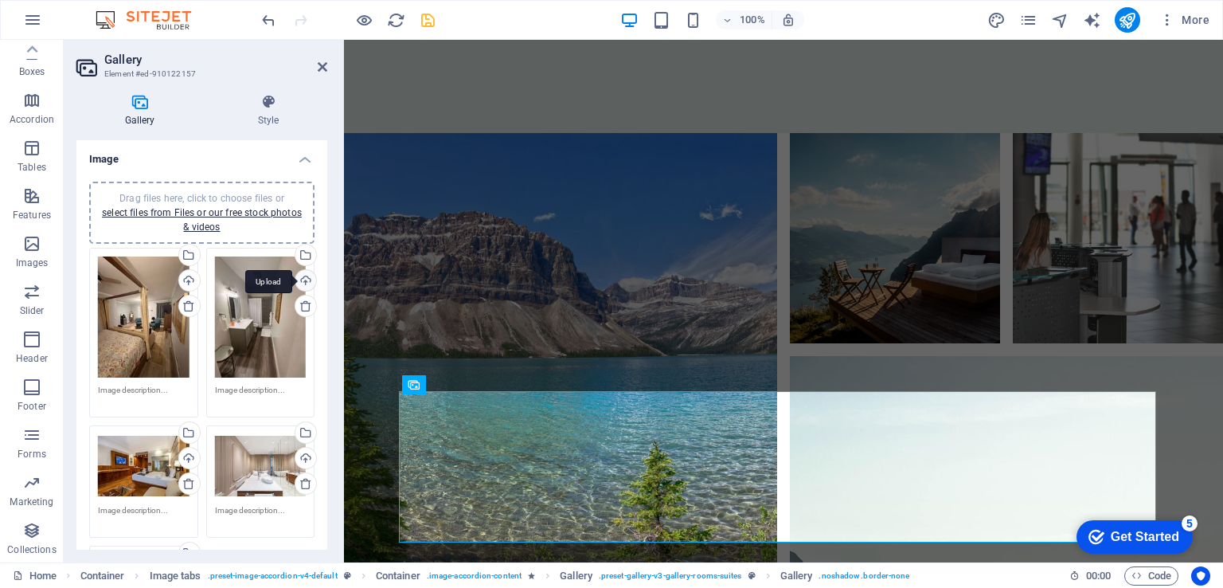
click at [299, 277] on div "Upload" at bounding box center [304, 282] width 24 height 24
click at [187, 271] on div "Upload" at bounding box center [188, 282] width 24 height 24
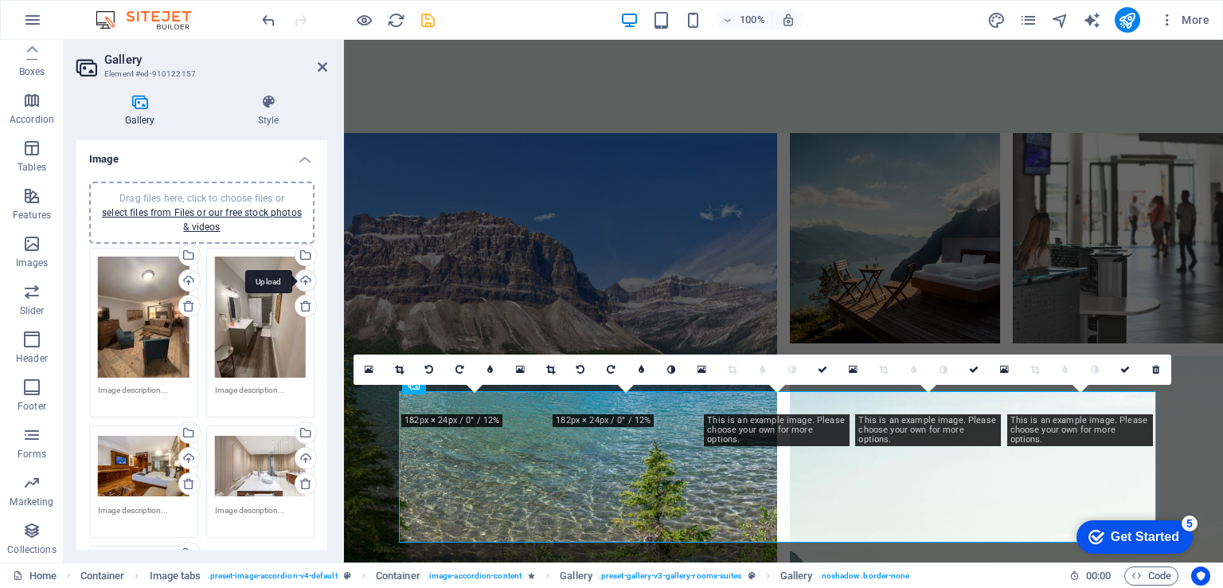
click at [301, 282] on div "Upload" at bounding box center [304, 282] width 24 height 24
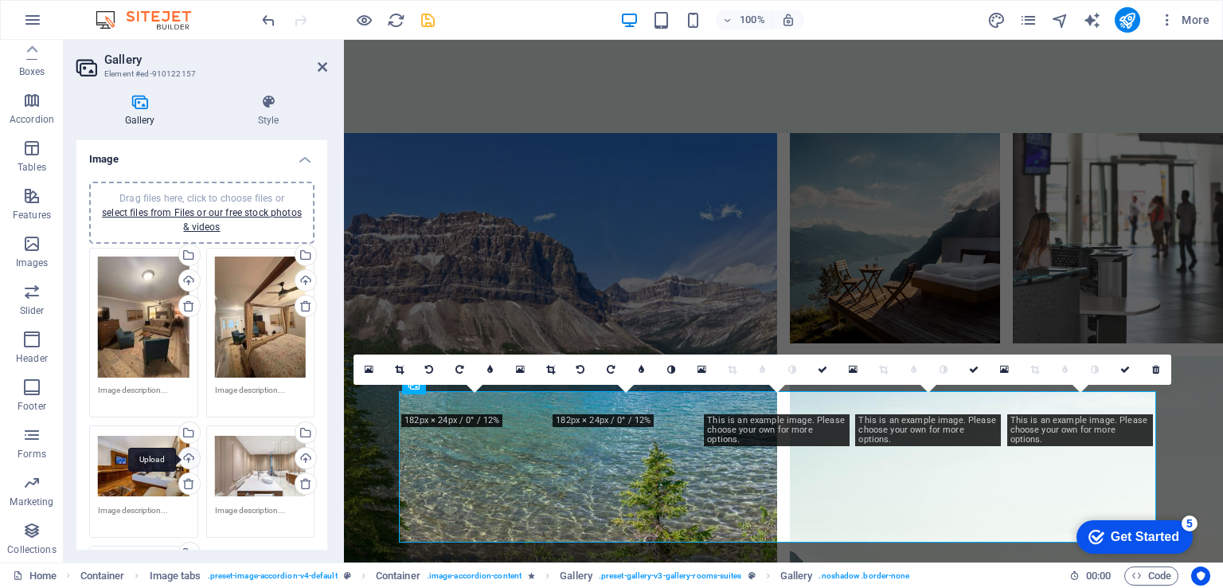
click at [182, 459] on div "Upload" at bounding box center [188, 459] width 24 height 24
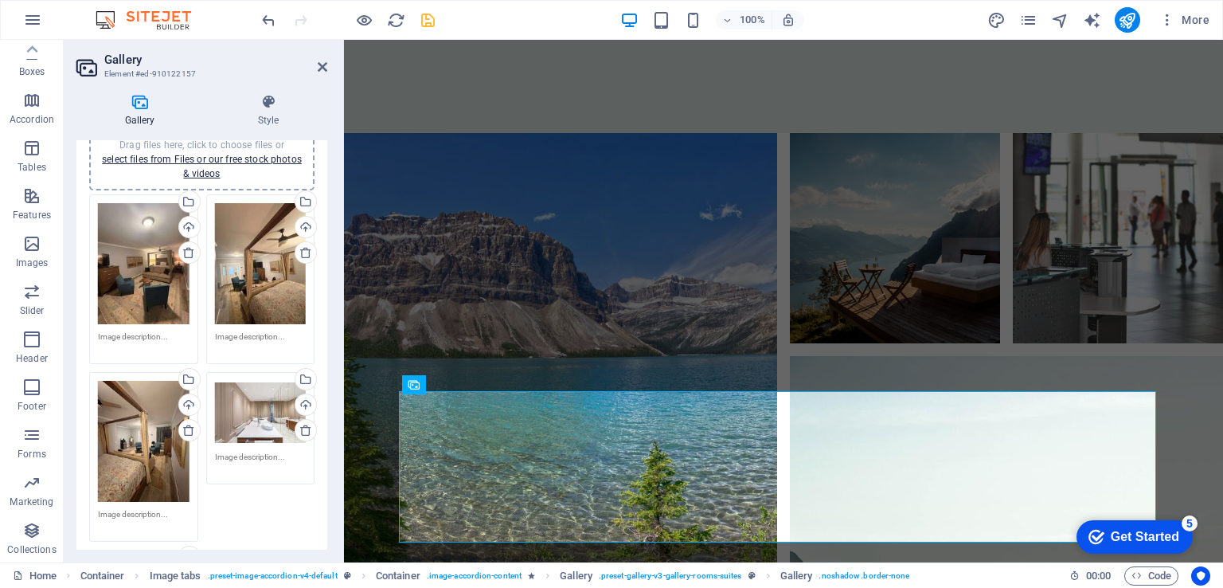
scroll to position [80, 0]
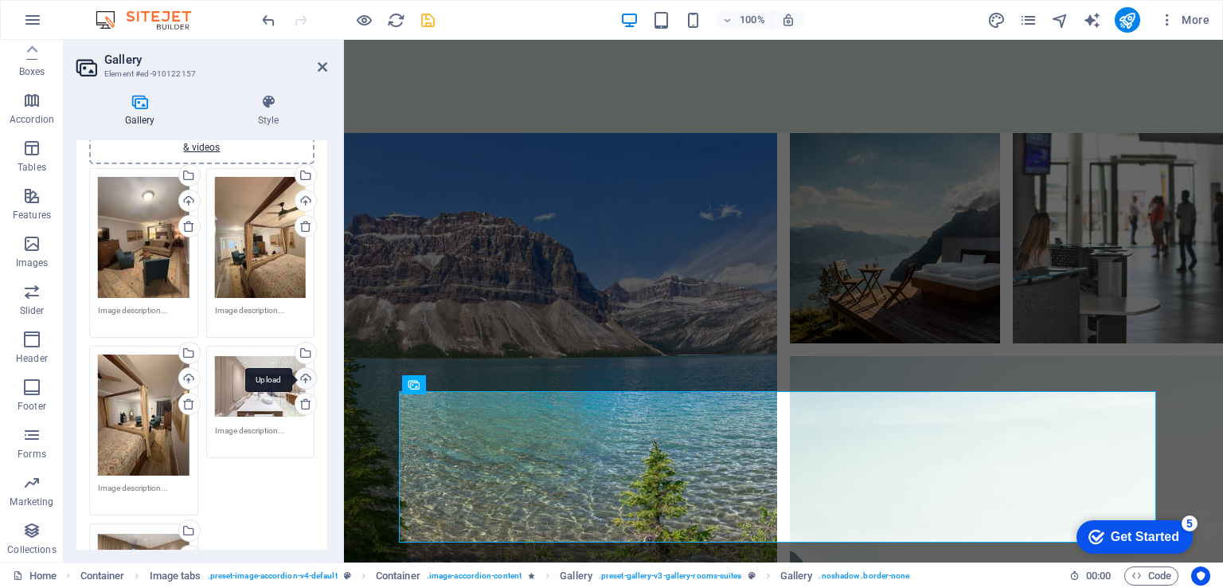
click at [296, 377] on div "Upload" at bounding box center [304, 380] width 24 height 24
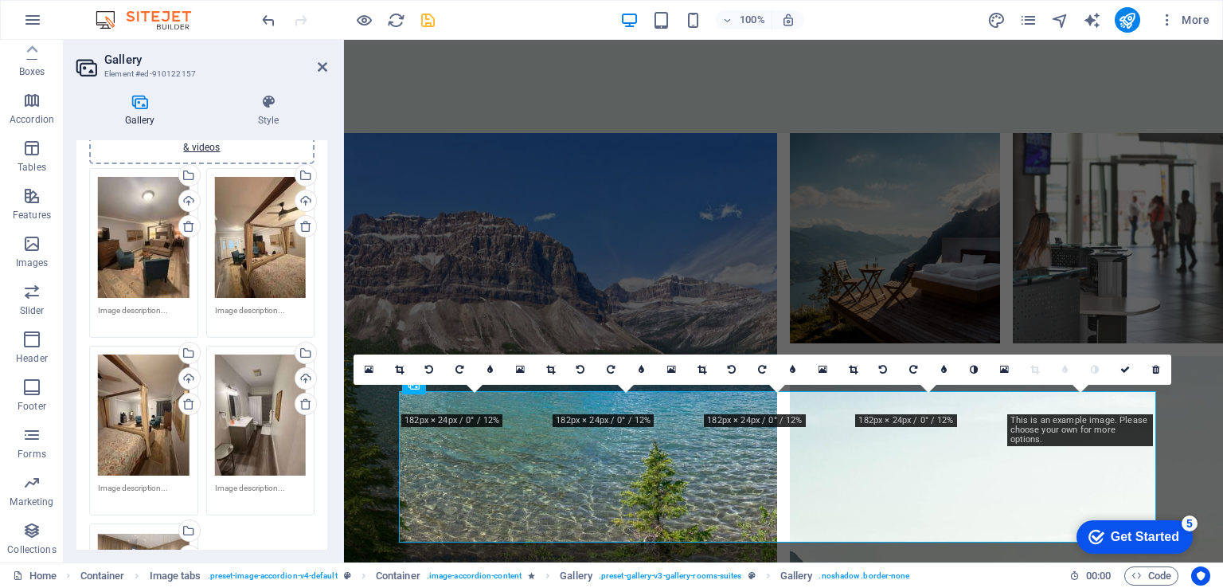
scroll to position [159, 0]
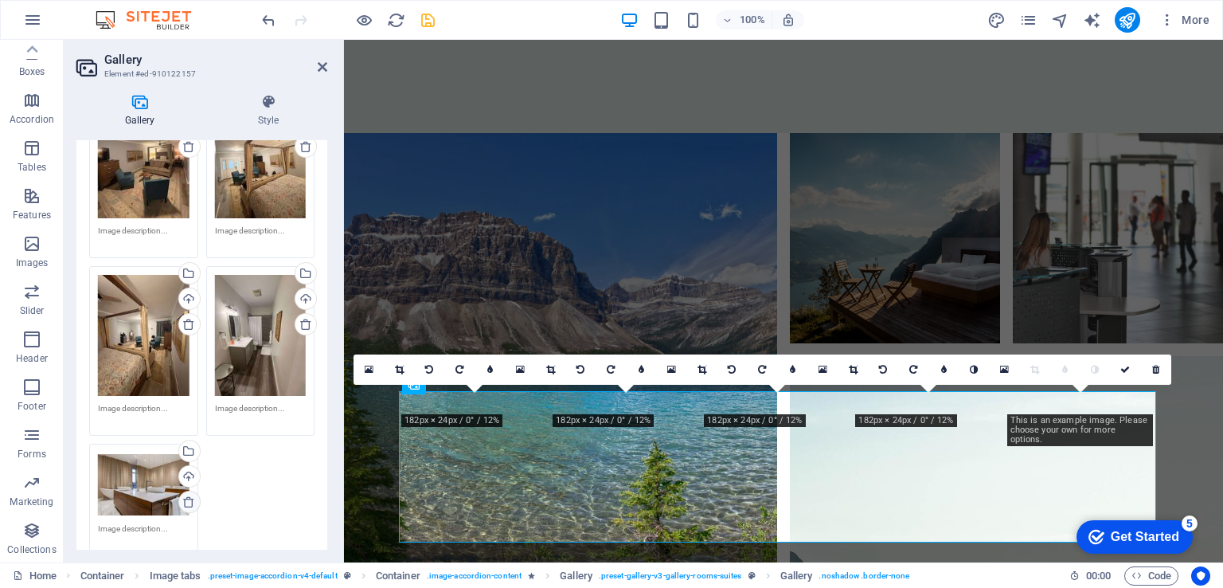
click at [192, 498] on icon at bounding box center [188, 501] width 13 height 13
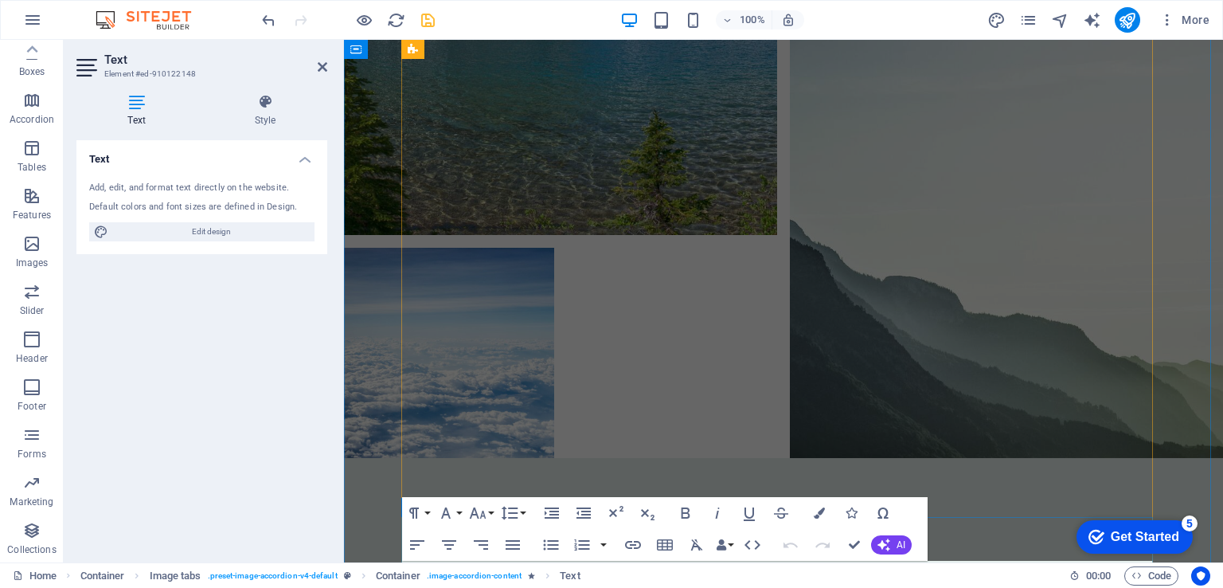
scroll to position [4121, 0]
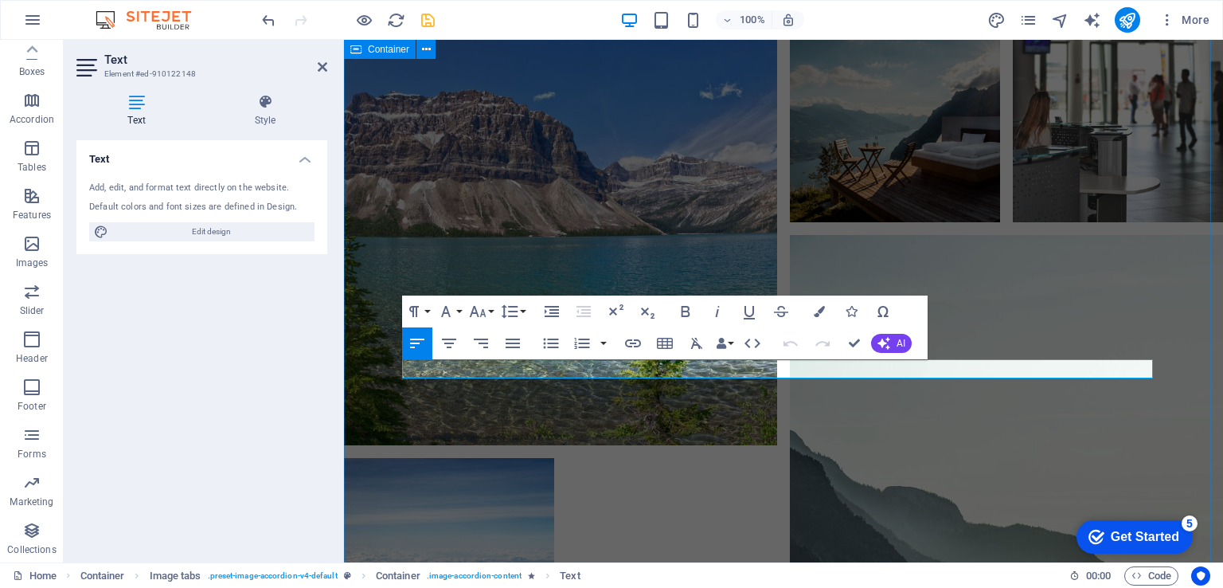
drag, startPoint x: 939, startPoint y: 363, endPoint x: 747, endPoint y: 399, distance: 196.0
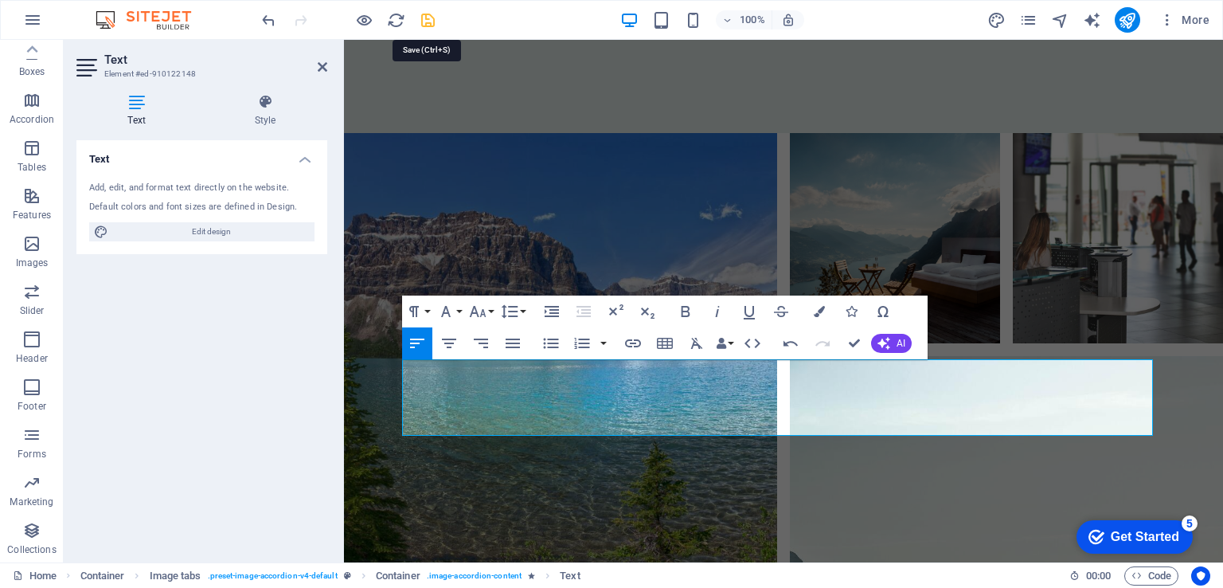
click at [432, 20] on icon "save" at bounding box center [428, 20] width 18 height 18
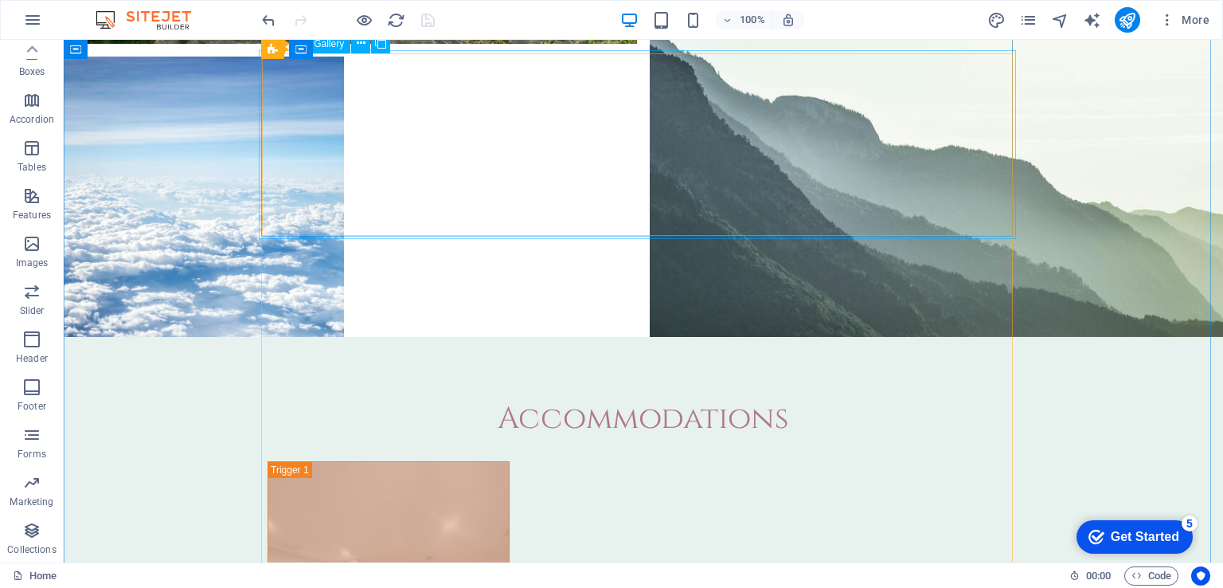
scroll to position [4808, 0]
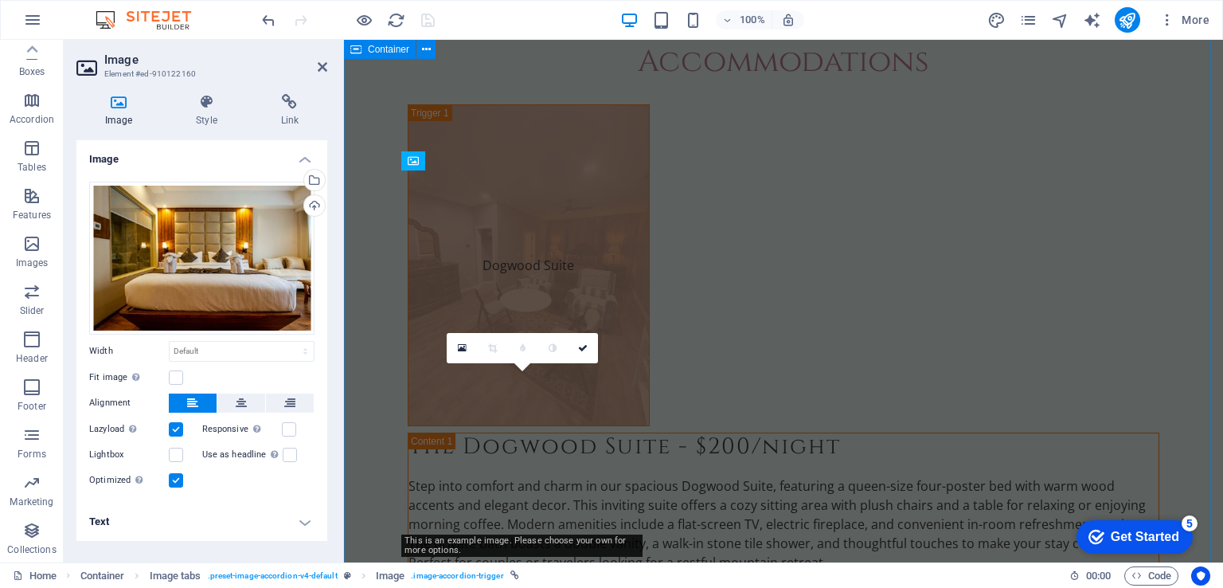
scroll to position [4598, 0]
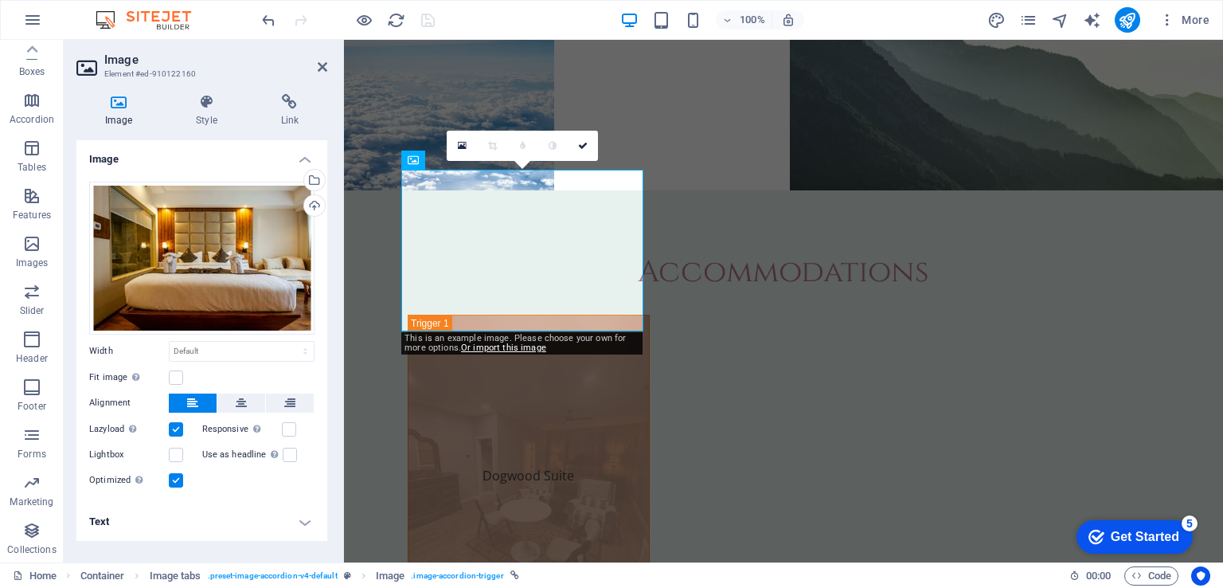
click at [307, 529] on h4 "Text" at bounding box center [201, 521] width 251 height 38
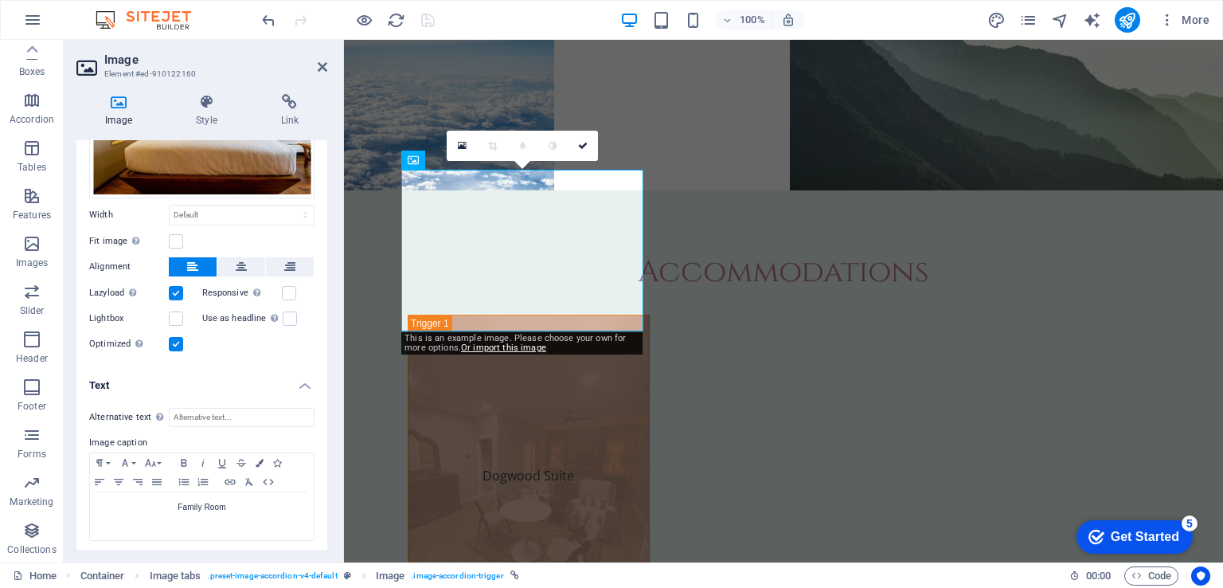
scroll to position [138, 0]
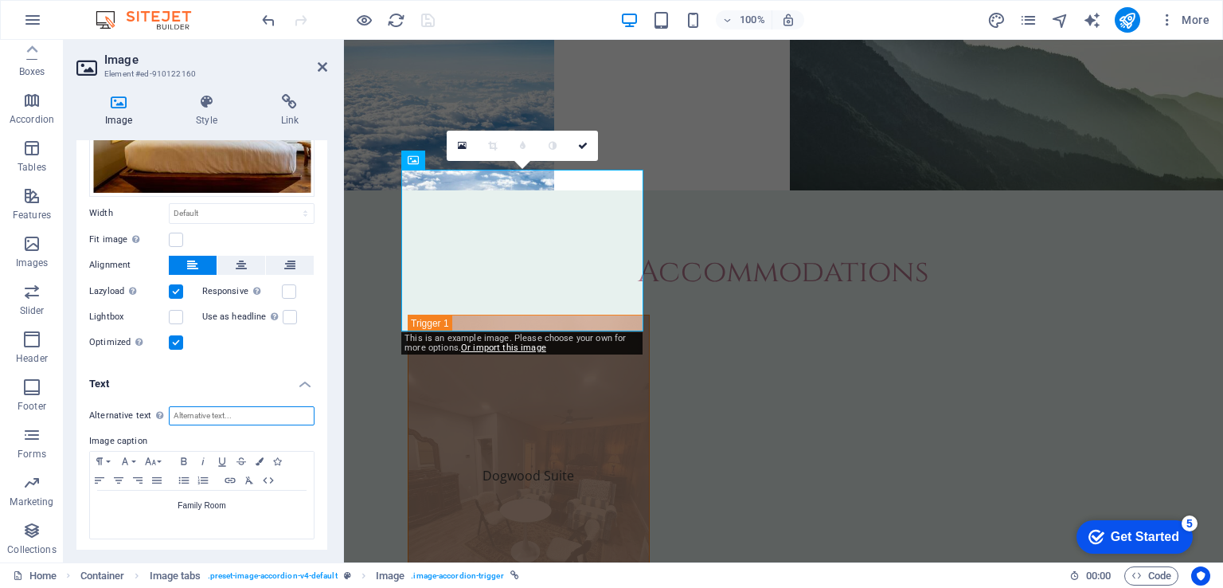
click at [252, 408] on input "Alternative text The alternative text is used by devices that cannot display im…" at bounding box center [242, 415] width 146 height 19
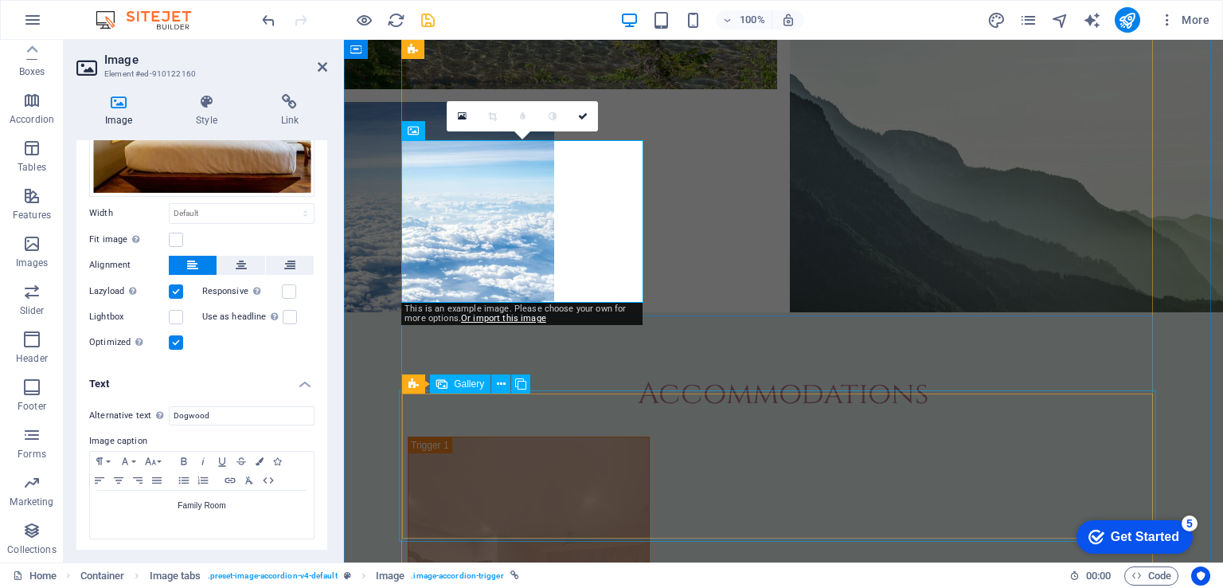
scroll to position [4677, 0]
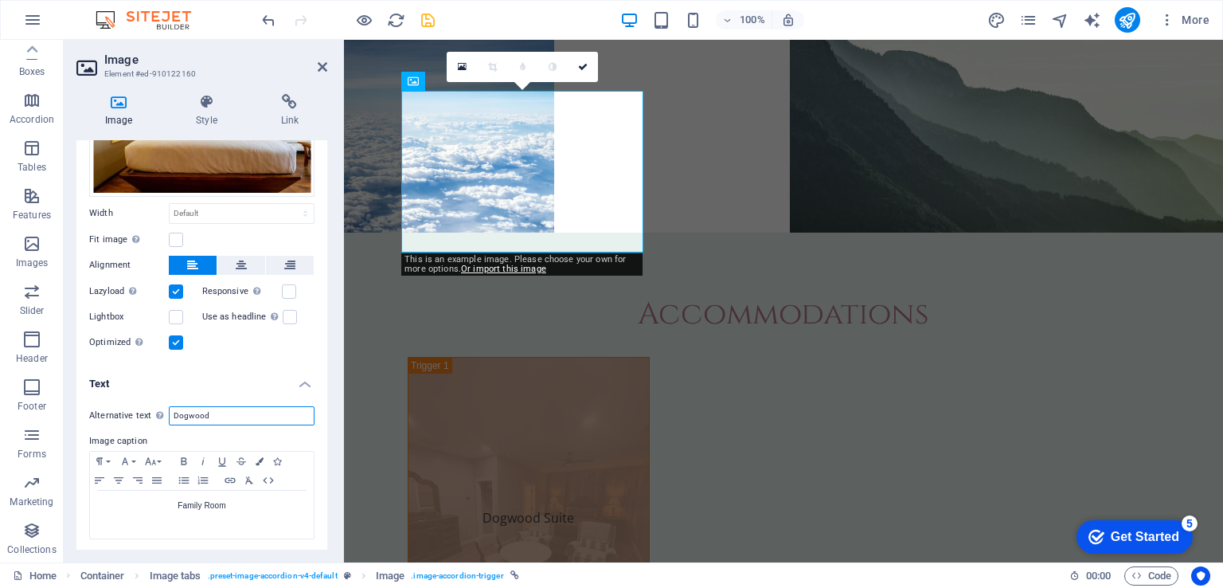
drag, startPoint x: 221, startPoint y: 412, endPoint x: 174, endPoint y: 411, distance: 47.8
click at [174, 411] on input "Dogwood" at bounding box center [242, 415] width 146 height 19
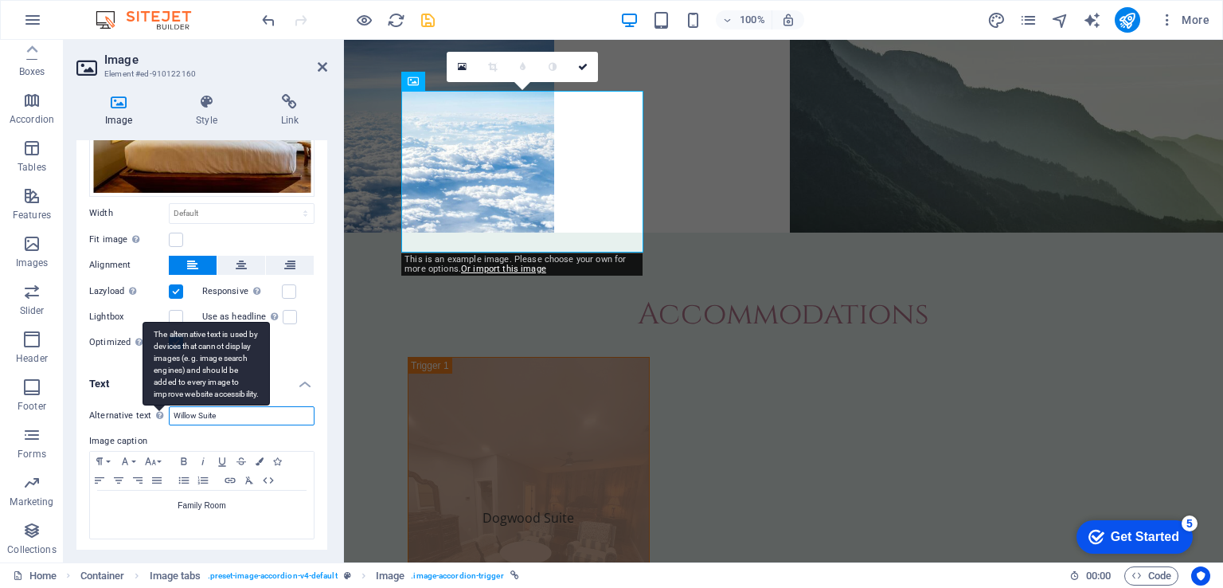
drag, startPoint x: 232, startPoint y: 418, endPoint x: 165, endPoint y: 409, distance: 67.4
click at [165, 409] on div "Alternative text The alternative text is used by devices that cannot display im…" at bounding box center [201, 415] width 225 height 19
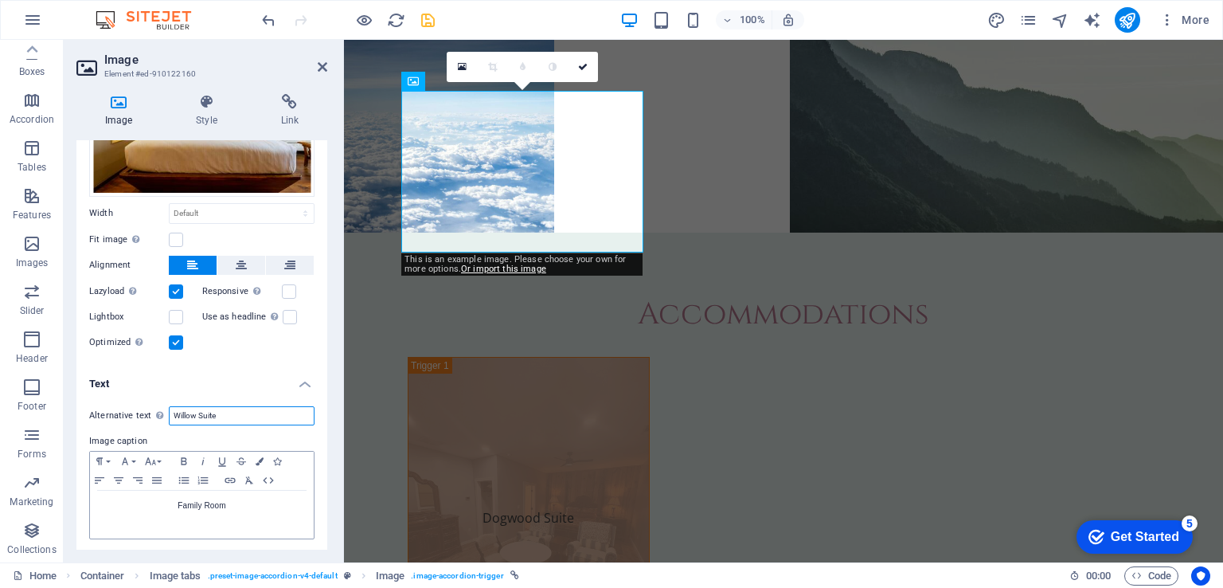
type input "Willow Suite"
drag, startPoint x: 242, startPoint y: 504, endPoint x: 107, endPoint y: 490, distance: 136.1
click at [107, 490] on div "Family Room" at bounding box center [202, 514] width 224 height 48
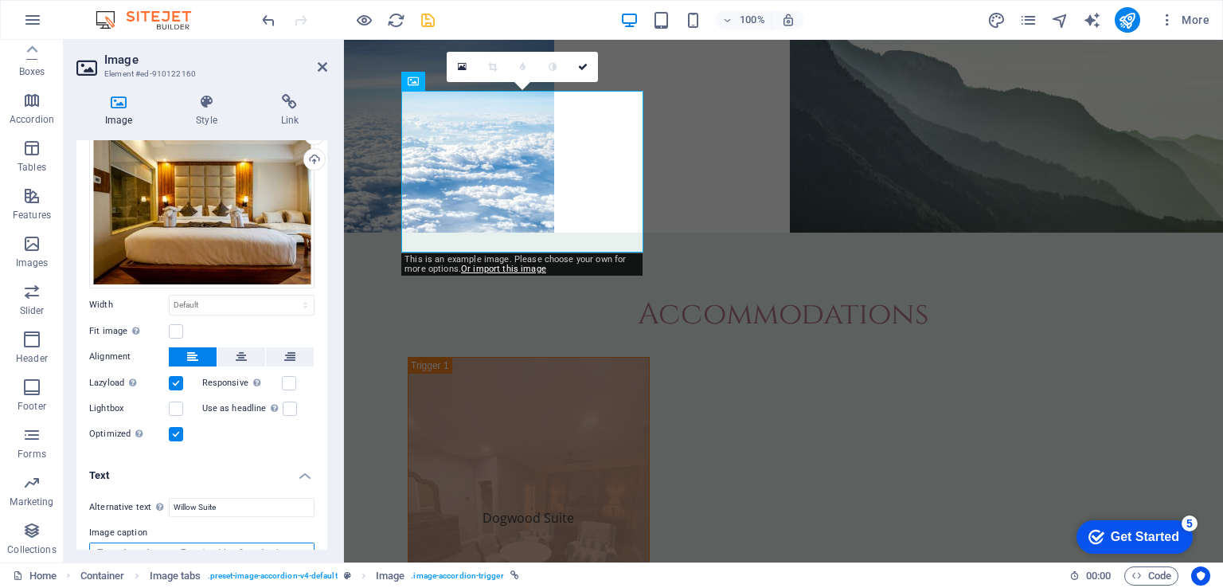
scroll to position [0, 0]
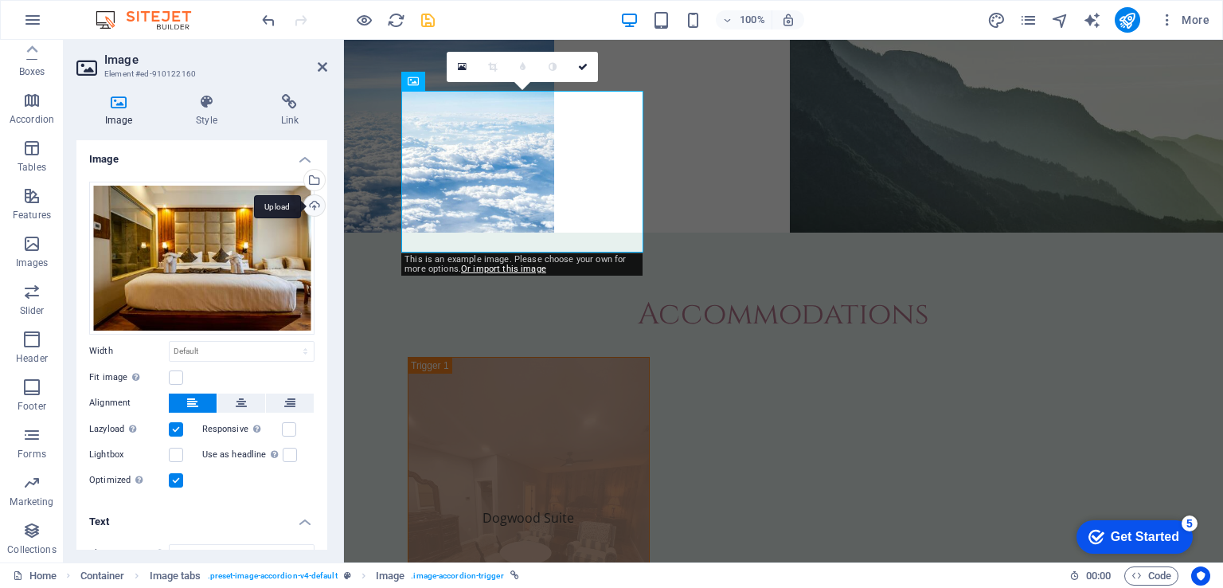
click at [307, 199] on div "Upload" at bounding box center [313, 207] width 24 height 24
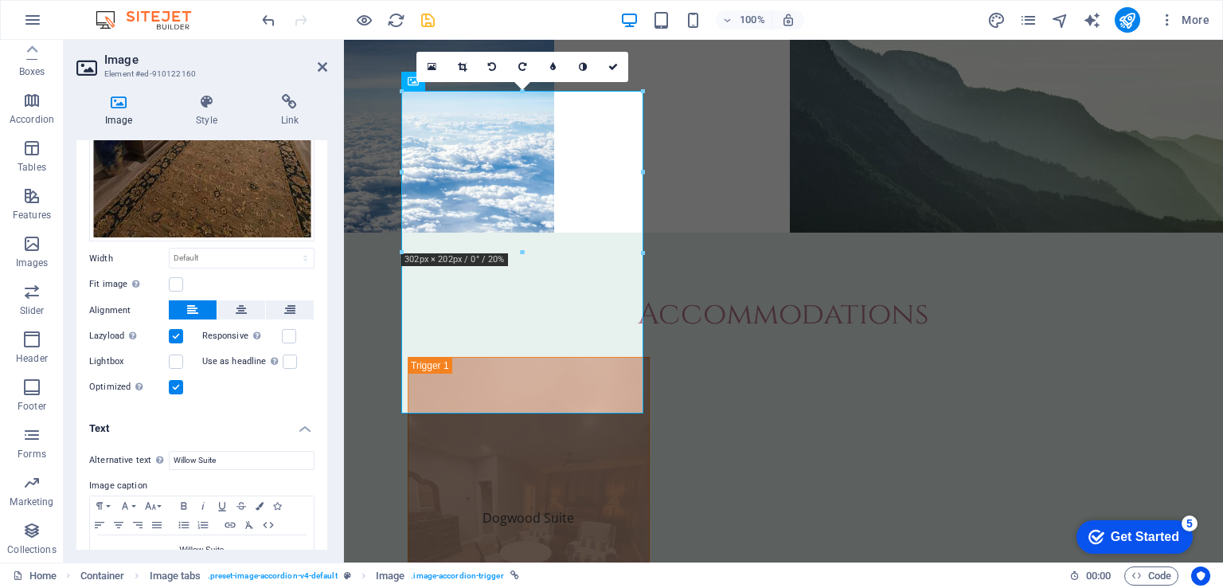
scroll to position [239, 0]
click at [178, 277] on label at bounding box center [176, 282] width 14 height 14
click at [0, 0] on input "Fit image Automatically fit image to a fixed width and height" at bounding box center [0, 0] width 0 height 0
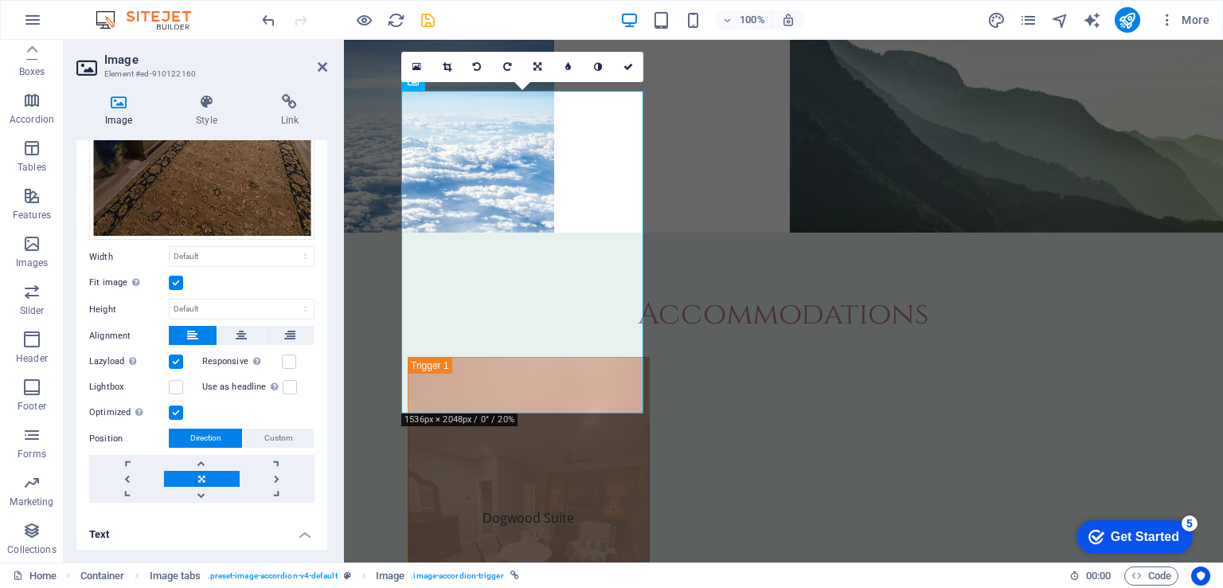
click at [178, 277] on label at bounding box center [176, 282] width 14 height 14
click at [0, 0] on input "Fit image Automatically fit image to a fixed width and height" at bounding box center [0, 0] width 0 height 0
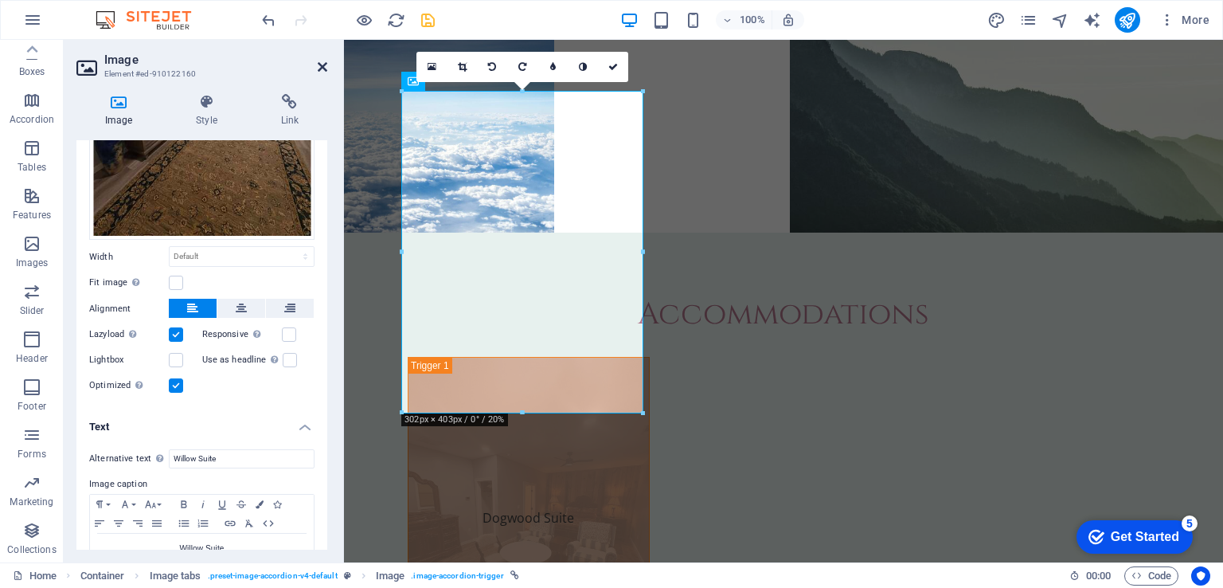
click at [319, 67] on icon at bounding box center [323, 67] width 10 height 13
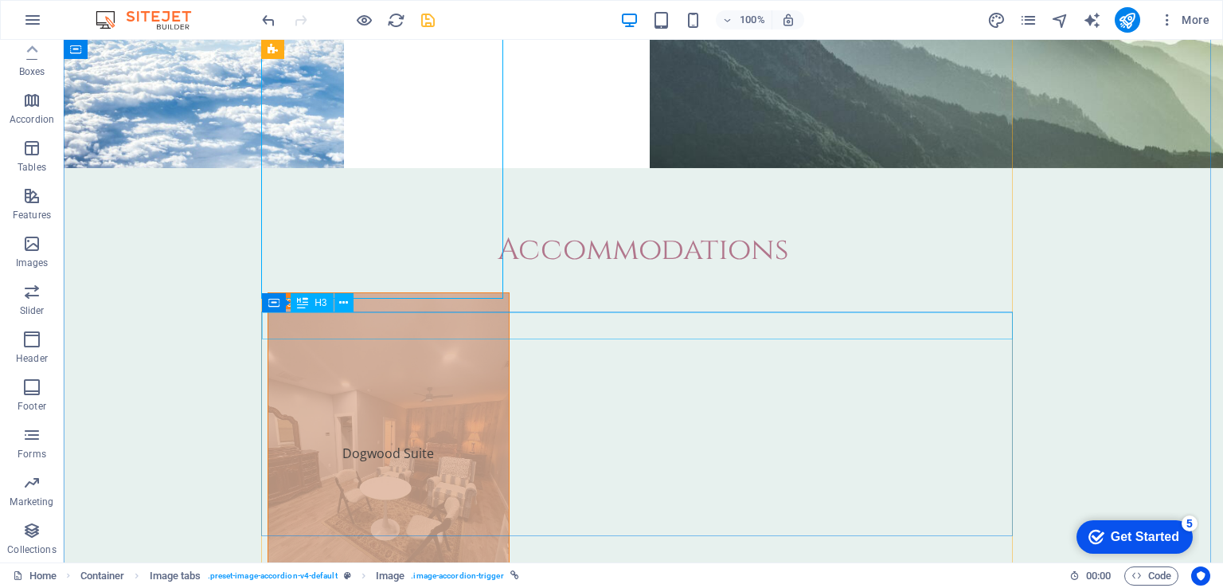
scroll to position [5046, 0]
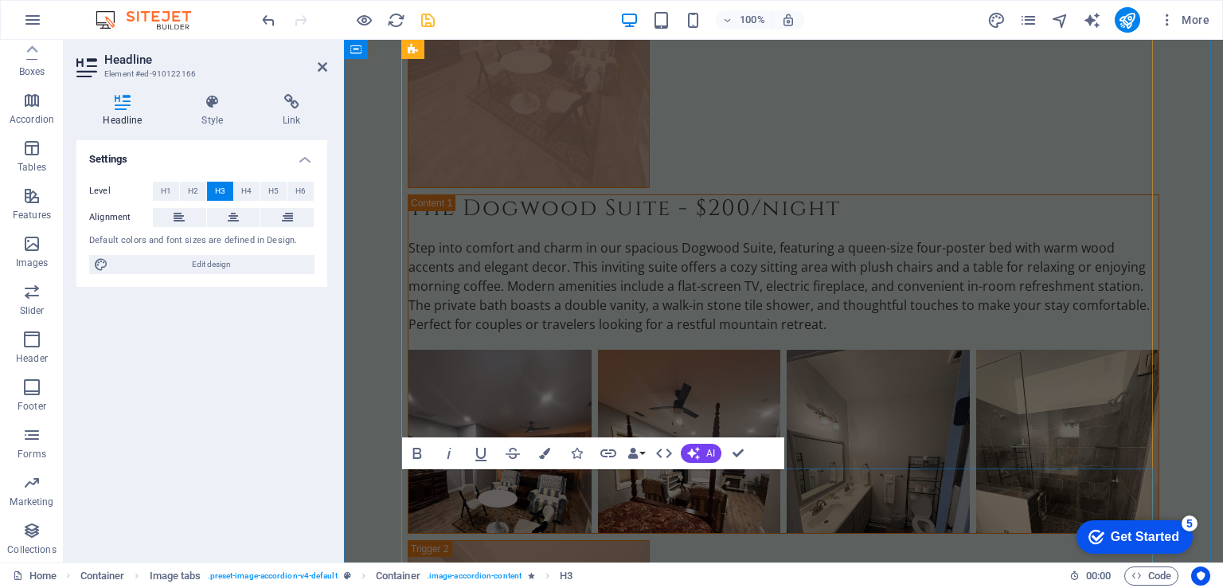
scroll to position [4836, 0]
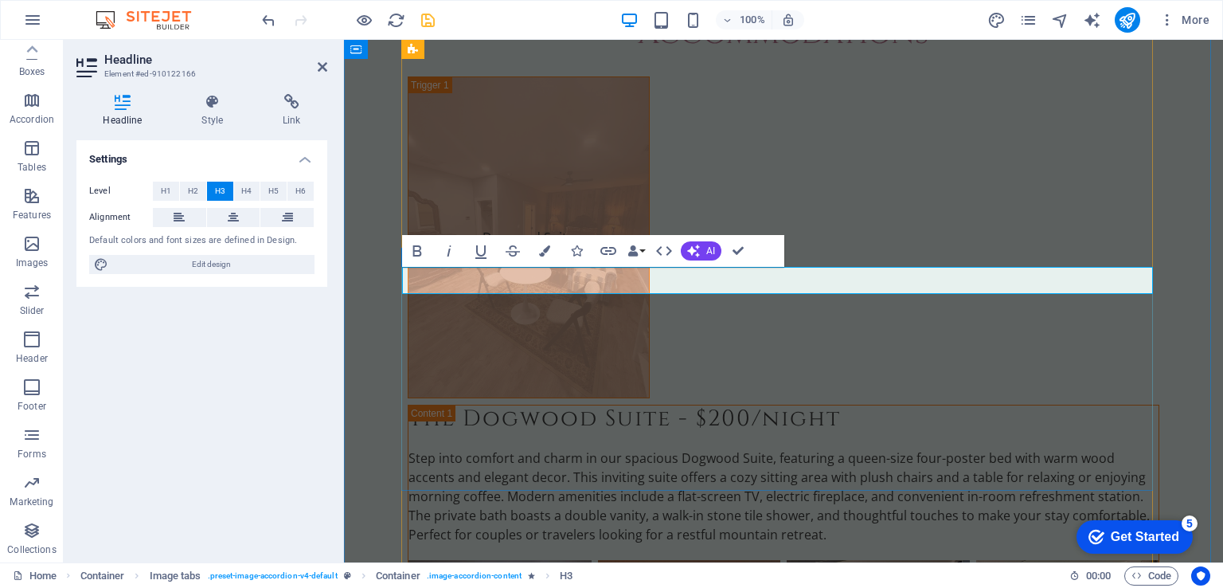
drag, startPoint x: 663, startPoint y: 276, endPoint x: 463, endPoint y: 275, distance: 200.6
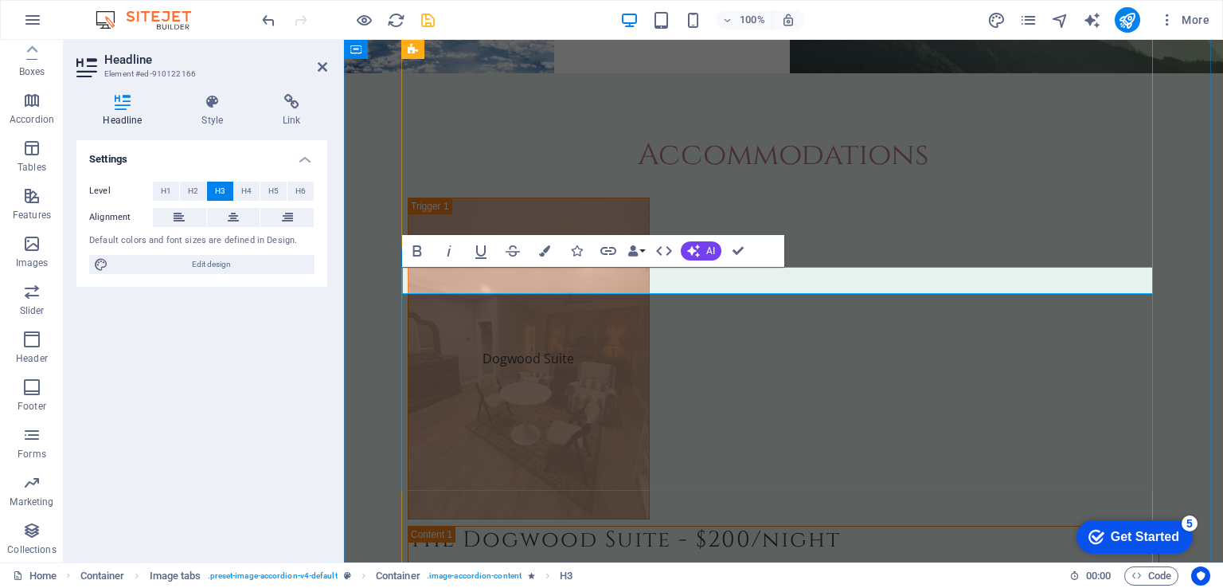
drag, startPoint x: 702, startPoint y: 276, endPoint x: 676, endPoint y: 276, distance: 26.3
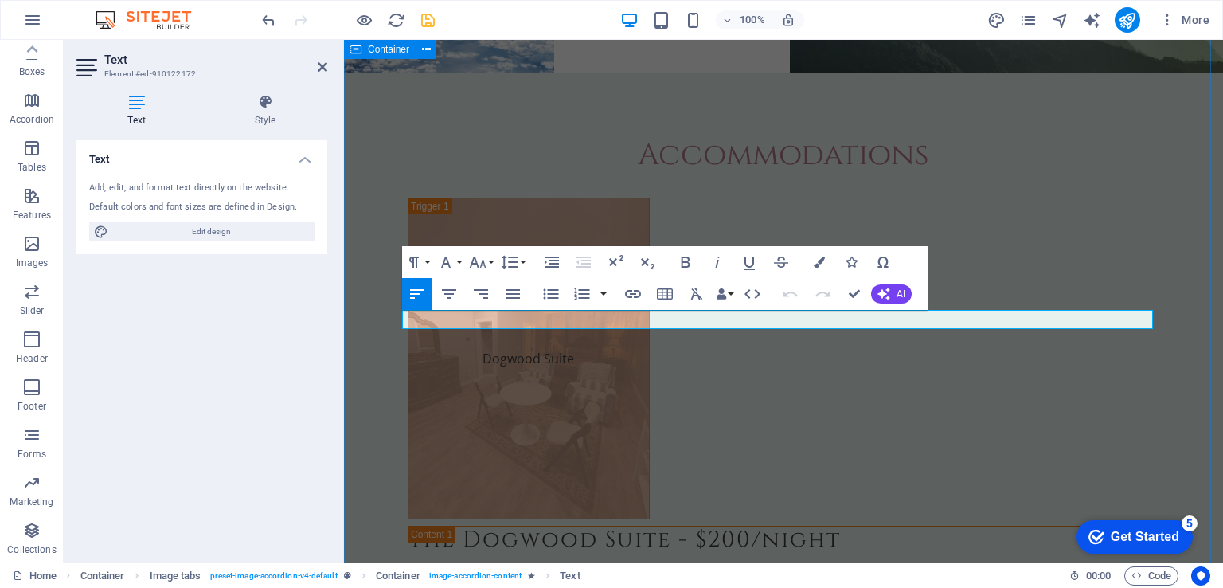
drag, startPoint x: 915, startPoint y: 324, endPoint x: 390, endPoint y: 313, distance: 524.7
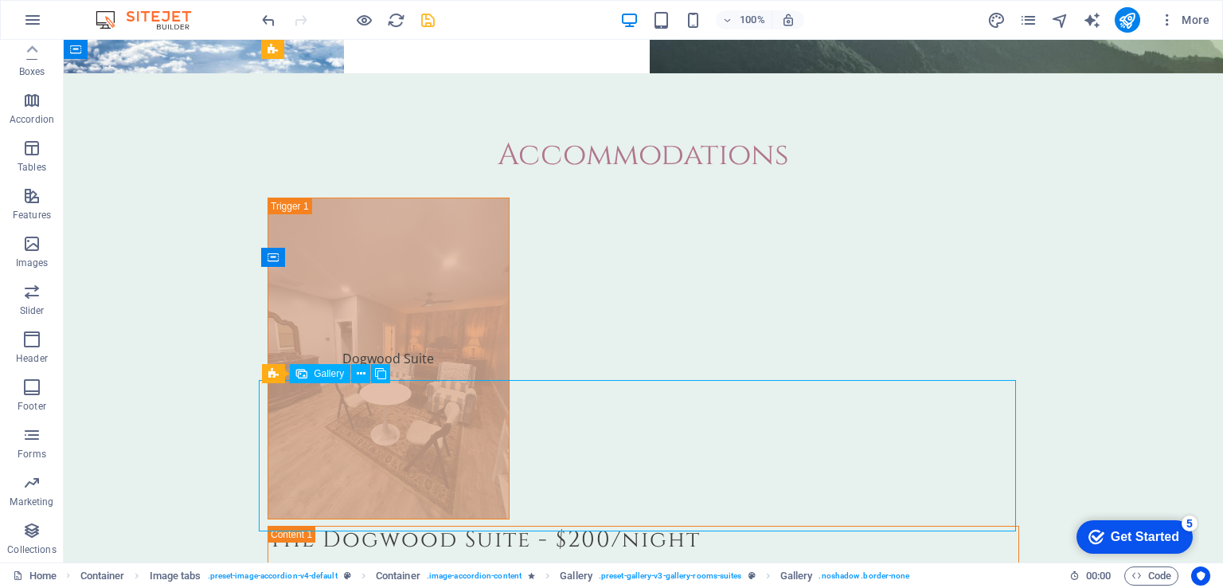
select select "4"
select select "px"
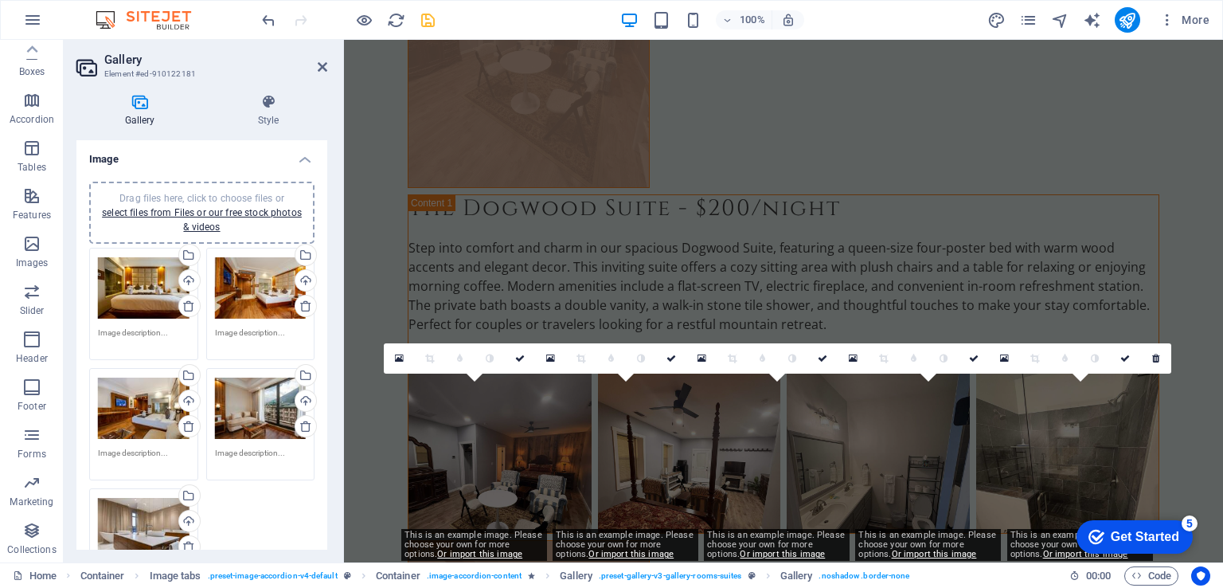
scroll to position [4836, 0]
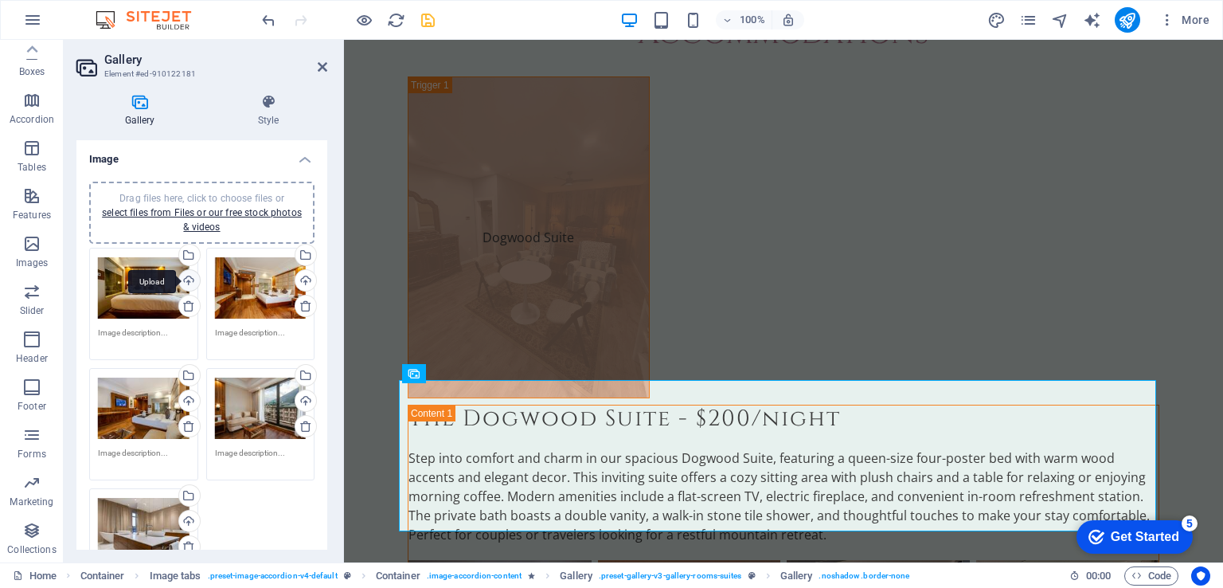
click at [191, 283] on div "Upload" at bounding box center [188, 282] width 24 height 24
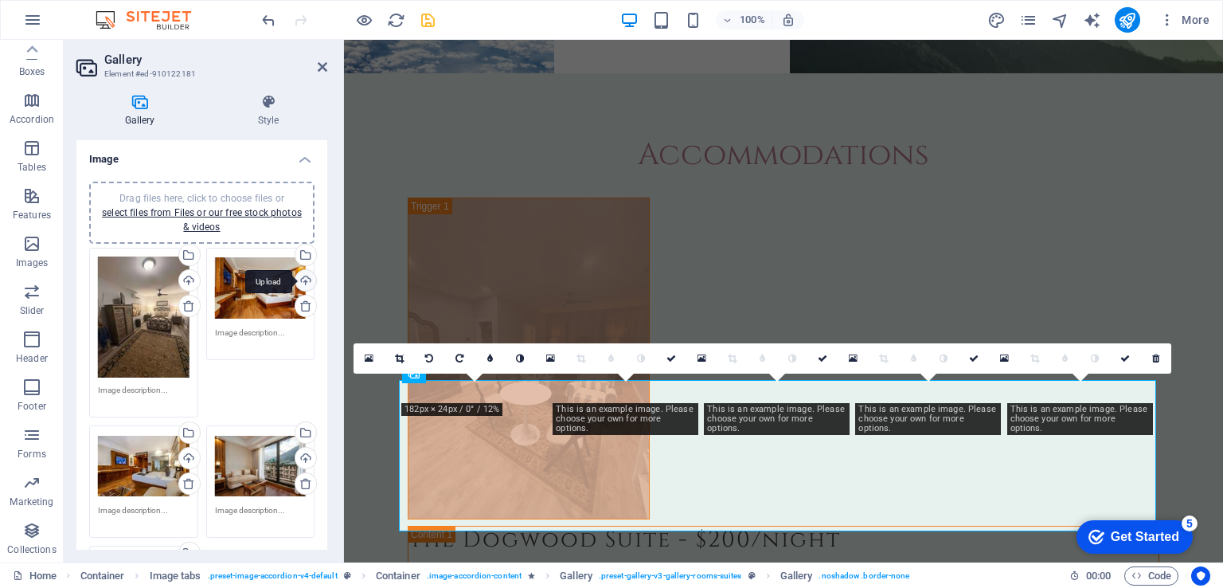
click at [306, 281] on div "Upload" at bounding box center [304, 282] width 24 height 24
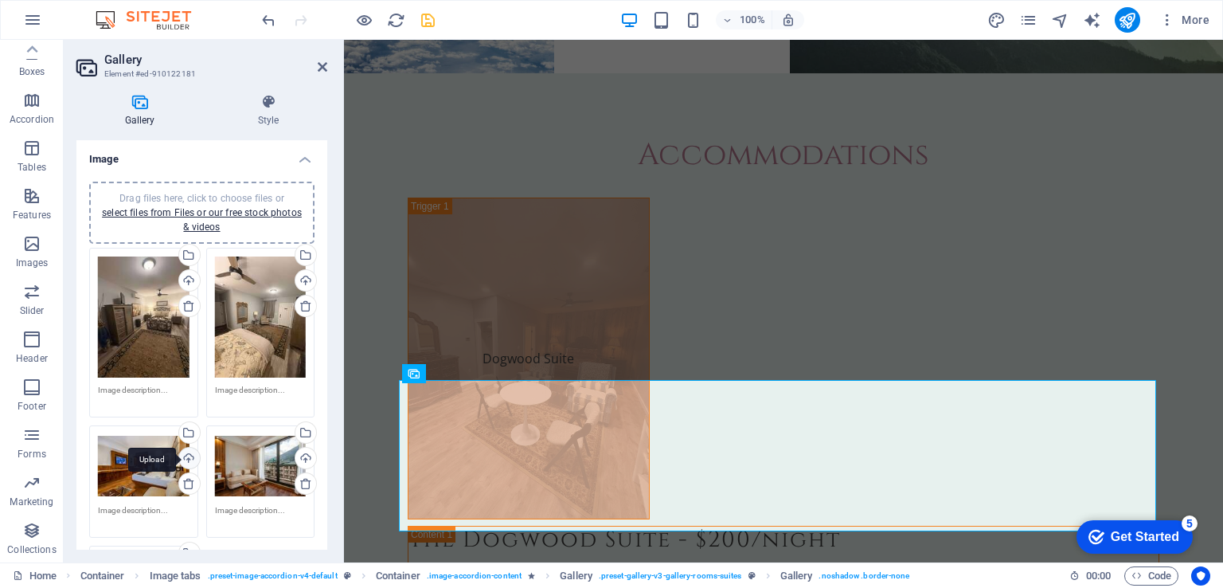
click at [191, 456] on div "Upload" at bounding box center [188, 459] width 24 height 24
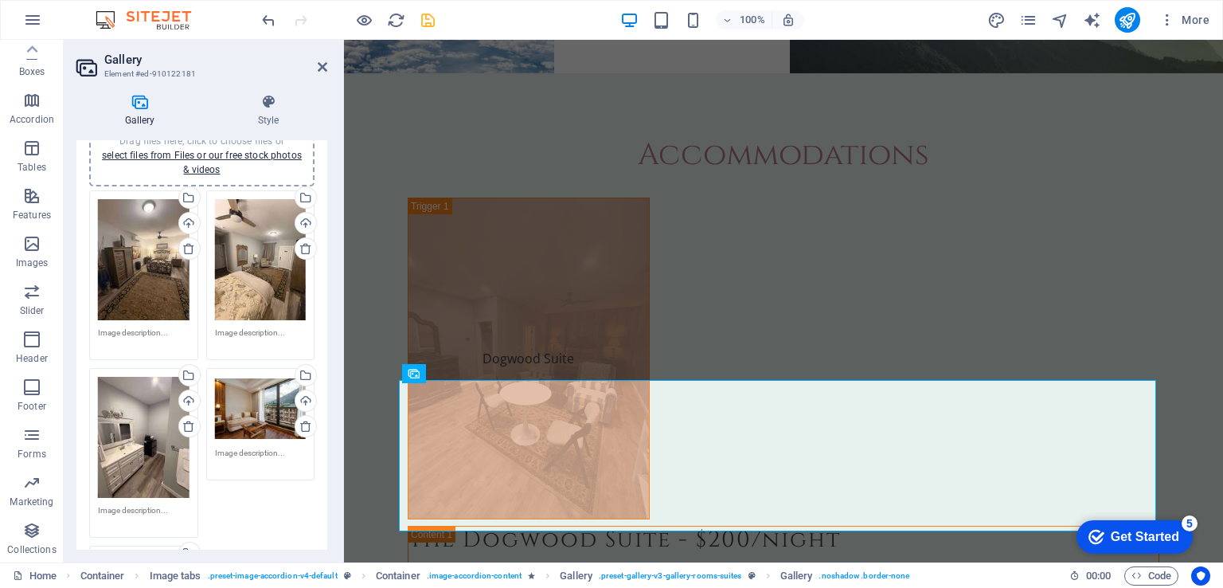
scroll to position [80, 0]
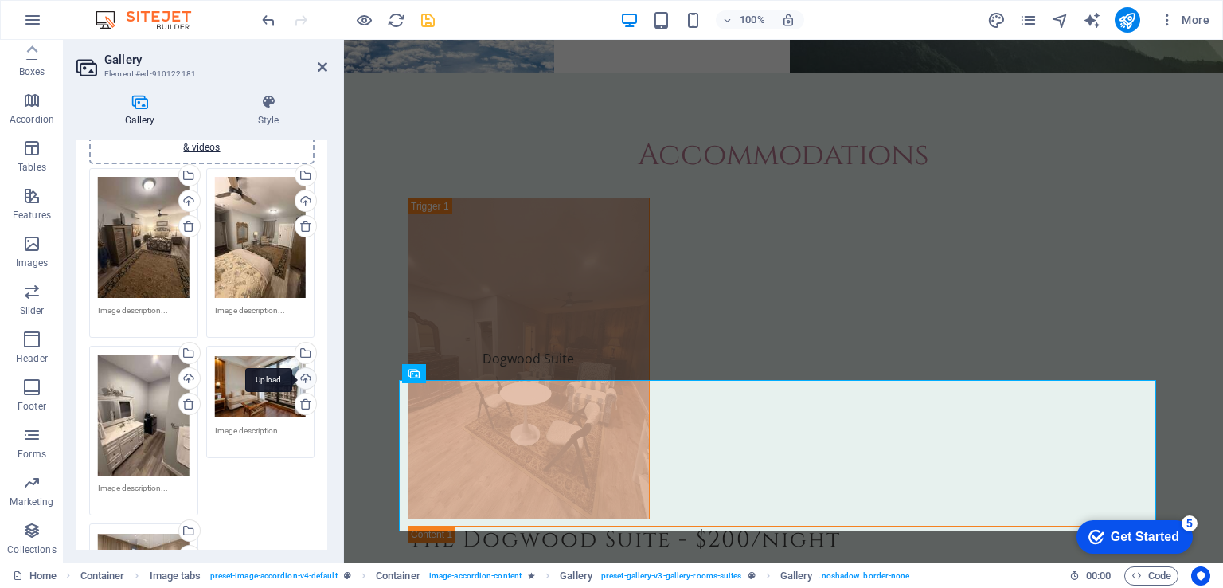
click at [306, 374] on div "Upload" at bounding box center [304, 380] width 24 height 24
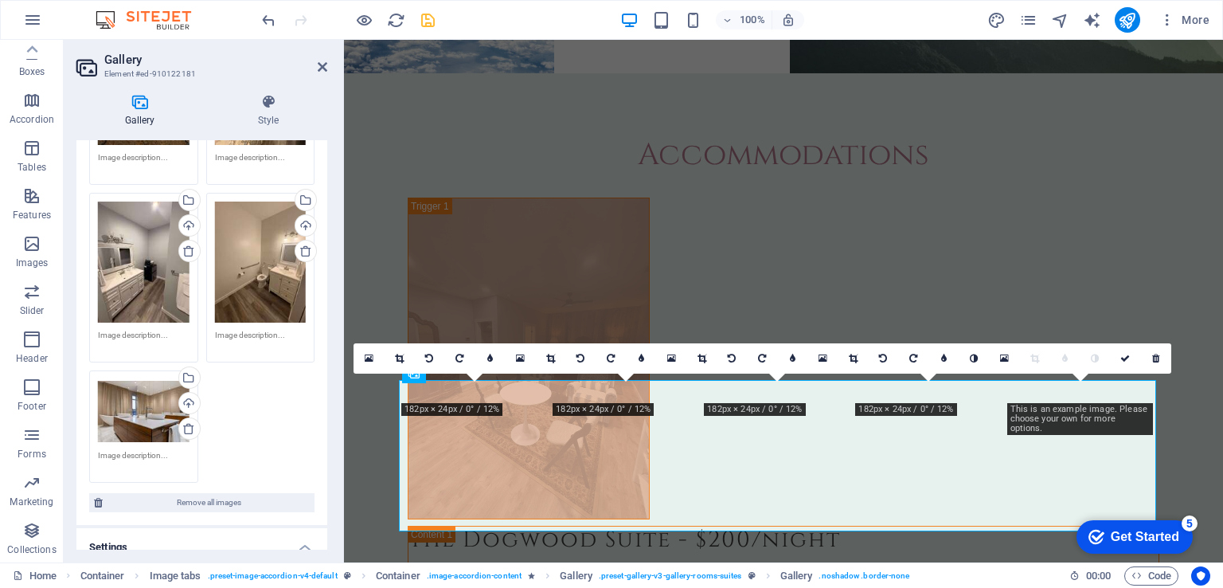
scroll to position [239, 0]
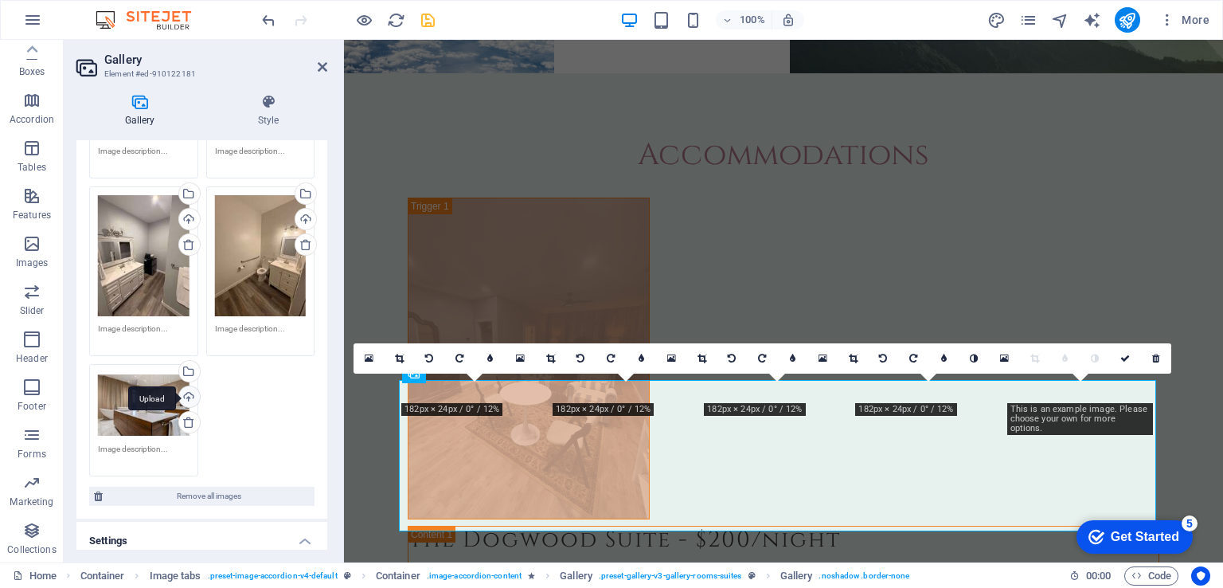
click at [186, 394] on div "Upload" at bounding box center [188, 398] width 24 height 24
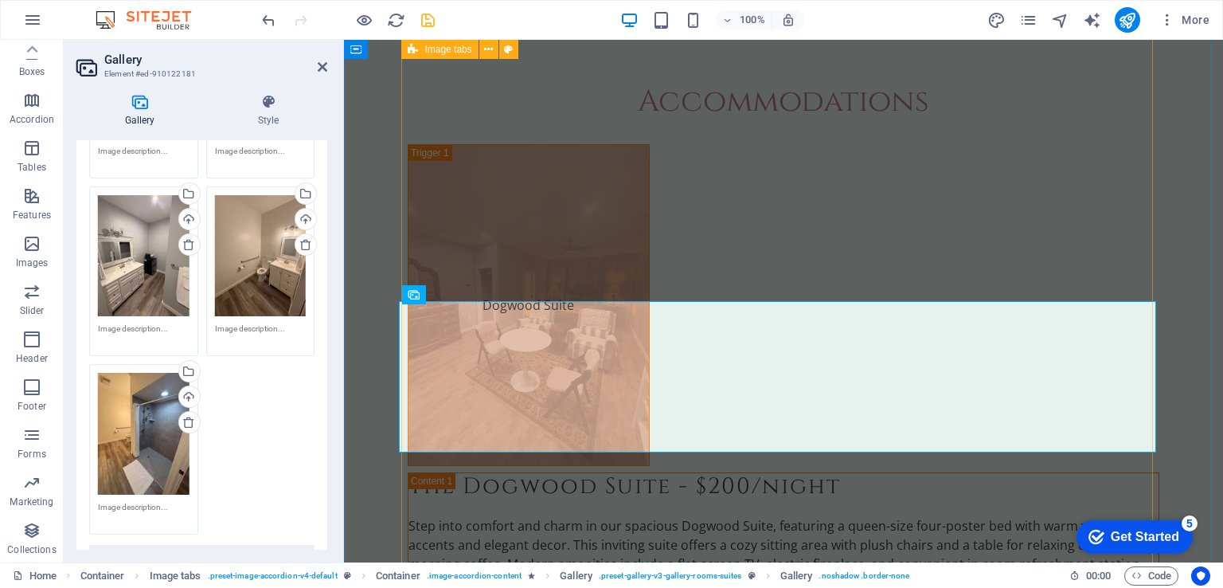
scroll to position [4916, 0]
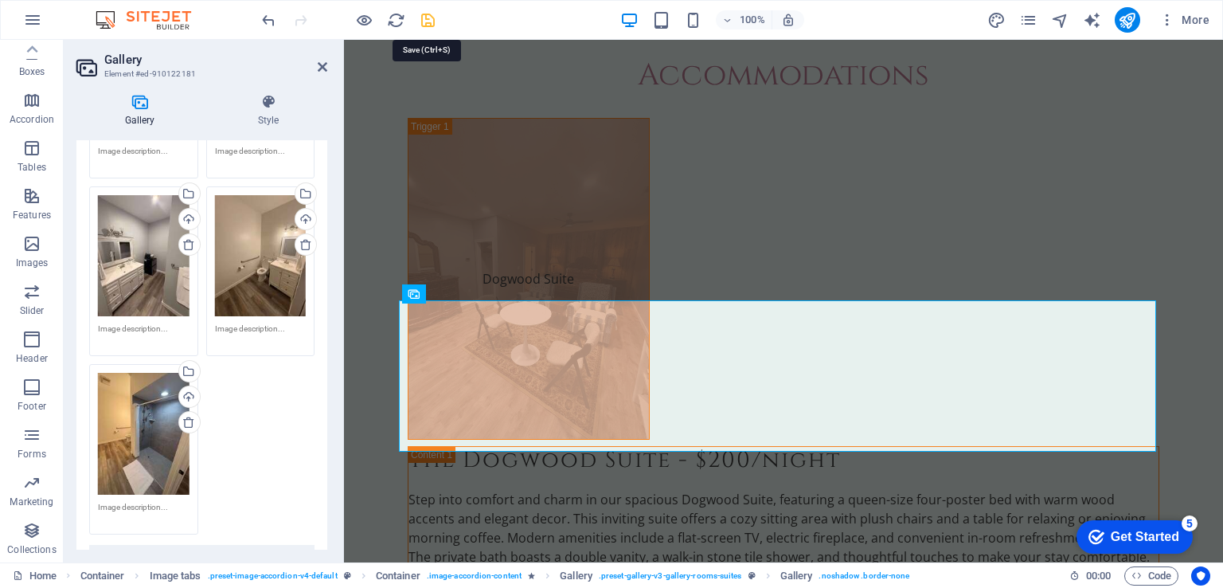
click at [424, 22] on icon "save" at bounding box center [428, 20] width 18 height 18
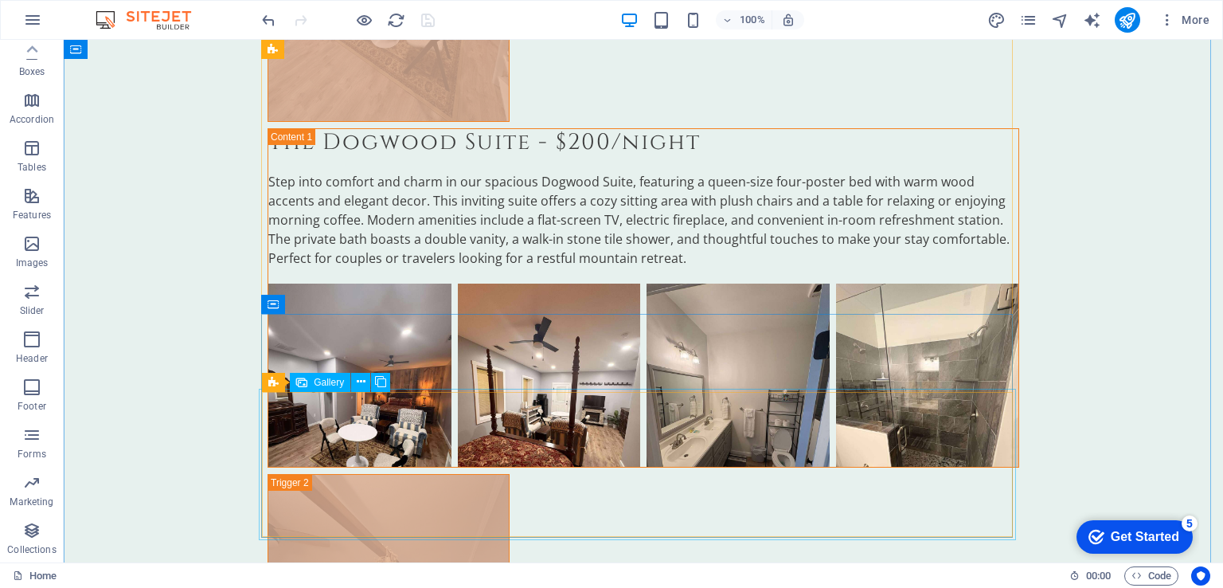
scroll to position [5523, 0]
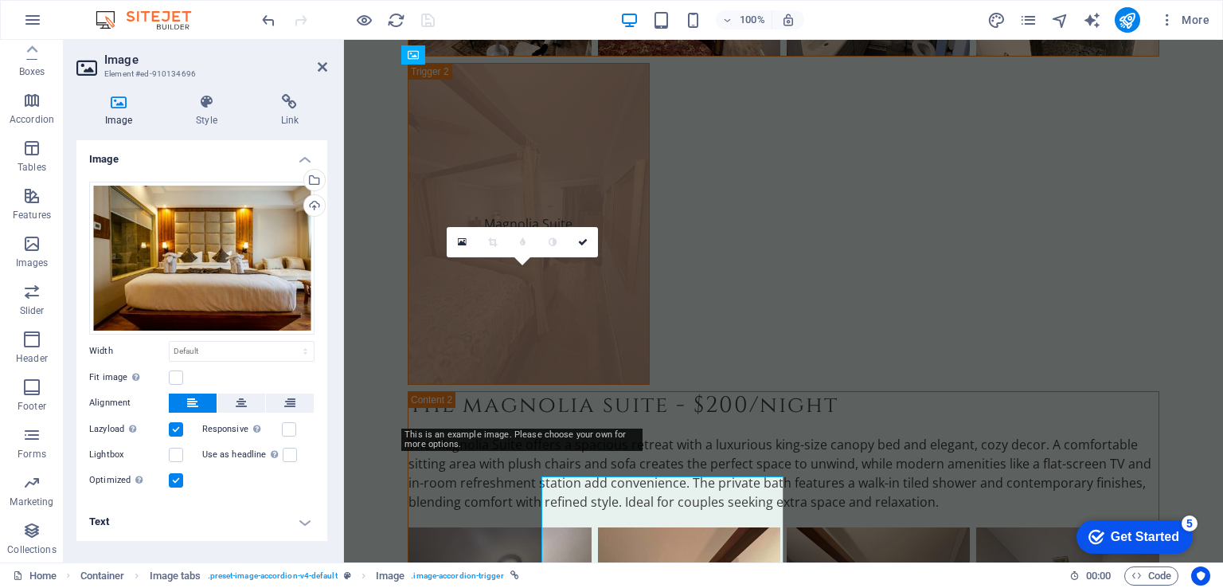
scroll to position [5313, 0]
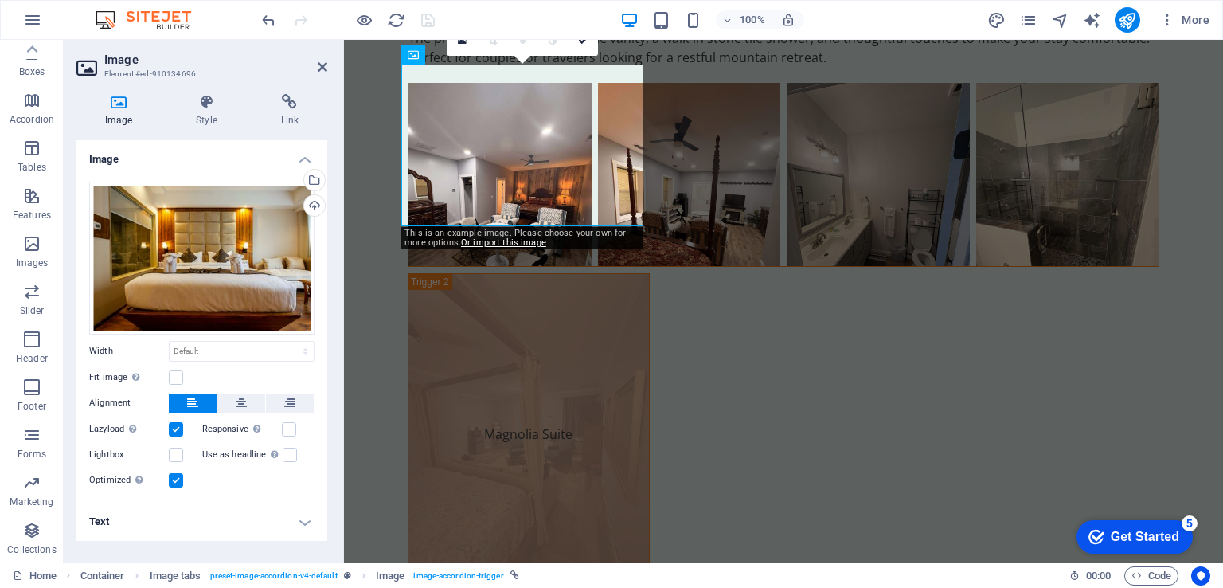
click at [171, 525] on h4 "Text" at bounding box center [201, 521] width 251 height 38
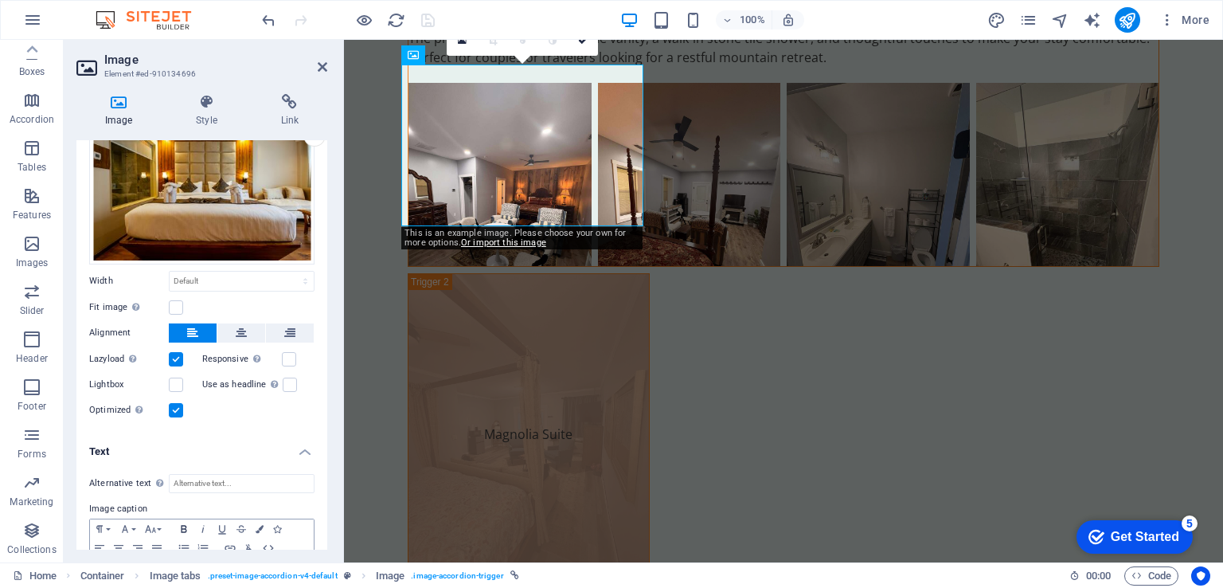
scroll to position [138, 0]
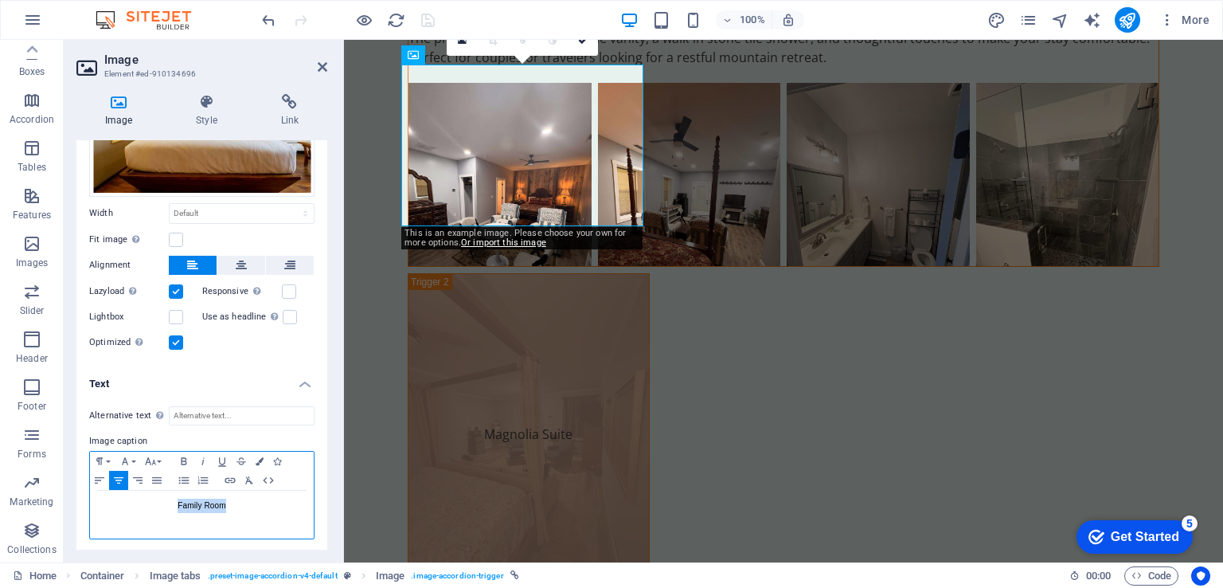
drag, startPoint x: 229, startPoint y: 508, endPoint x: 159, endPoint y: 502, distance: 70.3
click at [159, 502] on p "Family Room" at bounding box center [202, 505] width 208 height 14
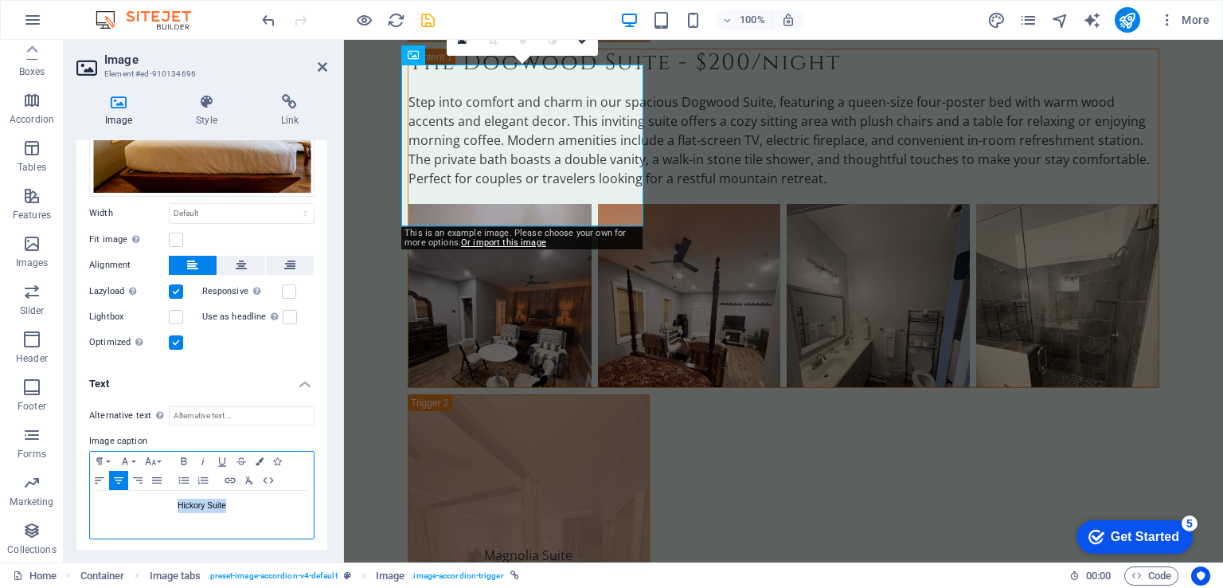
drag, startPoint x: 236, startPoint y: 506, endPoint x: 169, endPoint y: 497, distance: 67.4
click at [169, 498] on p "Hickory Suite" at bounding box center [202, 505] width 208 height 14
copy p "Hickory Suite"
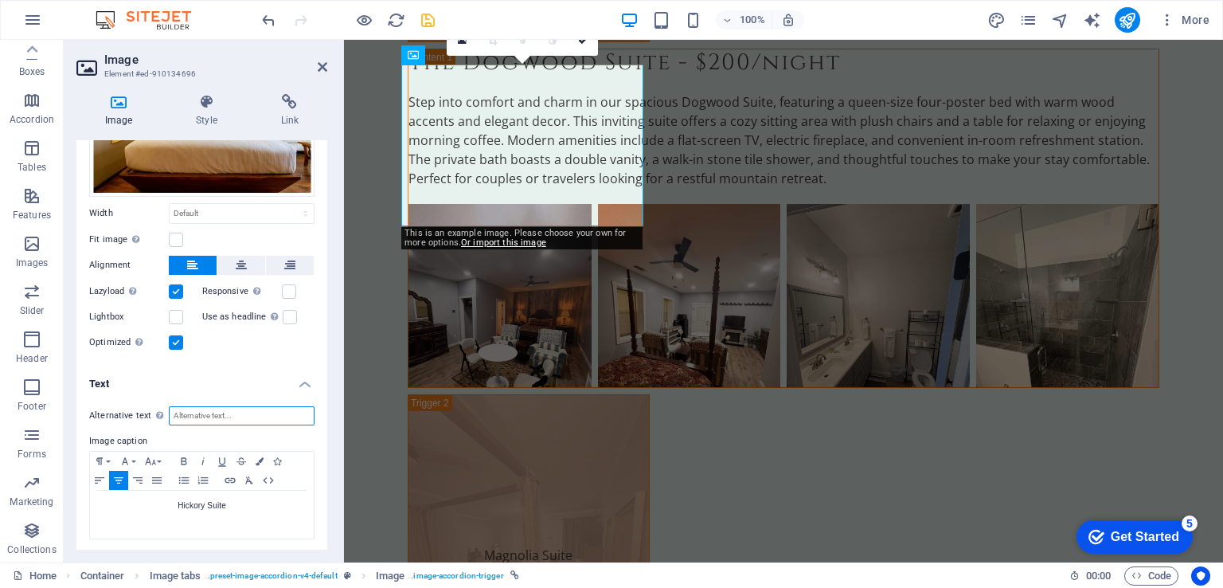
click at [255, 412] on input "Alternative text The alternative text is used by devices that cannot display im…" at bounding box center [242, 415] width 146 height 19
paste input "Hickory Suite"
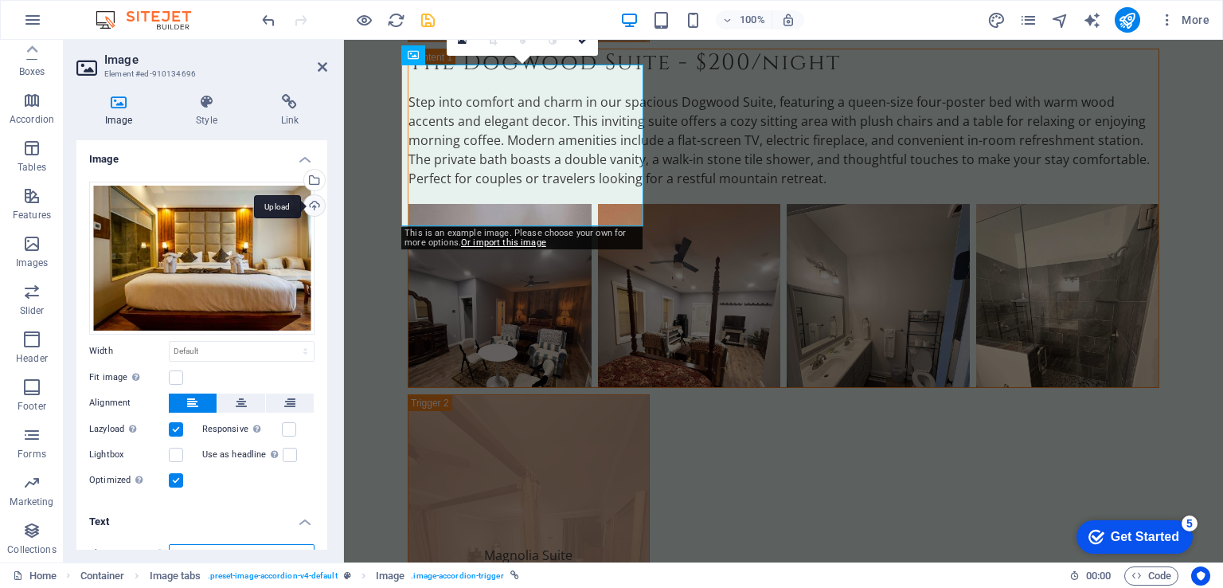
type input "Hickory Suite"
click at [305, 207] on div "Upload" at bounding box center [313, 207] width 24 height 24
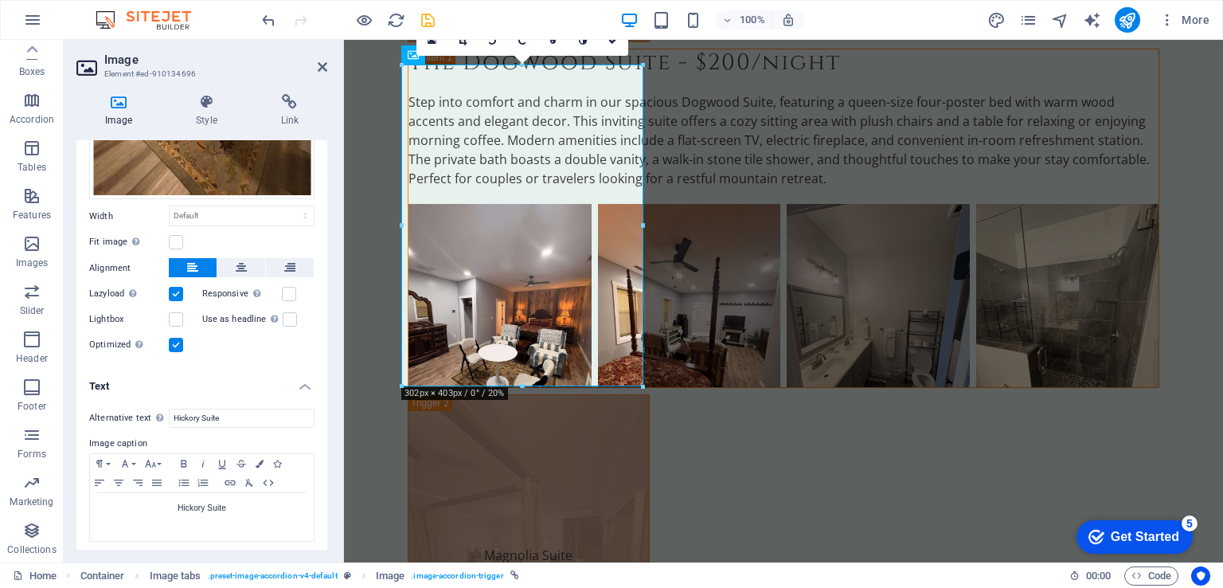
scroll to position [280, 0]
click at [325, 69] on icon at bounding box center [323, 67] width 10 height 13
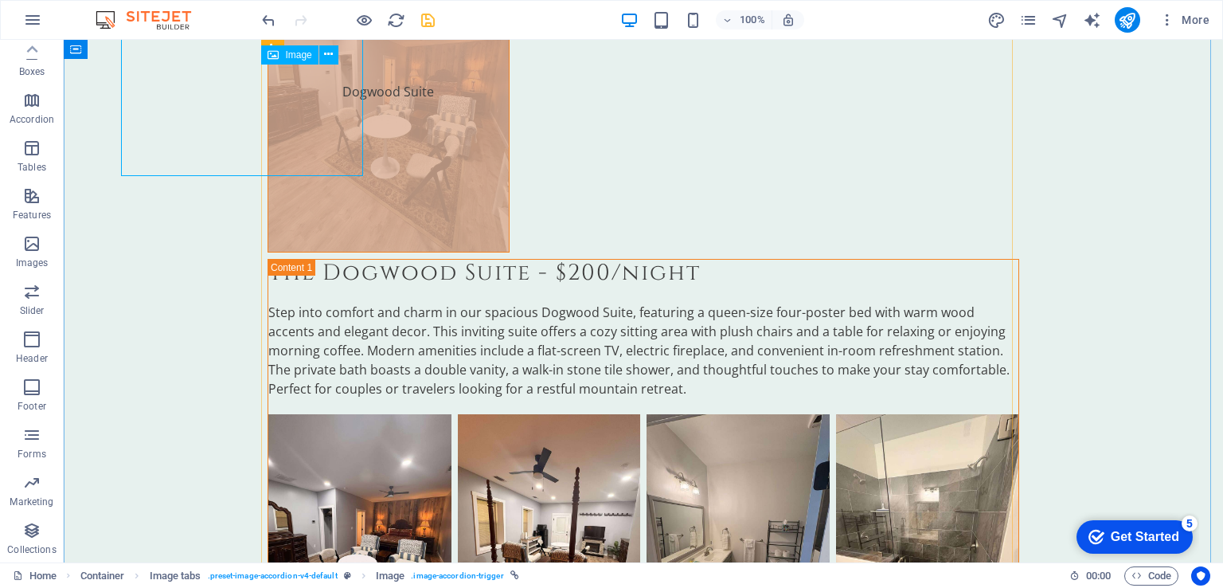
scroll to position [5523, 0]
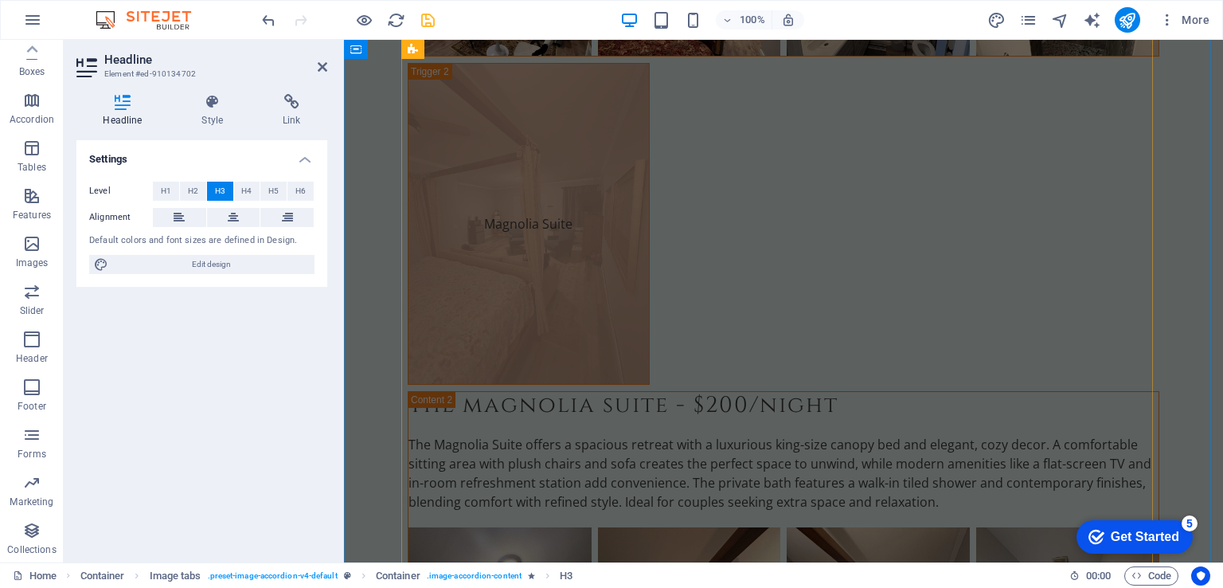
scroll to position [5313, 0]
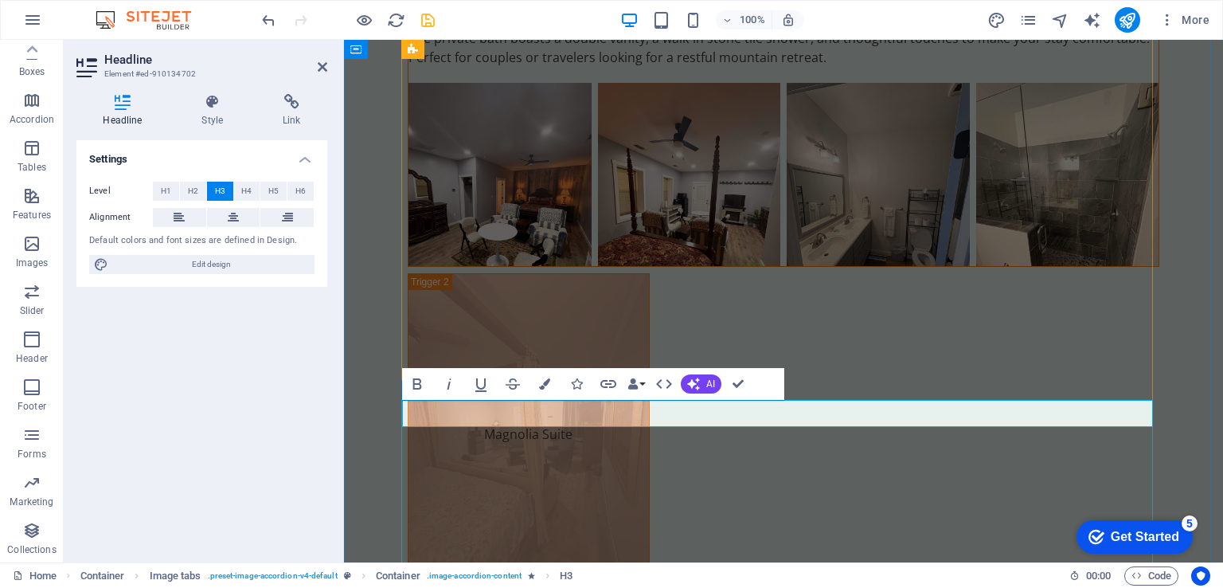
drag, startPoint x: 666, startPoint y: 414, endPoint x: 455, endPoint y: 404, distance: 210.4
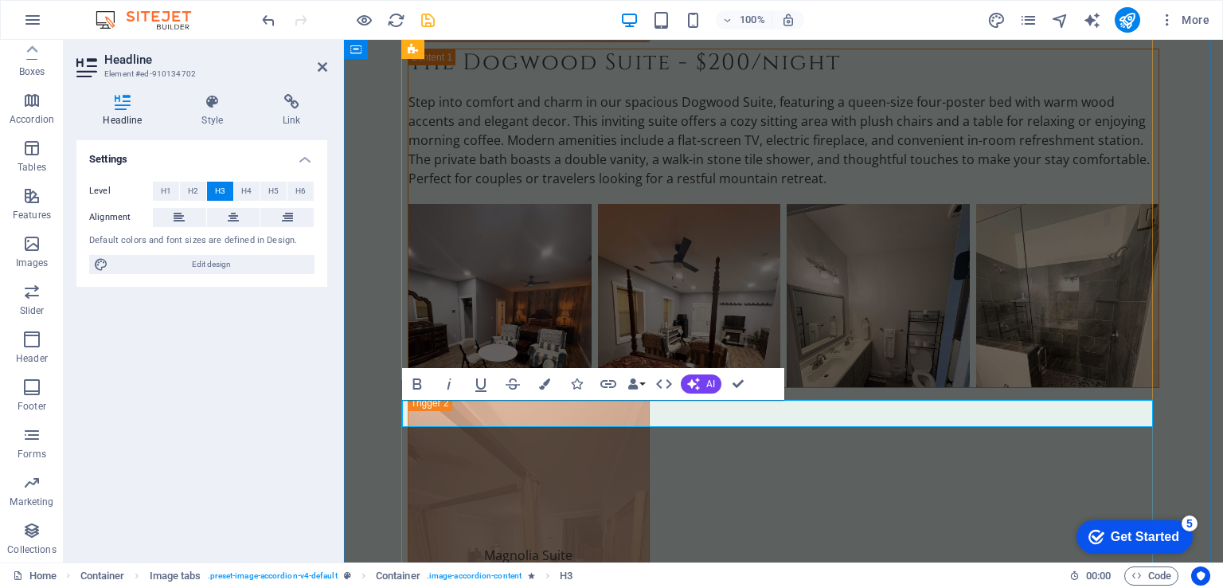
drag, startPoint x: 697, startPoint y: 411, endPoint x: 676, endPoint y: 408, distance: 20.9
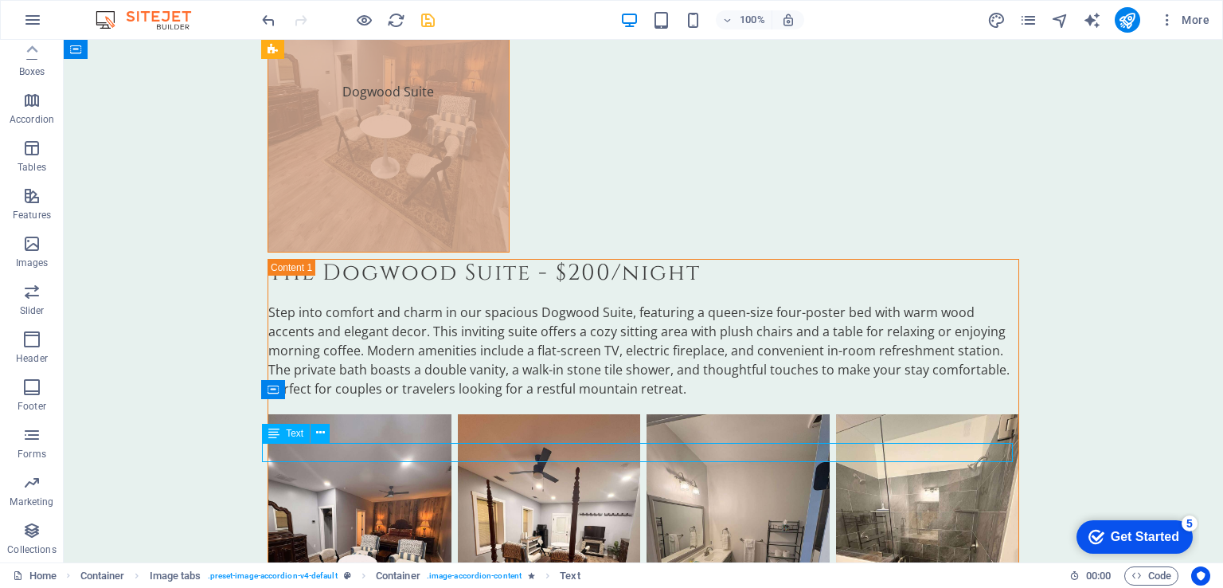
scroll to position [5523, 0]
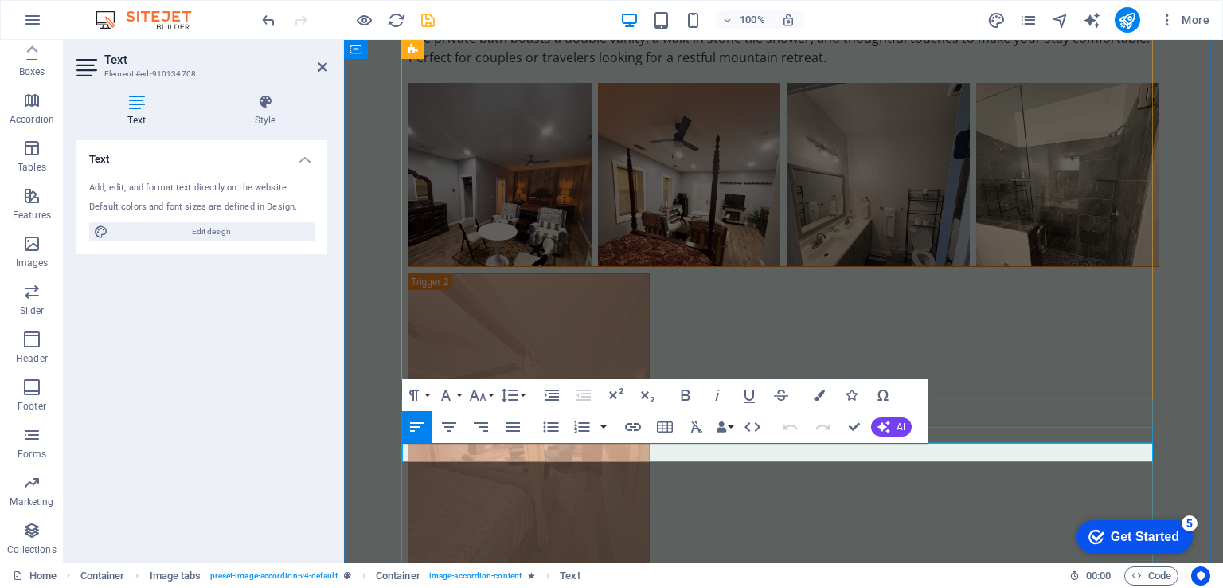
drag, startPoint x: 943, startPoint y: 449, endPoint x: 751, endPoint y: 481, distance: 194.5
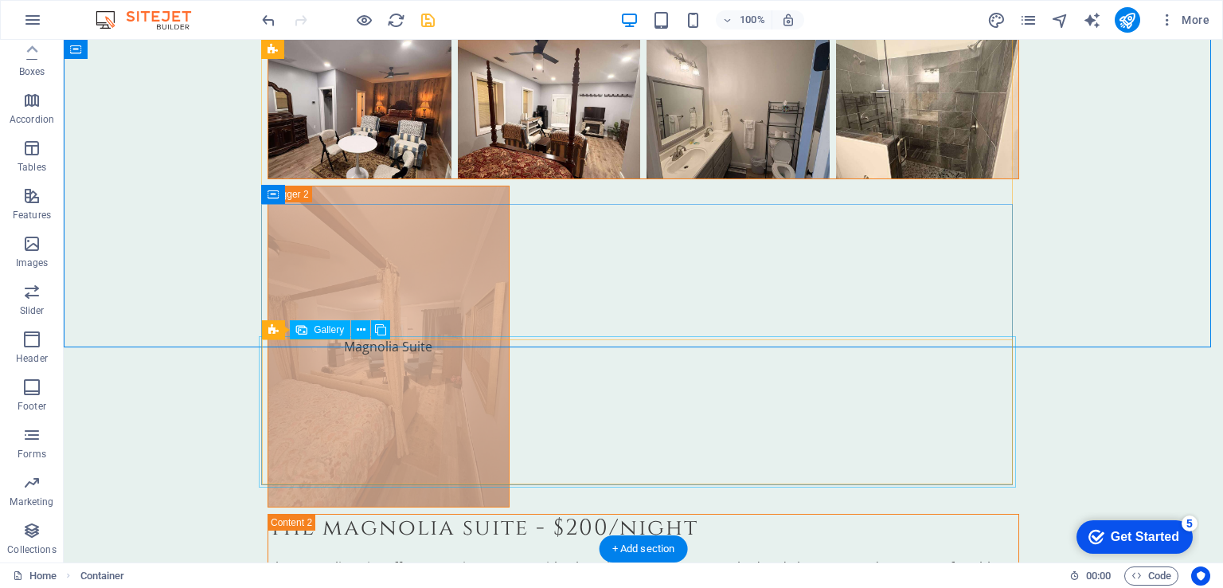
scroll to position [5762, 0]
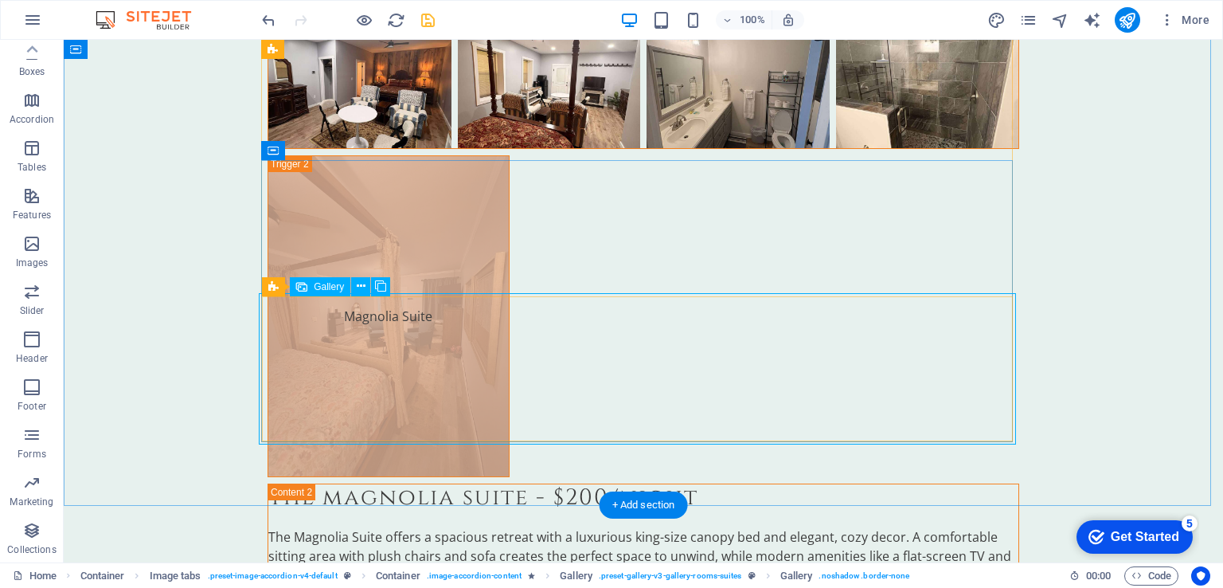
select select "4"
select select "px"
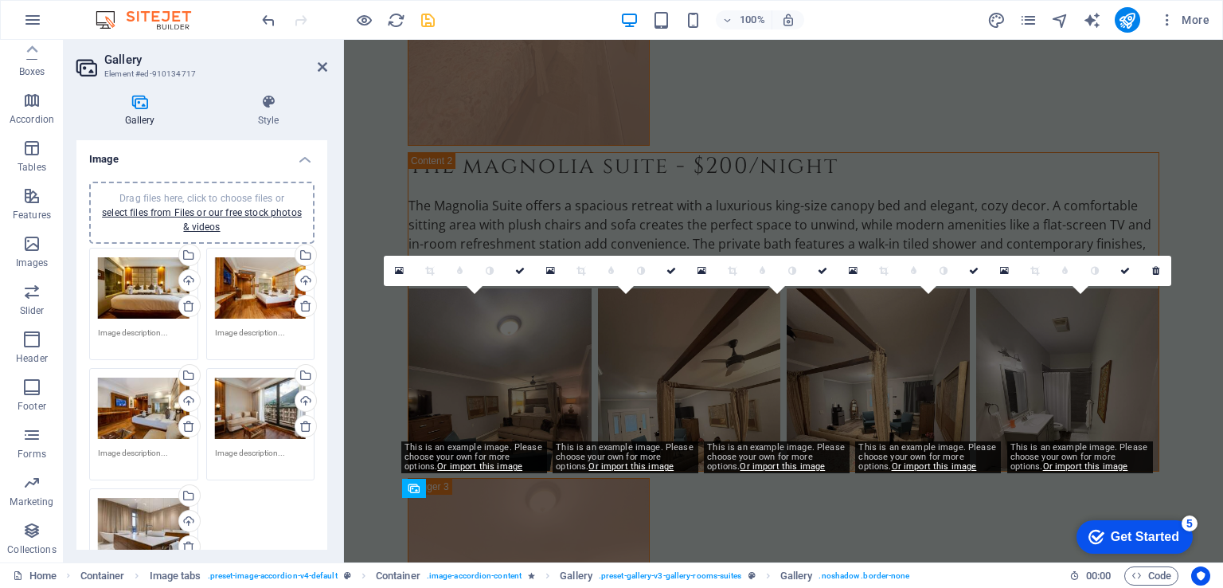
scroll to position [5552, 0]
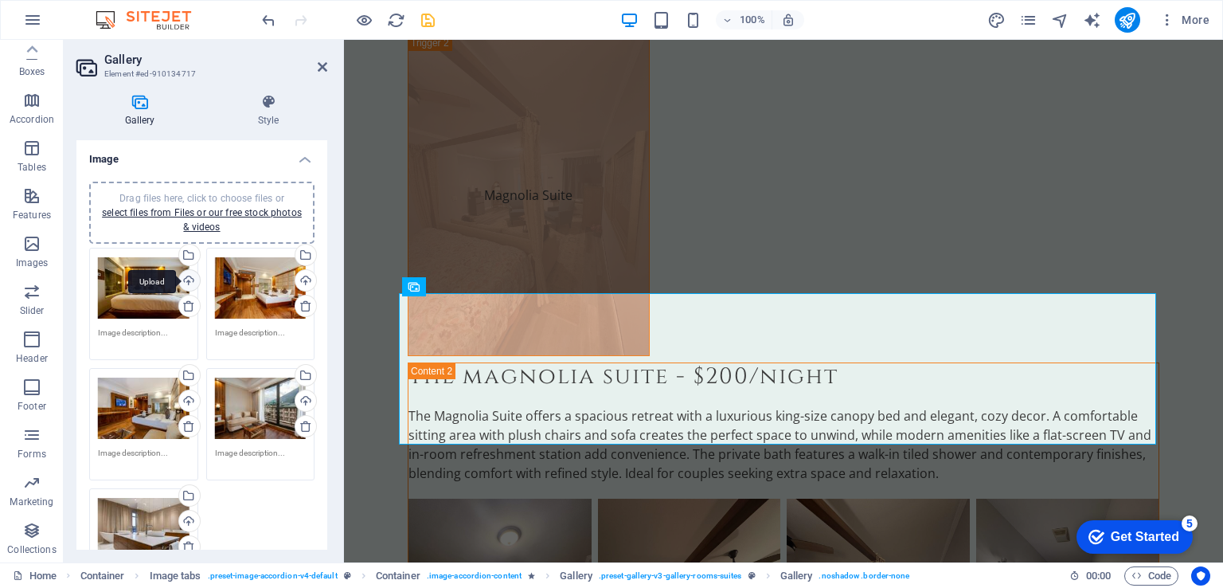
click at [187, 276] on div "Upload" at bounding box center [188, 282] width 24 height 24
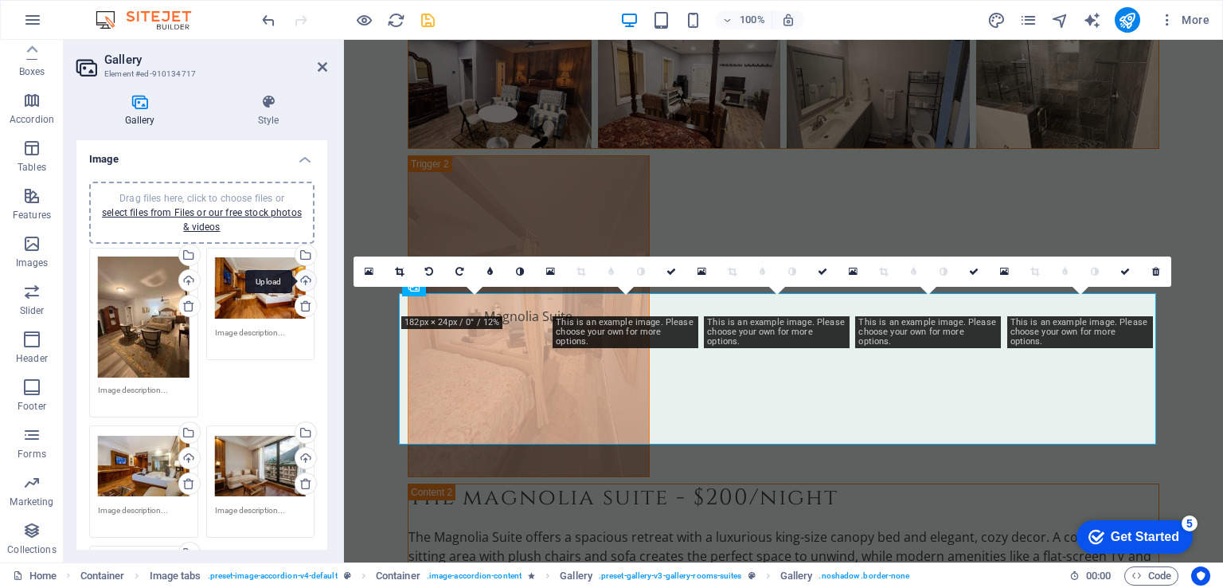
click at [303, 275] on div "Upload" at bounding box center [304, 282] width 24 height 24
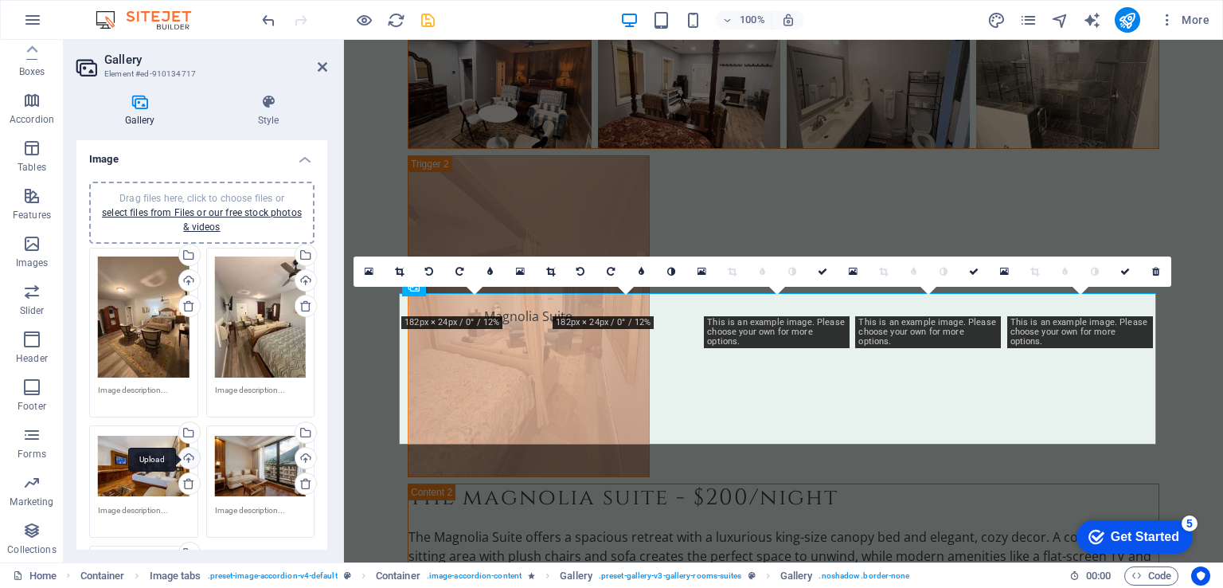
click at [185, 457] on div "Upload" at bounding box center [188, 459] width 24 height 24
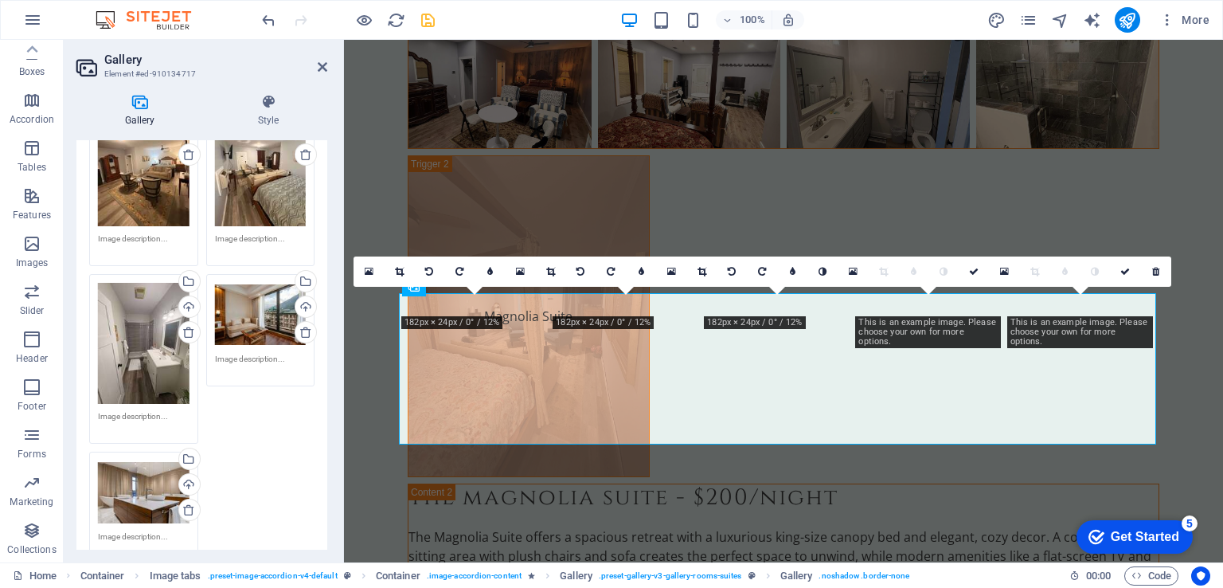
scroll to position [159, 0]
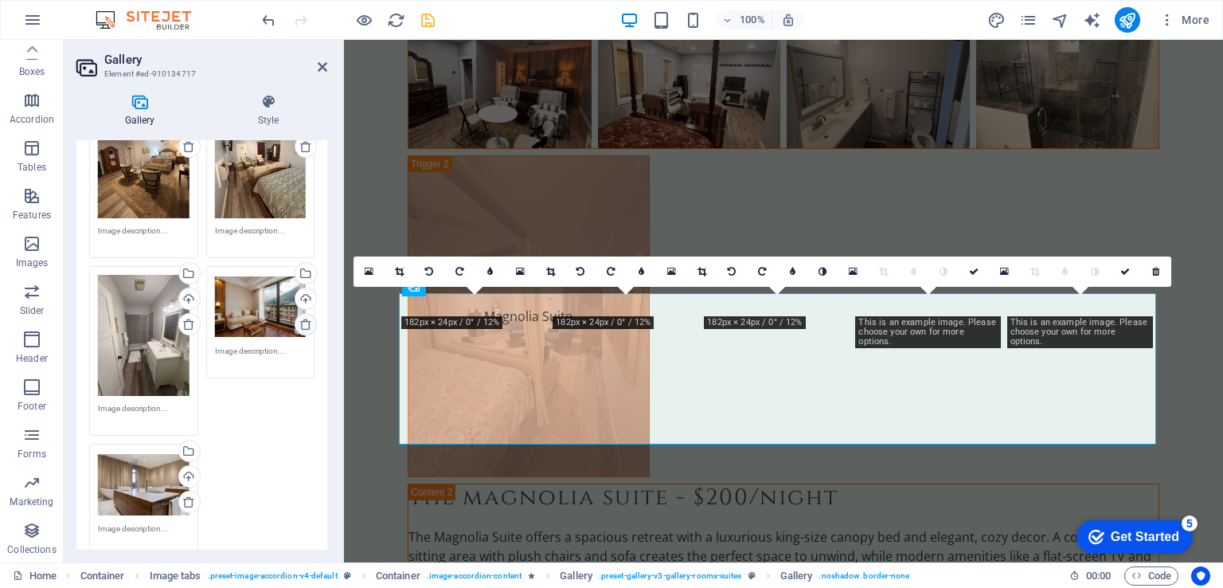
click at [306, 325] on icon at bounding box center [305, 324] width 13 height 13
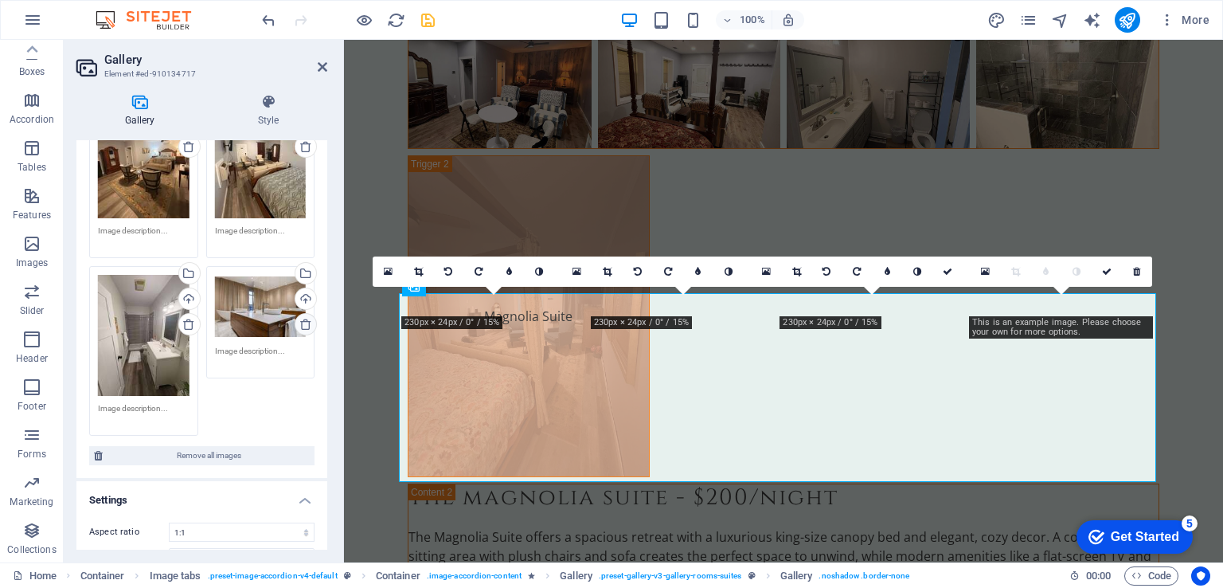
click at [306, 325] on icon at bounding box center [305, 324] width 13 height 13
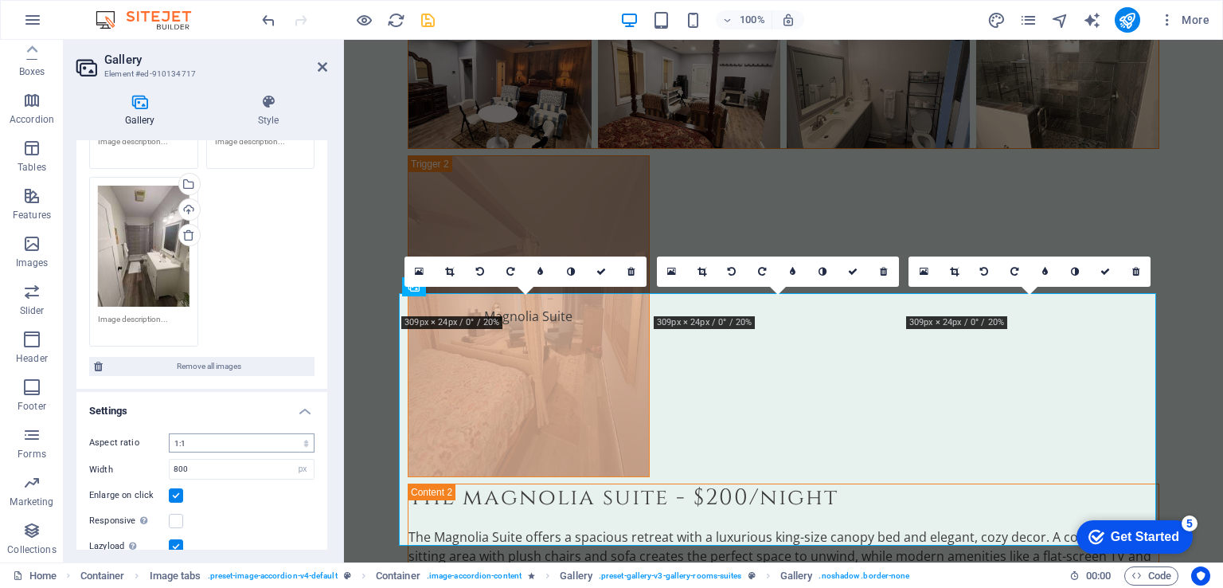
scroll to position [316, 0]
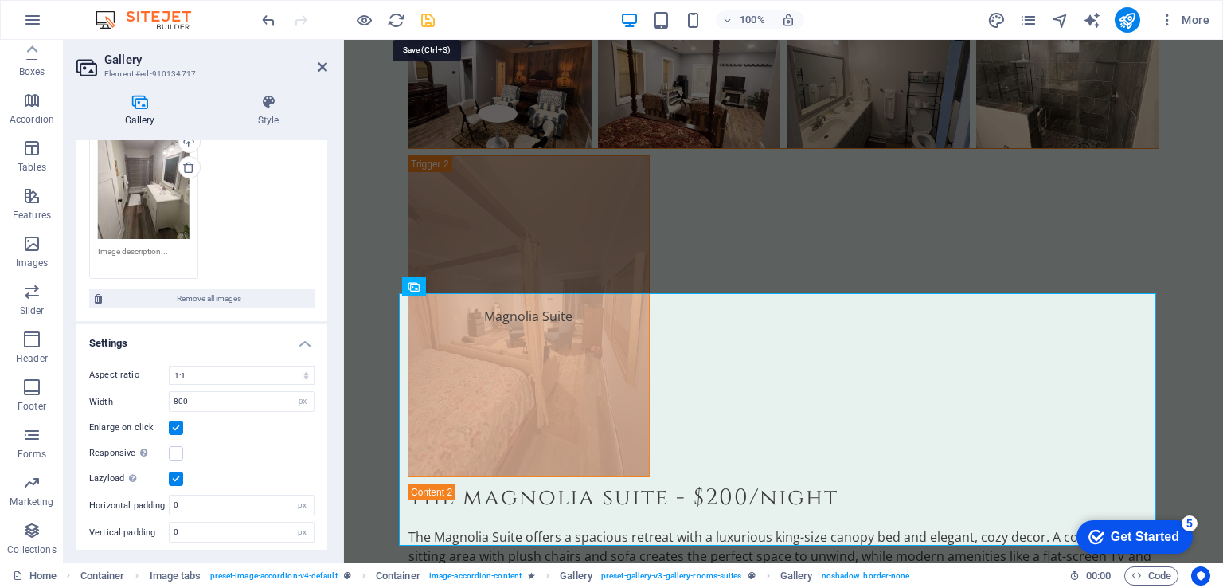
click at [435, 18] on icon "save" at bounding box center [428, 20] width 18 height 18
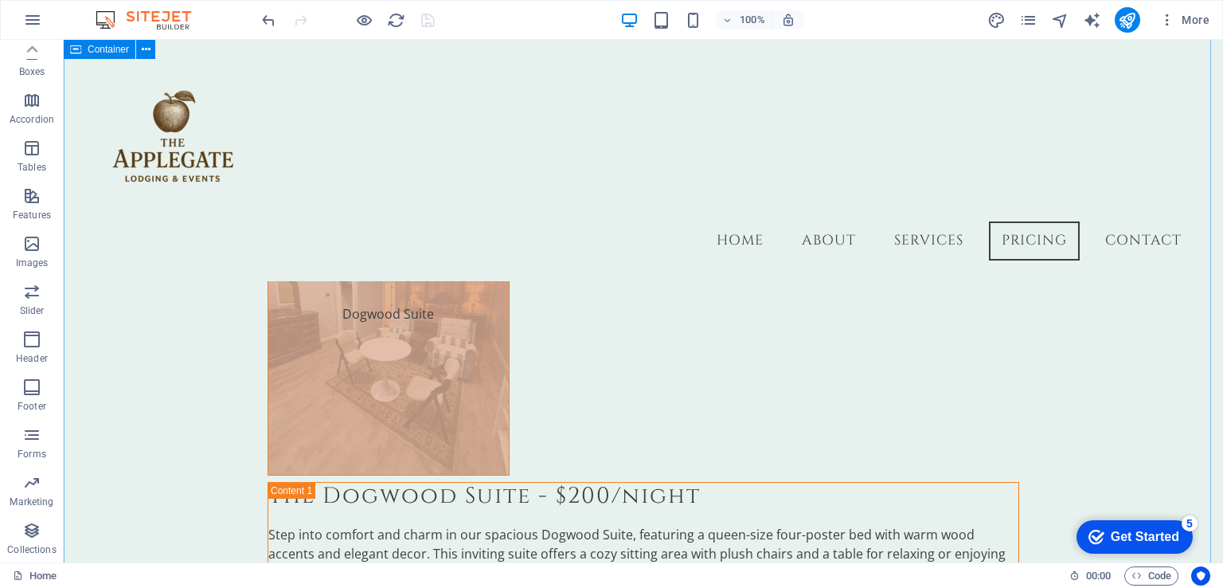
scroll to position [5003, 0]
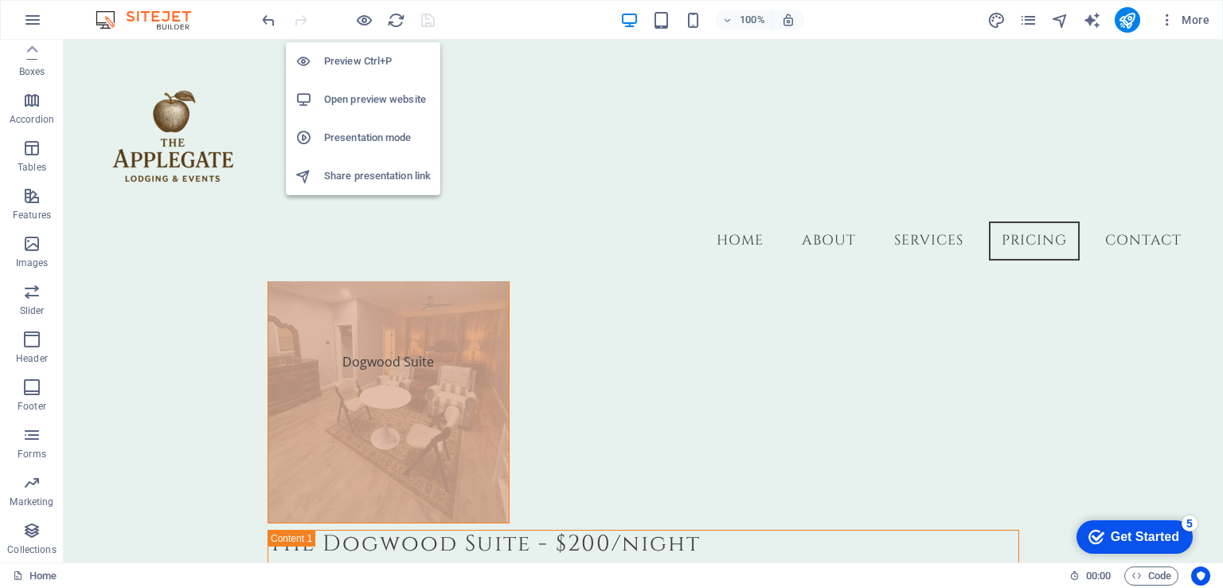
click at [396, 106] on h6 "Open preview website" at bounding box center [377, 99] width 107 height 19
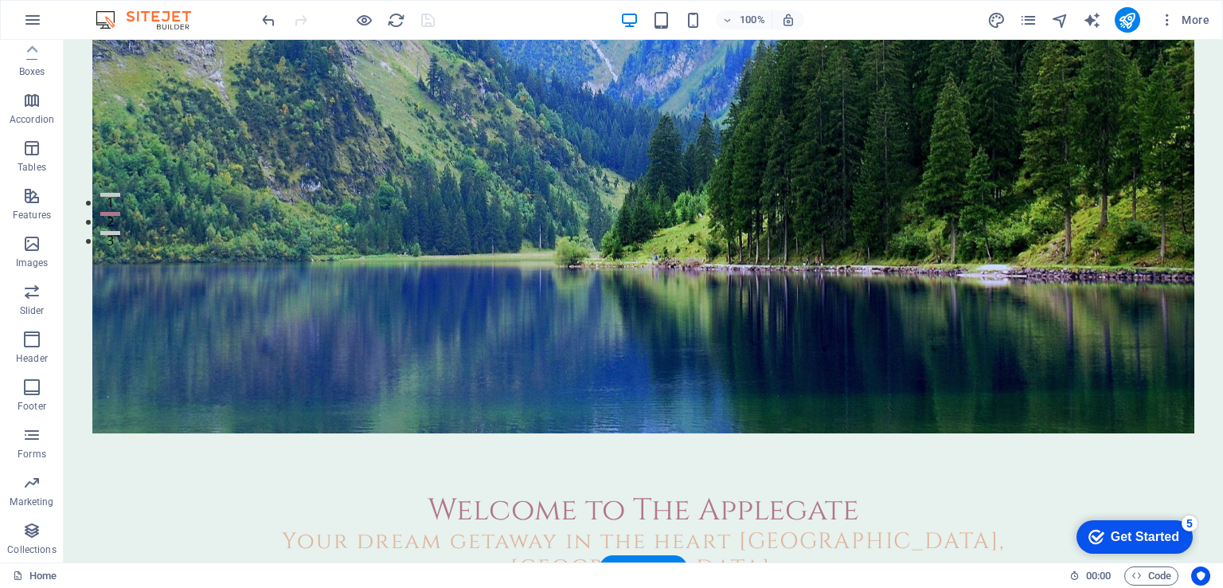
scroll to position [373, 0]
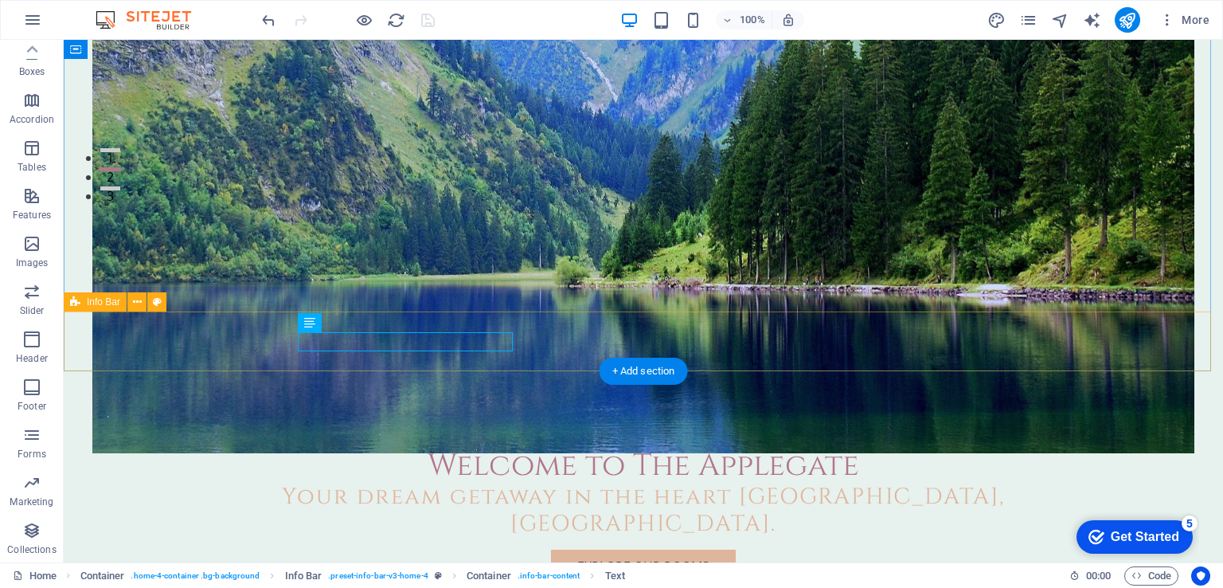
drag, startPoint x: 300, startPoint y: 341, endPoint x: 515, endPoint y: 344, distance: 215.0
drag, startPoint x: 510, startPoint y: 338, endPoint x: 307, endPoint y: 347, distance: 202.4
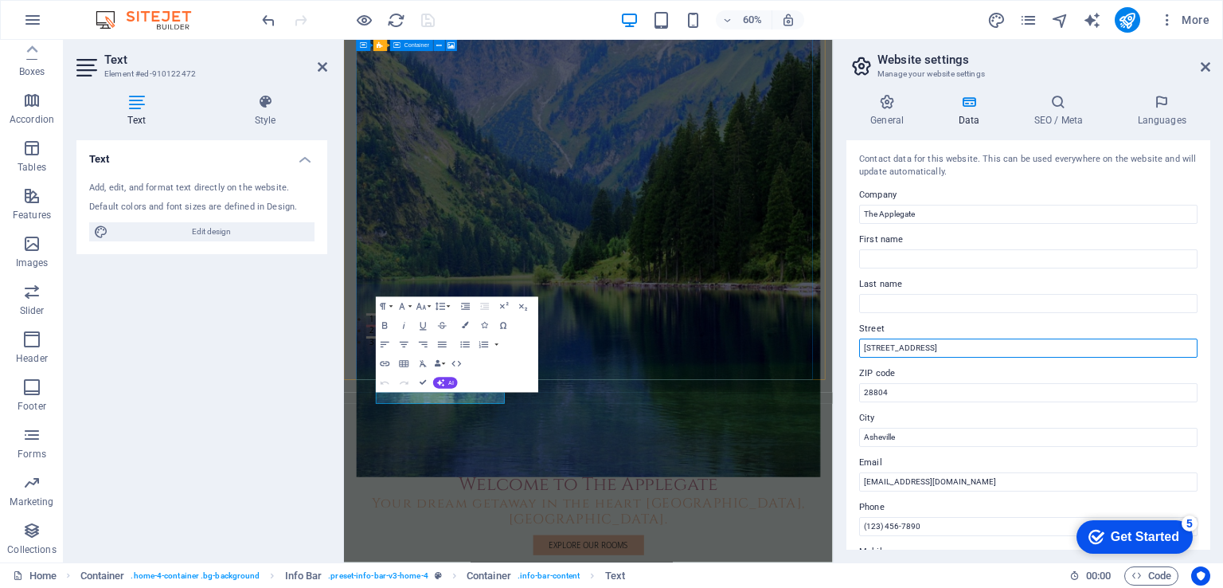
drag, startPoint x: 956, startPoint y: 350, endPoint x: 851, endPoint y: 353, distance: 105.1
click at [851, 353] on div "Contact data for this website. This can be used everywhere on the website and w…" at bounding box center [1028, 344] width 364 height 409
type input "[STREET_ADDRESS]"
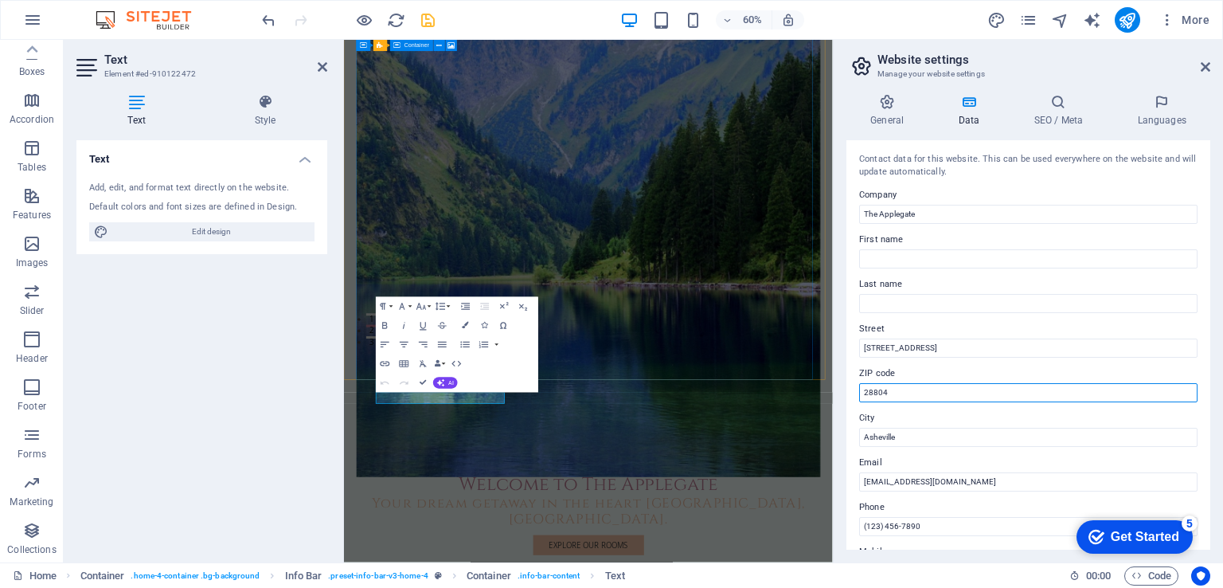
drag, startPoint x: 1262, startPoint y: 433, endPoint x: 1085, endPoint y: 626, distance: 261.4
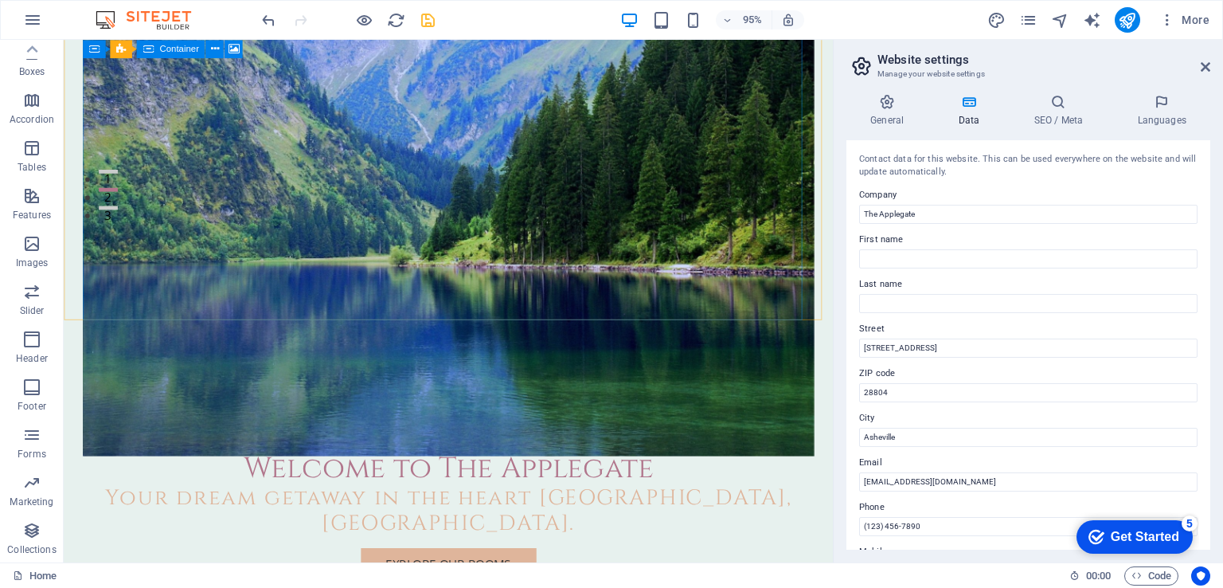
click at [922, 402] on div "Contact data for this website. This can be used everywhere on the website and w…" at bounding box center [1028, 344] width 364 height 409
drag, startPoint x: 901, startPoint y: 392, endPoint x: 837, endPoint y: 387, distance: 63.9
click at [837, 387] on div "General Data SEO / Meta Languages Website name applegatedillsboro.com Logo Drag…" at bounding box center [1028, 321] width 389 height 481
type input "28725"
click at [969, 442] on input "Asheville" at bounding box center [1028, 437] width 338 height 19
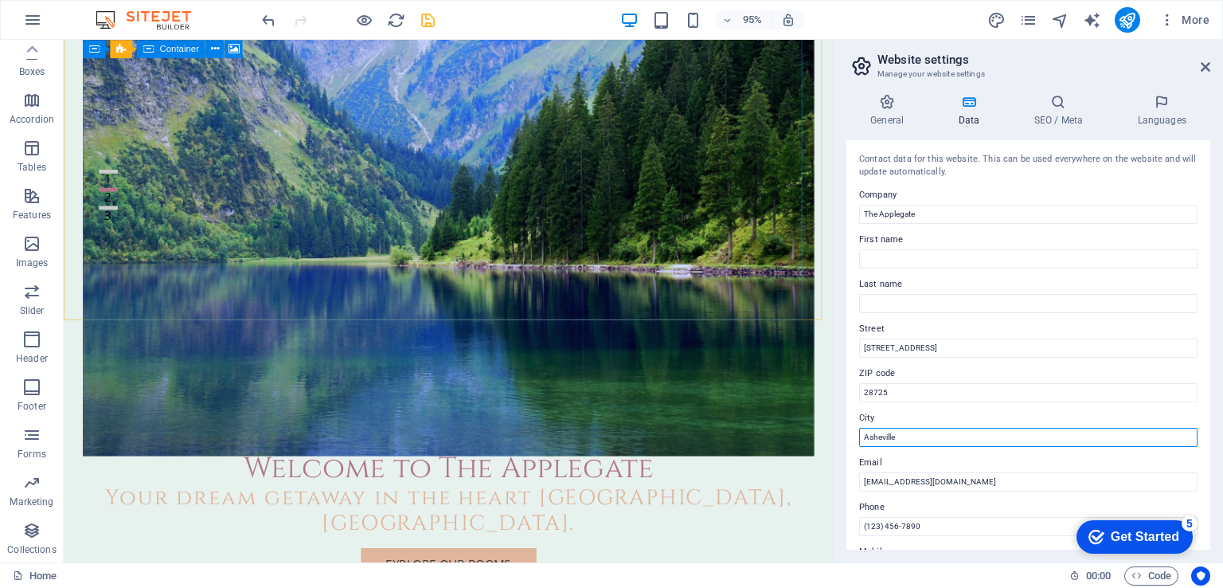
drag, startPoint x: 1016, startPoint y: 482, endPoint x: 865, endPoint y: 448, distance: 154.1
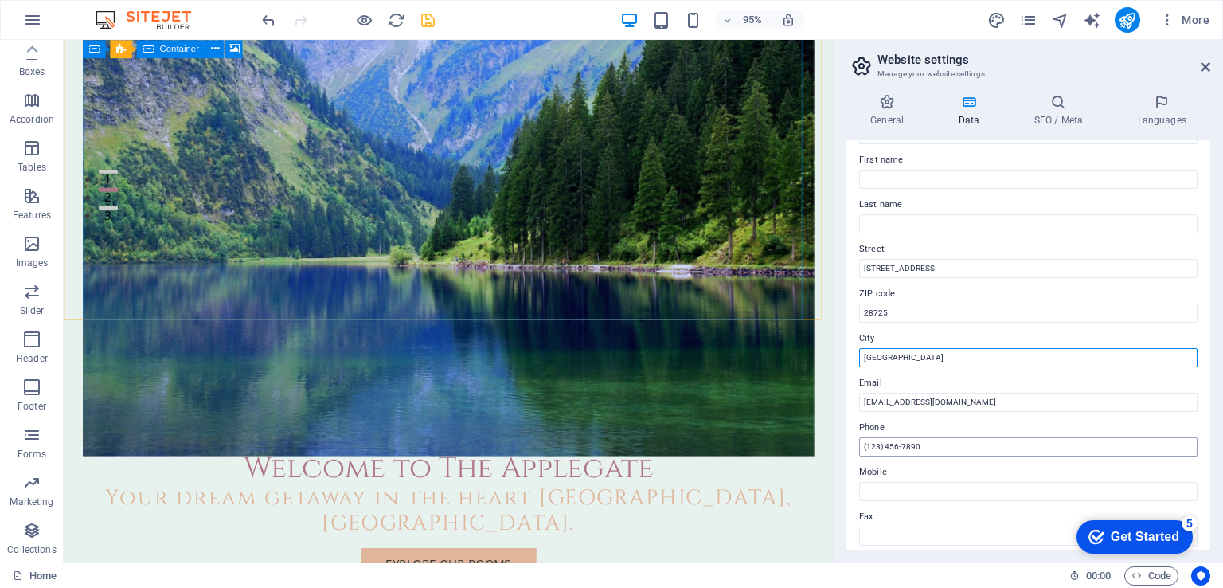
type input "[GEOGRAPHIC_DATA]"
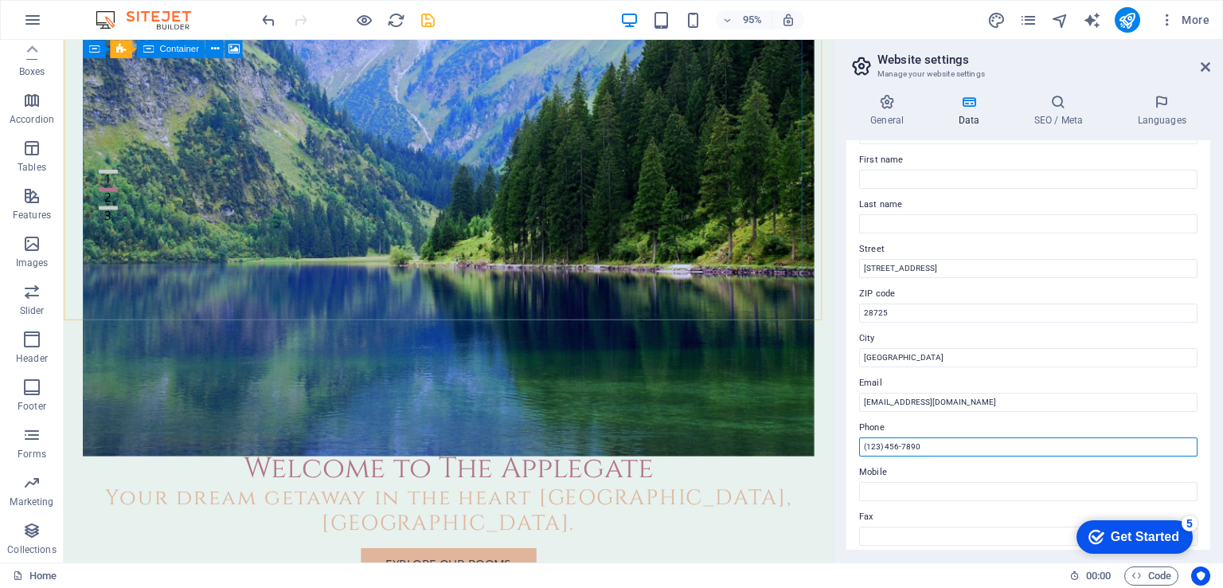
drag, startPoint x: 878, startPoint y: 442, endPoint x: 867, endPoint y: 440, distance: 11.3
click at [867, 440] on input "(123) 456-7890" at bounding box center [1028, 446] width 338 height 19
drag, startPoint x: 896, startPoint y: 444, endPoint x: 886, endPoint y: 443, distance: 10.4
click at [886, 443] on input "(828) 456-7890" at bounding box center [1028, 446] width 338 height 19
drag, startPoint x: 920, startPoint y: 444, endPoint x: 901, endPoint y: 443, distance: 19.2
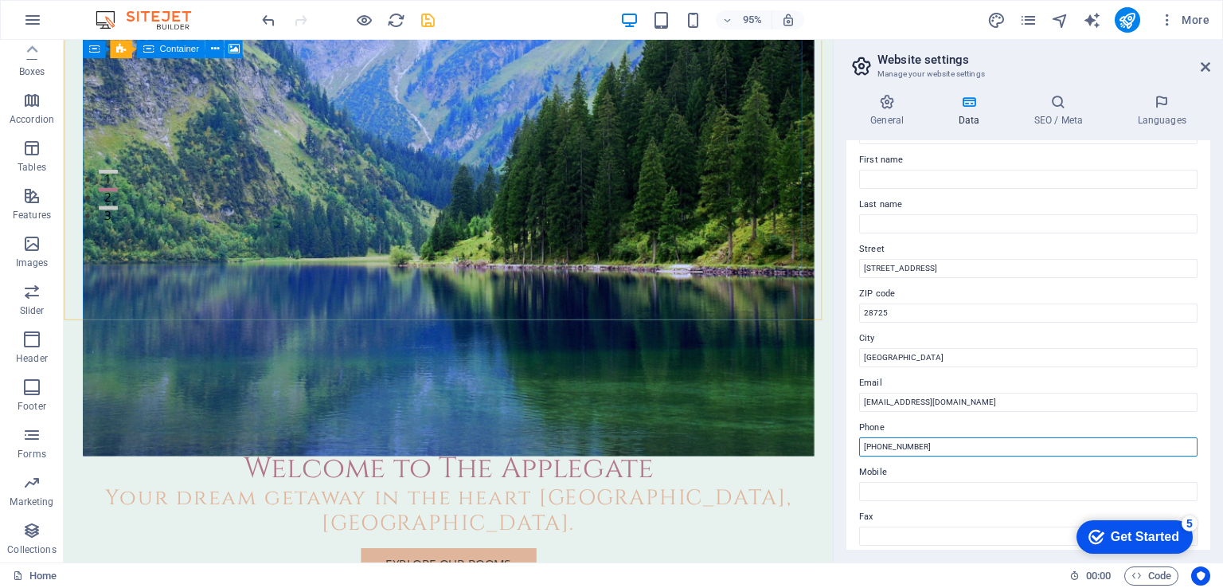
click at [901, 443] on input "(828) 506-7890" at bounding box center [1028, 446] width 338 height 19
type input "[PHONE_NUMBER]"
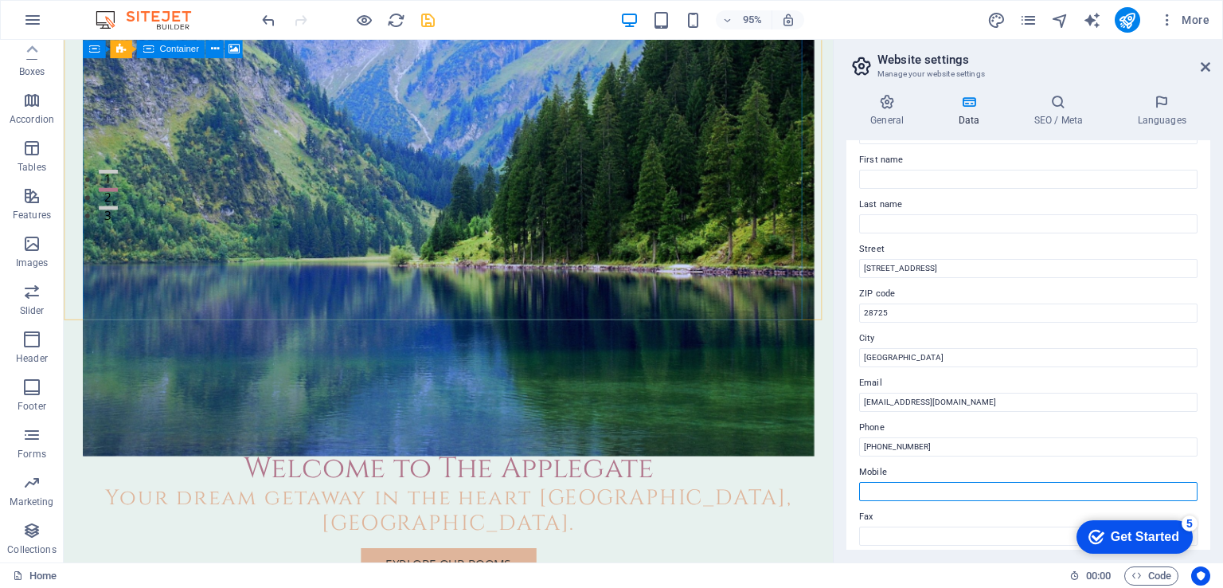
click at [930, 490] on input "Mobile" at bounding box center [1028, 491] width 338 height 19
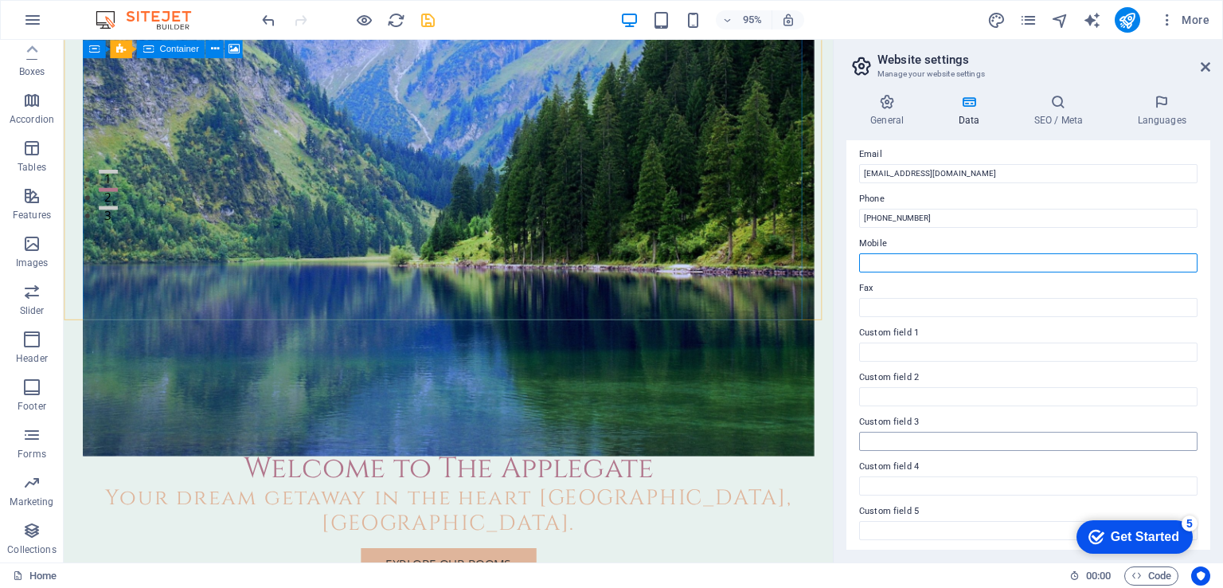
scroll to position [355, 0]
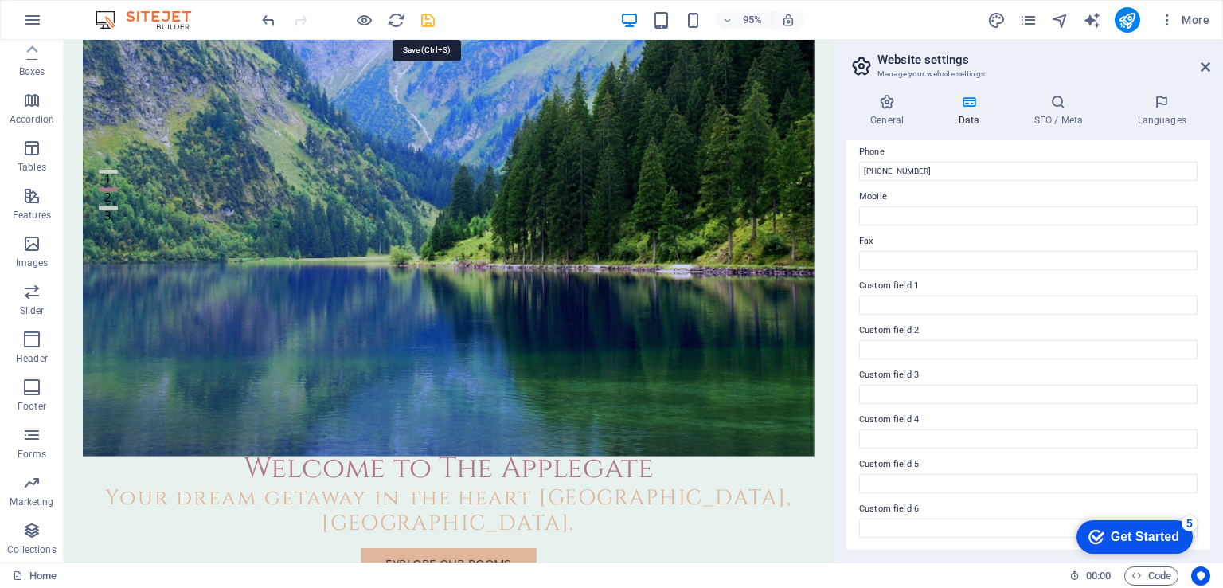
click at [429, 18] on icon "save" at bounding box center [428, 20] width 18 height 18
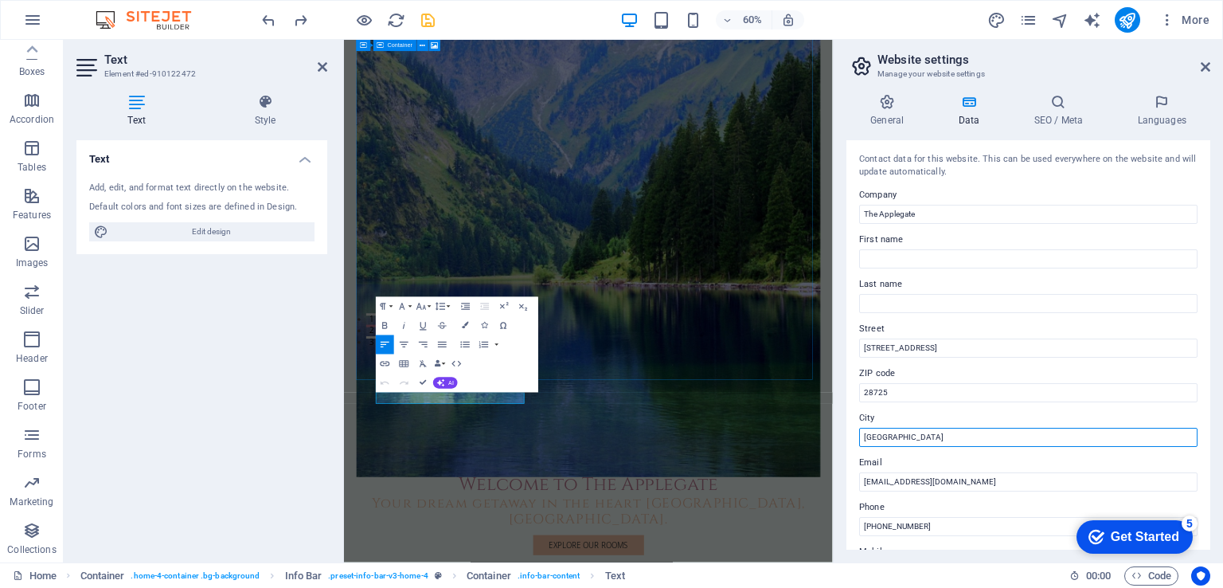
click at [904, 435] on input "[GEOGRAPHIC_DATA]" at bounding box center [1028, 437] width 338 height 19
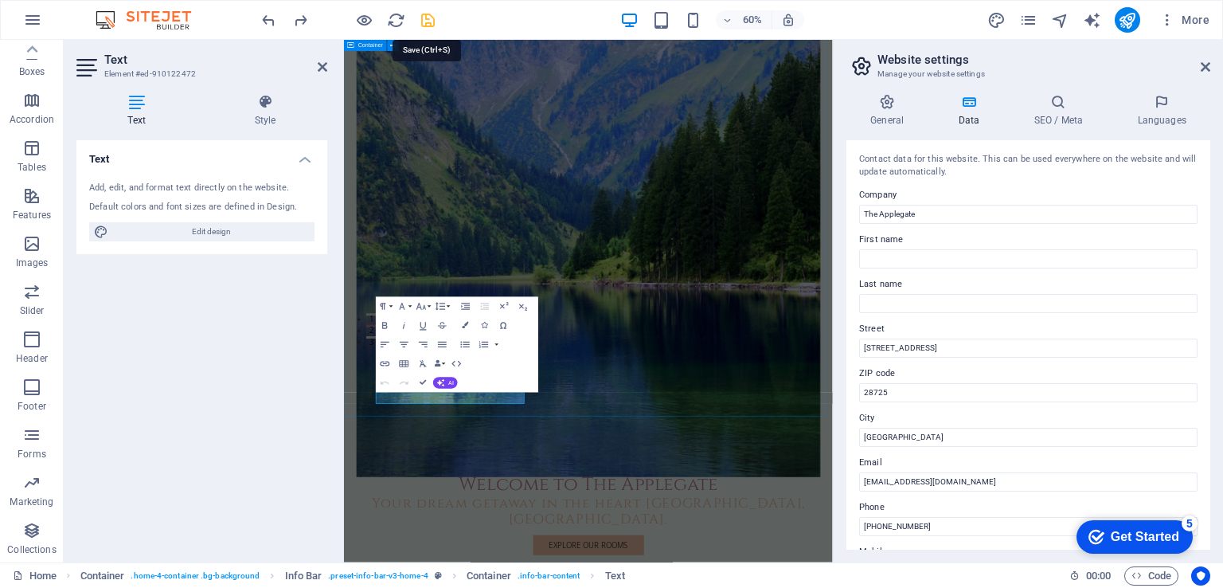
click at [420, 17] on icon "save" at bounding box center [428, 20] width 18 height 18
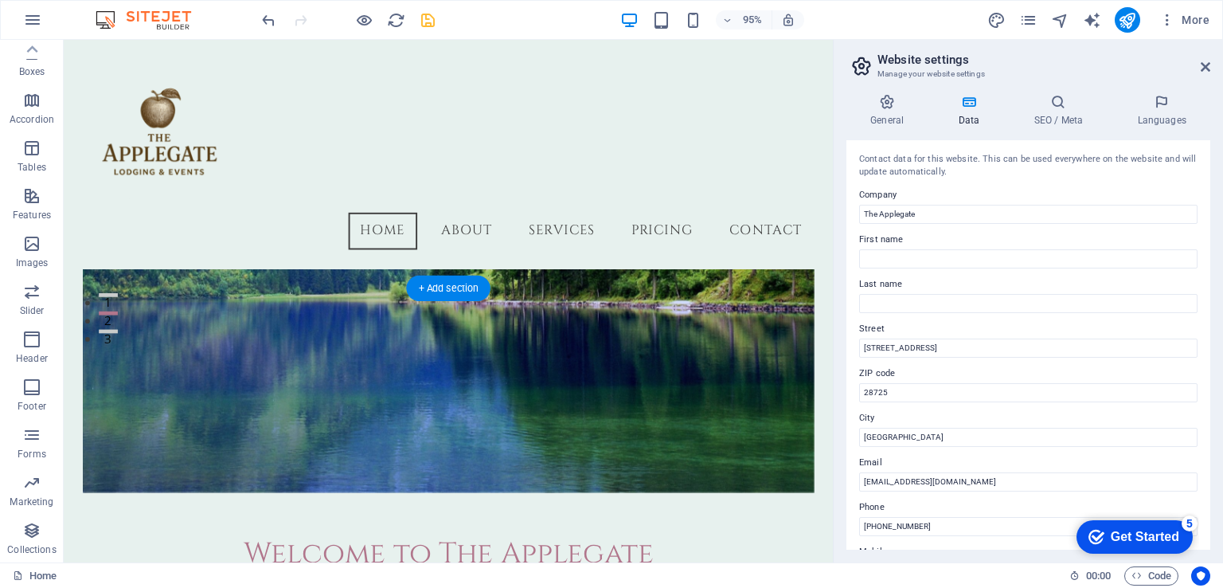
scroll to position [159, 0]
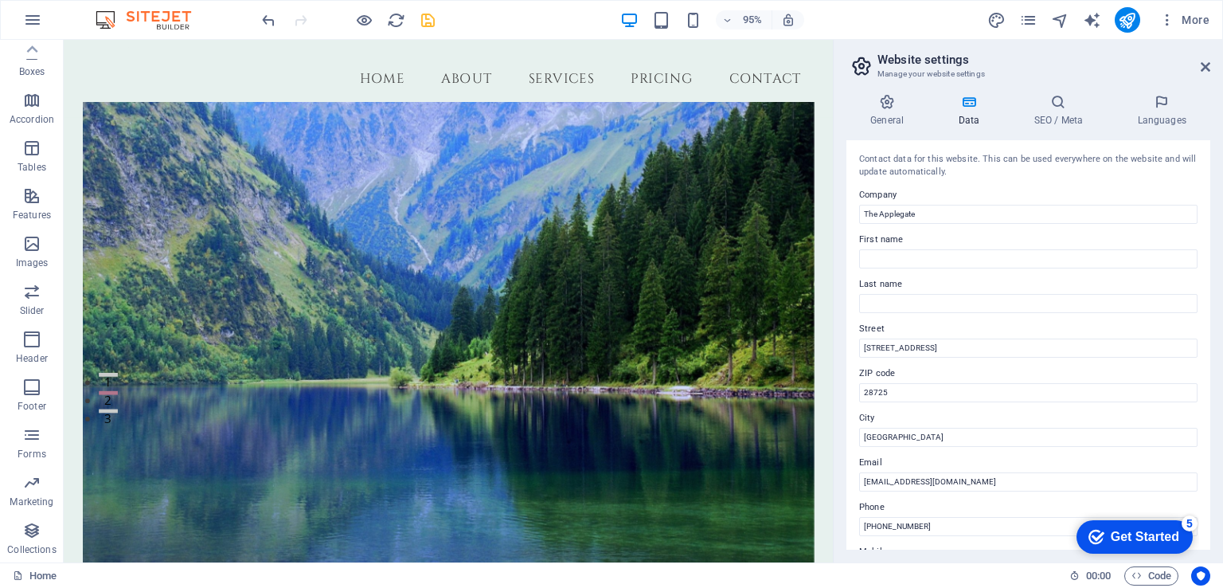
click at [203, 157] on figure at bounding box center [468, 355] width 769 height 501
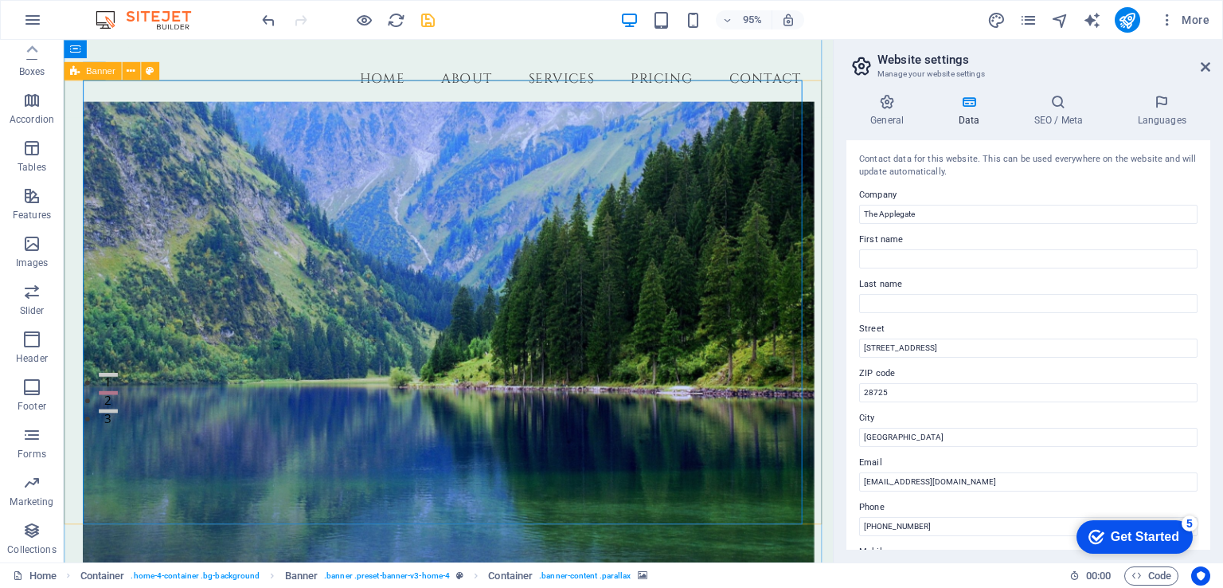
click at [130, 144] on figure at bounding box center [468, 355] width 769 height 501
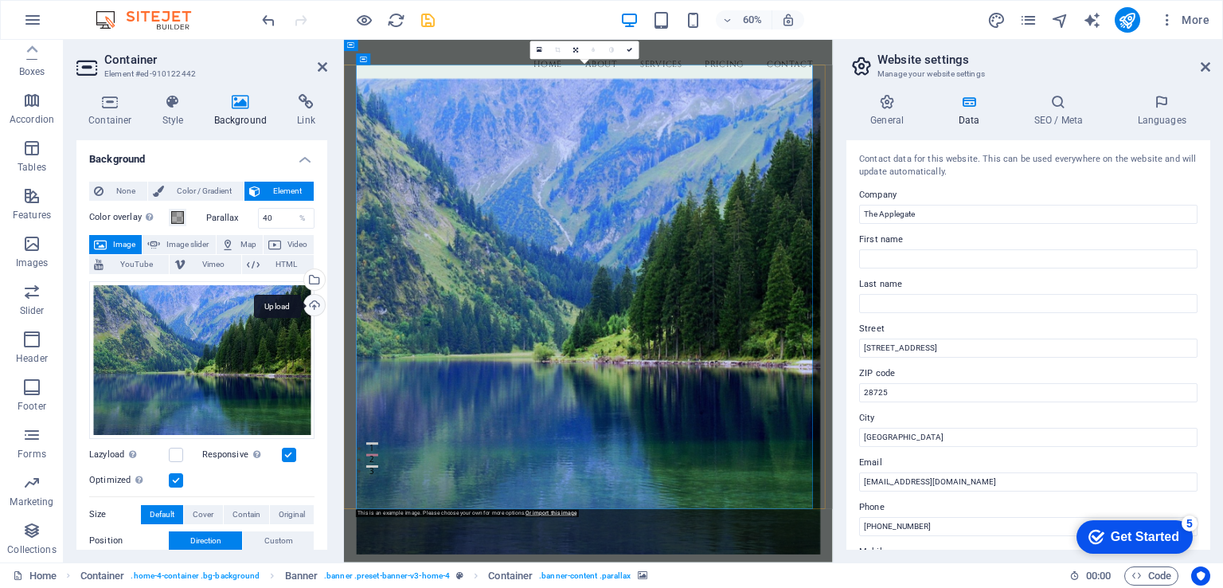
click at [312, 306] on div "Upload" at bounding box center [313, 307] width 24 height 24
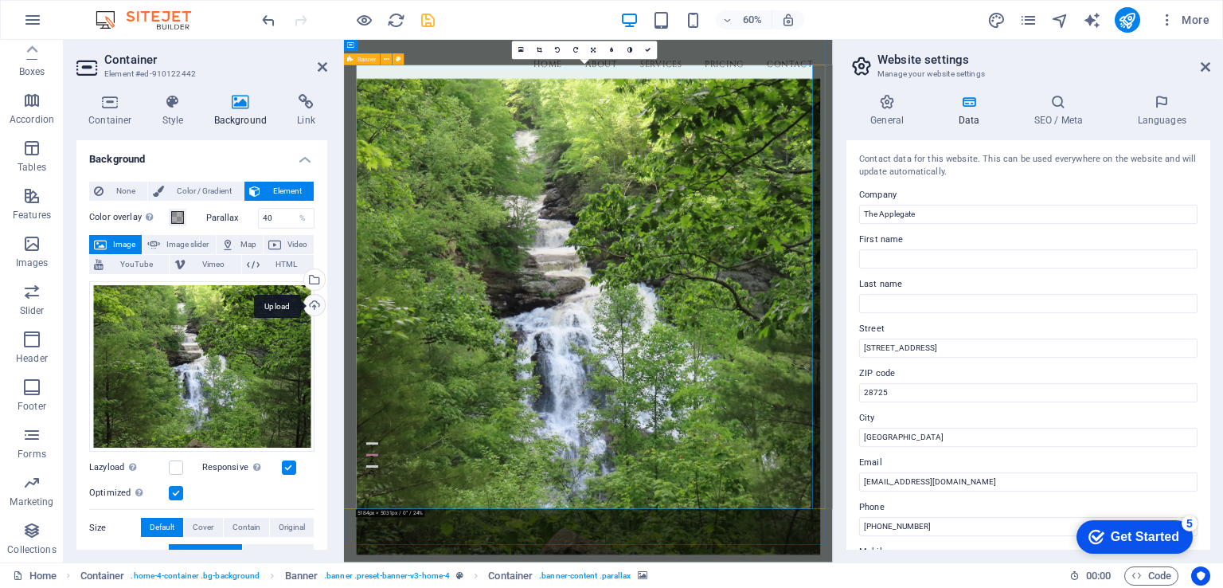
click at [307, 306] on div "Upload" at bounding box center [313, 307] width 24 height 24
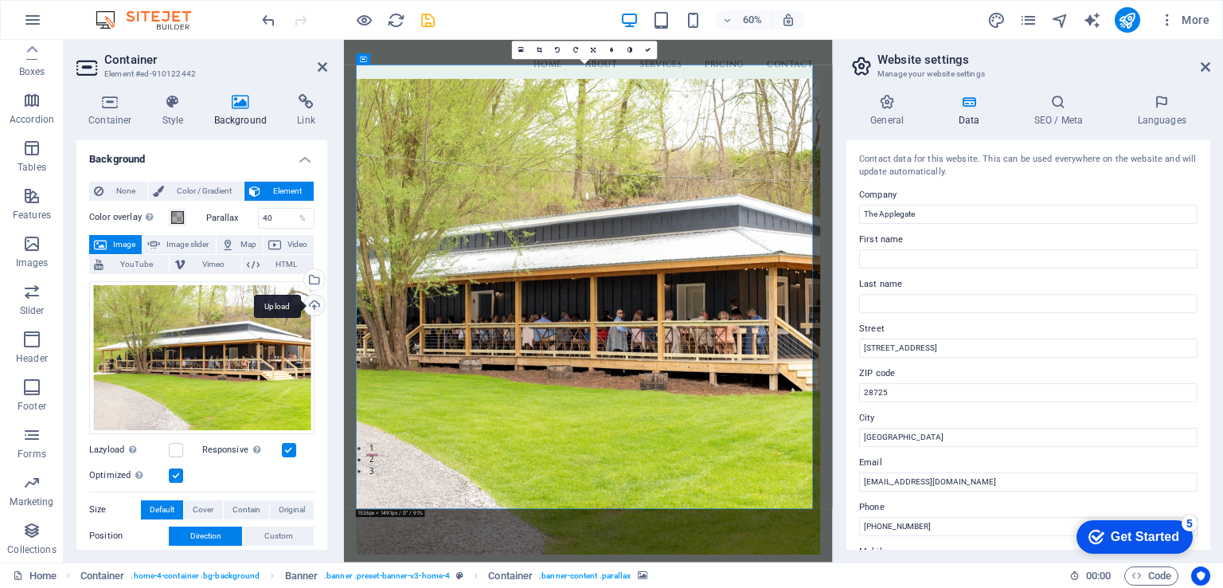
click at [310, 300] on div "Upload" at bounding box center [313, 307] width 24 height 24
click at [314, 300] on div "Upload" at bounding box center [313, 307] width 24 height 24
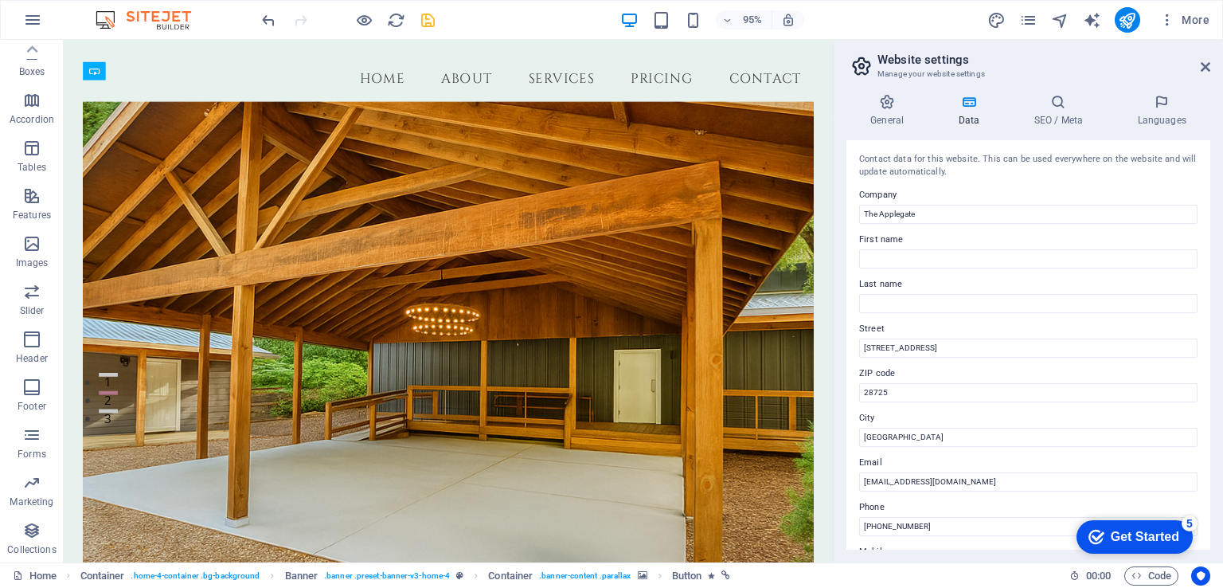
drag, startPoint x: 495, startPoint y: 489, endPoint x: 631, endPoint y: 335, distance: 205.3
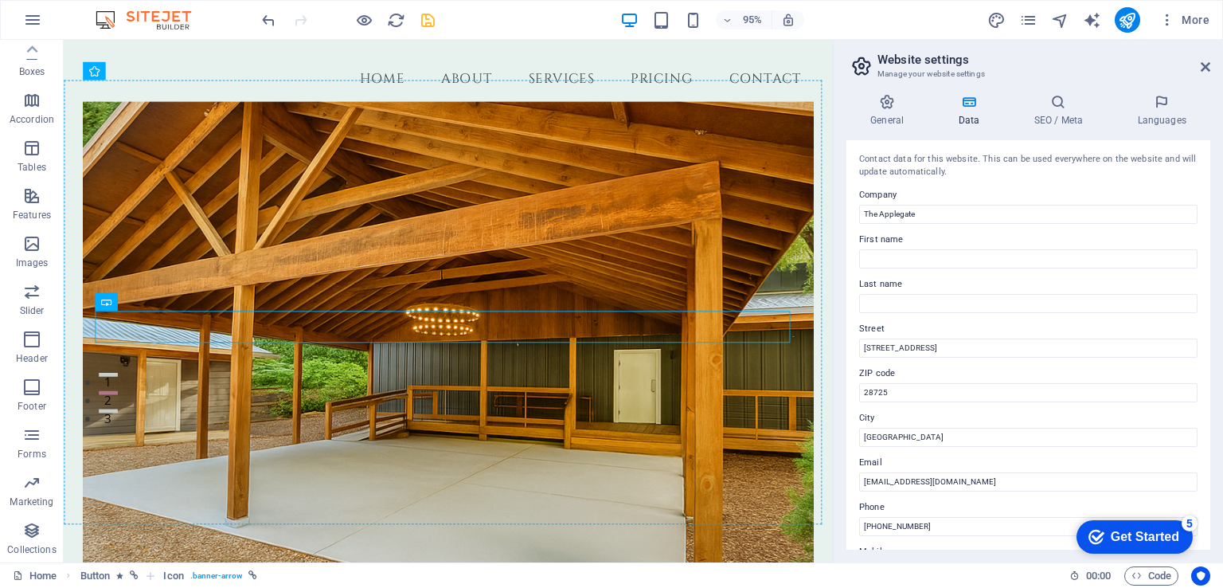
drag, startPoint x: 503, startPoint y: 344, endPoint x: 506, endPoint y: 412, distance: 67.7
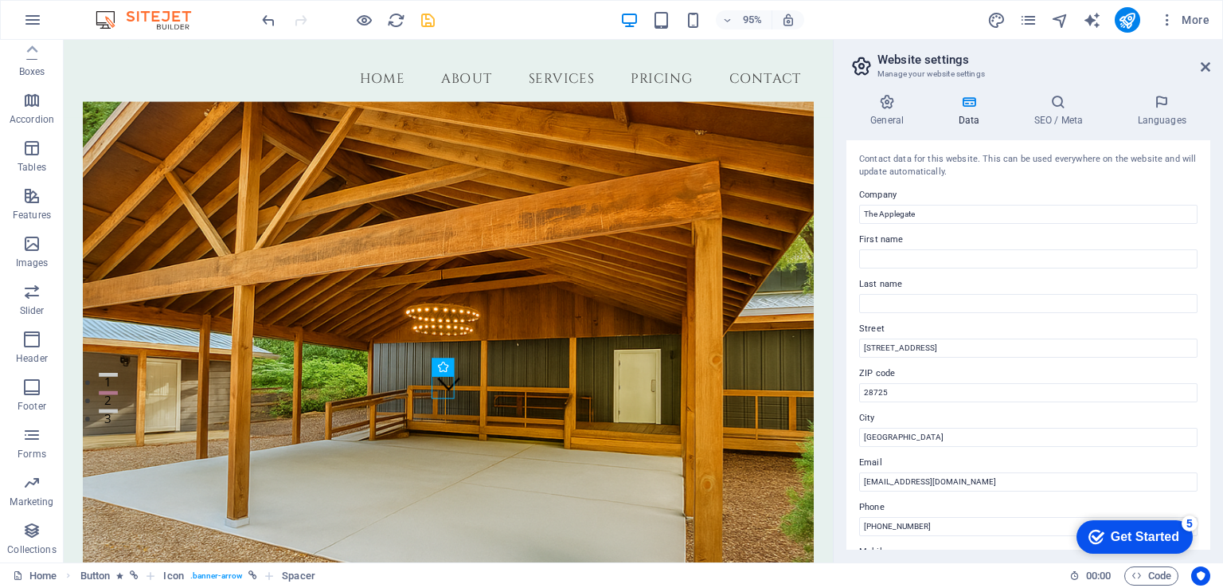
click at [509, 467] on figure at bounding box center [468, 355] width 769 height 501
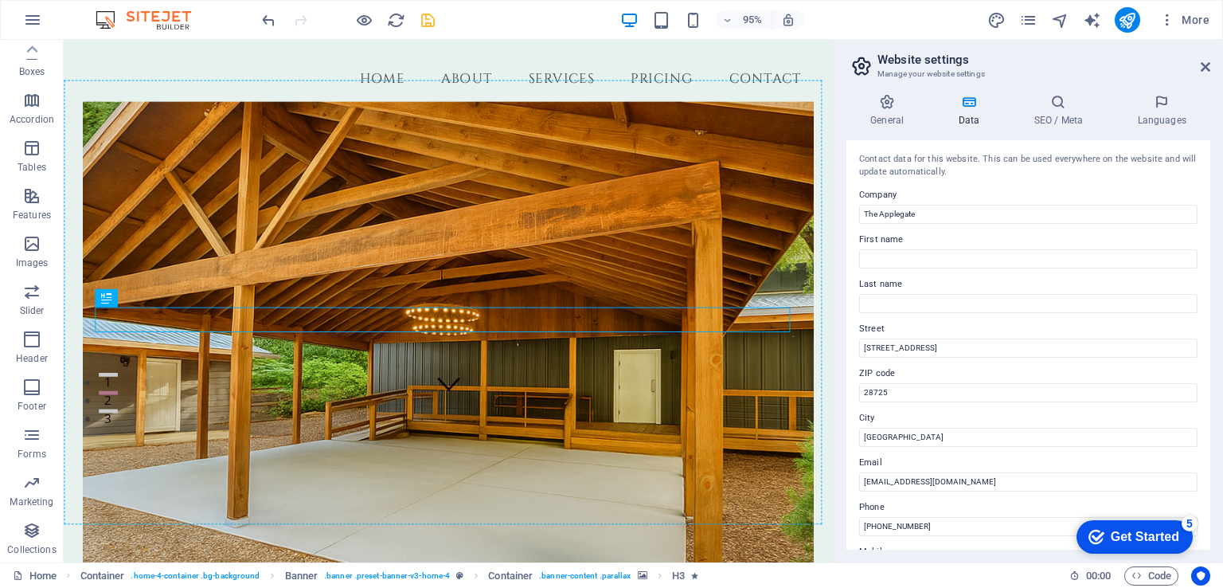
drag, startPoint x: 525, startPoint y: 329, endPoint x: 517, endPoint y: 377, distance: 48.3
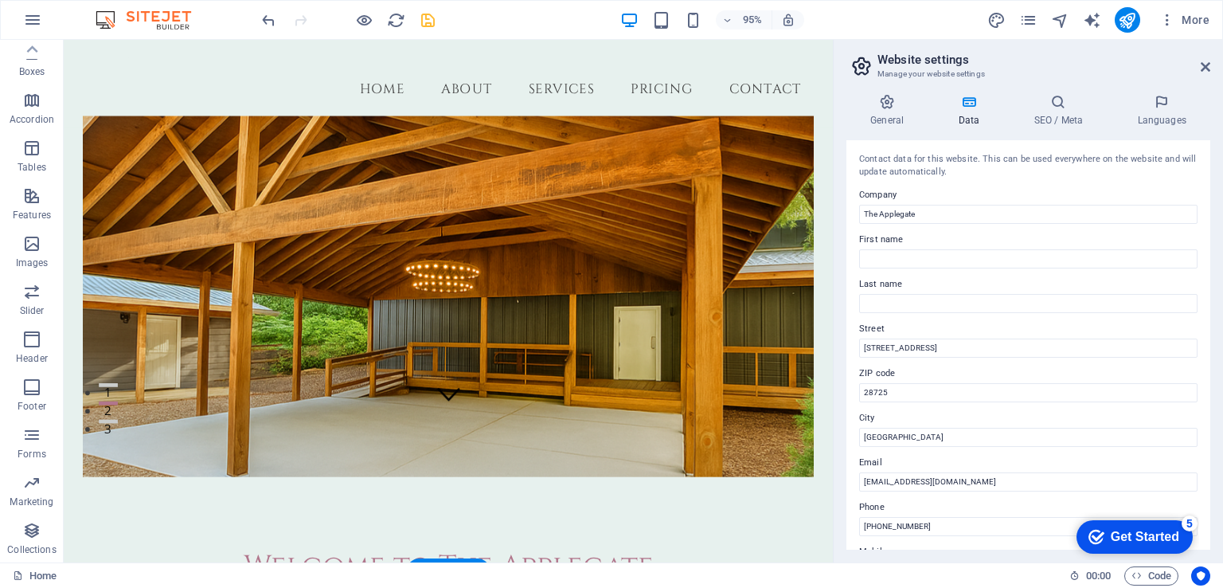
scroll to position [228, 0]
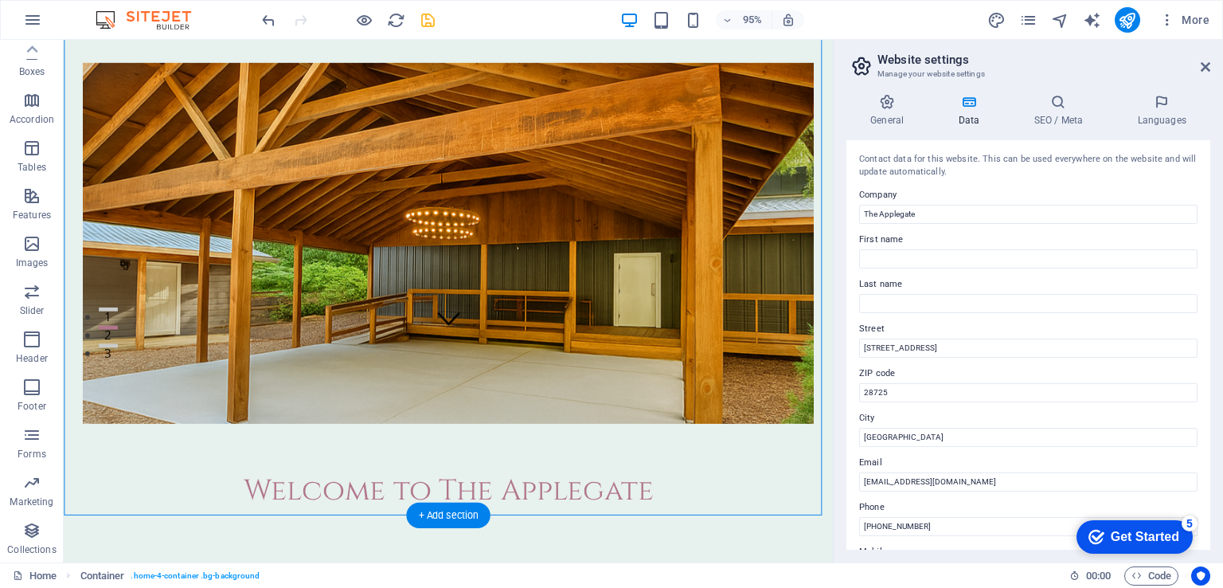
drag, startPoint x: 590, startPoint y: 244, endPoint x: 591, endPoint y: 298, distance: 53.3
click at [591, 298] on div "Welcome to The Applegate" at bounding box center [468, 325] width 769 height 544
click at [578, 496] on div "Welcome to The Applegate" at bounding box center [468, 514] width 744 height 37
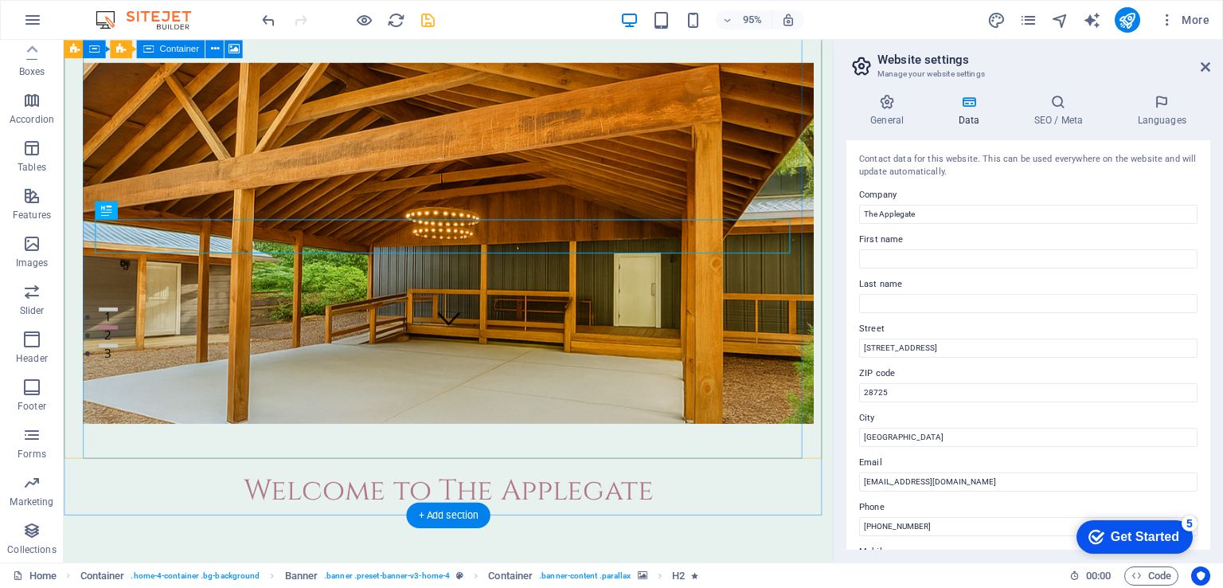
drag, startPoint x: 612, startPoint y: 549, endPoint x: 608, endPoint y: 314, distance: 235.7
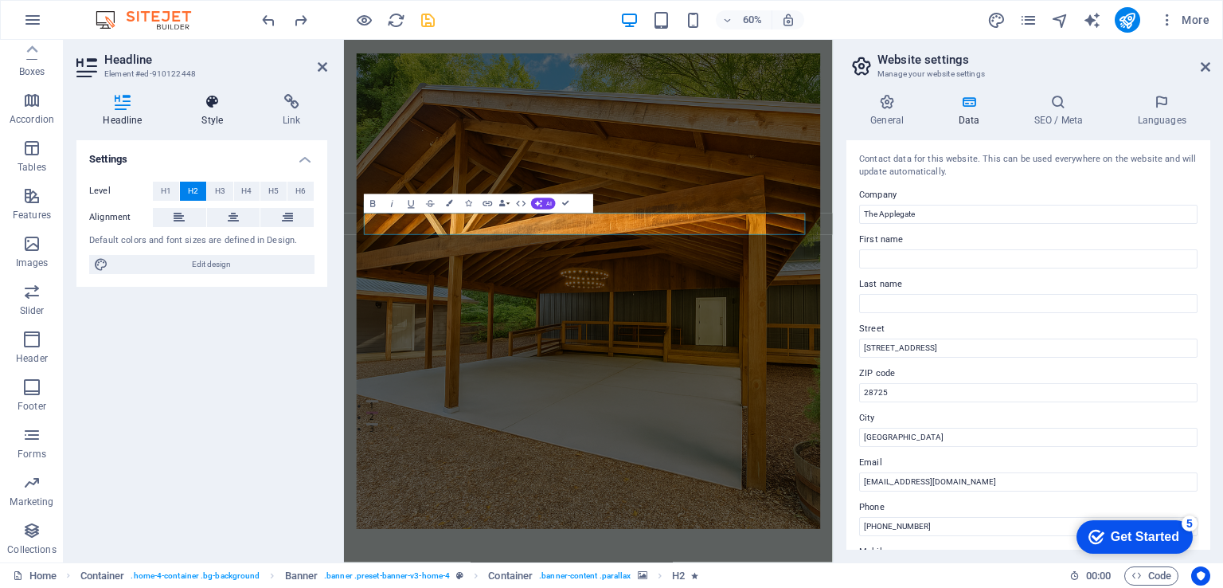
click at [210, 113] on h4 "Style" at bounding box center [215, 110] width 81 height 33
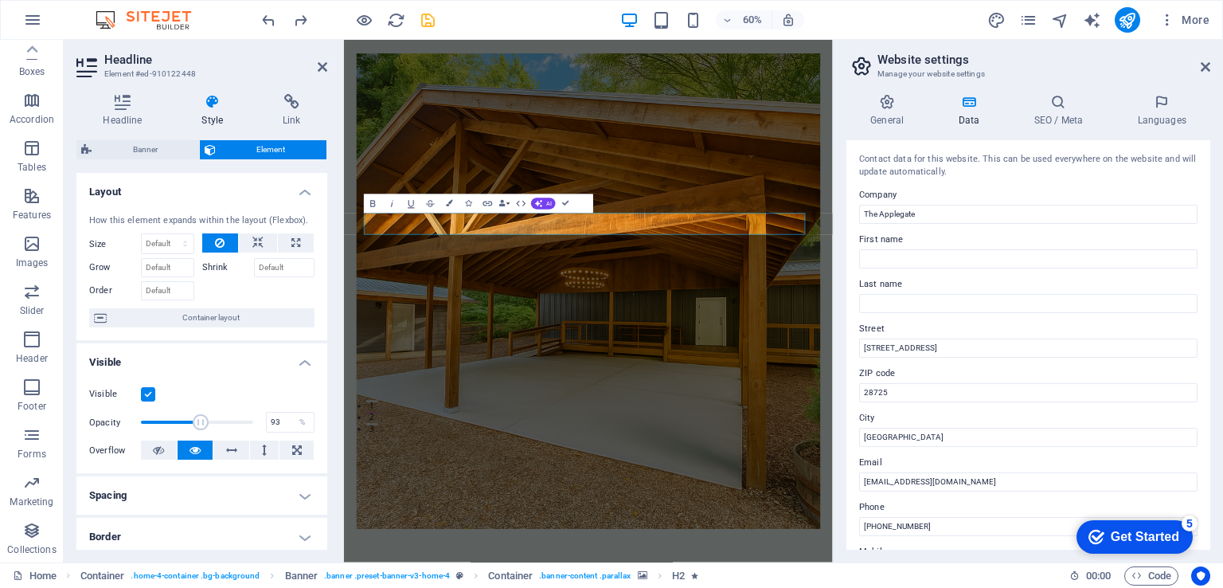
type input "100"
click at [259, 427] on span at bounding box center [253, 422] width 16 height 16
click at [115, 536] on h4 "Border" at bounding box center [201, 536] width 251 height 38
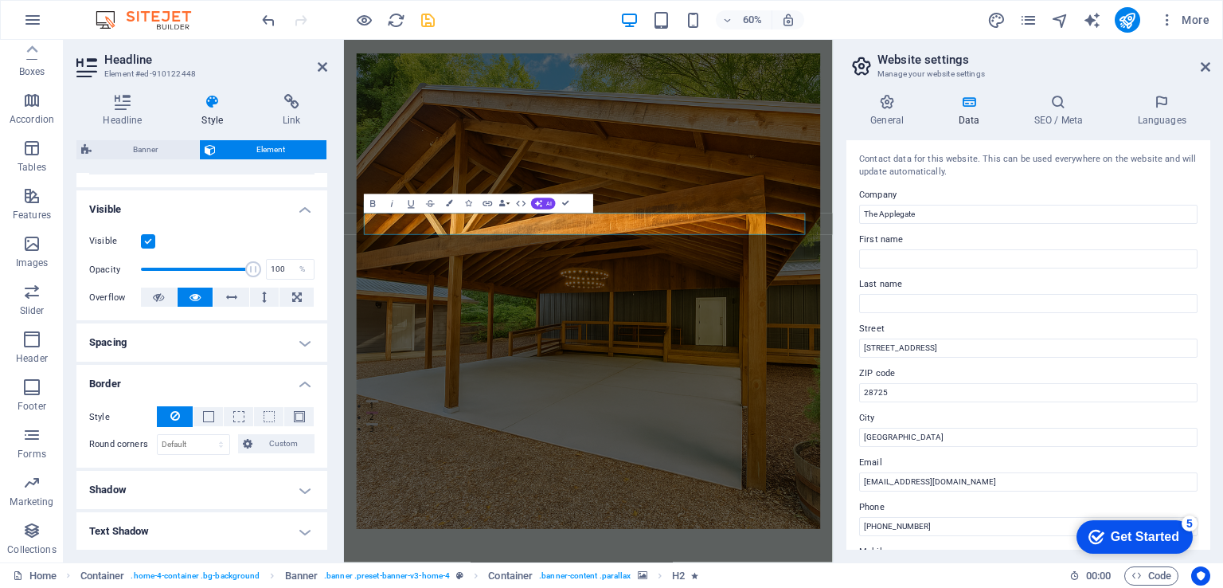
scroll to position [159, 0]
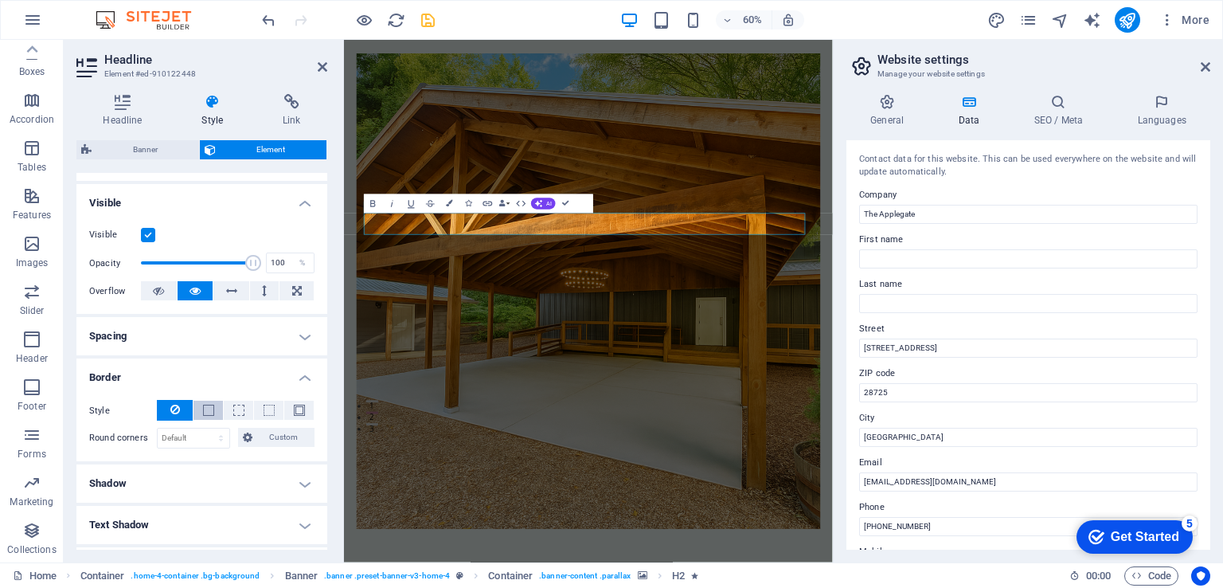
click at [198, 409] on button at bounding box center [207, 409] width 29 height 19
click at [195, 460] on div "- Color" at bounding box center [201, 464] width 225 height 19
click at [658, 492] on figure at bounding box center [752, 459] width 774 height 792
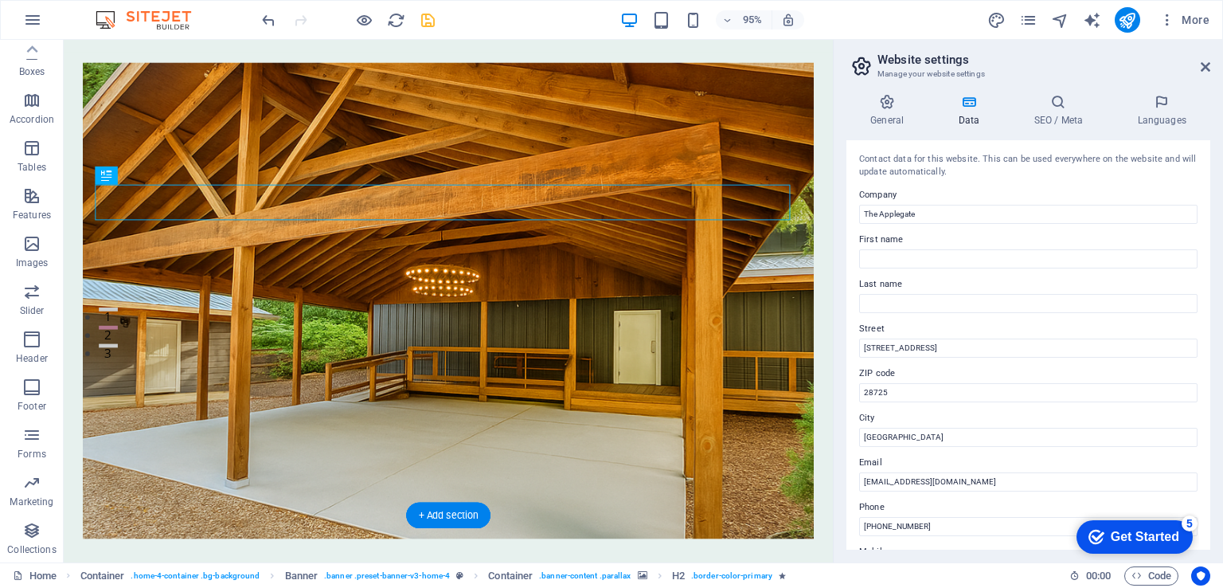
click at [556, 135] on figure at bounding box center [468, 313] width 769 height 501
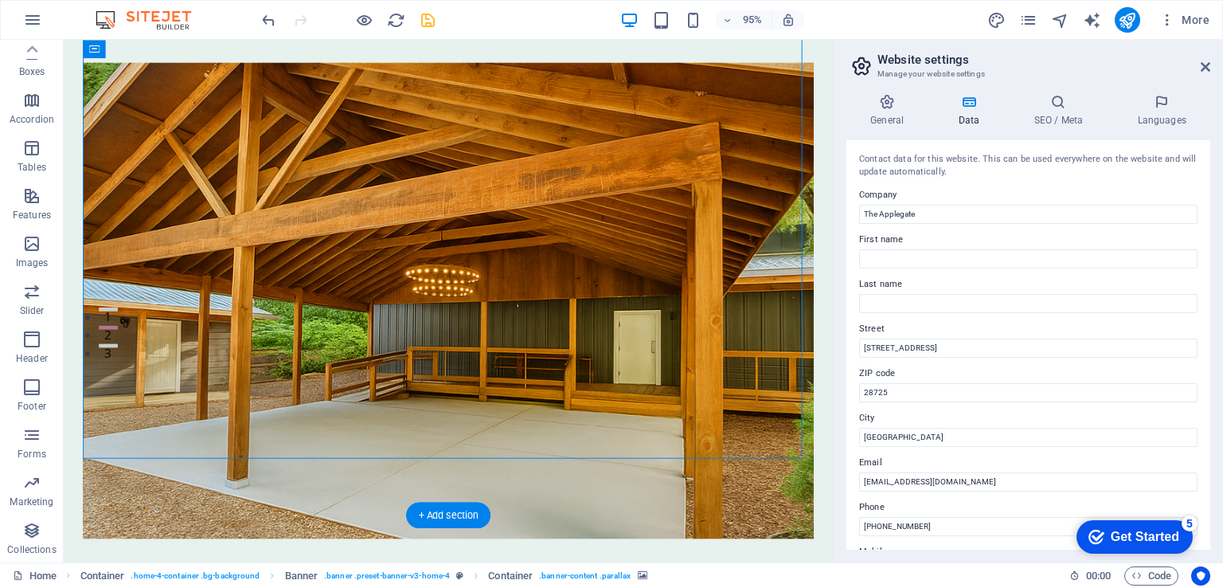
click at [556, 135] on figure at bounding box center [468, 313] width 769 height 501
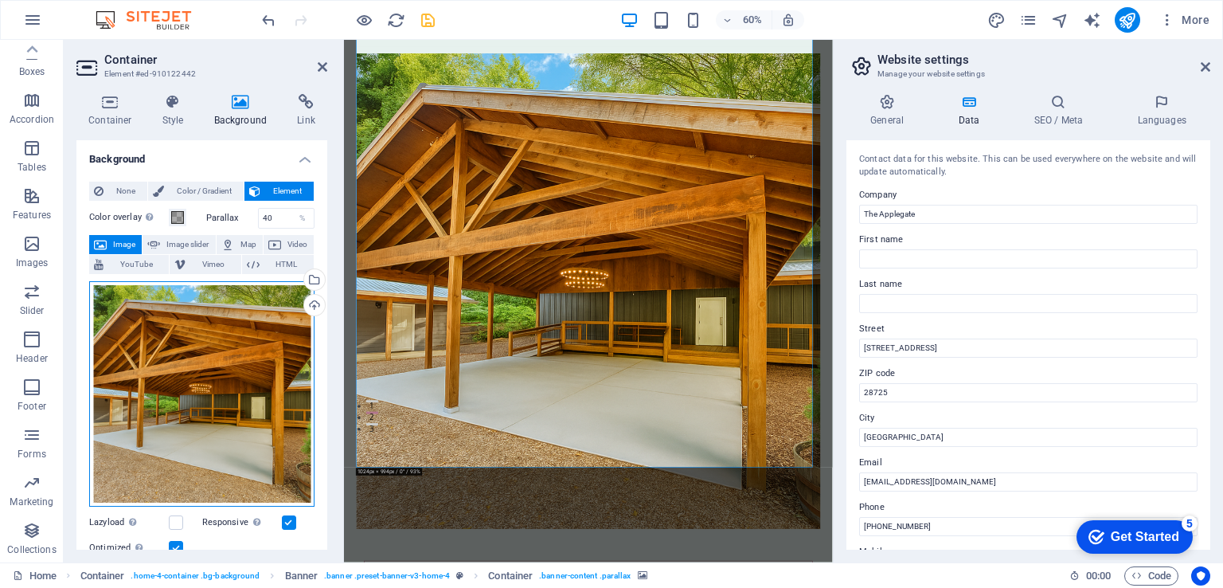
click at [258, 315] on div "Drag files here, click to choose files or select files from Files or our free s…" at bounding box center [201, 393] width 225 height 225
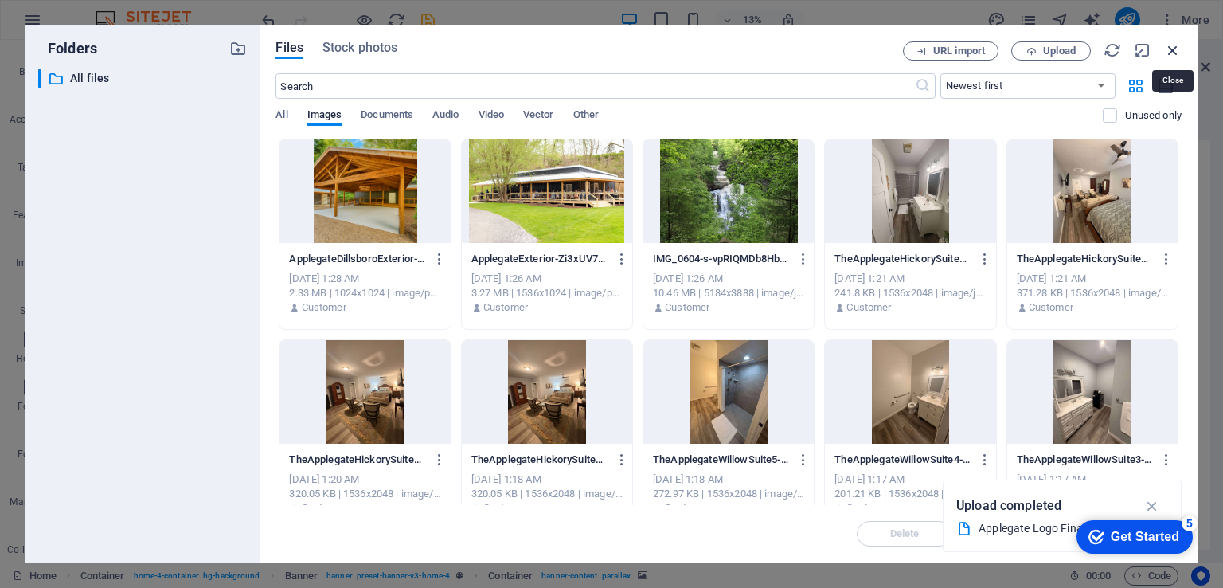
click at [1180, 46] on icon "button" at bounding box center [1173, 50] width 18 height 18
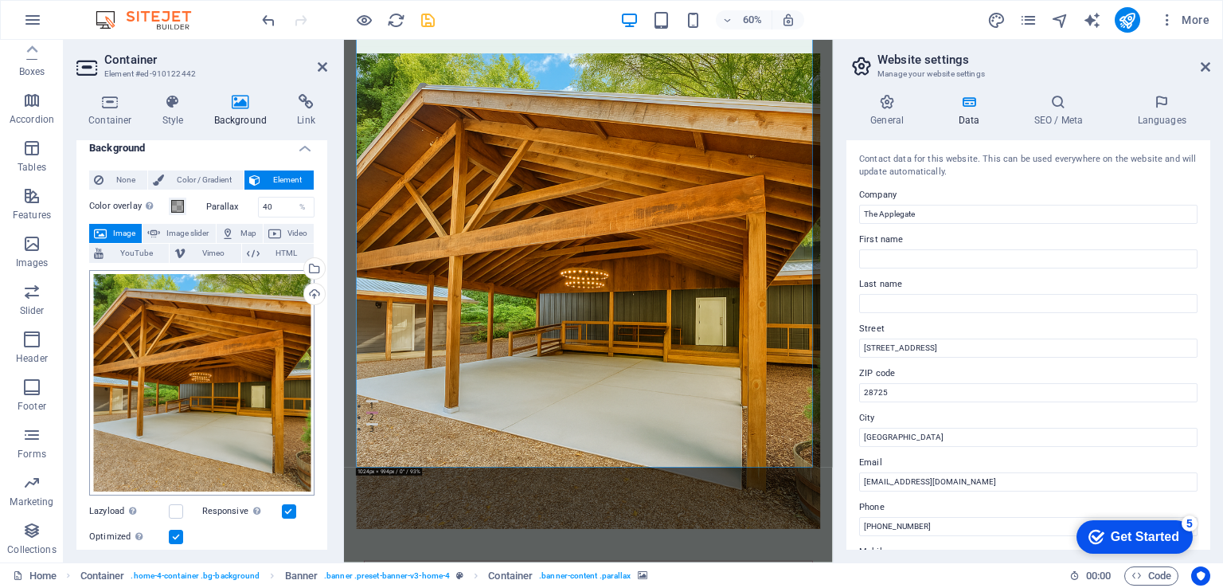
scroll to position [0, 0]
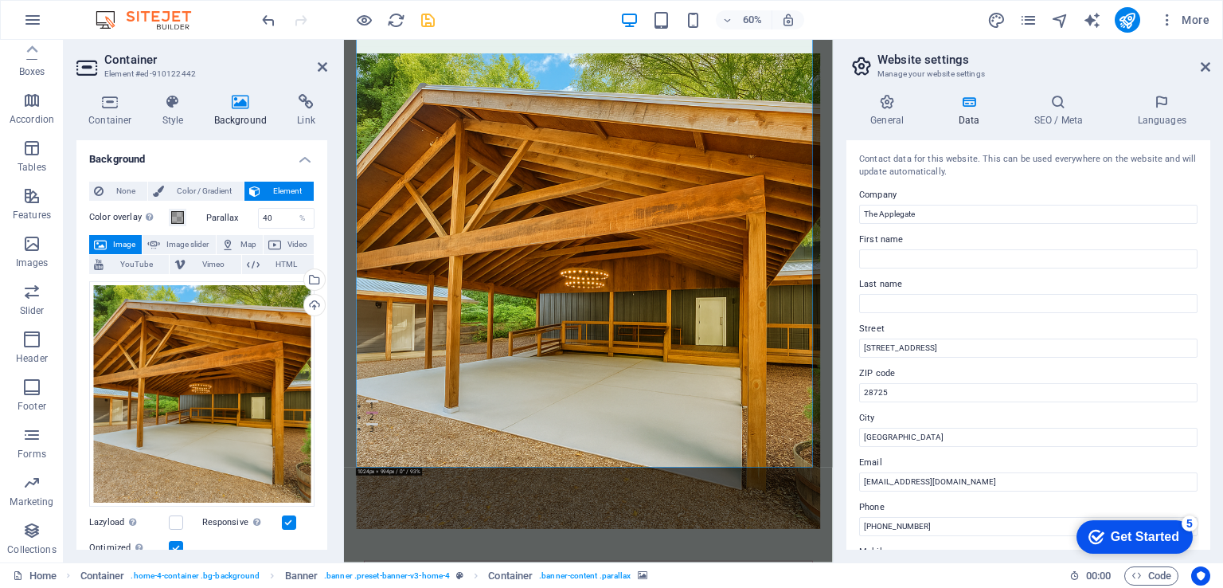
click at [285, 195] on span "Element" at bounding box center [287, 191] width 44 height 19
click at [185, 186] on span "Color / Gradient" at bounding box center [204, 191] width 70 height 19
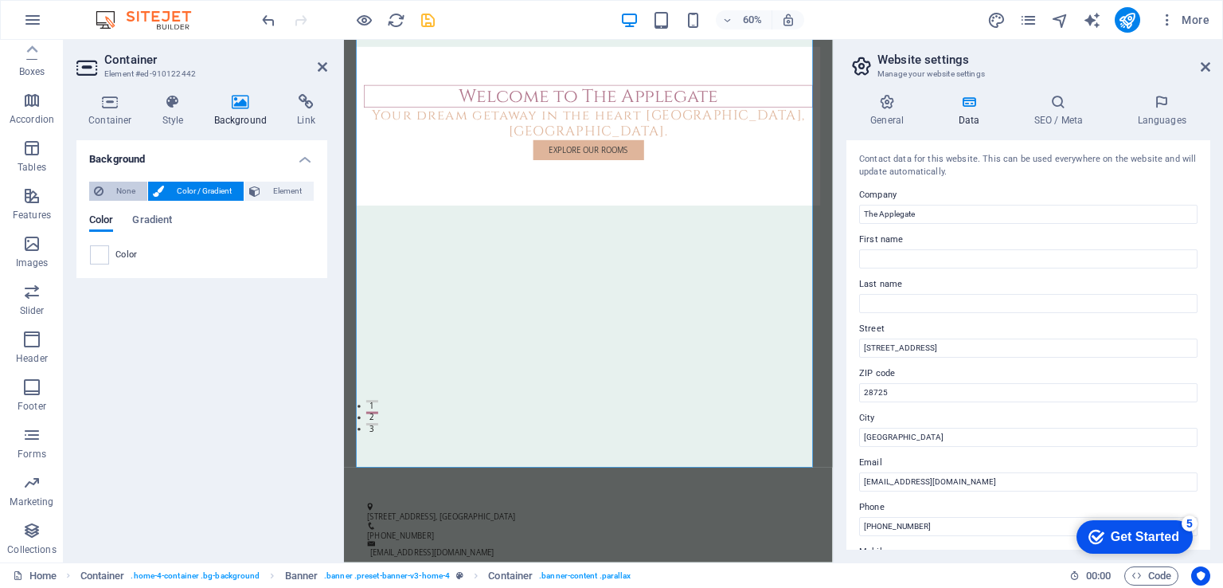
click at [128, 189] on span "None" at bounding box center [125, 191] width 34 height 19
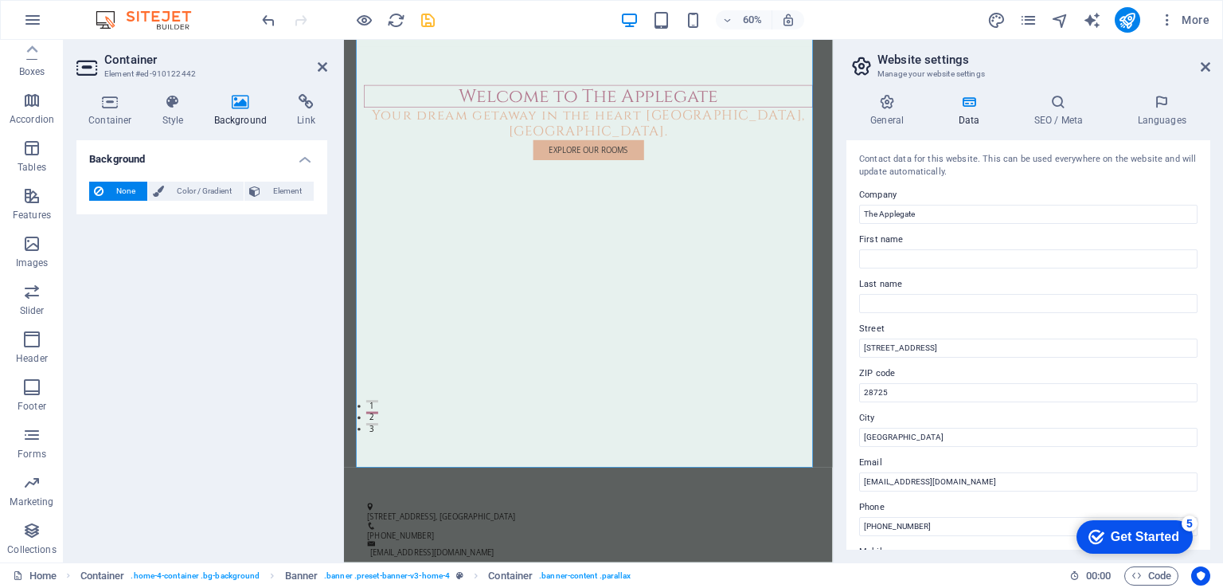
click at [309, 160] on h4 "Background" at bounding box center [201, 154] width 251 height 29
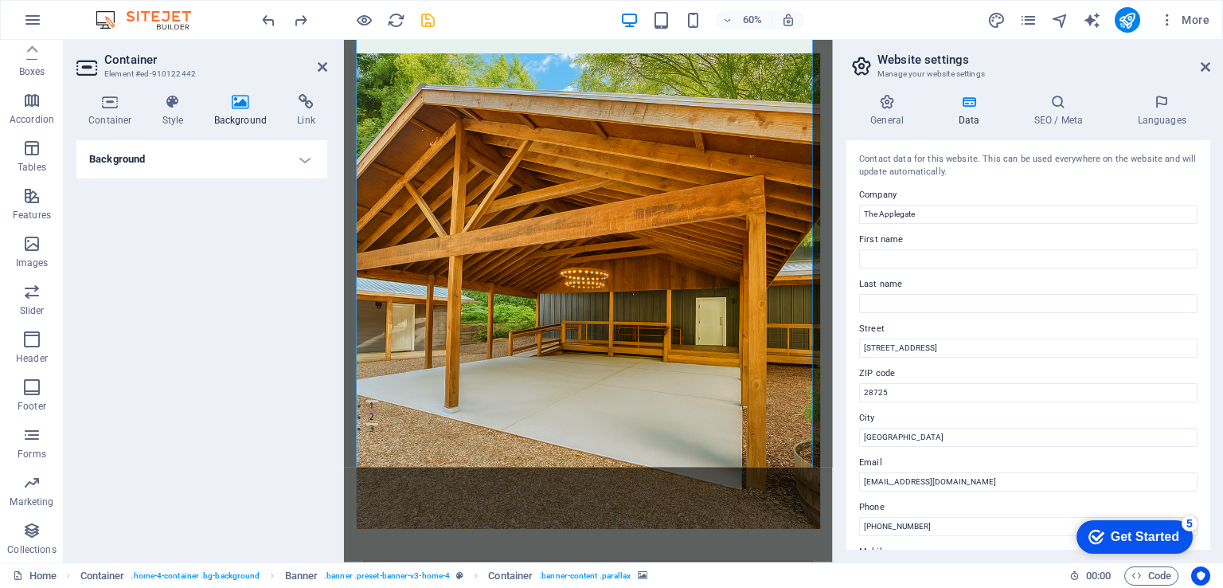
click at [210, 306] on div "Background None Color / Gradient Element Stretch background to full-width Color…" at bounding box center [201, 344] width 251 height 409
click at [322, 71] on icon at bounding box center [323, 67] width 10 height 13
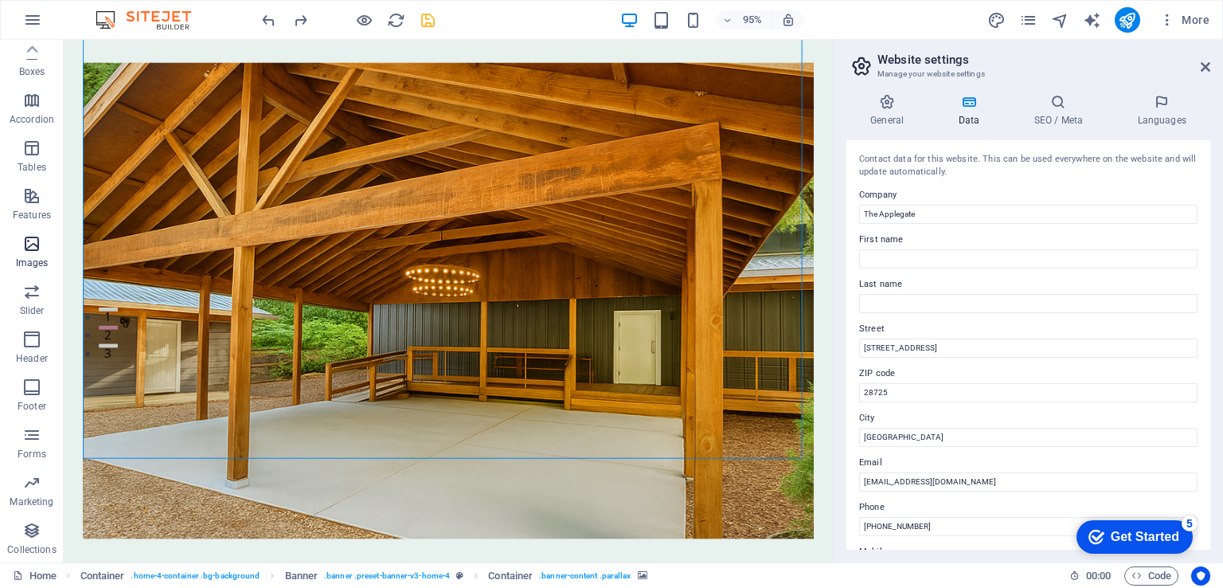
click at [38, 251] on icon "button" at bounding box center [31, 243] width 19 height 19
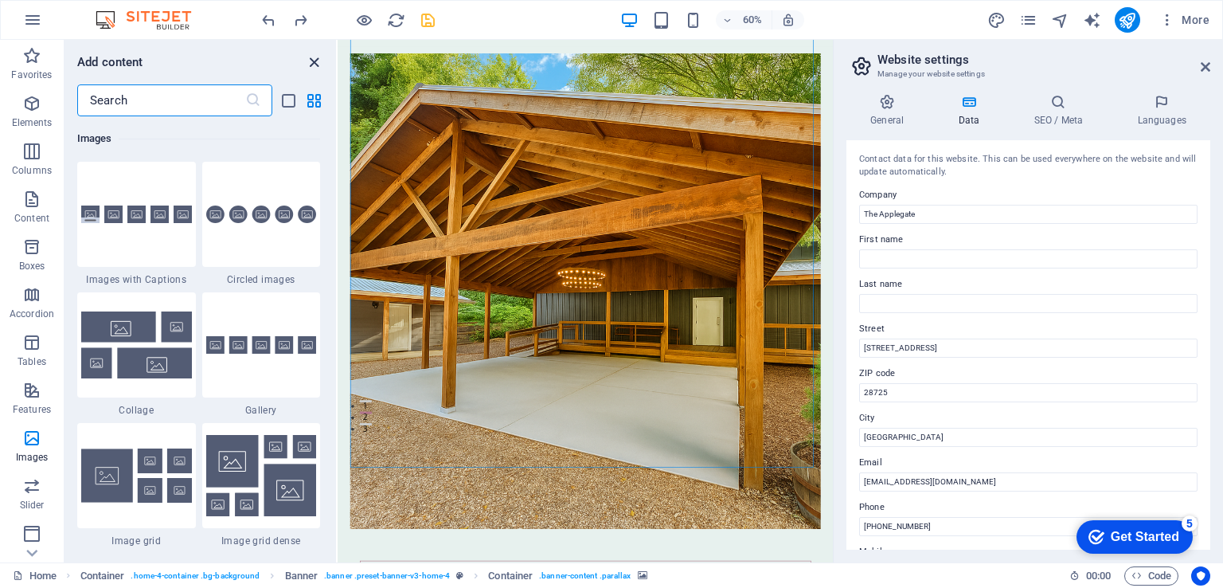
click at [313, 61] on icon "close panel" at bounding box center [314, 62] width 18 height 18
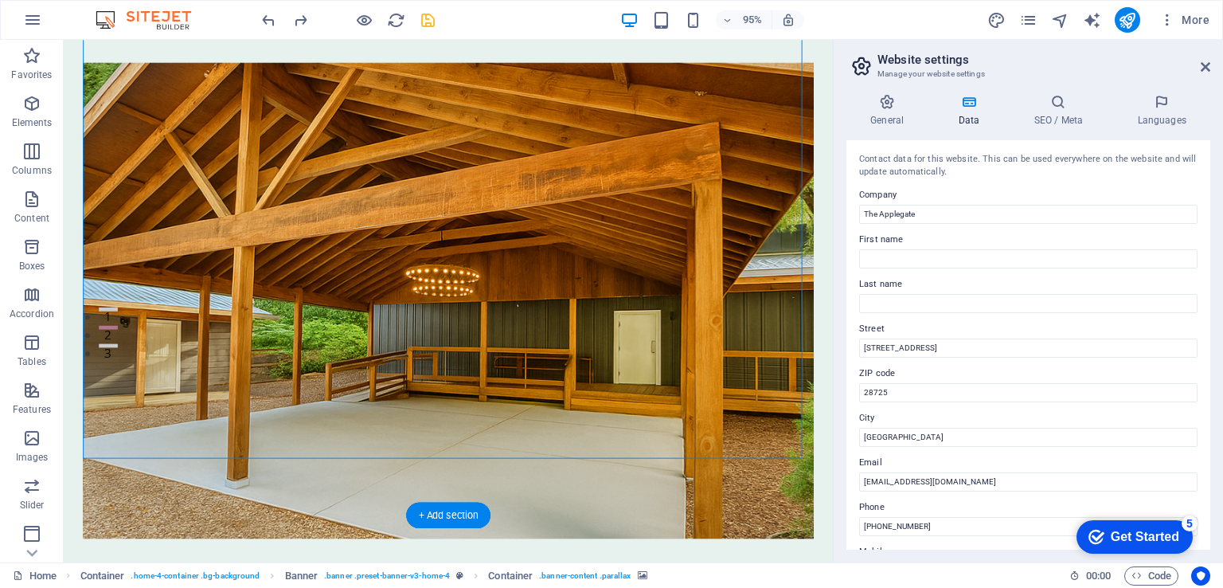
click at [288, 119] on figure at bounding box center [468, 313] width 769 height 501
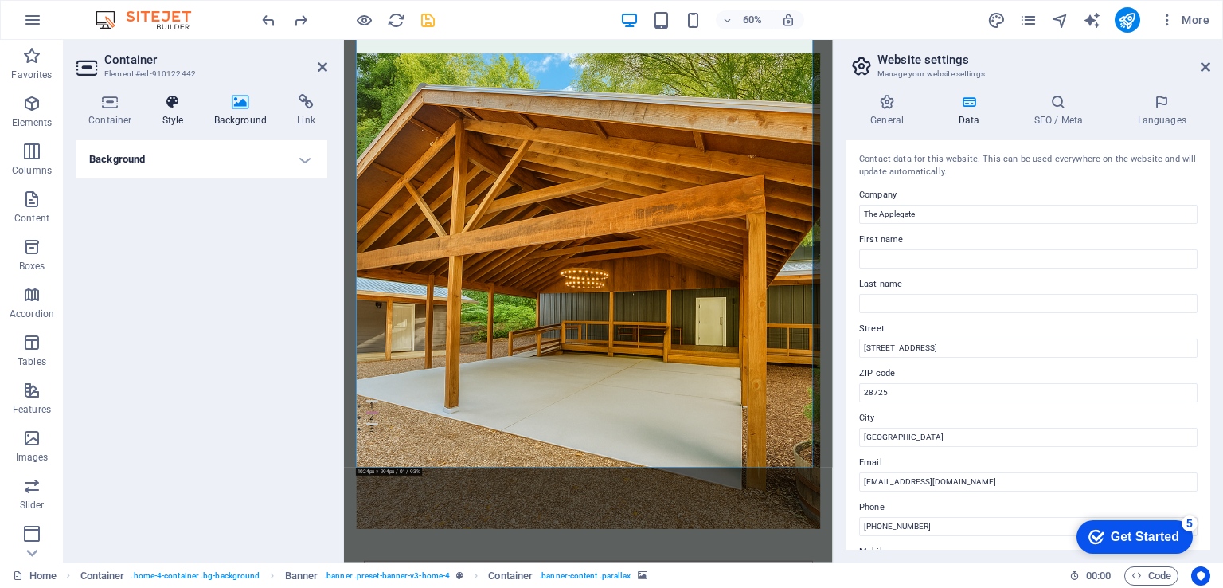
click at [172, 109] on icon at bounding box center [172, 102] width 45 height 16
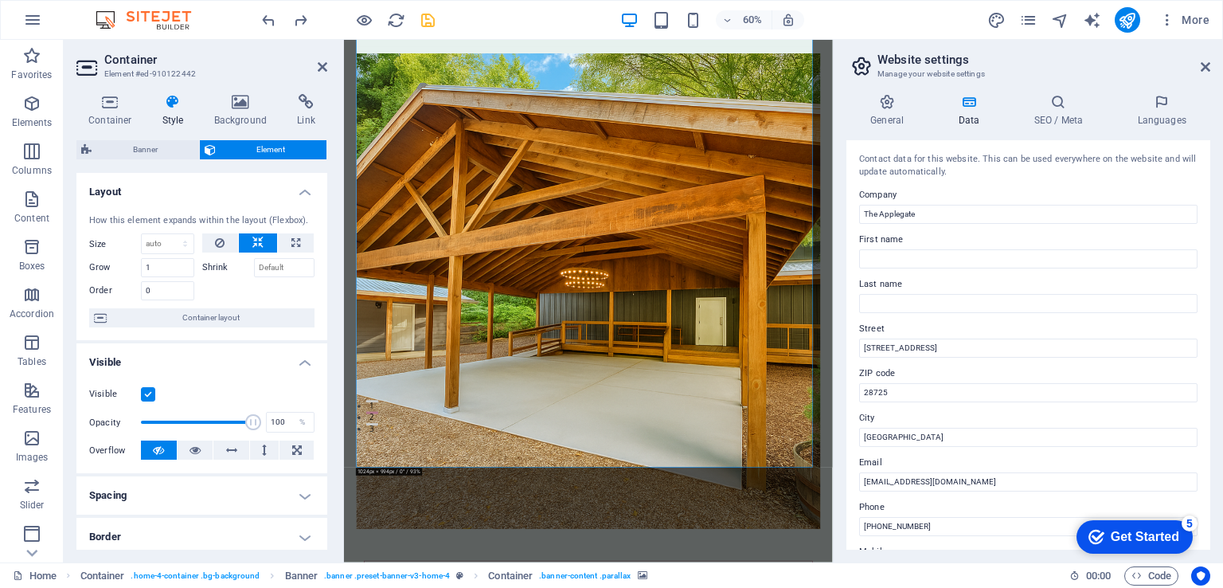
click at [463, 587] on figure at bounding box center [752, 459] width 774 height 792
drag, startPoint x: 247, startPoint y: 424, endPoint x: 172, endPoint y: 415, distance: 75.4
click at [172, 415] on span at bounding box center [173, 422] width 16 height 16
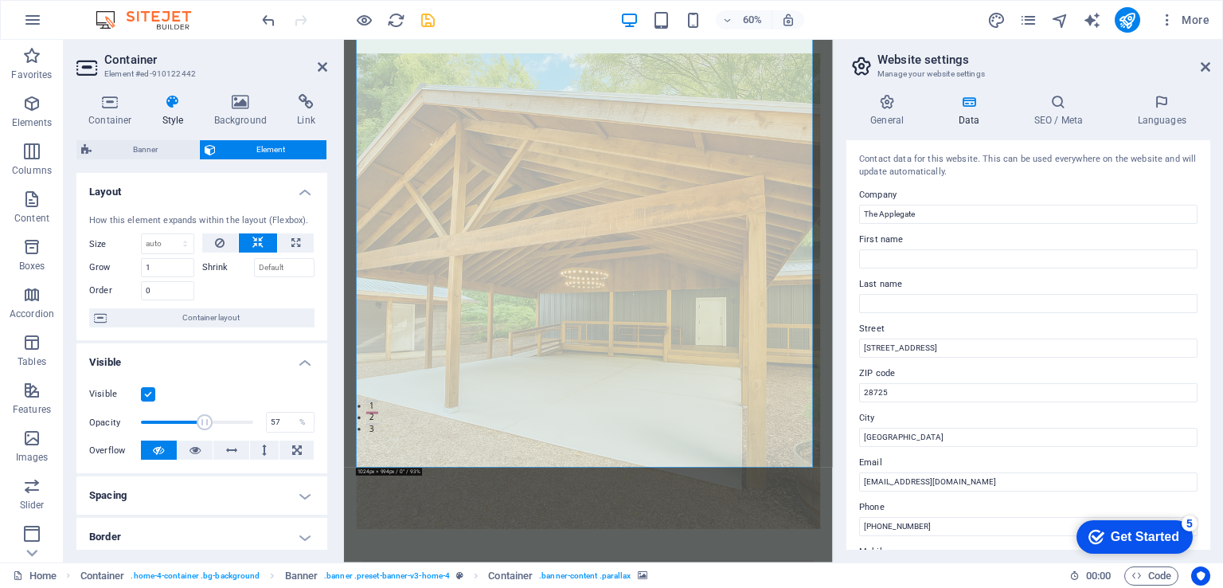
drag, startPoint x: 171, startPoint y: 426, endPoint x: 202, endPoint y: 430, distance: 31.3
click at [202, 430] on span at bounding box center [205, 422] width 16 height 16
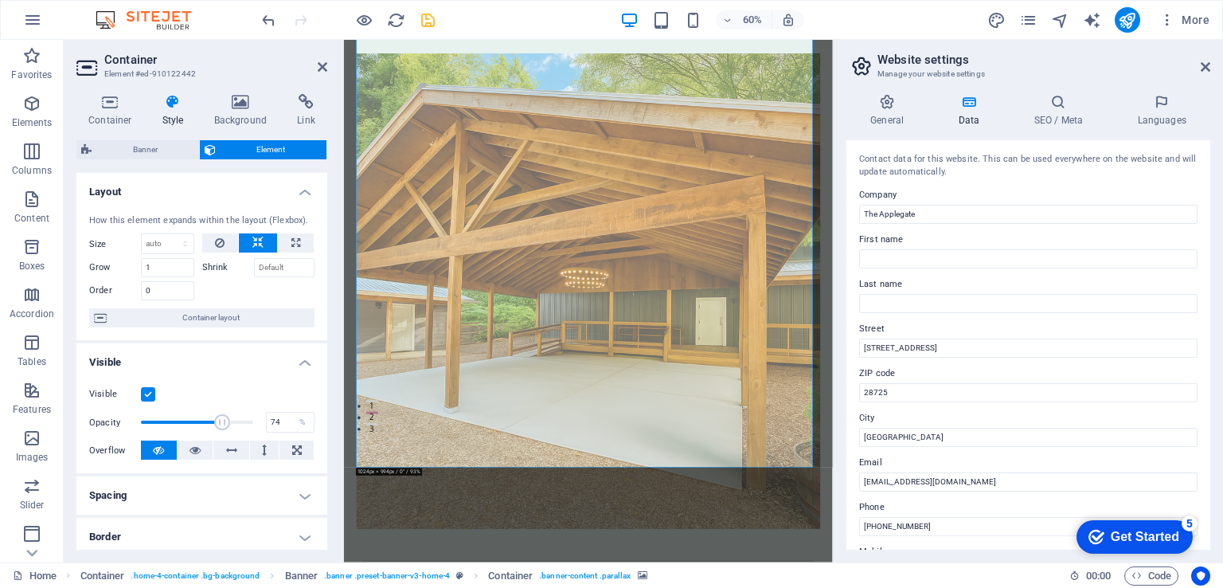
drag, startPoint x: 202, startPoint y: 430, endPoint x: 221, endPoint y: 430, distance: 19.1
click at [221, 430] on span at bounding box center [223, 422] width 16 height 16
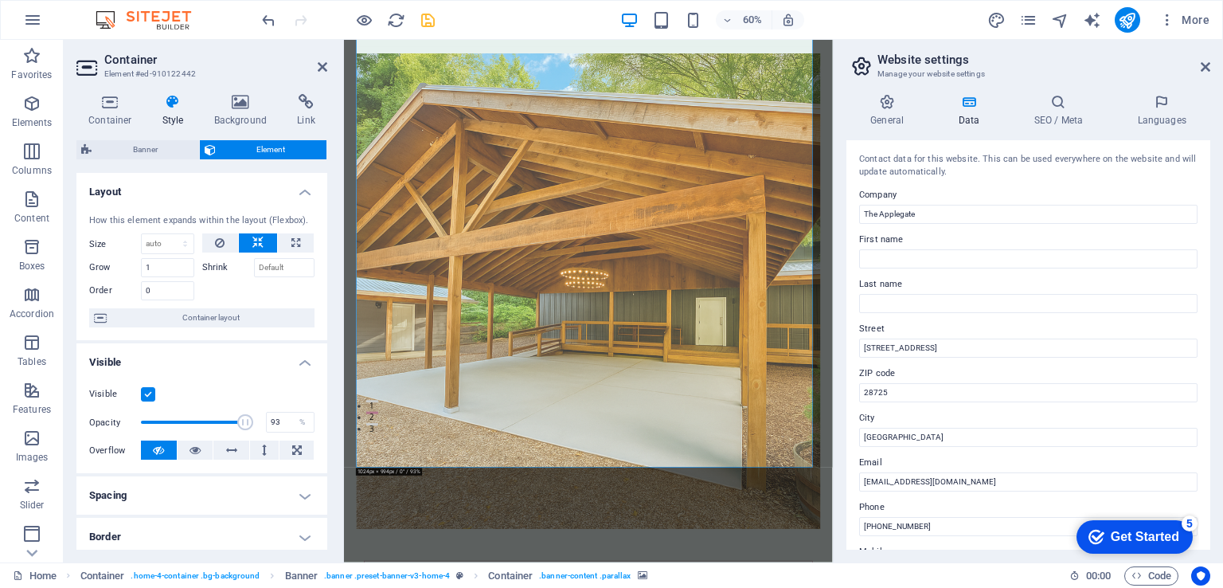
drag, startPoint x: 220, startPoint y: 424, endPoint x: 243, endPoint y: 424, distance: 23.1
click at [243, 424] on span at bounding box center [245, 422] width 16 height 16
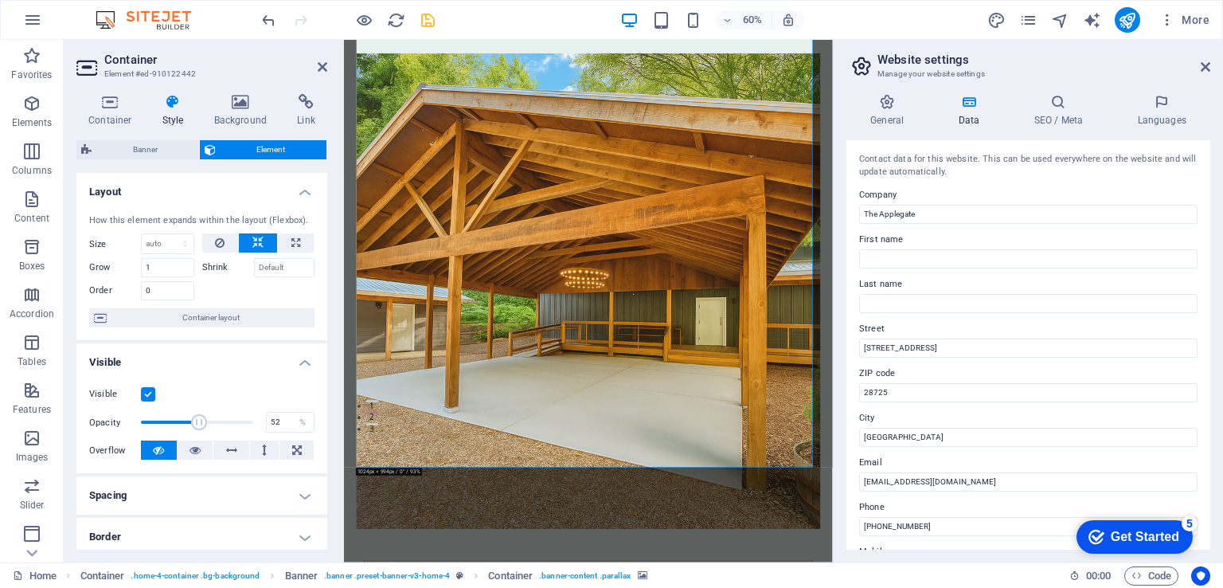
drag, startPoint x: 243, startPoint y: 424, endPoint x: 197, endPoint y: 424, distance: 45.4
click at [197, 424] on span at bounding box center [199, 422] width 16 height 16
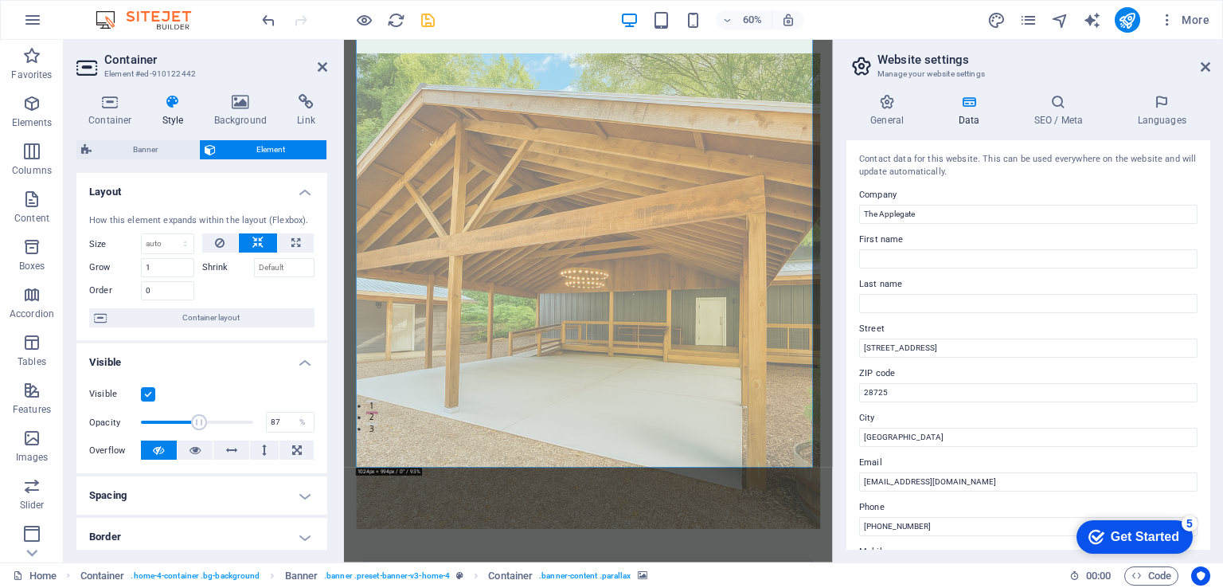
type input "90"
drag, startPoint x: 197, startPoint y: 424, endPoint x: 239, endPoint y: 426, distance: 41.4
click at [239, 426] on span at bounding box center [242, 422] width 16 height 16
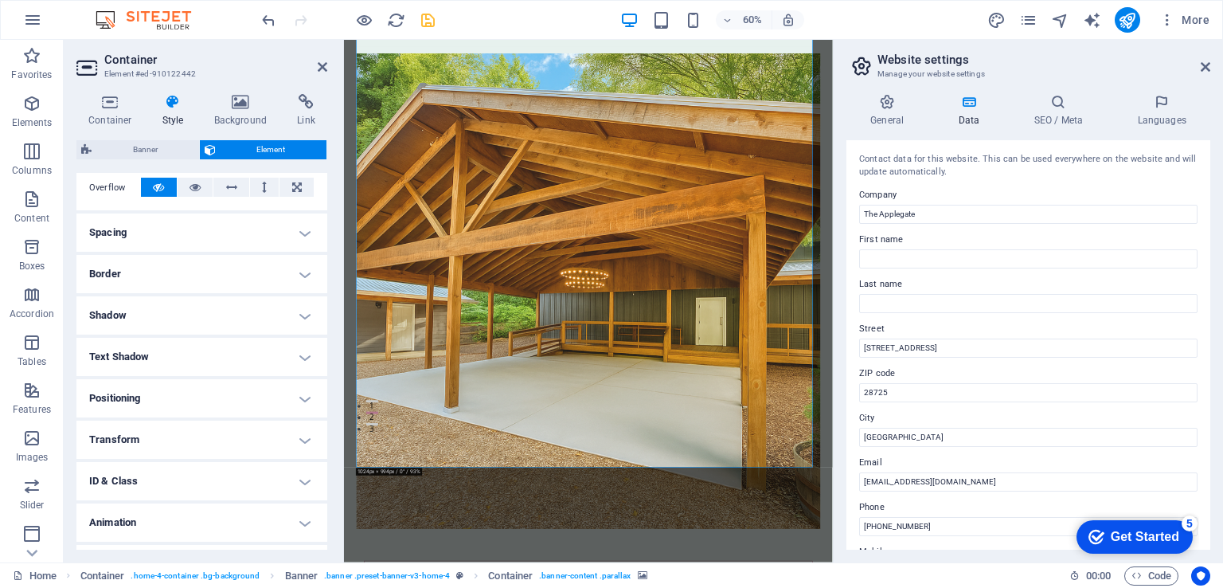
scroll to position [296, 0]
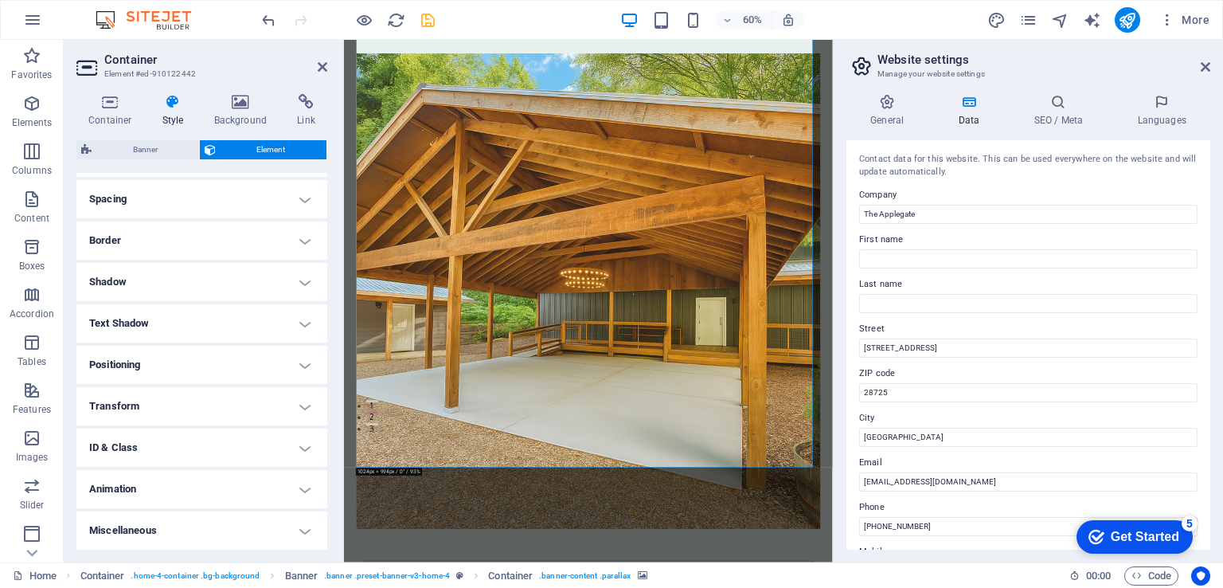
click at [155, 487] on h4 "Animation" at bounding box center [201, 489] width 251 height 38
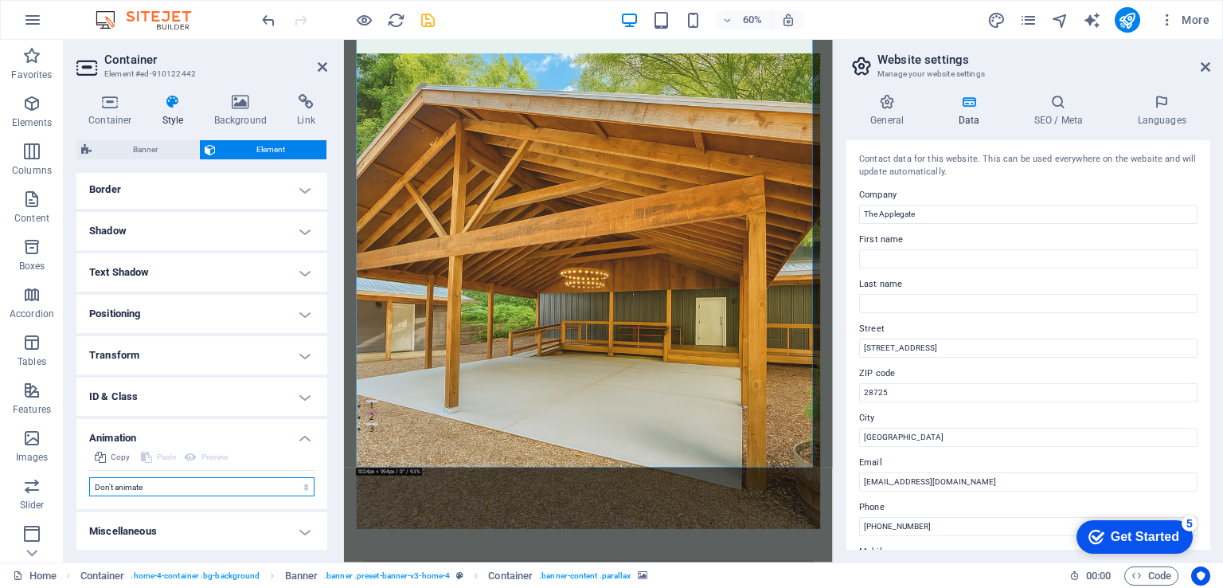
click at [169, 490] on select "Don't animate Show / Hide Slide up/down Zoom in/out Slide left to right Slide r…" at bounding box center [201, 486] width 225 height 19
click at [175, 496] on div "Copy Paste Preview Don't animate Show / Hide Slide up/down Zoom in/out Slide le…" at bounding box center [201, 477] width 251 height 61
click at [177, 529] on h4 "Miscellaneous" at bounding box center [201, 531] width 251 height 38
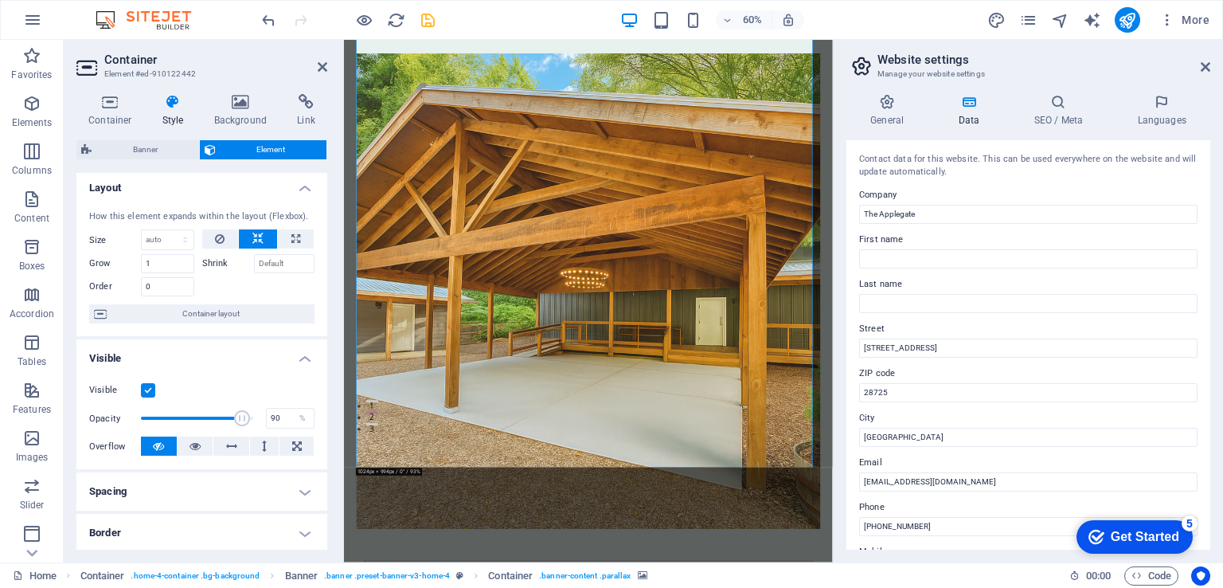
scroll to position [0, 0]
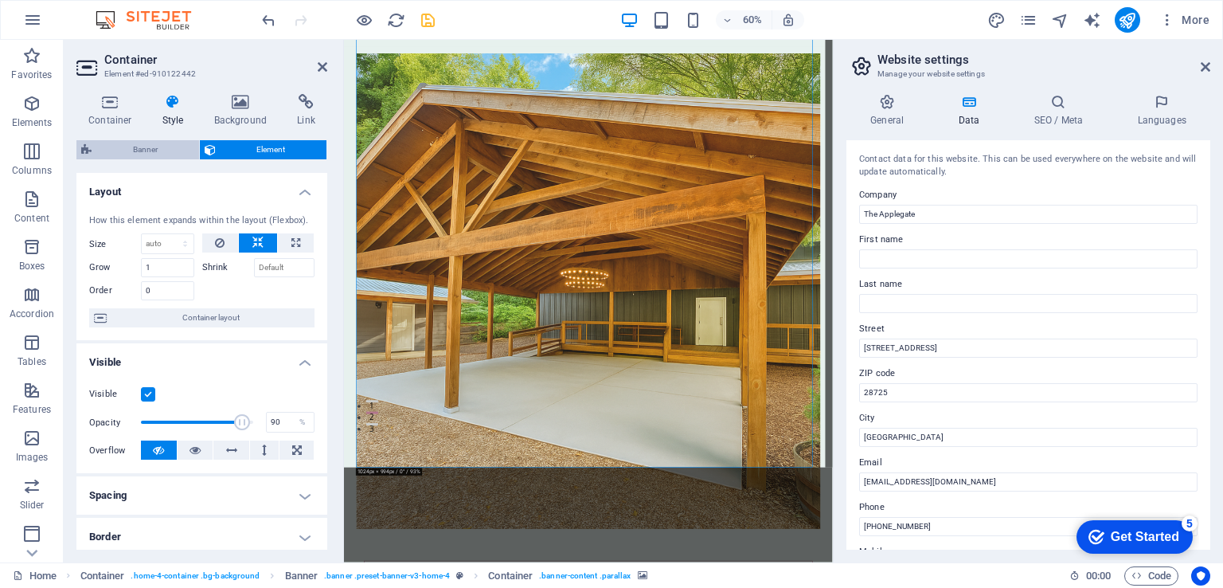
click at [152, 150] on span "Banner" at bounding box center [145, 149] width 98 height 19
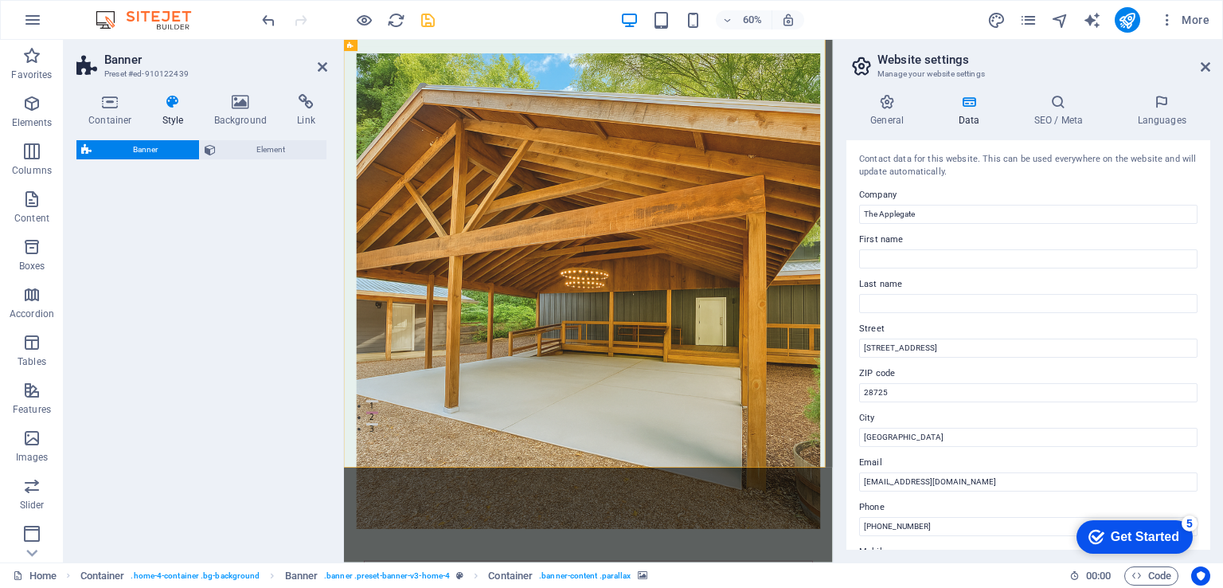
select select "preset-banner-v3-home-4"
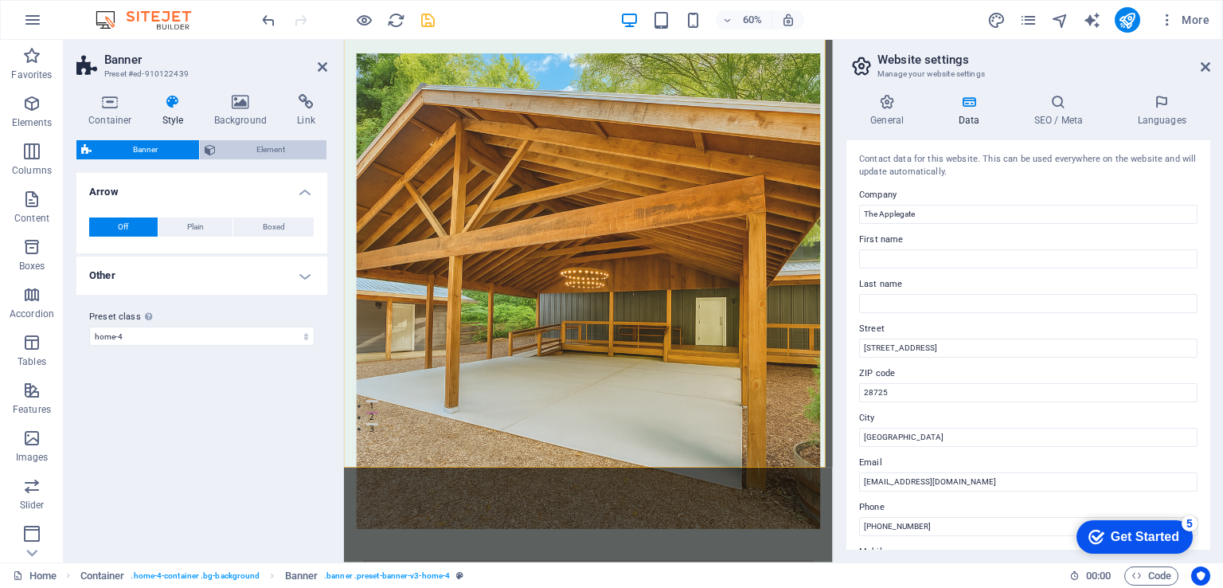
click at [232, 150] on span "Element" at bounding box center [272, 149] width 102 height 19
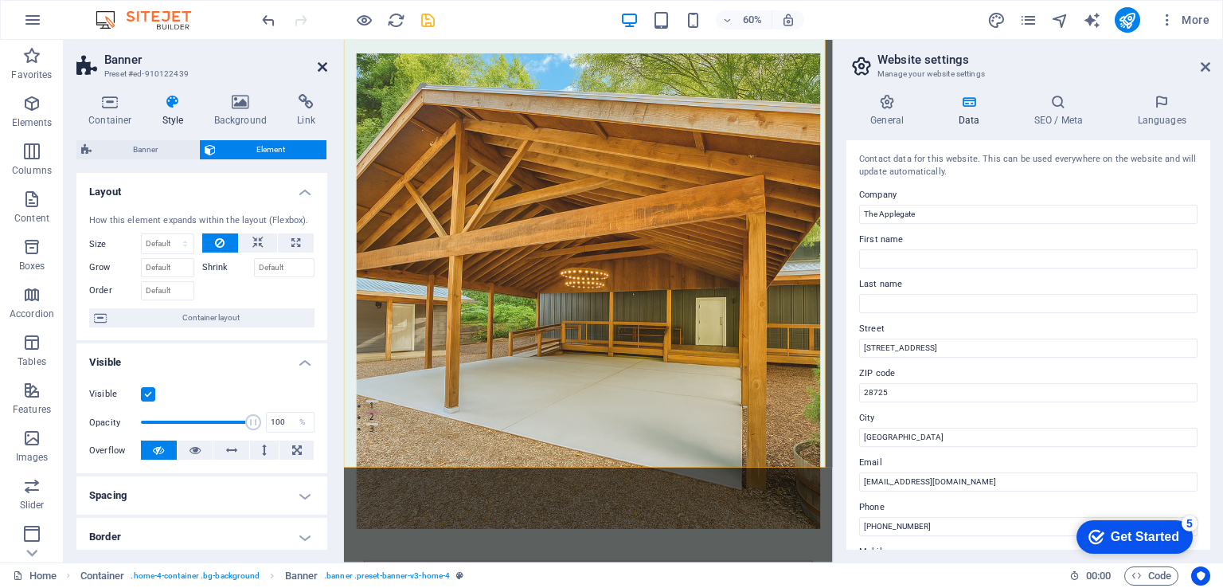
click at [318, 72] on icon at bounding box center [323, 67] width 10 height 13
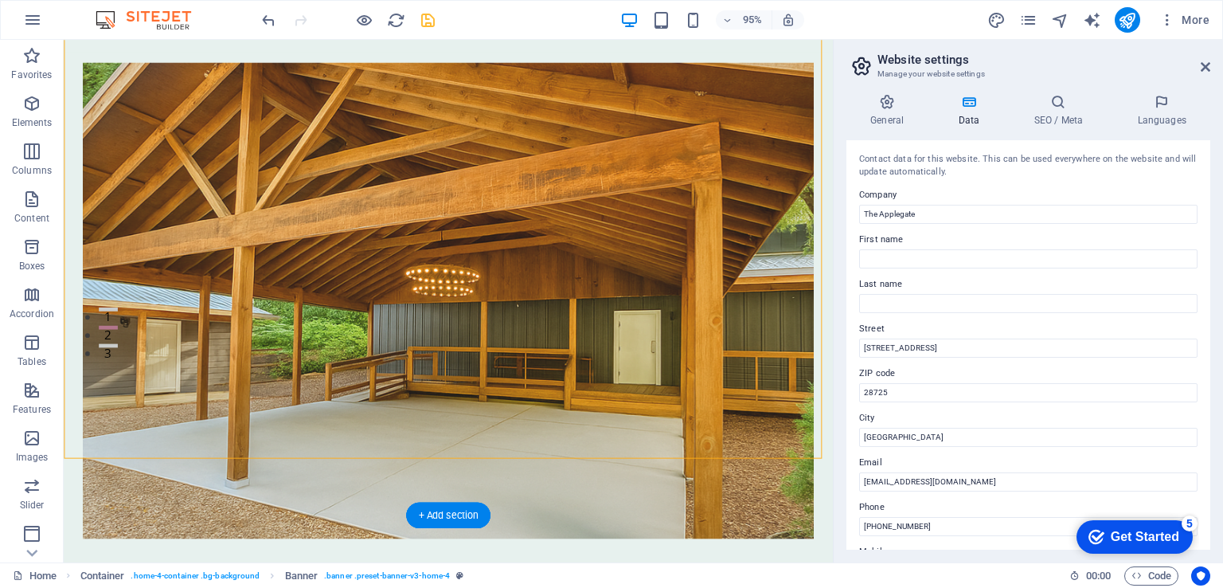
click at [231, 411] on figure at bounding box center [468, 313] width 769 height 501
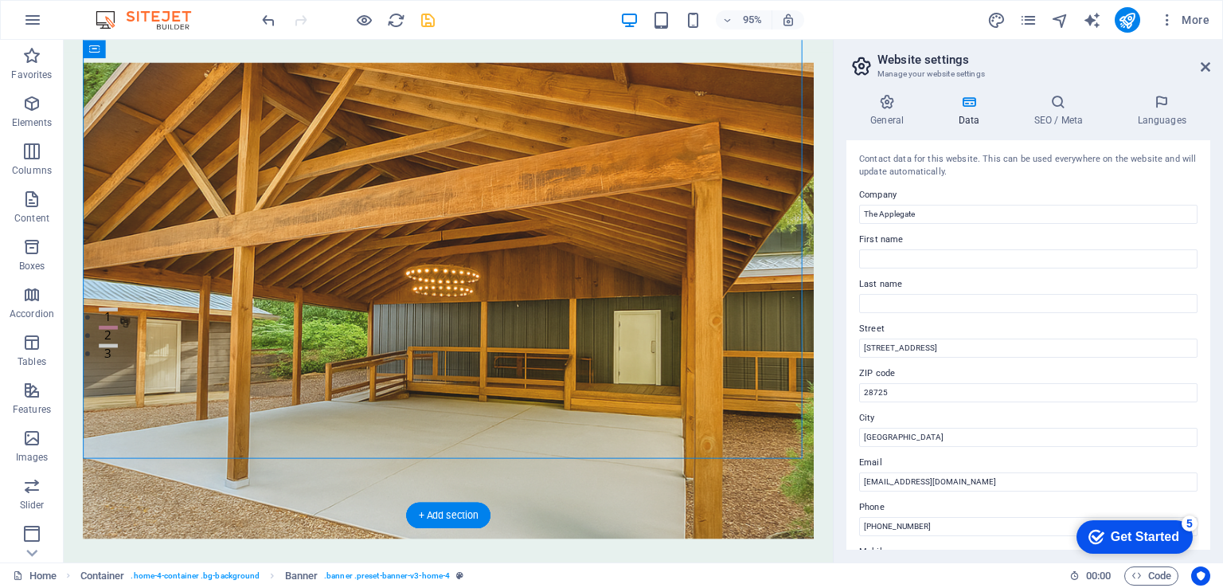
click at [231, 411] on figure at bounding box center [468, 313] width 769 height 501
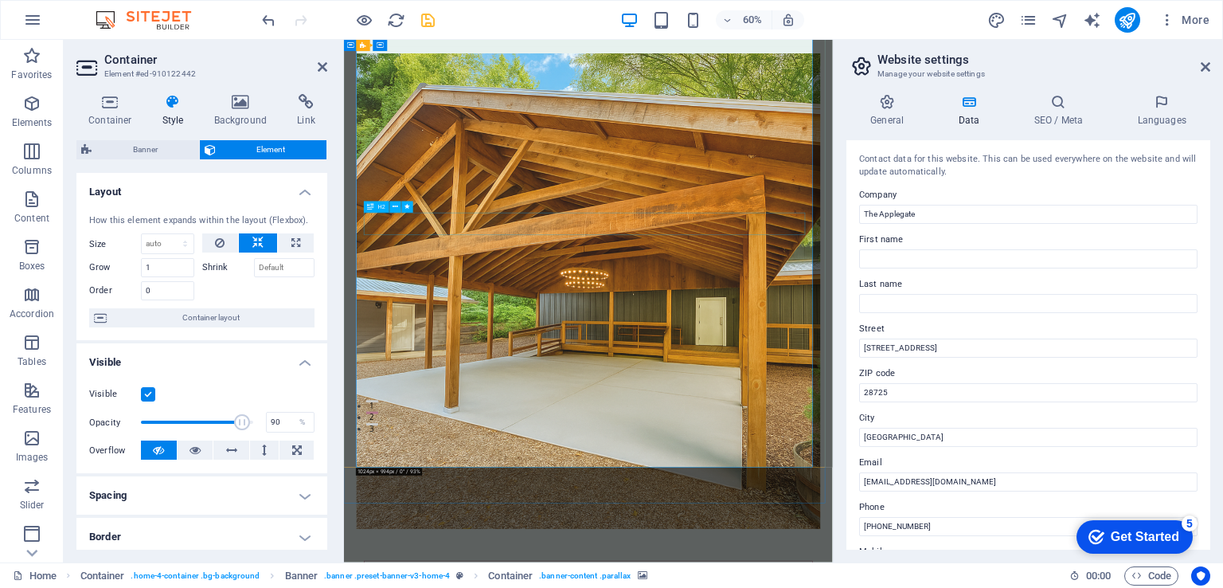
click at [252, 106] on icon at bounding box center [240, 102] width 77 height 16
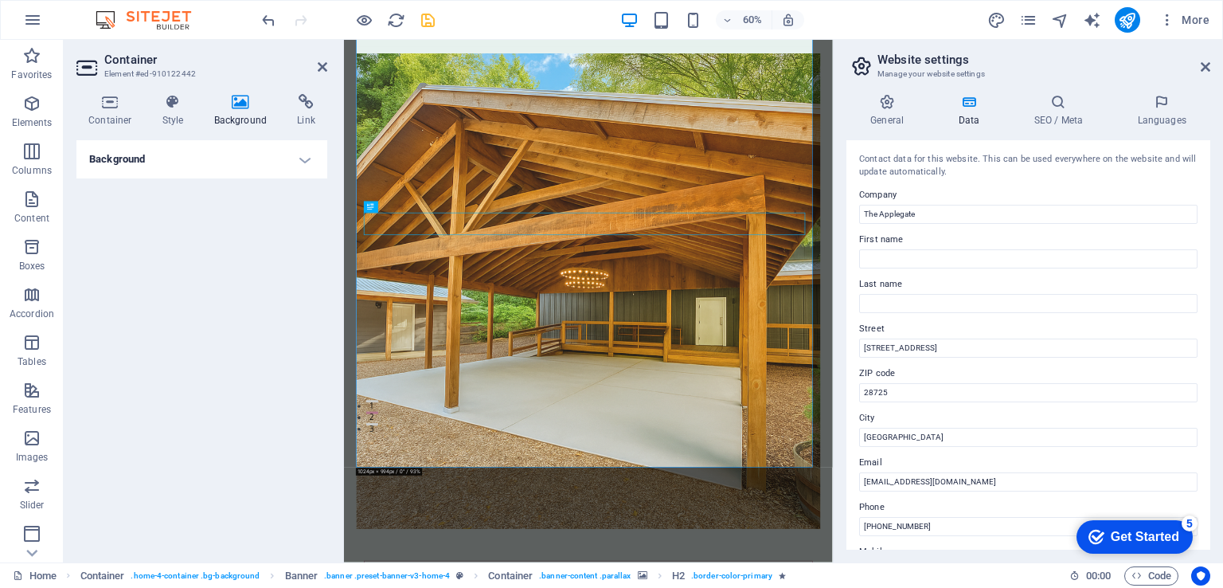
click at [238, 143] on h4 "Background" at bounding box center [201, 159] width 251 height 38
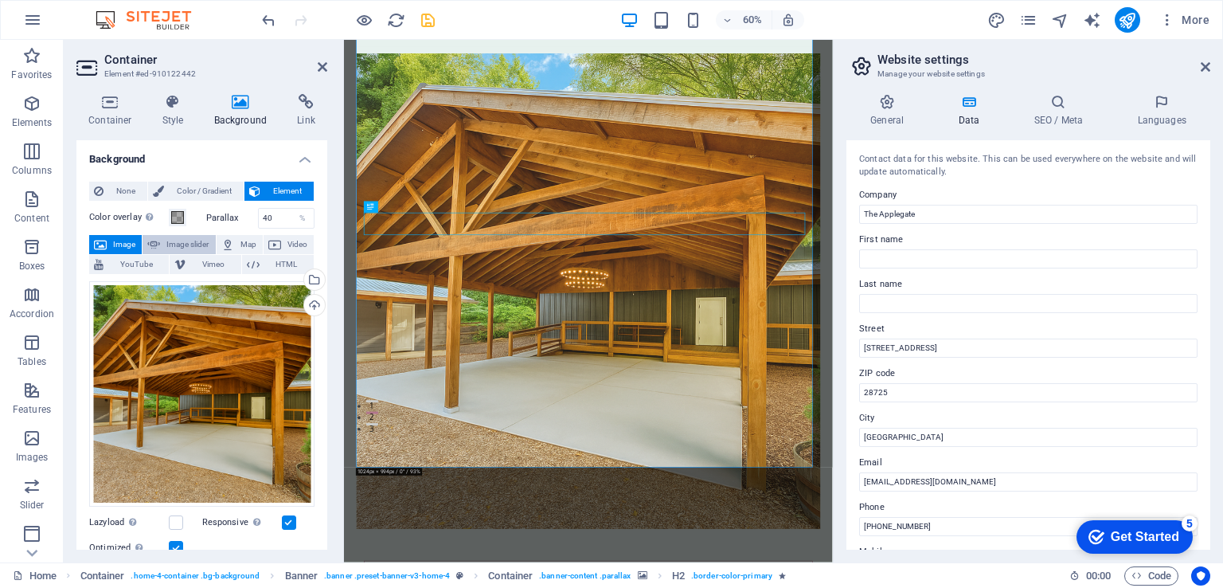
click at [166, 244] on span "Image slider" at bounding box center [187, 244] width 45 height 19
select select "ms"
select select "s"
select select "progressive"
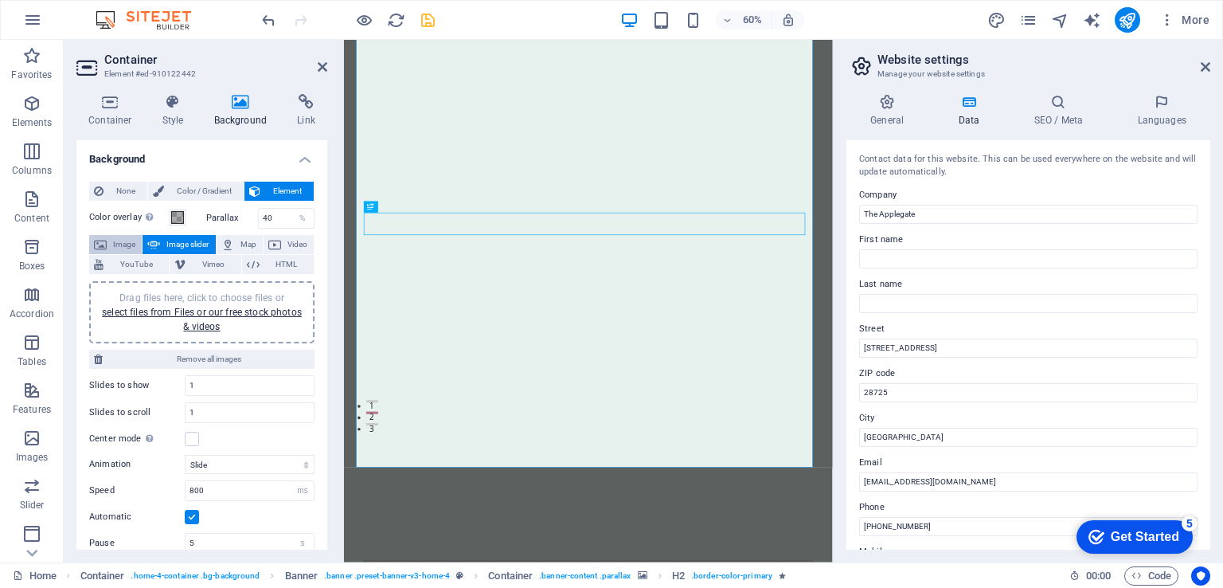
click at [118, 240] on span "Image" at bounding box center [123, 244] width 25 height 19
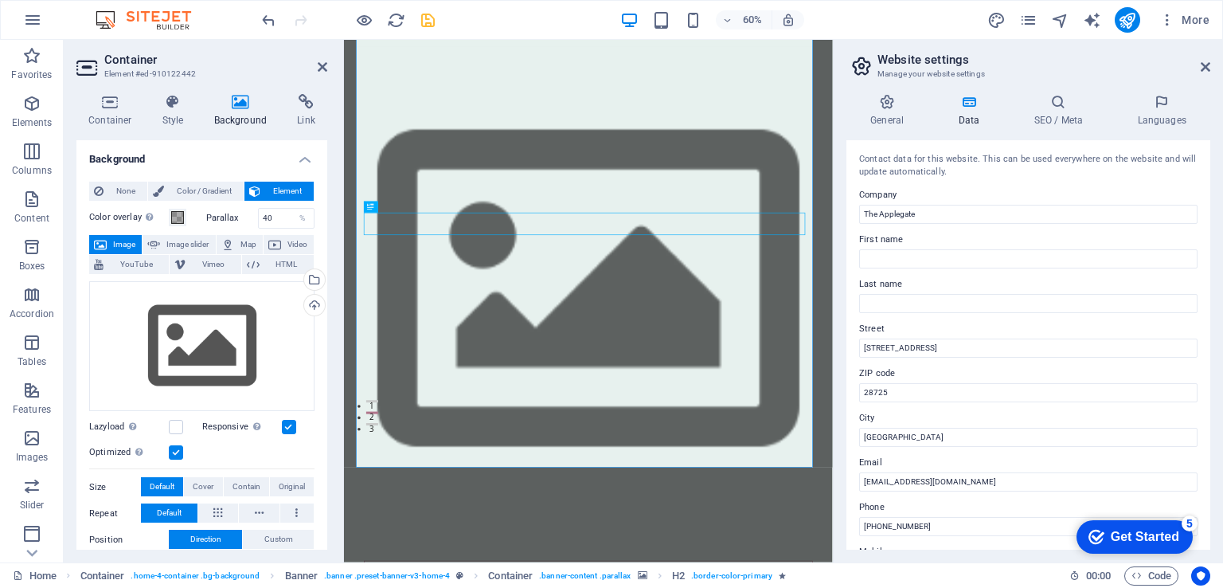
click at [122, 244] on span "Image" at bounding box center [123, 244] width 25 height 19
click at [204, 188] on span "Color / Gradient" at bounding box center [204, 191] width 70 height 19
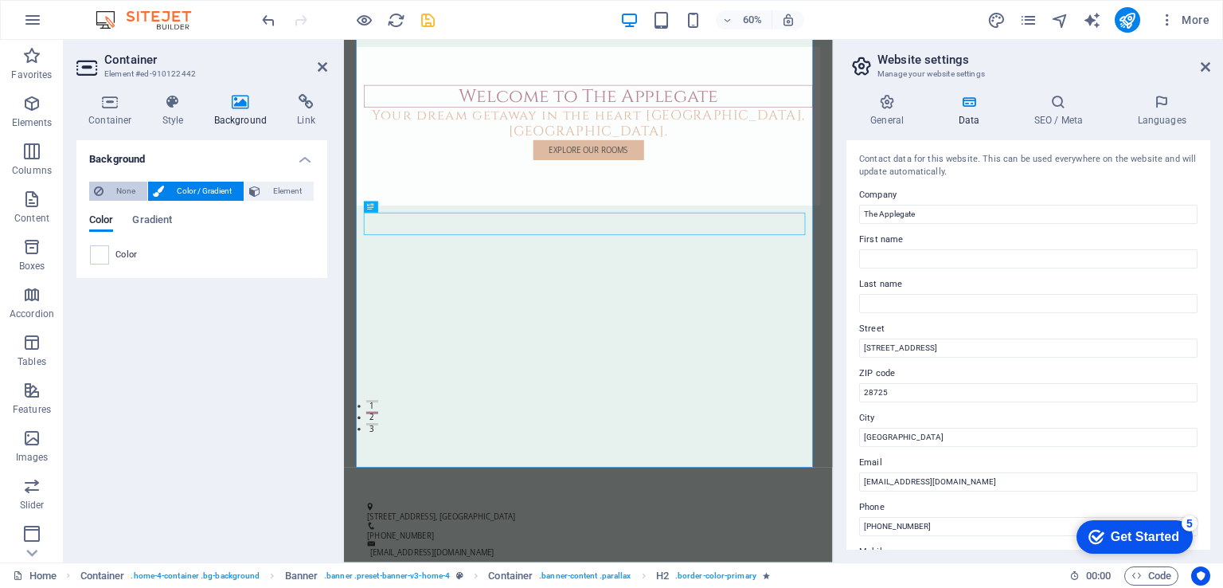
click at [121, 191] on span "None" at bounding box center [125, 191] width 34 height 19
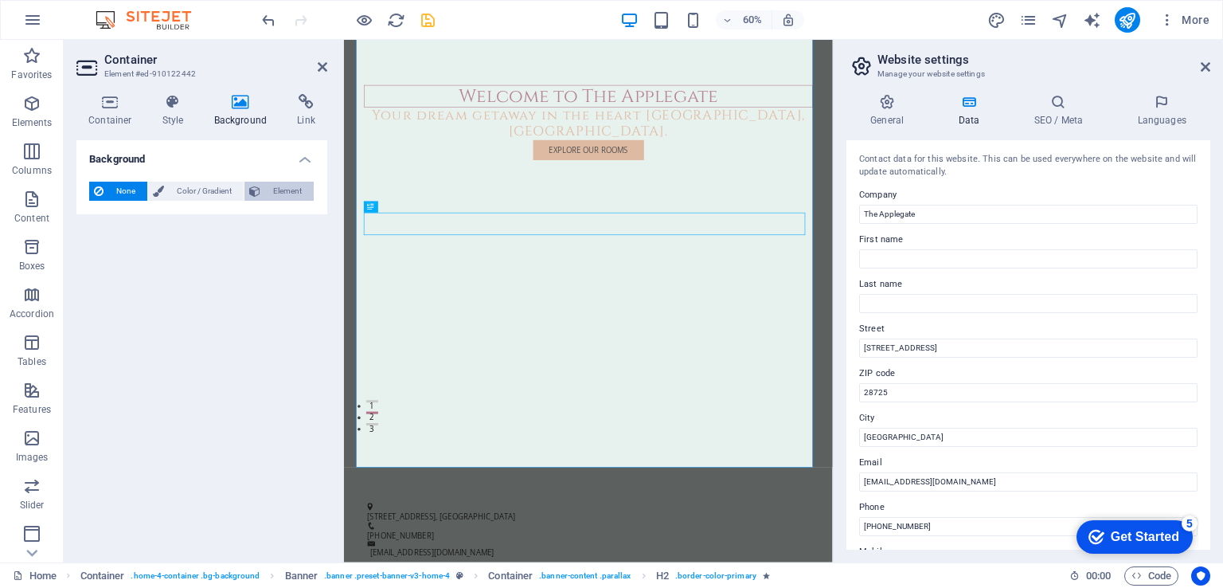
click at [265, 197] on span "Element" at bounding box center [287, 191] width 44 height 19
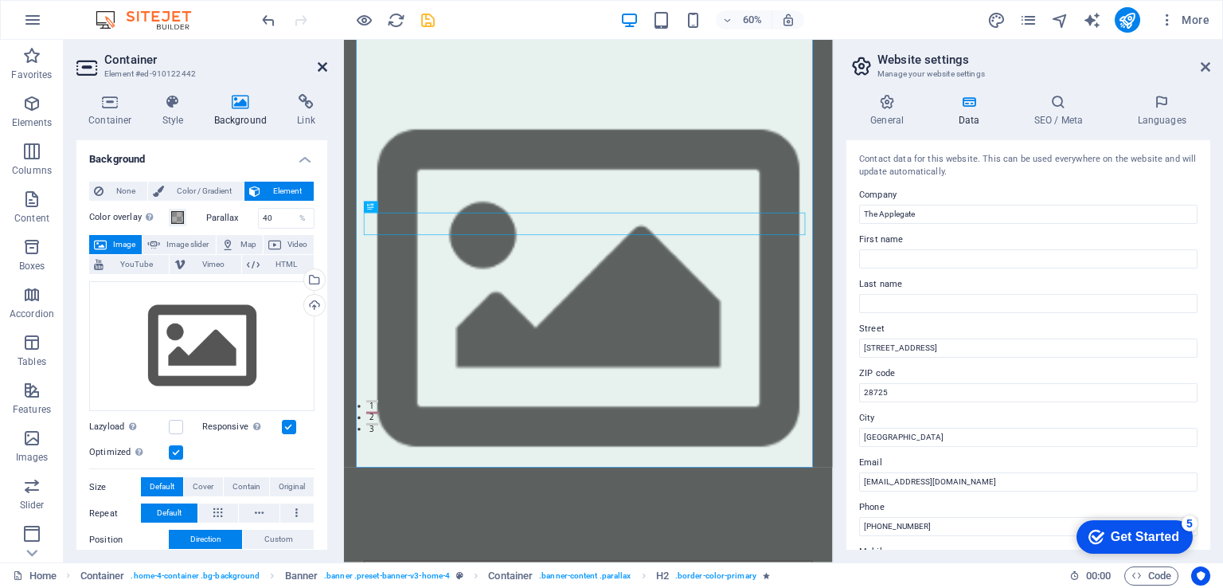
drag, startPoint x: 325, startPoint y: 58, endPoint x: 318, endPoint y: 68, distance: 11.5
click at [321, 64] on header "Container Element #ed-910122442" at bounding box center [201, 60] width 251 height 41
click at [318, 68] on icon at bounding box center [323, 67] width 10 height 13
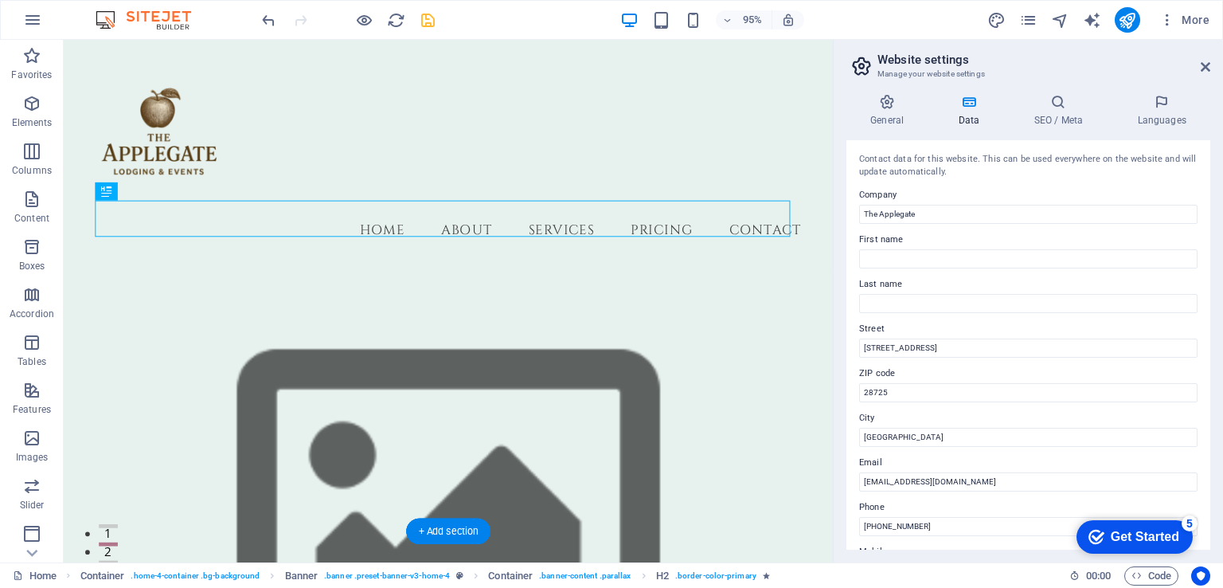
scroll to position [239, 0]
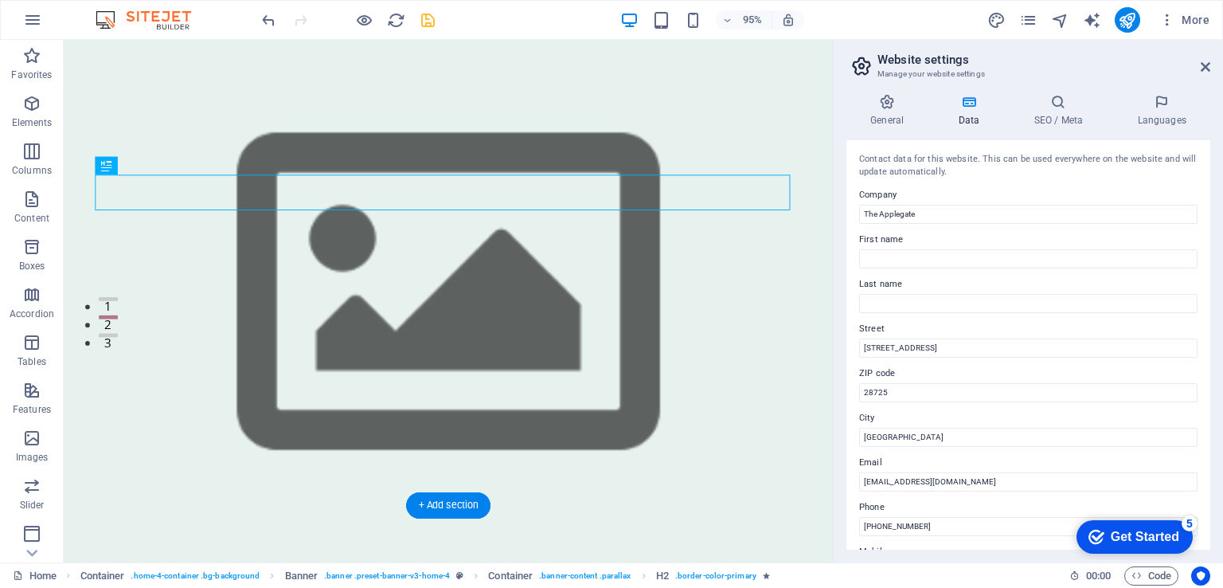
click at [197, 385] on figure at bounding box center [468, 307] width 769 height 501
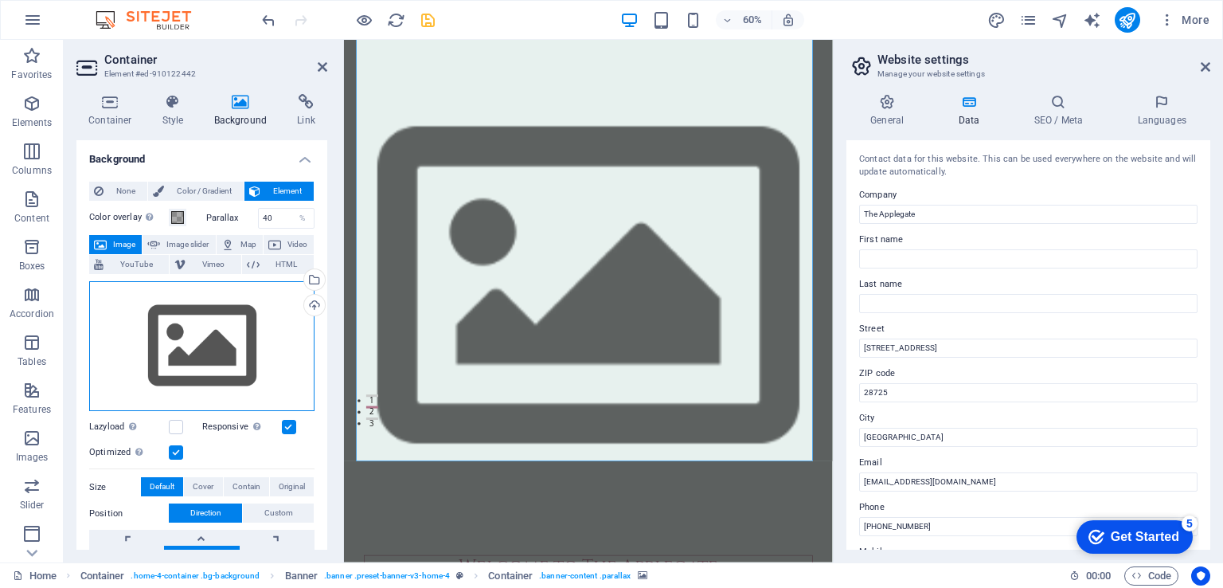
click at [188, 338] on div "Drag files here, click to choose files or select files from Files or our free s…" at bounding box center [201, 346] width 225 height 131
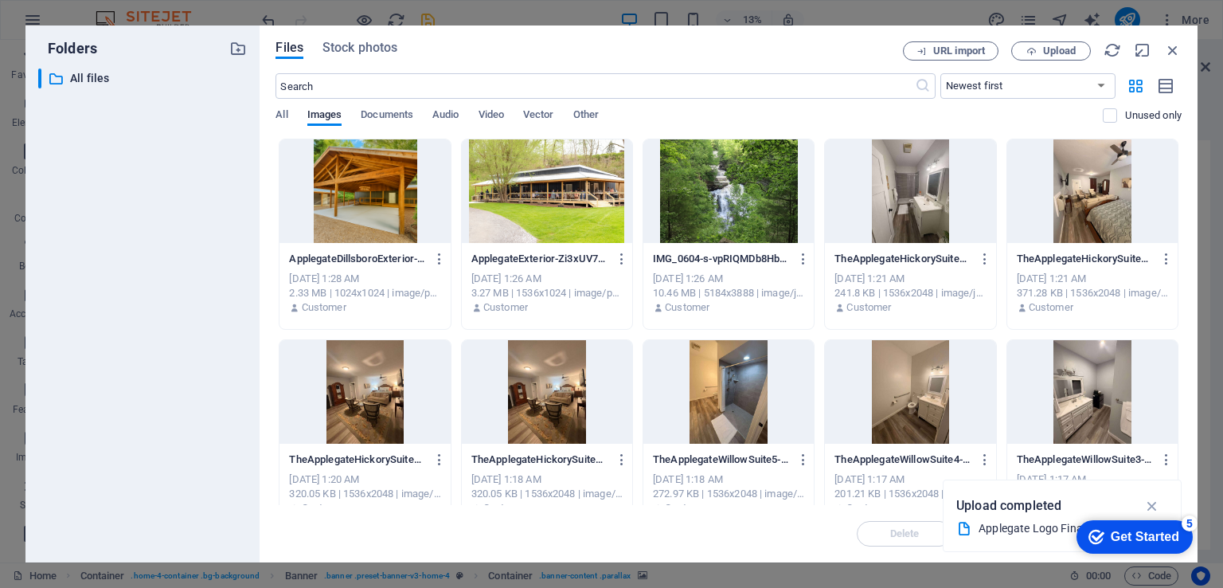
click at [564, 198] on div at bounding box center [547, 190] width 170 height 103
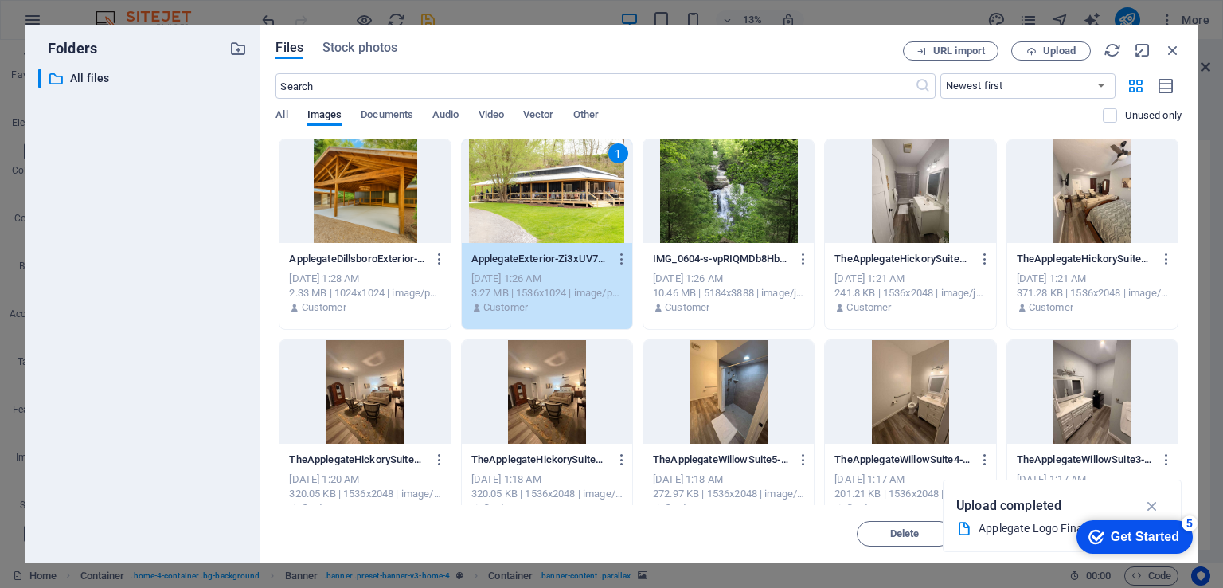
click at [564, 198] on div "1" at bounding box center [547, 190] width 170 height 103
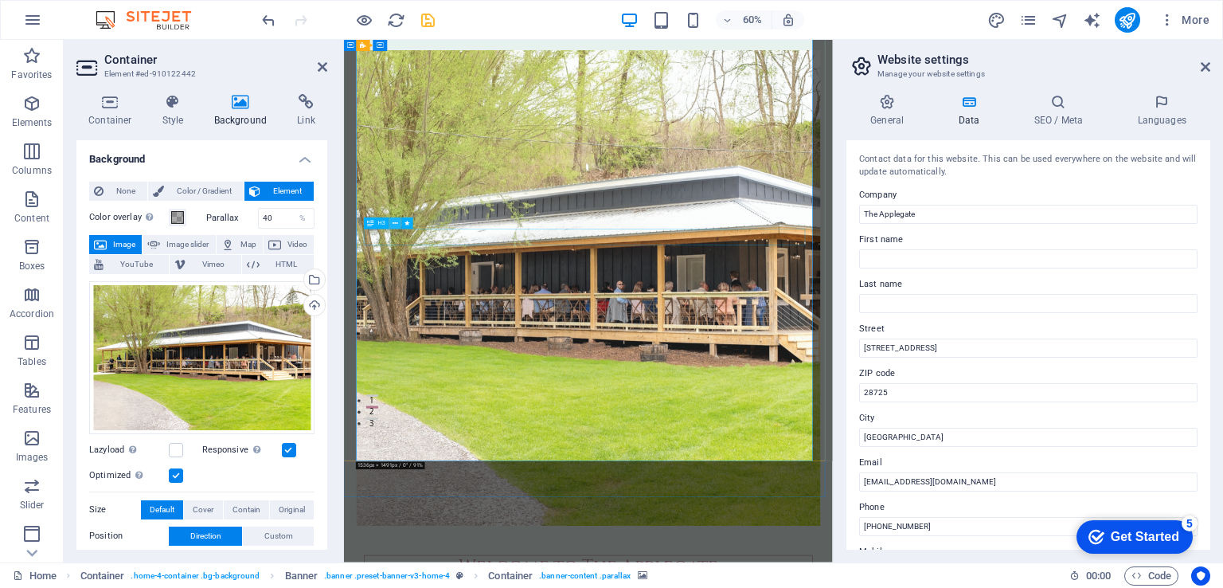
click at [395, 224] on icon at bounding box center [395, 223] width 6 height 10
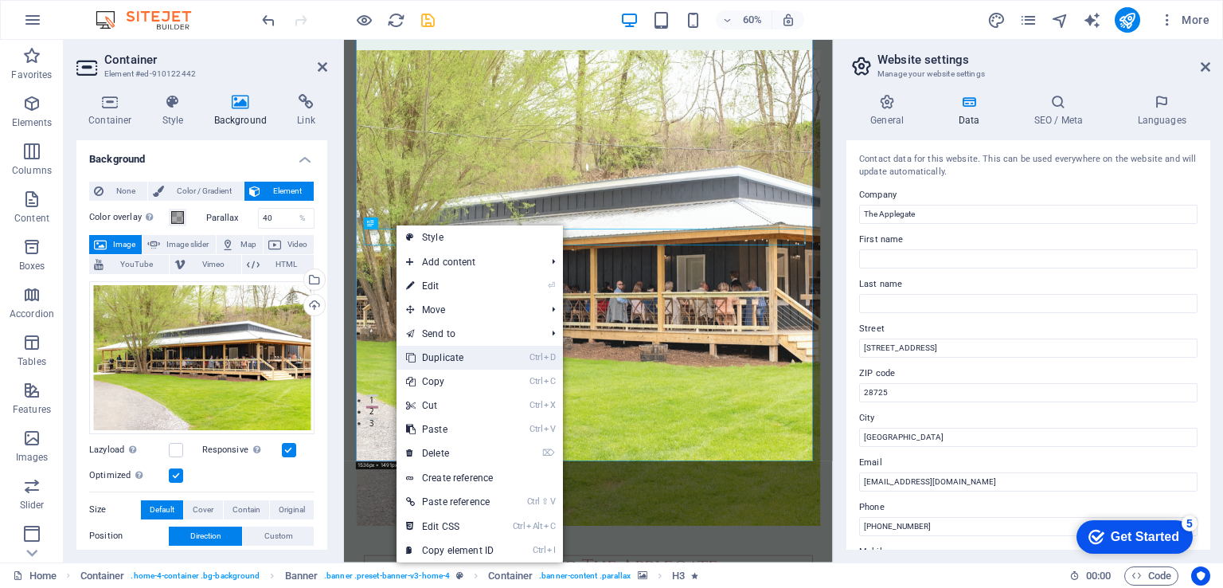
click at [467, 357] on link "Ctrl D Duplicate" at bounding box center [449, 358] width 107 height 24
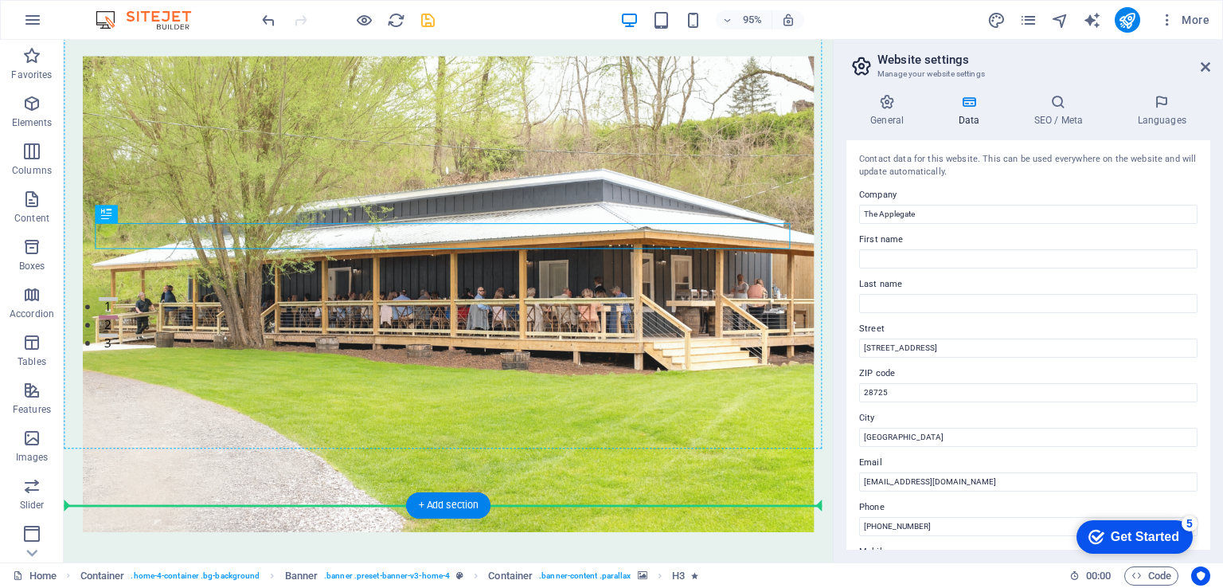
drag, startPoint x: 687, startPoint y: 384, endPoint x: 751, endPoint y: 357, distance: 68.9
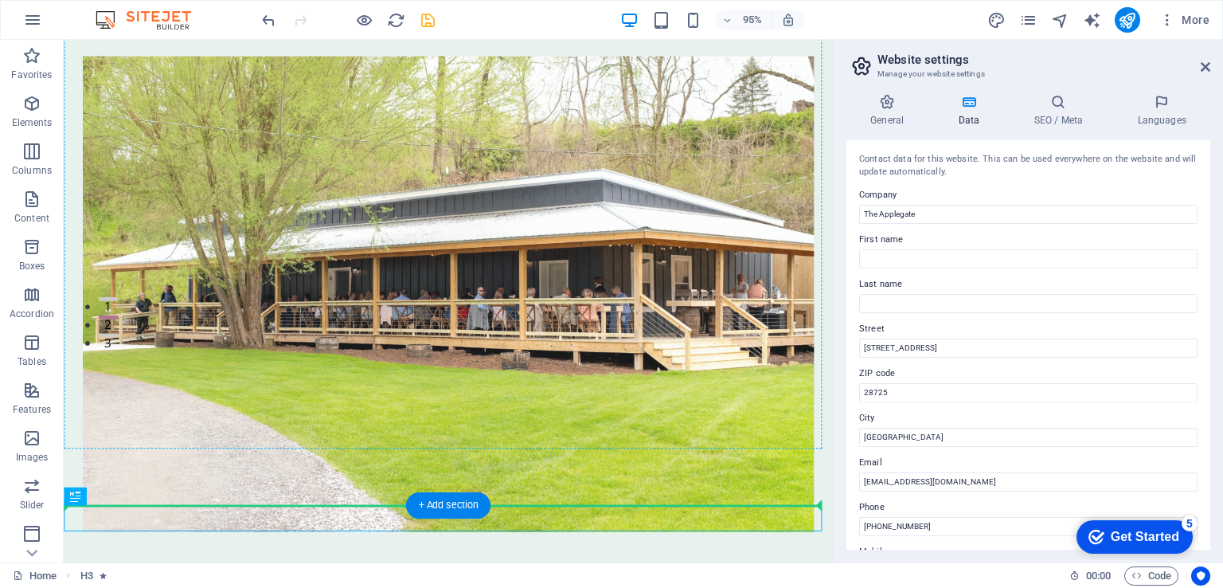
drag, startPoint x: 615, startPoint y: 547, endPoint x: 603, endPoint y: 324, distance: 223.3
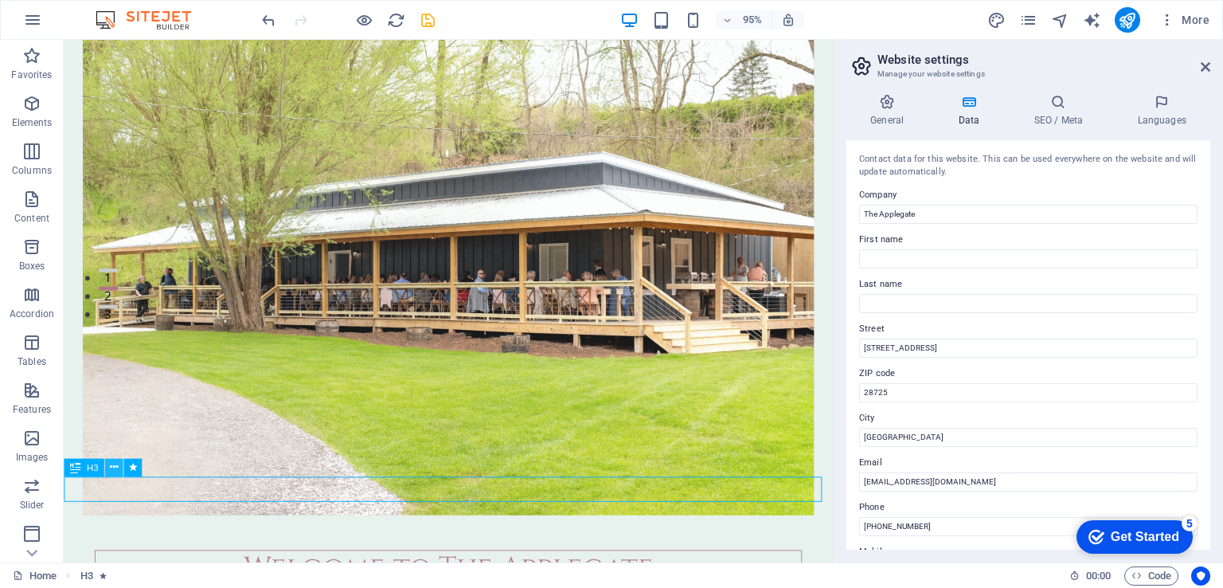
click at [119, 466] on button at bounding box center [114, 467] width 18 height 18
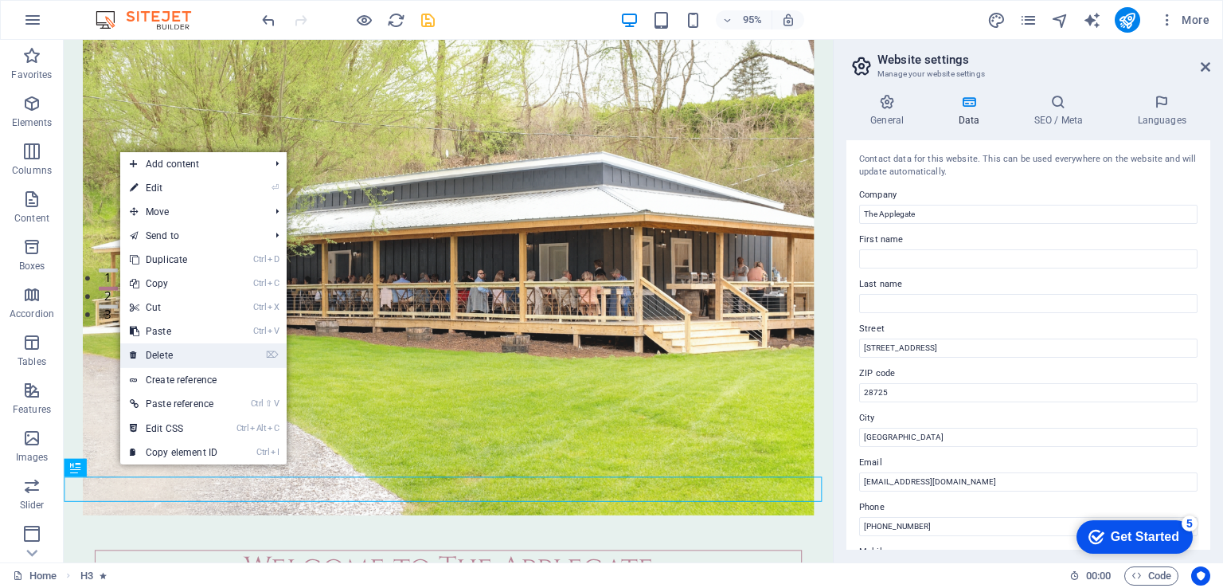
click at [171, 354] on link "⌦ Delete" at bounding box center [173, 355] width 107 height 24
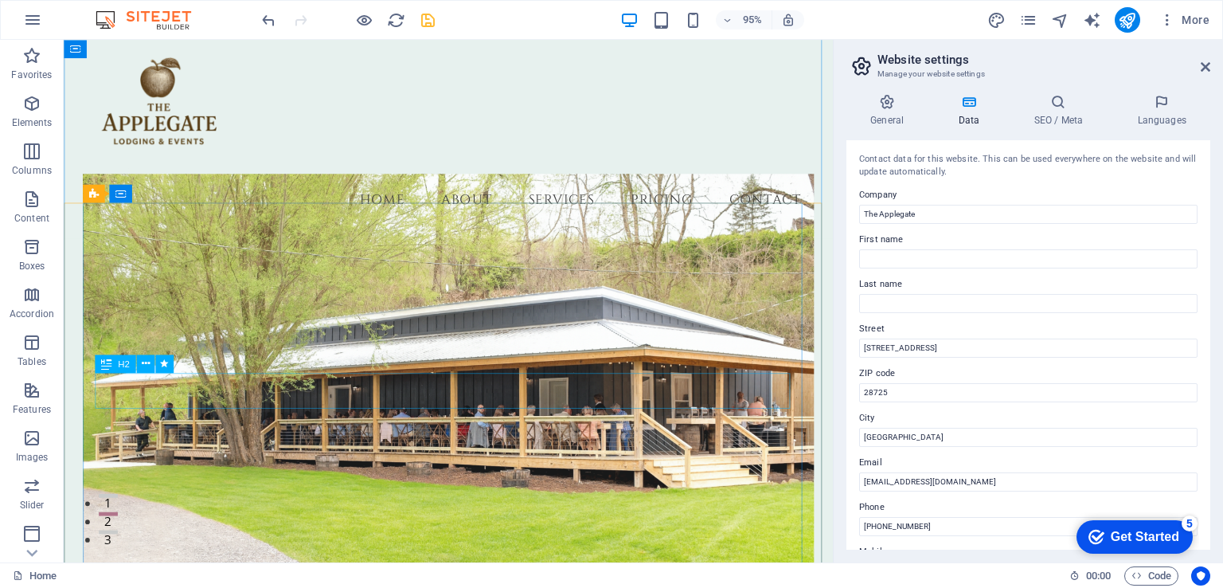
scroll to position [30, 0]
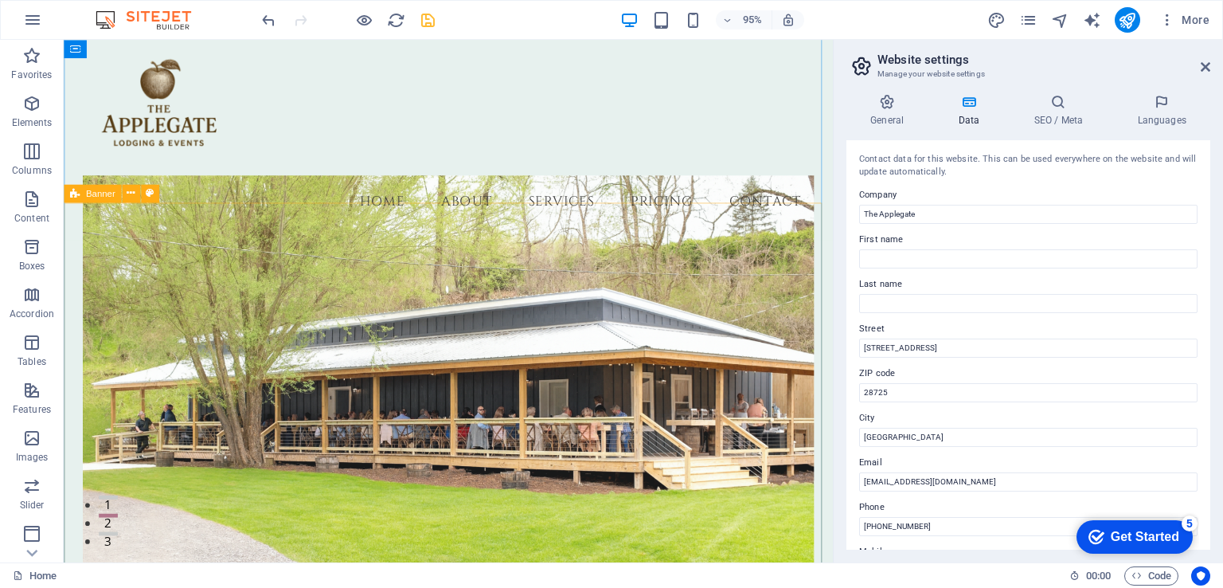
click at [260, 280] on figure at bounding box center [468, 432] width 769 height 501
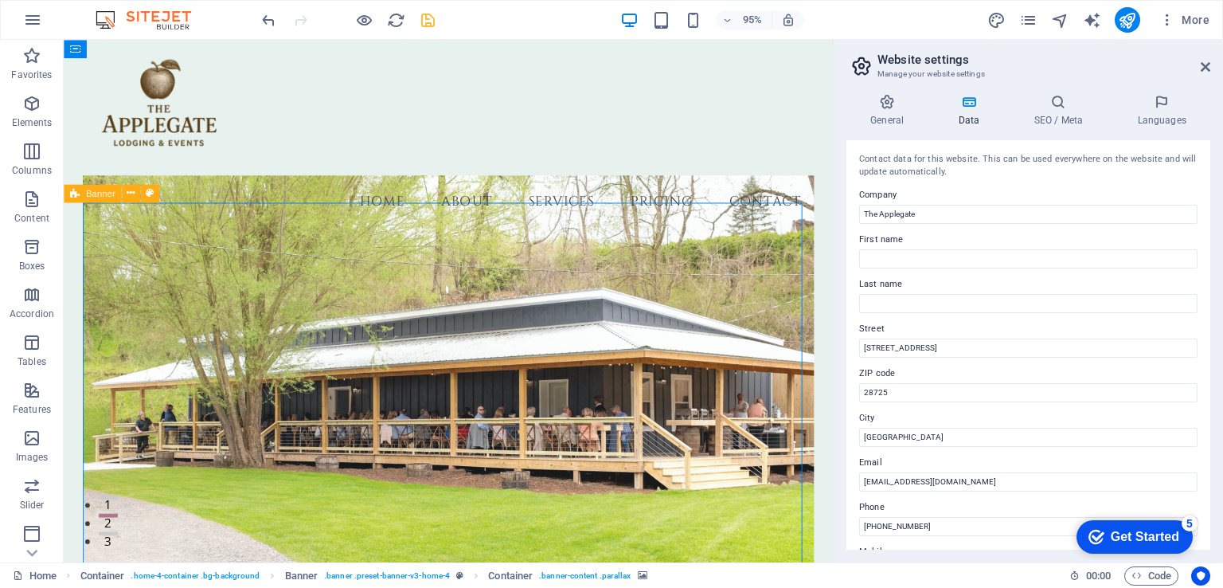
click at [201, 255] on figure at bounding box center [468, 432] width 769 height 501
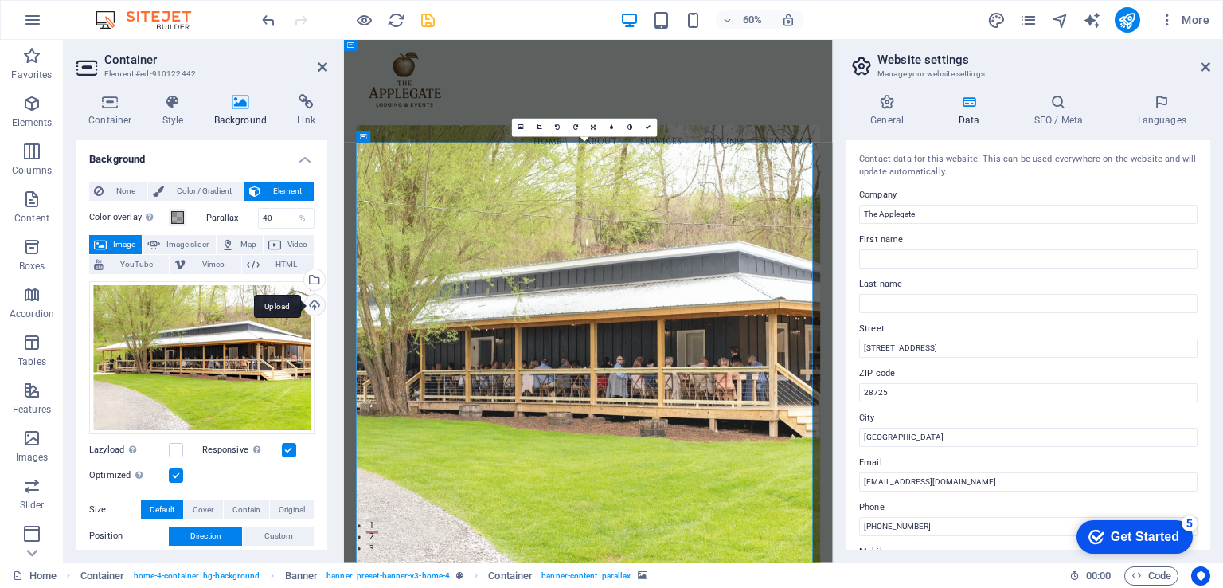
click at [304, 307] on div "Upload" at bounding box center [313, 307] width 24 height 24
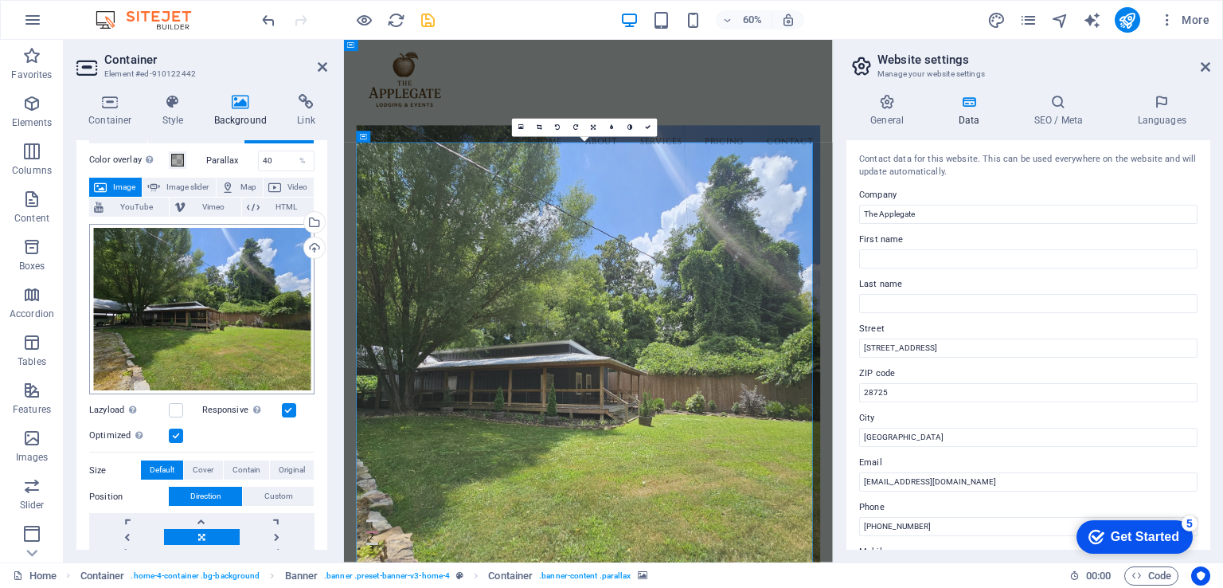
scroll to position [80, 0]
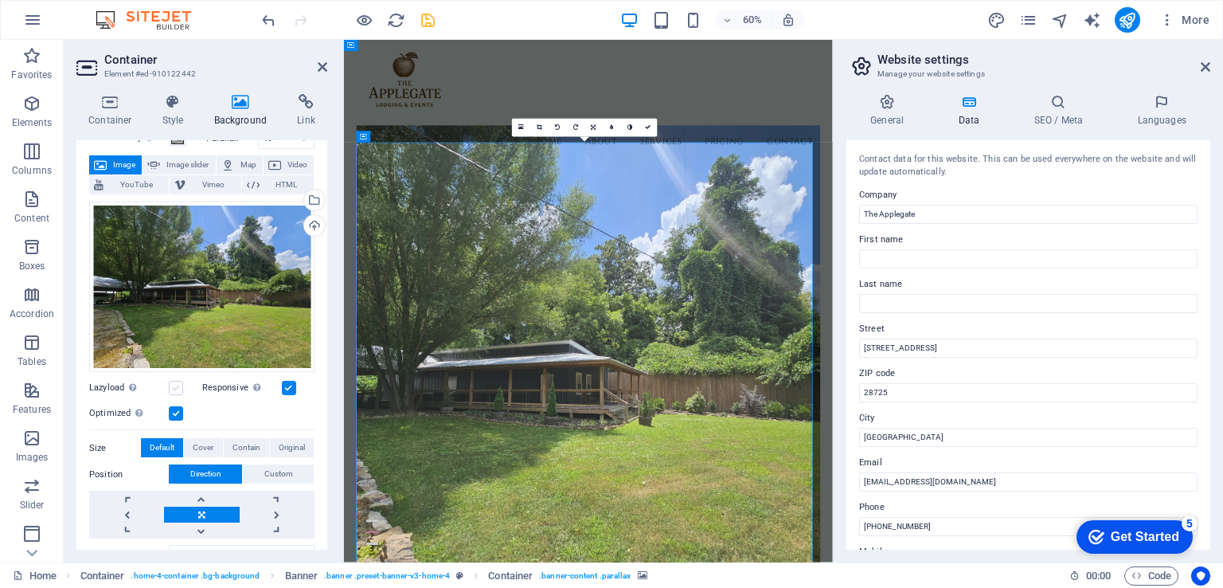
click at [176, 381] on label at bounding box center [176, 388] width 14 height 14
click at [0, 0] on input "Lazyload Loading images after the page loads improves page speed." at bounding box center [0, 0] width 0 height 0
click at [179, 383] on label at bounding box center [176, 388] width 14 height 14
click at [0, 0] on input "Lazyload Loading images after the page loads improves page speed." at bounding box center [0, 0] width 0 height 0
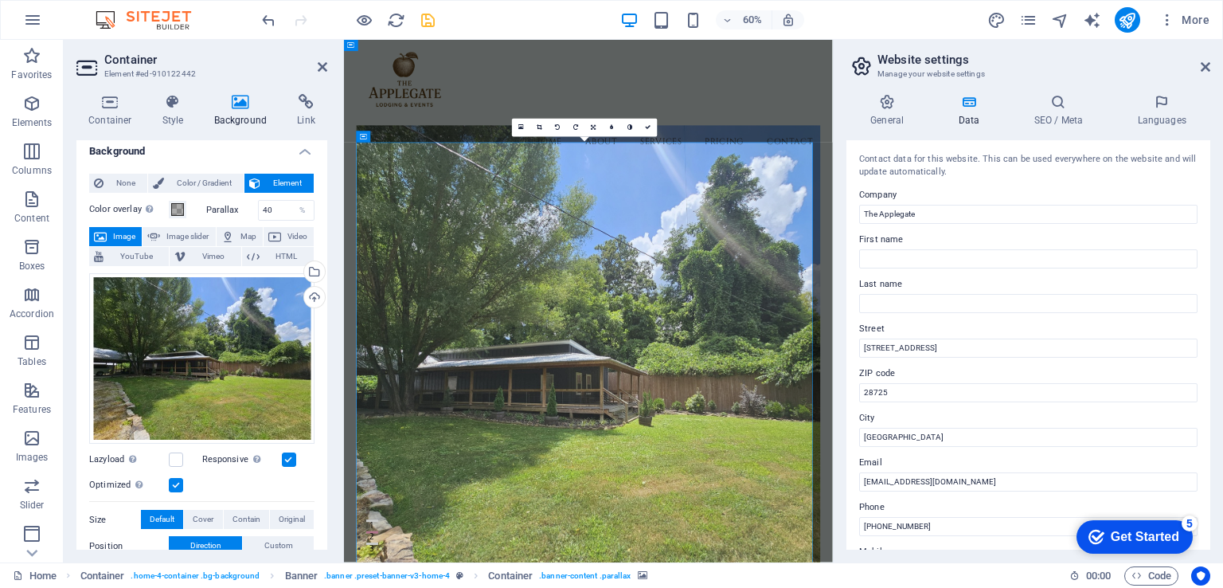
scroll to position [0, 0]
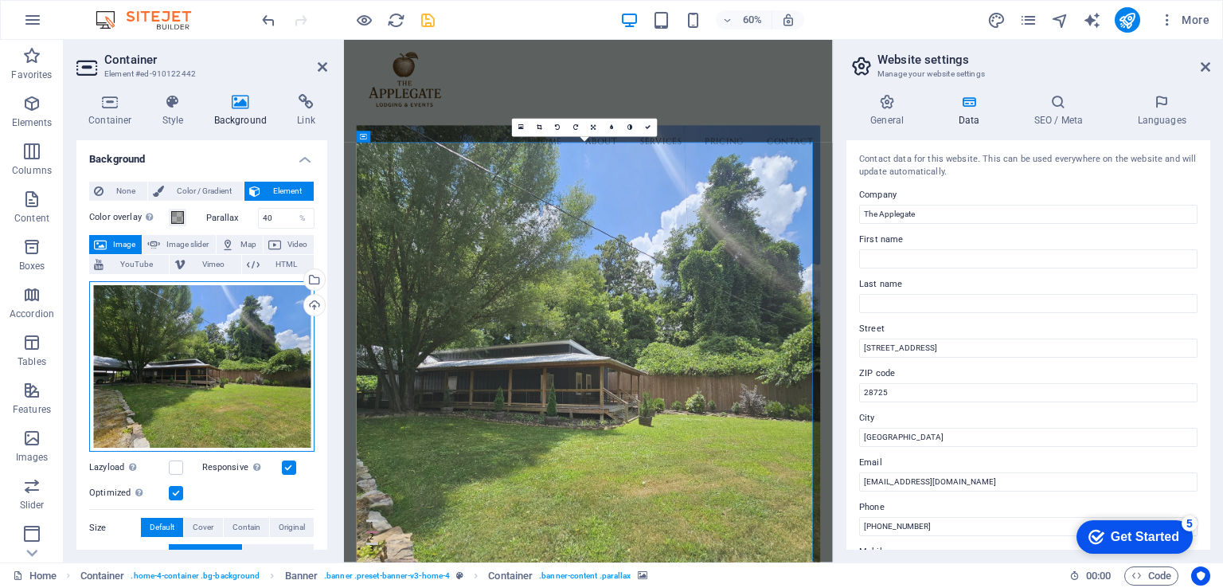
click at [226, 384] on div "Drag files here, click to choose files or select files from Files or our free s…" at bounding box center [201, 366] width 225 height 171
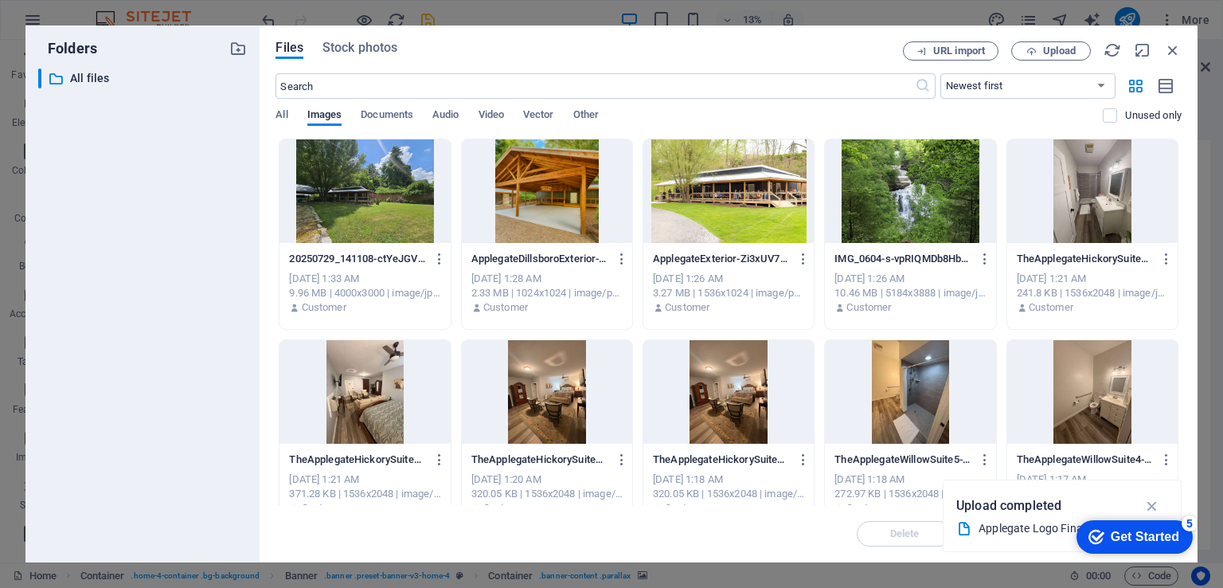
click at [525, 213] on div at bounding box center [547, 190] width 170 height 103
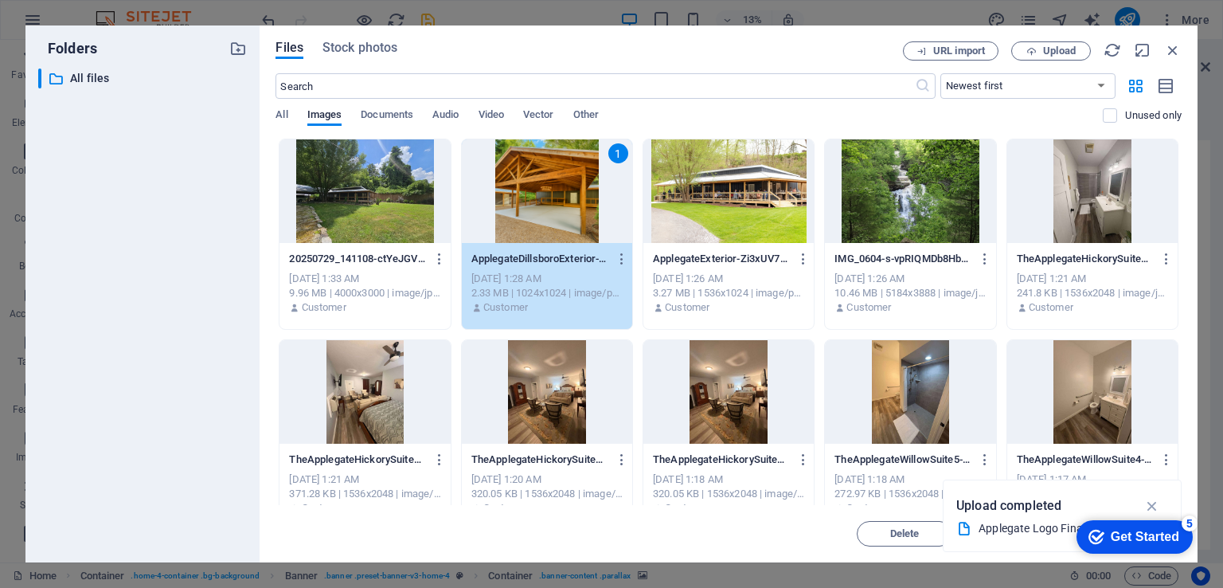
click at [525, 213] on div "1" at bounding box center [547, 190] width 170 height 103
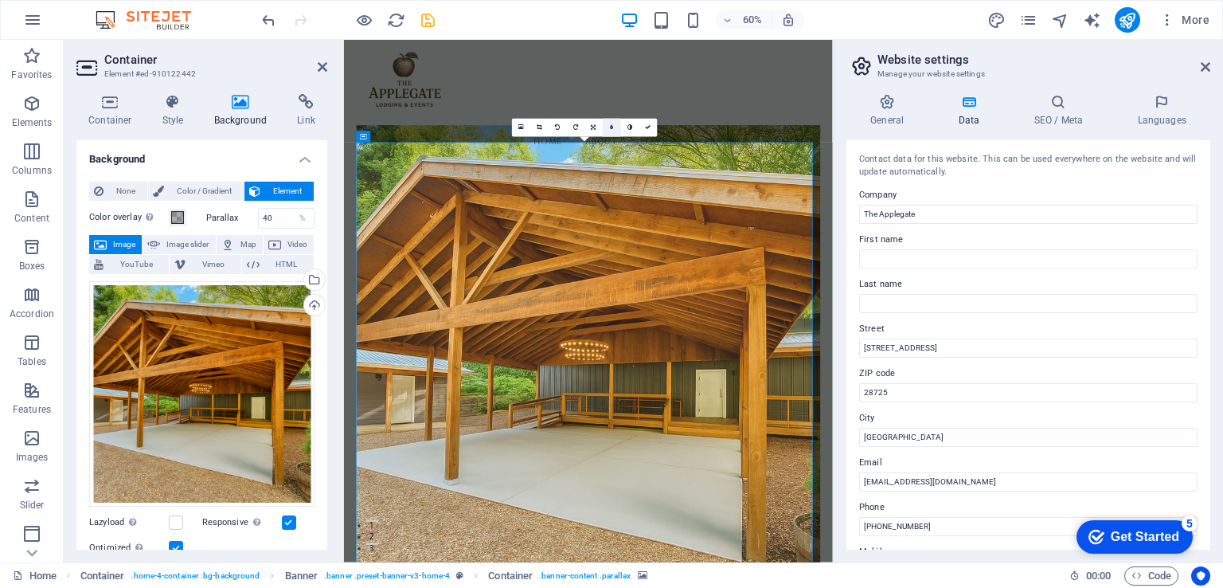
click at [614, 128] on link at bounding box center [612, 128] width 18 height 18
type input "4"
type input "3"
type input "2"
type input "1"
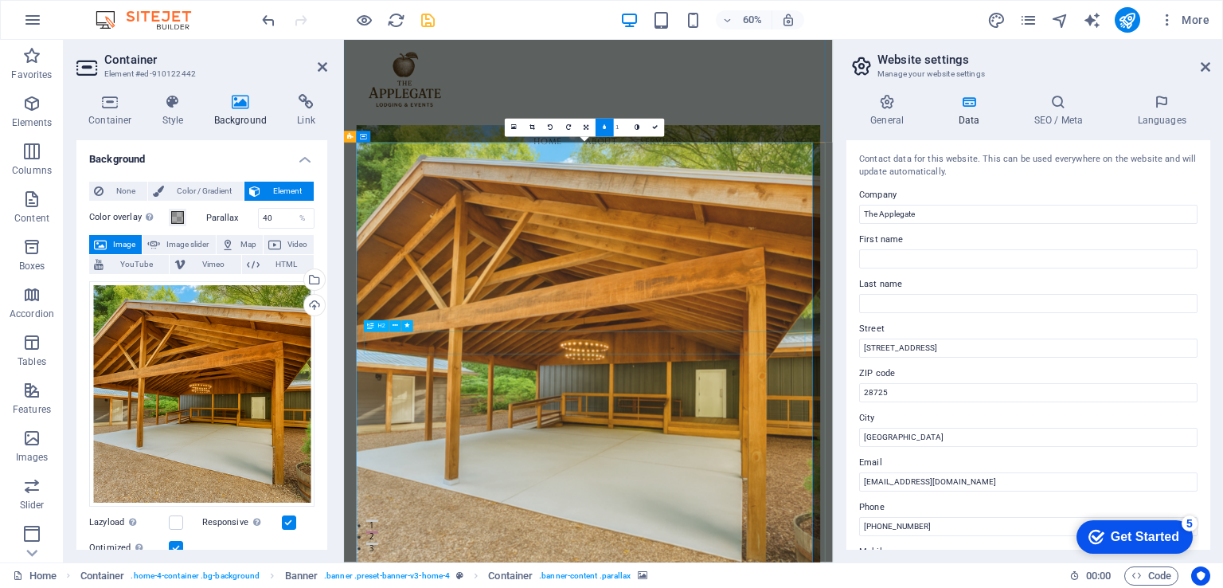
select select "px"
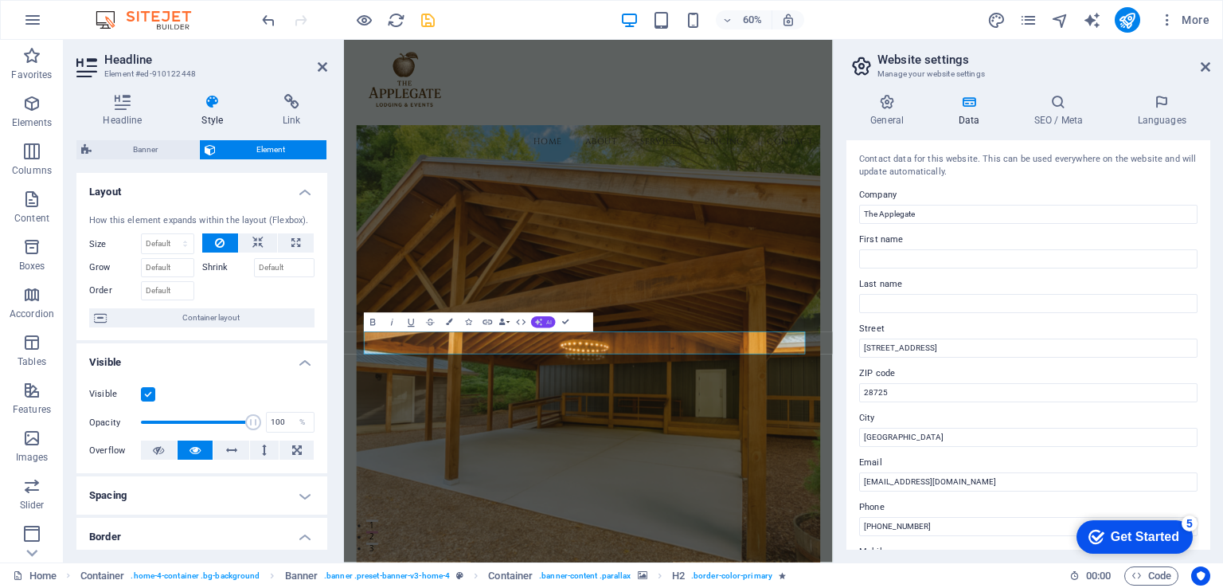
click at [541, 326] on button "AI" at bounding box center [543, 321] width 25 height 11
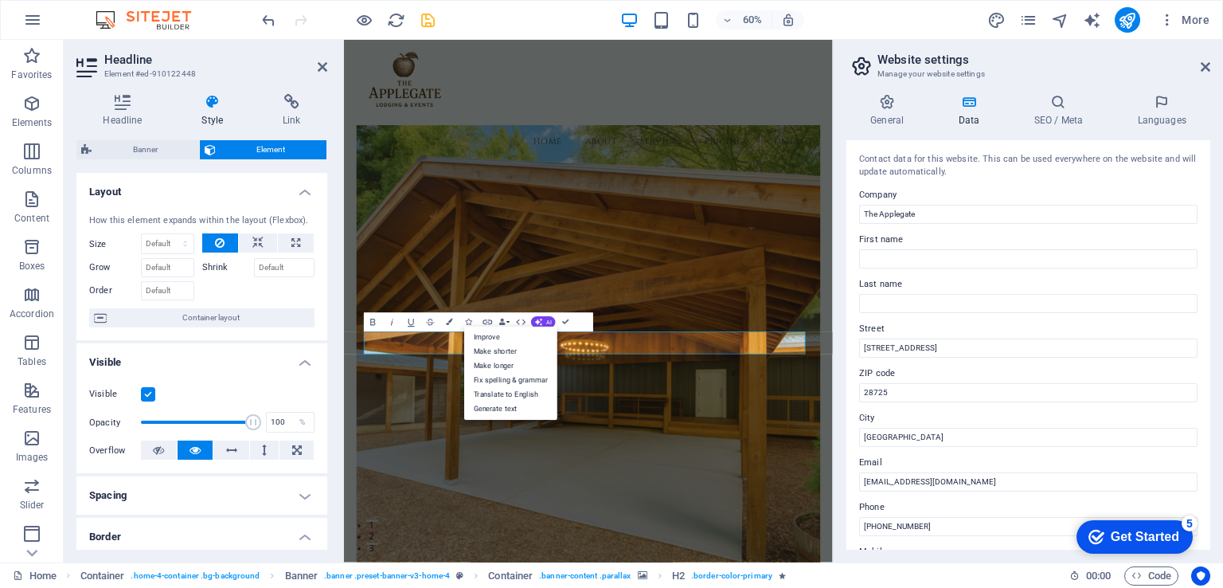
click at [822, 587] on figure at bounding box center [752, 578] width 774 height 792
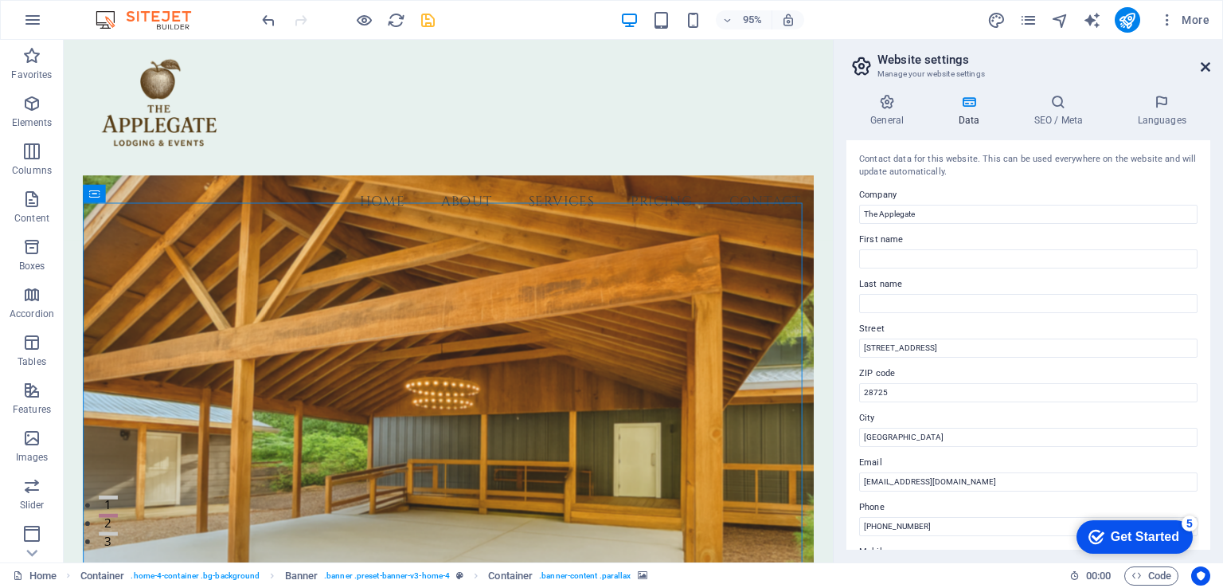
click at [1204, 65] on icon at bounding box center [1206, 67] width 10 height 13
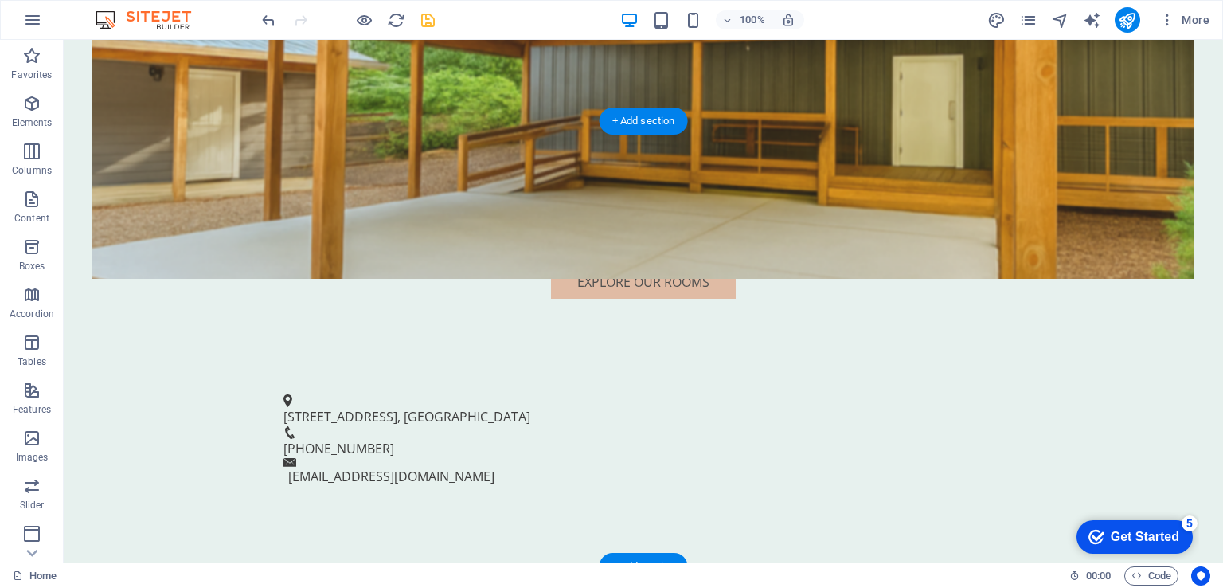
scroll to position [716, 0]
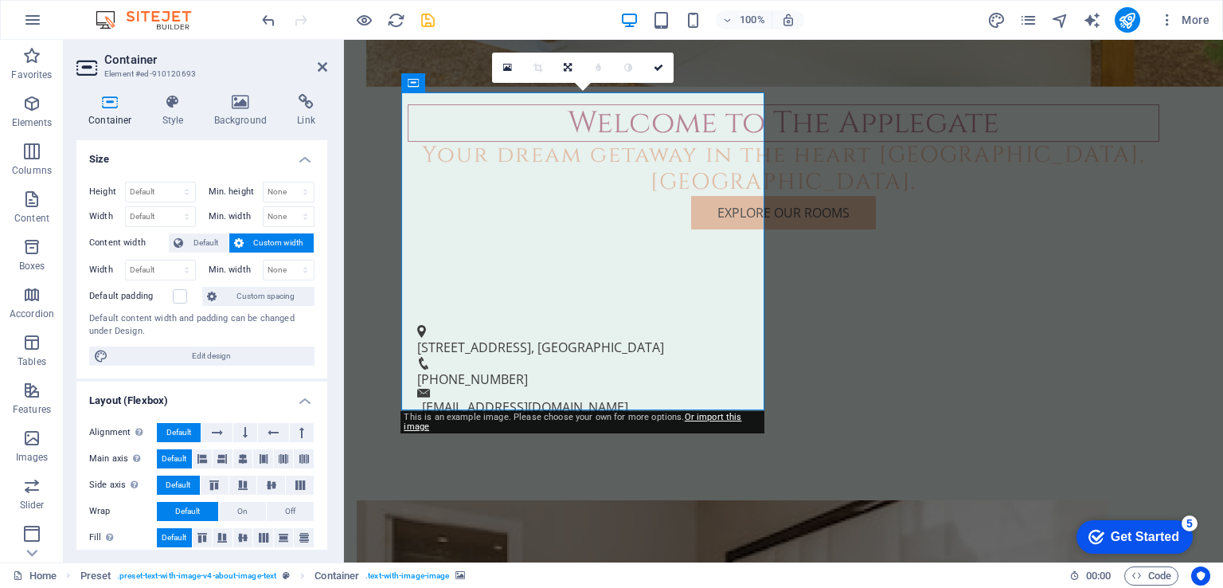
click at [172, 111] on h4 "Style" at bounding box center [176, 110] width 52 height 33
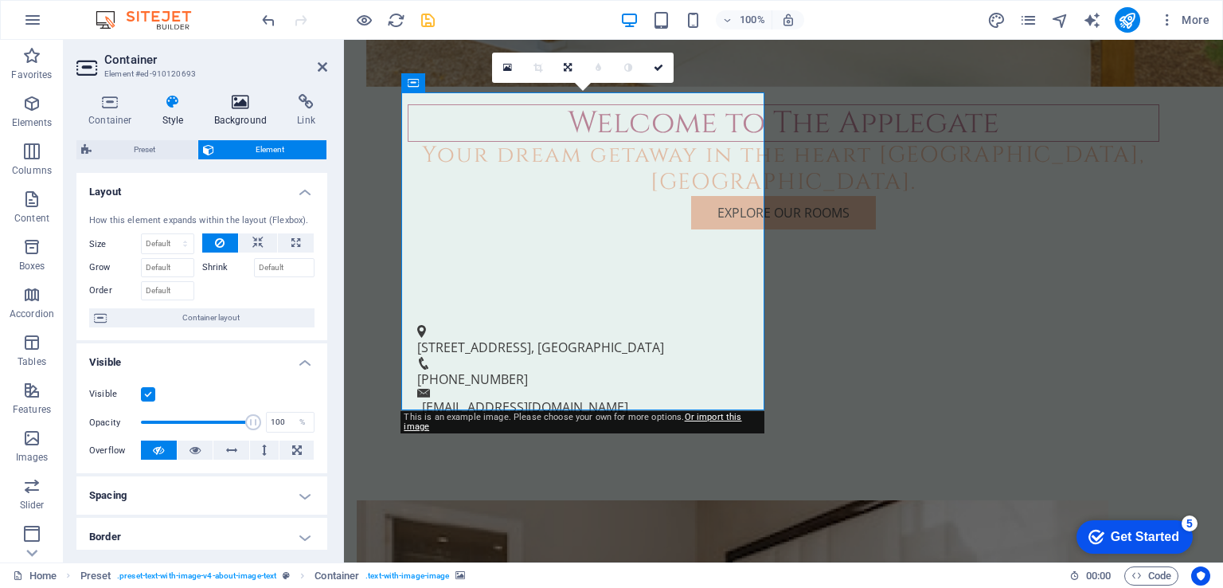
click at [248, 103] on icon at bounding box center [240, 102] width 77 height 16
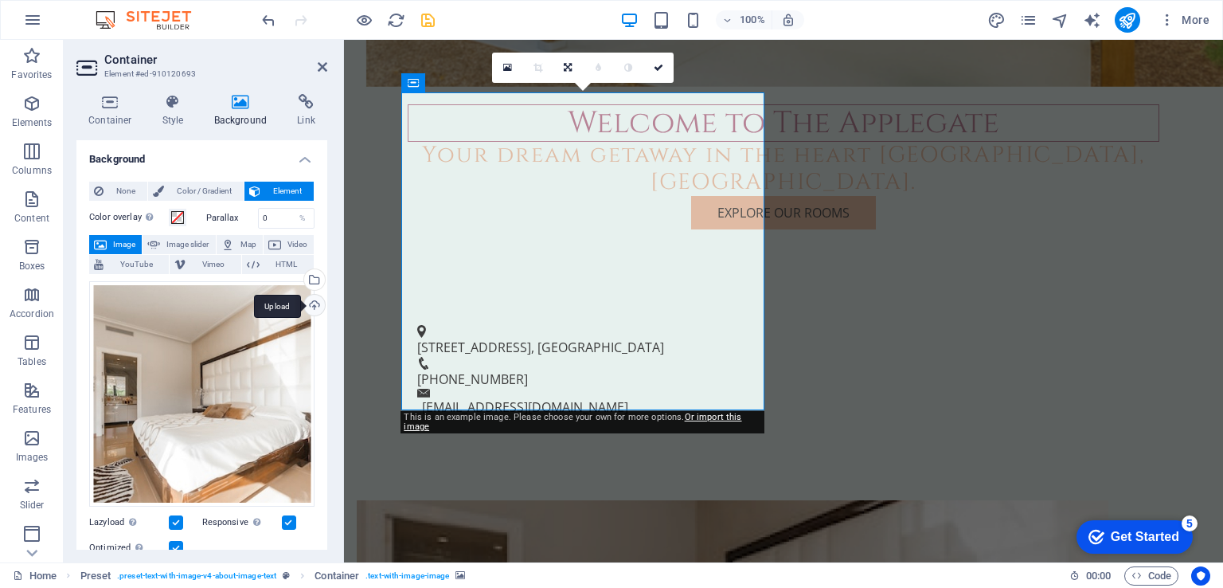
click at [311, 306] on div "Upload" at bounding box center [313, 307] width 24 height 24
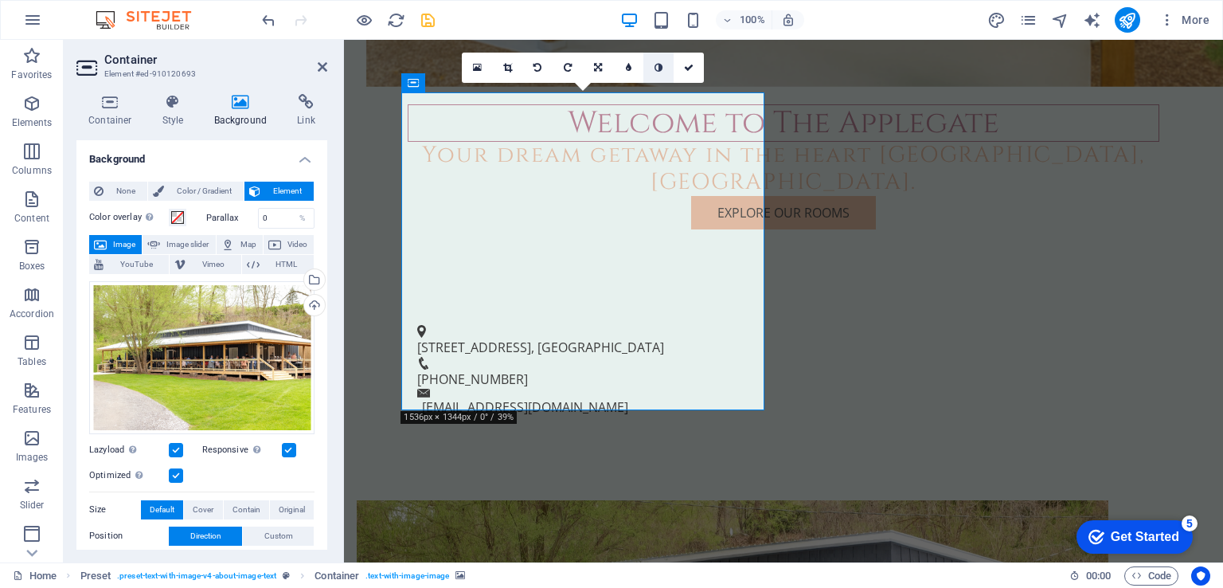
click at [653, 64] on link at bounding box center [658, 68] width 30 height 30
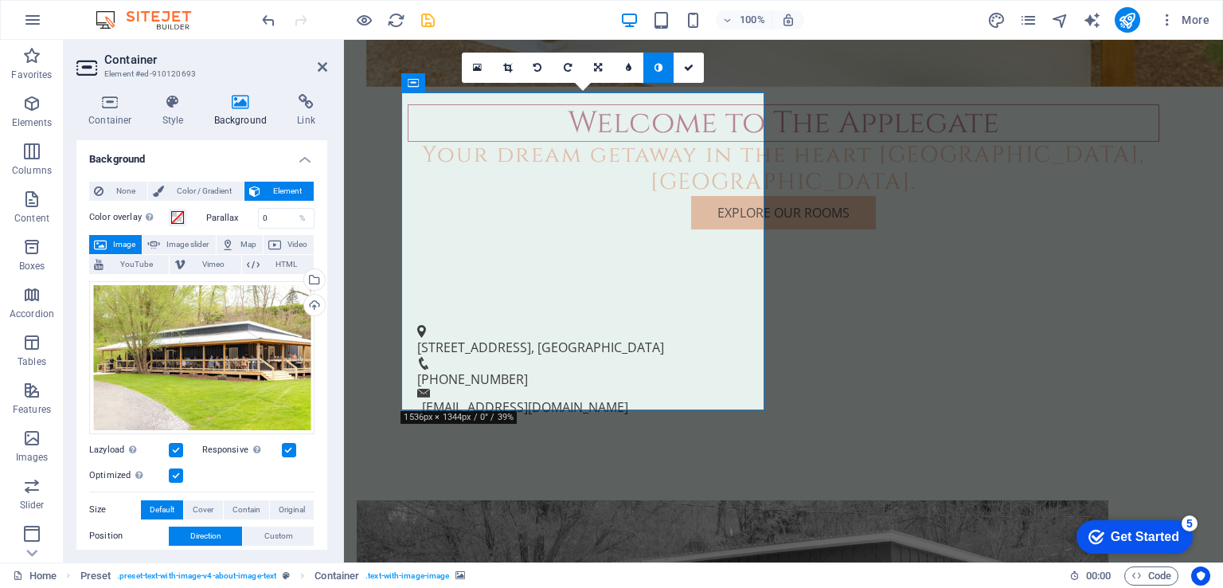
click at [653, 64] on link at bounding box center [658, 68] width 30 height 30
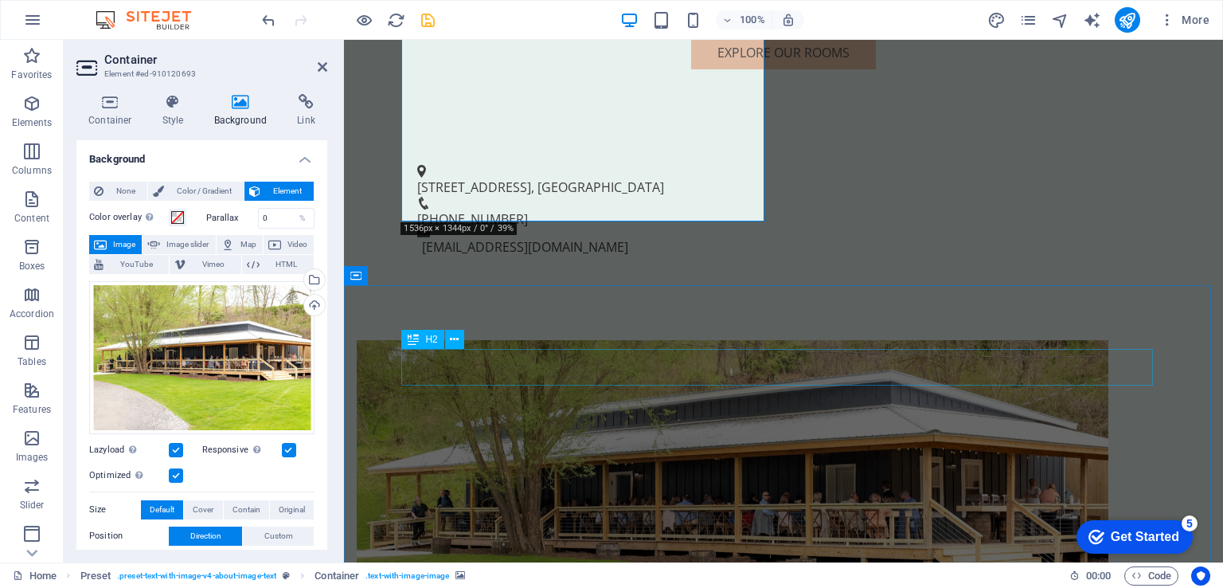
scroll to position [1035, 0]
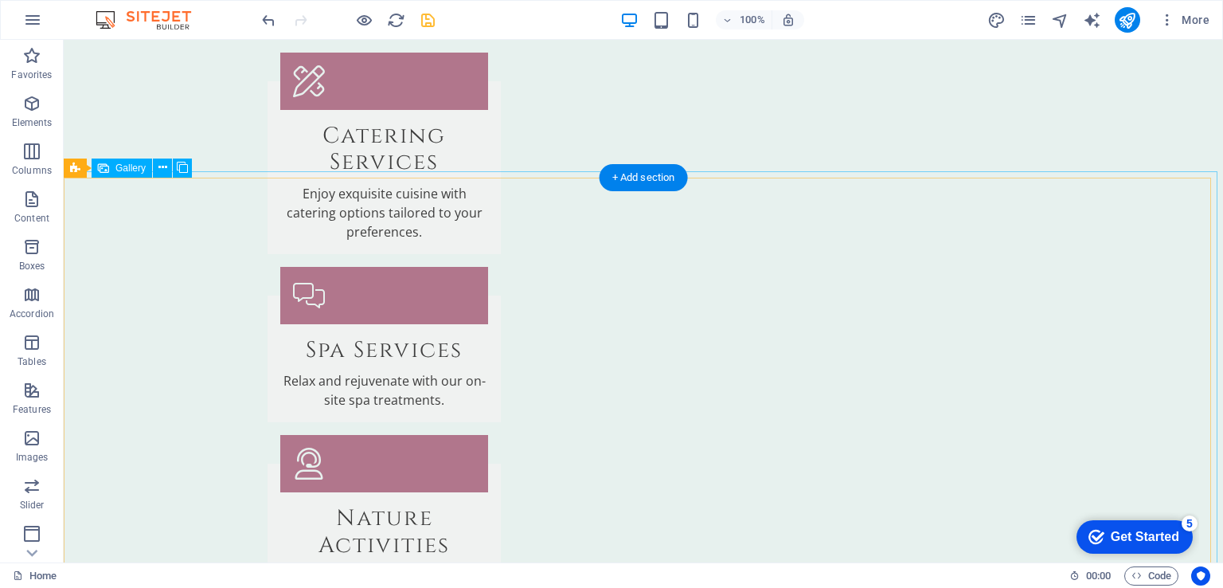
scroll to position [2626, 0]
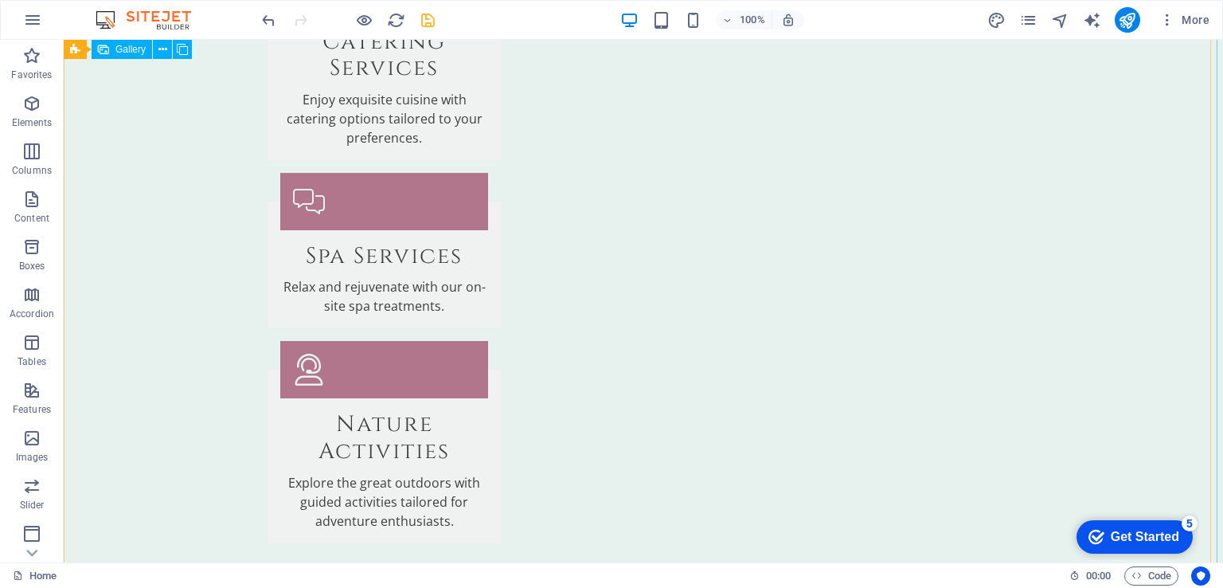
select select "px"
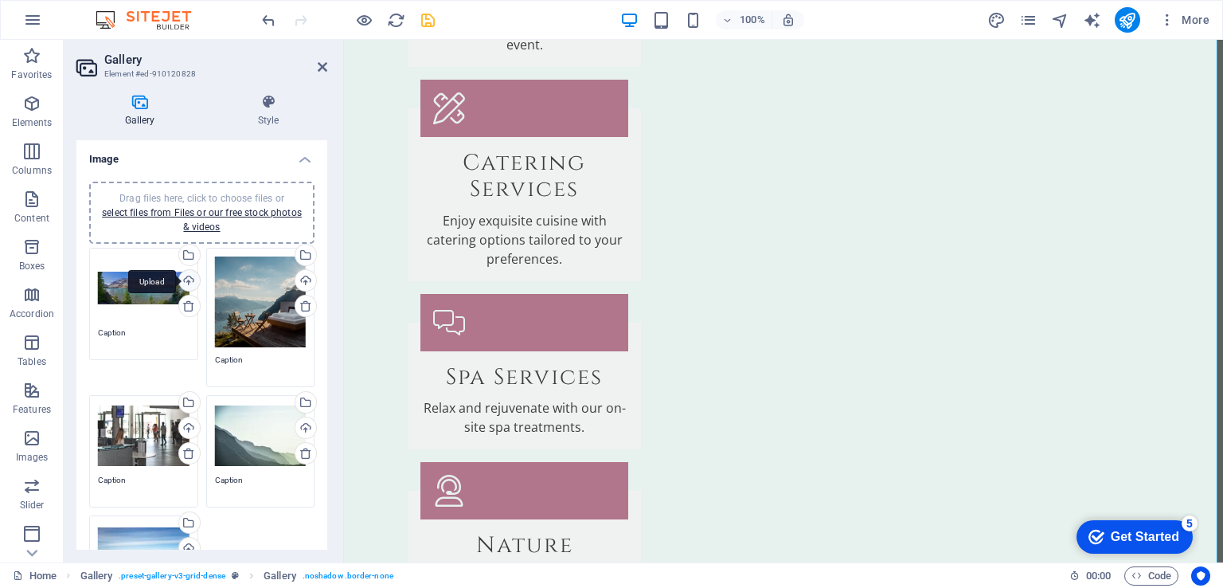
click at [185, 275] on div "Upload" at bounding box center [188, 282] width 24 height 24
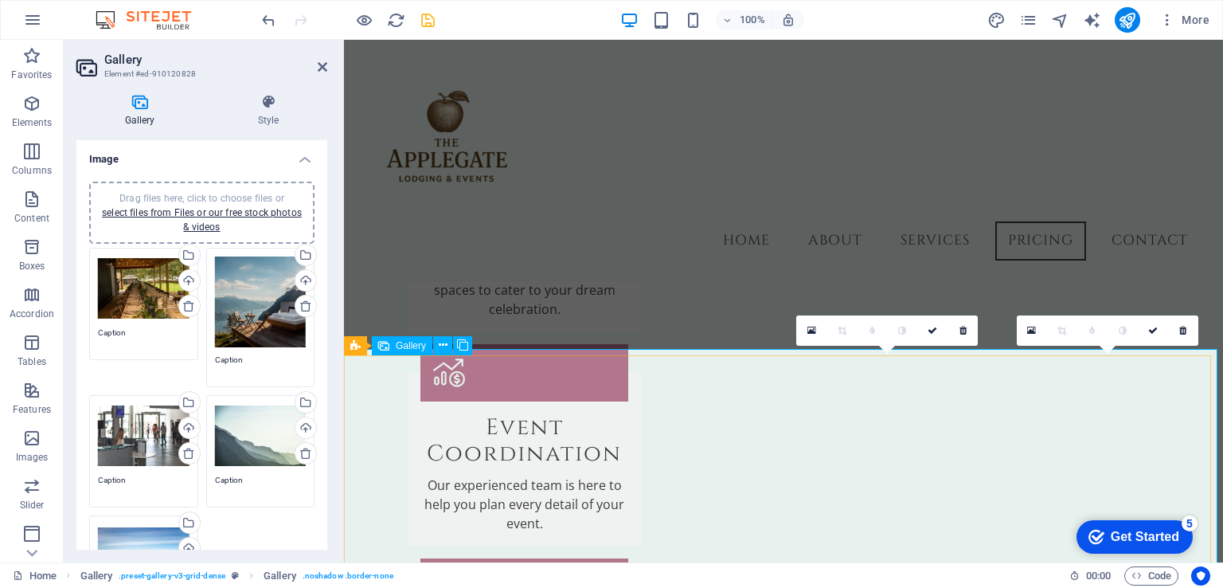
scroll to position [2107, 0]
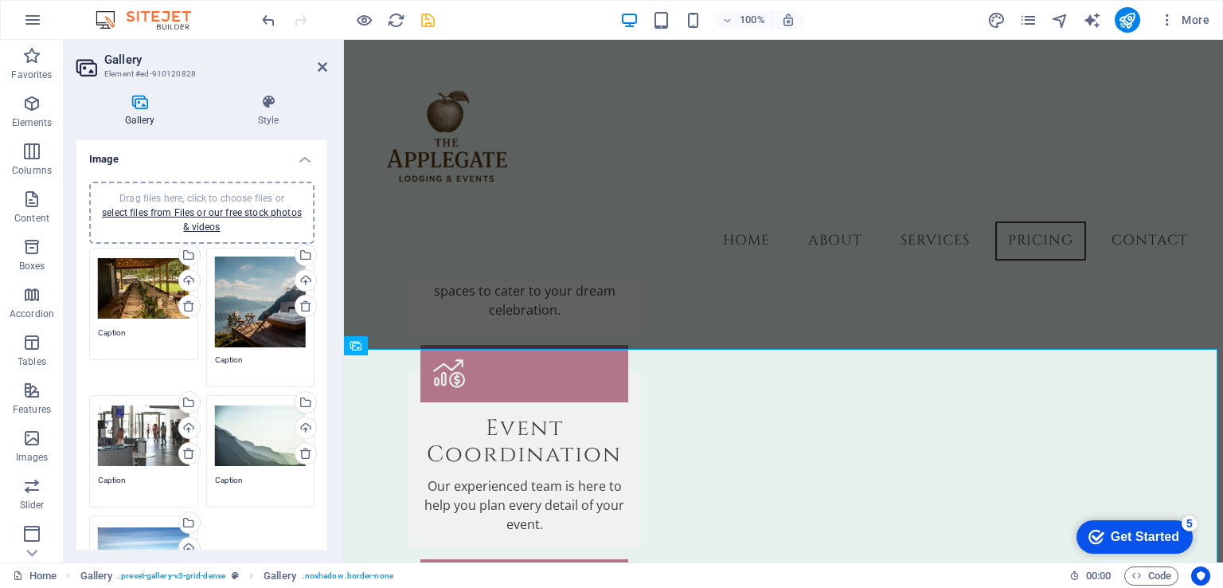
click at [256, 283] on div "Drag files here, click to choose files or select files from Files or our free s…" at bounding box center [261, 302] width 92 height 92
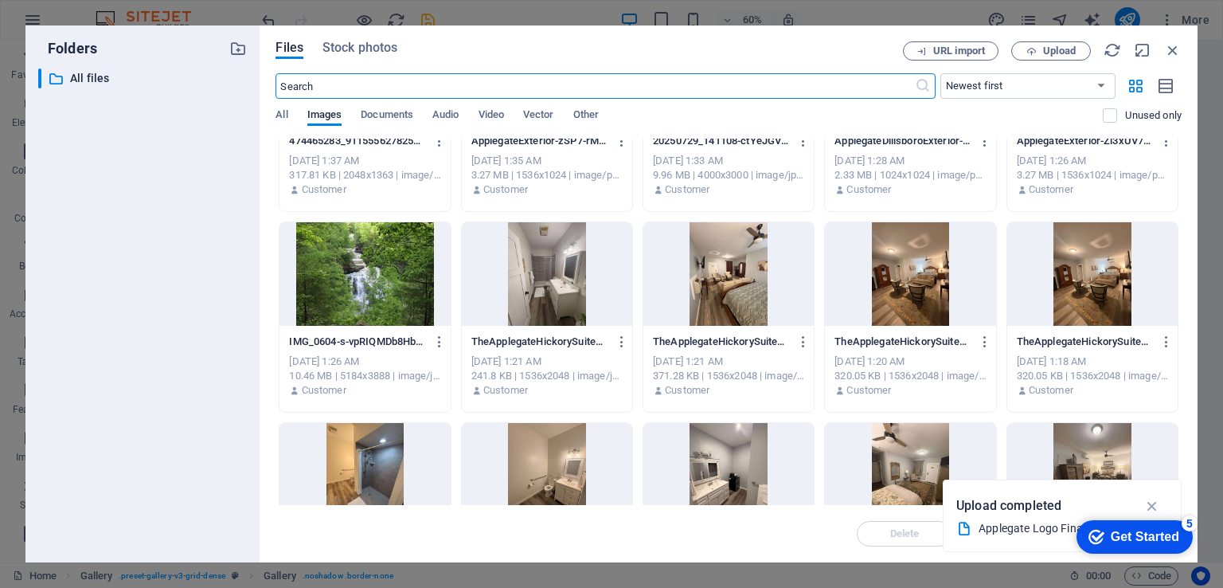
scroll to position [0, 0]
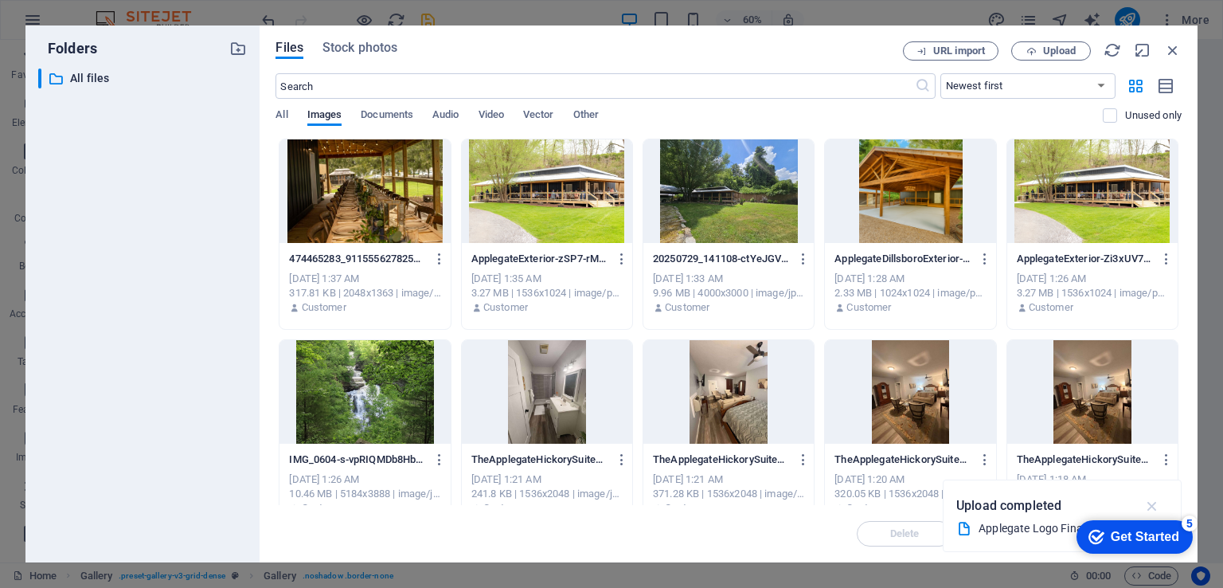
click at [1154, 502] on icon "button" at bounding box center [1152, 506] width 18 height 18
click at [1165, 45] on icon "button" at bounding box center [1173, 50] width 18 height 18
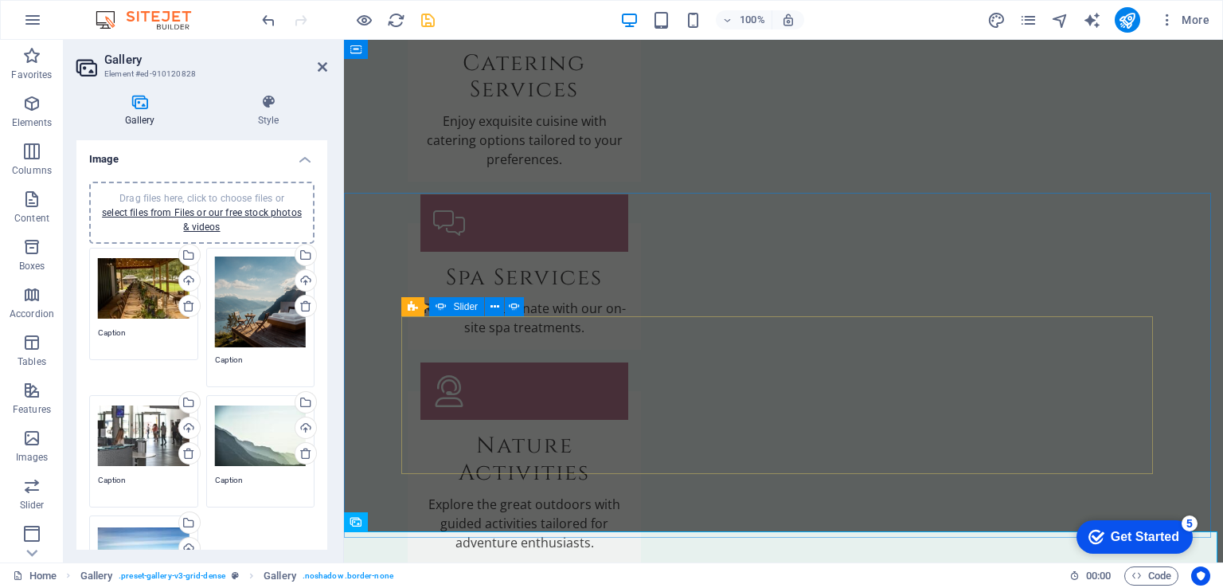
scroll to position [2309, 0]
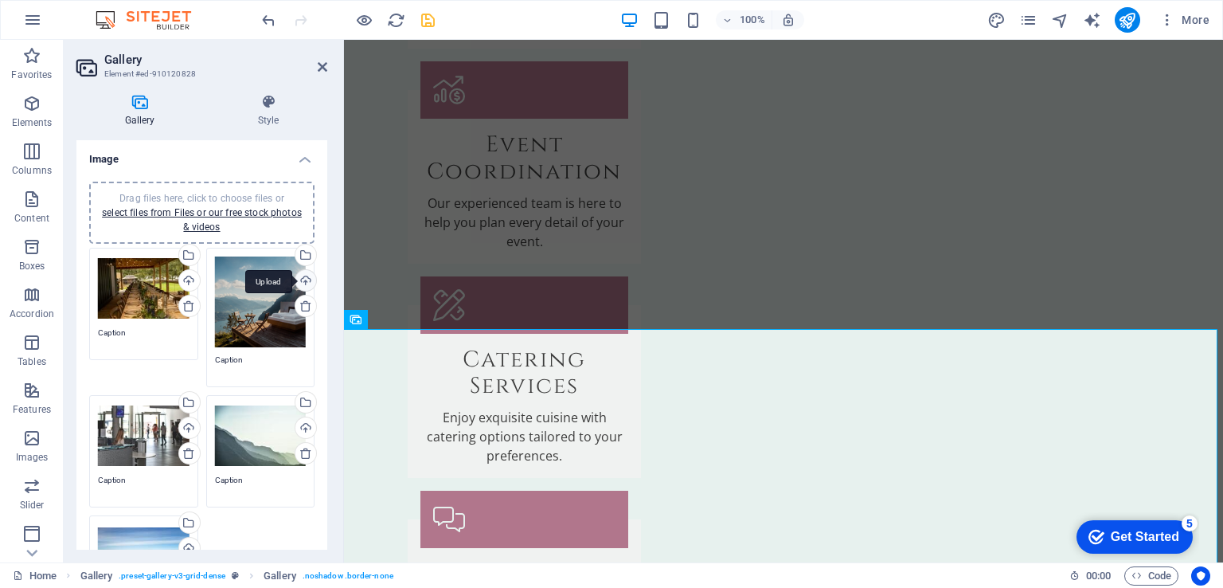
click at [299, 280] on div "Upload" at bounding box center [304, 282] width 24 height 24
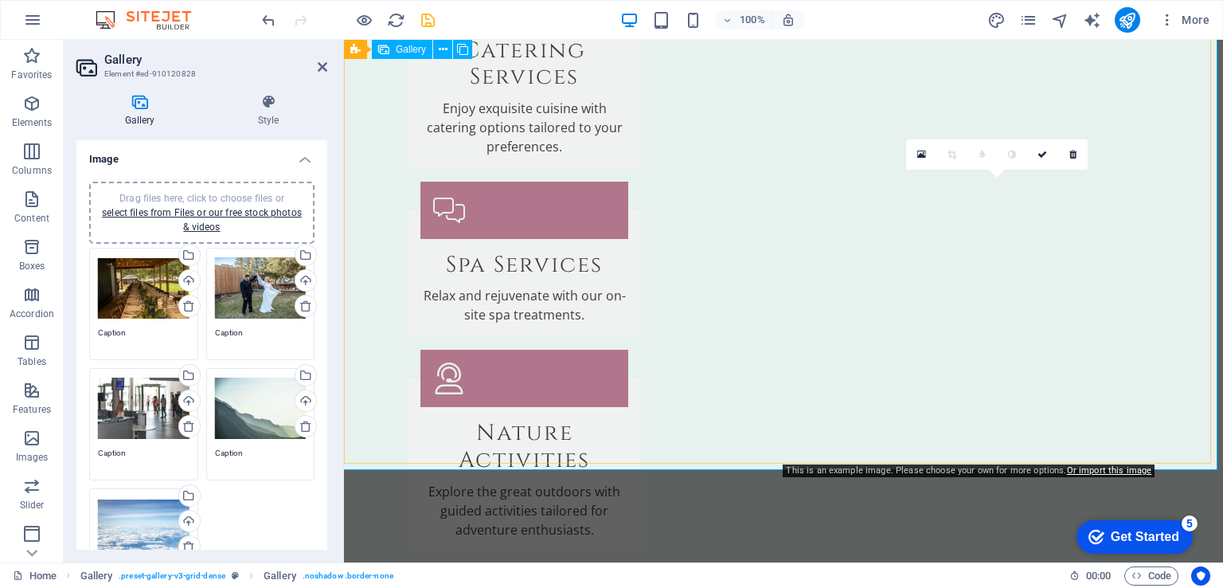
scroll to position [2619, 0]
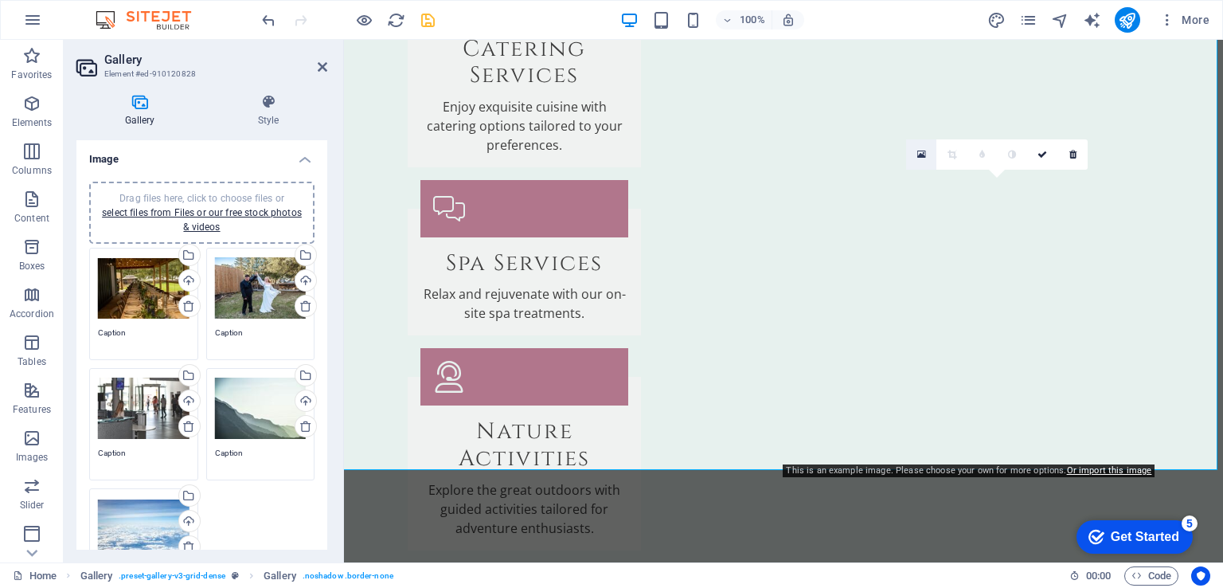
click at [920, 149] on icon at bounding box center [921, 154] width 9 height 11
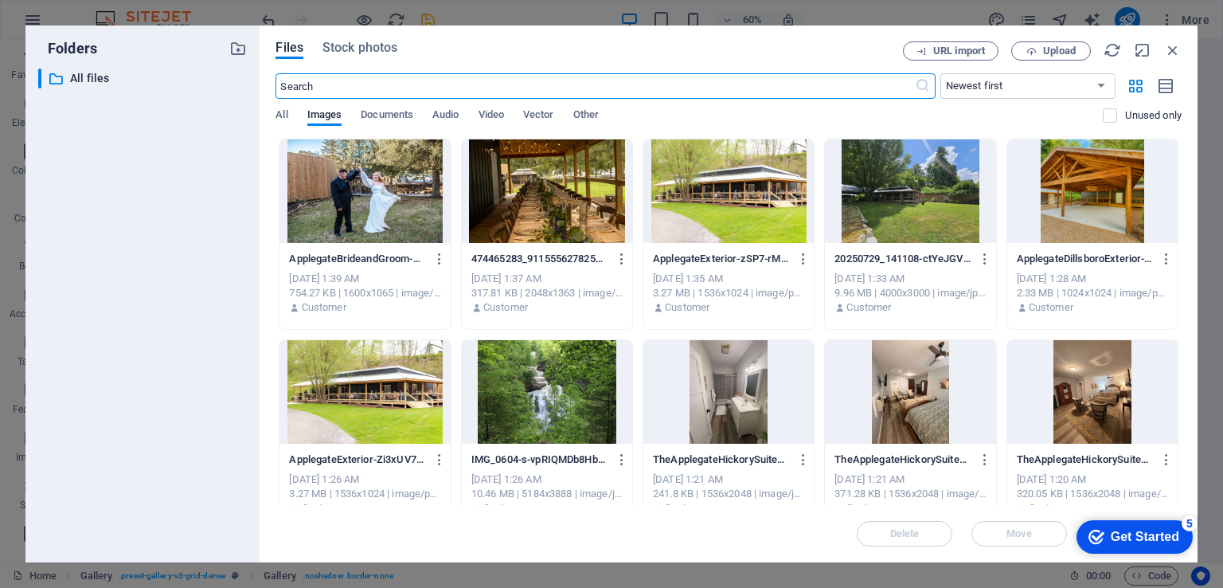
scroll to position [2915, 0]
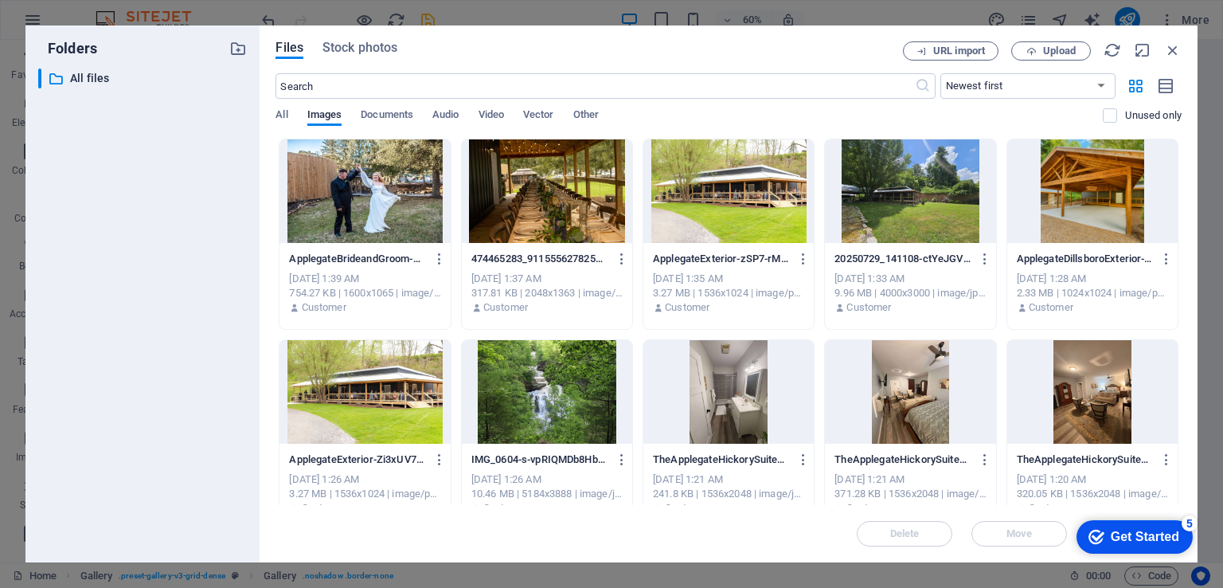
click at [901, 201] on div at bounding box center [910, 190] width 170 height 103
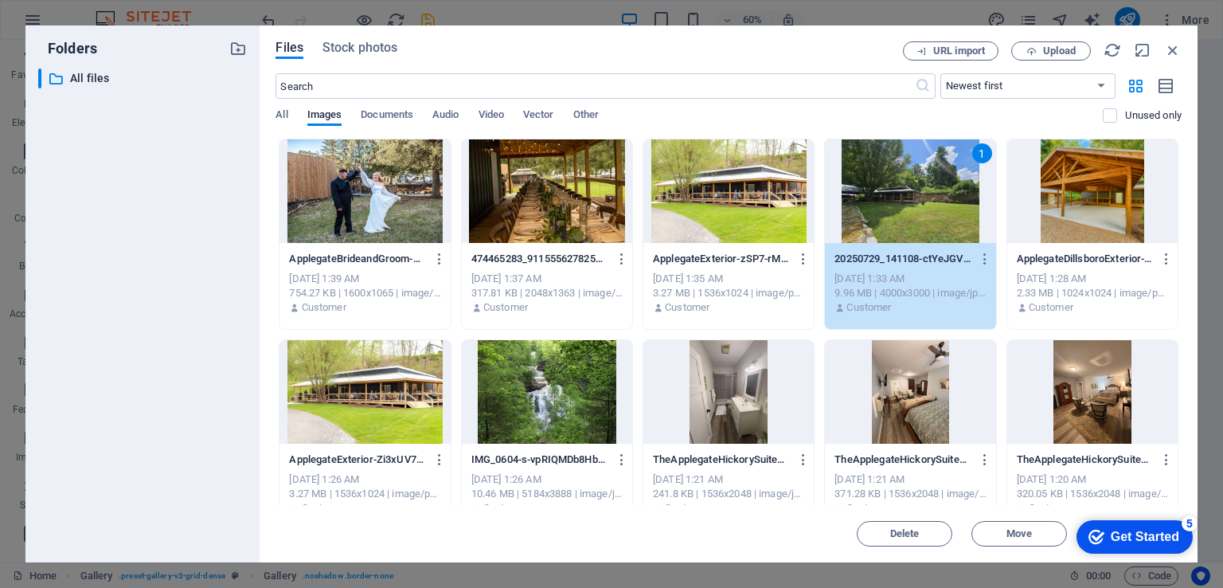
click at [901, 201] on div "1" at bounding box center [910, 190] width 170 height 103
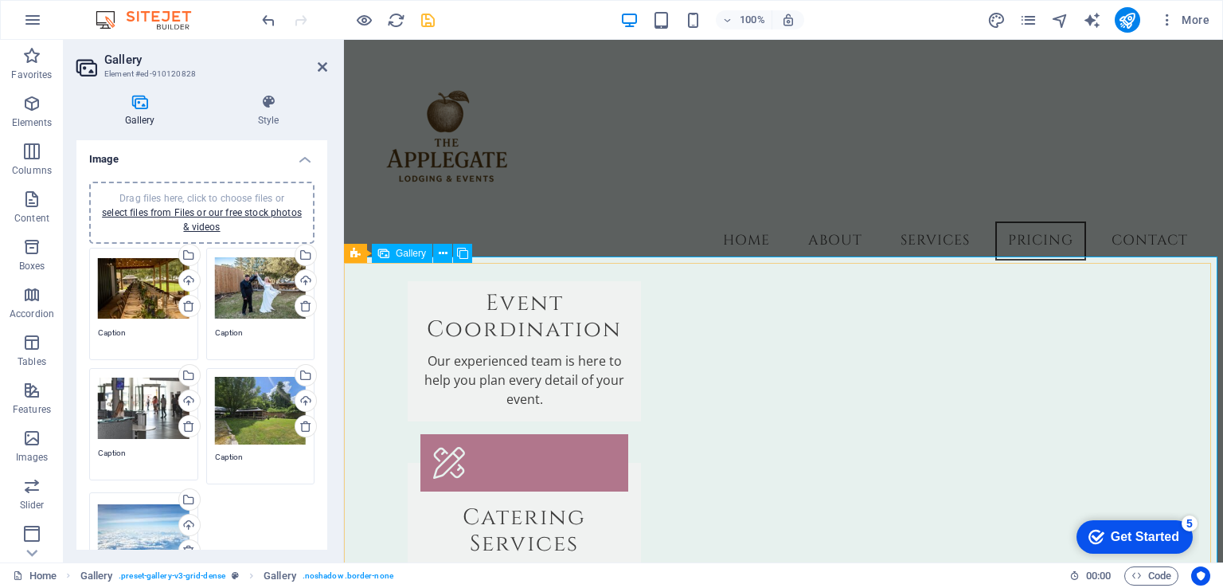
scroll to position [2099, 0]
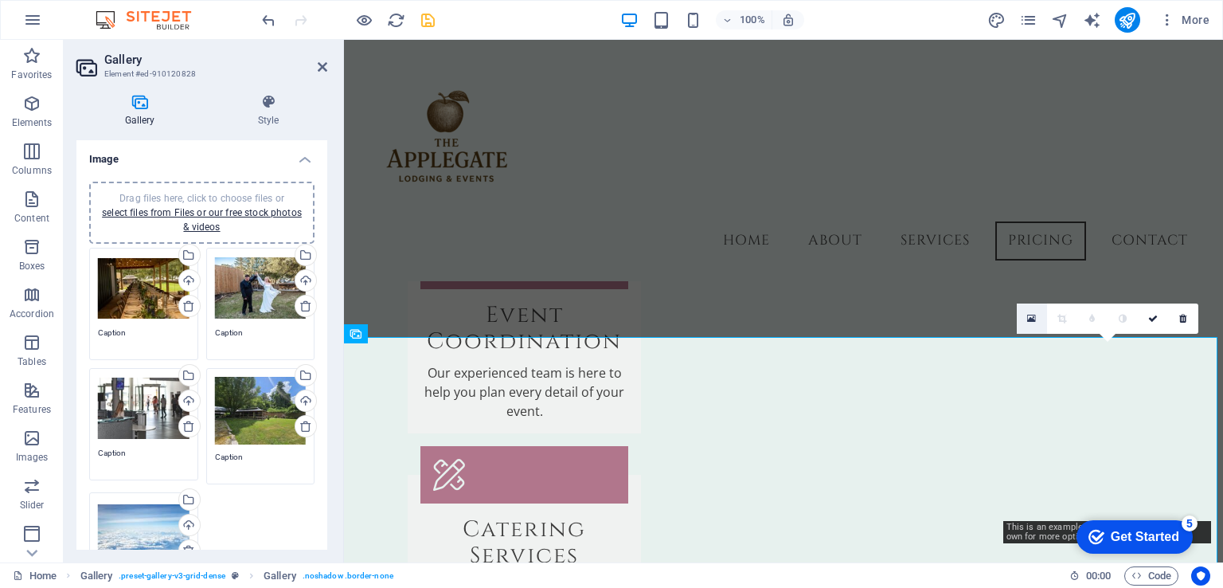
click at [1036, 316] on link at bounding box center [1032, 318] width 30 height 30
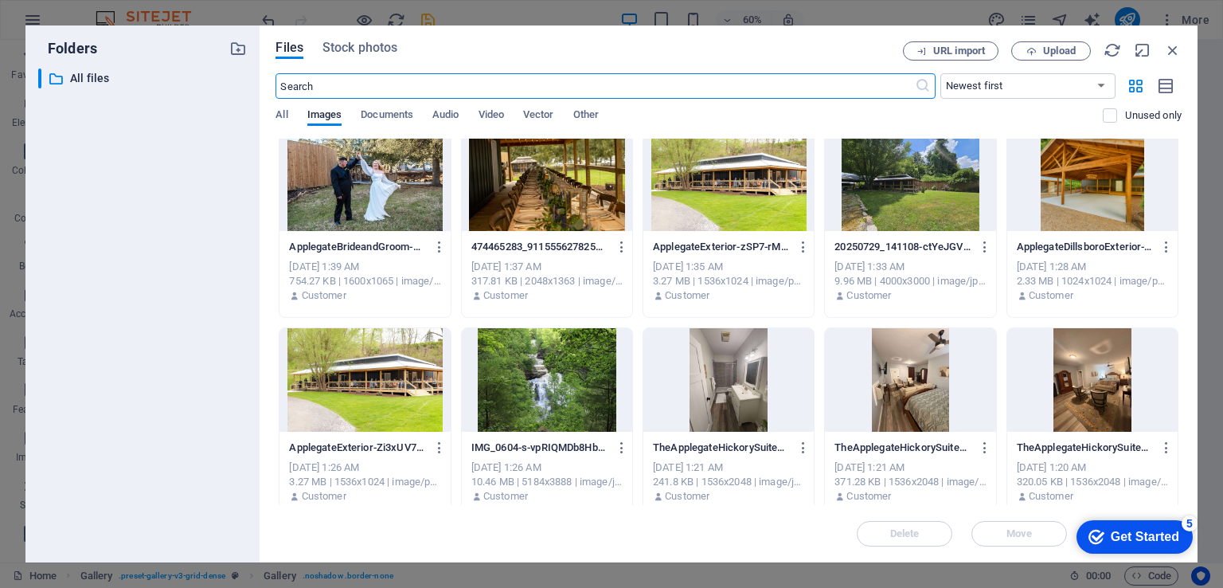
scroll to position [0, 0]
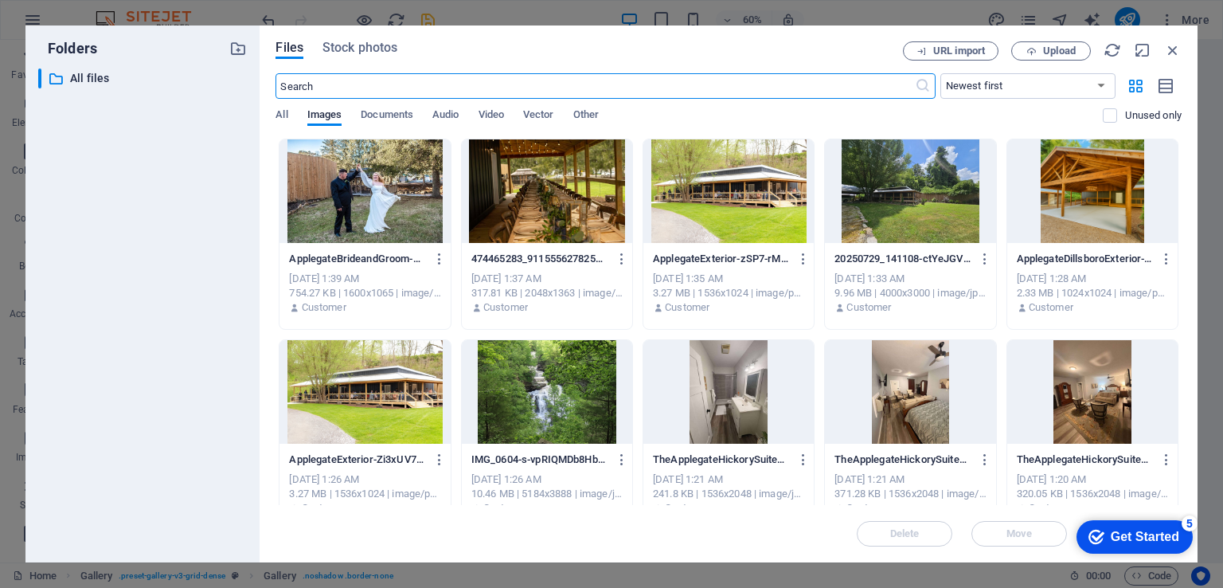
click at [1181, 53] on div "Files Stock photos URL import Upload ​ Newest first Oldest first Name (A-Z) Nam…" at bounding box center [729, 293] width 938 height 537
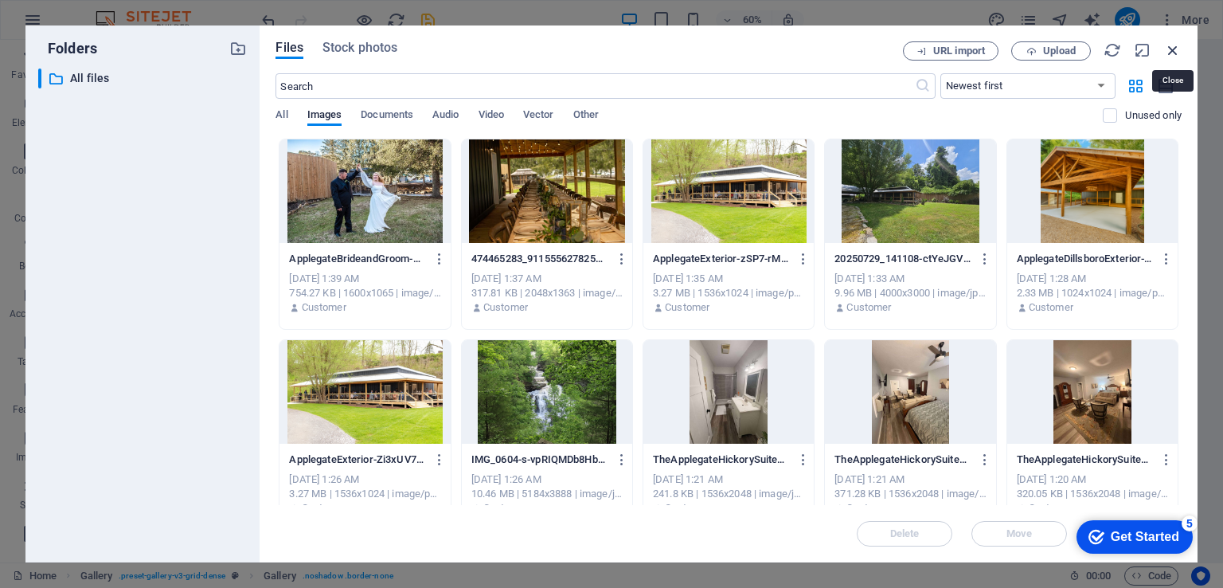
click at [1173, 50] on icon "button" at bounding box center [1173, 50] width 18 height 18
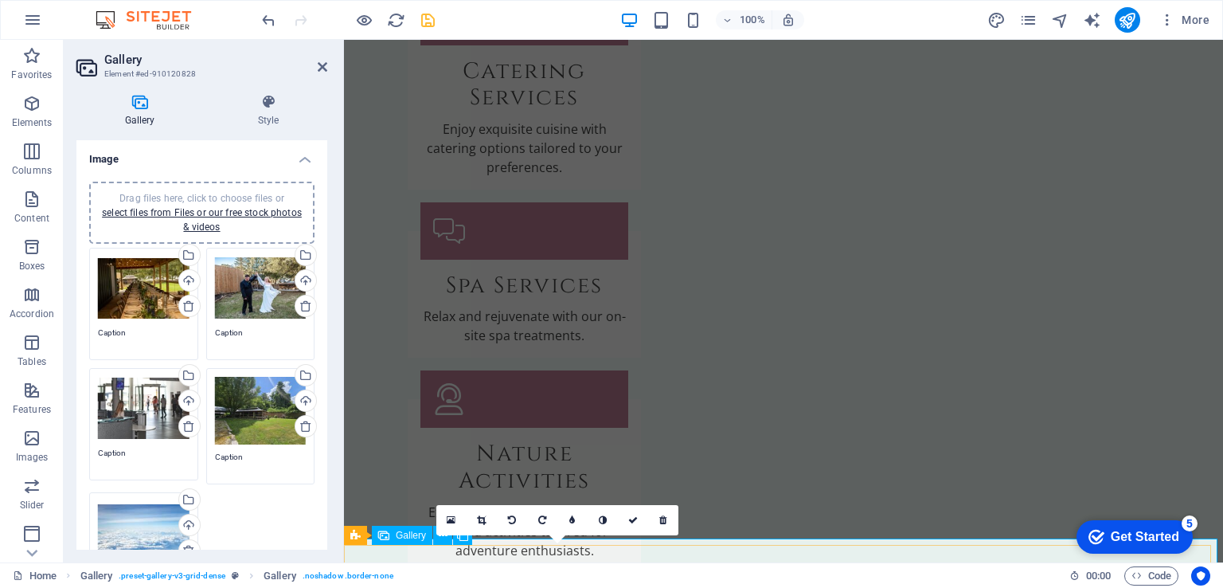
scroll to position [2302, 0]
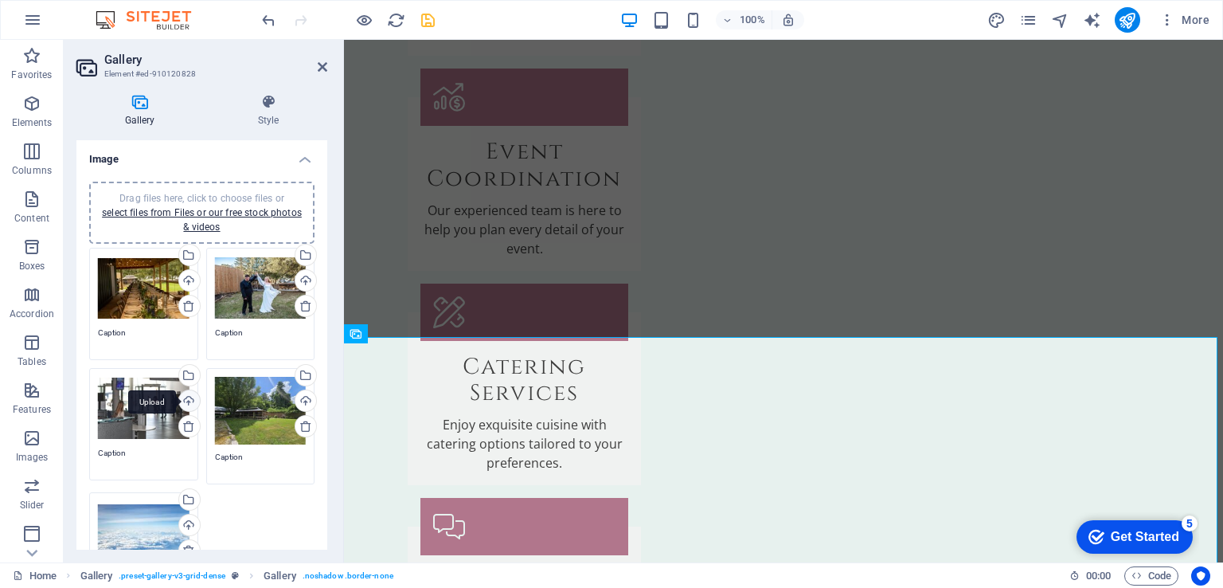
click at [188, 401] on div "Upload" at bounding box center [188, 402] width 24 height 24
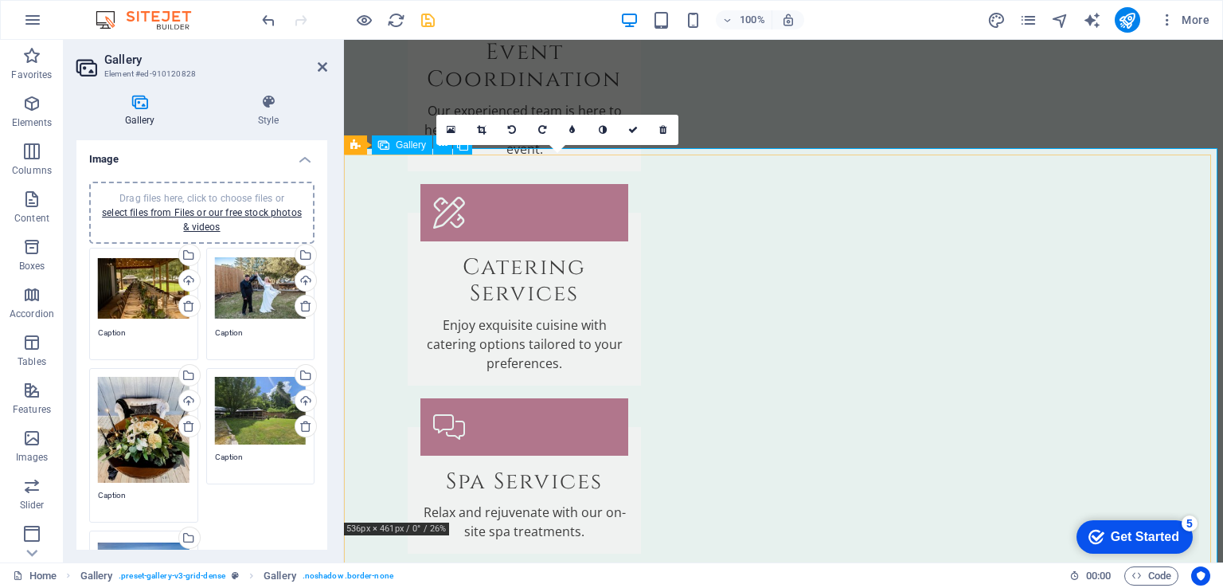
scroll to position [2540, 0]
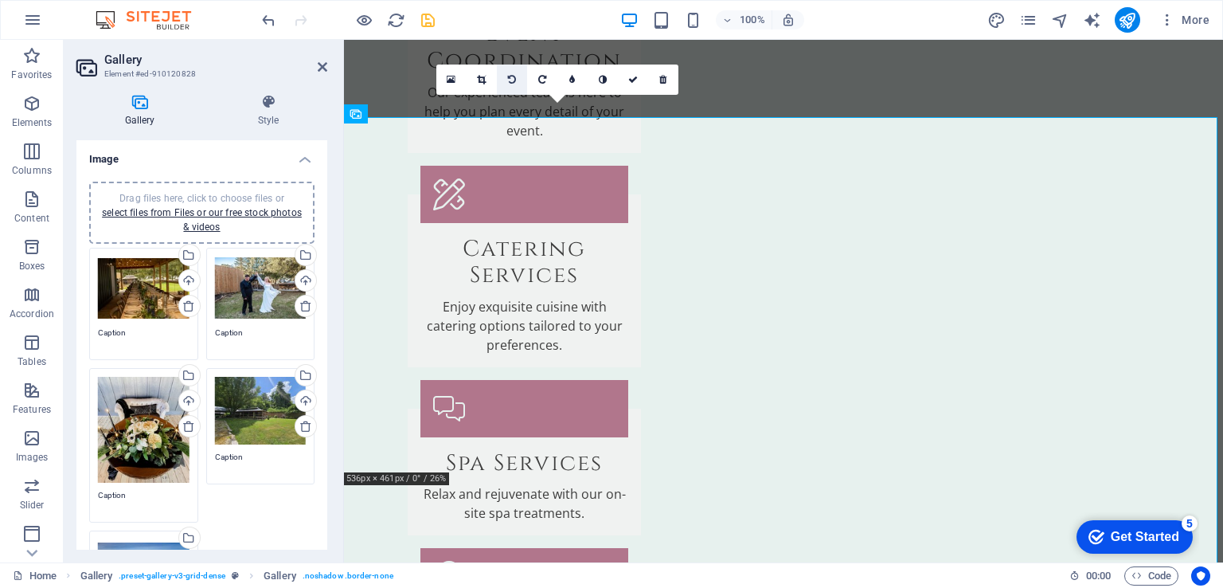
click at [517, 73] on link at bounding box center [512, 79] width 30 height 30
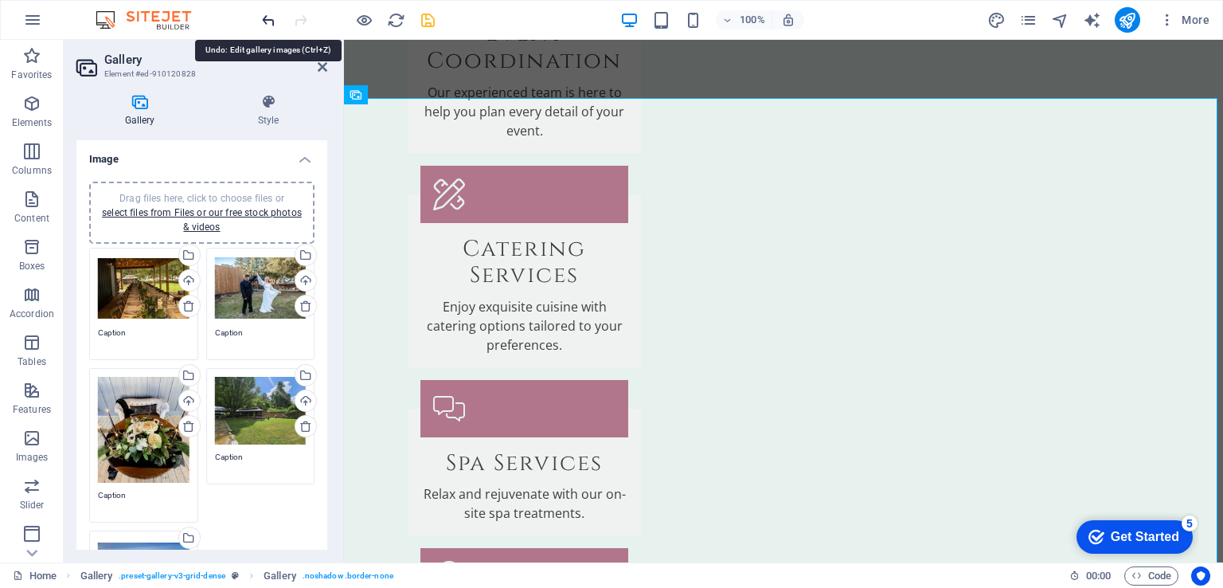
click at [270, 410] on icon "undo" at bounding box center [180, 423] width 208 height 27
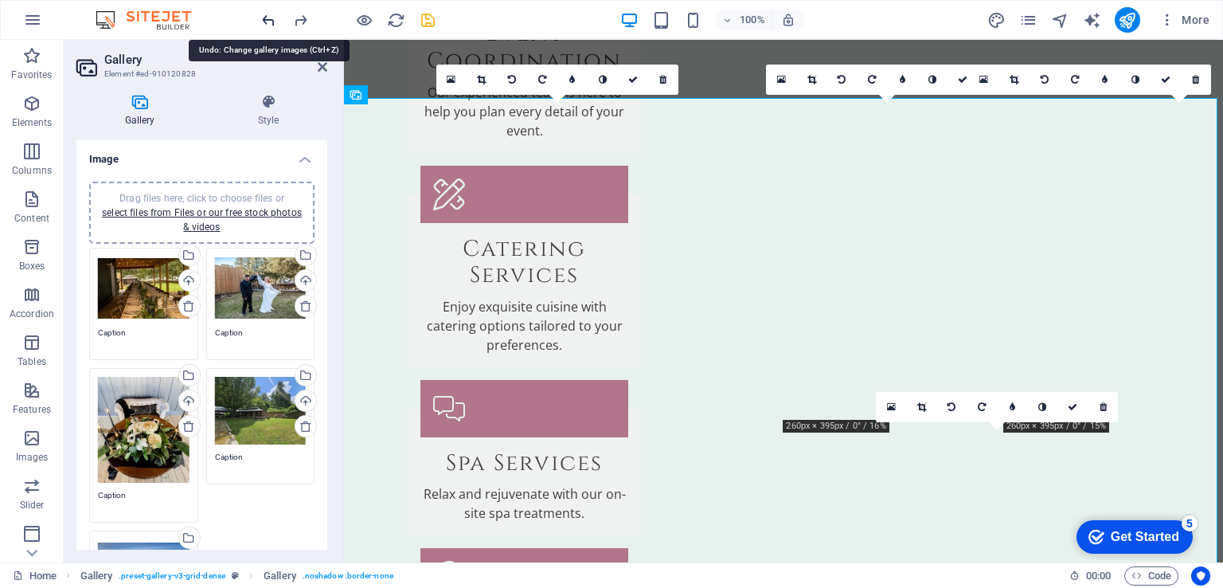
click at [270, 410] on icon "undo" at bounding box center [180, 423] width 208 height 27
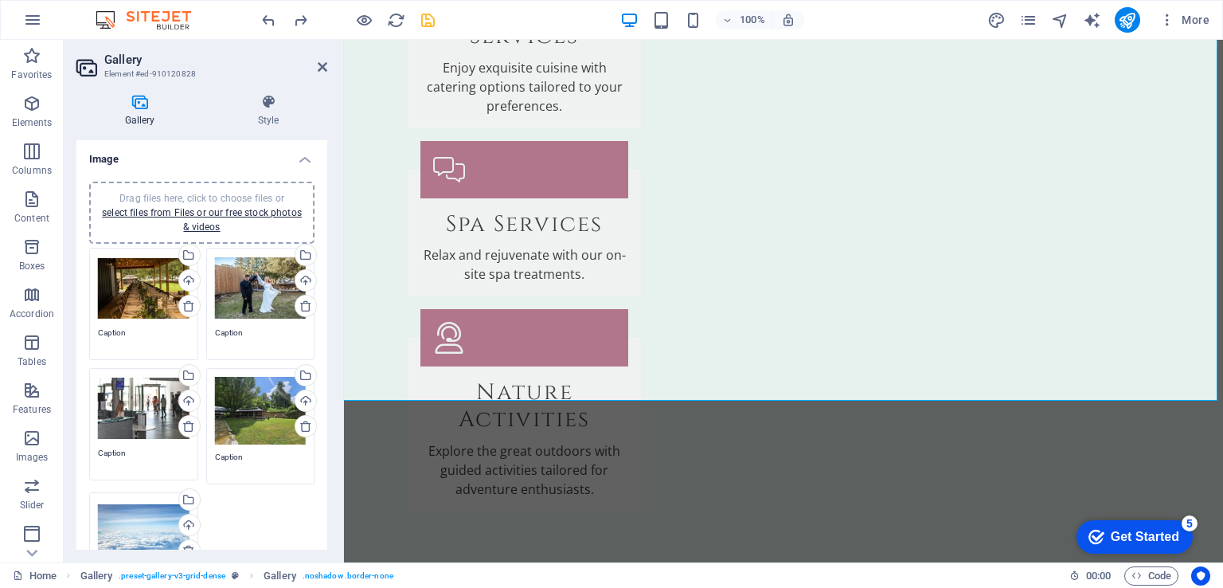
scroll to position [80, 0]
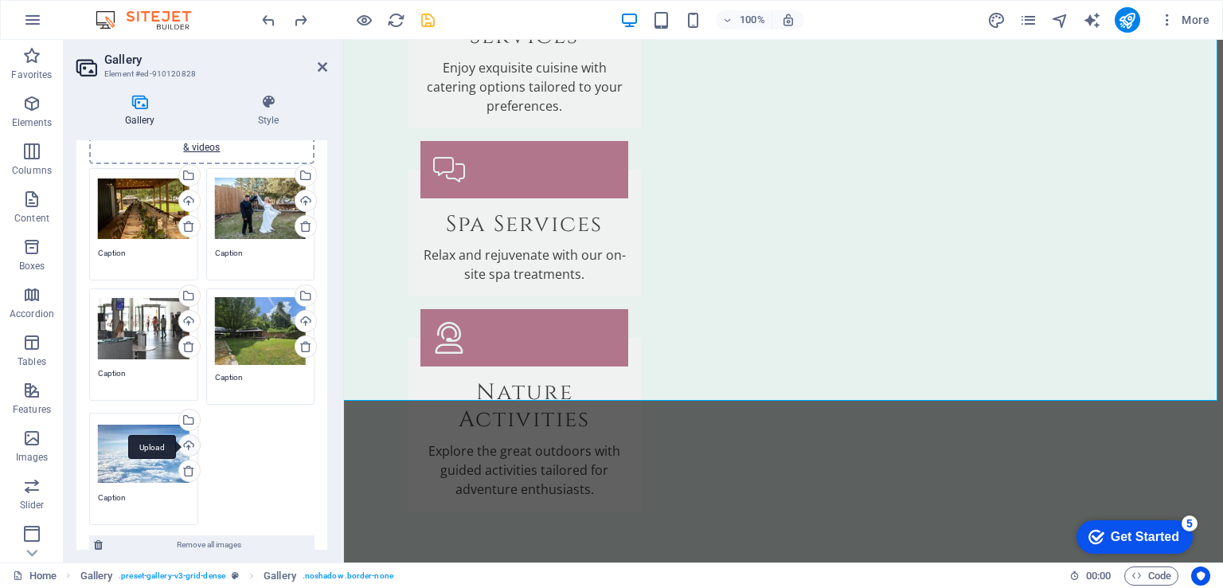
click at [185, 443] on div "Upload" at bounding box center [188, 447] width 24 height 24
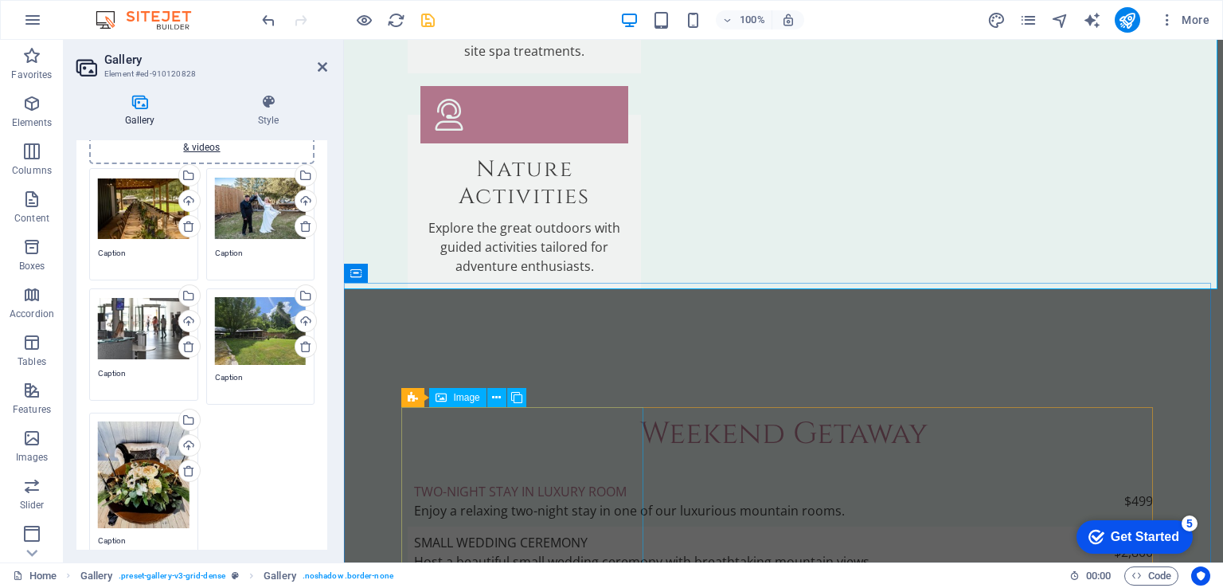
scroll to position [2700, 0]
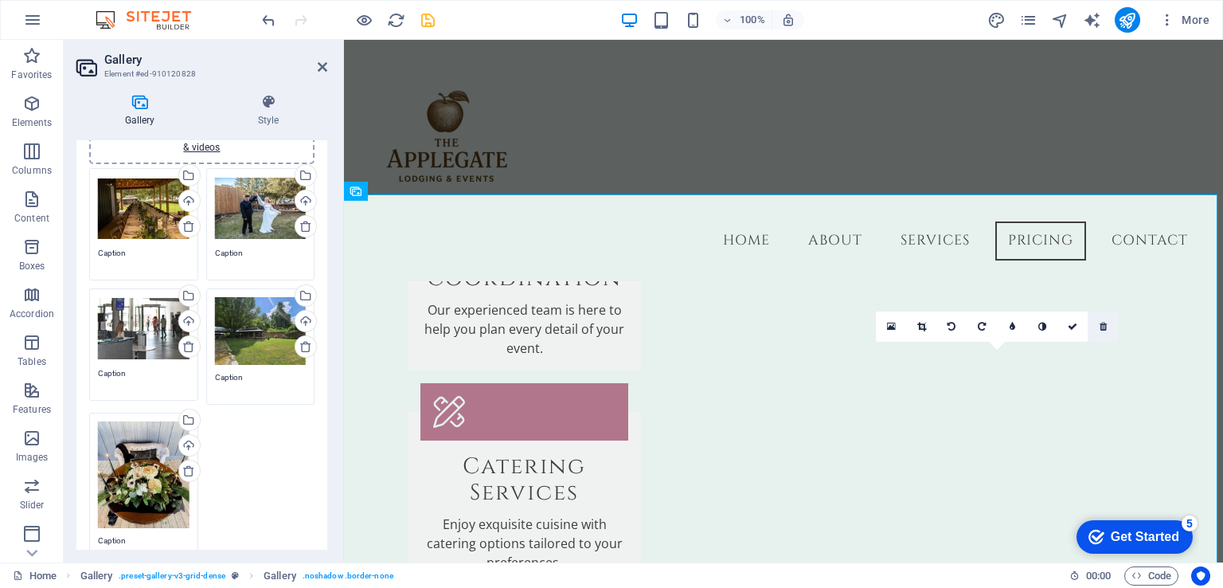
scroll to position [2261, 0]
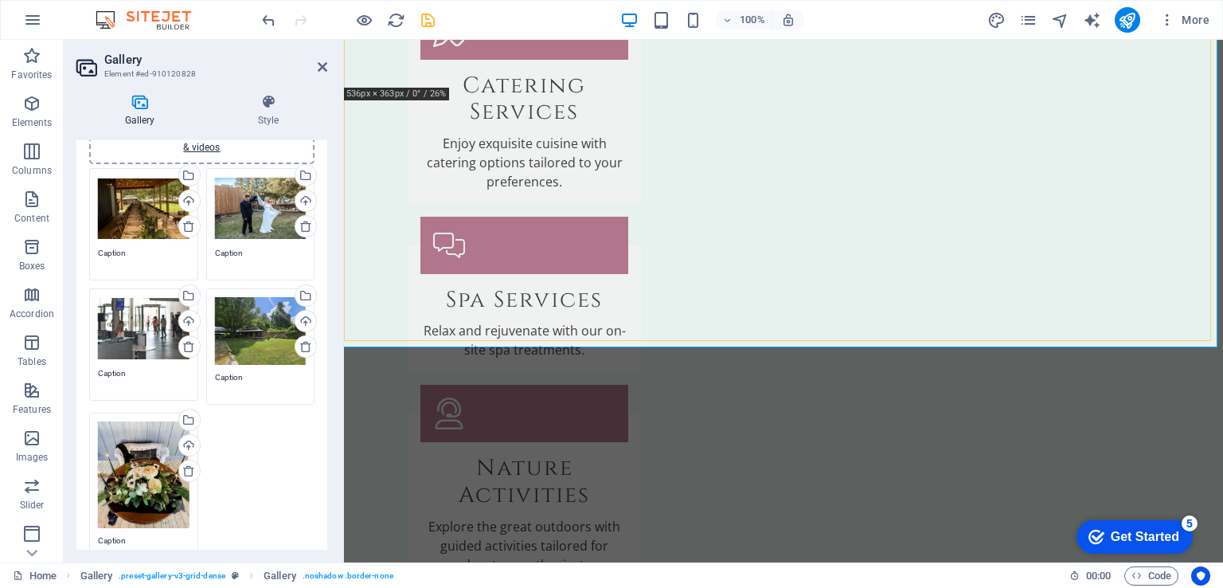
scroll to position [2702, 0]
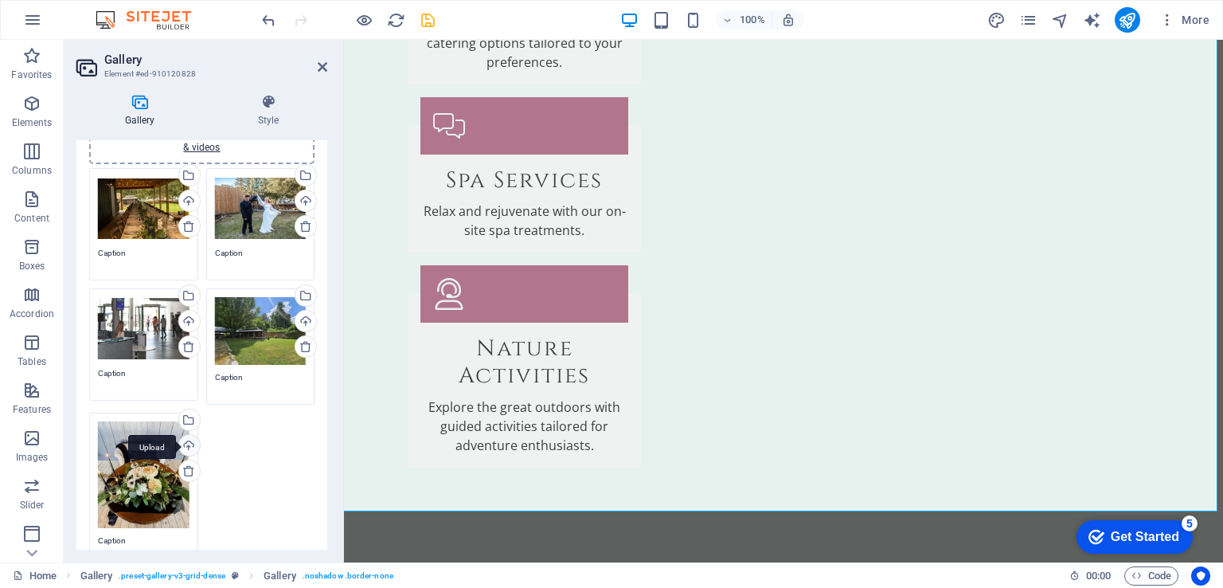
click at [190, 443] on div "Upload" at bounding box center [188, 447] width 24 height 24
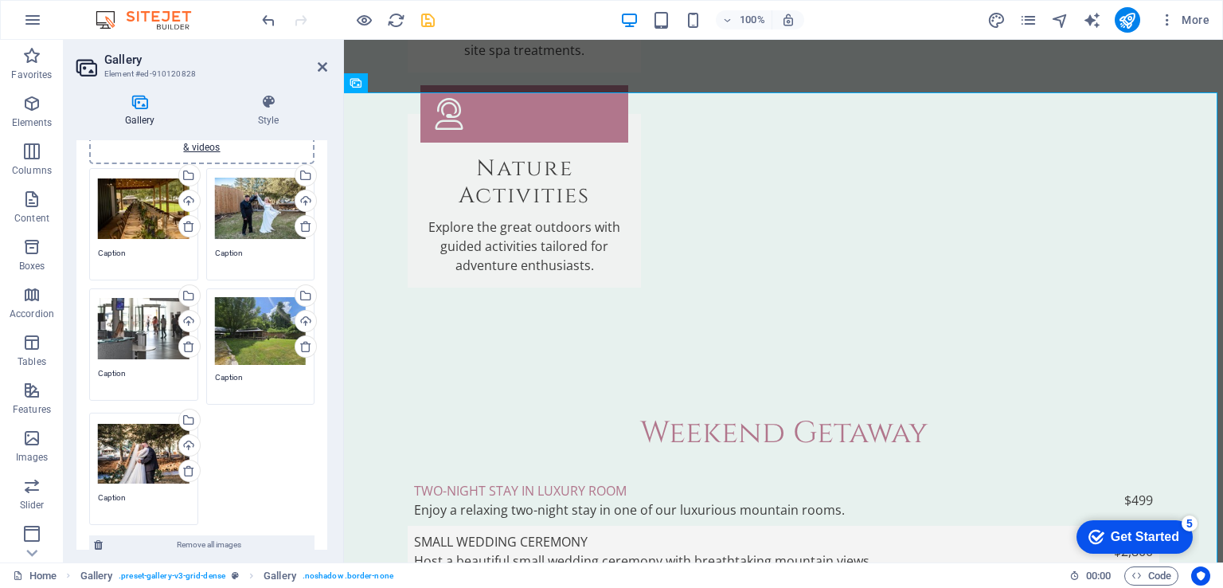
scroll to position [2766, 0]
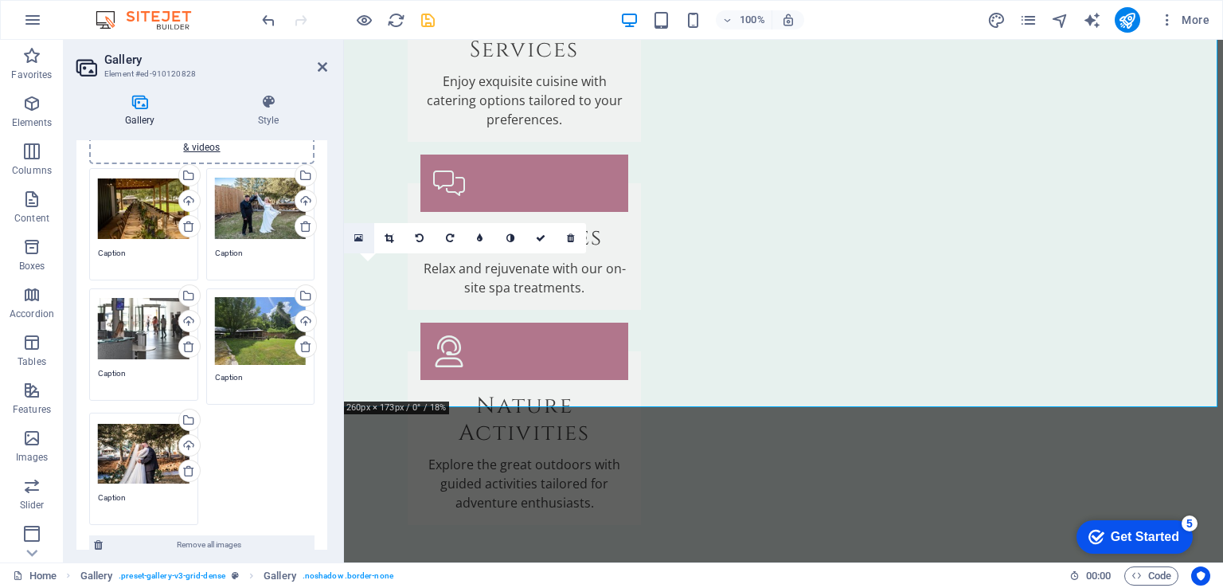
click at [362, 233] on icon at bounding box center [358, 237] width 9 height 11
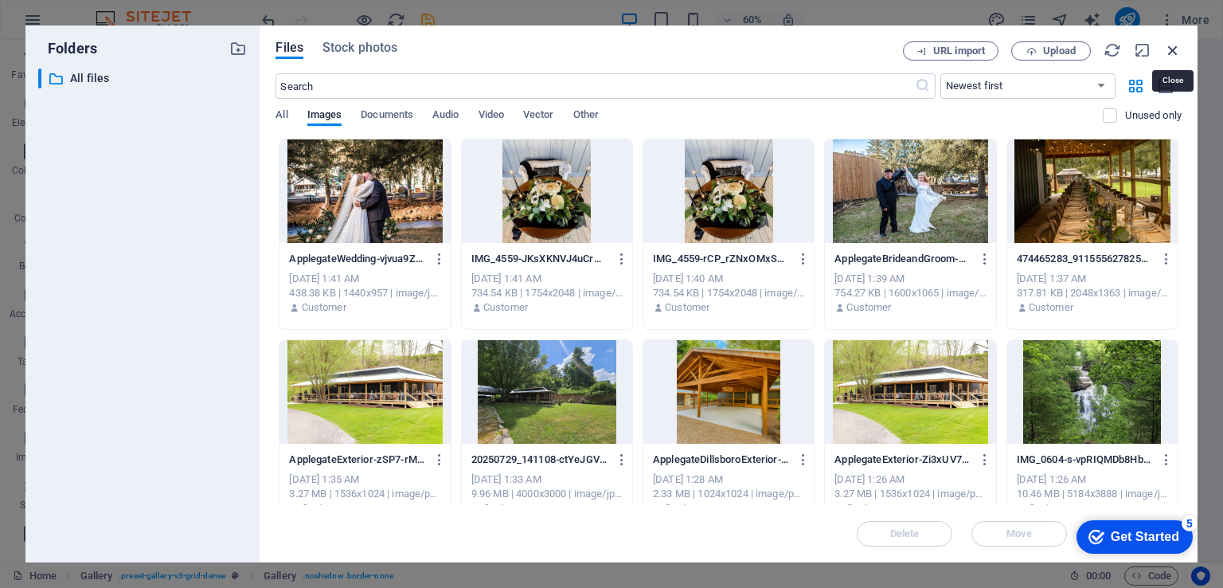
click at [1175, 49] on icon "button" at bounding box center [1173, 50] width 18 height 18
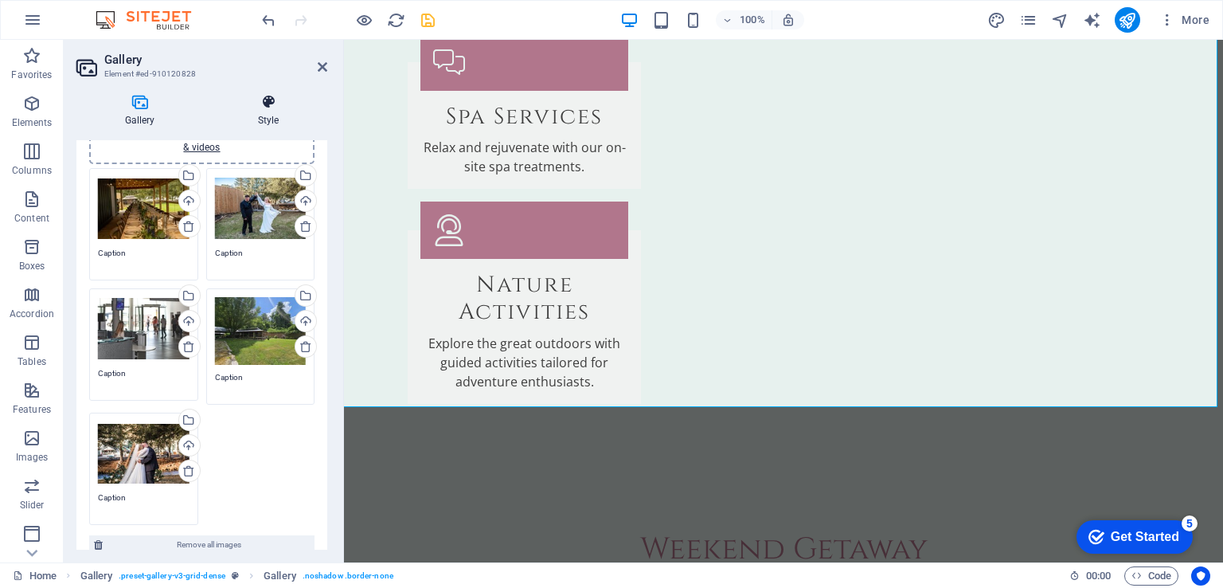
click at [277, 117] on h4 "Style" at bounding box center [268, 110] width 118 height 33
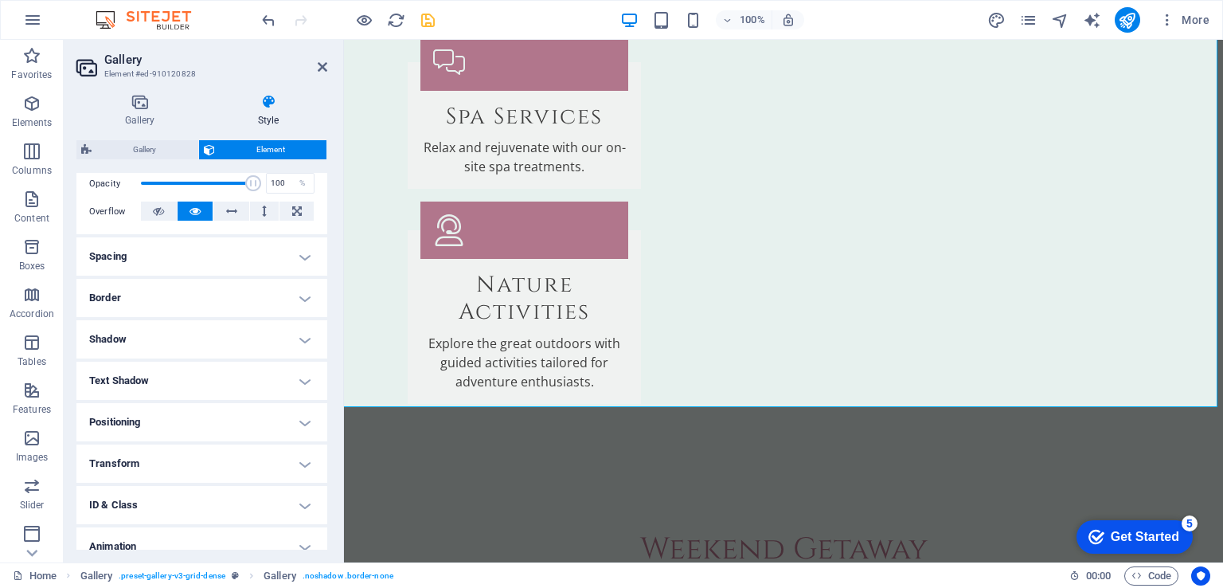
scroll to position [296, 0]
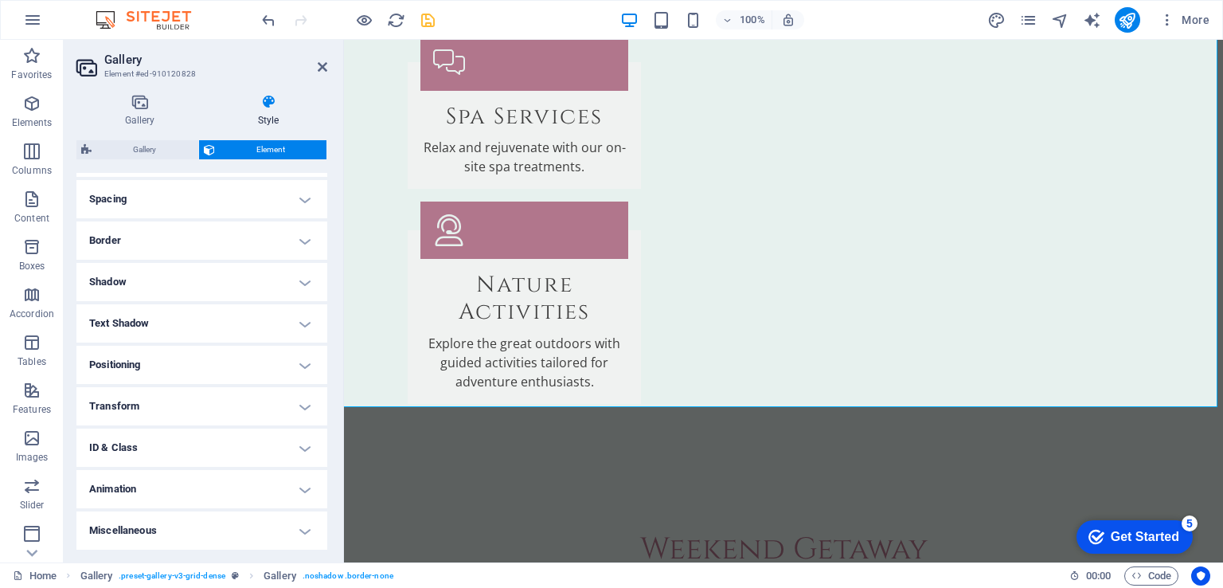
click at [191, 518] on h4 "Miscellaneous" at bounding box center [201, 530] width 251 height 38
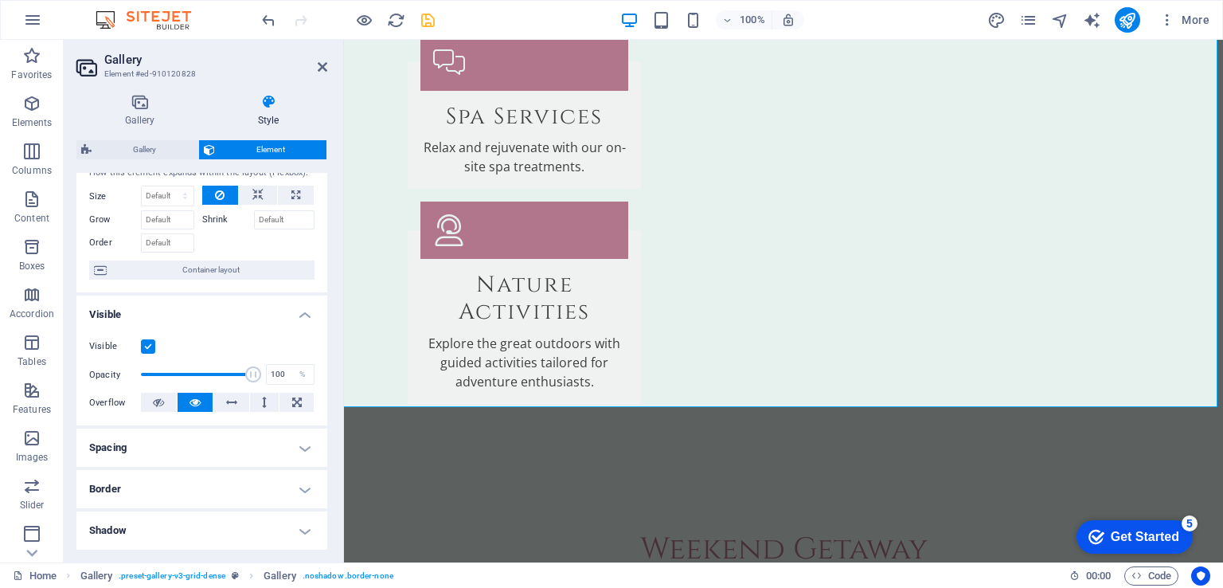
scroll to position [0, 0]
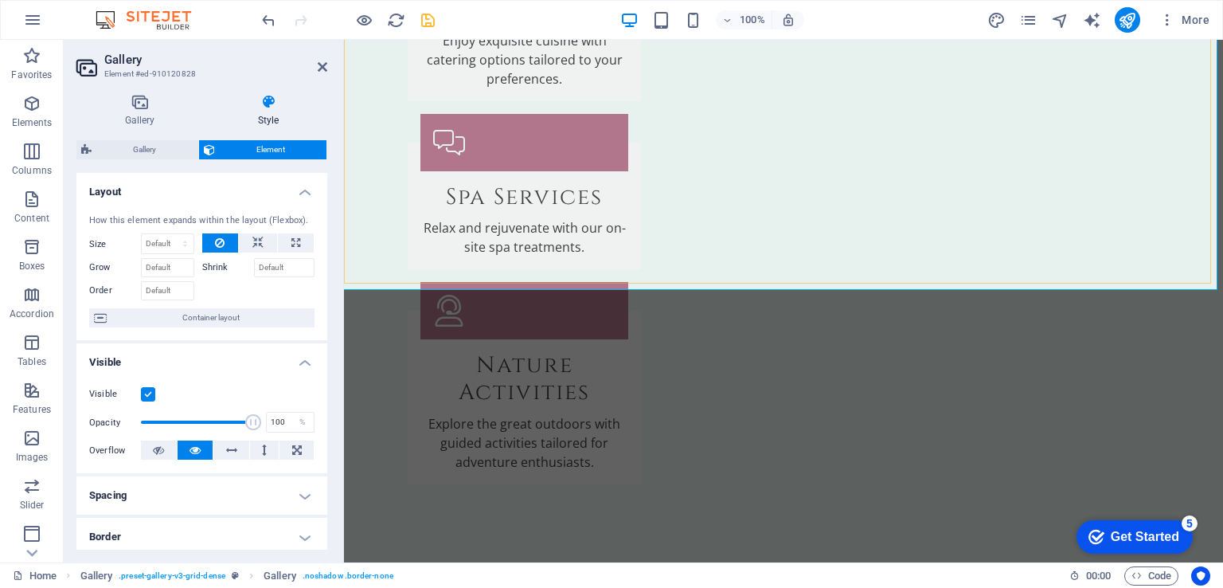
scroll to position [2687, 0]
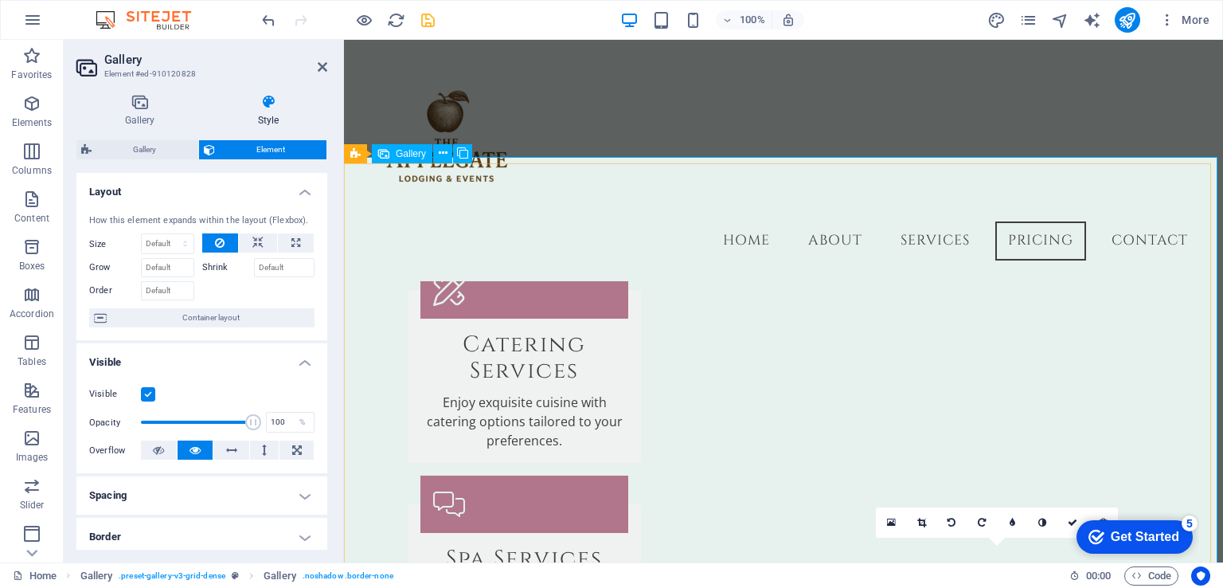
scroll to position [2247, 0]
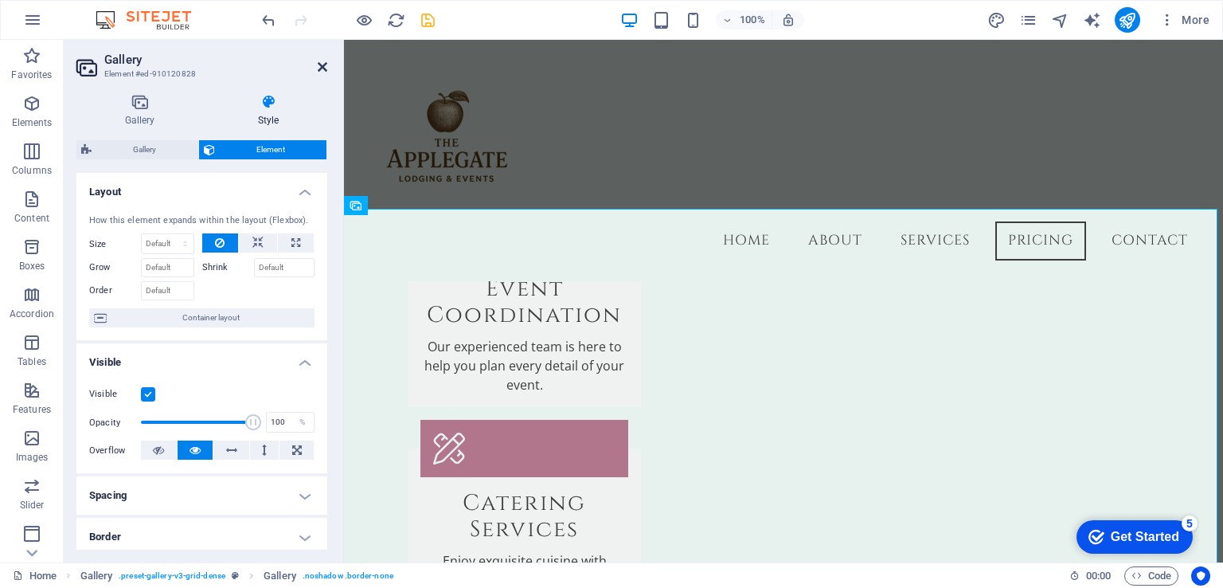
click at [318, 68] on icon at bounding box center [323, 67] width 10 height 13
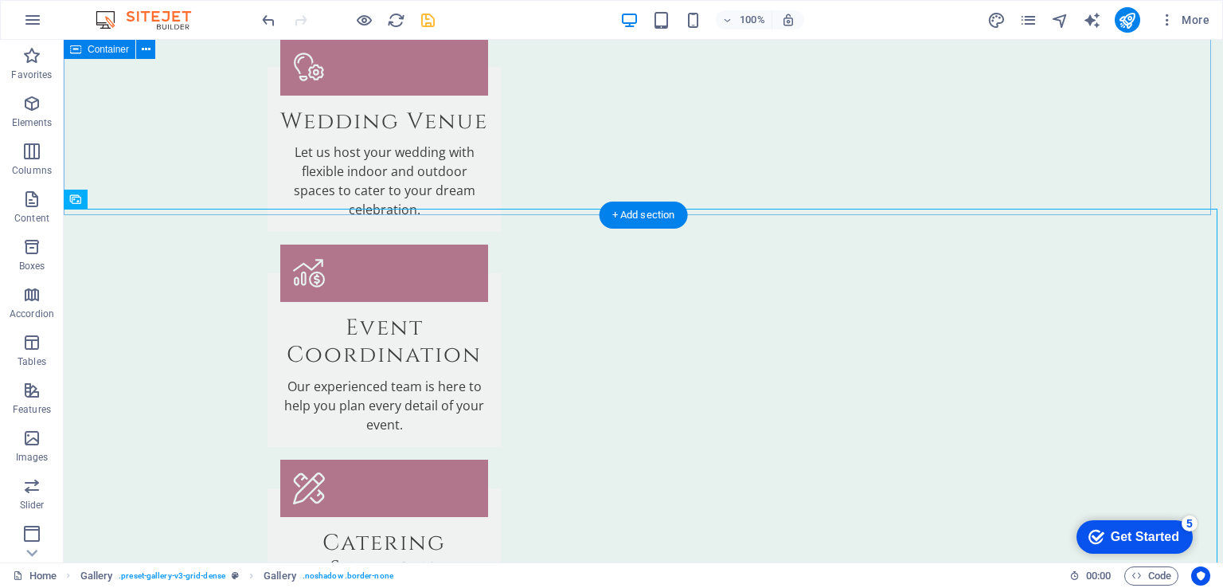
scroll to position [2449, 0]
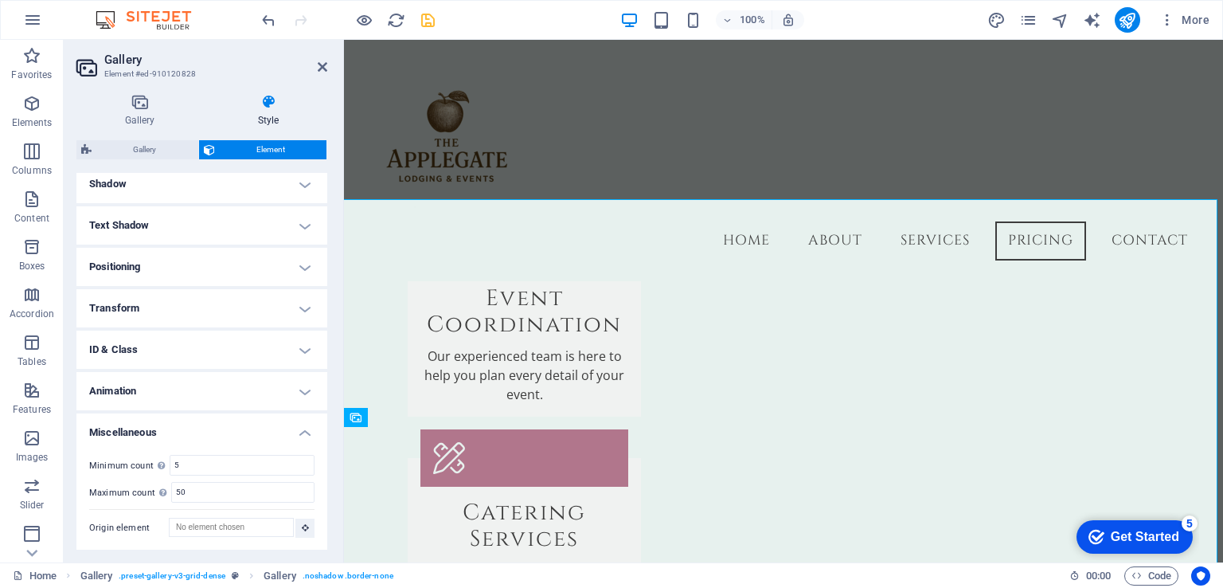
scroll to position [0, 0]
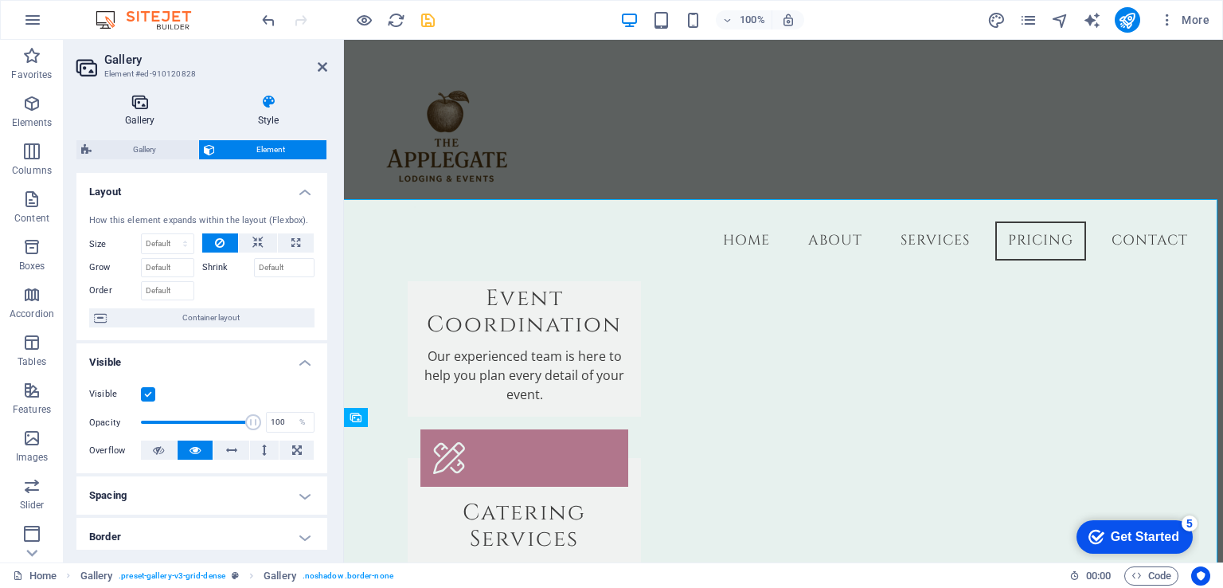
click at [137, 111] on h4 "Gallery" at bounding box center [142, 110] width 133 height 33
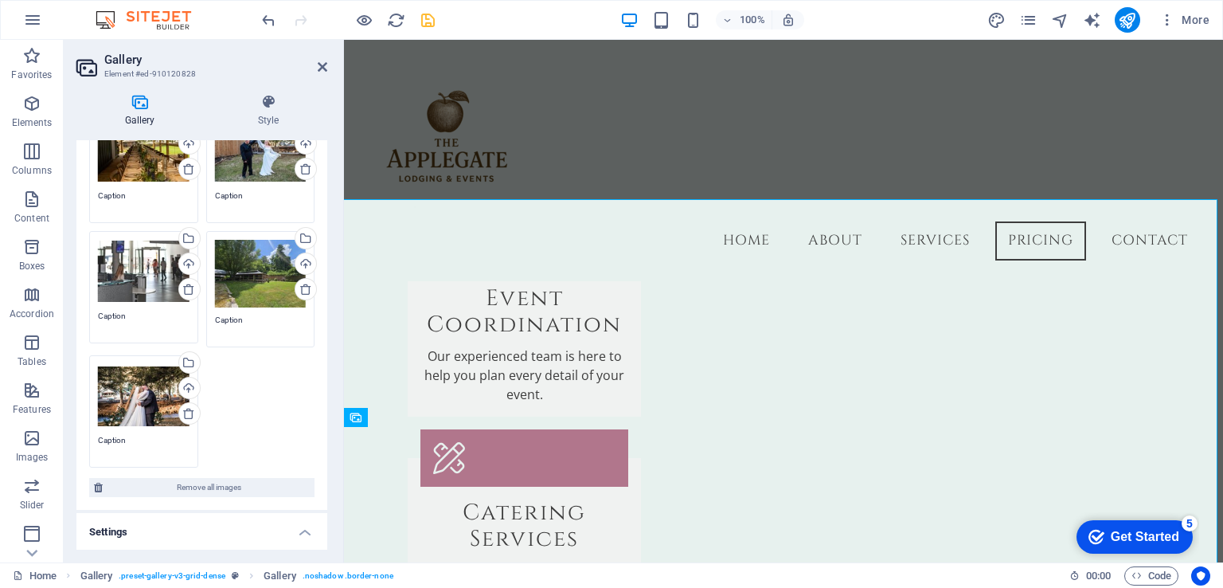
scroll to position [159, 0]
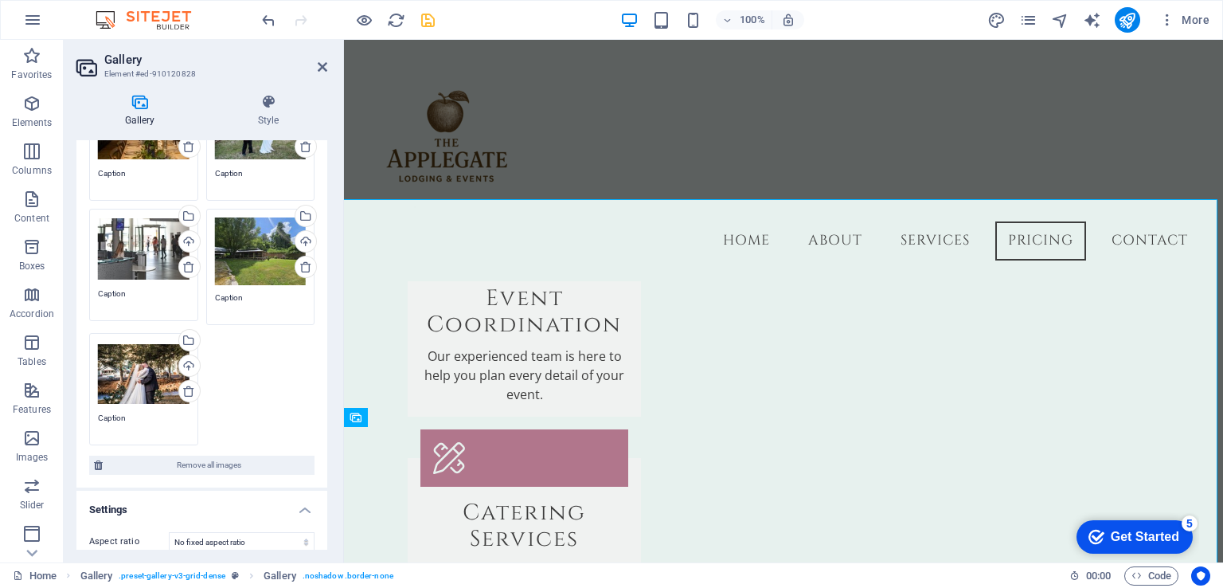
click at [129, 376] on div "Drag files here, click to choose files or select files from Files or our free s…" at bounding box center [144, 374] width 92 height 64
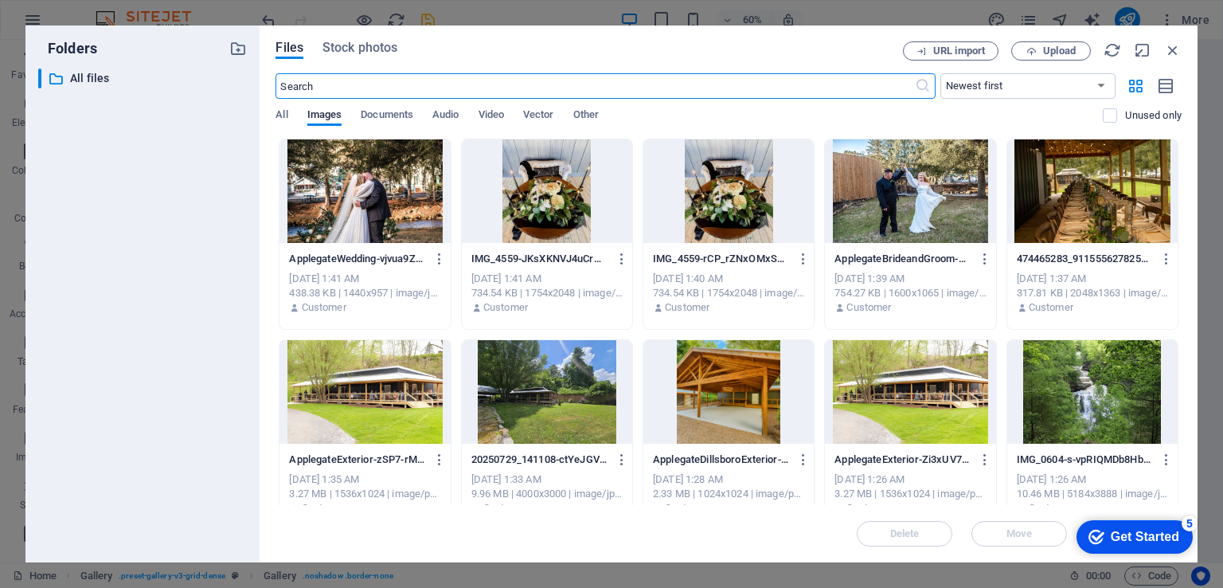
scroll to position [2744, 0]
click at [392, 195] on div at bounding box center [364, 190] width 170 height 103
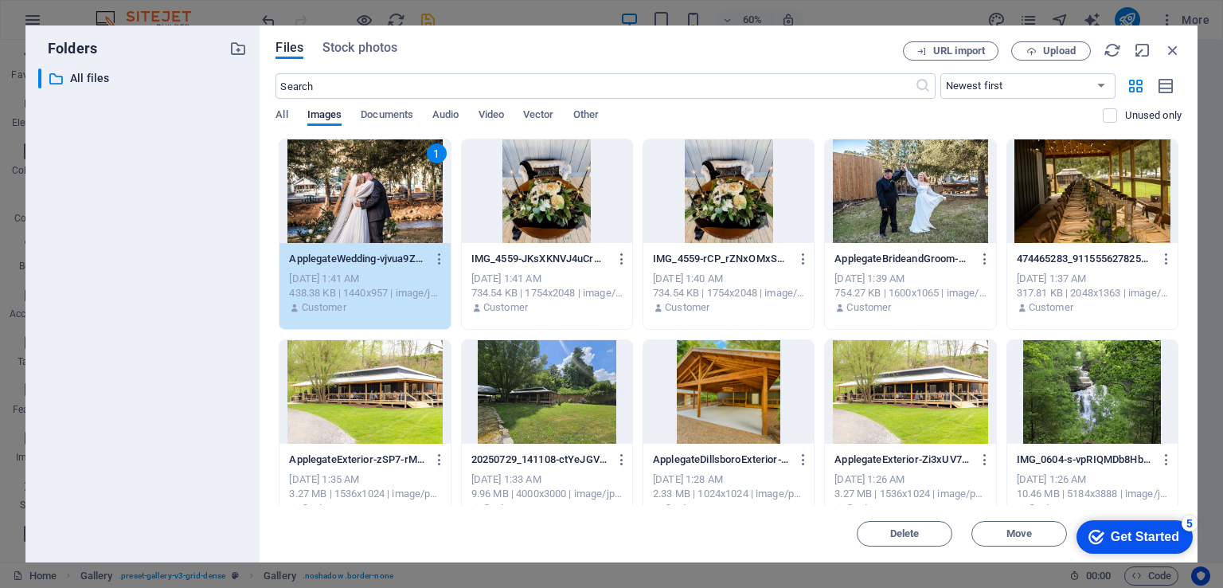
click at [392, 195] on div "1" at bounding box center [364, 190] width 170 height 103
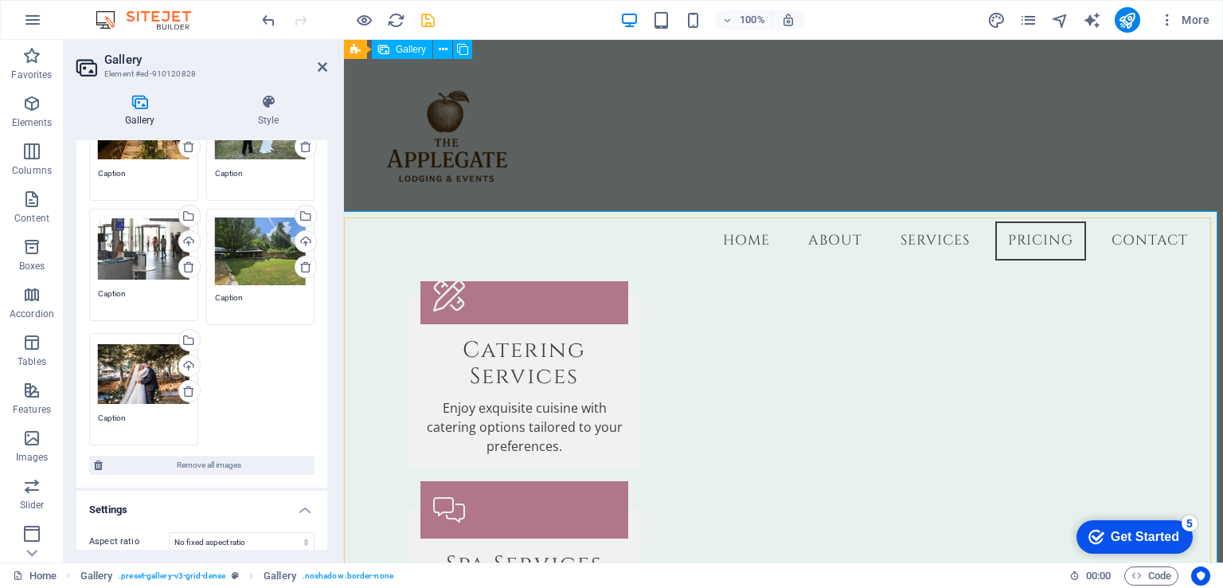
scroll to position [2239, 0]
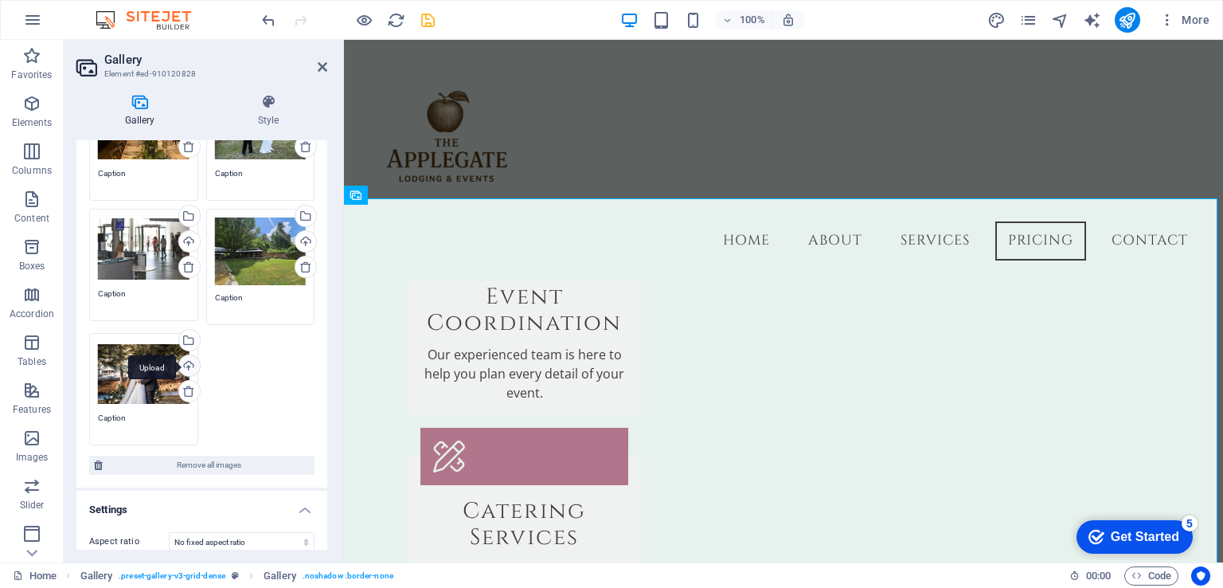
click at [186, 367] on div "Upload" at bounding box center [188, 367] width 24 height 24
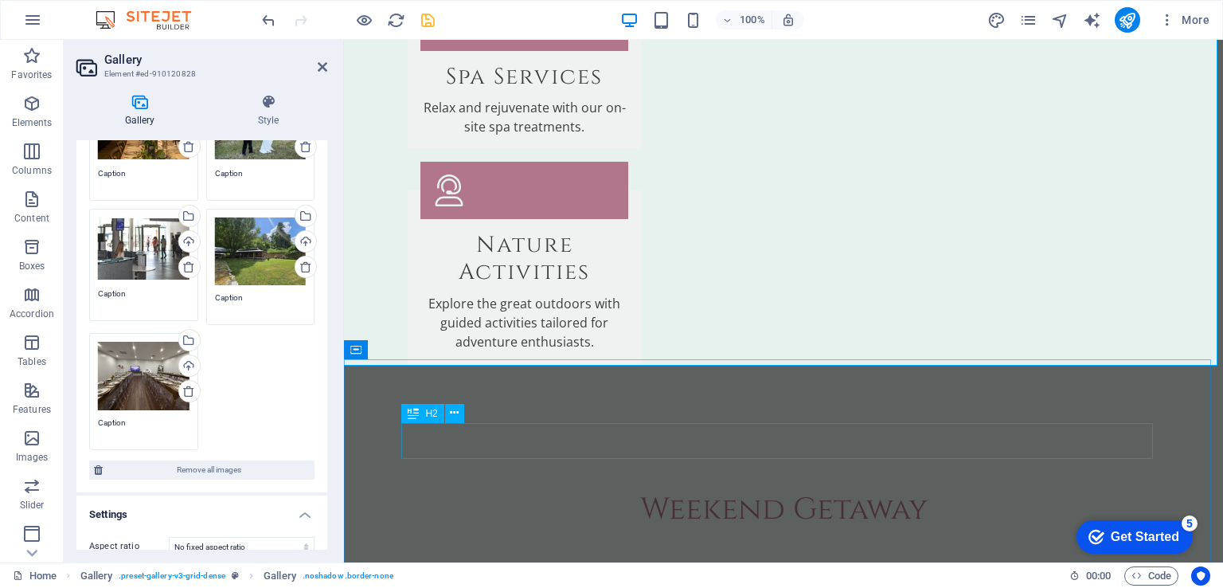
scroll to position [2653, 0]
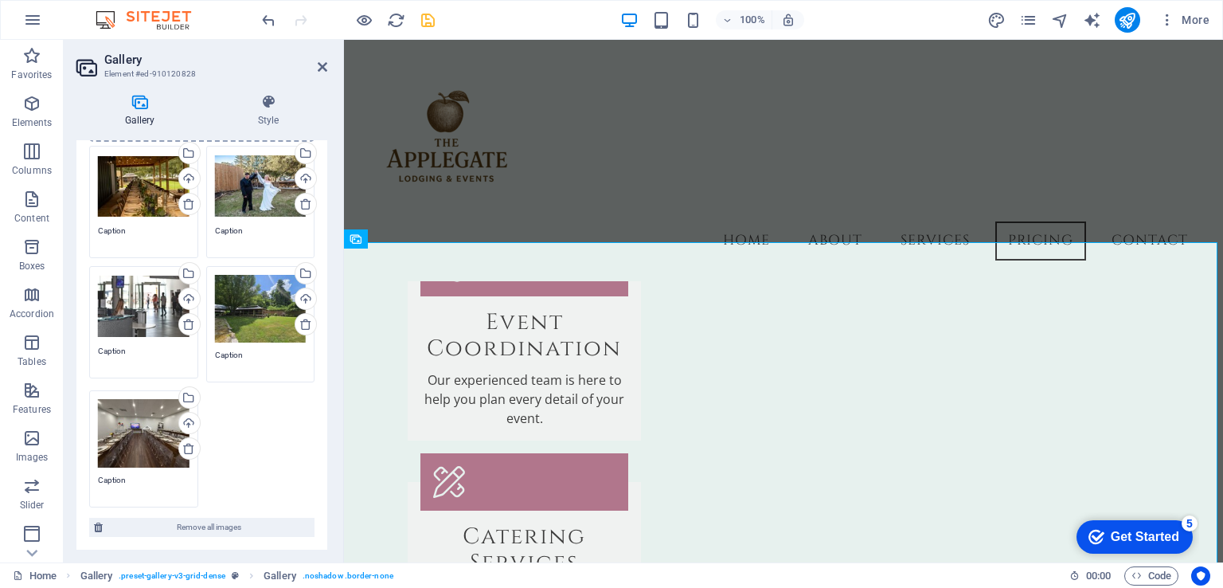
scroll to position [80, 0]
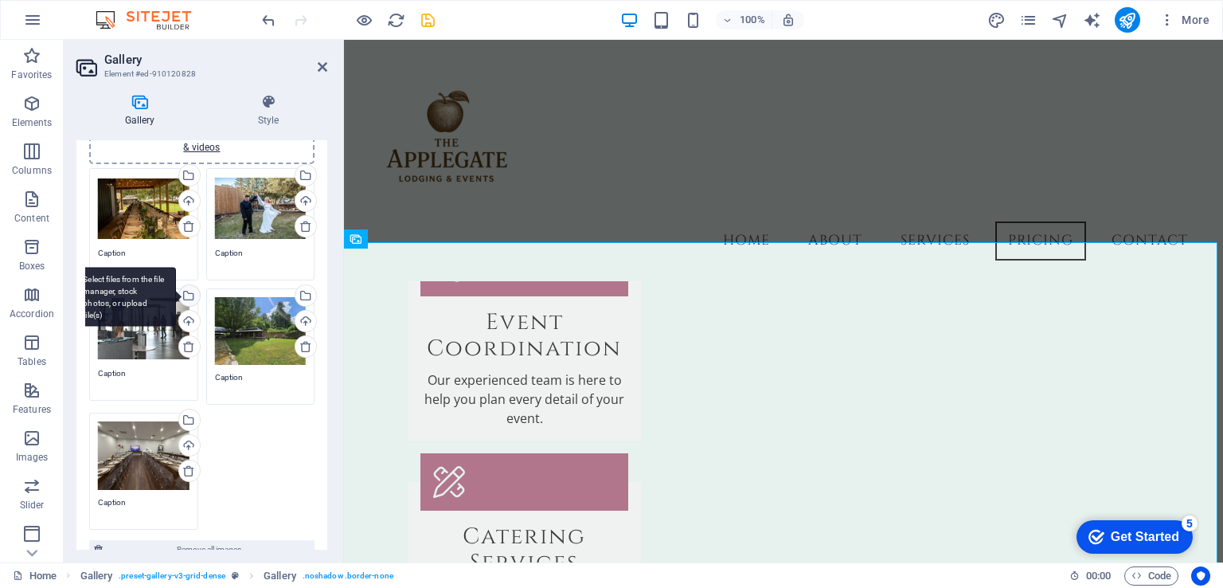
click at [191, 291] on div "Select files from the file manager, stock photos, or upload file(s)" at bounding box center [188, 297] width 24 height 24
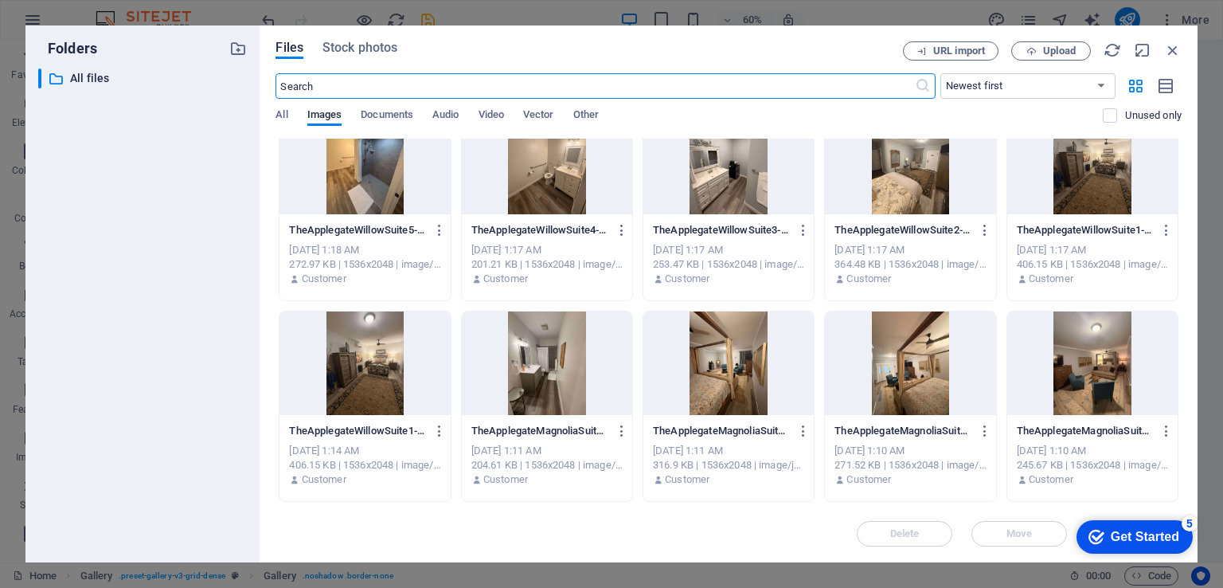
scroll to position [232, 0]
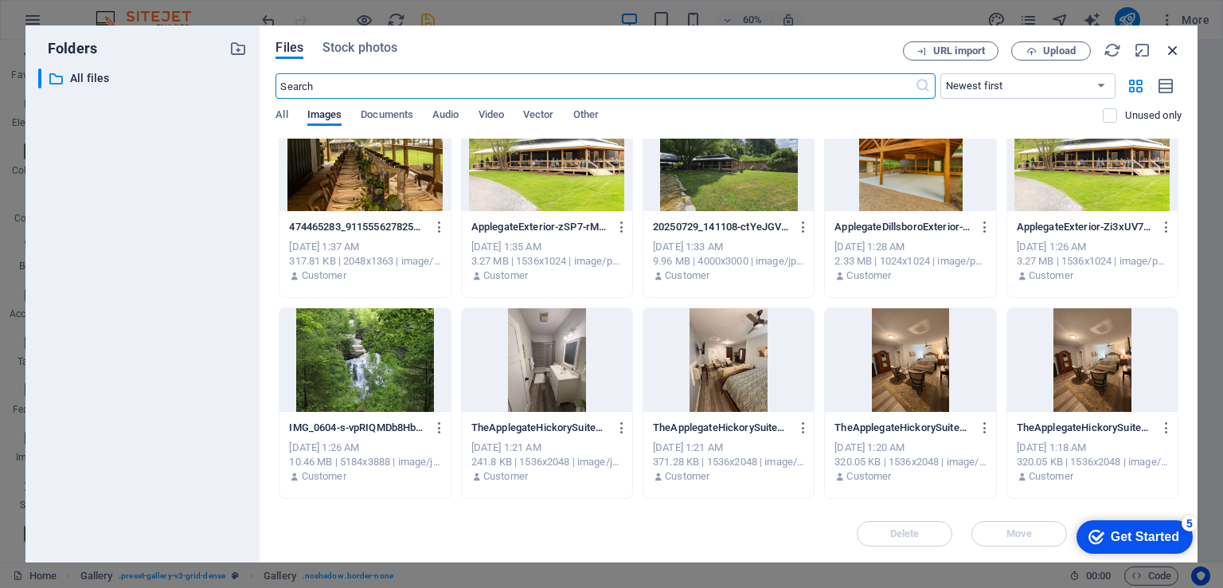
click at [1166, 44] on icon "button" at bounding box center [1173, 50] width 18 height 18
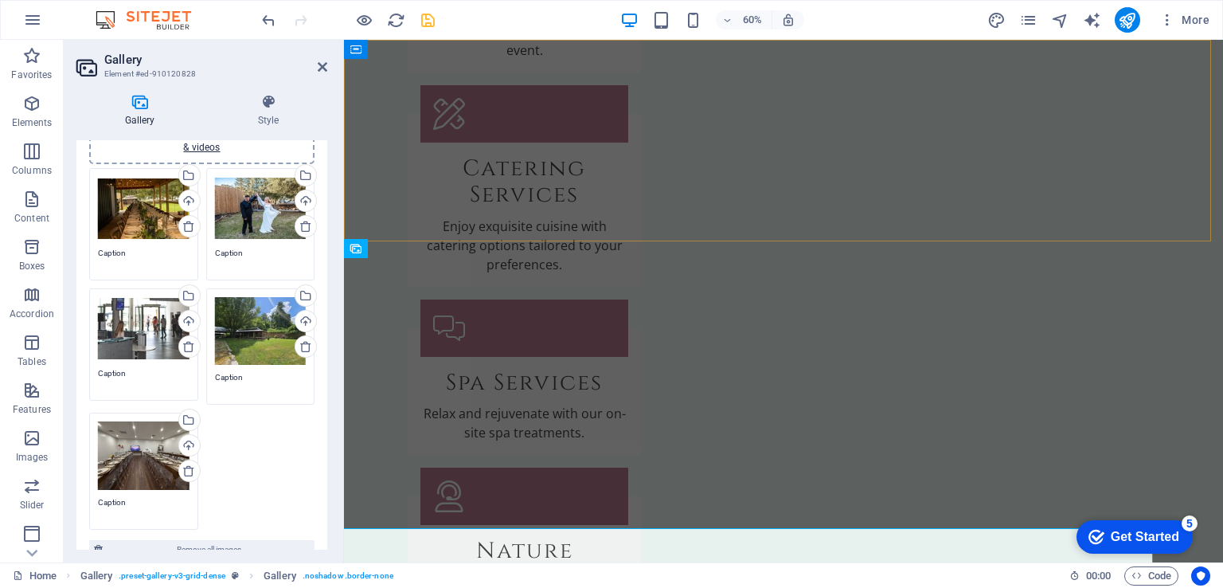
scroll to position [2406, 0]
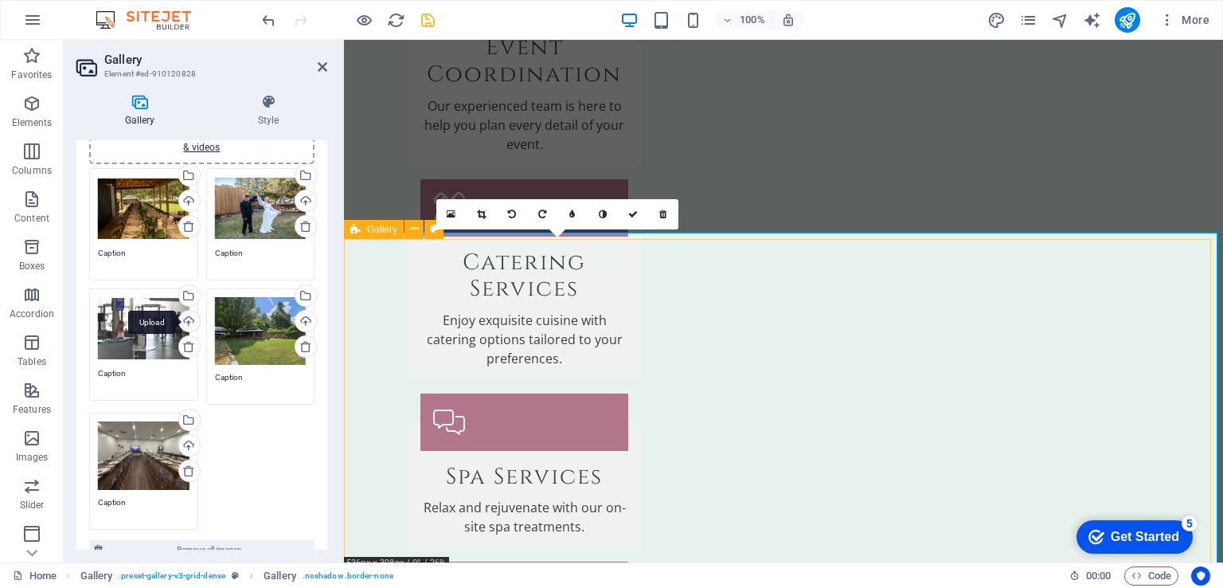
click at [185, 317] on div "Upload" at bounding box center [188, 322] width 24 height 24
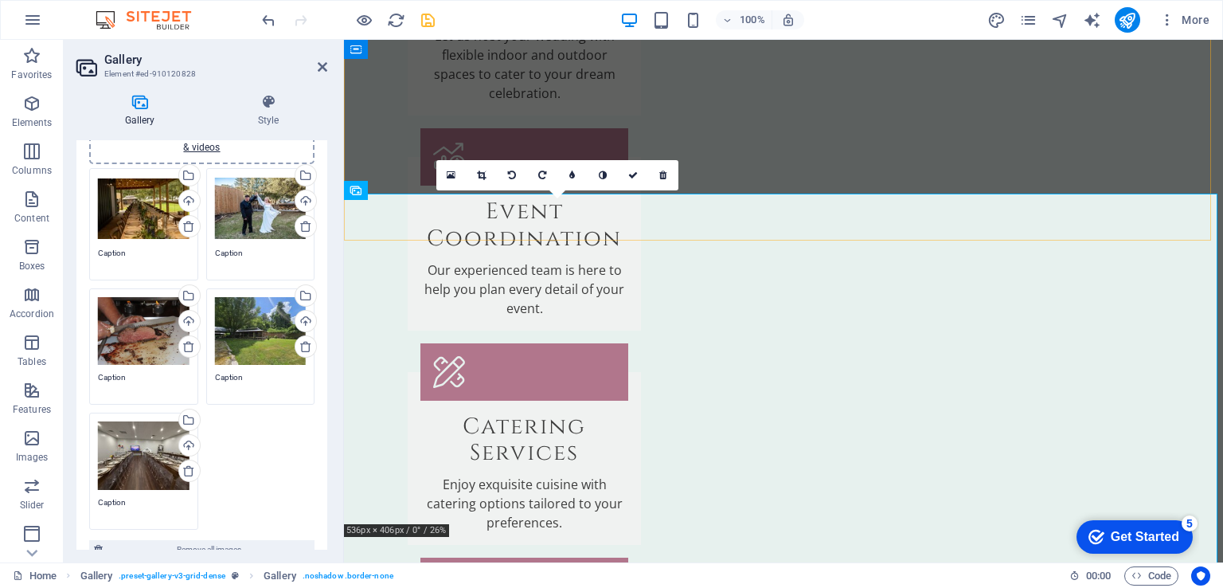
scroll to position [2682, 0]
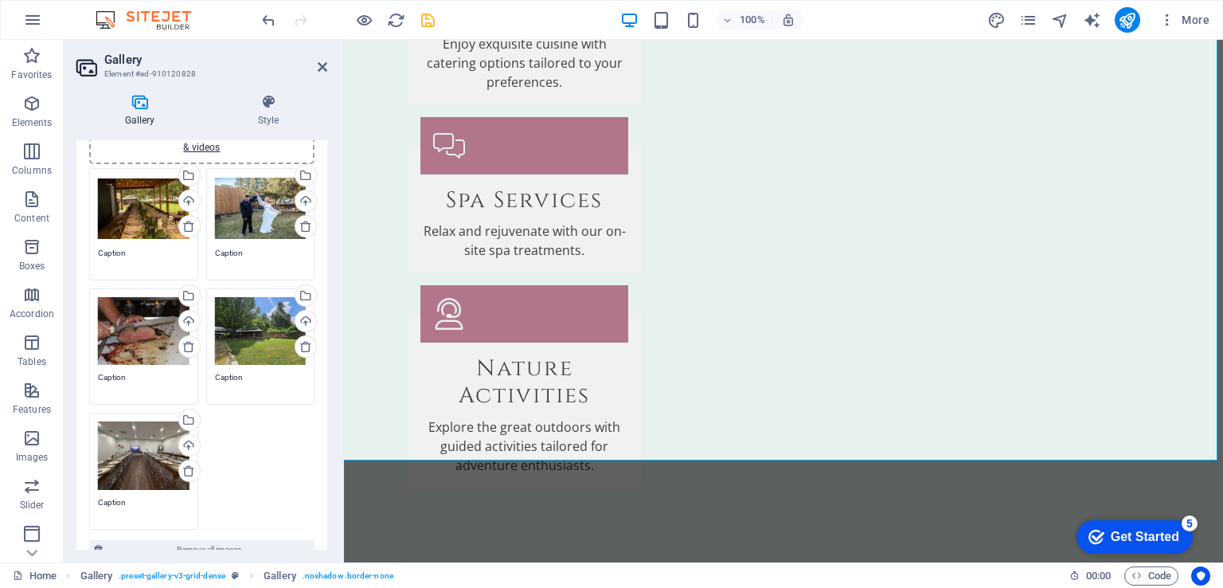
click at [258, 218] on div "Drag files here, click to choose files or select files from Files or our free s…" at bounding box center [261, 209] width 92 height 64
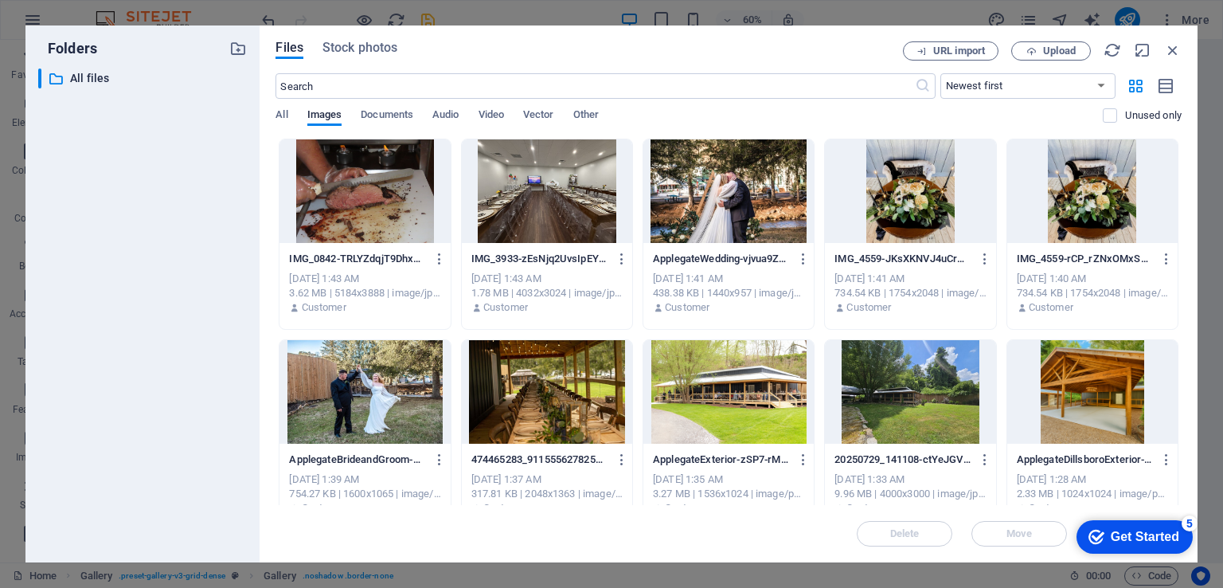
scroll to position [2977, 0]
click at [1177, 48] on icon "button" at bounding box center [1173, 50] width 18 height 18
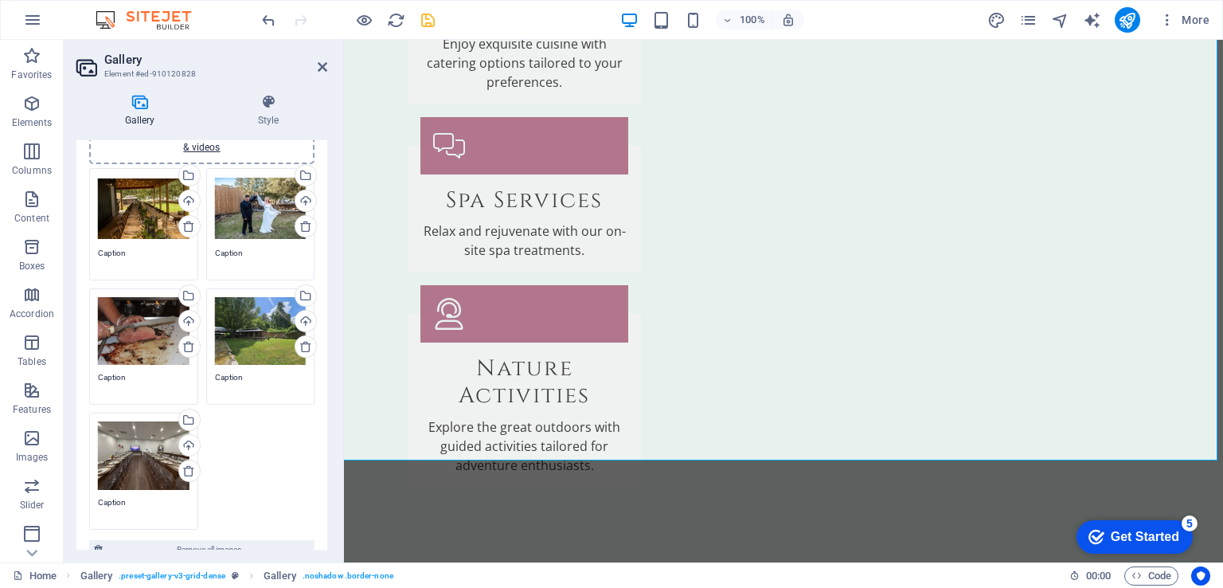
scroll to position [0, 0]
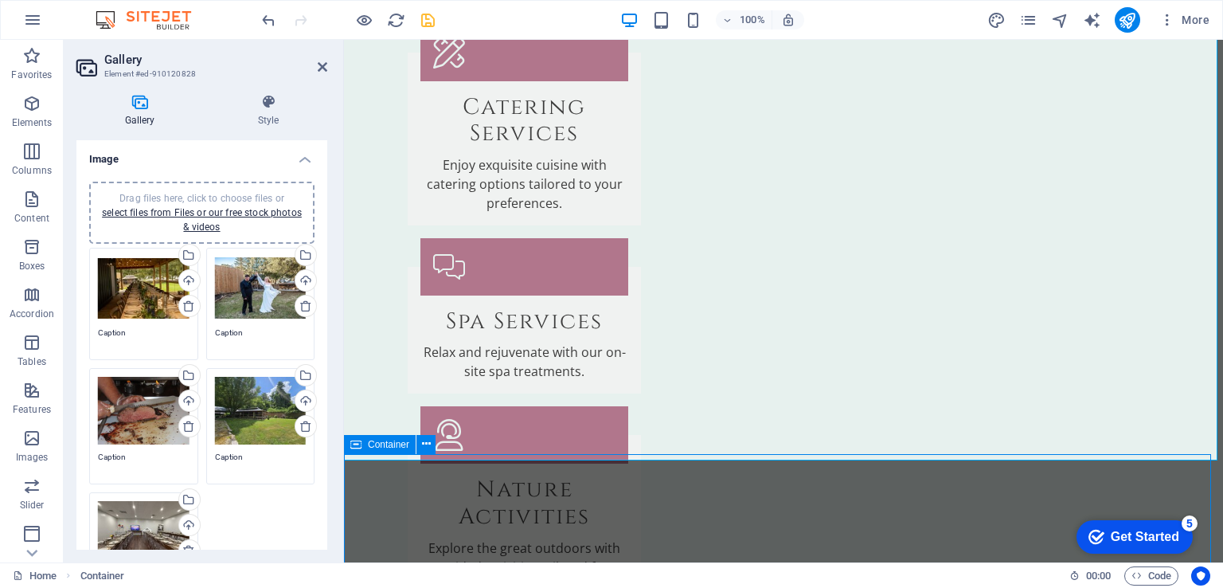
scroll to position [4426, 0]
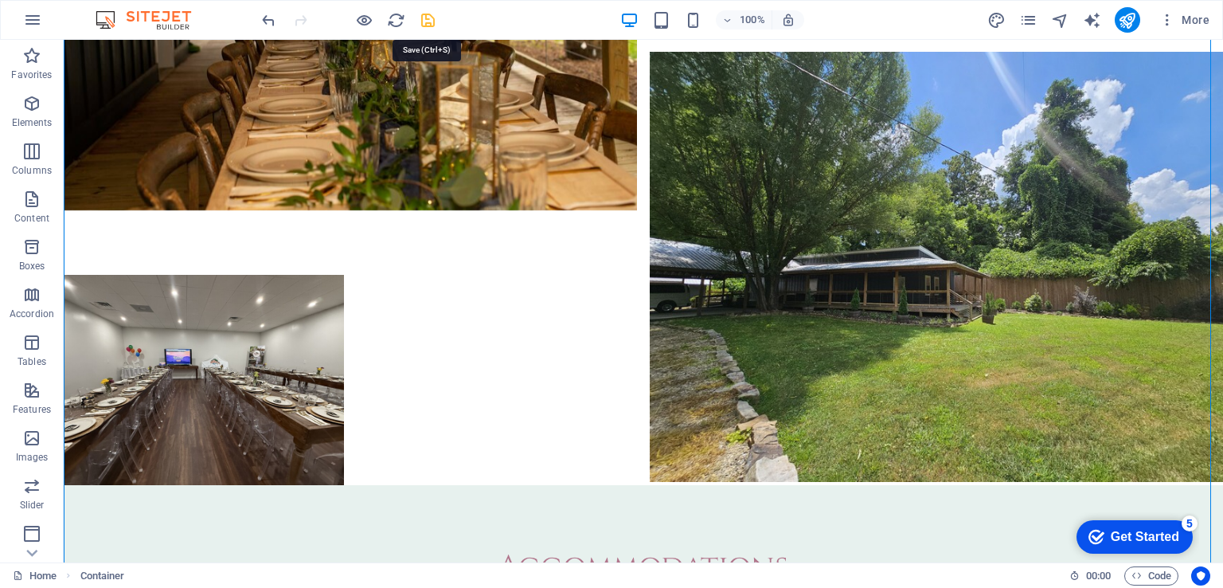
click at [429, 21] on icon "save" at bounding box center [428, 20] width 18 height 18
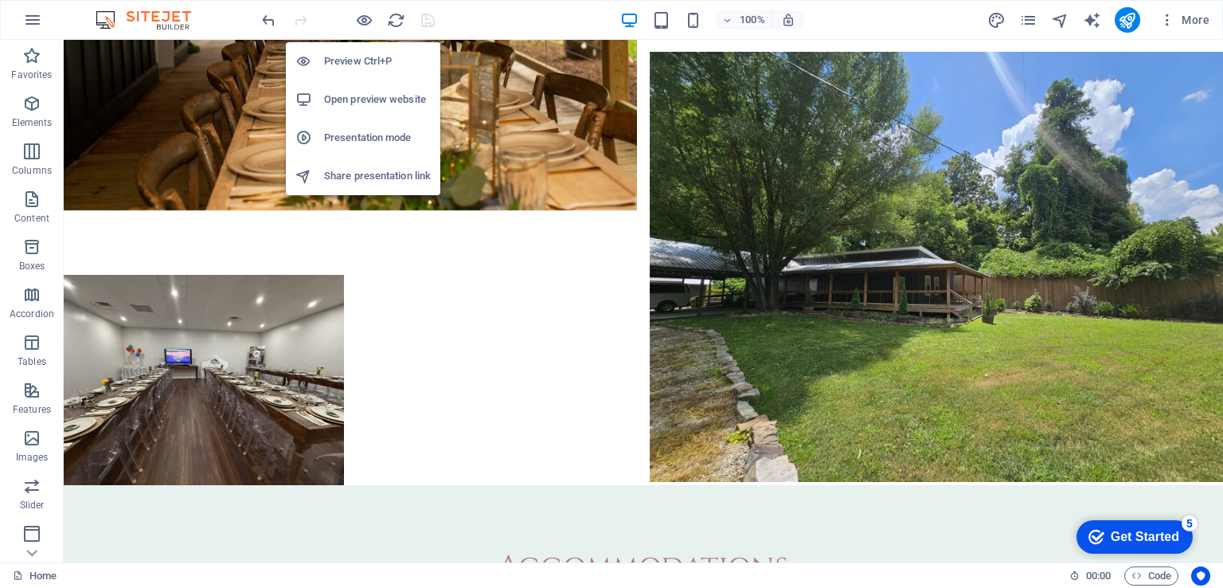
click at [376, 105] on h6 "Open preview website" at bounding box center [377, 99] width 107 height 19
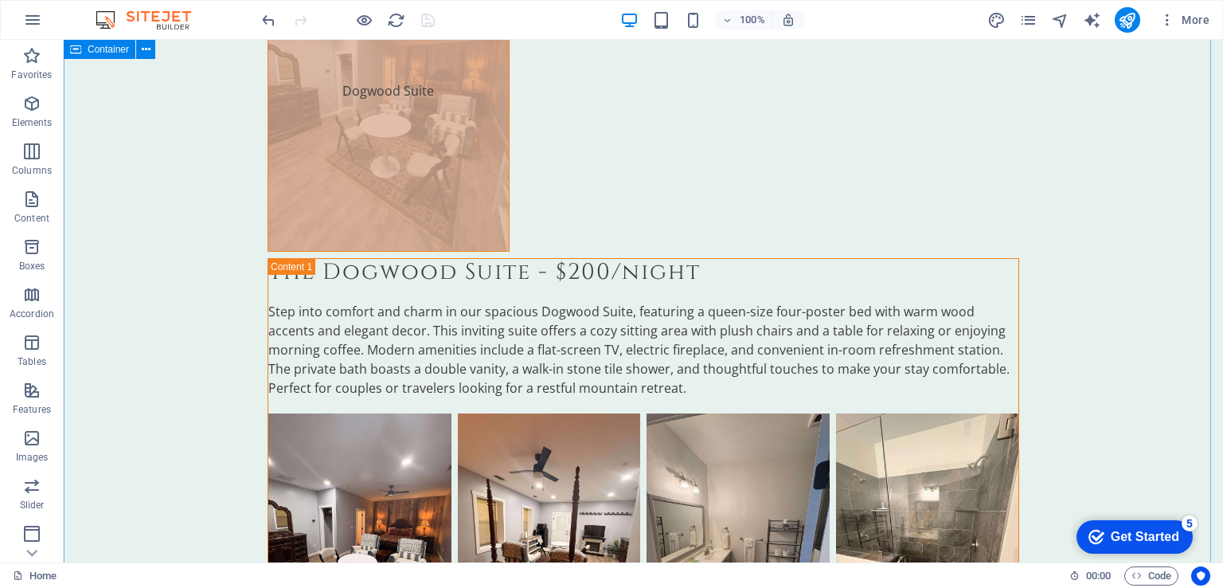
scroll to position [5143, 0]
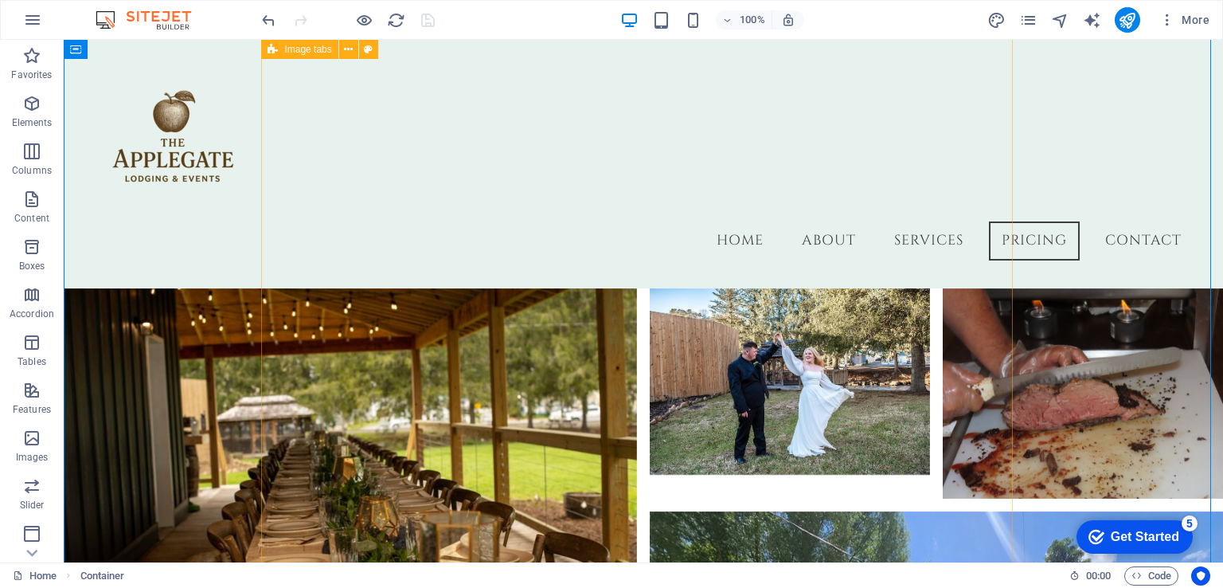
scroll to position [3906, 0]
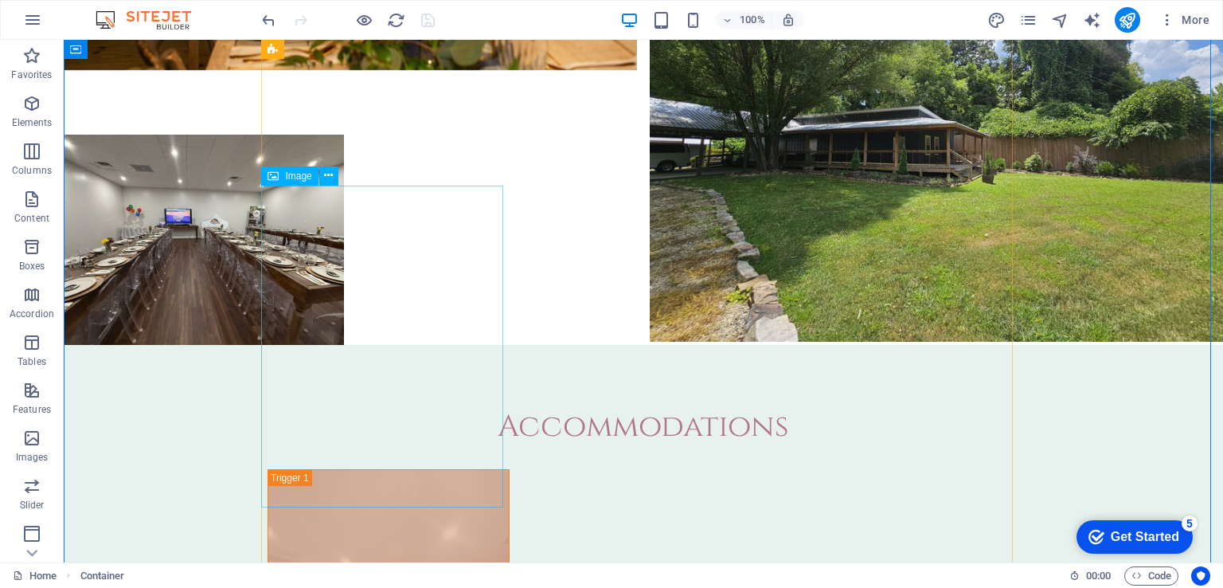
scroll to position [4585, 0]
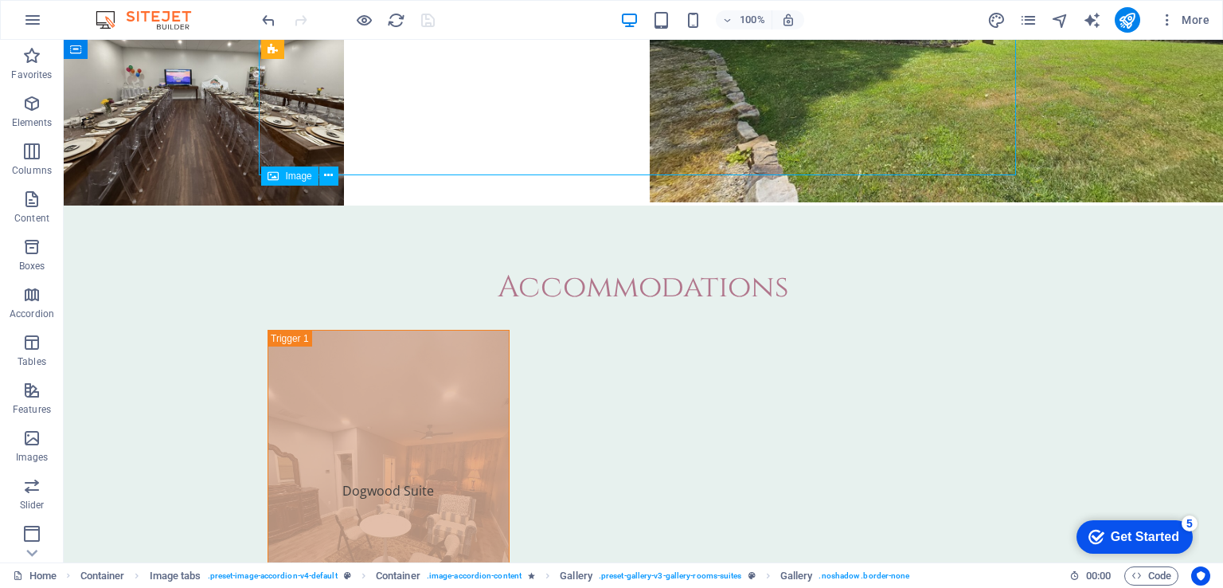
select select "4"
select select "px"
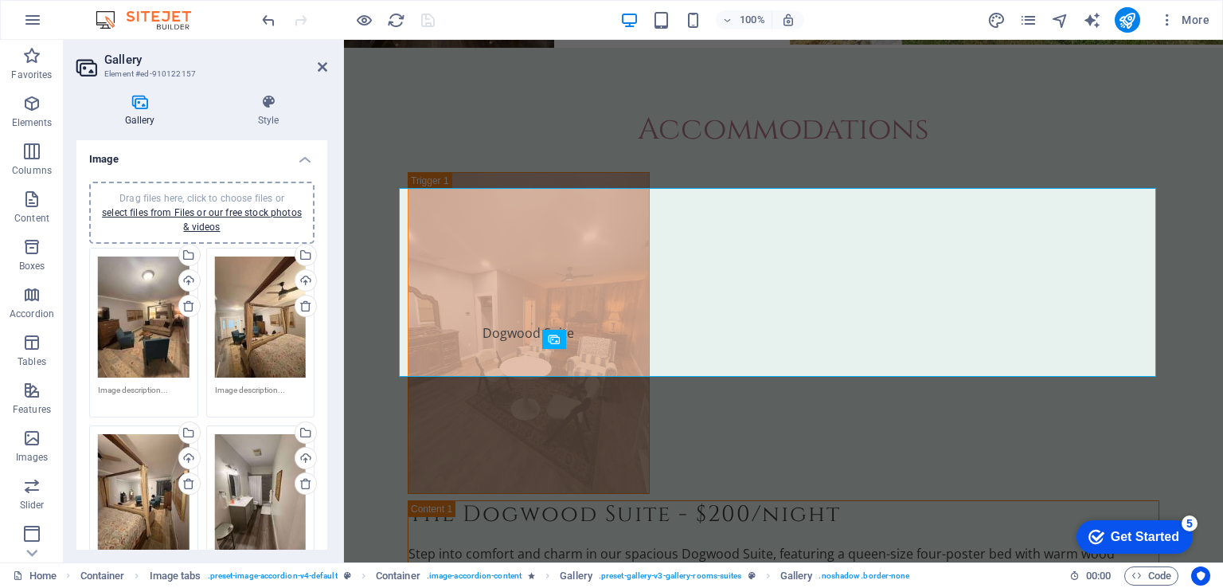
scroll to position [4426, 0]
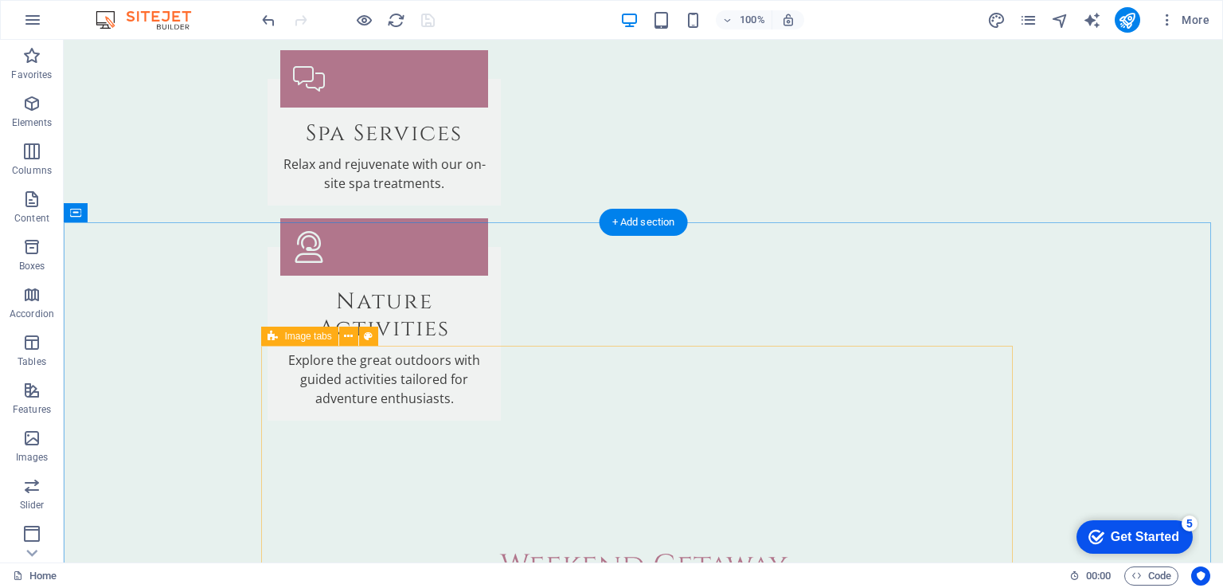
scroll to position [3231, 0]
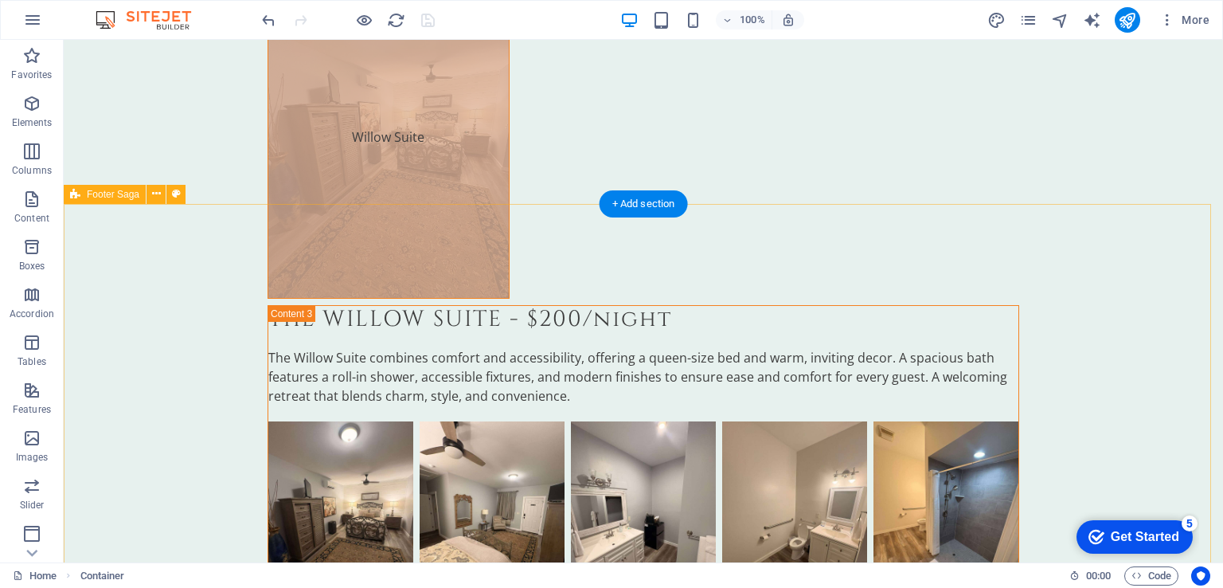
scroll to position [6417, 0]
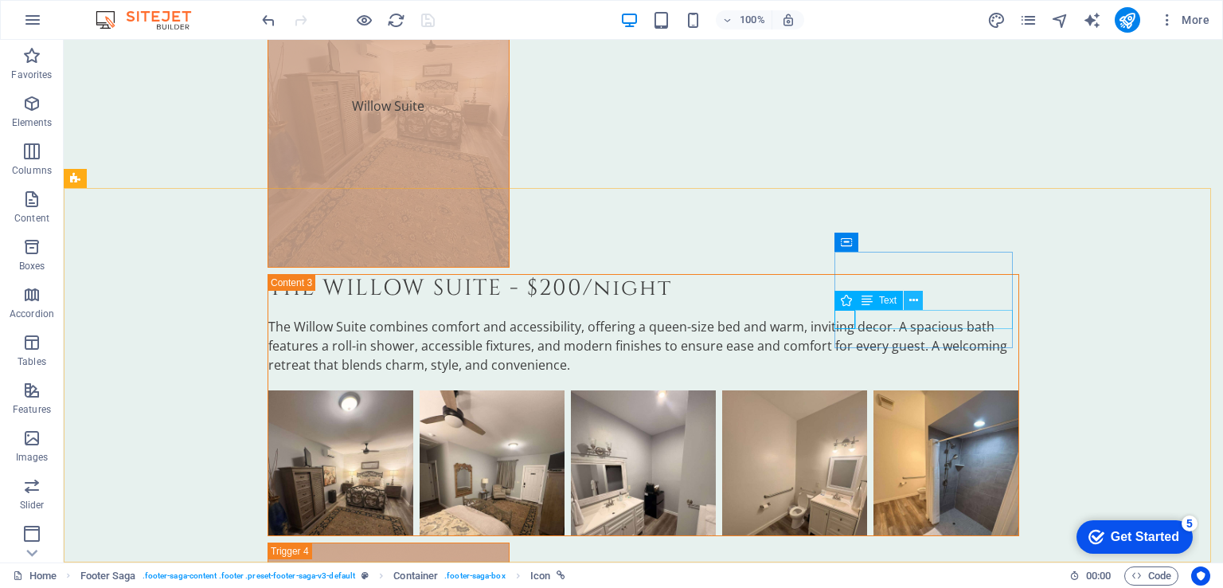
click at [916, 299] on icon at bounding box center [913, 300] width 9 height 17
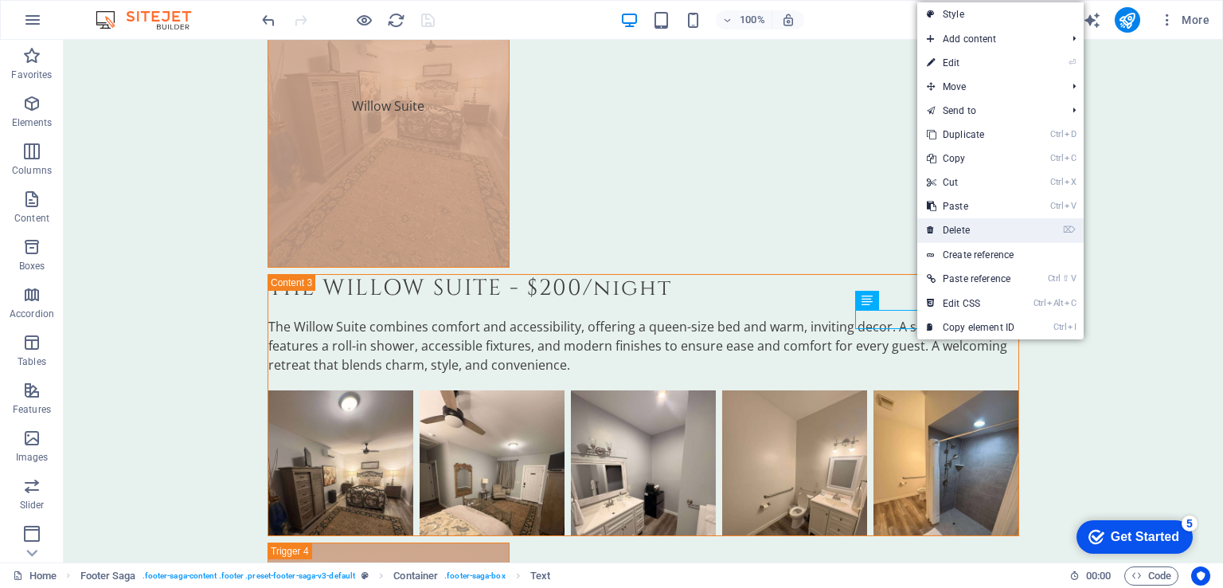
click at [955, 229] on link "⌦ Delete" at bounding box center [970, 230] width 107 height 24
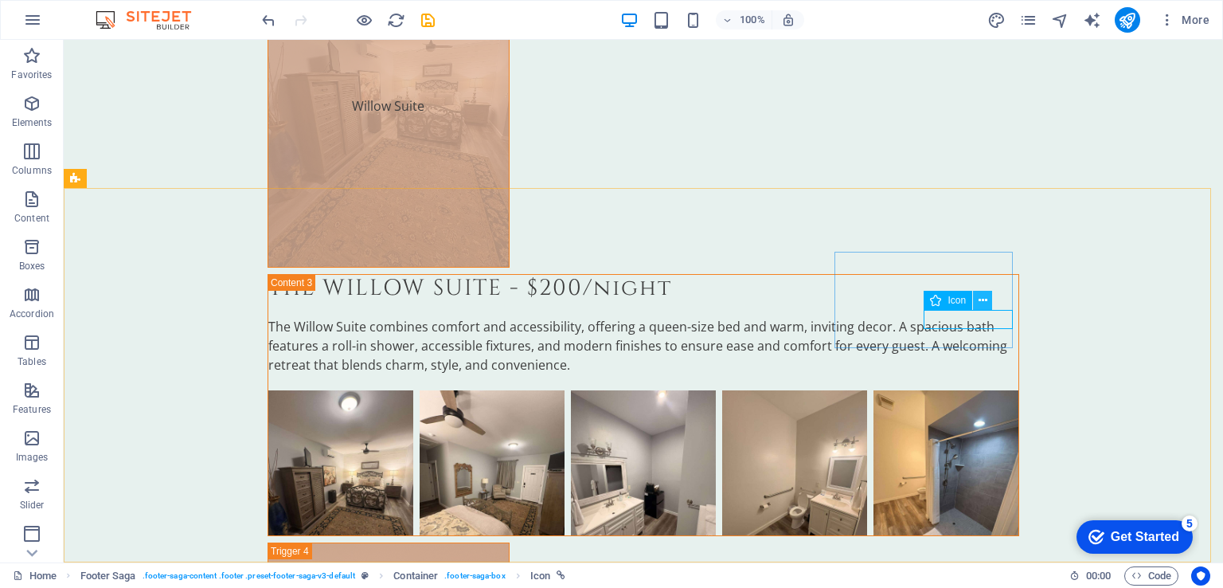
click at [981, 306] on icon at bounding box center [982, 300] width 9 height 17
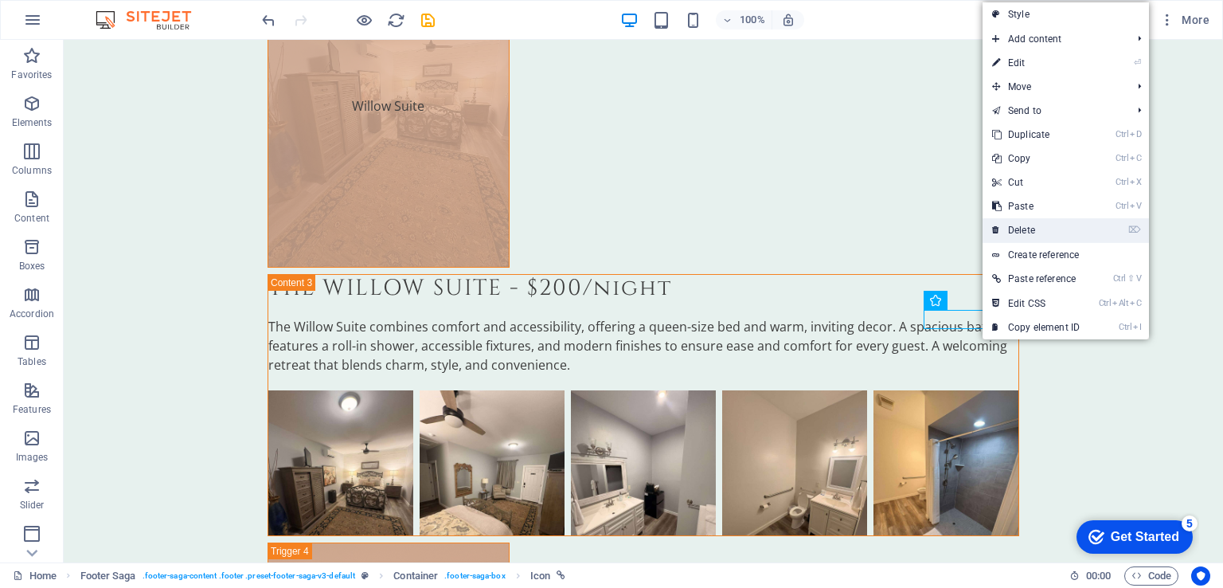
click at [1016, 230] on link "⌦ Delete" at bounding box center [1035, 230] width 107 height 24
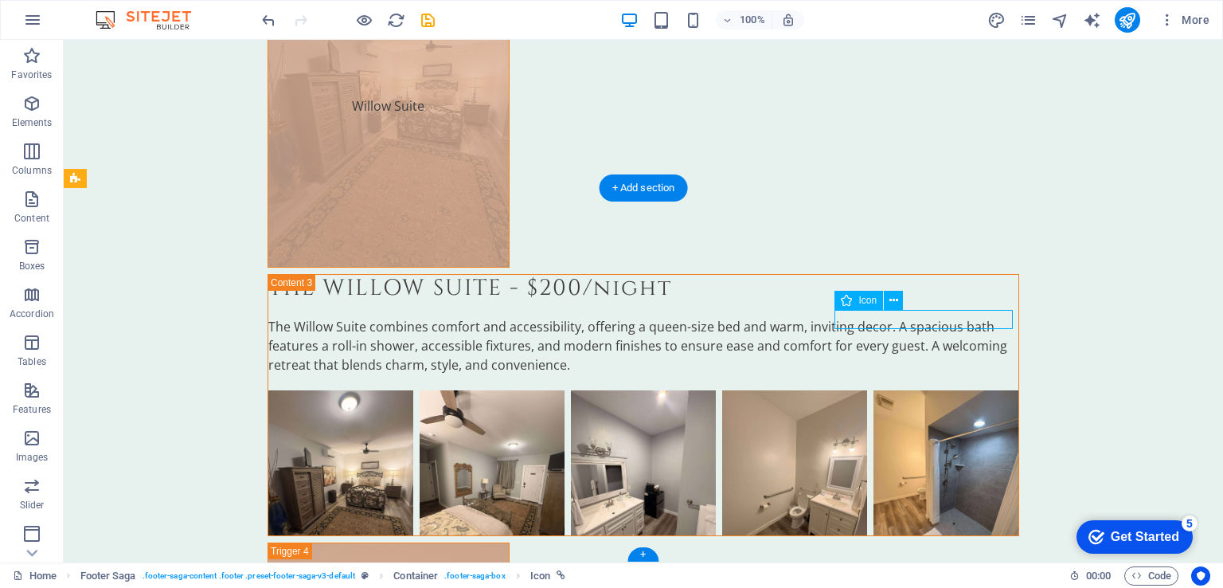
drag, startPoint x: 896, startPoint y: 300, endPoint x: 809, endPoint y: 321, distance: 89.2
click at [896, 300] on icon at bounding box center [893, 300] width 9 height 17
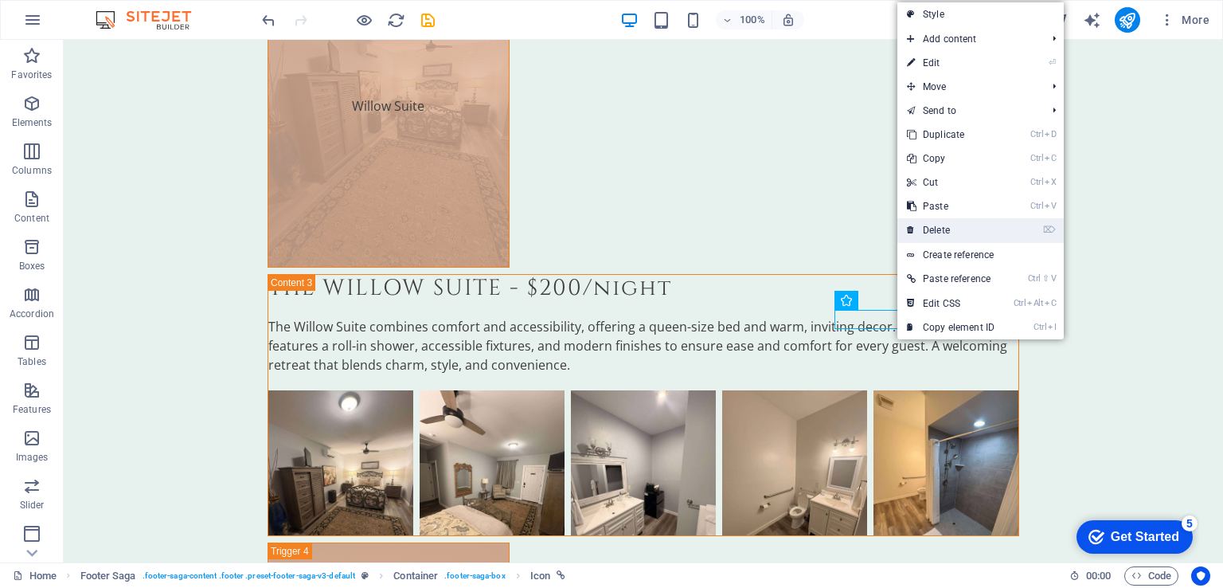
drag, startPoint x: 963, startPoint y: 228, endPoint x: 792, endPoint y: 375, distance: 225.8
click at [963, 228] on link "⌦ Delete" at bounding box center [950, 230] width 107 height 24
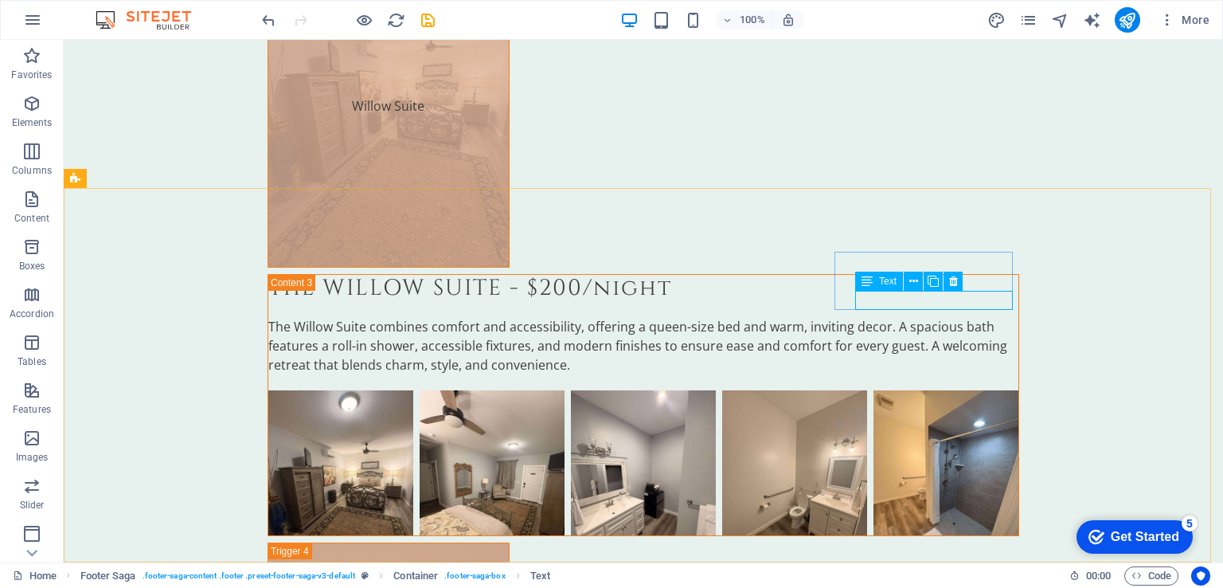
click at [881, 283] on span "Text" at bounding box center [888, 281] width 18 height 10
click at [886, 282] on span "Text" at bounding box center [888, 281] width 18 height 10
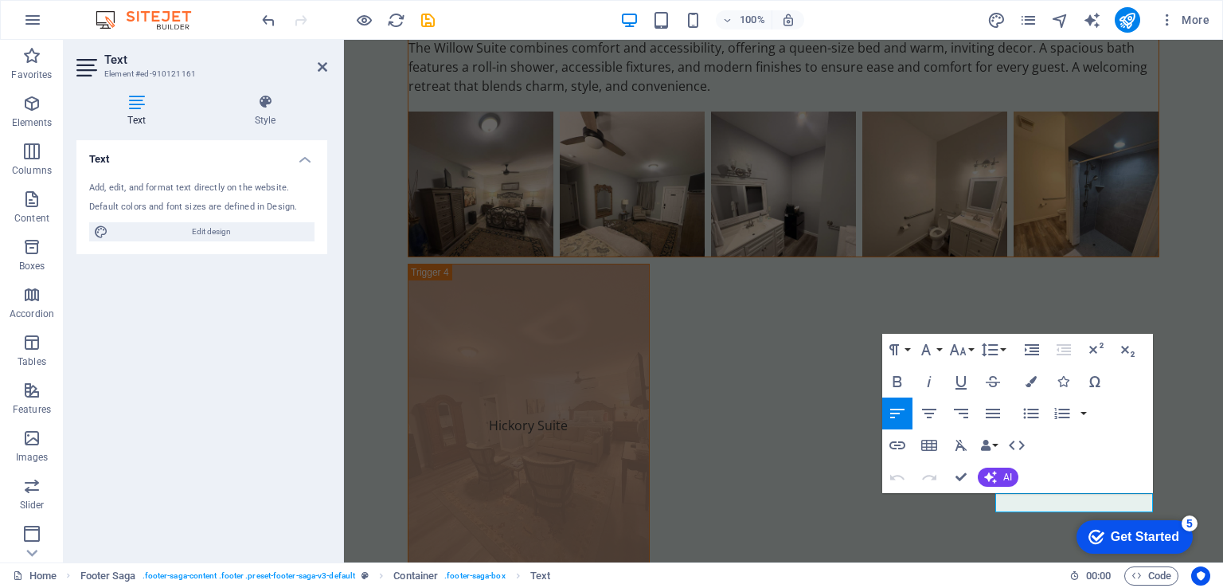
scroll to position [6260, 0]
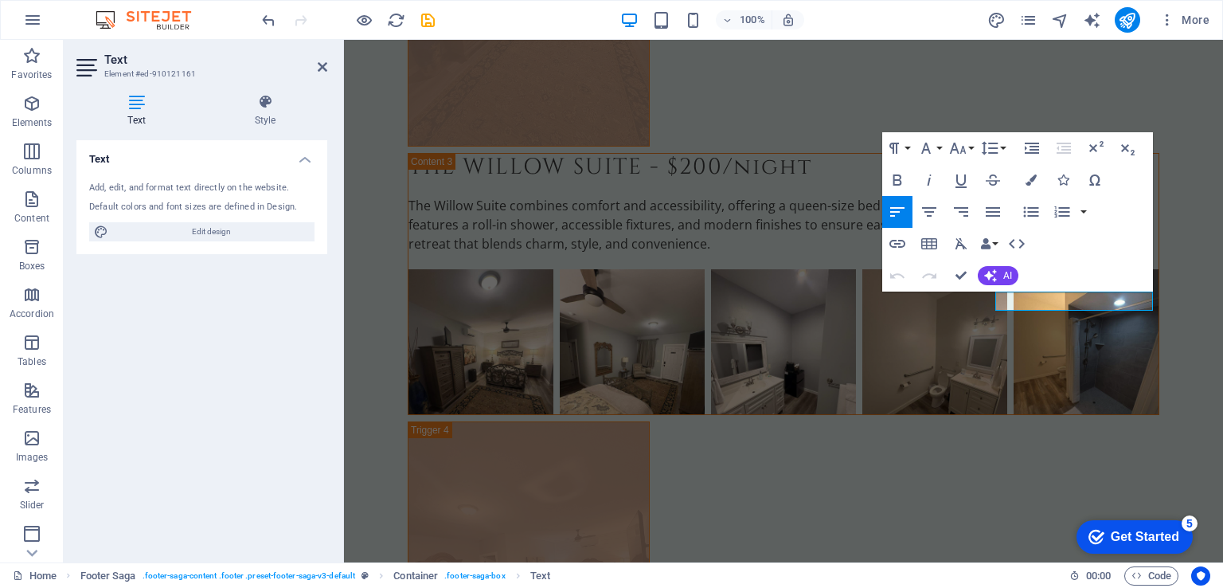
click at [135, 116] on h4 "Text" at bounding box center [139, 110] width 127 height 33
click at [318, 68] on icon at bounding box center [323, 67] width 10 height 13
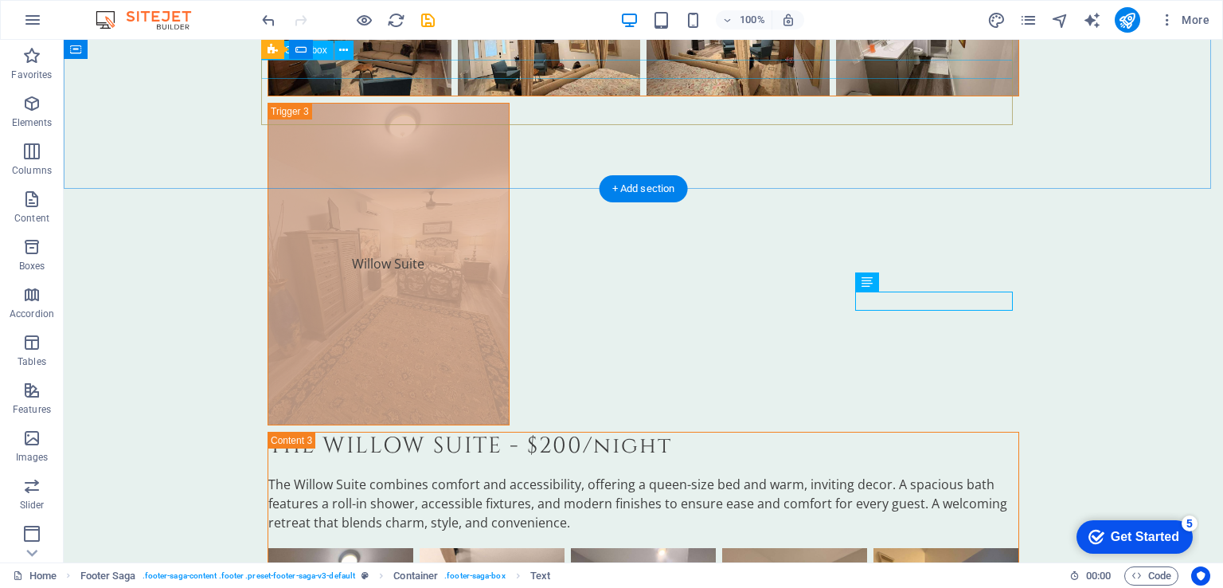
scroll to position [6417, 0]
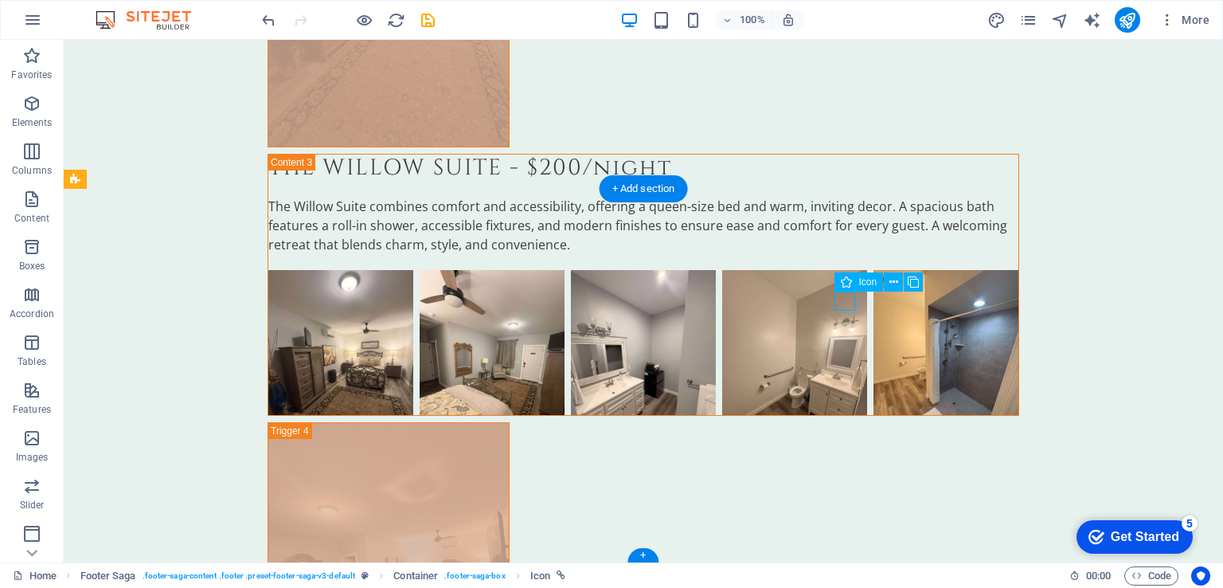
select select "xMidYMid"
select select "px"
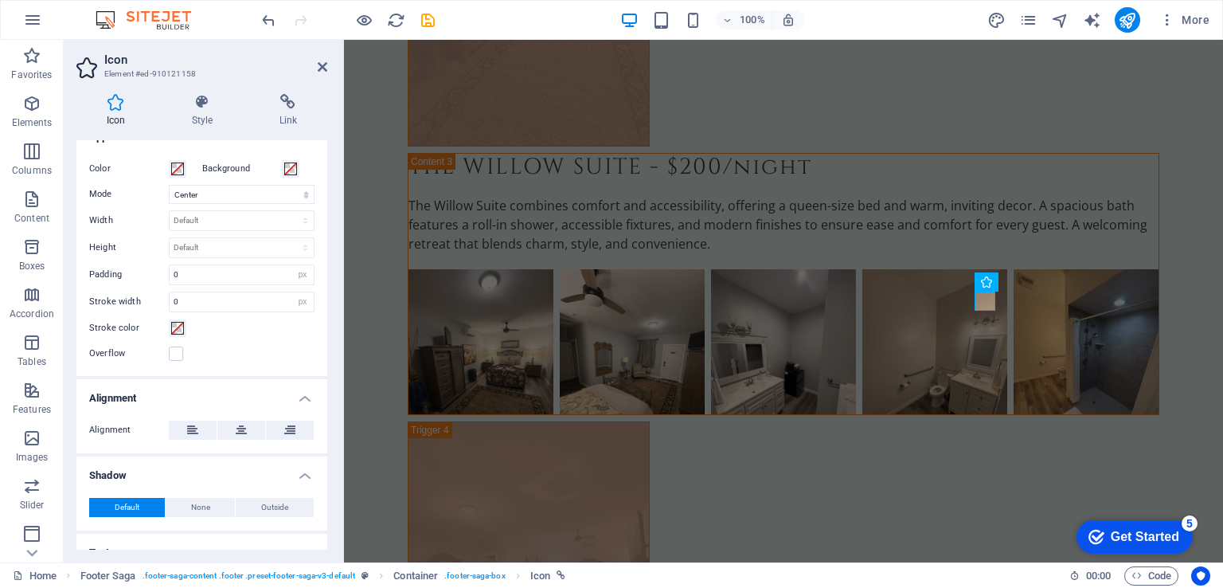
scroll to position [346, 0]
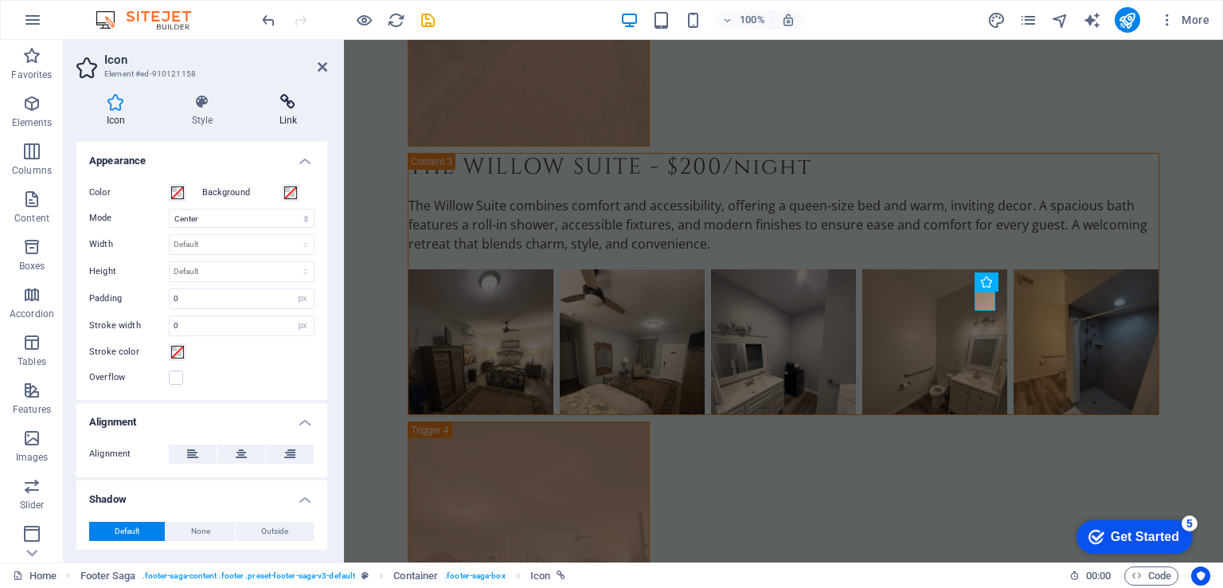
click at [299, 105] on icon at bounding box center [288, 102] width 78 height 16
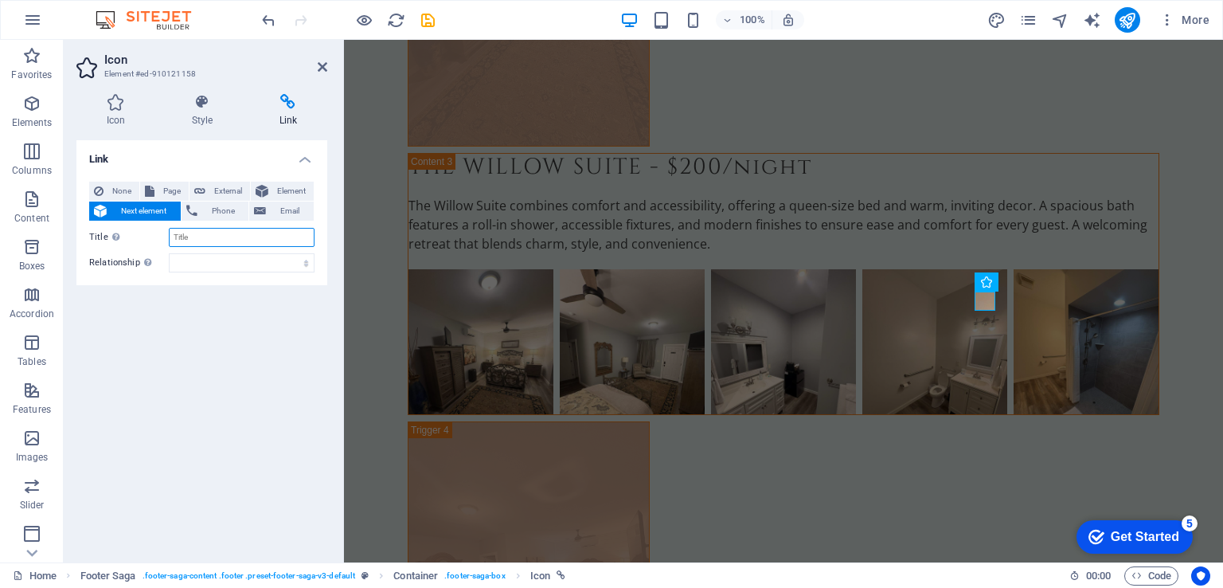
drag, startPoint x: 218, startPoint y: 233, endPoint x: 182, endPoint y: 232, distance: 36.7
click at [182, 232] on input "Title Additional link description, should not be the same as the link text. The…" at bounding box center [242, 237] width 146 height 19
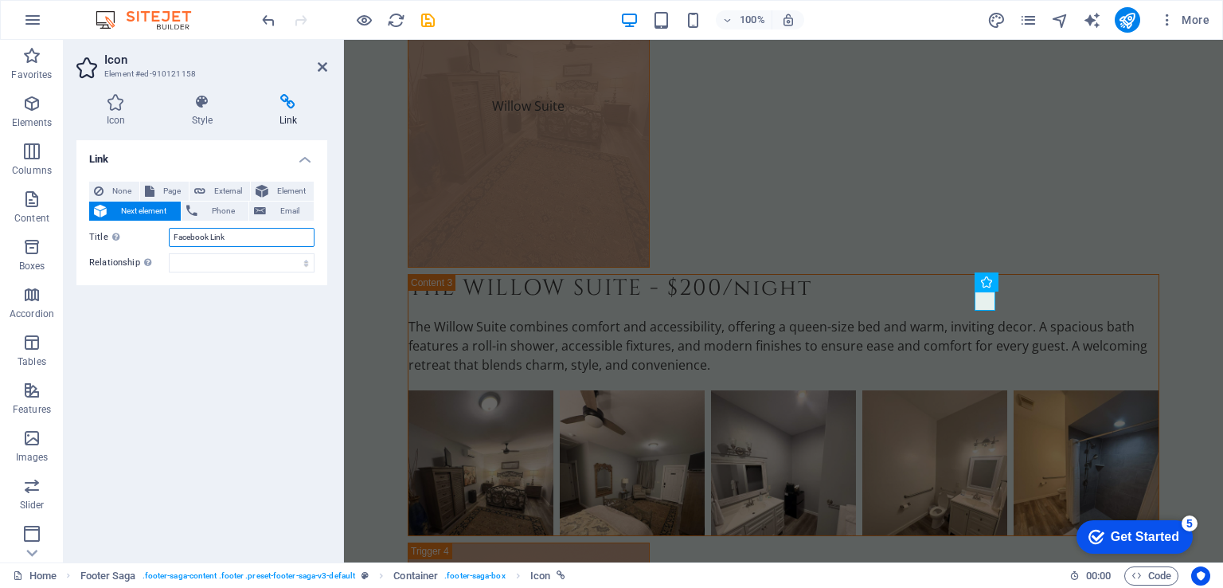
type input "Facebook Link"
click at [225, 327] on div "Link None Page External Element Next element Phone Email Page Home Subpage Lega…" at bounding box center [201, 344] width 251 height 409
click at [223, 261] on select "alternate author bookmark external help license next nofollow noreferrer noopen…" at bounding box center [242, 262] width 146 height 19
click at [107, 392] on div "Link None Page External Element Next element Phone Email Page Home Subpage Lega…" at bounding box center [201, 344] width 251 height 409
click at [205, 287] on div "Link None Page External Element Next element Phone Email Page Home Subpage Lega…" at bounding box center [201, 344] width 251 height 409
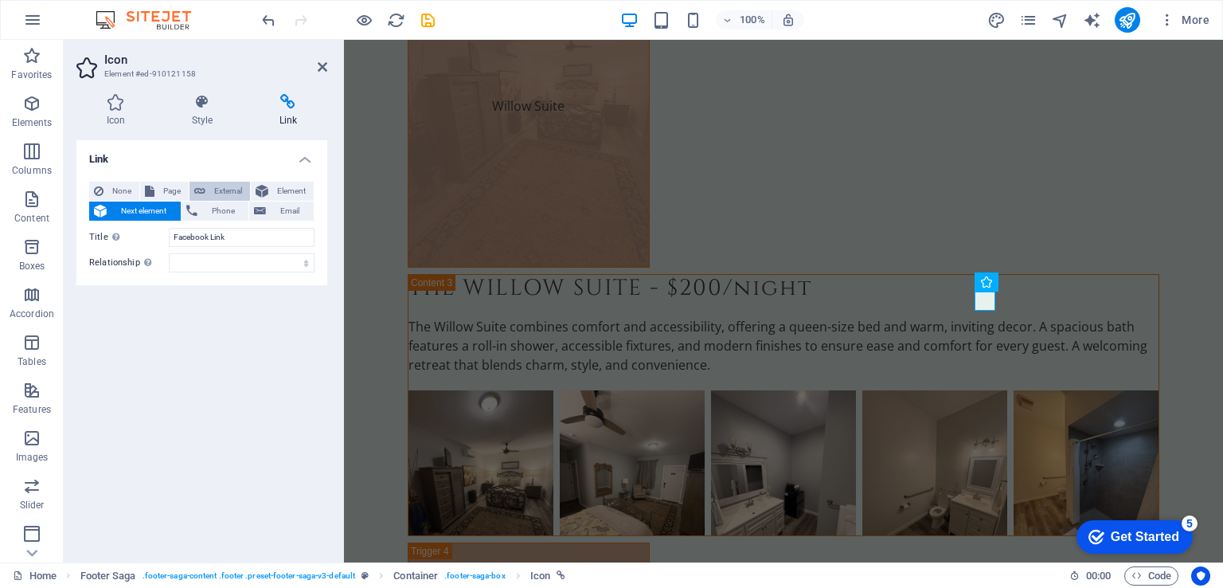
click at [228, 185] on span "External" at bounding box center [227, 191] width 35 height 19
select select "blank"
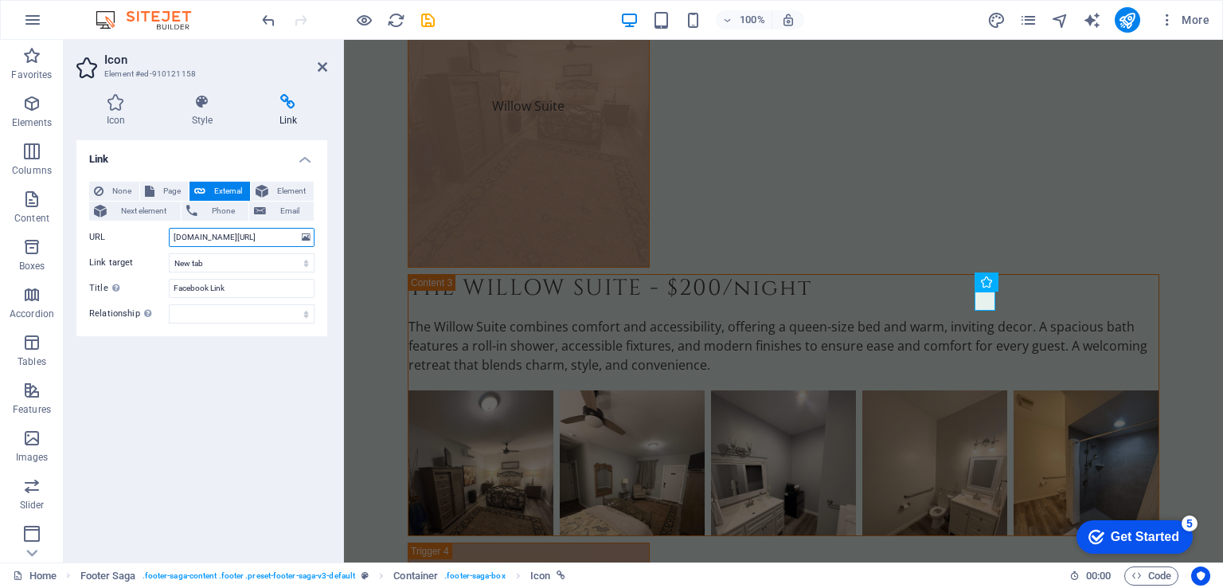
type input "[DOMAIN_NAME][URL]"
click at [238, 402] on div "Link None Page External Element Next element Phone Email Page Home Subpage Lega…" at bounding box center [201, 344] width 251 height 409
click at [435, 16] on icon "save" at bounding box center [428, 20] width 18 height 18
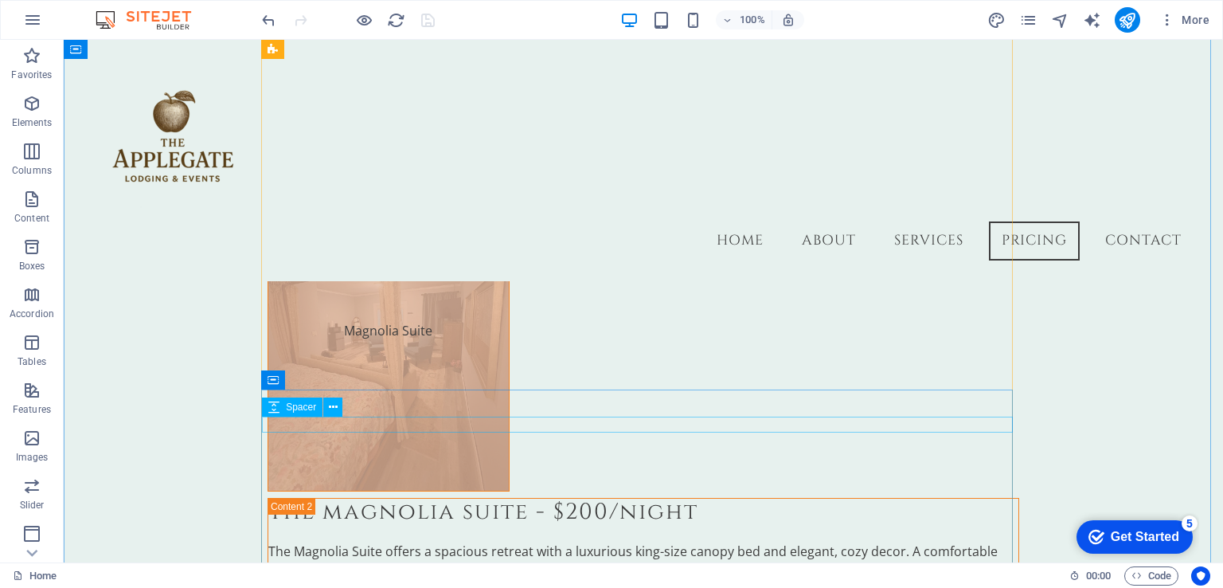
scroll to position [5101, 0]
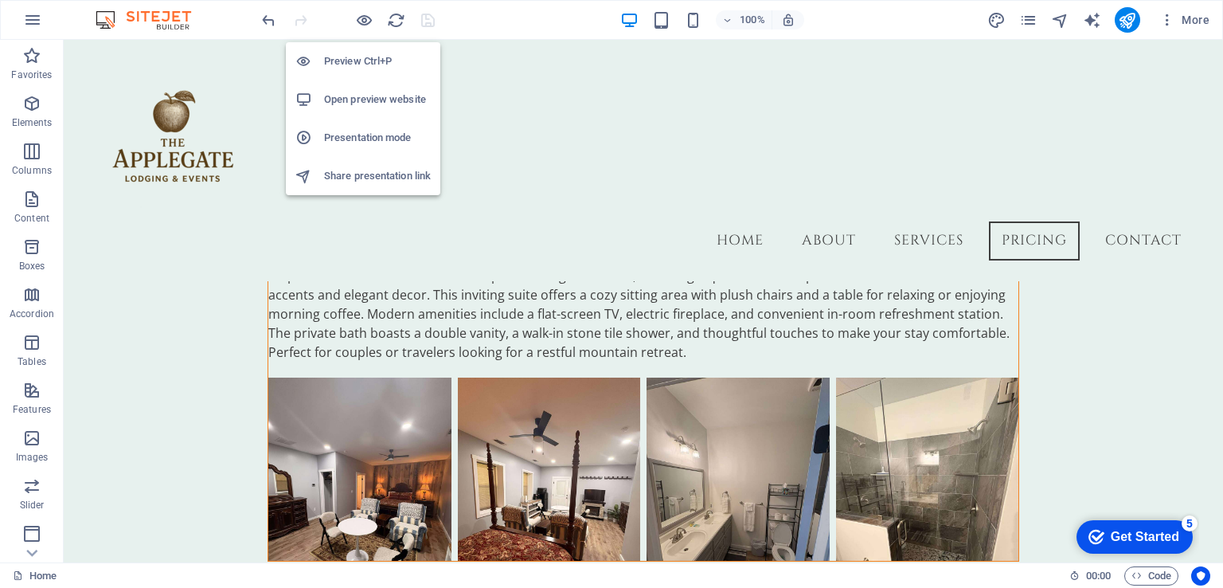
click at [365, 100] on h6 "Open preview website" at bounding box center [377, 99] width 107 height 19
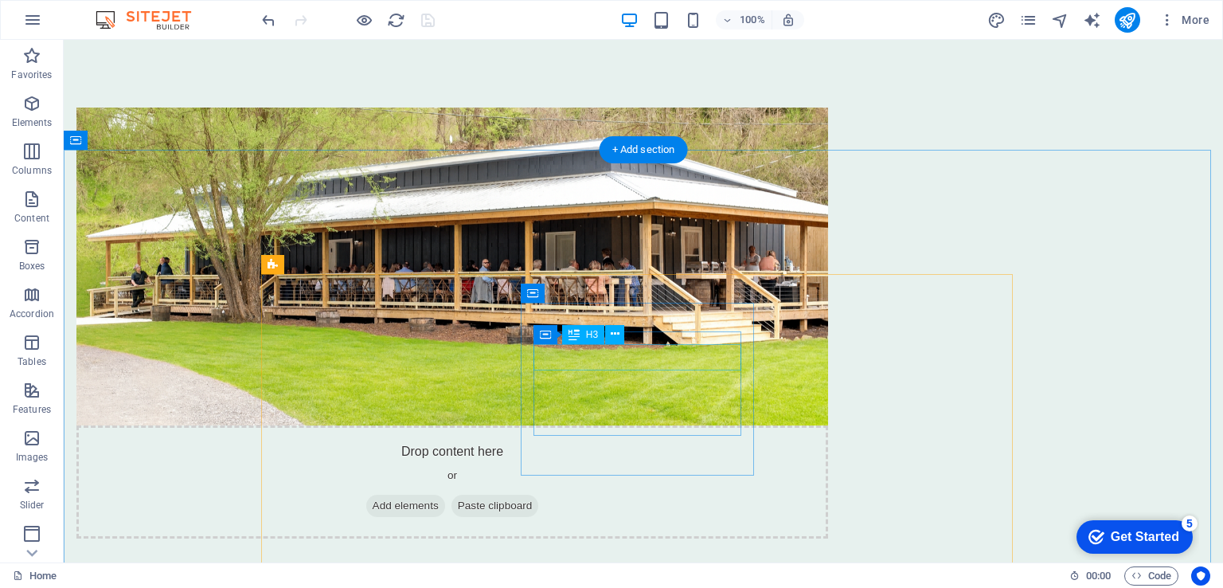
scroll to position [1040, 0]
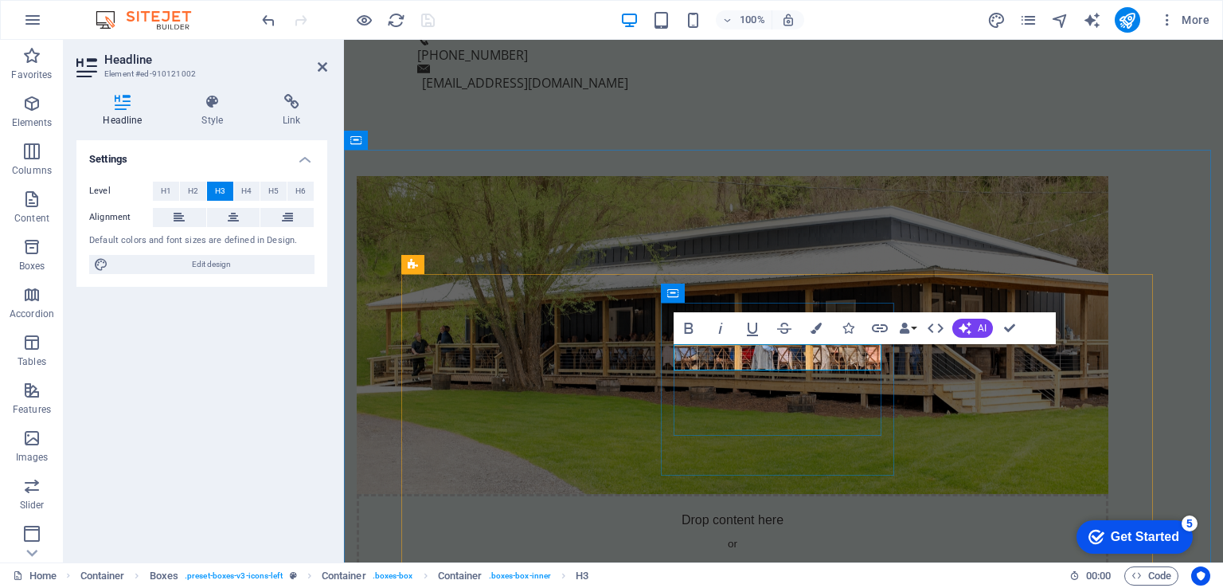
drag, startPoint x: 792, startPoint y: 360, endPoint x: 662, endPoint y: 368, distance: 130.0
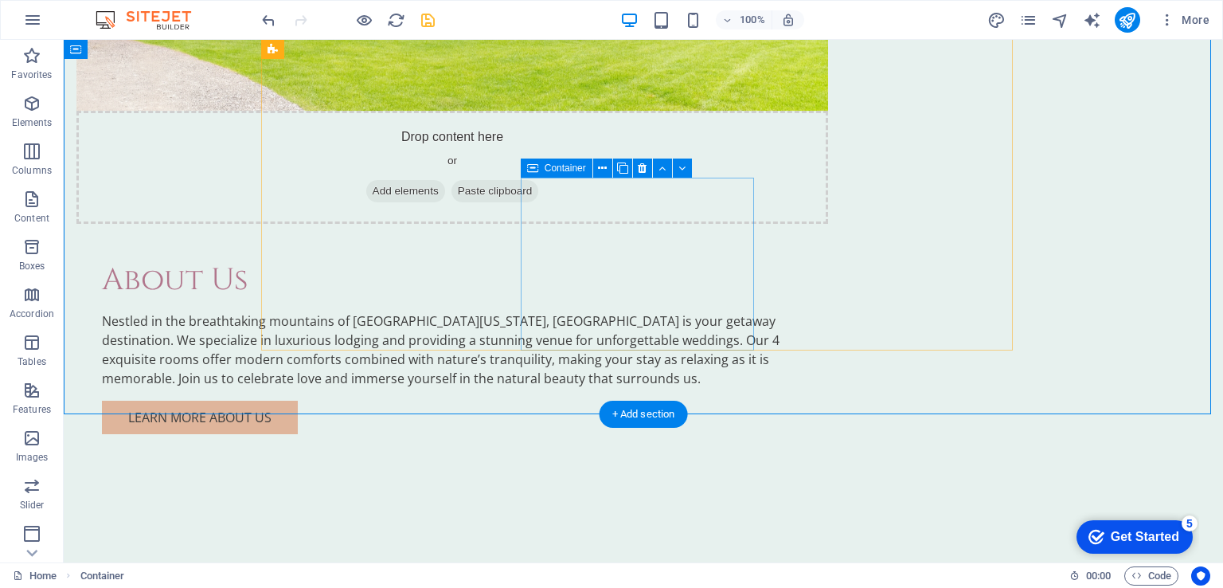
scroll to position [1439, 0]
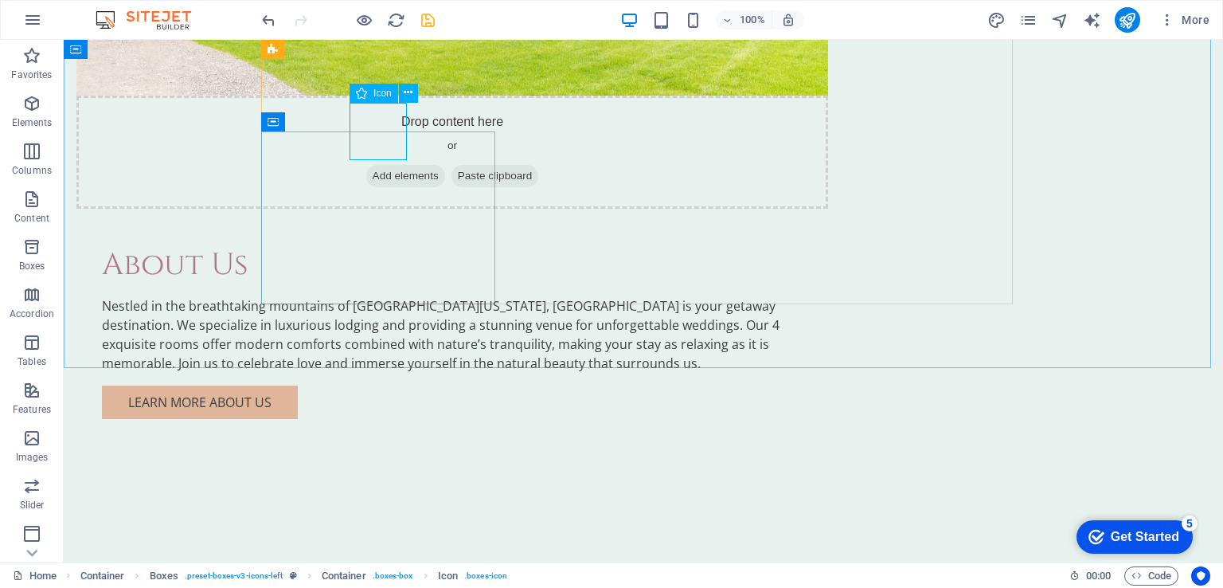
click at [373, 92] on div "Icon" at bounding box center [373, 93] width 49 height 19
click at [367, 92] on div "Icon" at bounding box center [373, 93] width 49 height 19
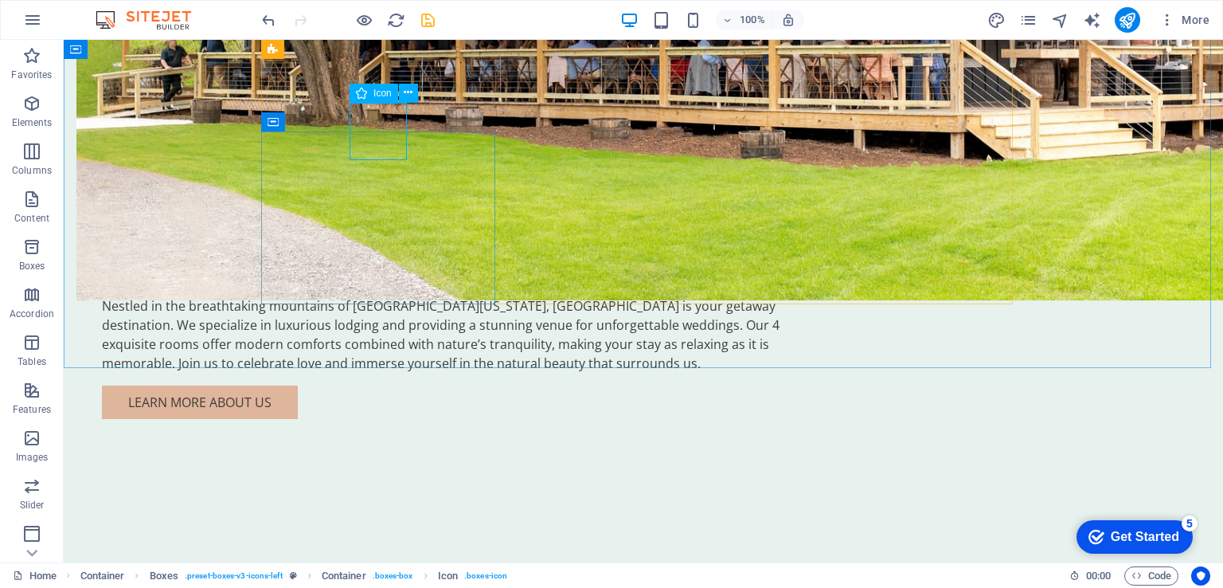
select select "xMidYMid"
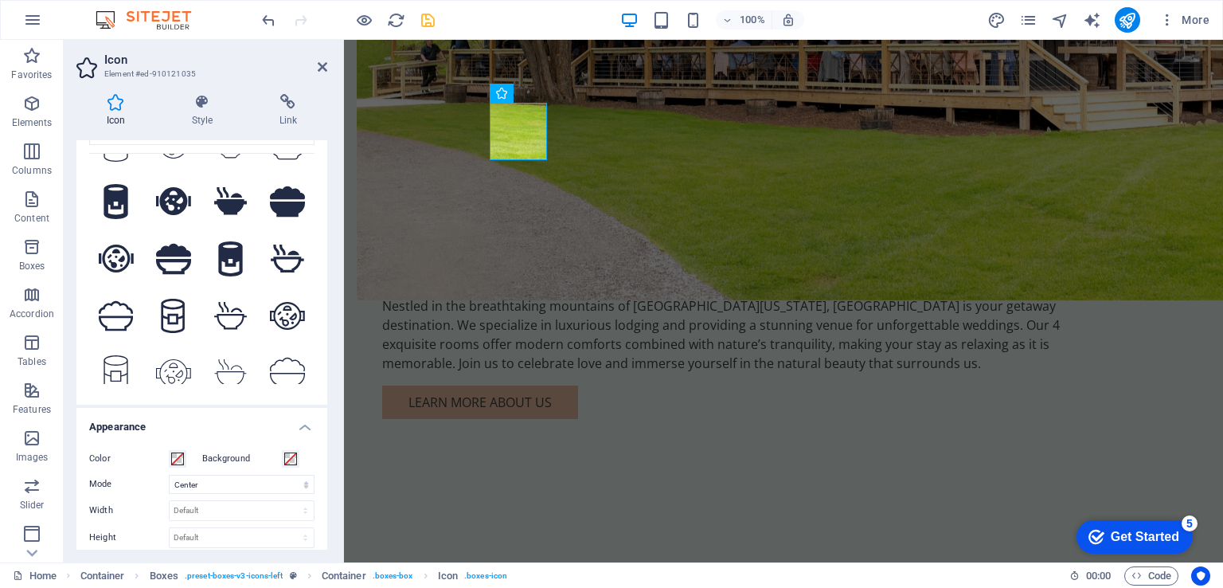
scroll to position [0, 0]
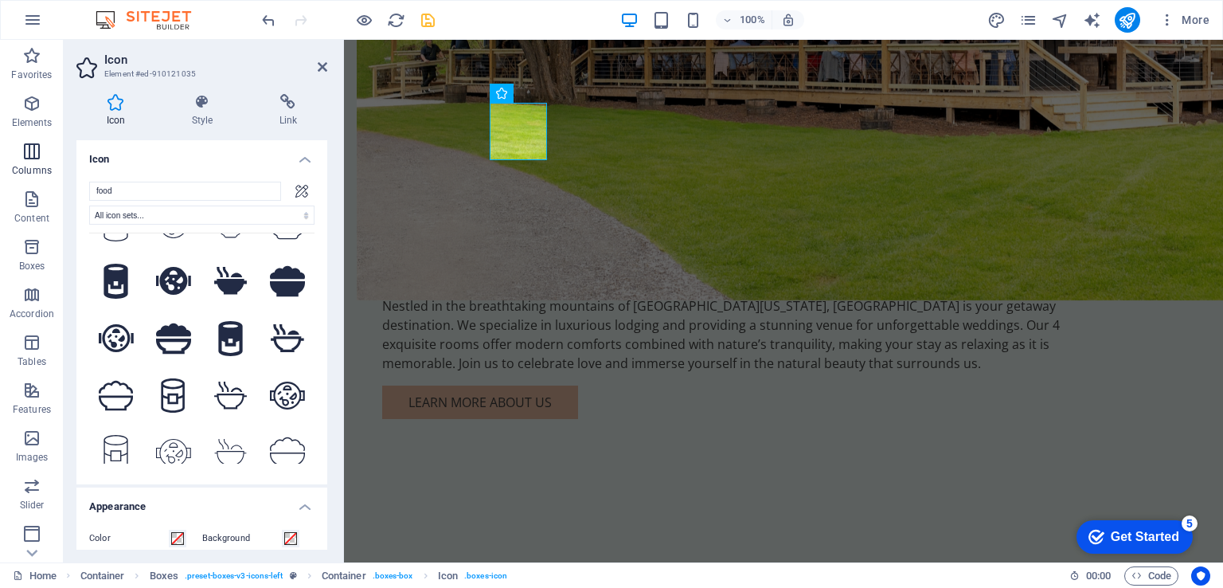
drag, startPoint x: 136, startPoint y: 189, endPoint x: 48, endPoint y: 179, distance: 88.9
click at [48, 179] on section "Favorites Elements Columns Content Boxes Accordion Tables Features Images Slide…" at bounding box center [611, 301] width 1223 height 522
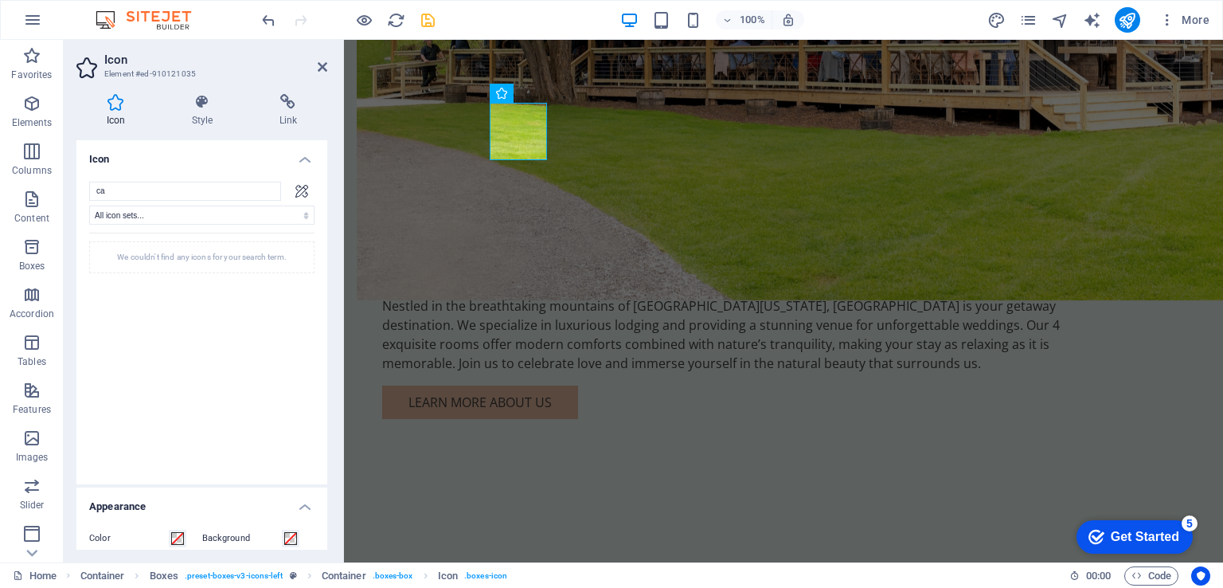
type input "c"
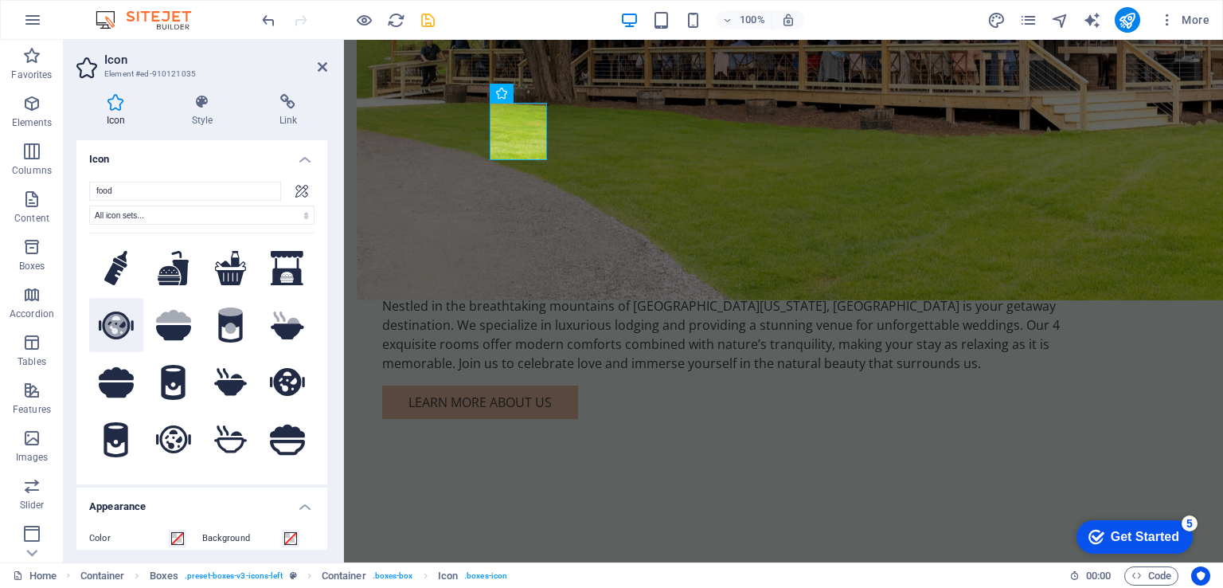
type input "food"
click at [119, 311] on icon at bounding box center [116, 325] width 35 height 28
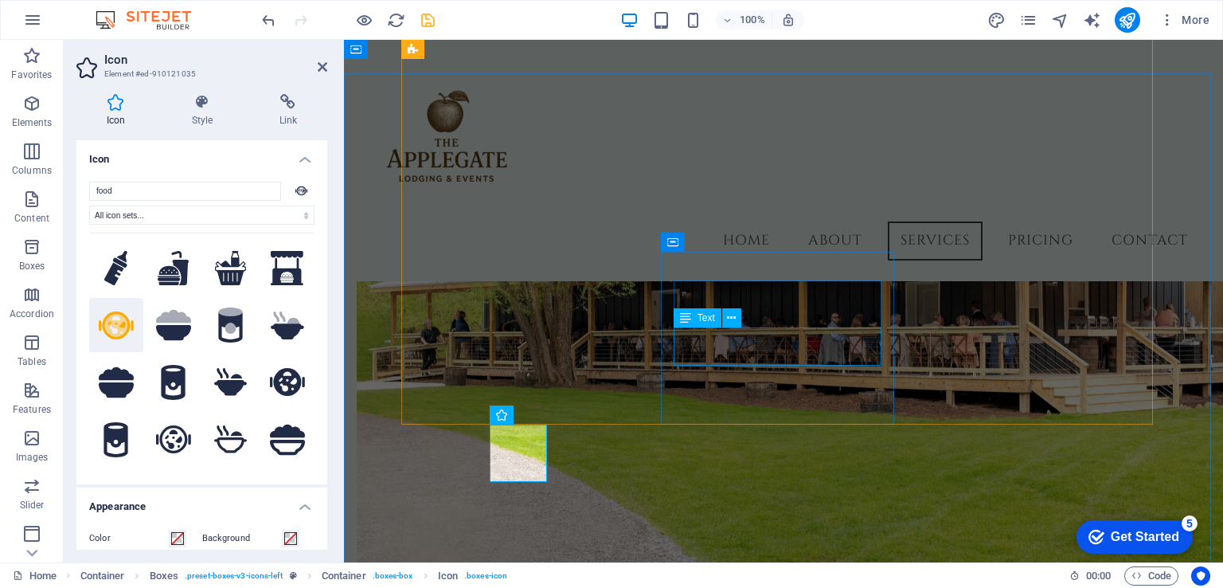
scroll to position [1077, 0]
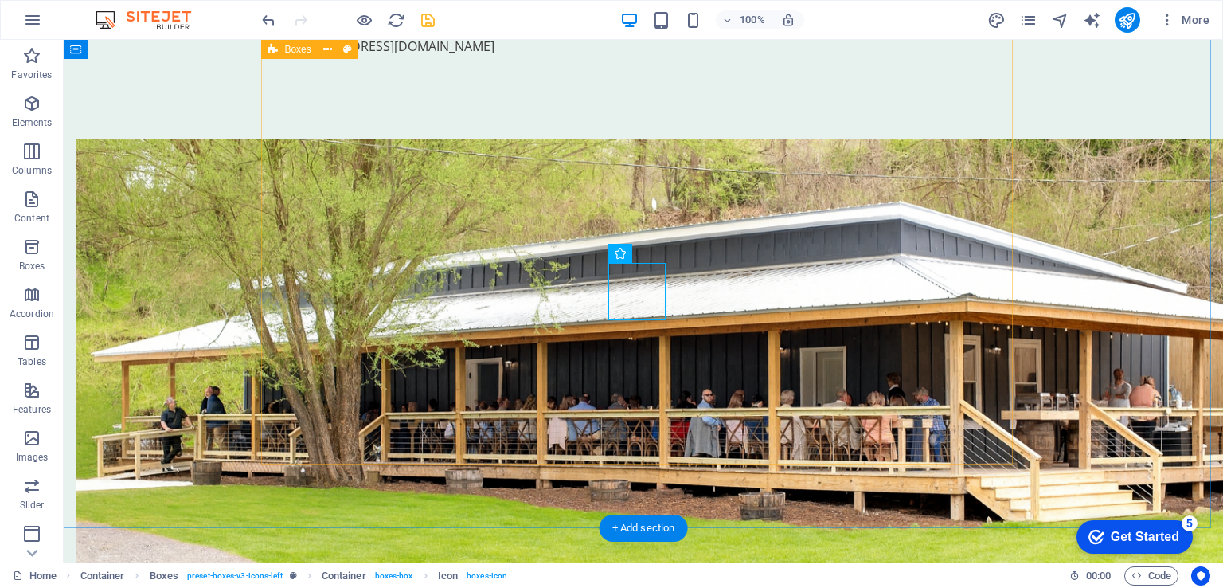
scroll to position [1279, 0]
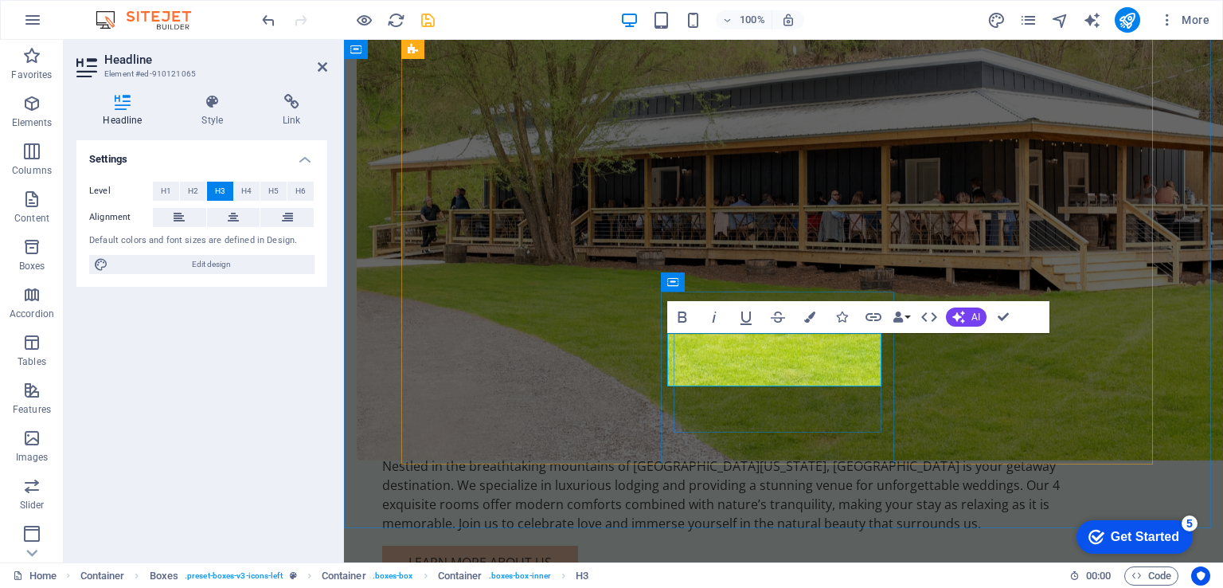
scroll to position [0, 6]
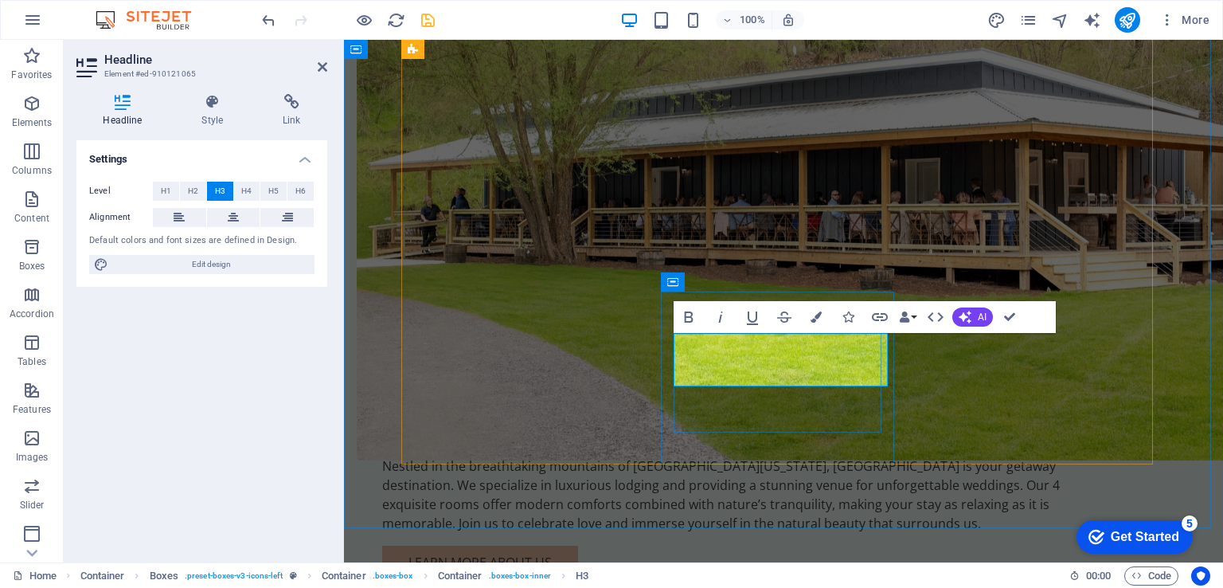
drag, startPoint x: 678, startPoint y: 347, endPoint x: 884, endPoint y: 351, distance: 205.4
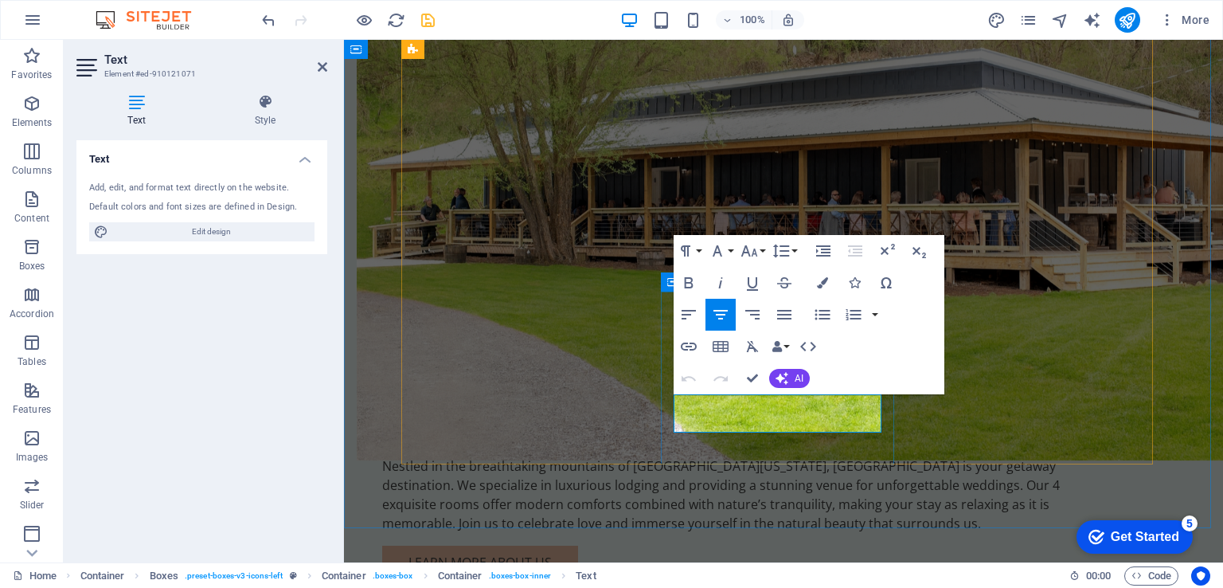
drag, startPoint x: 715, startPoint y: 419, endPoint x: 678, endPoint y: 408, distance: 38.1
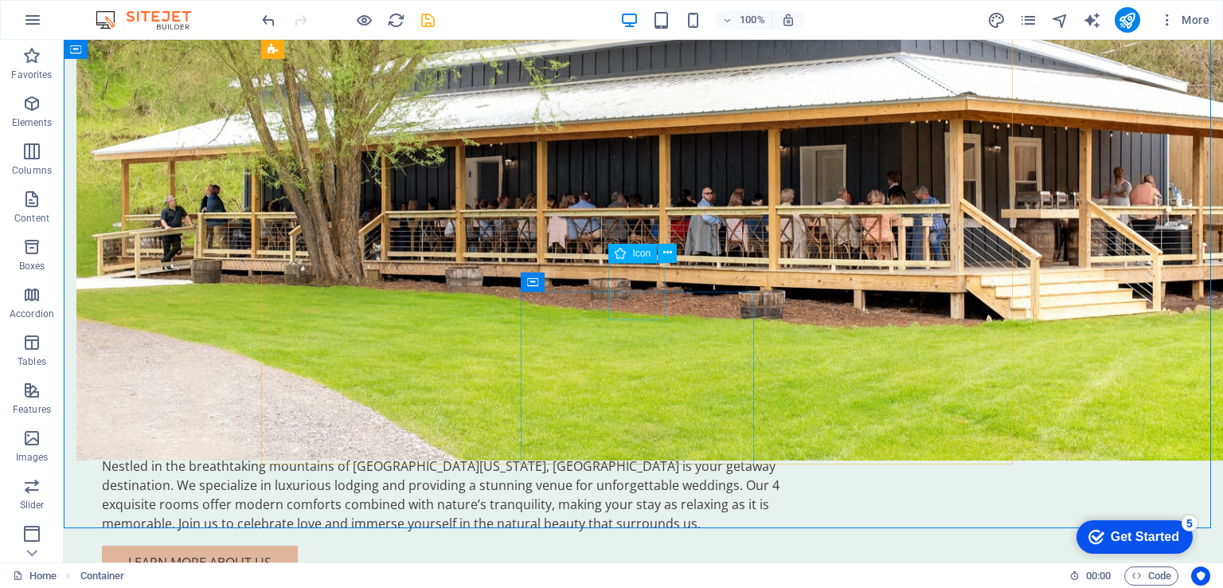
click at [641, 250] on span "Icon" at bounding box center [641, 253] width 18 height 10
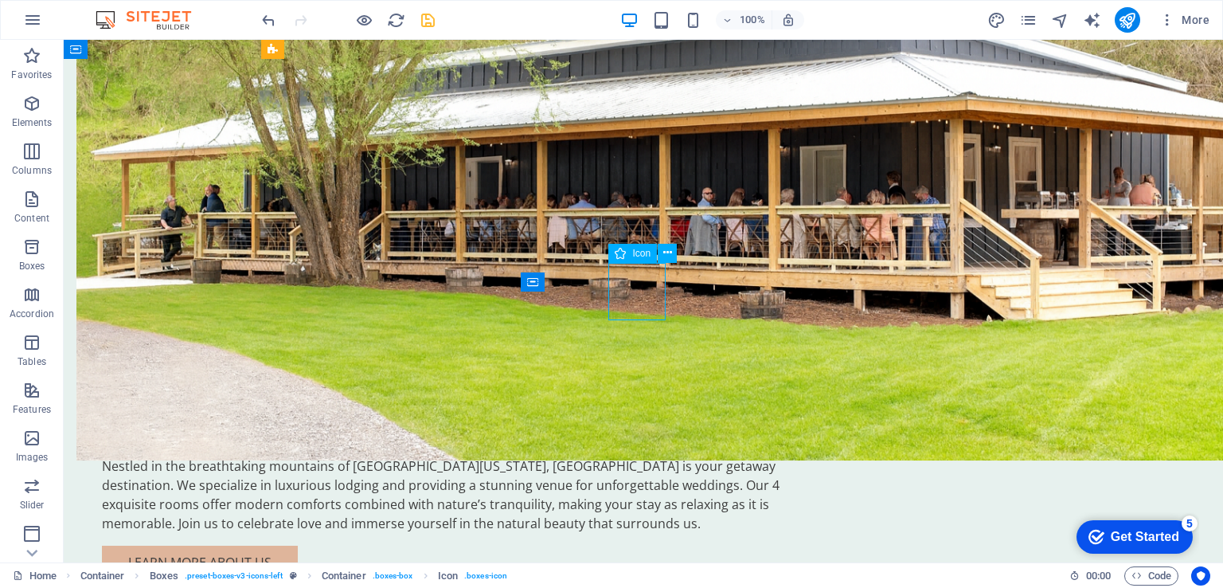
drag, startPoint x: 640, startPoint y: 250, endPoint x: 139, endPoint y: 252, distance: 500.7
click at [640, 250] on span "Icon" at bounding box center [641, 253] width 18 height 10
select select "xMidYMid"
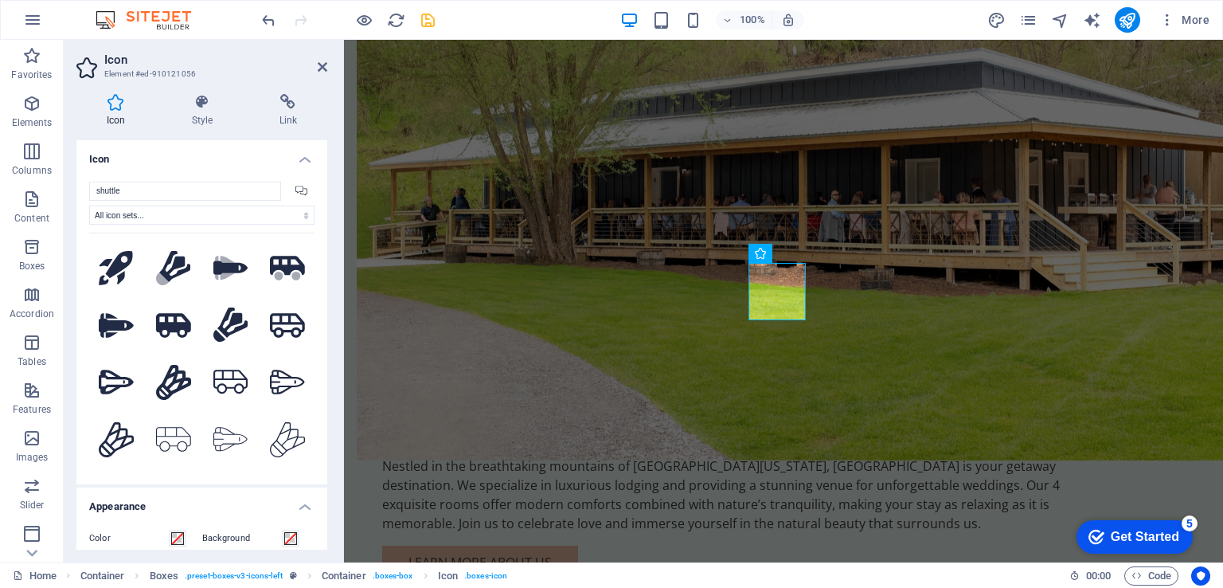
drag, startPoint x: 184, startPoint y: 189, endPoint x: 81, endPoint y: 190, distance: 102.7
click at [81, 190] on div "shuttle All icon sets... IcoFont Ionicons FontAwesome Brands FontAwesome Duoton…" at bounding box center [201, 326] width 251 height 315
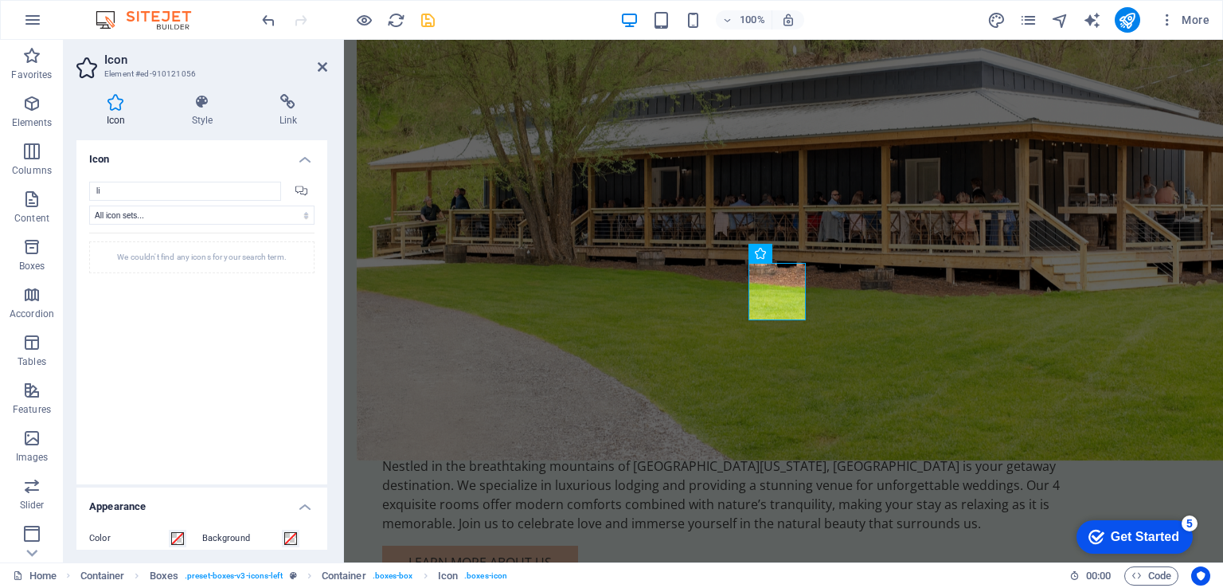
type input "l"
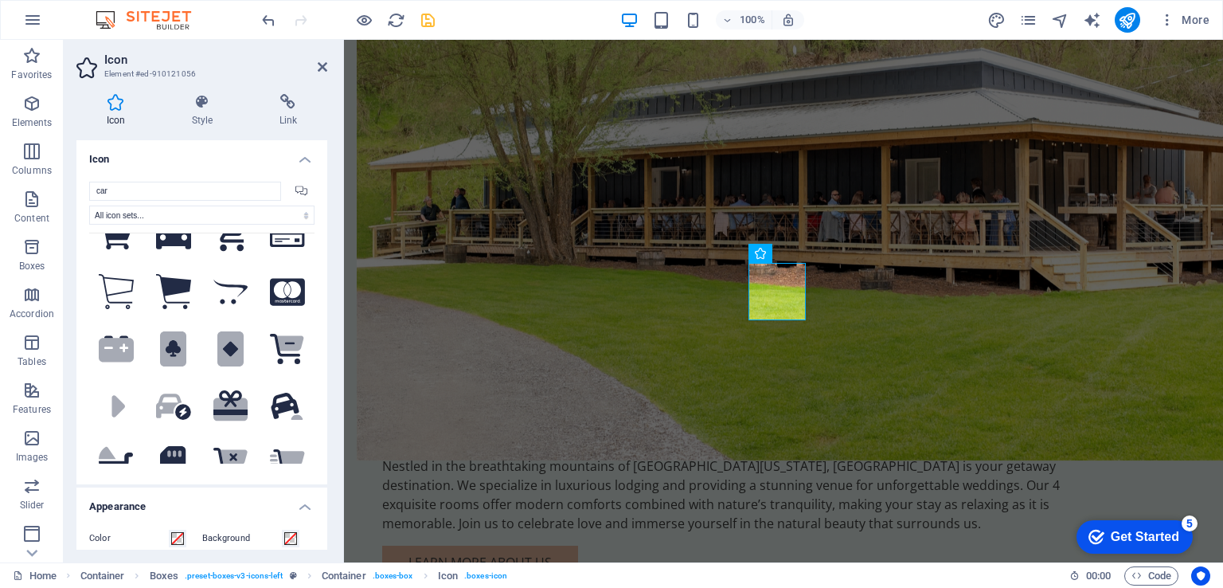
scroll to position [557, 0]
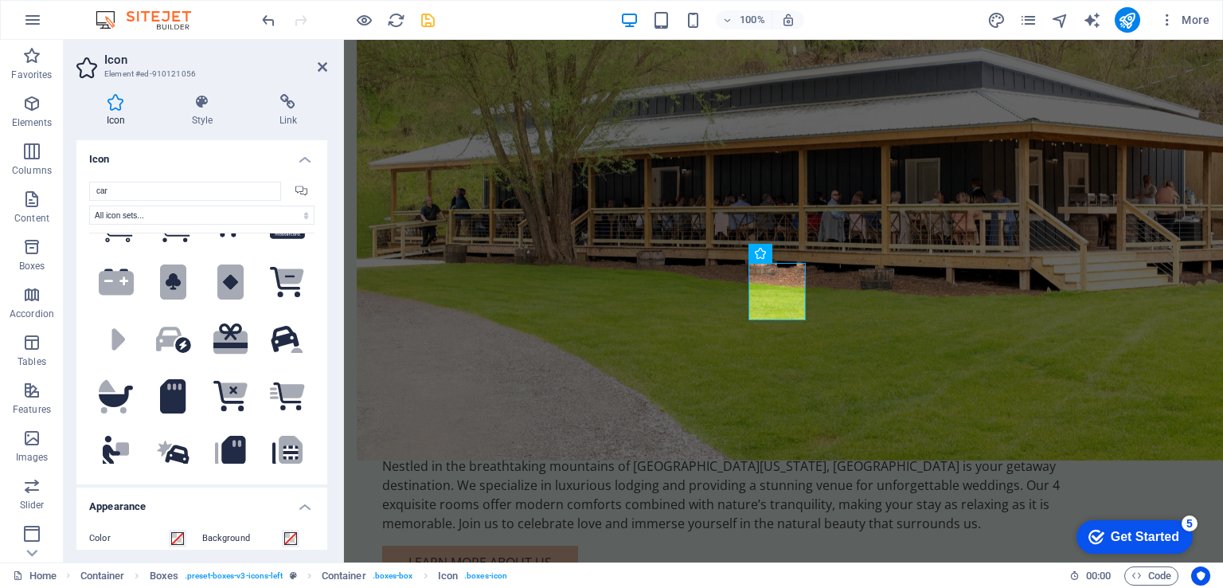
drag, startPoint x: 169, startPoint y: 191, endPoint x: 76, endPoint y: 178, distance: 93.2
click at [76, 178] on div "car All icon sets... IcoFont Ionicons FontAwesome Brands FontAwesome Duotone Fo…" at bounding box center [201, 326] width 251 height 315
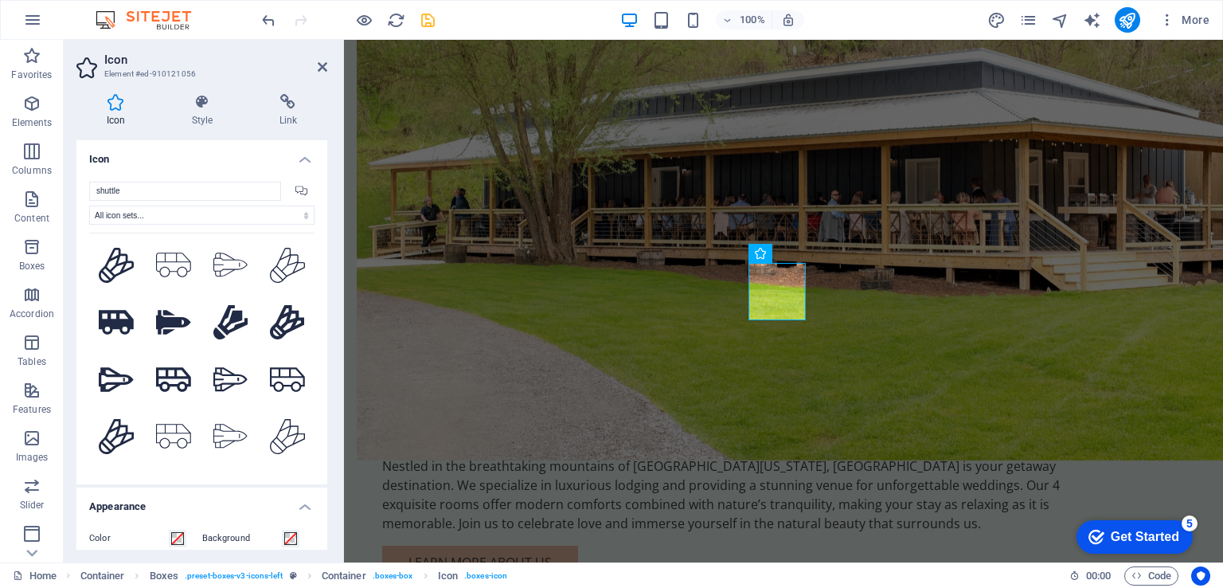
scroll to position [162, 0]
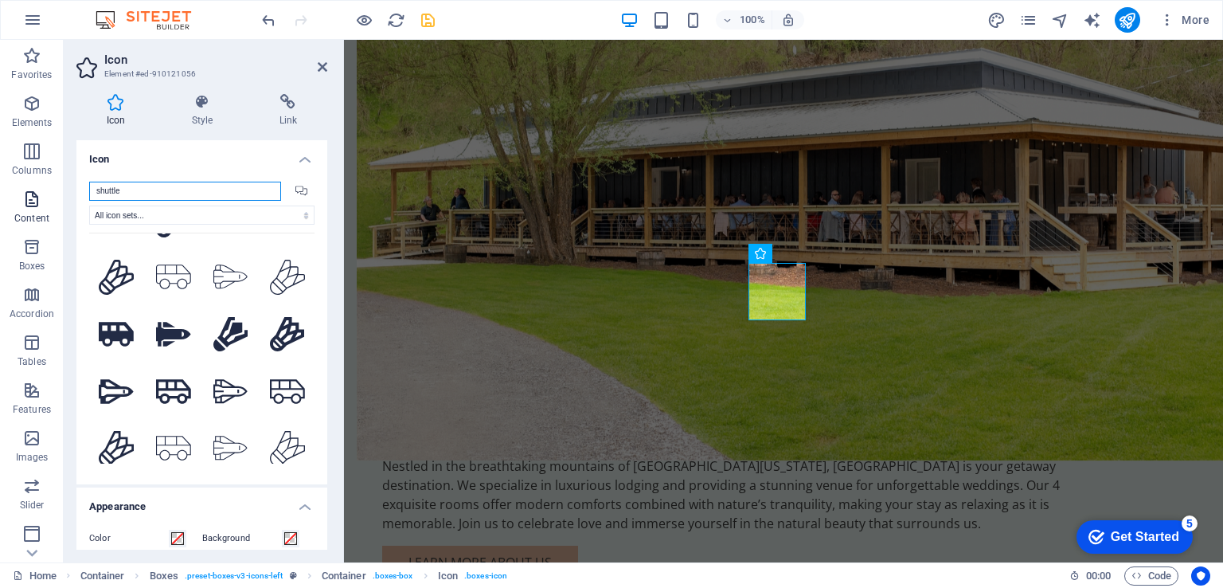
drag, startPoint x: 139, startPoint y: 192, endPoint x: 51, endPoint y: 192, distance: 87.6
click at [51, 192] on section "Favorites Elements Columns Content Boxes Accordion Tables Features Images Slide…" at bounding box center [611, 301] width 1223 height 522
type input "bus"
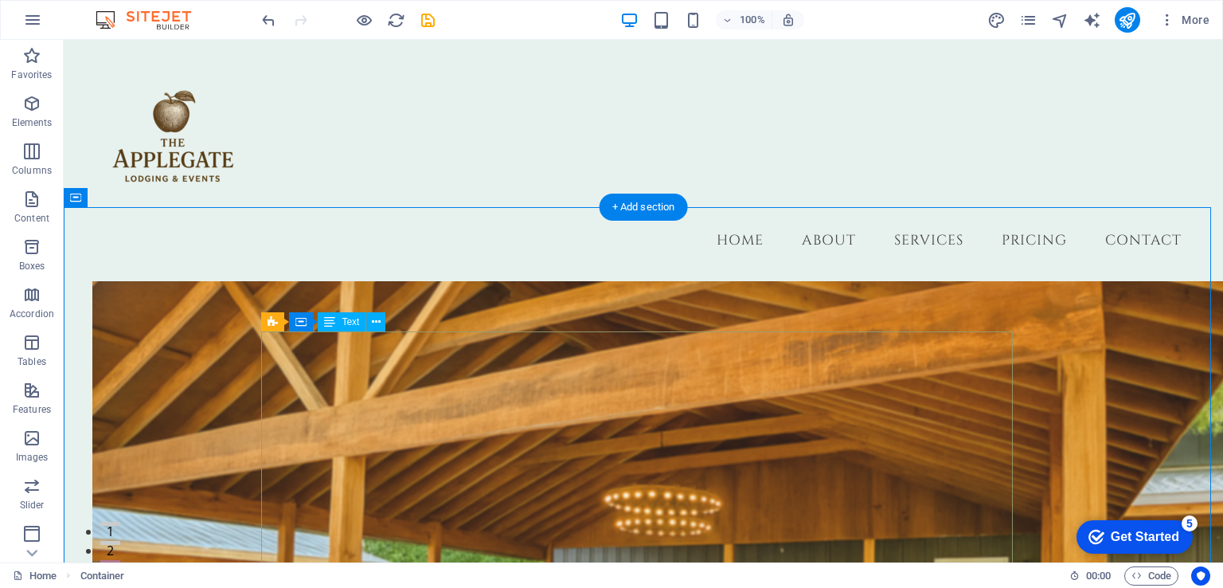
scroll to position [1599, 0]
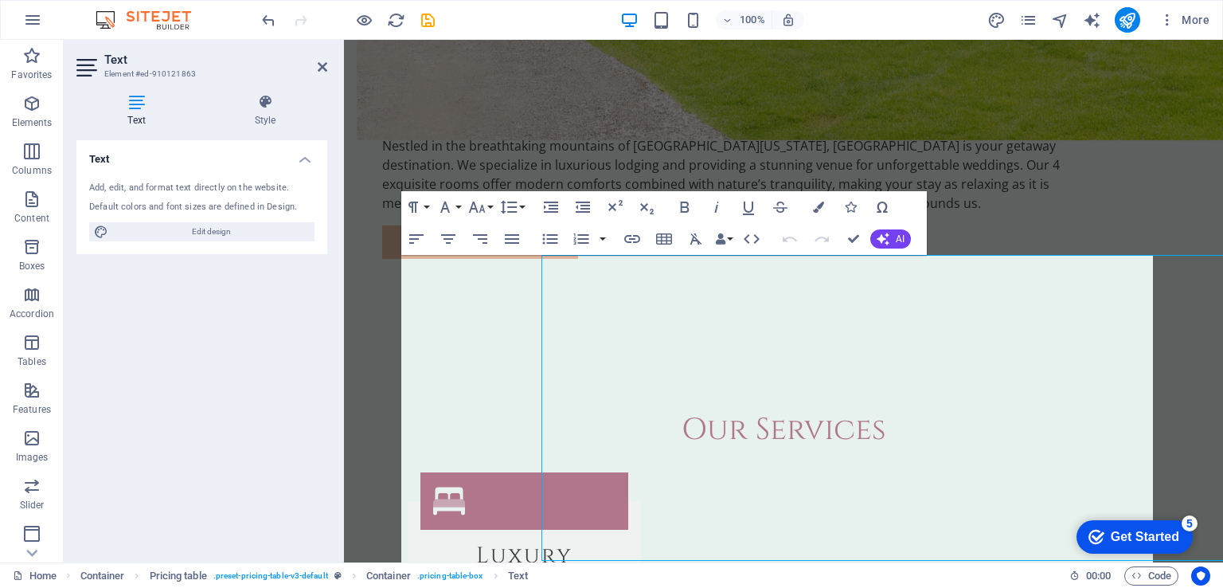
scroll to position [1675, 0]
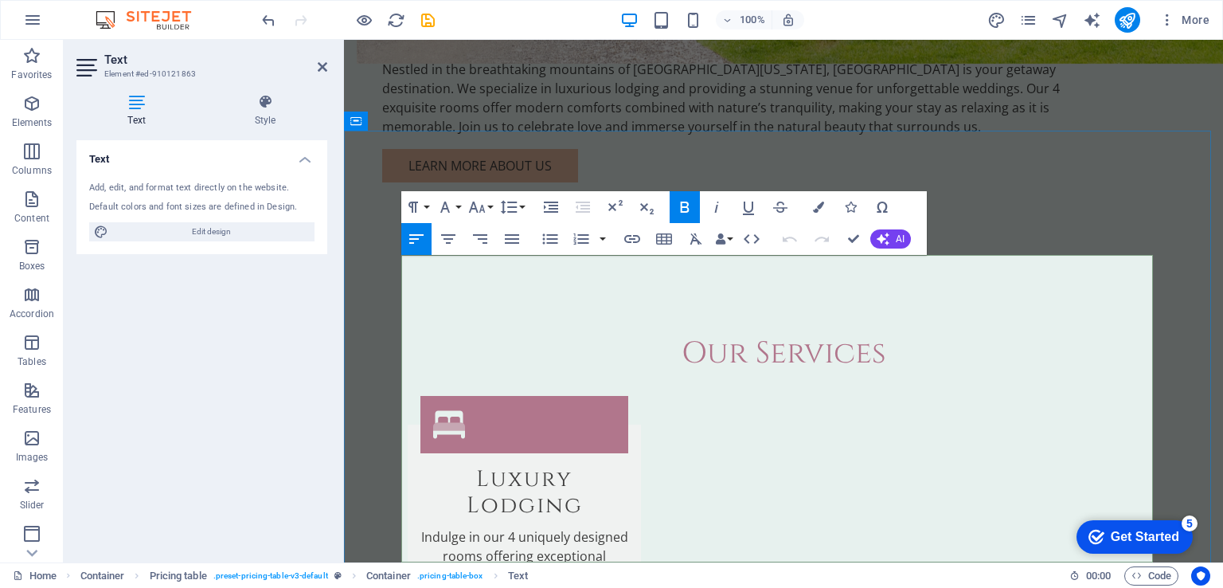
drag, startPoint x: 1146, startPoint y: 284, endPoint x: 1134, endPoint y: 284, distance: 12.7
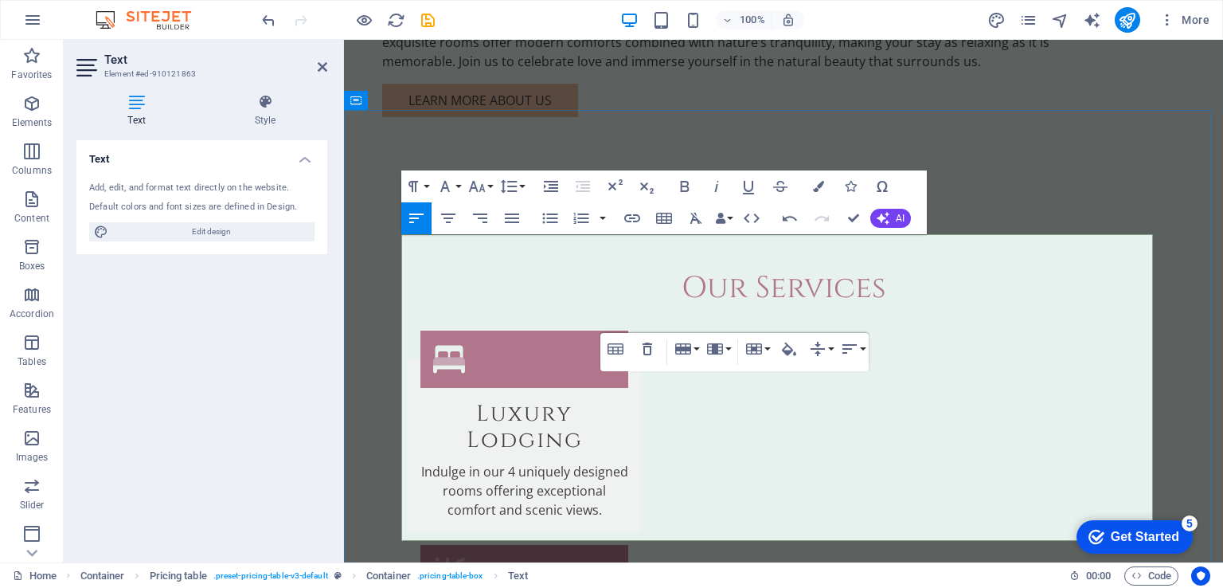
scroll to position [1755, 0]
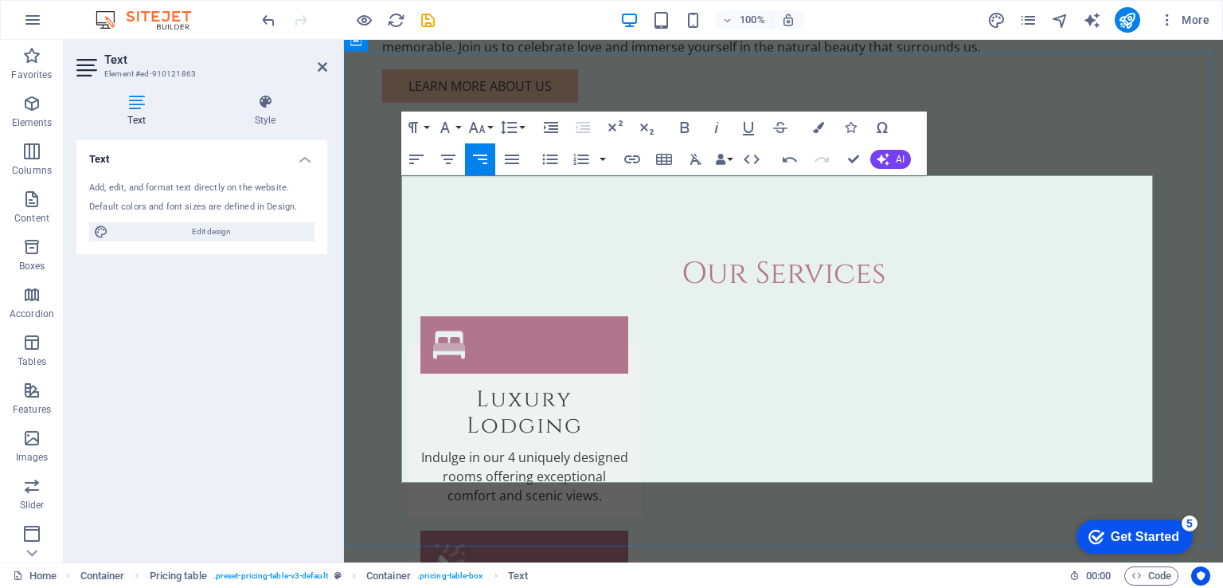
drag, startPoint x: 1146, startPoint y: 456, endPoint x: 1113, endPoint y: 456, distance: 33.4
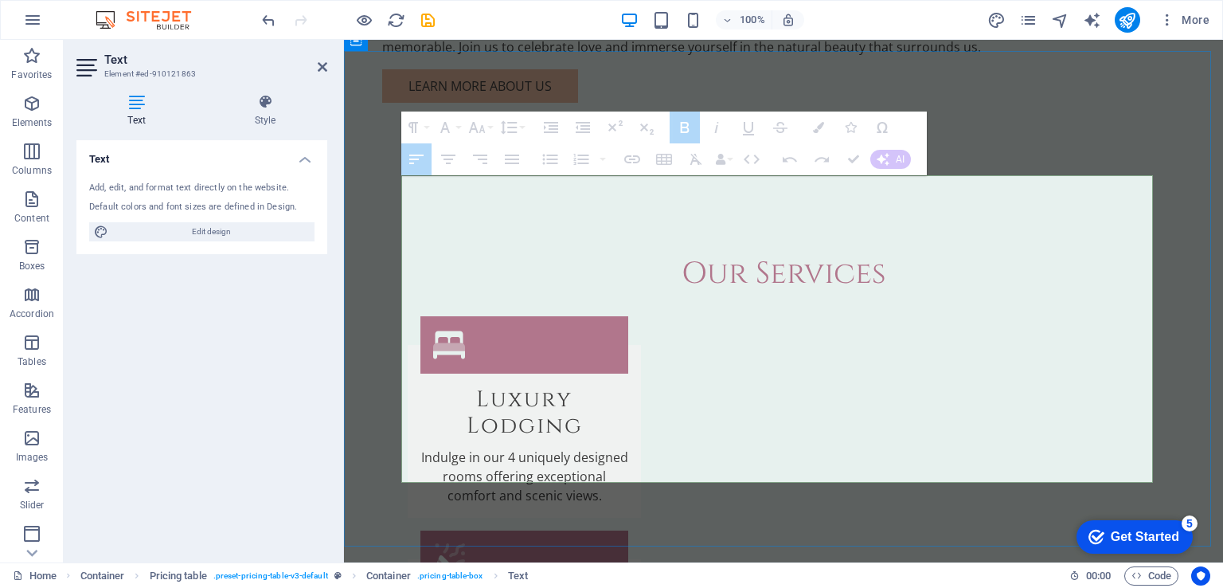
drag, startPoint x: 410, startPoint y: 293, endPoint x: 1148, endPoint y: 309, distance: 738.2
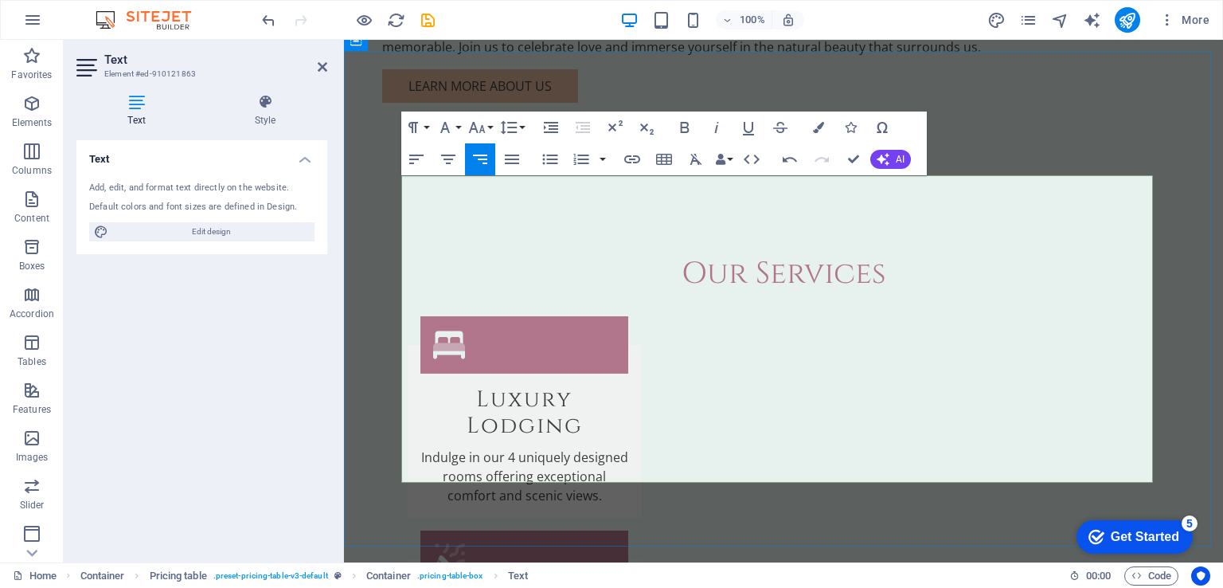
drag, startPoint x: 1004, startPoint y: 279, endPoint x: 946, endPoint y: 290, distance: 59.0
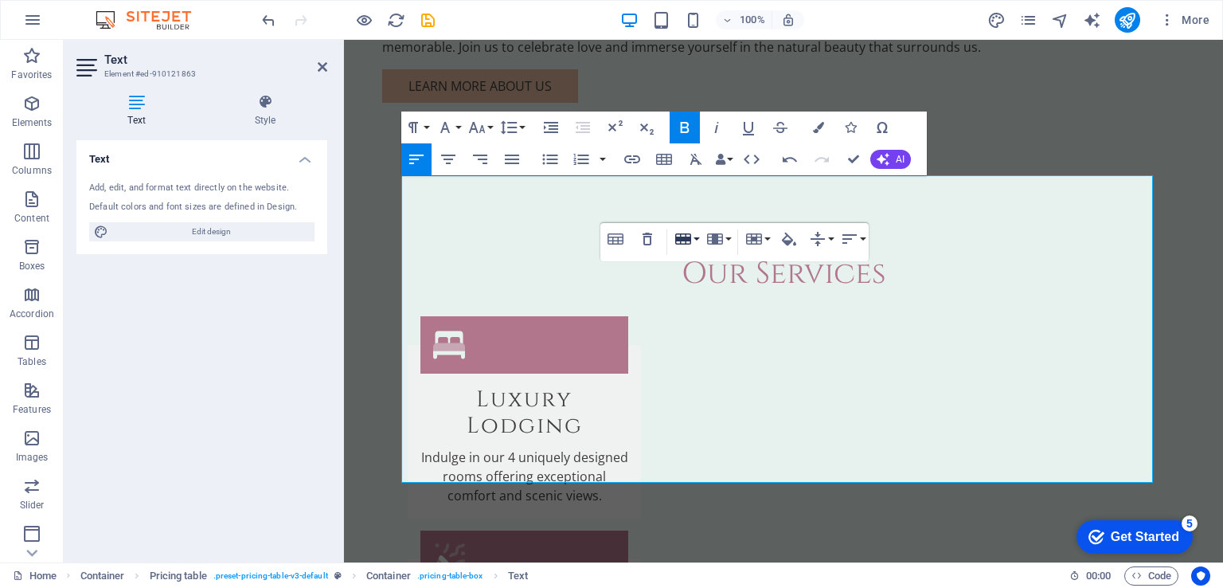
click at [697, 239] on button "Row" at bounding box center [686, 239] width 30 height 32
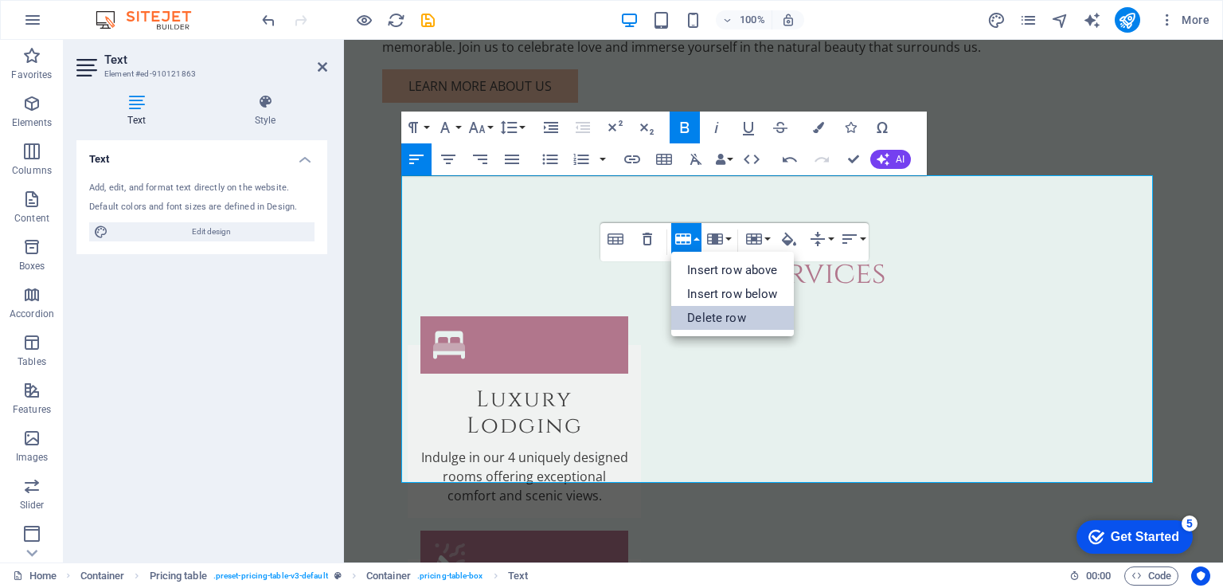
click at [728, 322] on link "Delete row" at bounding box center [732, 318] width 122 height 24
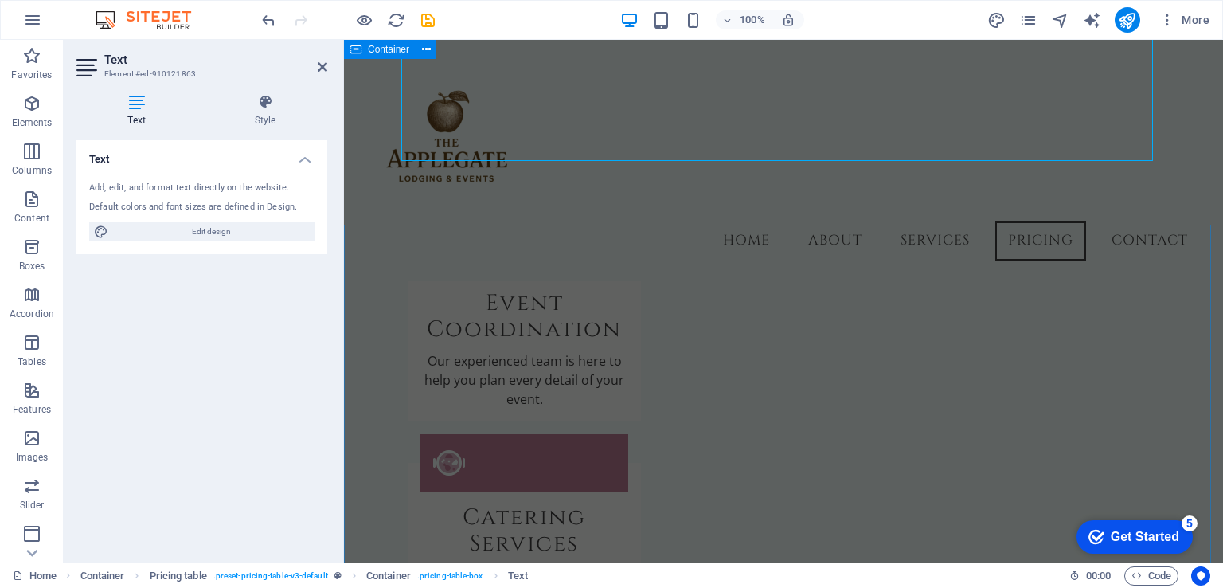
scroll to position [1872, 0]
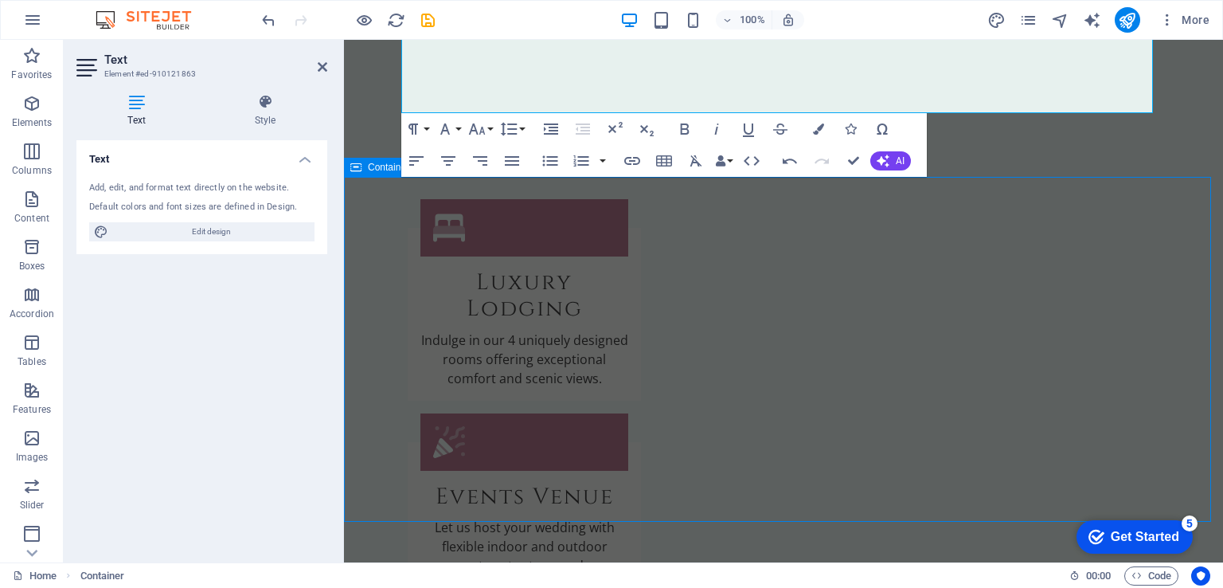
scroll to position [2073, 0]
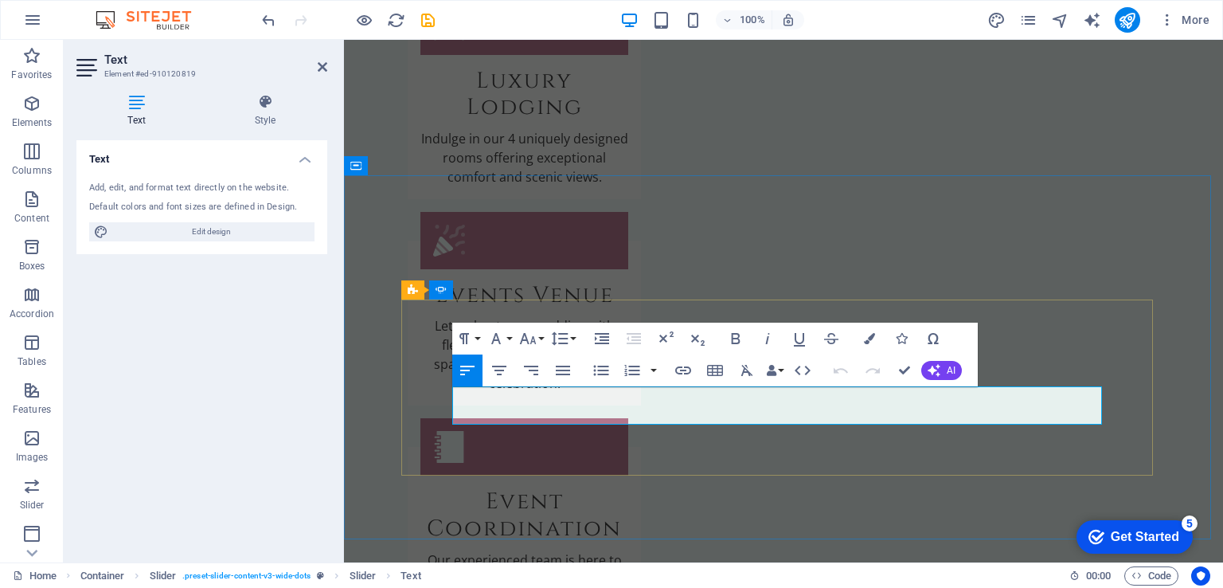
drag, startPoint x: 707, startPoint y: 418, endPoint x: 452, endPoint y: 394, distance: 255.9
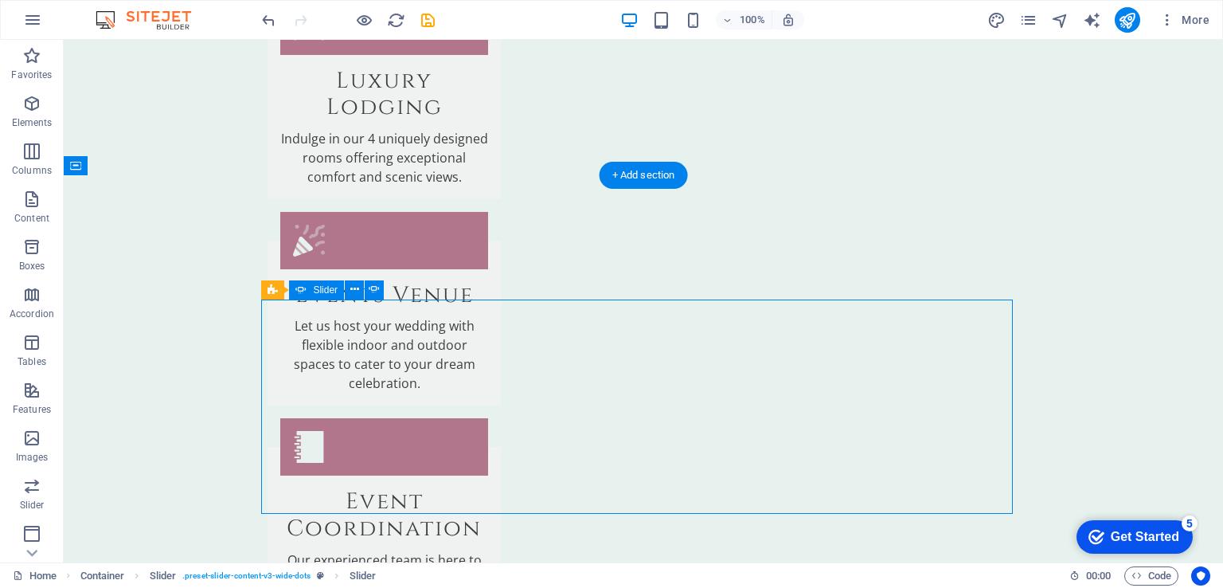
select select "ms"
select select "s"
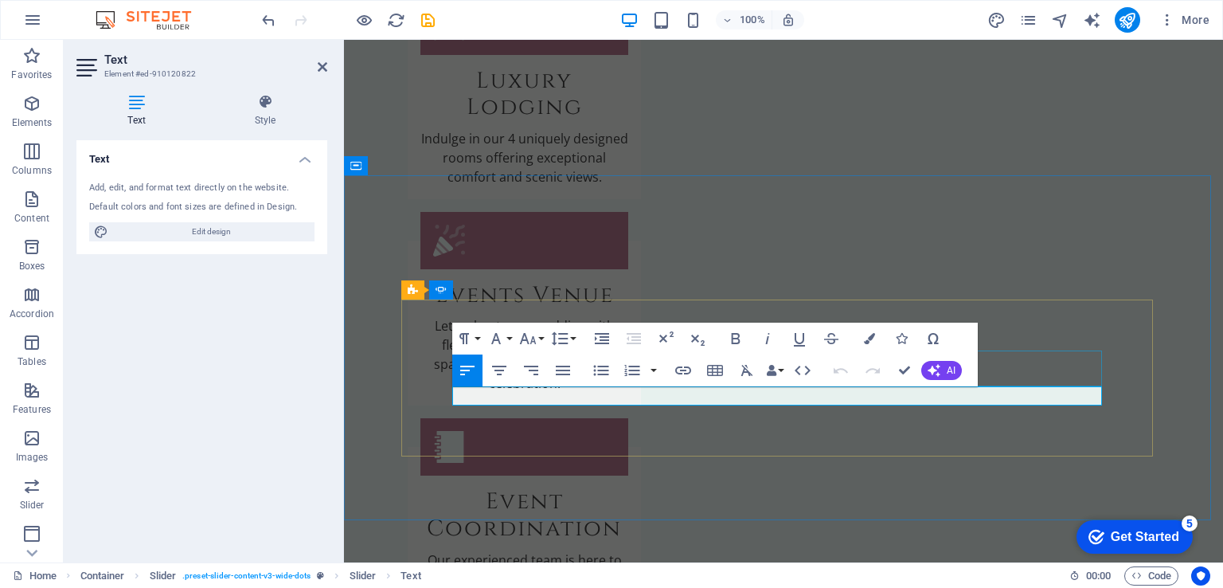
drag, startPoint x: 1086, startPoint y: 392, endPoint x: 944, endPoint y: 400, distance: 141.9
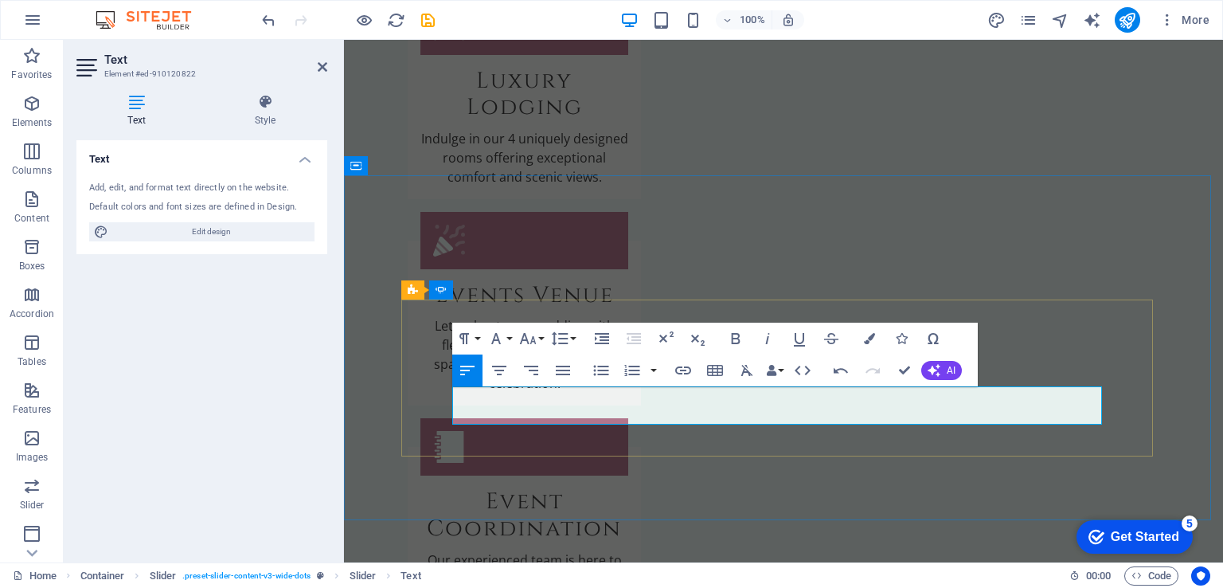
drag, startPoint x: 1037, startPoint y: 412, endPoint x: 1029, endPoint y: 407, distance: 8.6
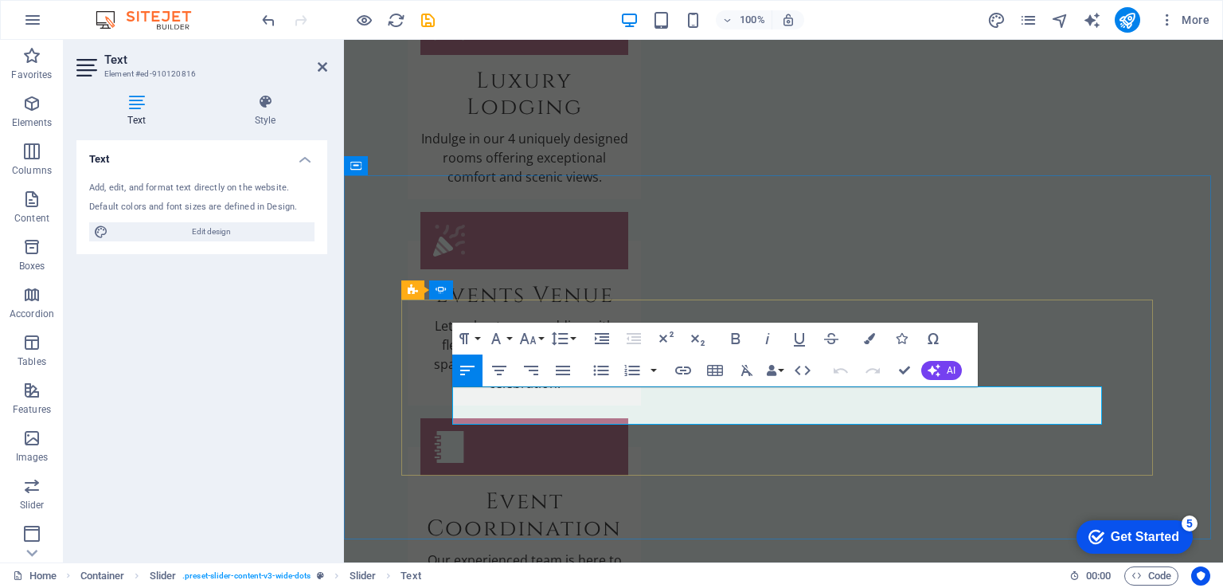
drag, startPoint x: 1064, startPoint y: 394, endPoint x: 972, endPoint y: 399, distance: 92.5
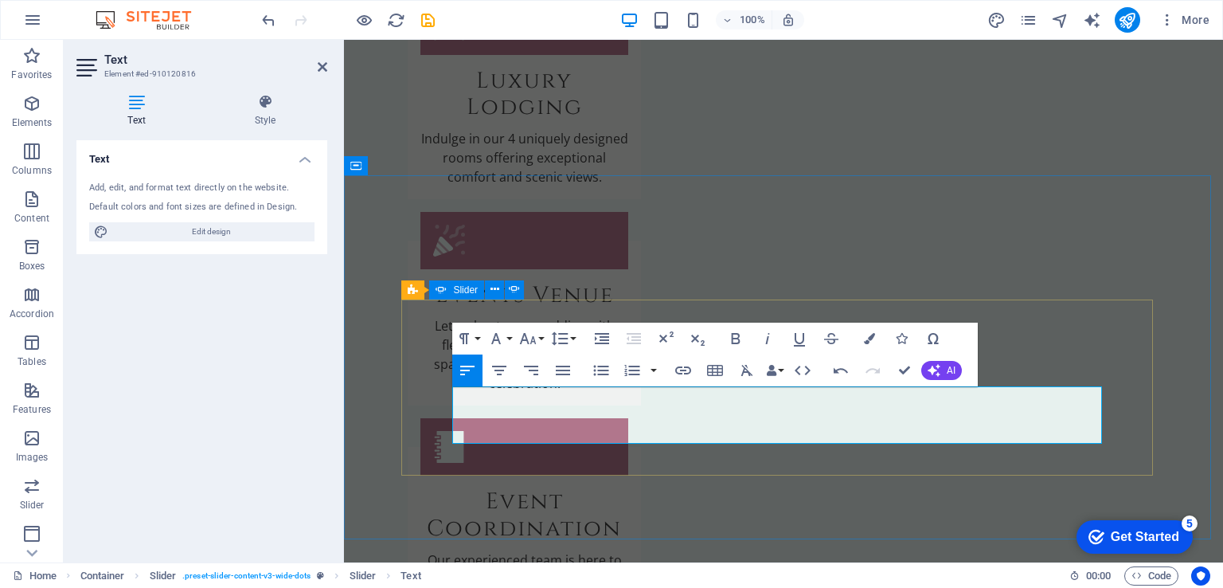
drag, startPoint x: 544, startPoint y: 428, endPoint x: 440, endPoint y: 400, distance: 107.0
copy p "Our stay at [GEOGRAPHIC_DATA] was absolutely incredible! The luxurious room and…"
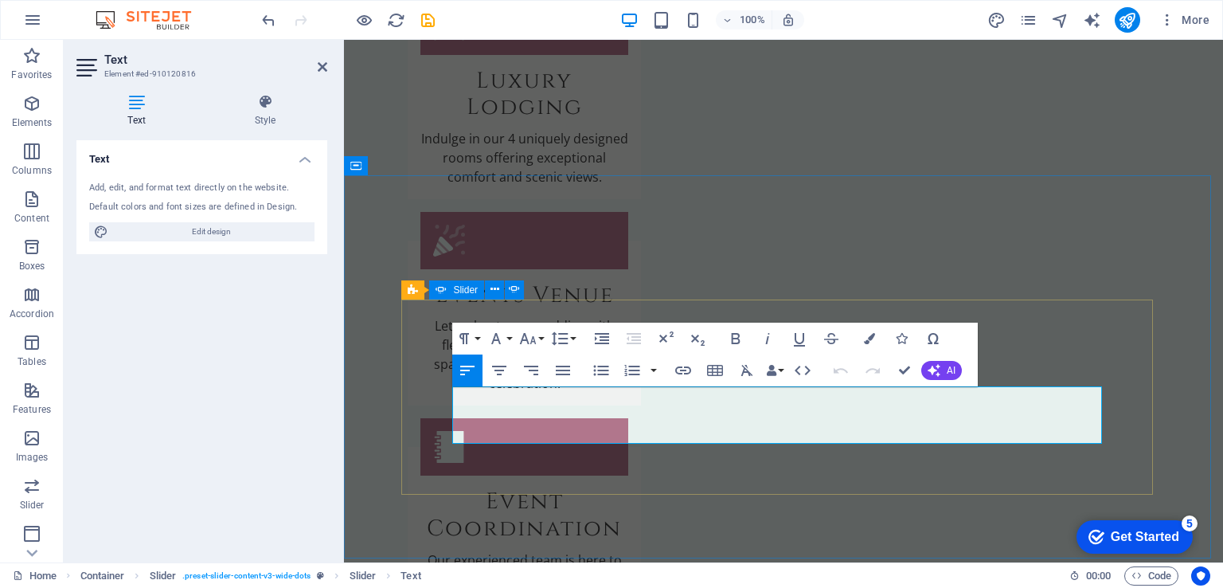
drag, startPoint x: 521, startPoint y: 438, endPoint x: 430, endPoint y: 400, distance: 99.2
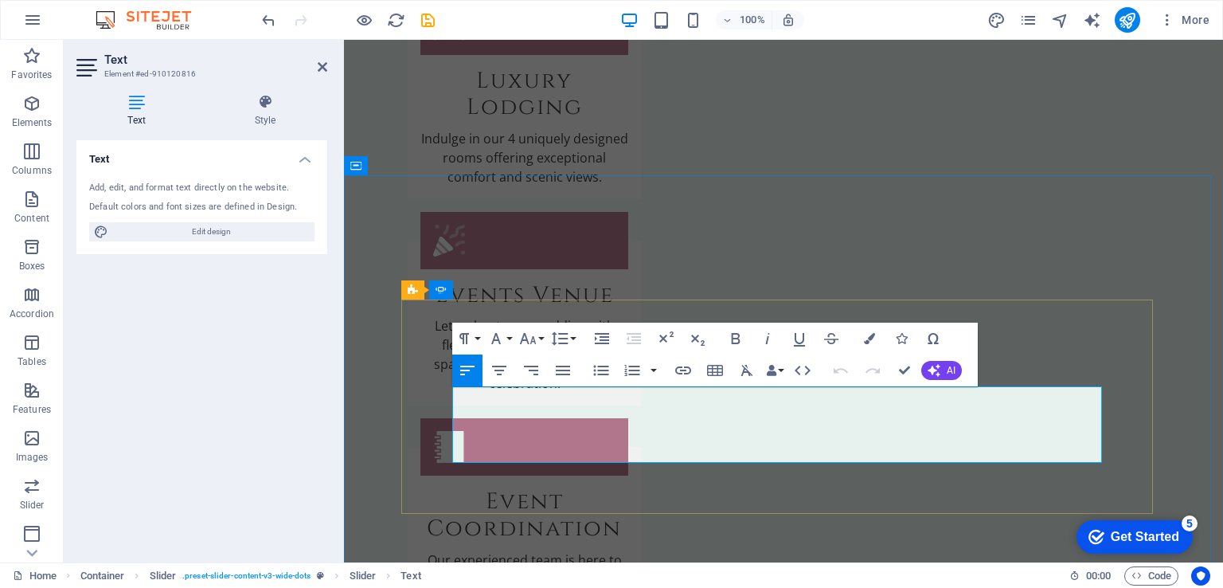
drag, startPoint x: 834, startPoint y: 409, endPoint x: 808, endPoint y: 408, distance: 26.3
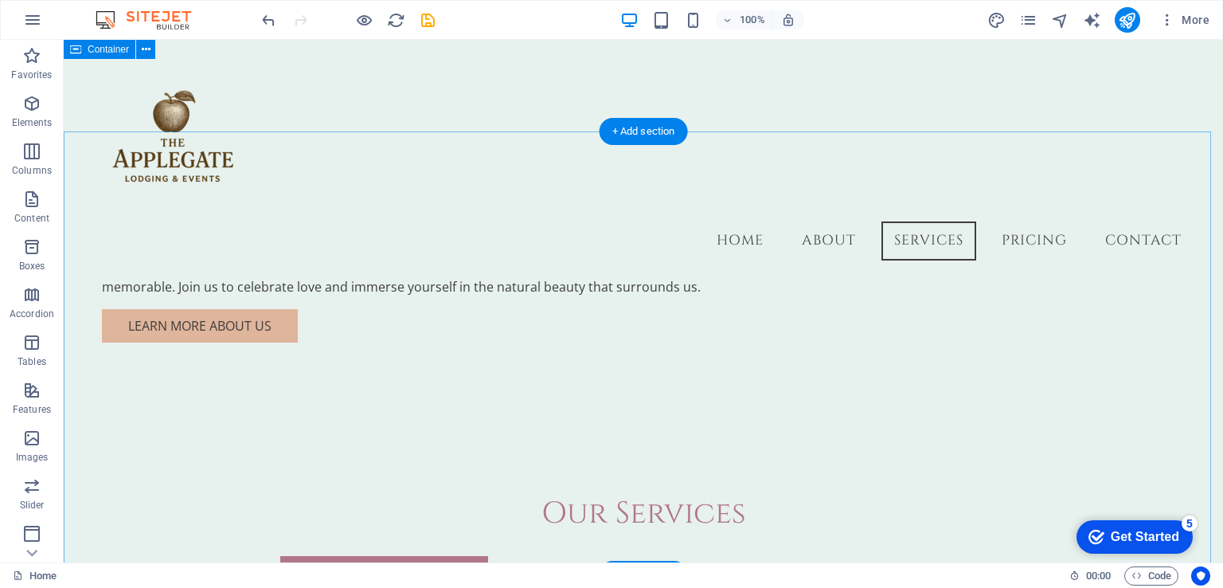
scroll to position [1474, 0]
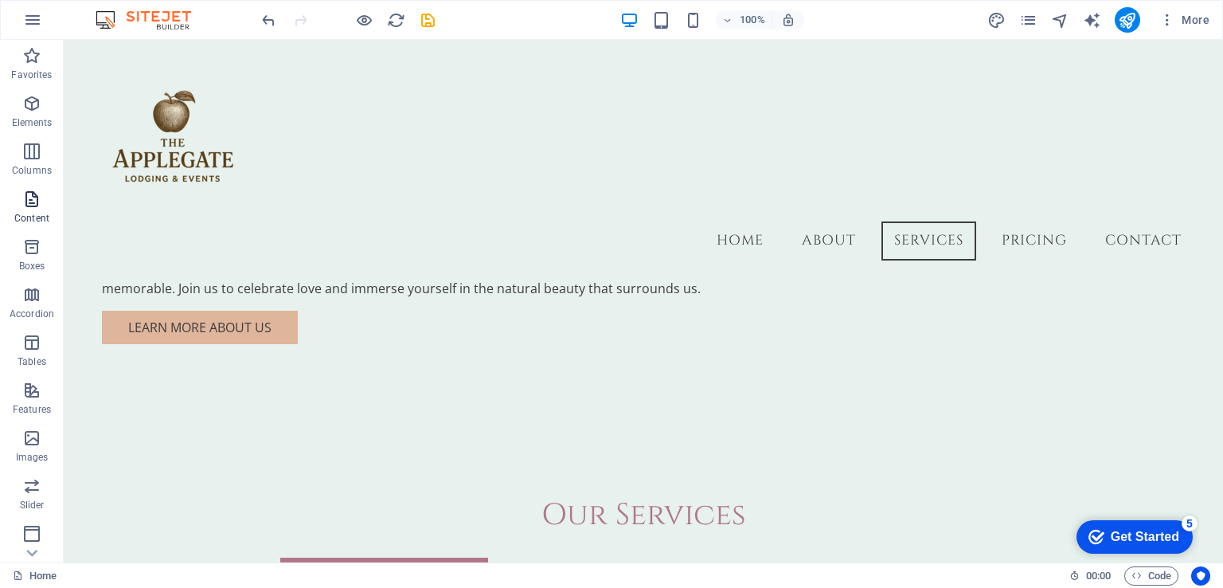
click at [41, 206] on span "Content" at bounding box center [32, 208] width 64 height 38
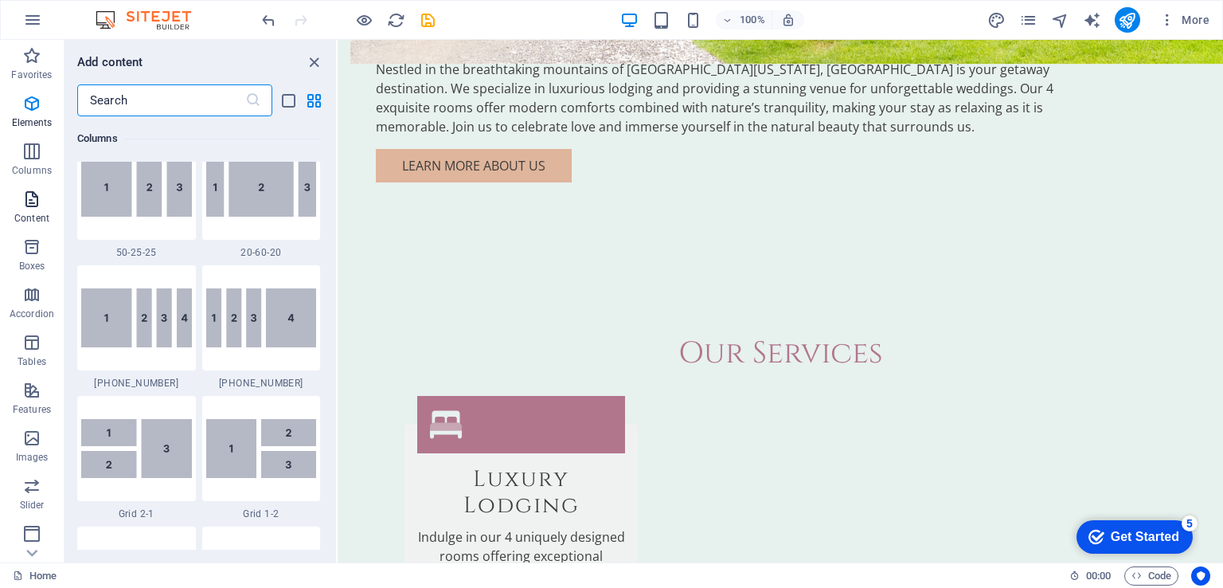
scroll to position [2786, 0]
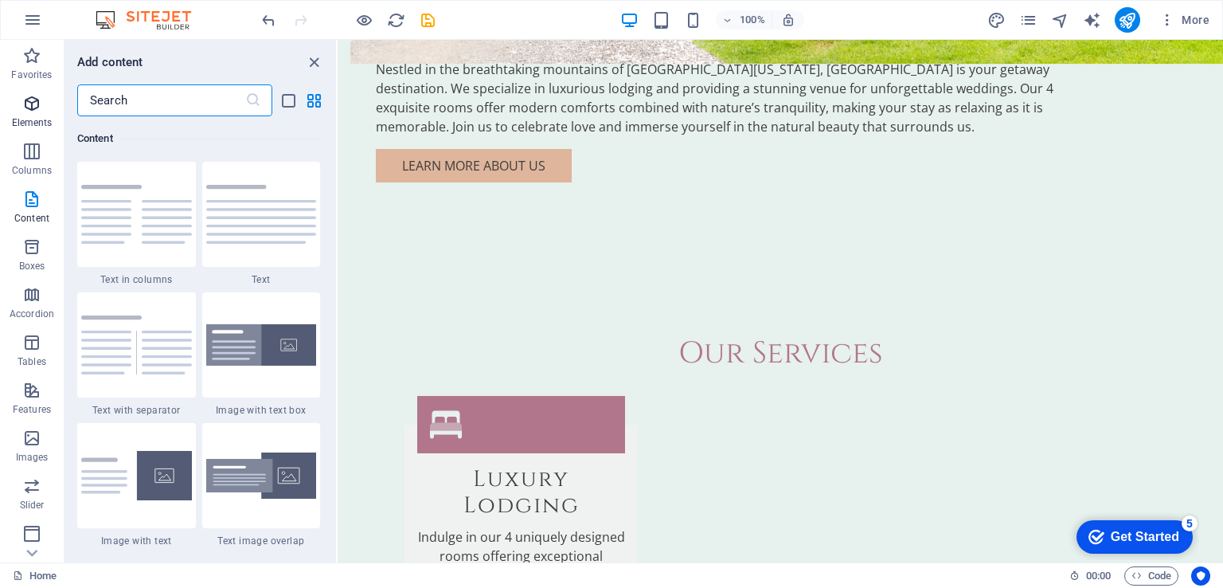
click at [38, 115] on span "Elements" at bounding box center [32, 113] width 64 height 38
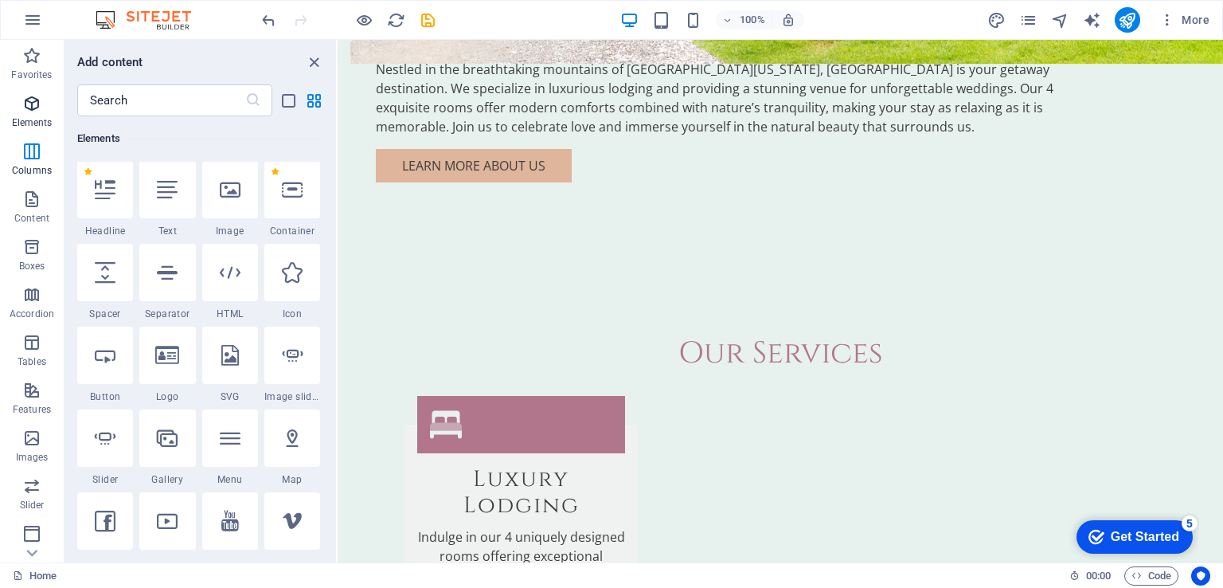
scroll to position [169, 0]
click at [23, 10] on icon "button" at bounding box center [32, 19] width 19 height 19
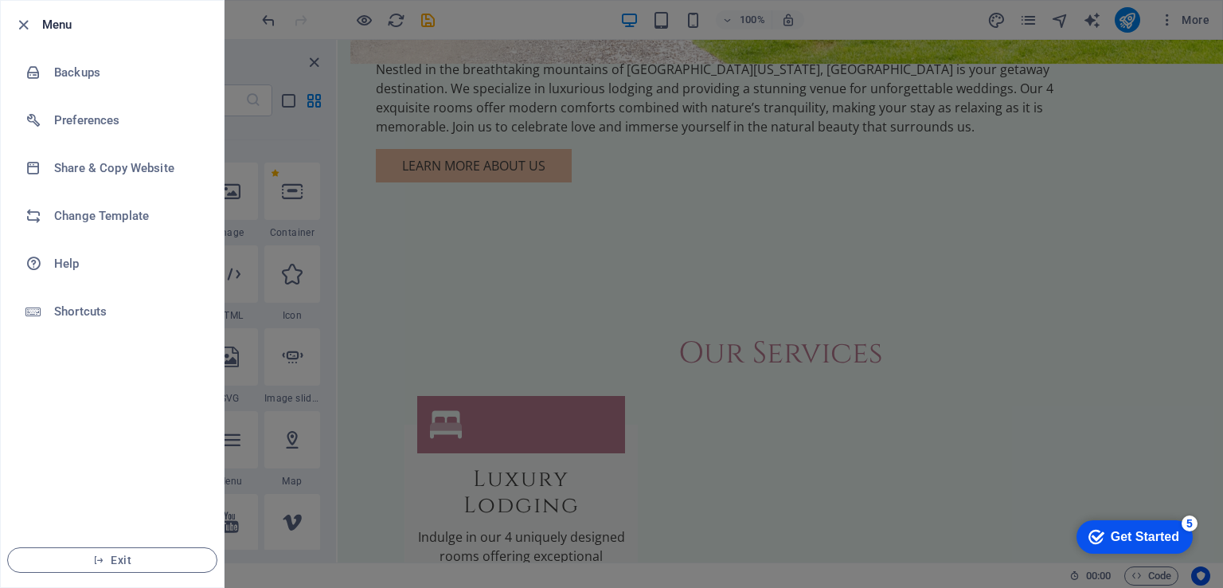
click at [428, 154] on div at bounding box center [611, 294] width 1223 height 588
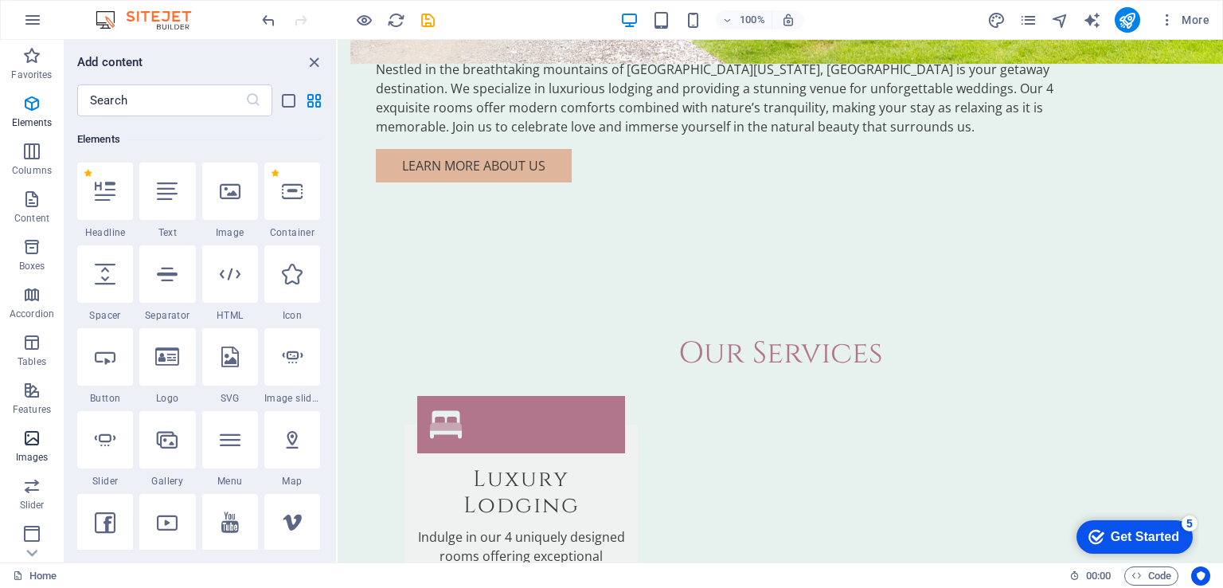
click at [31, 435] on icon "button" at bounding box center [31, 437] width 19 height 19
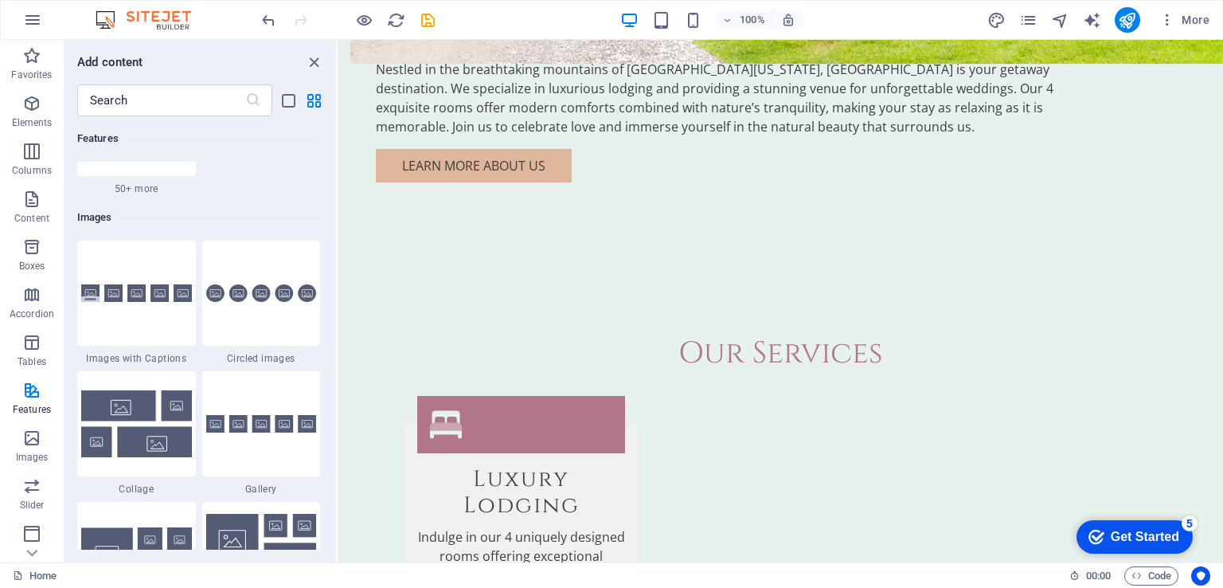
scroll to position [7993, 0]
click at [309, 64] on icon "close panel" at bounding box center [314, 62] width 18 height 18
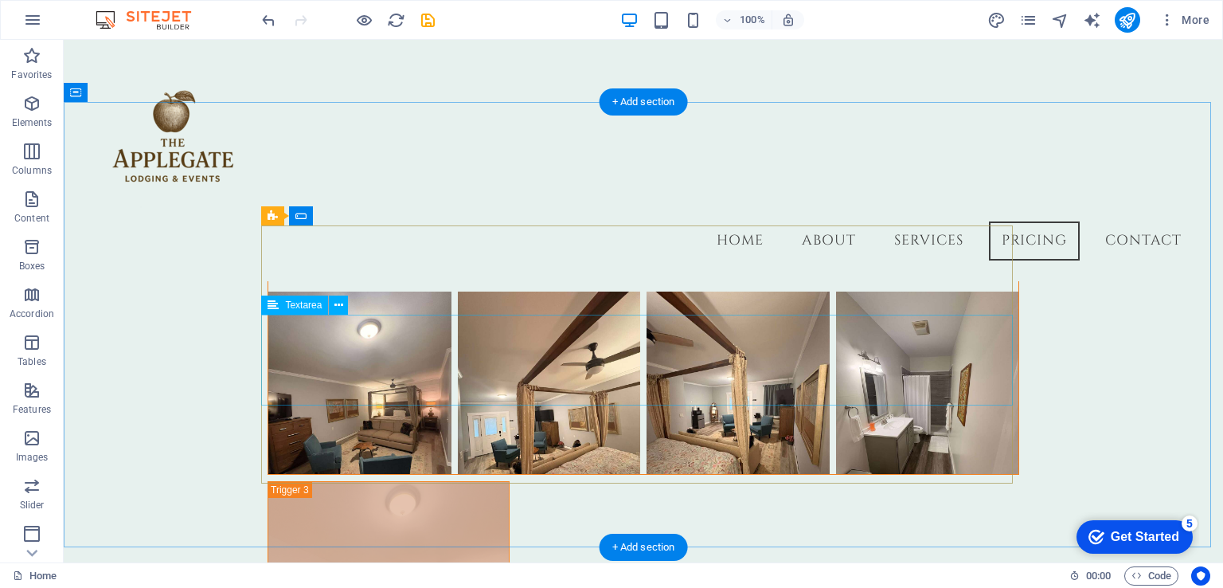
scroll to position [5825, 0]
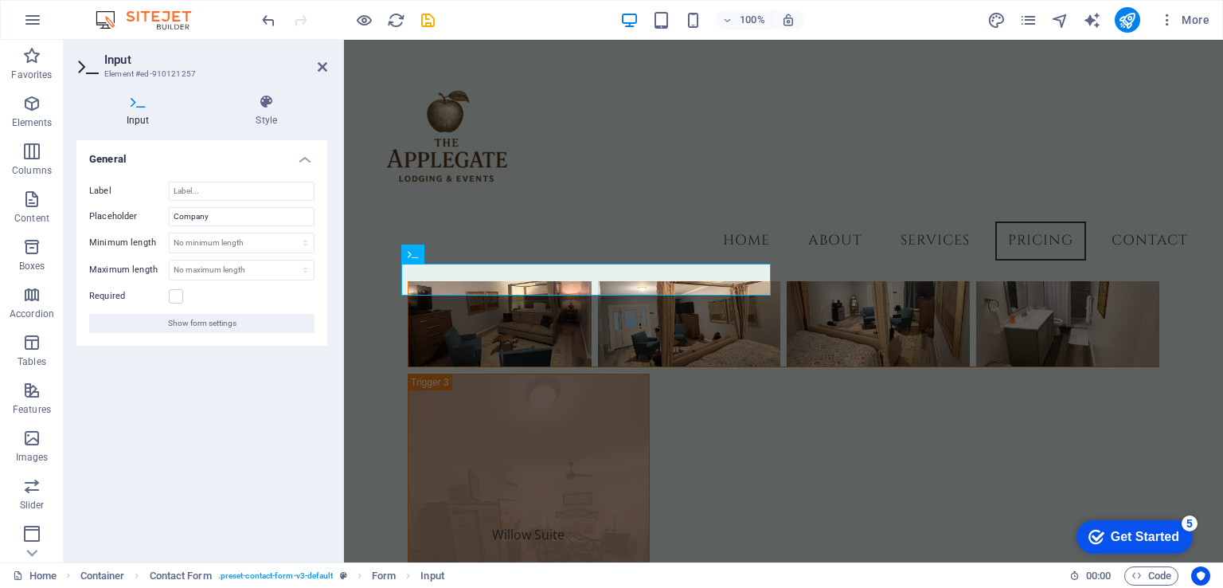
scroll to position [5869, 0]
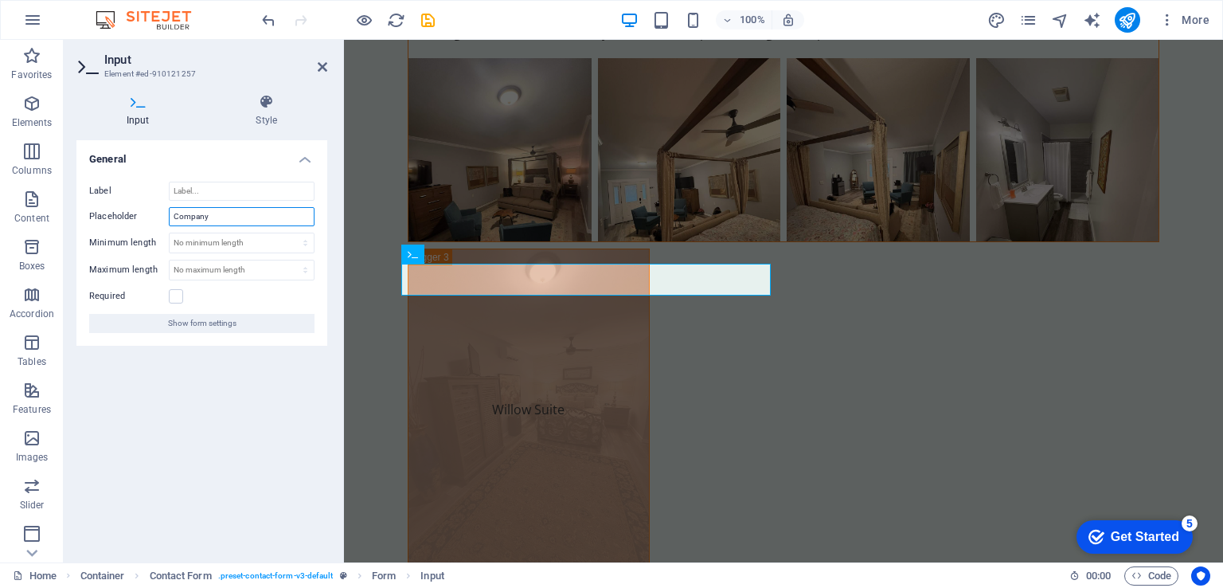
drag, startPoint x: 224, startPoint y: 212, endPoint x: 154, endPoint y: 213, distance: 69.3
click at [155, 213] on div "Placeholder Company" at bounding box center [201, 216] width 225 height 19
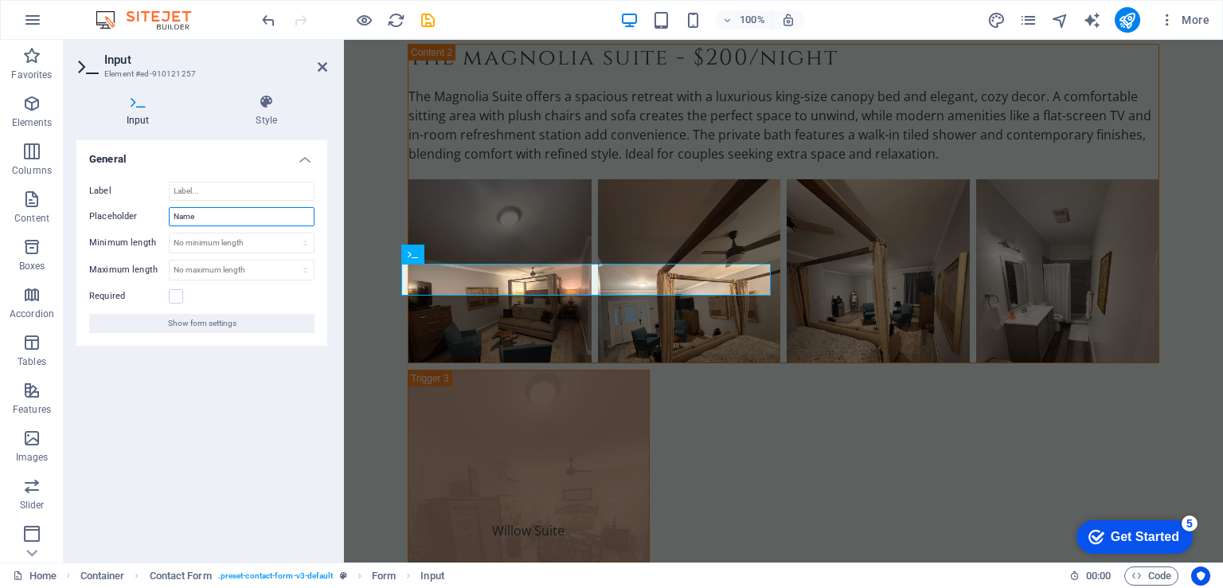
type input "Name"
click at [267, 447] on div "General Label Placeholder Name Minimum length No minimum length chars Maximum l…" at bounding box center [201, 344] width 251 height 409
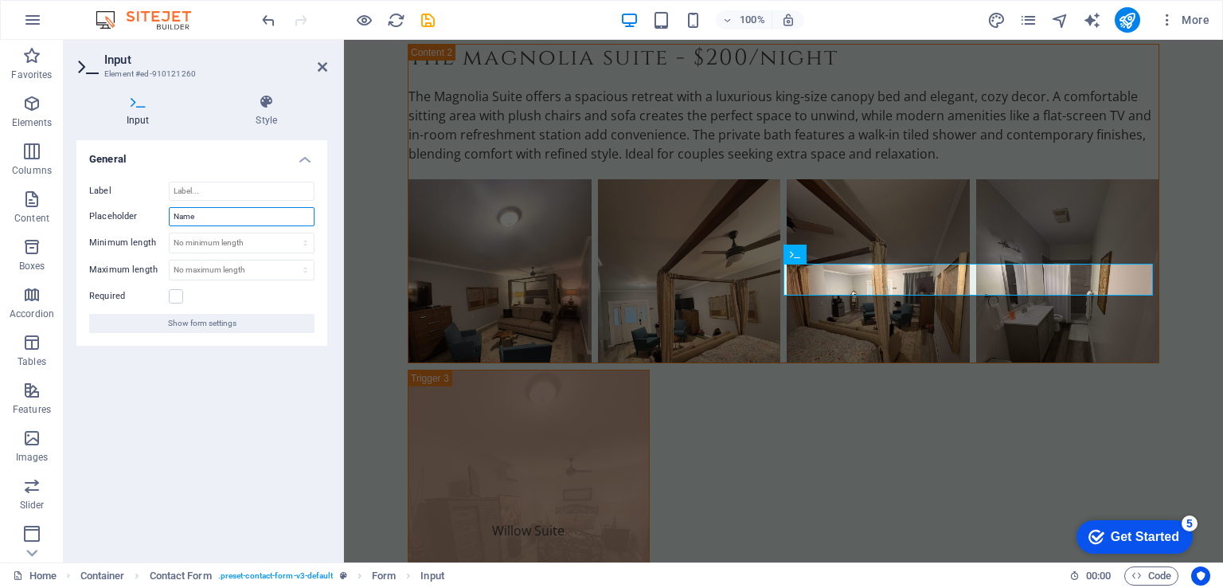
drag, startPoint x: 237, startPoint y: 220, endPoint x: 119, endPoint y: 225, distance: 118.0
click at [146, 224] on div "Placeholder Name" at bounding box center [201, 216] width 225 height 19
type input "Date & Time"
click at [193, 419] on div "General Label Placeholder Date & Time Minimum length No minimum length chars Ma…" at bounding box center [201, 344] width 251 height 409
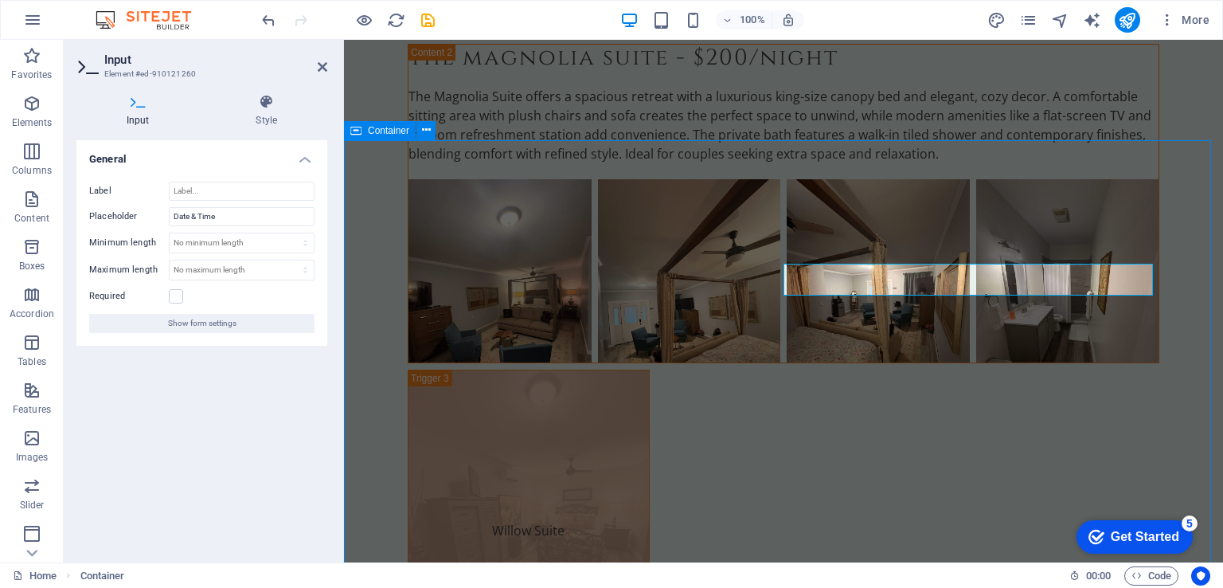
scroll to position [6027, 0]
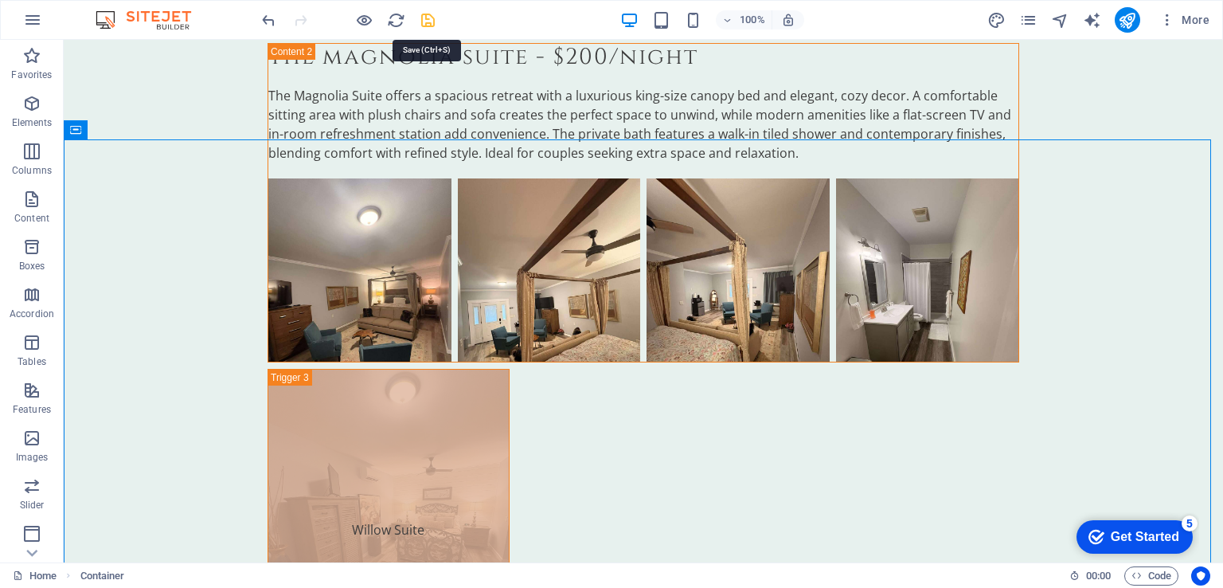
click at [424, 23] on icon "save" at bounding box center [428, 20] width 18 height 18
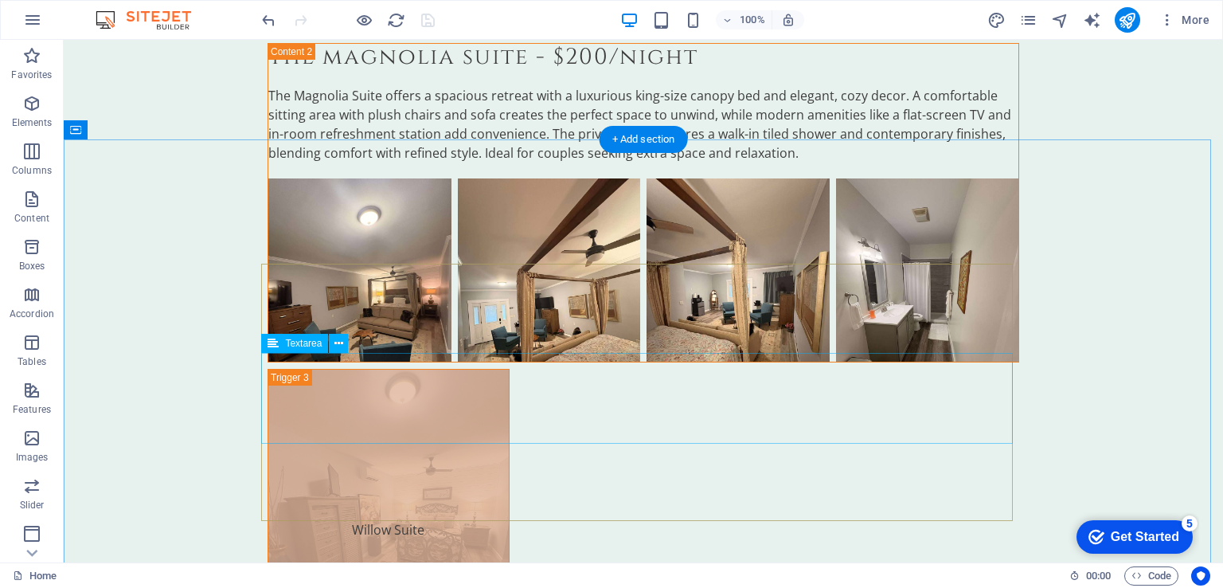
scroll to position [6424, 0]
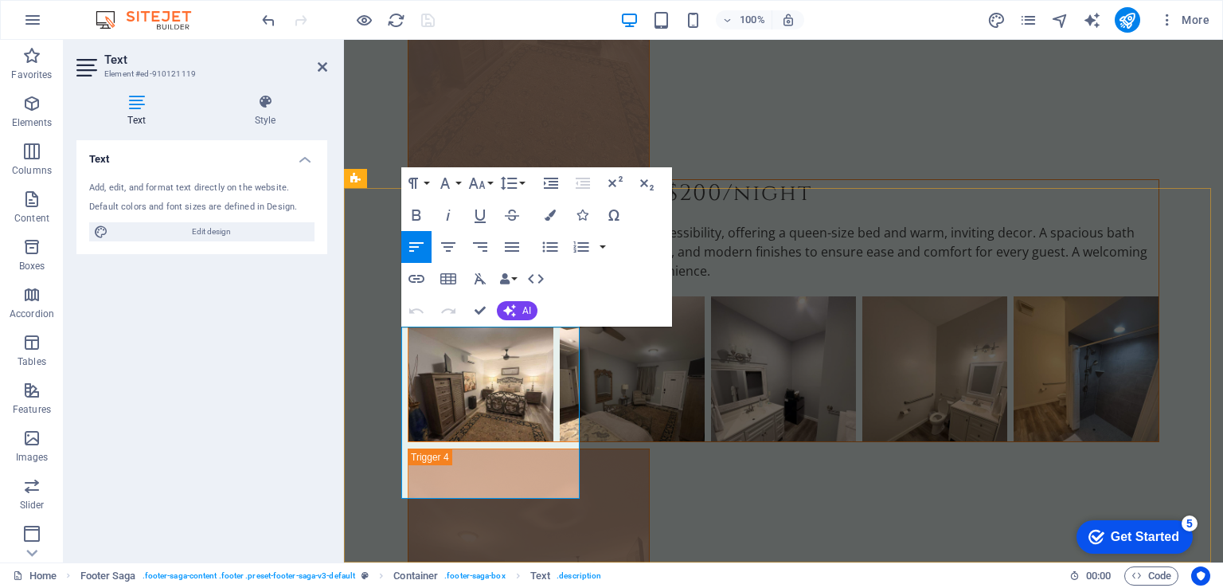
drag, startPoint x: 542, startPoint y: 488, endPoint x: 502, endPoint y: 341, distance: 152.6
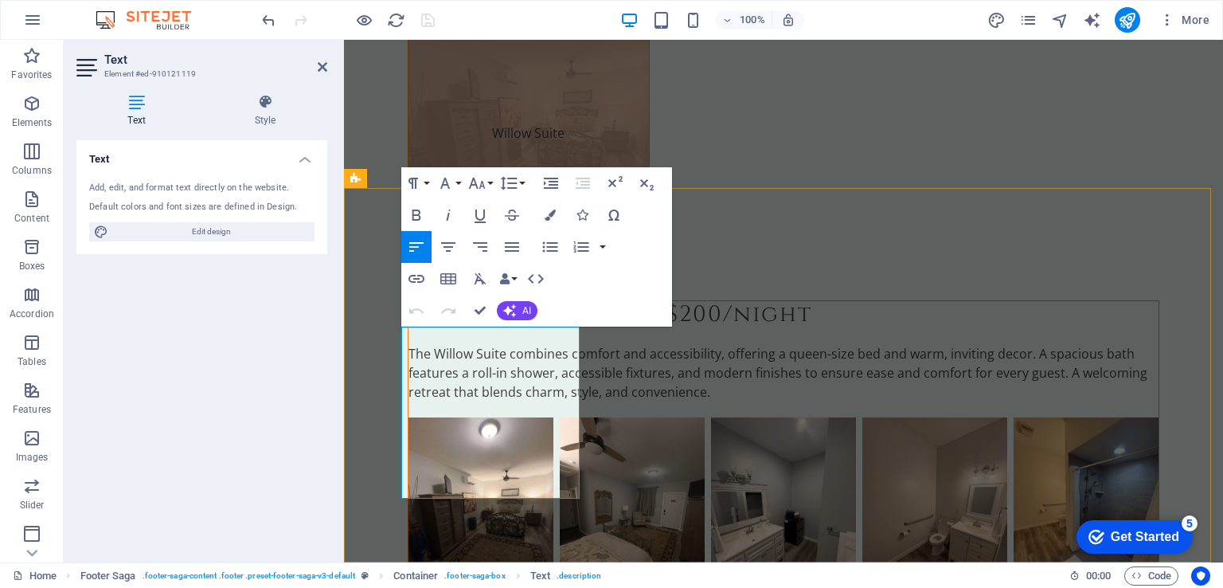
scroll to position [6193, 0]
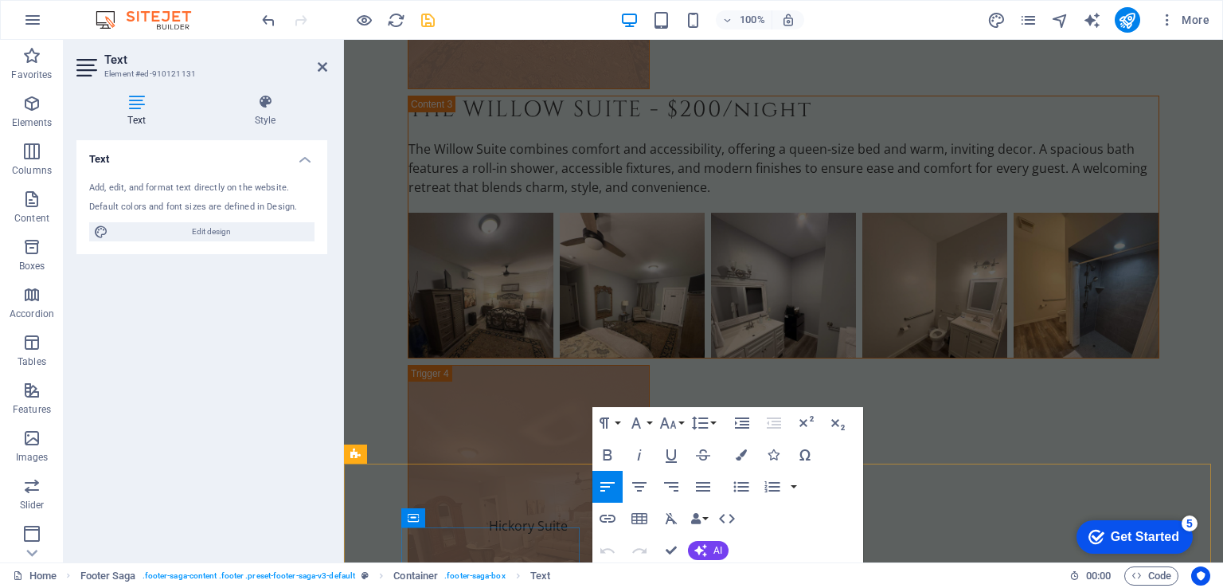
scroll to position [6193, 0]
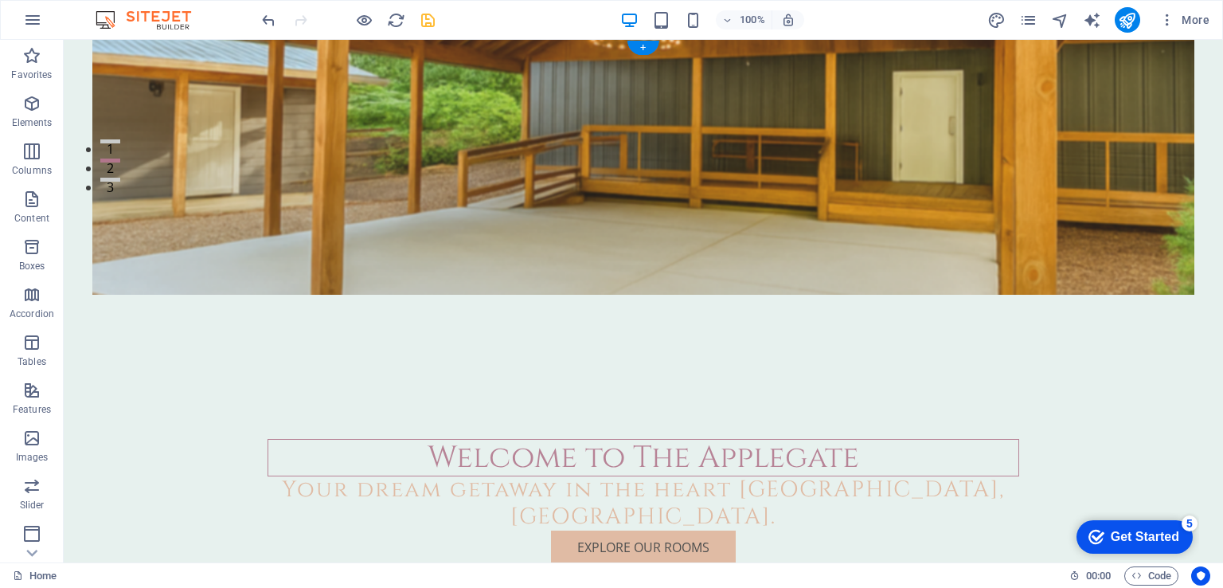
scroll to position [0, 0]
